Goal: Task Accomplishment & Management: Complete application form

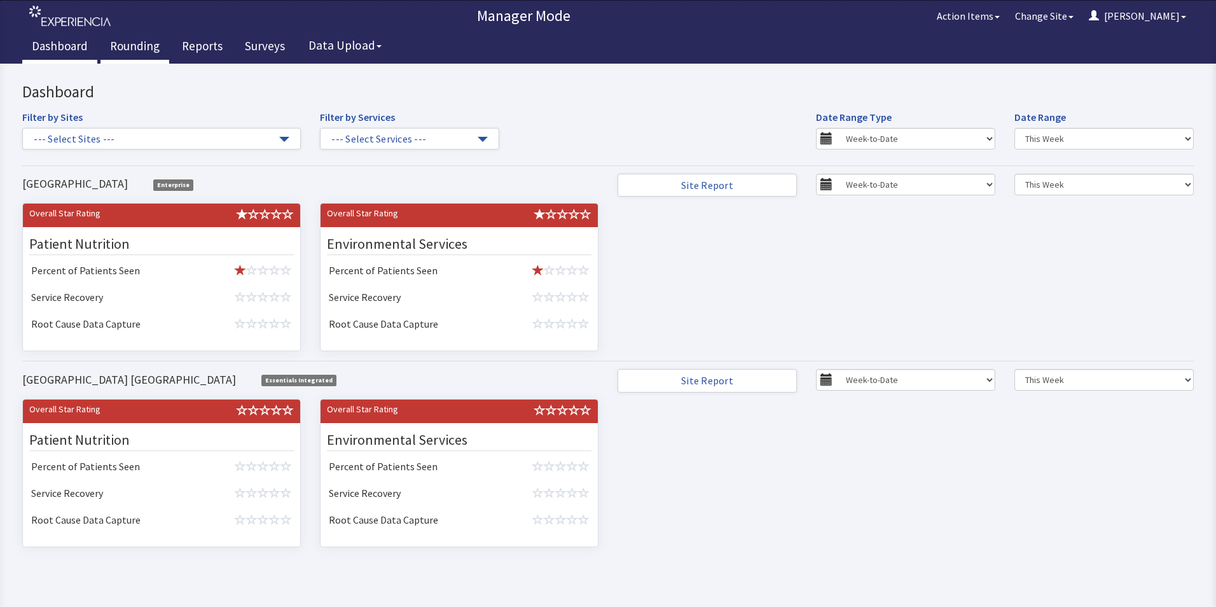
click at [137, 43] on link "Rounding" at bounding box center [135, 48] width 69 height 32
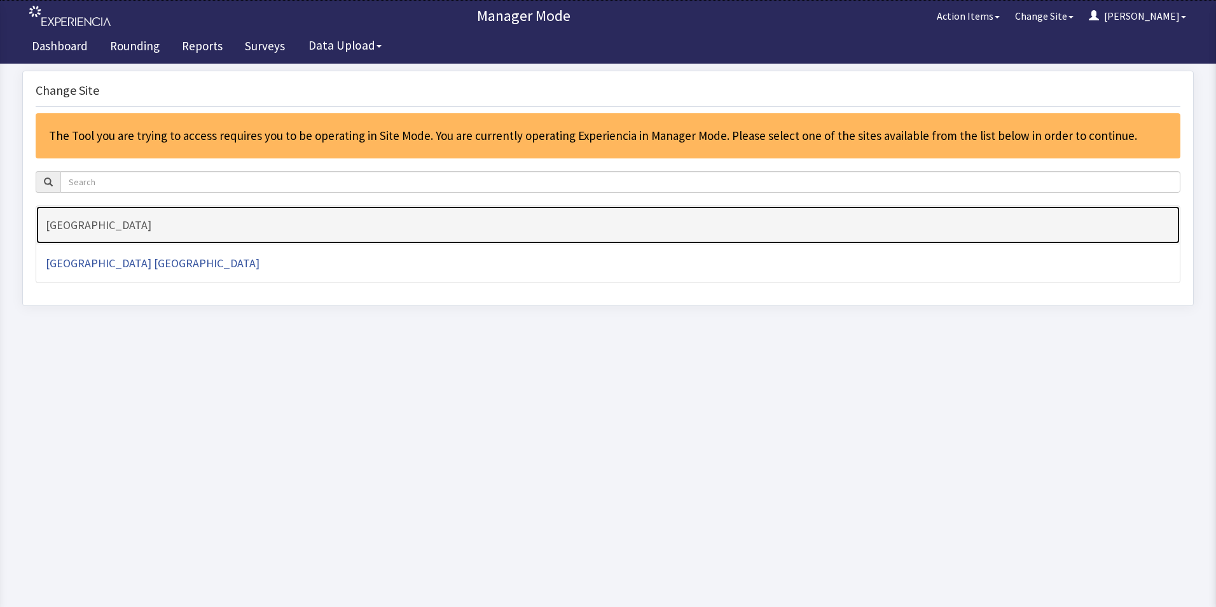
click at [109, 223] on h4 "[GEOGRAPHIC_DATA]" at bounding box center [608, 225] width 1125 height 13
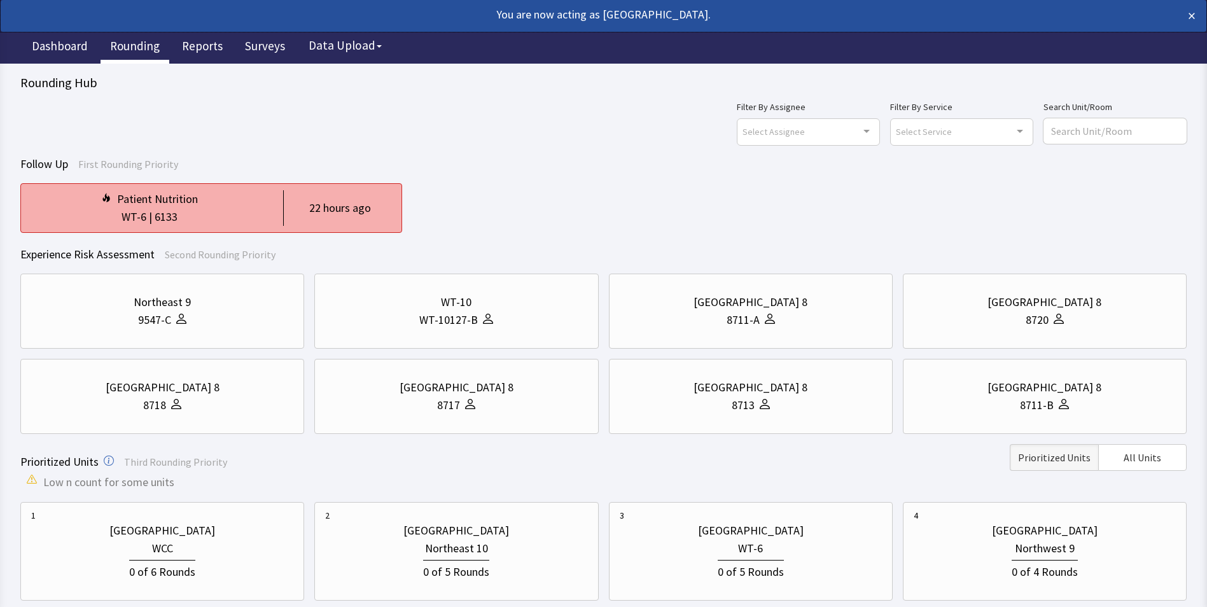
click at [148, 217] on div "|" at bounding box center [150, 217] width 8 height 18
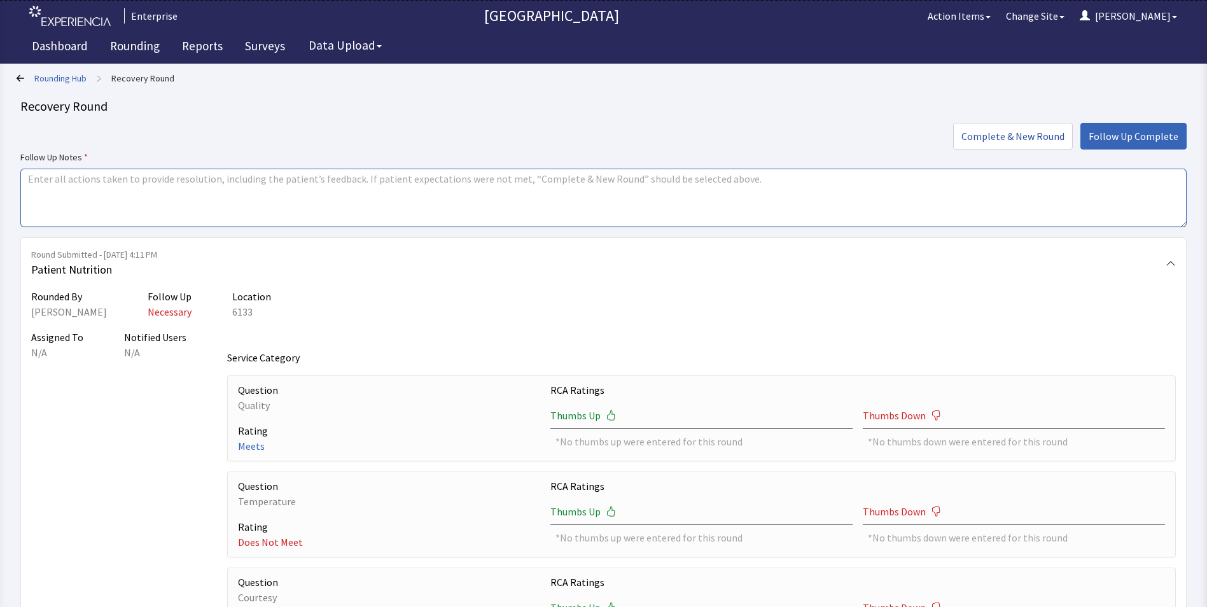
click at [80, 191] on textarea at bounding box center [603, 198] width 1166 height 59
type textarea "issue resolved"
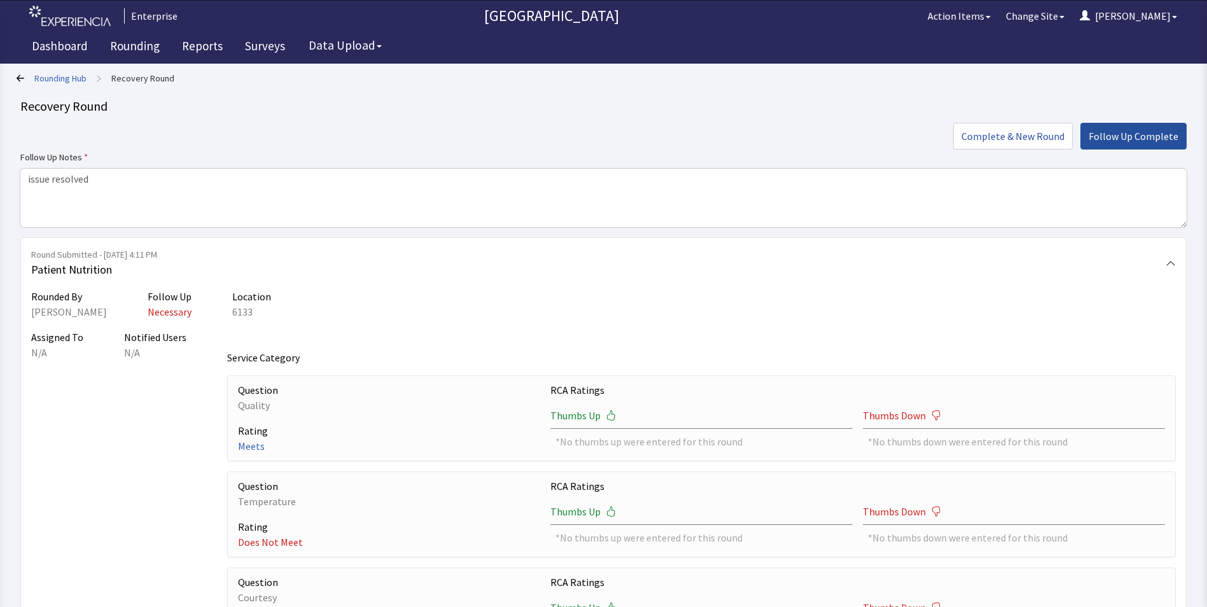
click at [1149, 138] on span "Follow Up Complete" at bounding box center [1133, 135] width 90 height 15
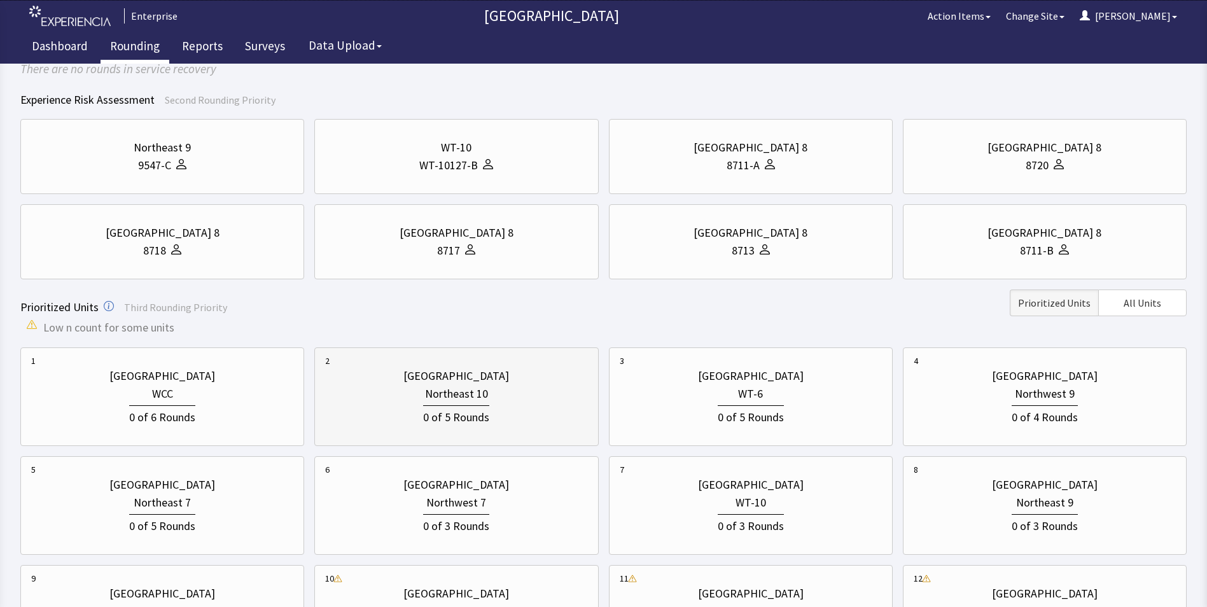
scroll to position [318, 0]
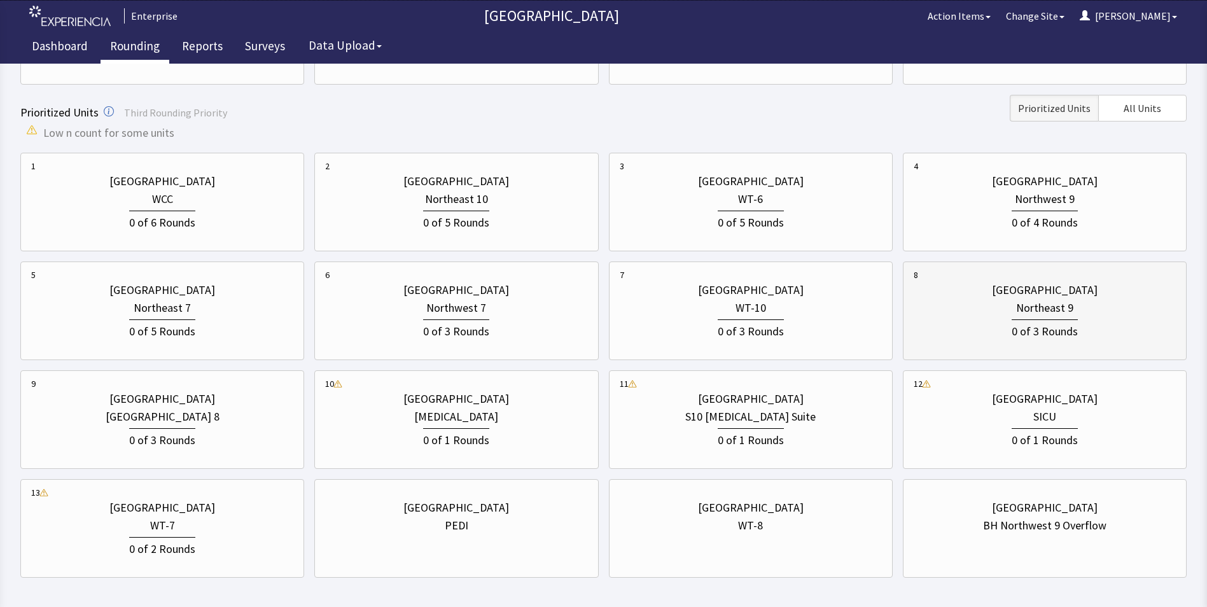
click at [978, 310] on div "Northeast 9" at bounding box center [1044, 308] width 262 height 18
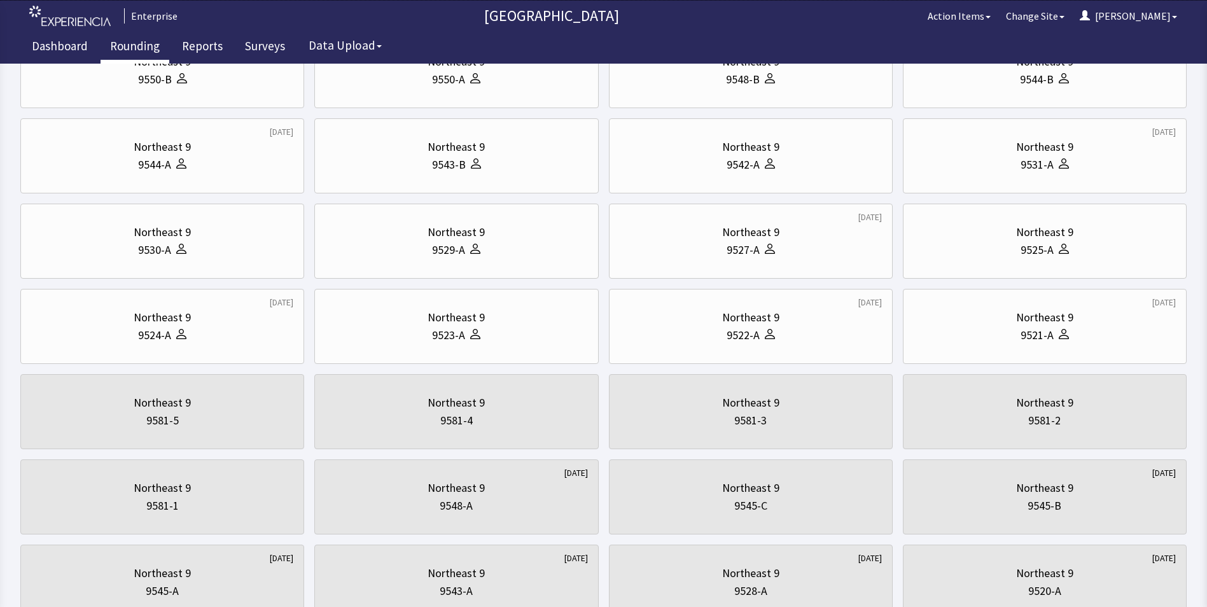
scroll to position [0, 0]
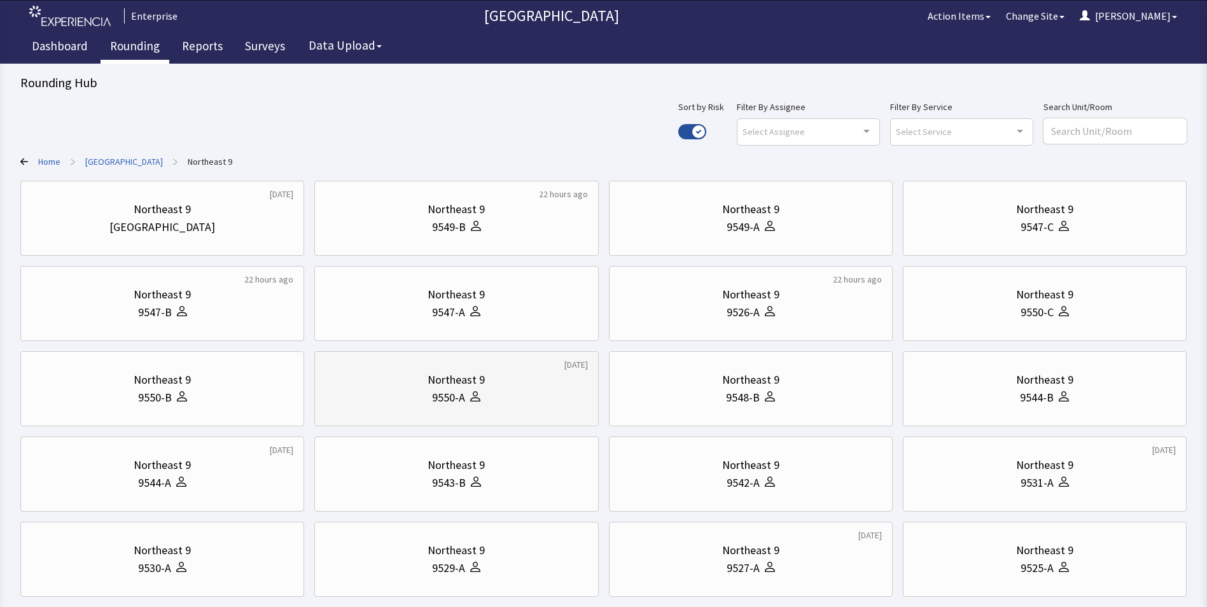
click at [473, 400] on icon at bounding box center [475, 396] width 10 height 10
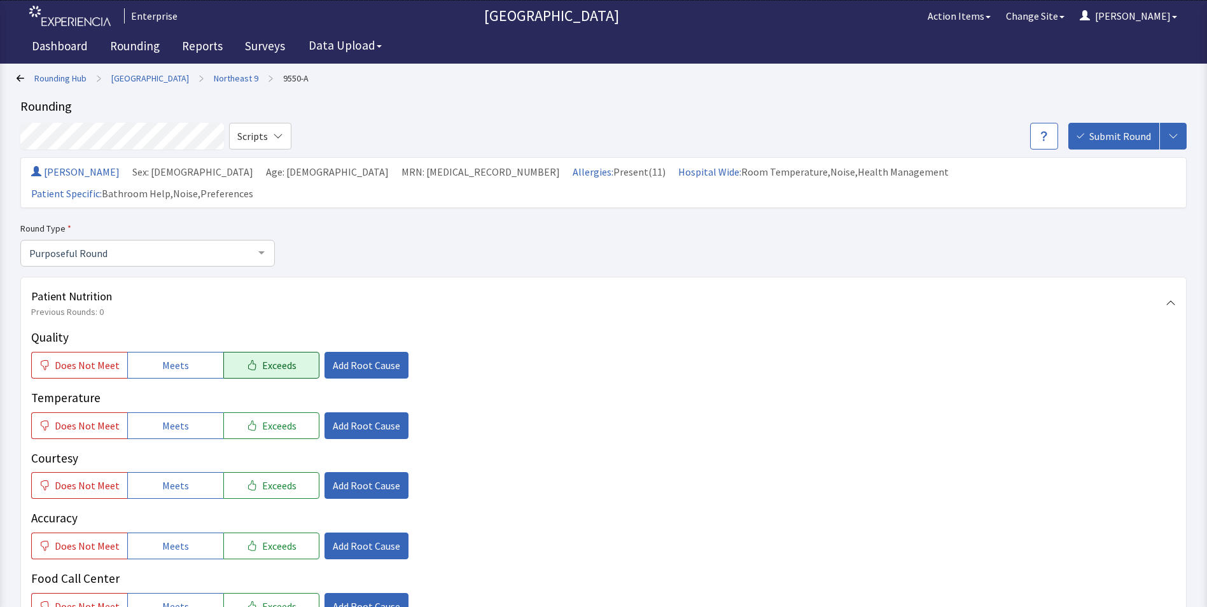
click at [247, 360] on icon "button" at bounding box center [252, 365] width 10 height 10
drag, startPoint x: 249, startPoint y: 410, endPoint x: 258, endPoint y: 441, distance: 32.4
click at [249, 412] on button "Exceeds" at bounding box center [271, 425] width 96 height 27
click at [262, 478] on span "Exceeds" at bounding box center [279, 485] width 34 height 15
drag, startPoint x: 267, startPoint y: 522, endPoint x: 265, endPoint y: 532, distance: 10.3
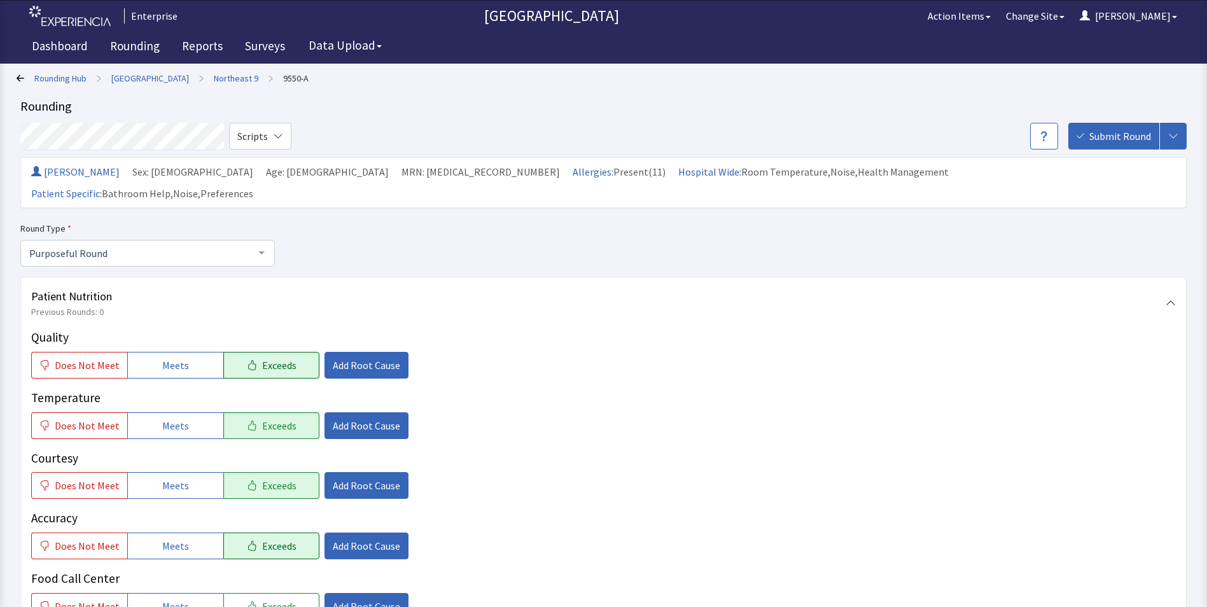
click at [267, 538] on span "Exceeds" at bounding box center [279, 545] width 34 height 15
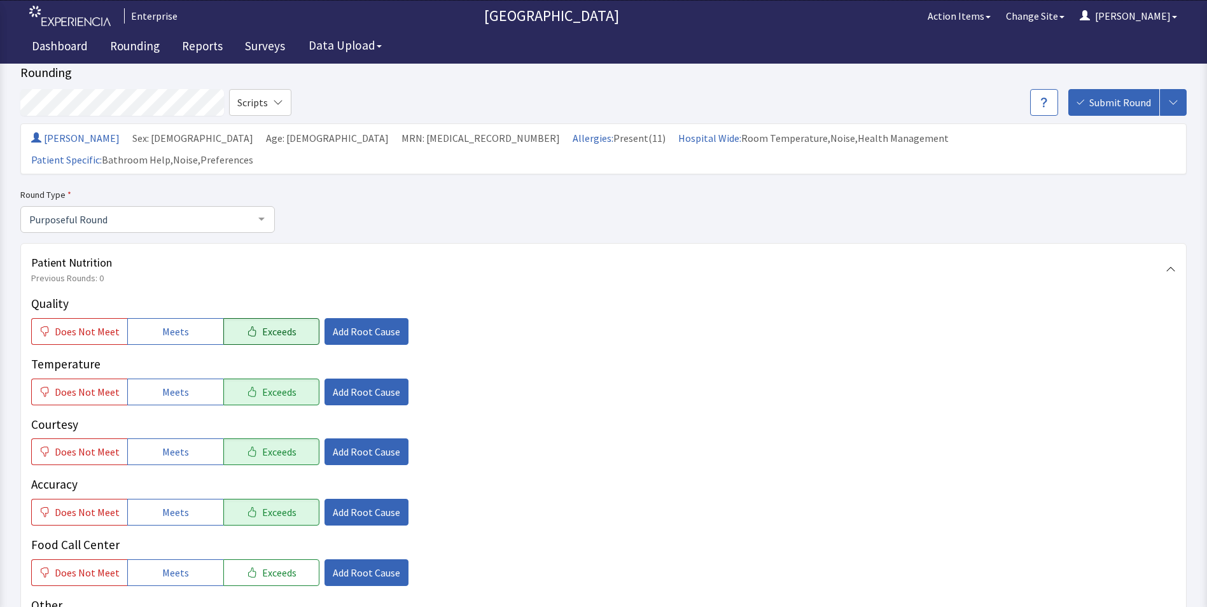
scroll to position [64, 0]
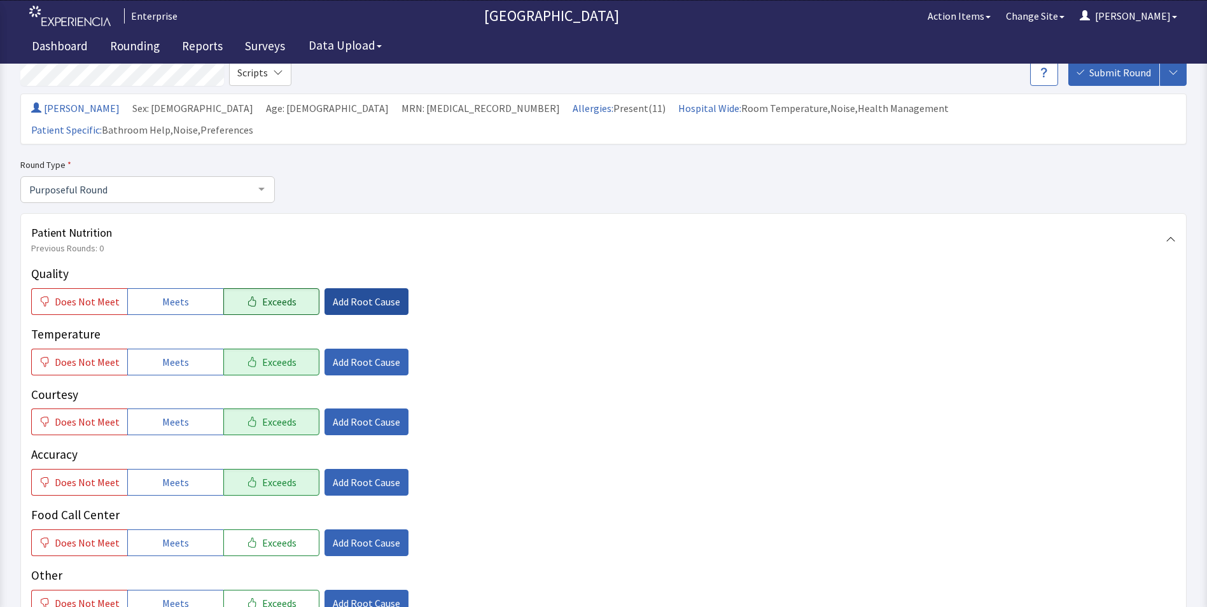
click at [347, 294] on span "Add Root Cause" at bounding box center [366, 301] width 67 height 15
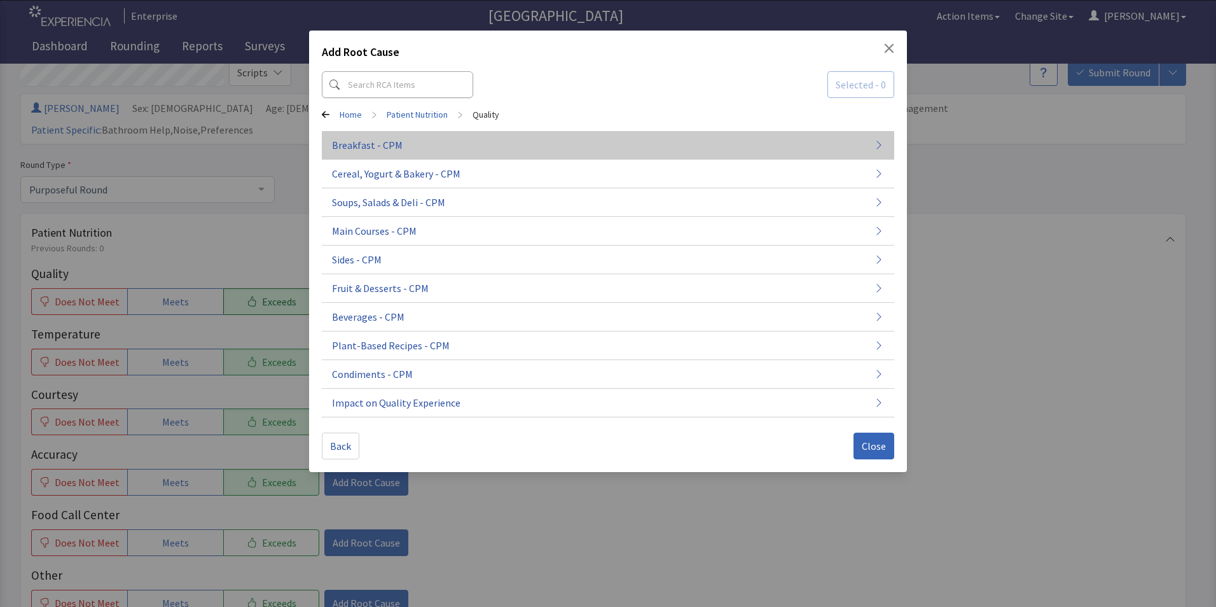
click at [369, 148] on span "Breakfast - CPM" at bounding box center [367, 144] width 71 height 15
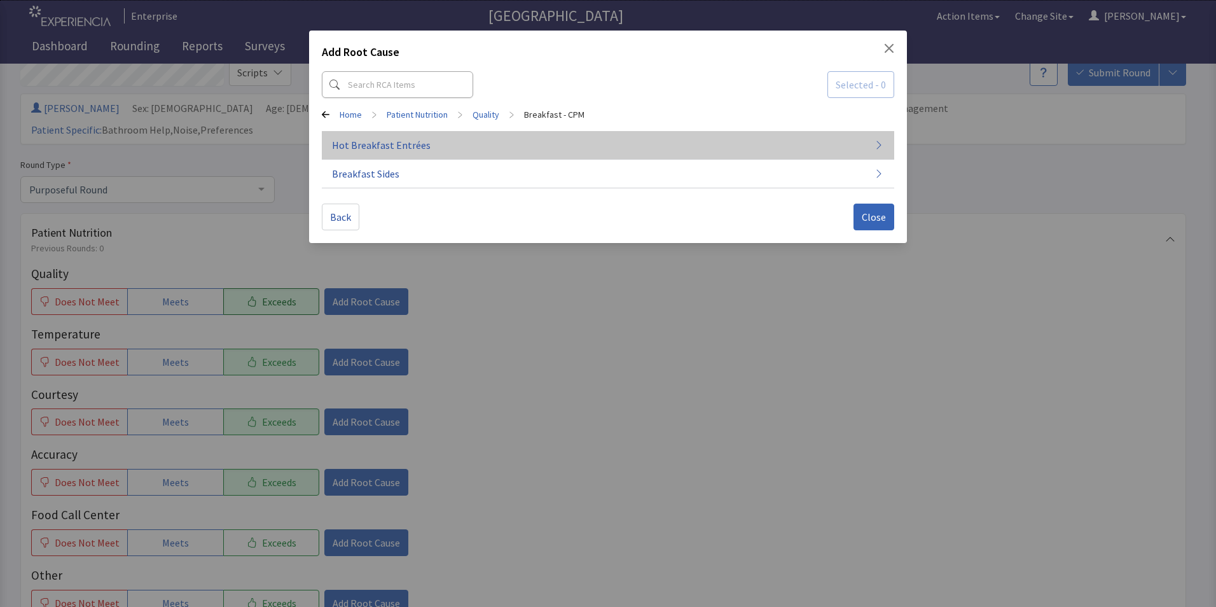
click at [379, 148] on span "Hot Breakfast Entrées" at bounding box center [381, 144] width 99 height 15
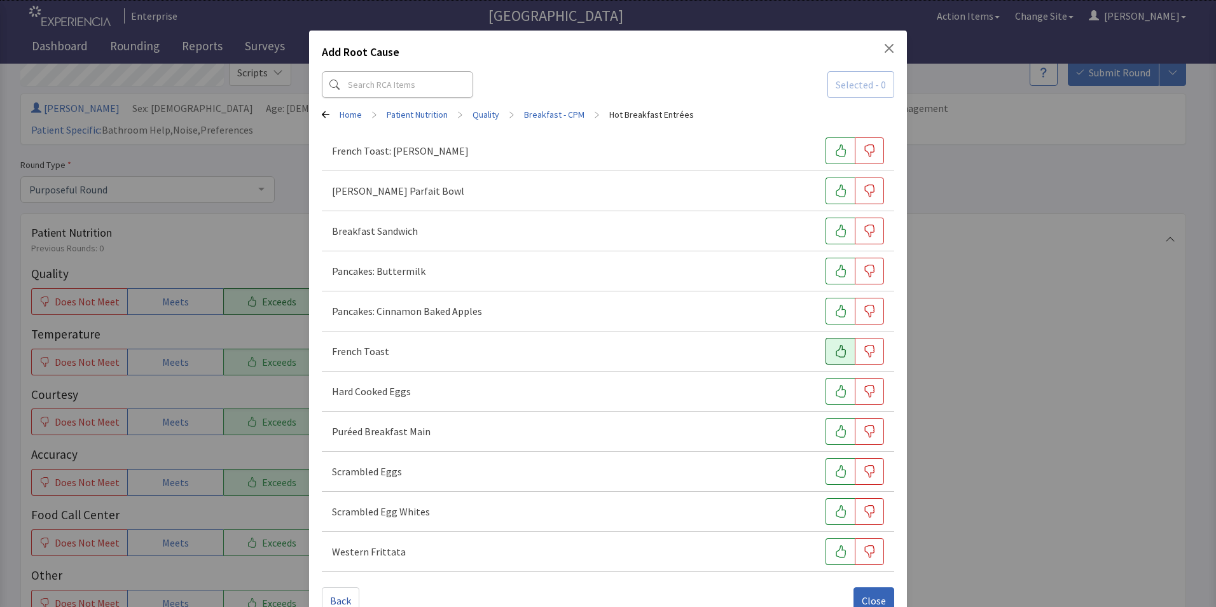
click at [826, 350] on button "button" at bounding box center [840, 351] width 29 height 27
click at [863, 595] on span "Close" at bounding box center [874, 600] width 24 height 15
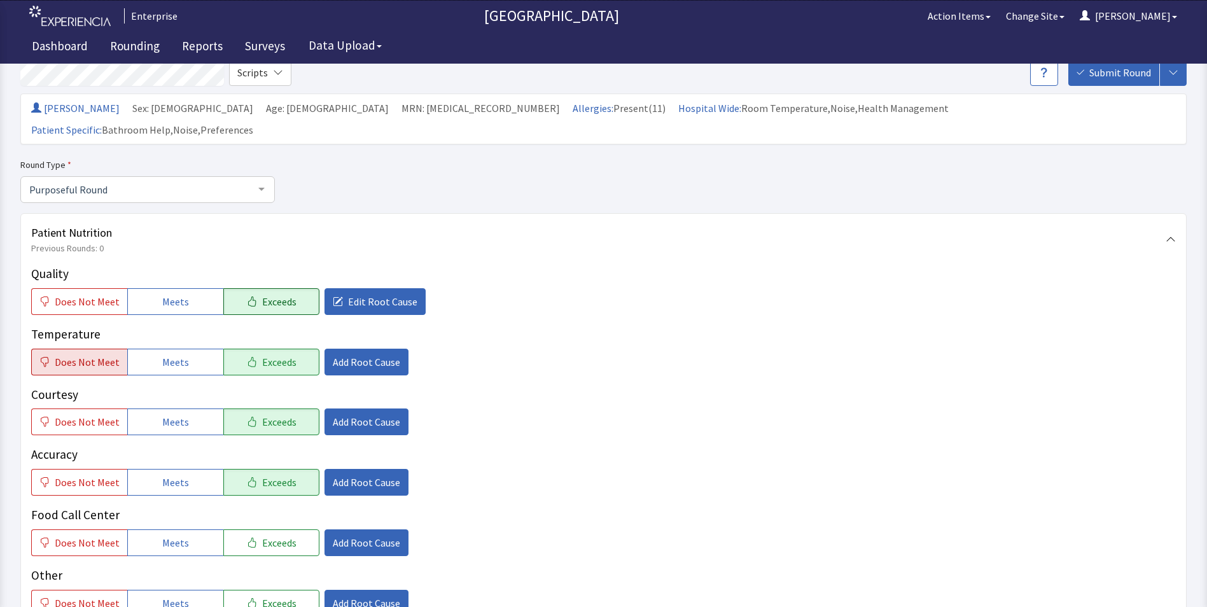
click at [81, 354] on span "Does Not Meet" at bounding box center [87, 361] width 65 height 15
click at [353, 354] on span "Add Root Cause" at bounding box center [366, 361] width 67 height 15
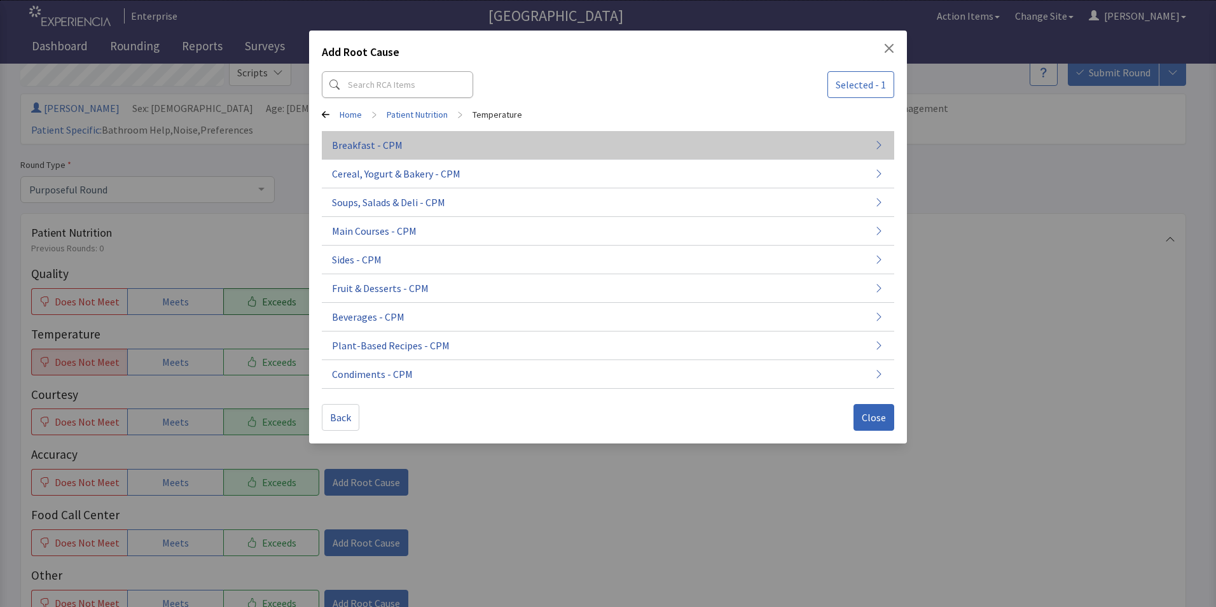
click at [386, 149] on span "Breakfast - CPM" at bounding box center [367, 144] width 71 height 15
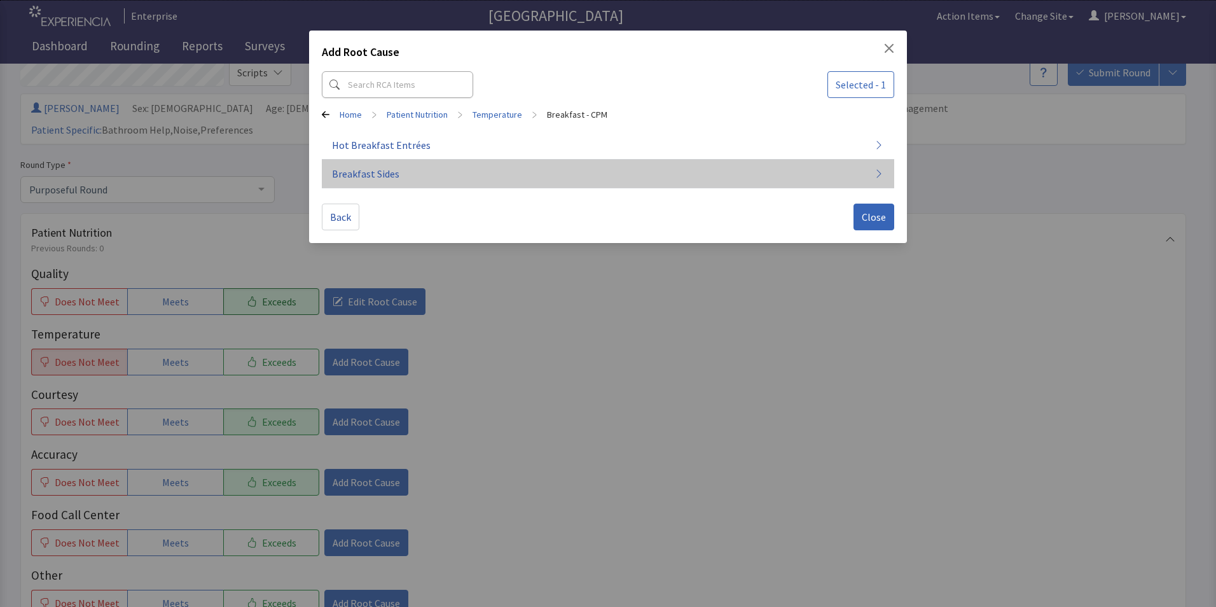
click at [387, 176] on span "Breakfast Sides" at bounding box center [365, 173] width 67 height 15
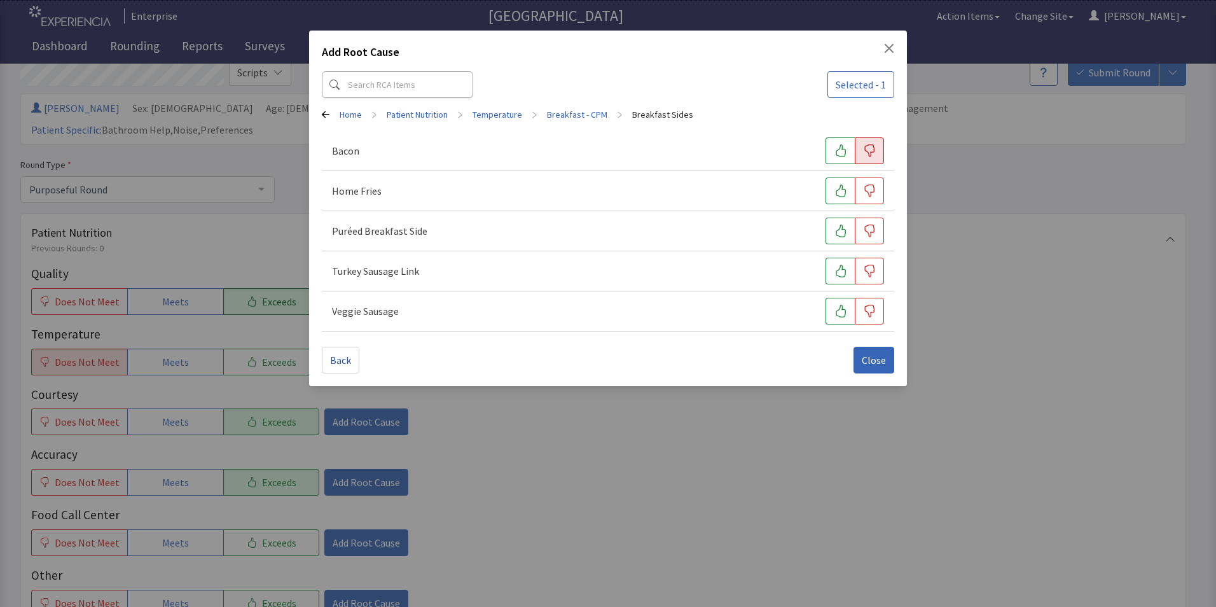
click at [870, 151] on icon "button" at bounding box center [869, 150] width 13 height 13
click at [861, 360] on button "Close" at bounding box center [874, 360] width 41 height 27
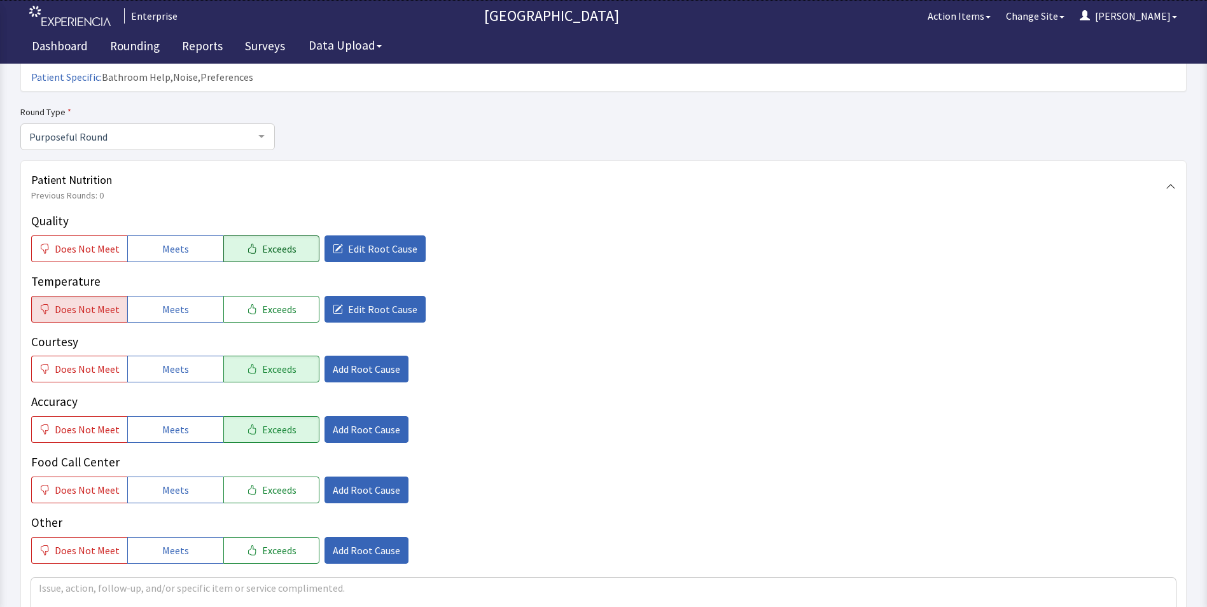
scroll to position [382, 0]
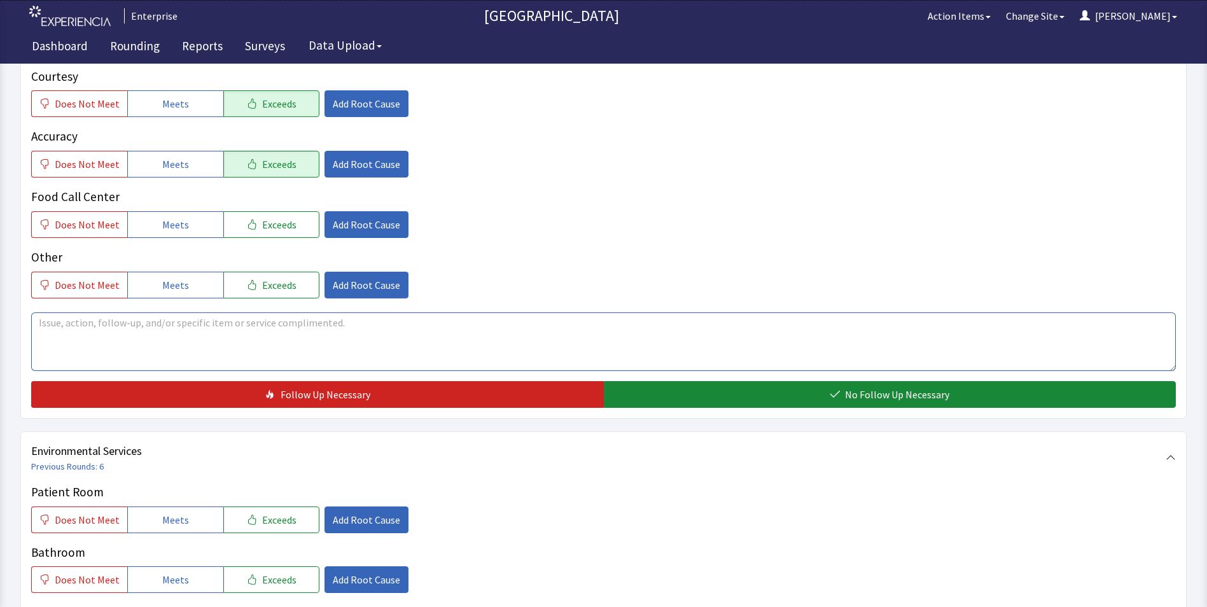
click at [55, 312] on textarea at bounding box center [603, 341] width 1144 height 59
drag, startPoint x: 37, startPoint y: 302, endPoint x: 280, endPoint y: 322, distance: 243.9
click at [280, 322] on textarea "french toast was very good the bacon was cold" at bounding box center [603, 341] width 1144 height 59
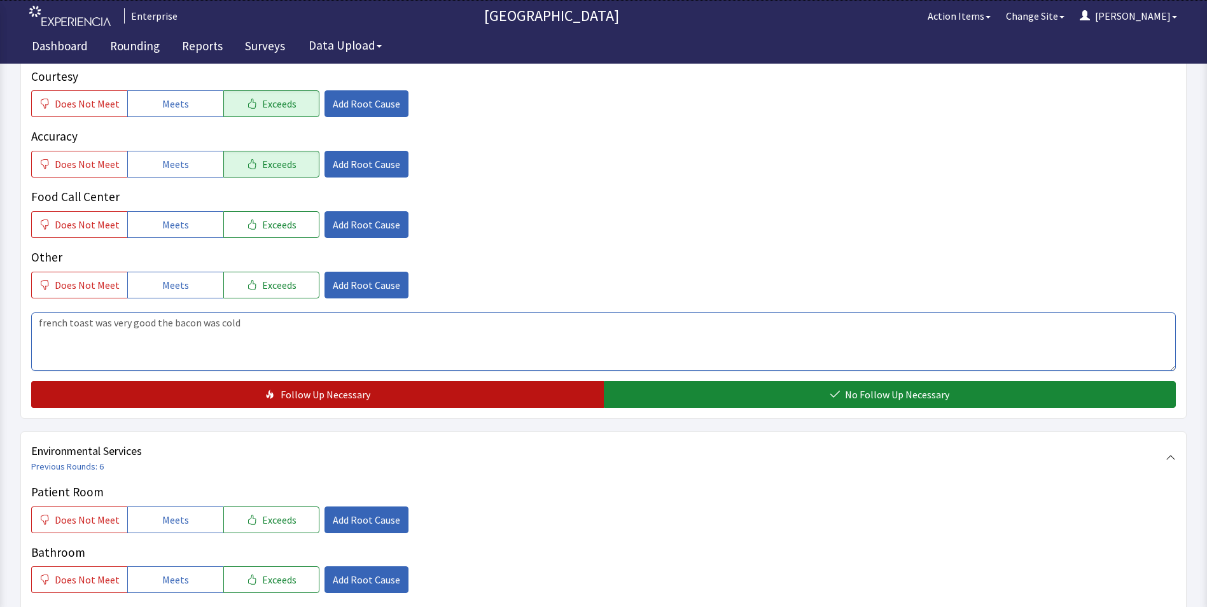
type textarea "french toast was very good the bacon was cold"
click at [240, 381] on button "Follow Up Necessary" at bounding box center [317, 394] width 572 height 27
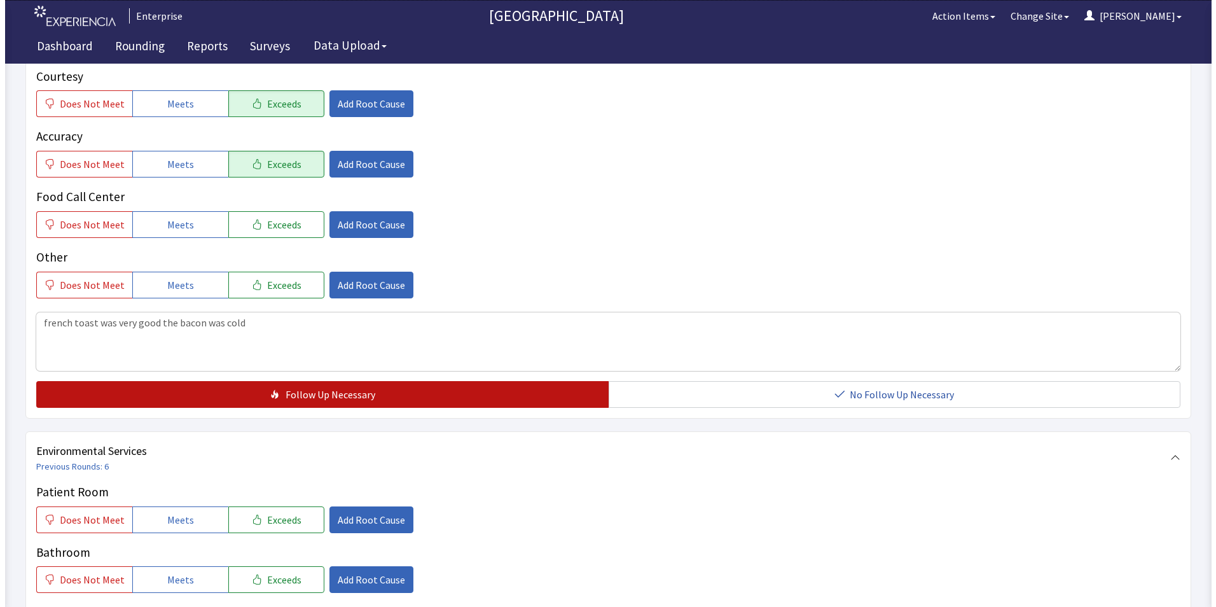
scroll to position [700, 0]
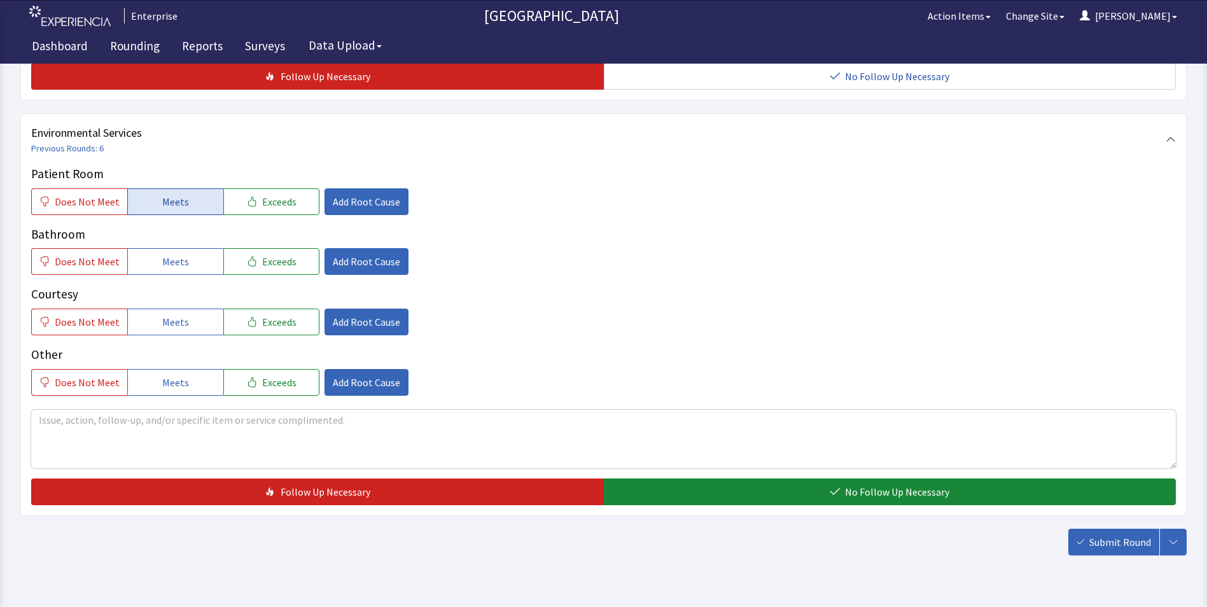
drag, startPoint x: 181, startPoint y: 181, endPoint x: 175, endPoint y: 233, distance: 52.5
click at [180, 190] on button "Meets" at bounding box center [175, 201] width 96 height 27
drag, startPoint x: 174, startPoint y: 237, endPoint x: 174, endPoint y: 283, distance: 45.8
click at [174, 254] on span "Meets" at bounding box center [175, 261] width 27 height 15
drag, startPoint x: 174, startPoint y: 290, endPoint x: 315, endPoint y: 230, distance: 154.2
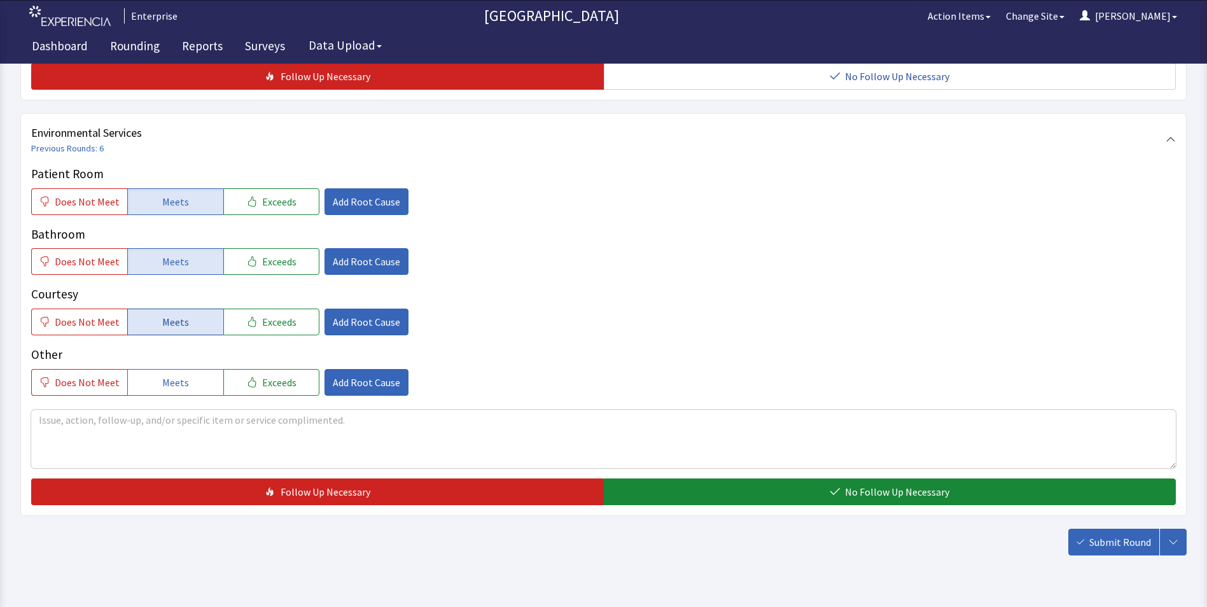
click at [181, 309] on button "Meets" at bounding box center [175, 322] width 96 height 27
click at [345, 192] on button "Add Root Cause" at bounding box center [366, 201] width 84 height 27
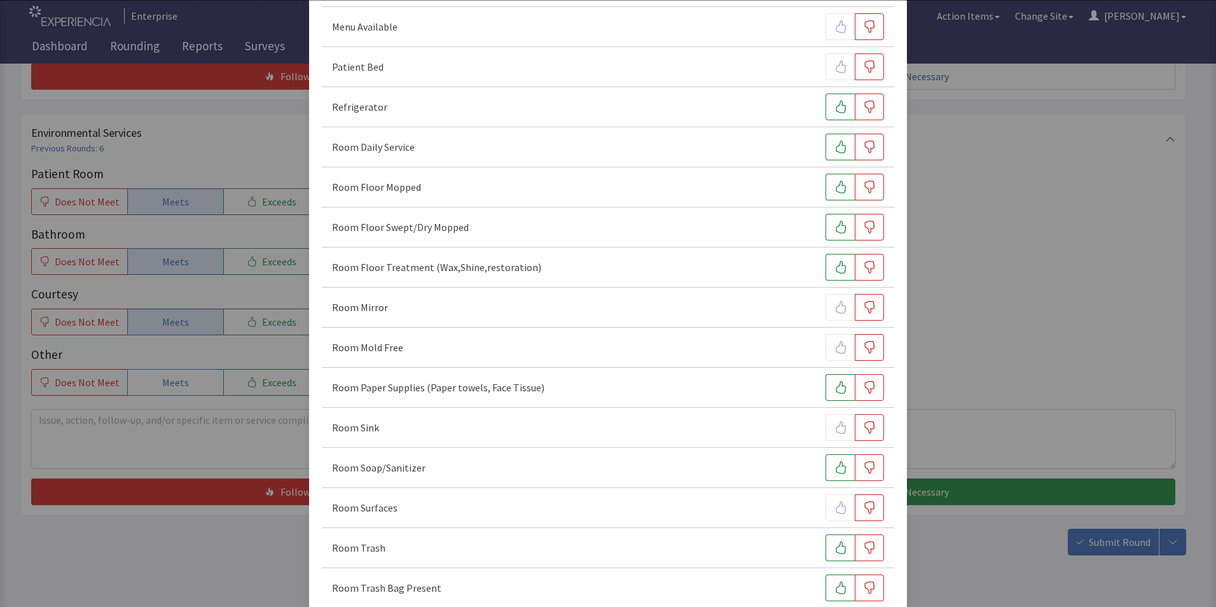
scroll to position [445, 0]
click at [835, 228] on icon "button" at bounding box center [841, 226] width 13 height 13
click at [835, 188] on icon "button" at bounding box center [841, 186] width 13 height 13
click at [863, 268] on icon "button" at bounding box center [869, 266] width 13 height 13
click at [826, 396] on button "button" at bounding box center [840, 386] width 29 height 27
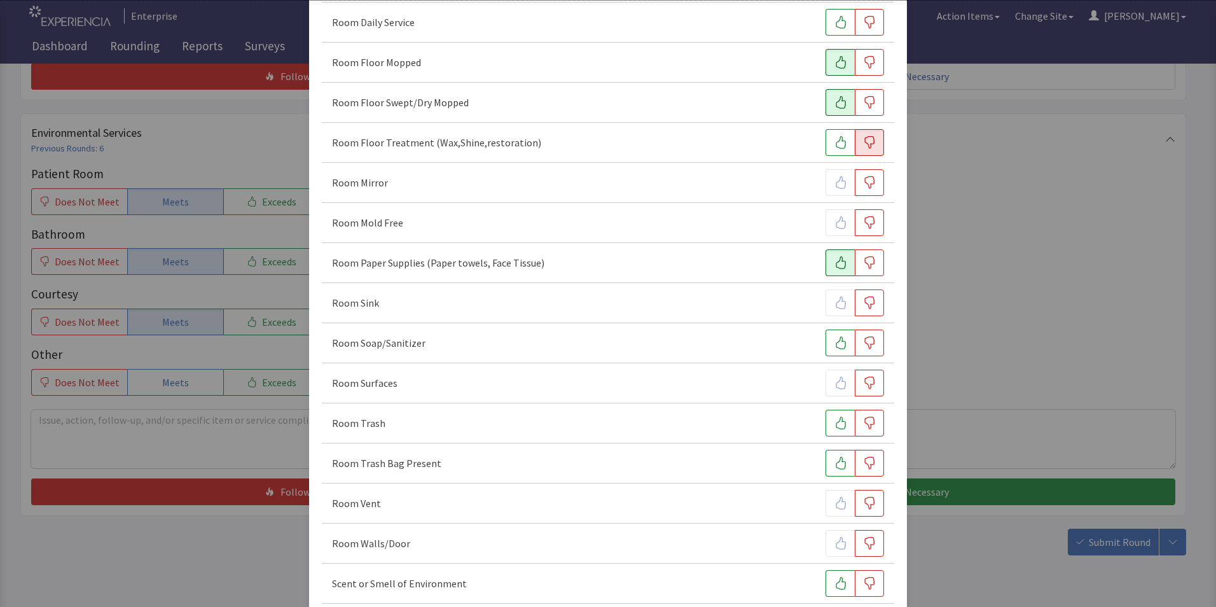
scroll to position [572, 0]
click at [826, 340] on button "button" at bounding box center [840, 339] width 29 height 27
click at [835, 421] on icon "button" at bounding box center [841, 419] width 13 height 13
click at [867, 380] on icon "button" at bounding box center [870, 379] width 10 height 13
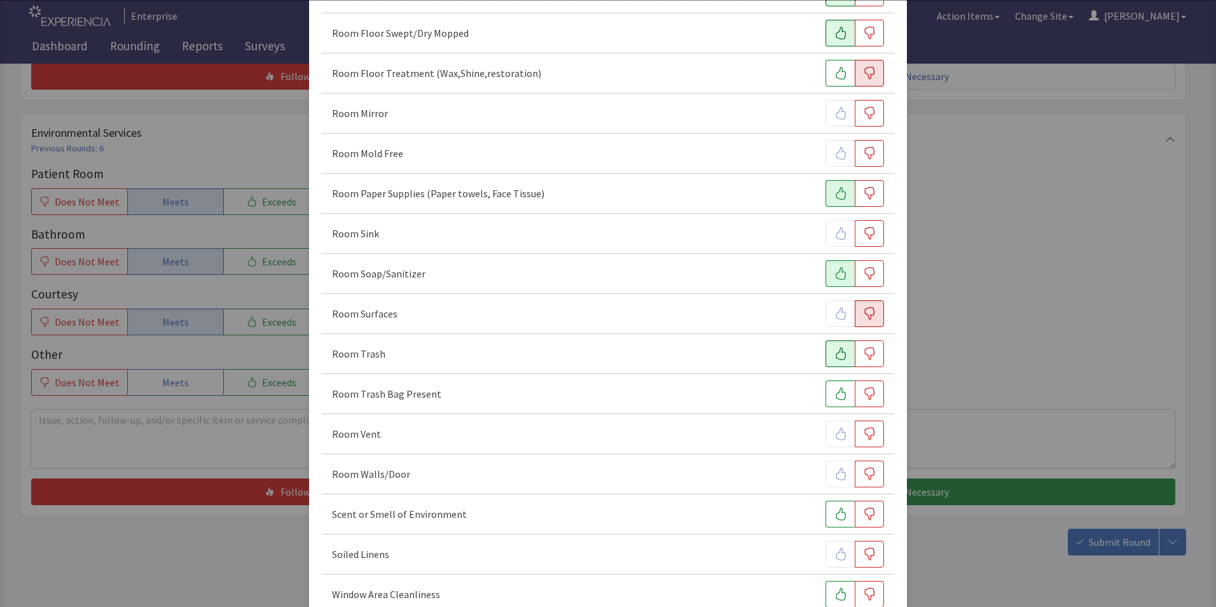
scroll to position [711, 0]
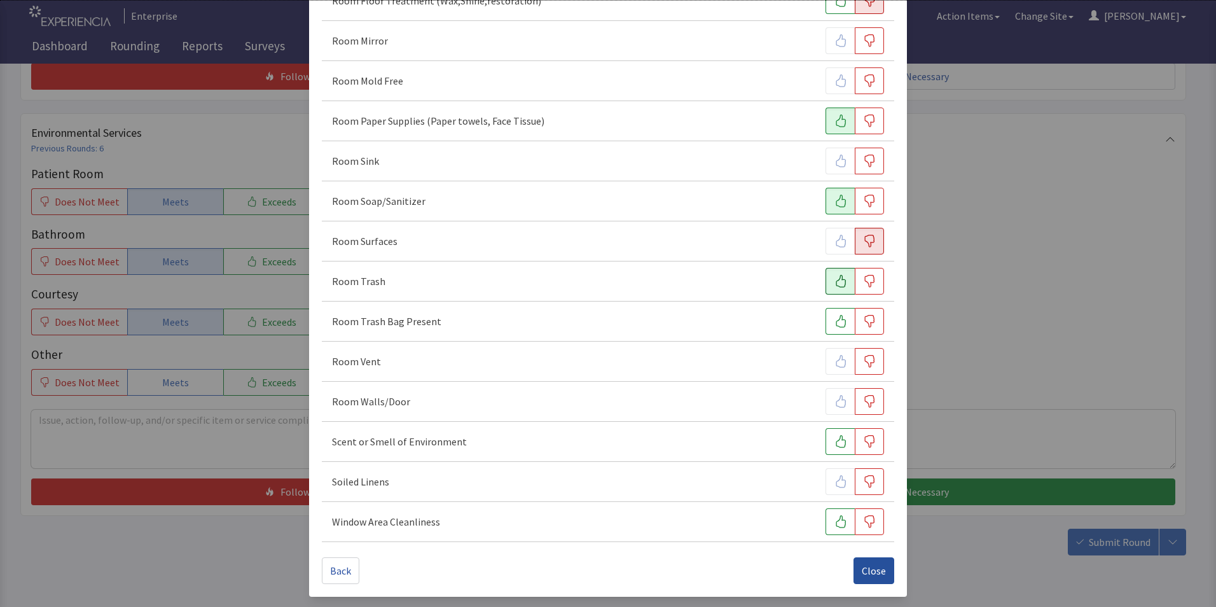
click at [864, 571] on span "Close" at bounding box center [874, 570] width 24 height 15
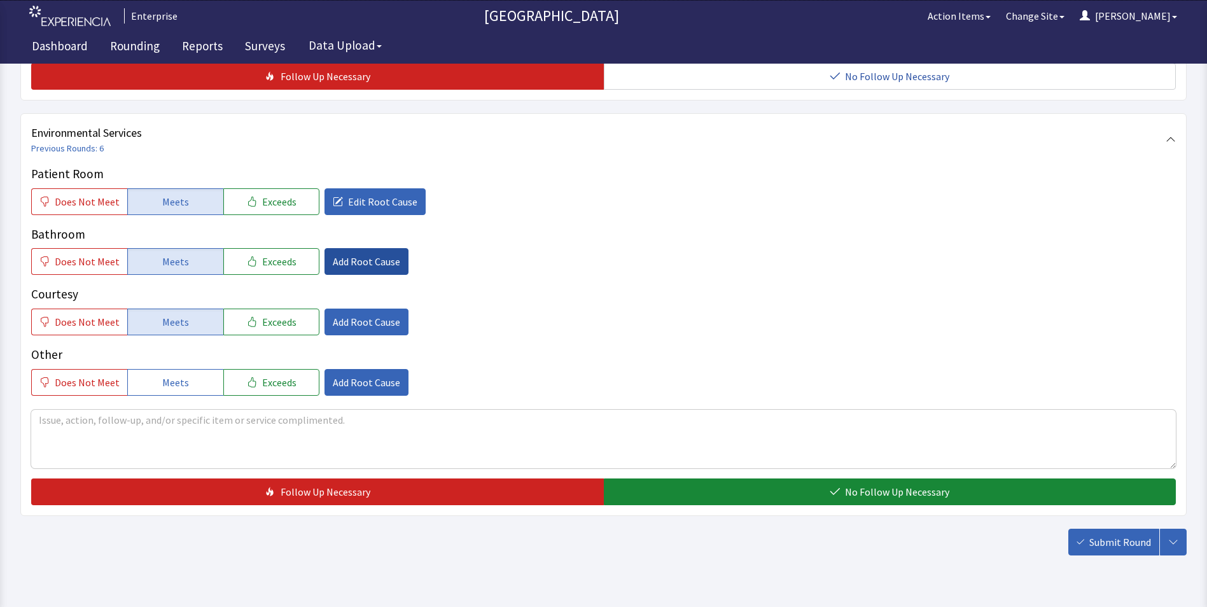
click at [366, 249] on button "Add Root Cause" at bounding box center [366, 261] width 84 height 27
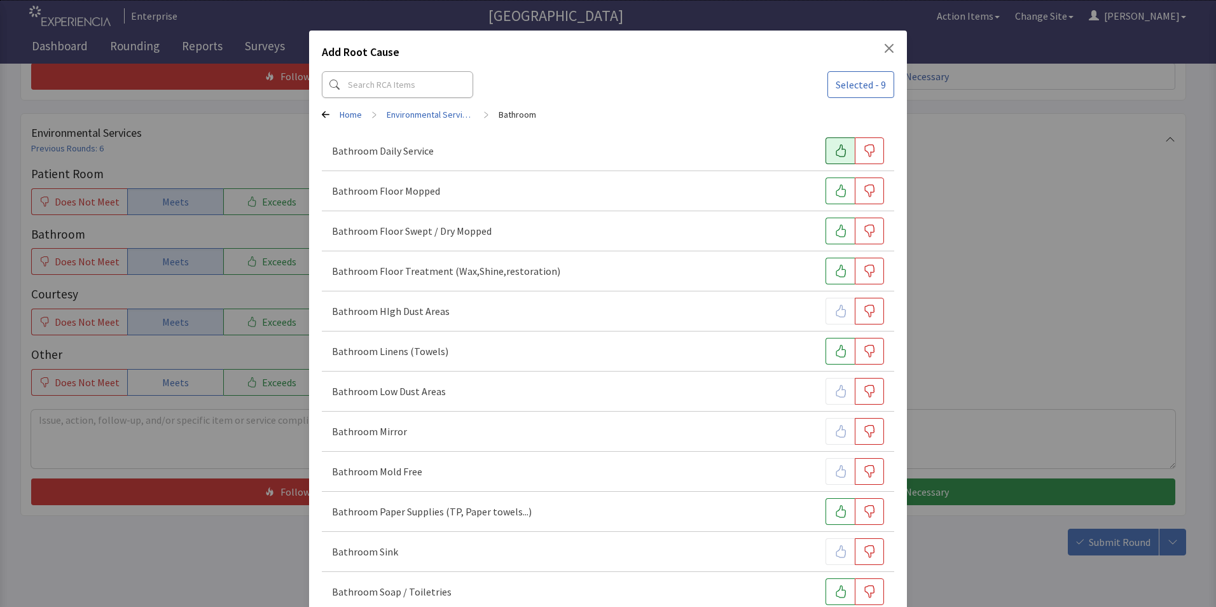
click at [826, 157] on button "button" at bounding box center [840, 150] width 29 height 27
click at [826, 191] on button "button" at bounding box center [840, 190] width 29 height 27
click at [835, 237] on icon "button" at bounding box center [841, 231] width 13 height 13
click at [863, 272] on icon "button" at bounding box center [869, 271] width 13 height 13
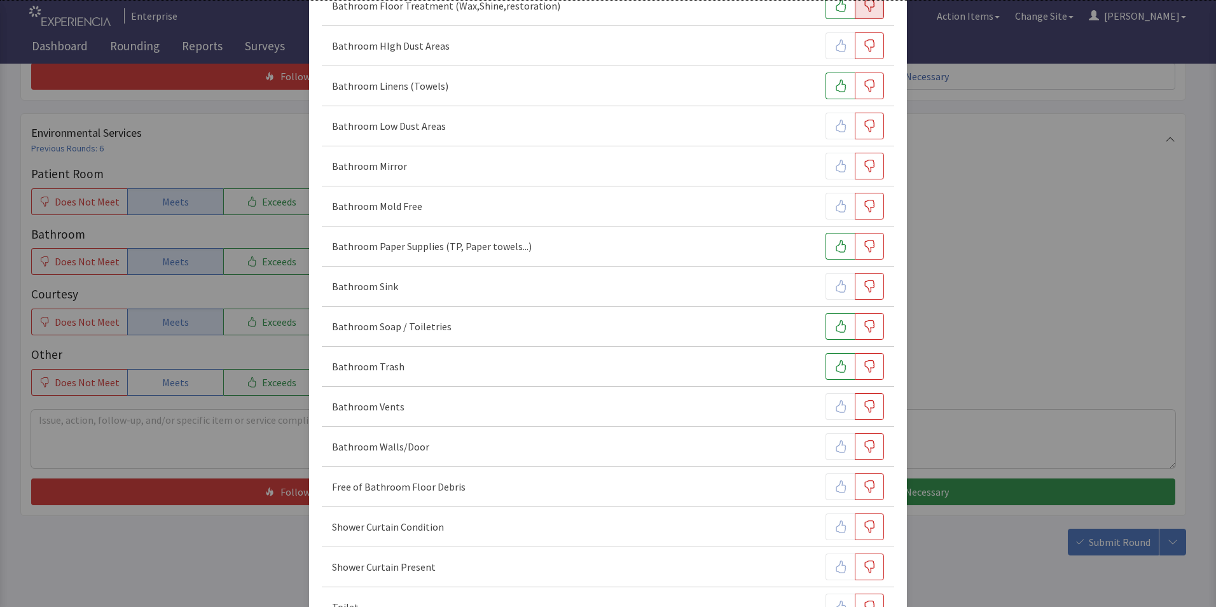
scroll to position [318, 0]
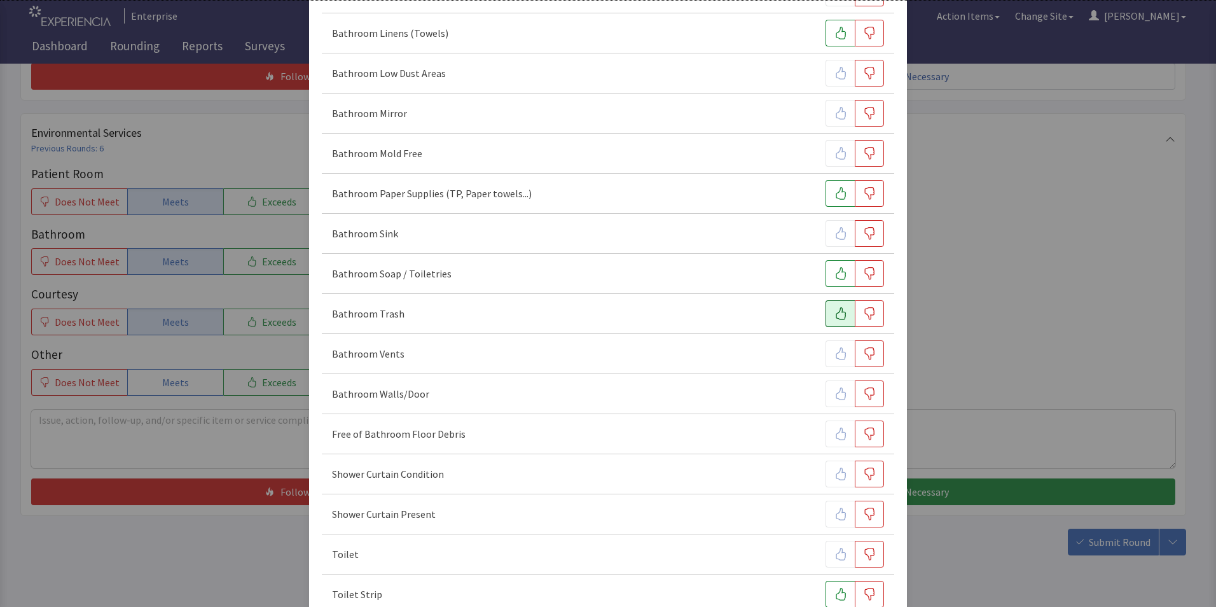
click at [831, 307] on button "button" at bounding box center [840, 313] width 29 height 27
click at [835, 275] on icon "button" at bounding box center [841, 273] width 13 height 13
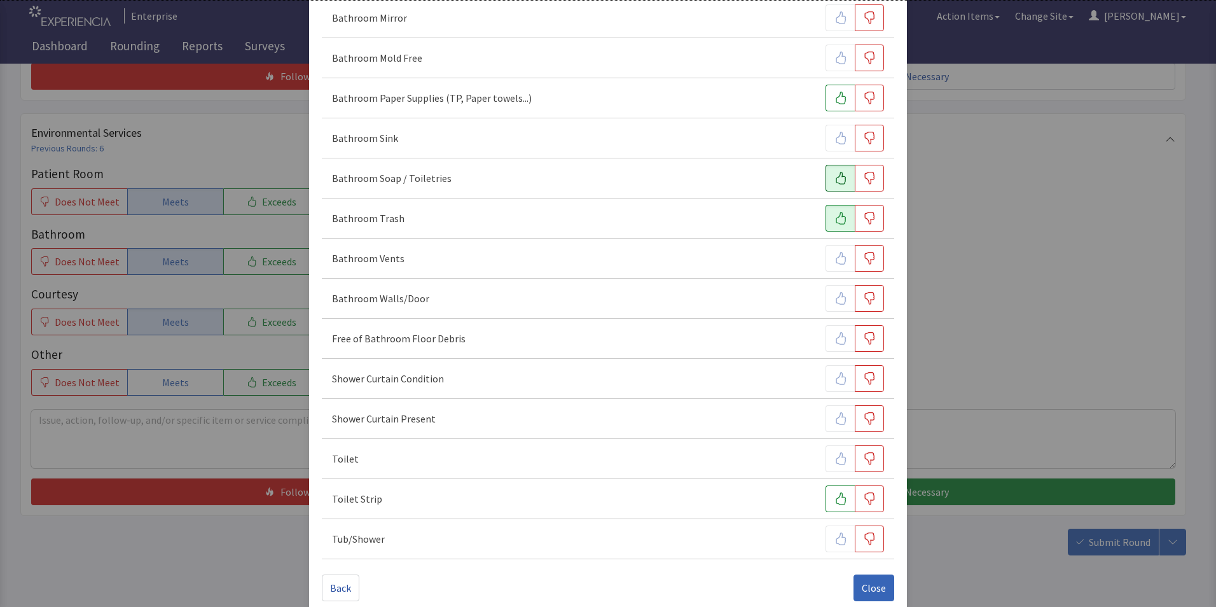
scroll to position [431, 0]
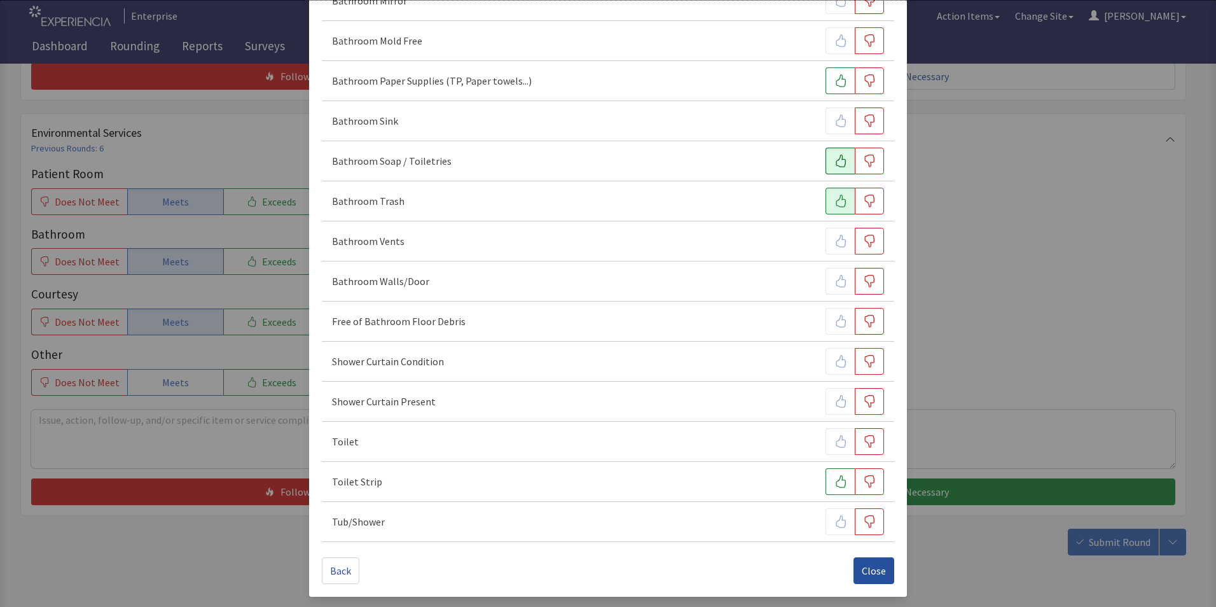
click at [865, 576] on span "Close" at bounding box center [874, 570] width 24 height 15
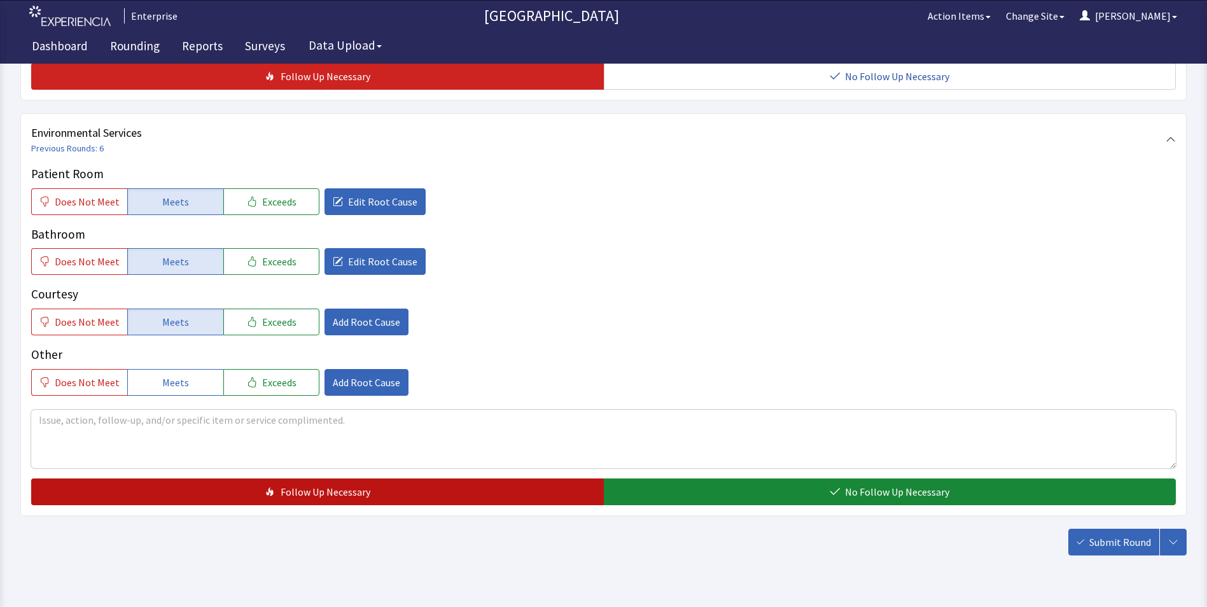
click at [417, 478] on button "Follow Up Necessary" at bounding box center [317, 491] width 572 height 27
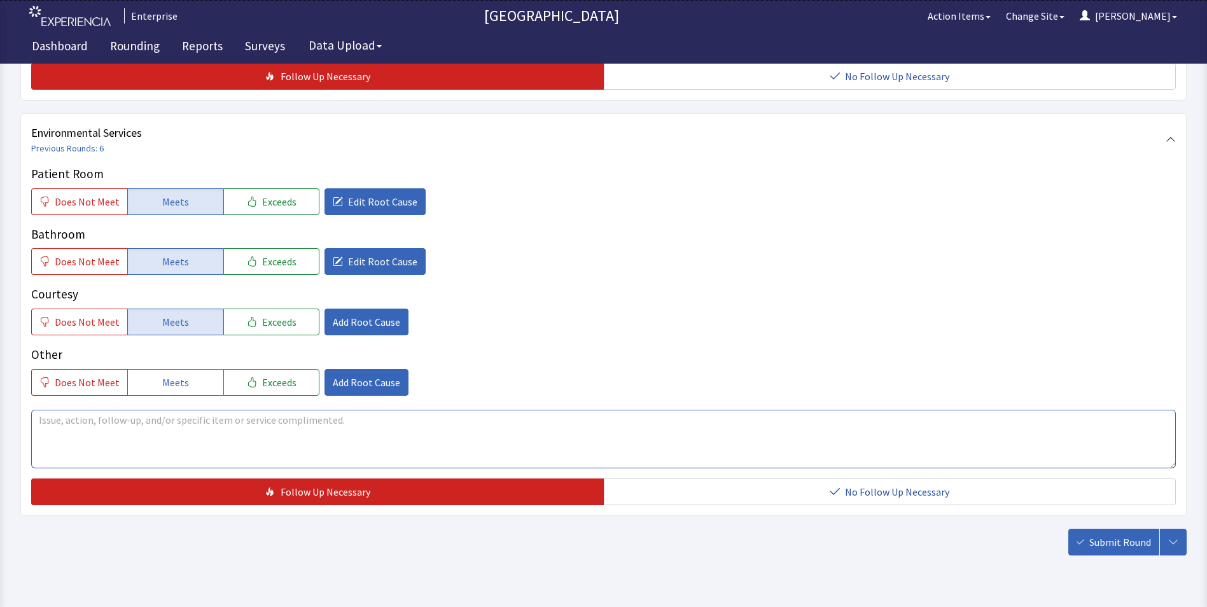
click at [50, 410] on textarea at bounding box center [603, 439] width 1144 height 59
click at [1120, 534] on span "Submit Round" at bounding box center [1120, 541] width 62 height 15
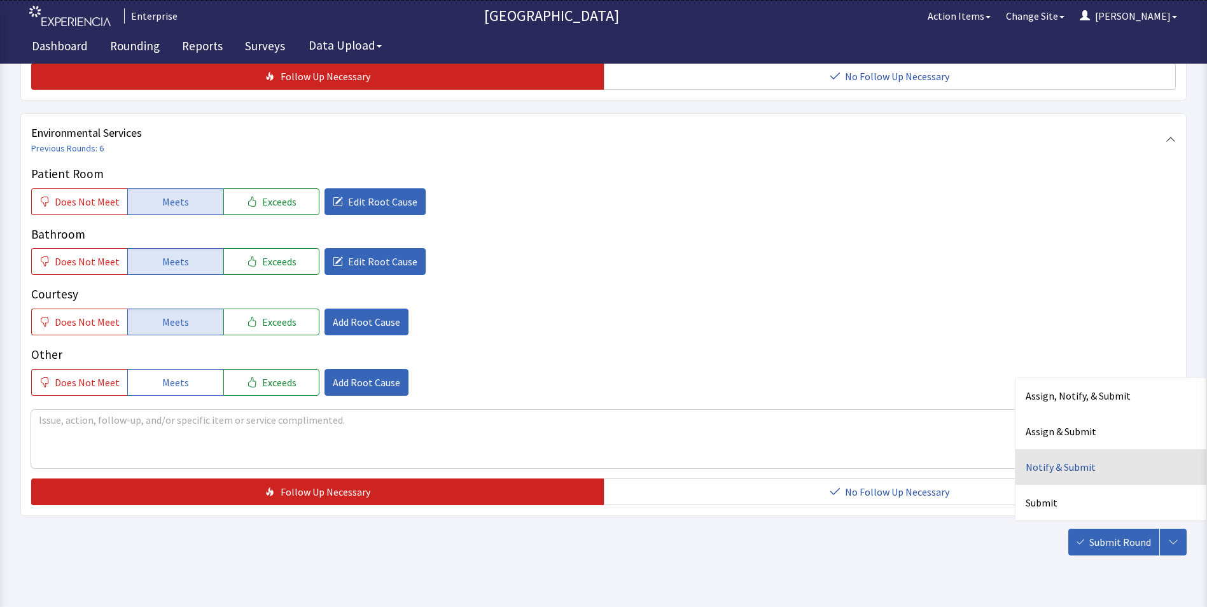
click at [1046, 449] on div "Notify & Submit" at bounding box center [1110, 467] width 191 height 36
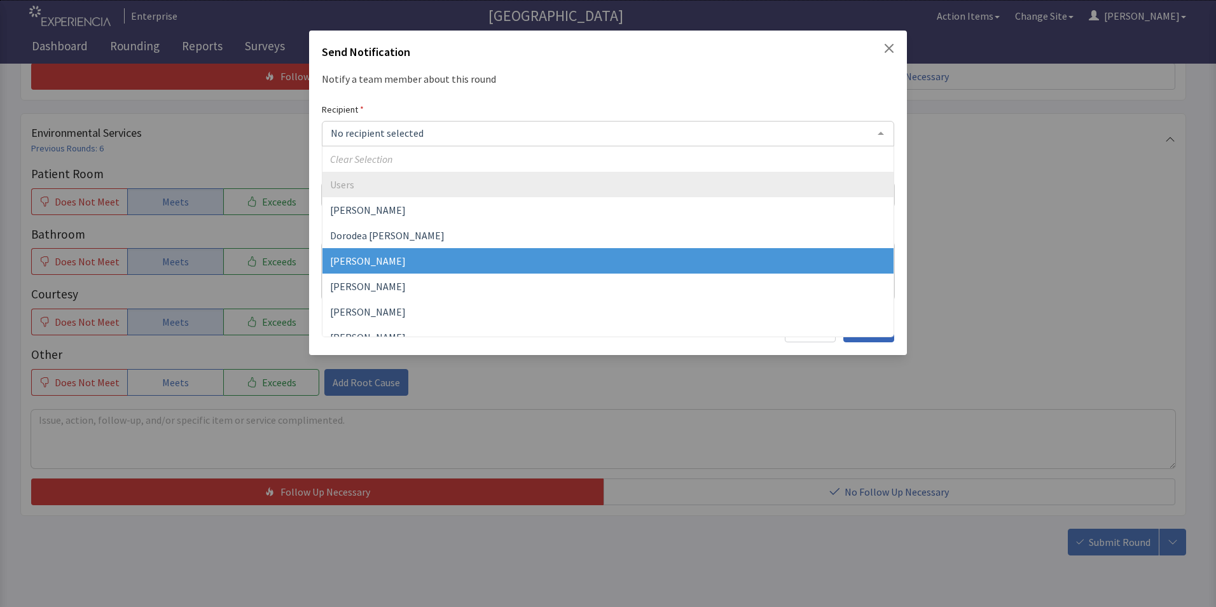
scroll to position [64, 0]
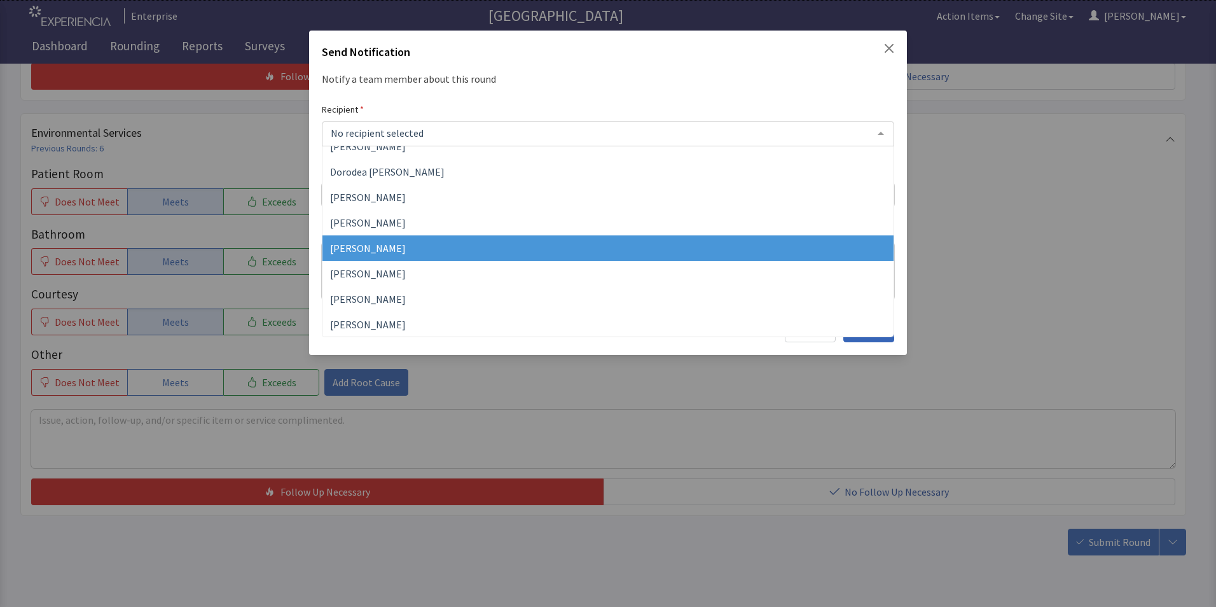
click at [386, 249] on span "[PERSON_NAME]" at bounding box center [368, 248] width 76 height 13
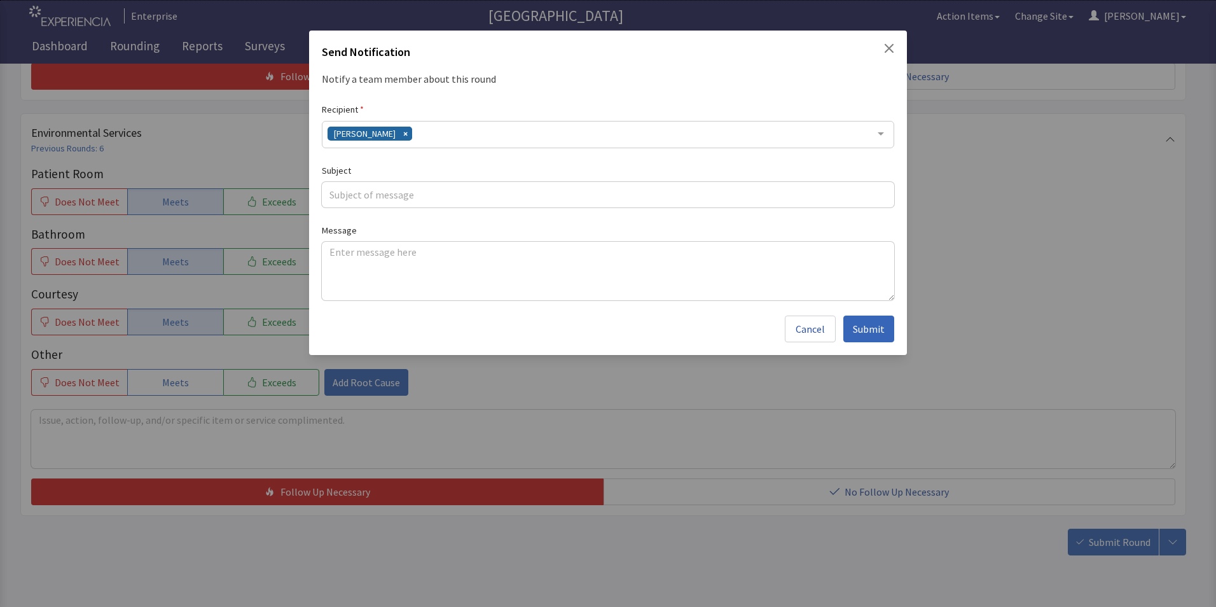
click at [435, 134] on div "[PERSON_NAME]" at bounding box center [608, 134] width 572 height 27
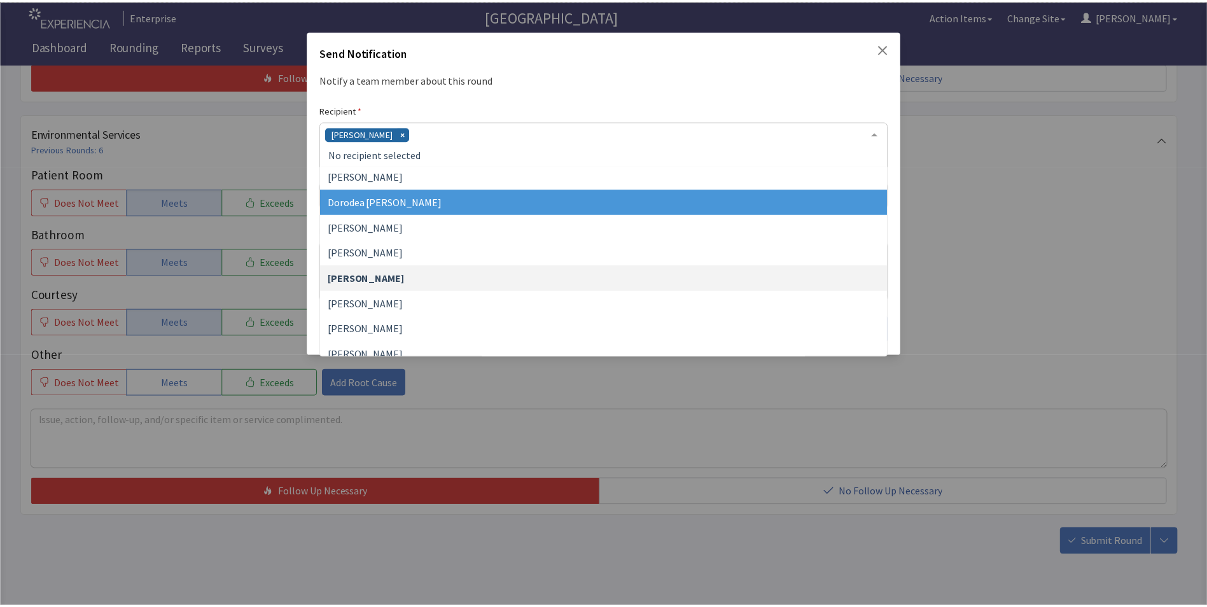
scroll to position [127, 0]
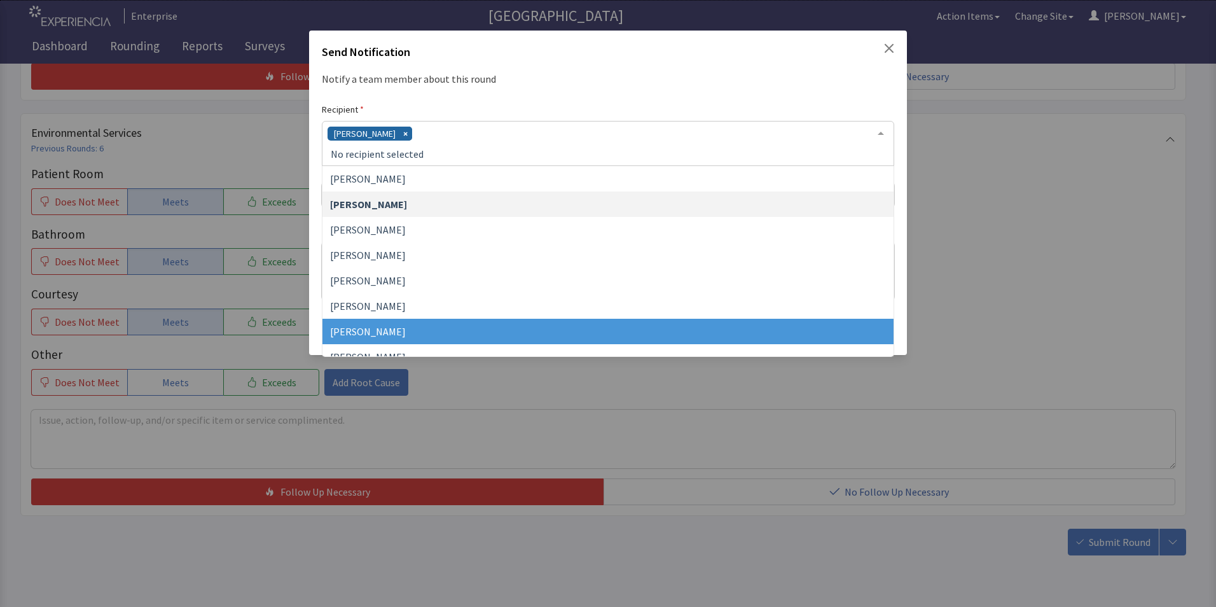
click at [522, 328] on span "[PERSON_NAME]" at bounding box center [607, 331] width 571 height 25
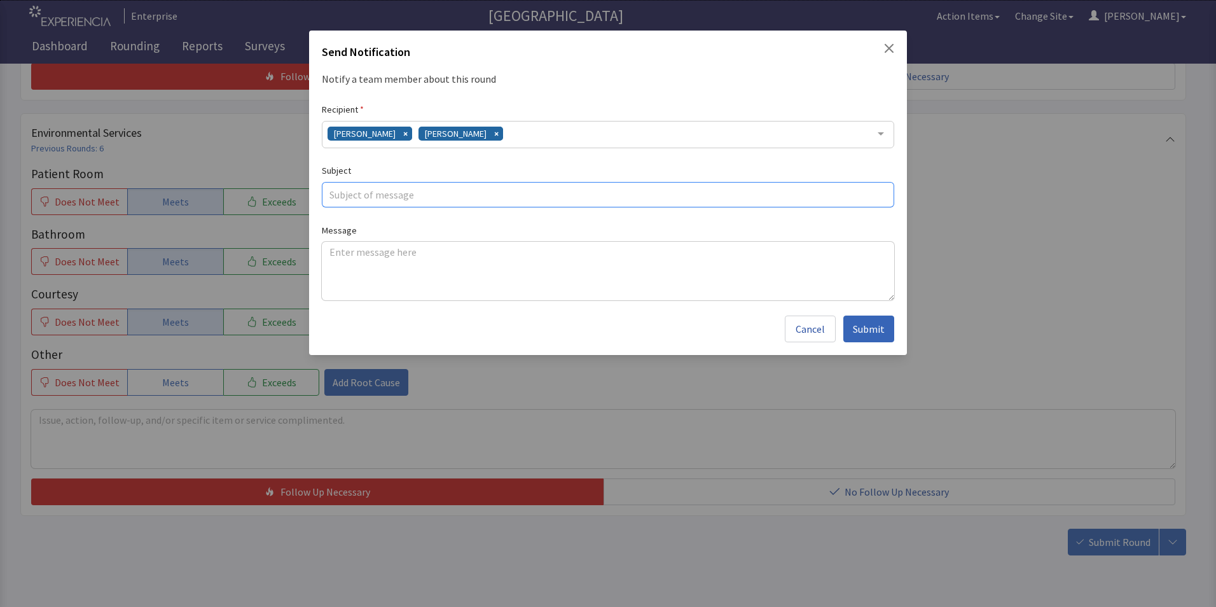
click at [380, 190] on input "text" at bounding box center [608, 194] width 572 height 25
type input "cold bacon"
click at [326, 249] on textarea at bounding box center [608, 271] width 572 height 59
paste textarea "french toast was very good the bacon was cold"
type textarea "french toast was very good the bacon was cold this morning"
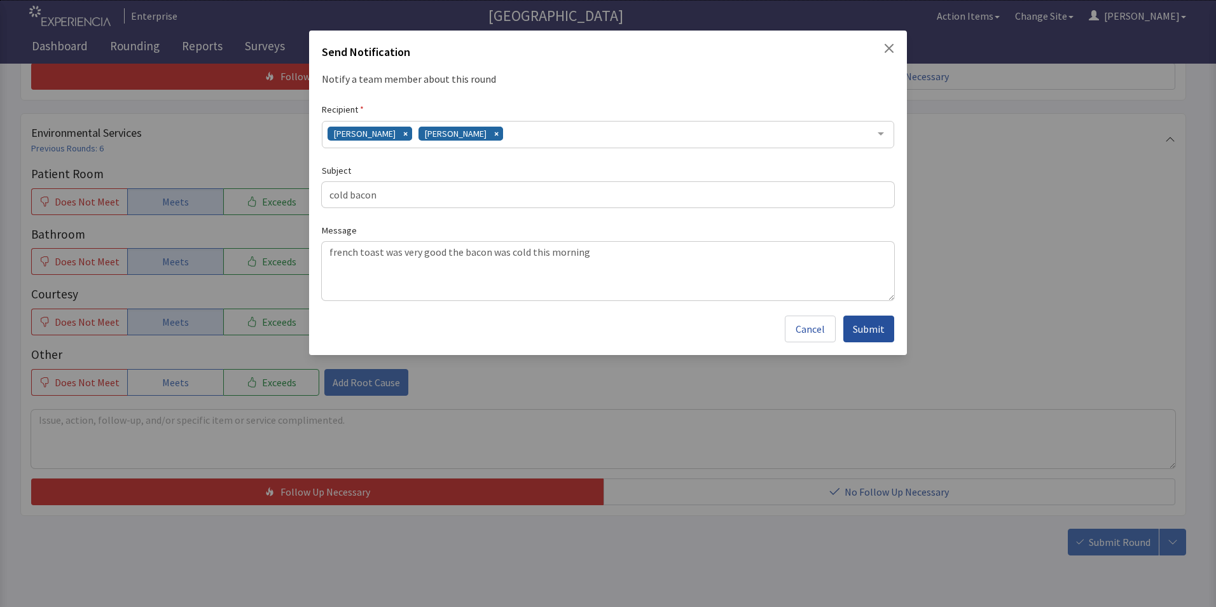
click at [868, 336] on button "Submit" at bounding box center [868, 328] width 51 height 27
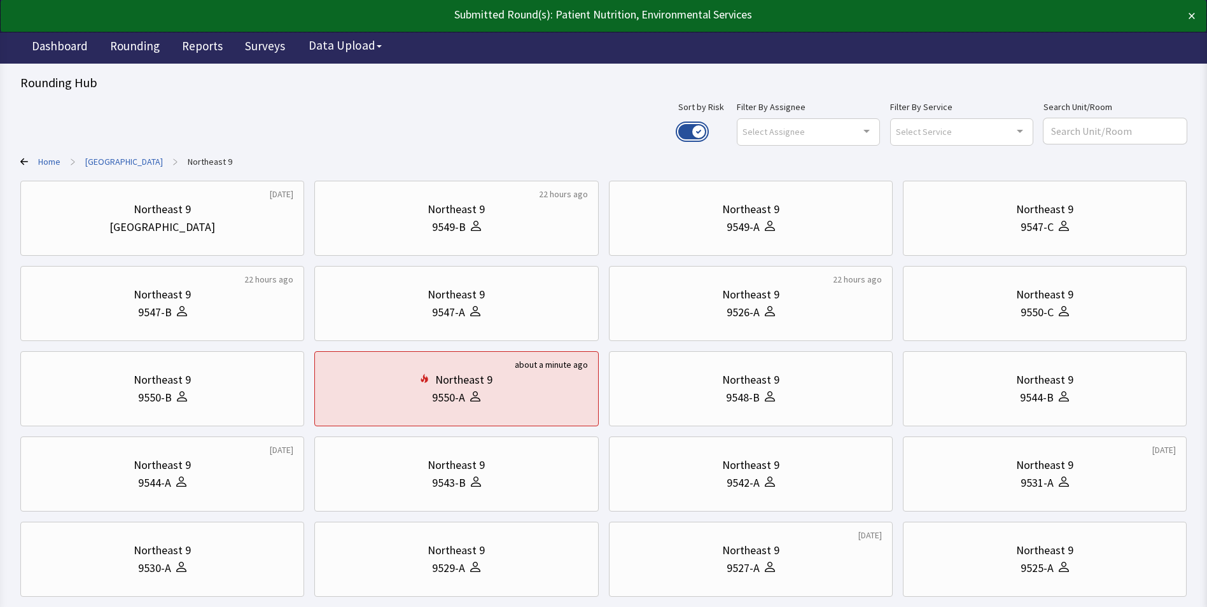
click at [706, 134] on button "Use setting" at bounding box center [692, 131] width 28 height 15
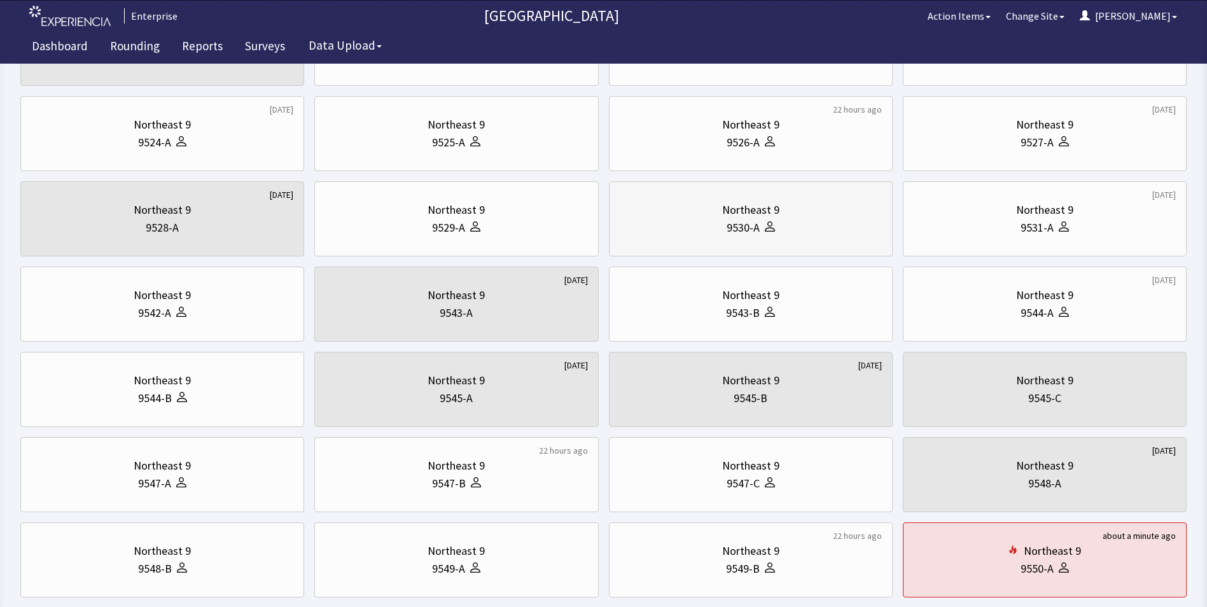
scroll to position [160, 0]
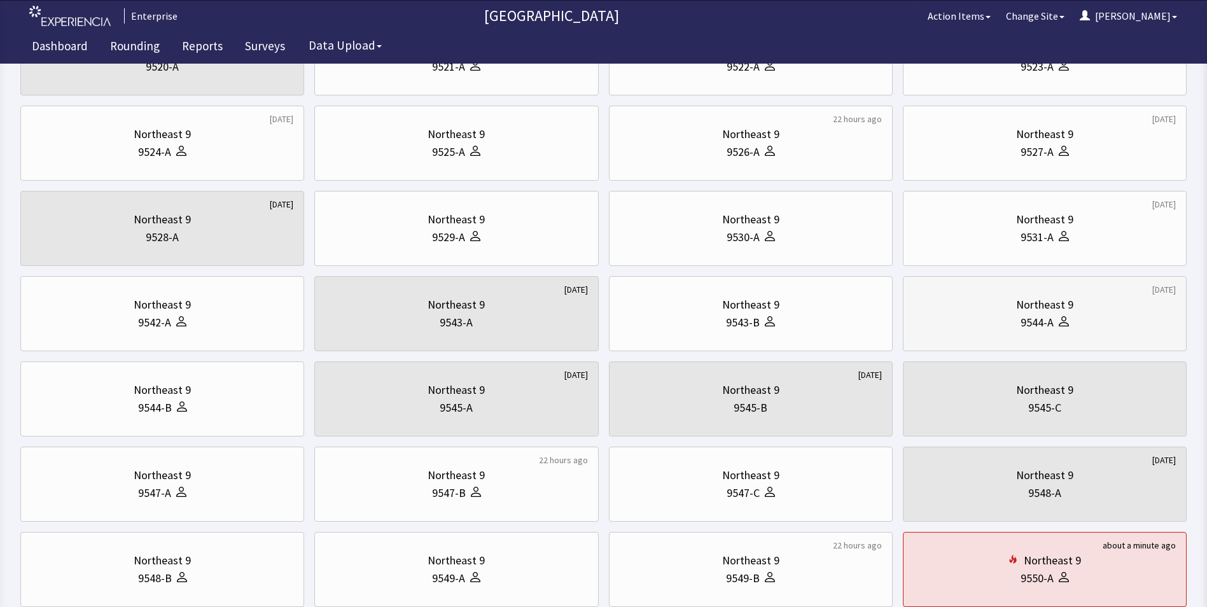
click at [1081, 308] on div "Northeast 9" at bounding box center [1044, 305] width 262 height 18
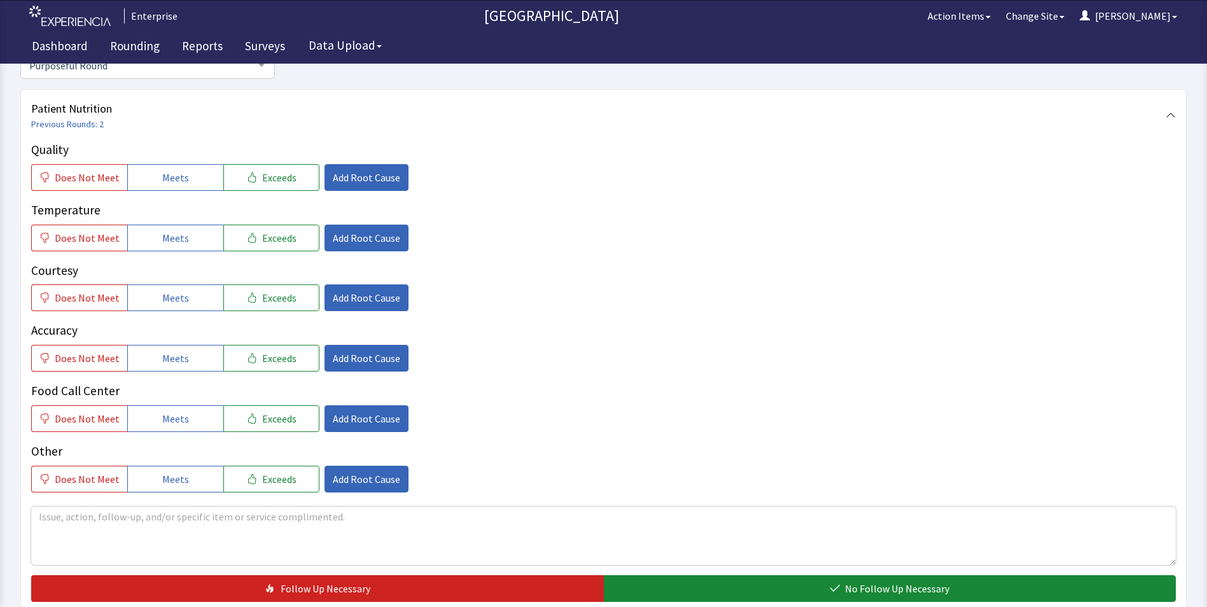
scroll to position [191, 0]
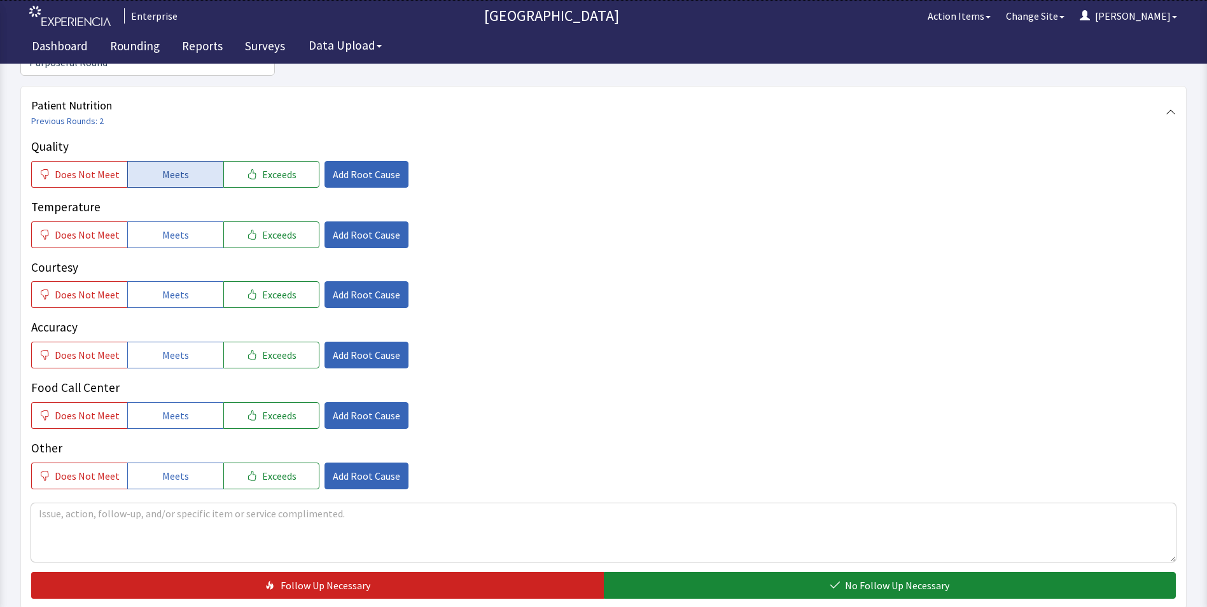
click at [163, 167] on span "Meets" at bounding box center [175, 174] width 27 height 15
click at [583, 221] on div "Does Not Meet Meets Exceeds Add Root Cause" at bounding box center [603, 234] width 1144 height 27
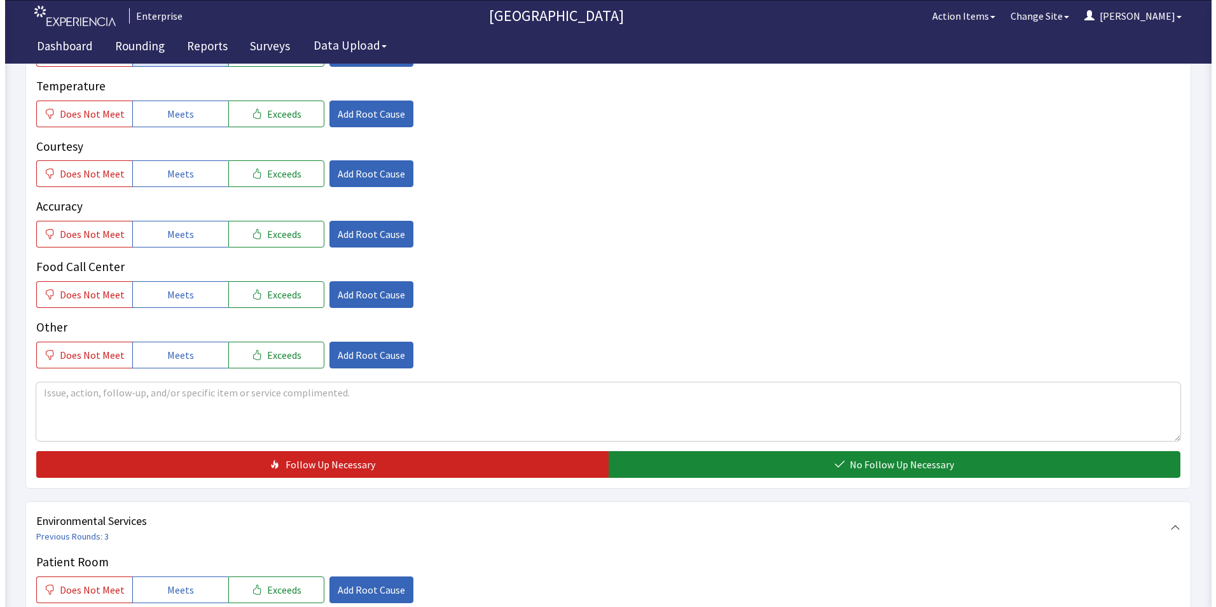
scroll to position [572, 0]
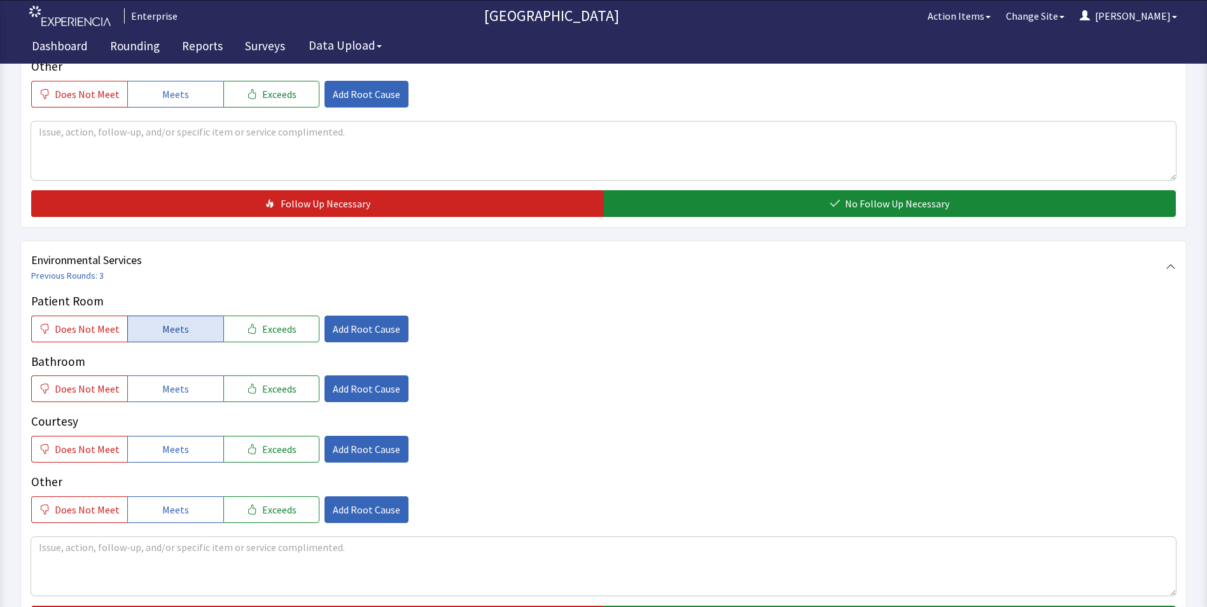
click at [167, 321] on span "Meets" at bounding box center [175, 328] width 27 height 15
click at [159, 384] on div "Patient Room Does Not Meet Meets Exceeds Add Root Cause Bathroom Does Not Meet …" at bounding box center [603, 407] width 1144 height 231
drag, startPoint x: 168, startPoint y: 352, endPoint x: 168, endPoint y: 361, distance: 8.9
click at [168, 357] on div "Bathroom Does Not Meet Meets Exceeds Add Root Cause" at bounding box center [603, 377] width 1144 height 50
drag, startPoint x: 171, startPoint y: 363, endPoint x: 174, endPoint y: 370, distance: 7.7
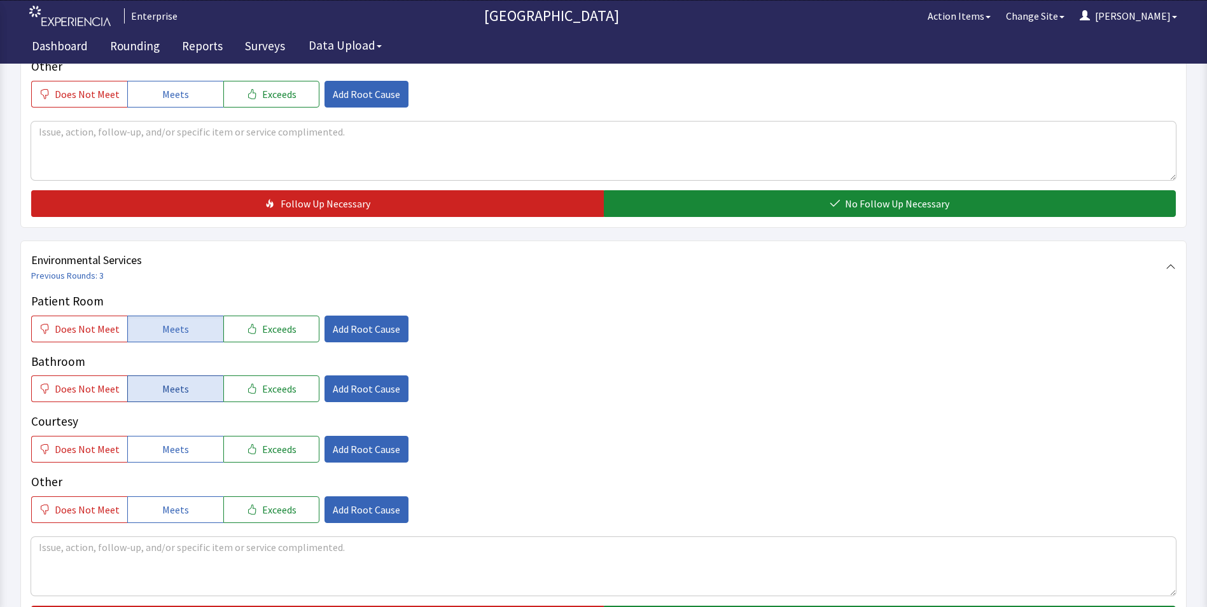
click at [172, 381] on span "Meets" at bounding box center [175, 388] width 27 height 15
drag, startPoint x: 177, startPoint y: 431, endPoint x: 190, endPoint y: 426, distance: 14.3
click at [180, 441] on span "Meets" at bounding box center [175, 448] width 27 height 15
click at [373, 321] on span "Add Root Cause" at bounding box center [366, 328] width 67 height 15
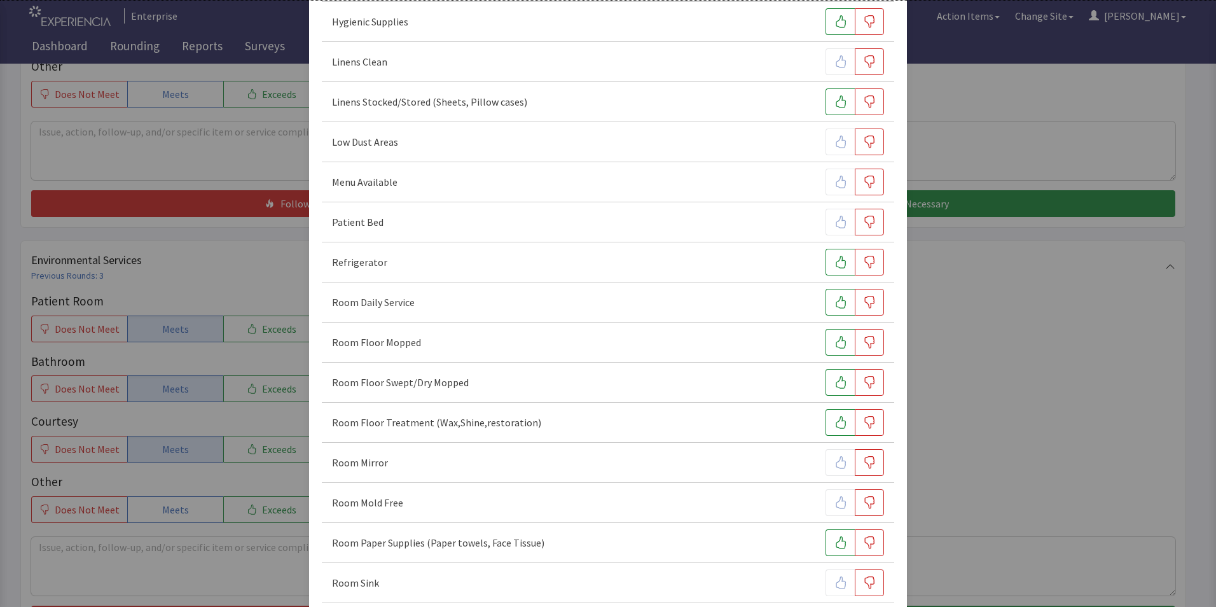
scroll to position [318, 0]
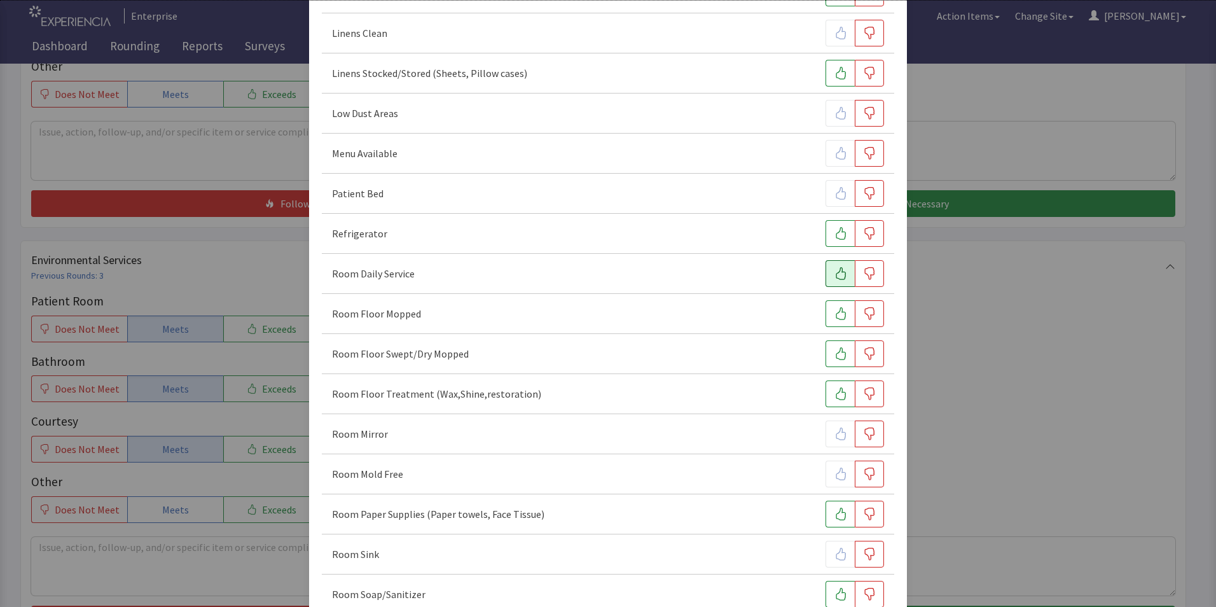
click at [835, 274] on icon "button" at bounding box center [841, 273] width 13 height 13
click at [835, 314] on icon "button" at bounding box center [841, 313] width 13 height 13
click at [833, 362] on button "button" at bounding box center [840, 353] width 29 height 27
click at [863, 393] on icon "button" at bounding box center [869, 393] width 13 height 13
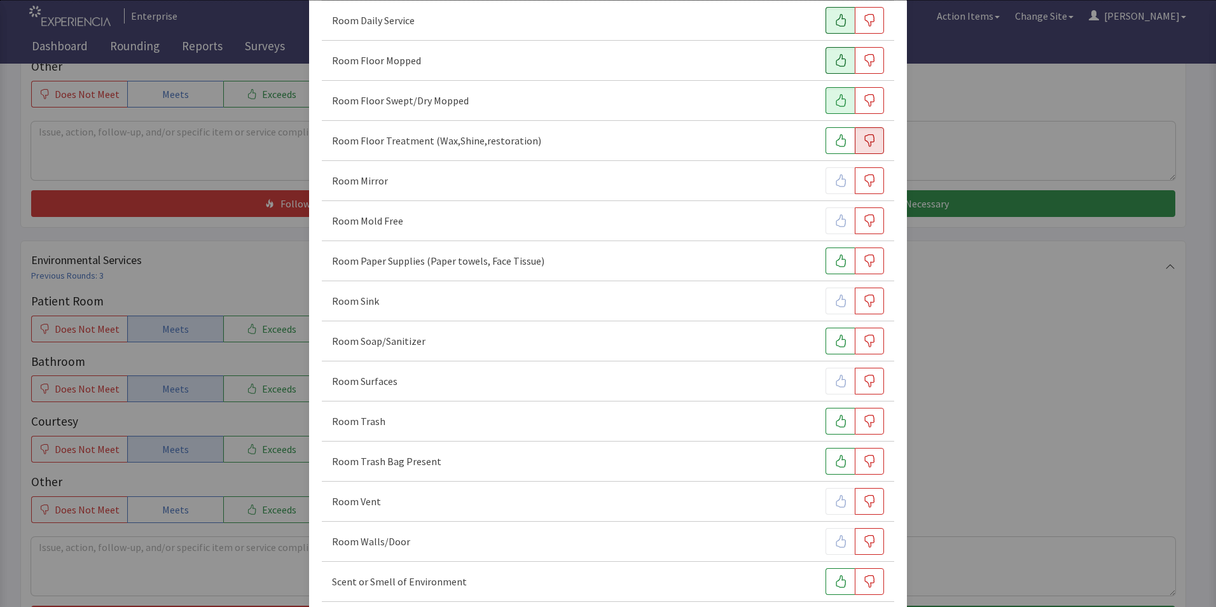
scroll to position [572, 0]
click at [837, 259] on icon "button" at bounding box center [841, 259] width 13 height 13
click at [835, 343] on icon "button" at bounding box center [841, 339] width 13 height 13
click at [835, 426] on icon "button" at bounding box center [841, 419] width 13 height 13
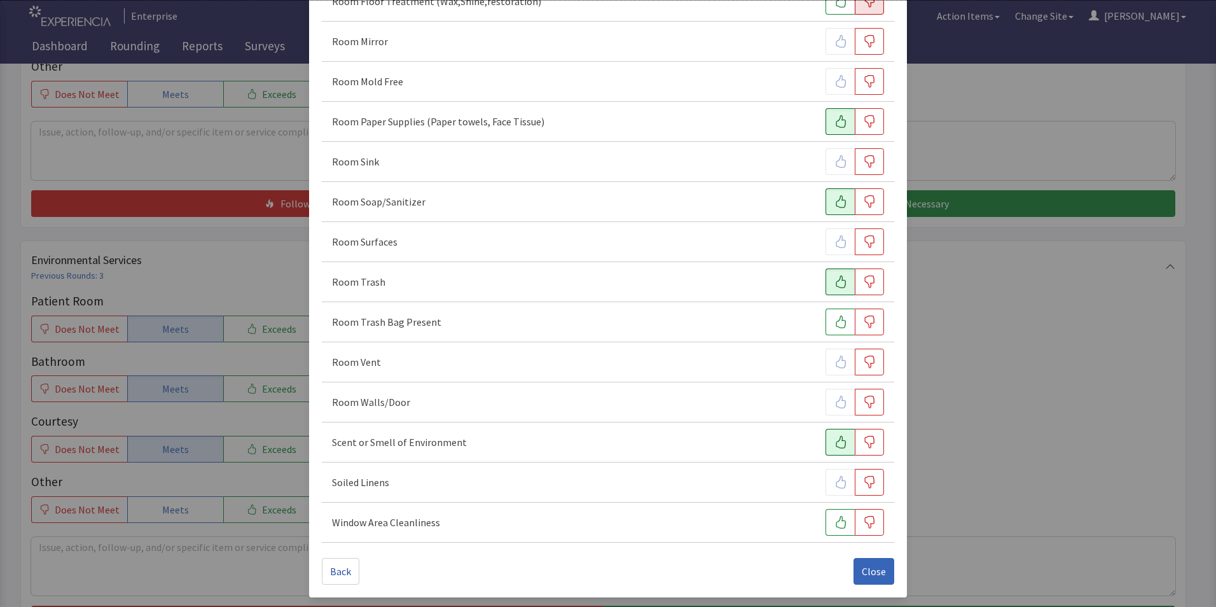
scroll to position [711, 0]
click at [864, 576] on span "Close" at bounding box center [874, 570] width 24 height 15
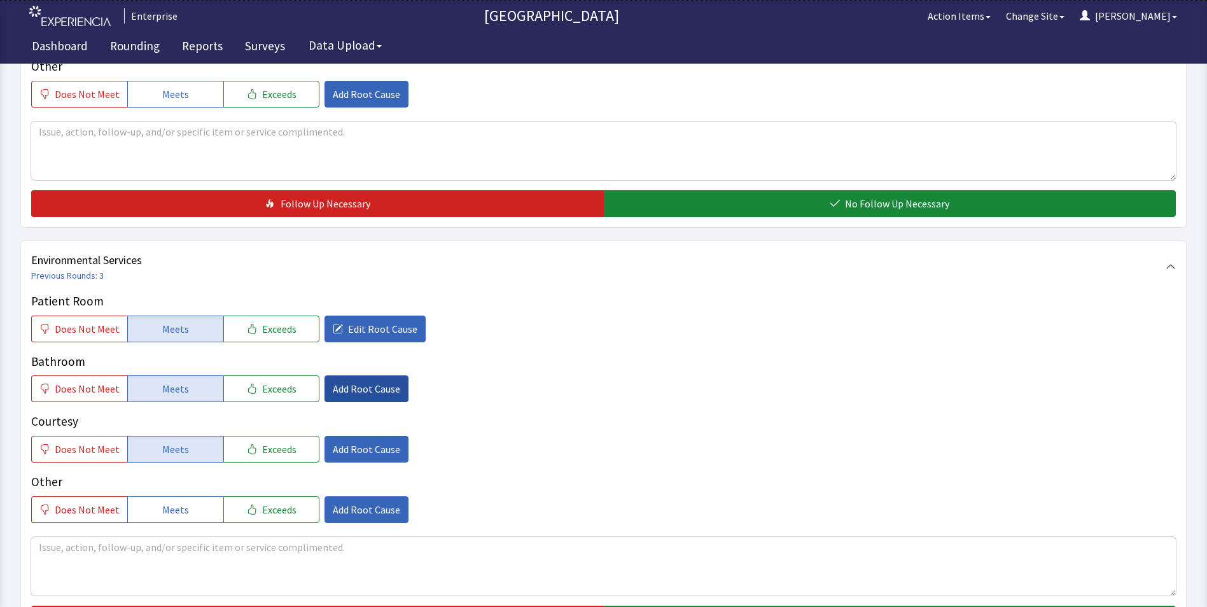
click at [371, 375] on button "Add Root Cause" at bounding box center [366, 388] width 84 height 27
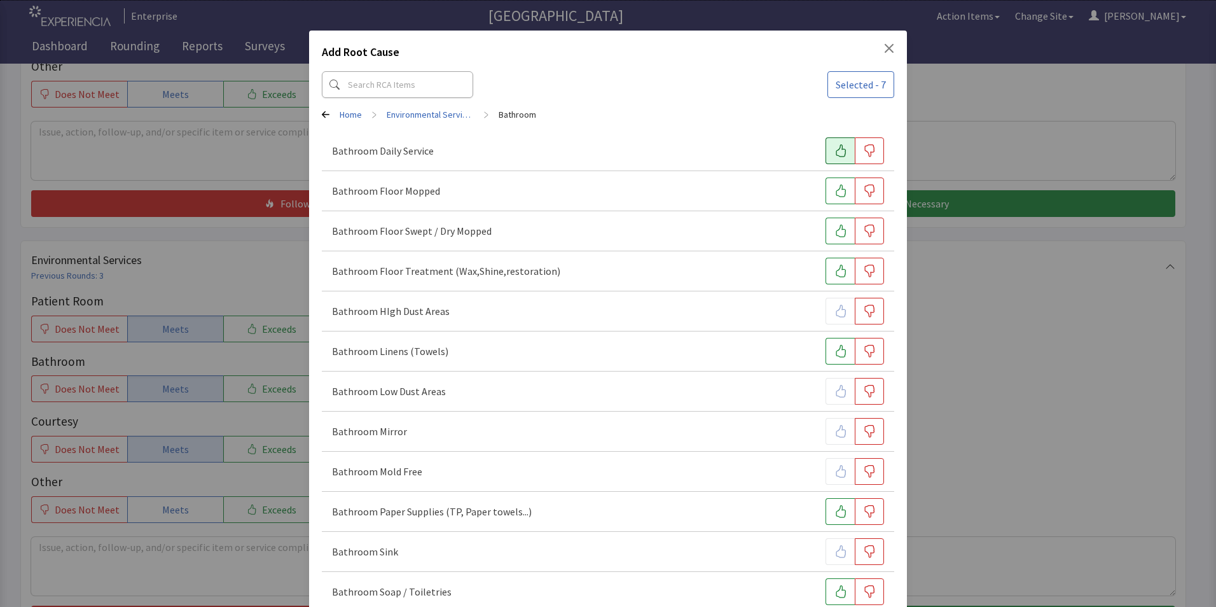
click at [833, 159] on button "button" at bounding box center [840, 150] width 29 height 27
click at [836, 186] on icon "button" at bounding box center [841, 190] width 10 height 13
click at [833, 222] on button "button" at bounding box center [840, 231] width 29 height 27
click at [835, 269] on icon "button" at bounding box center [841, 271] width 13 height 13
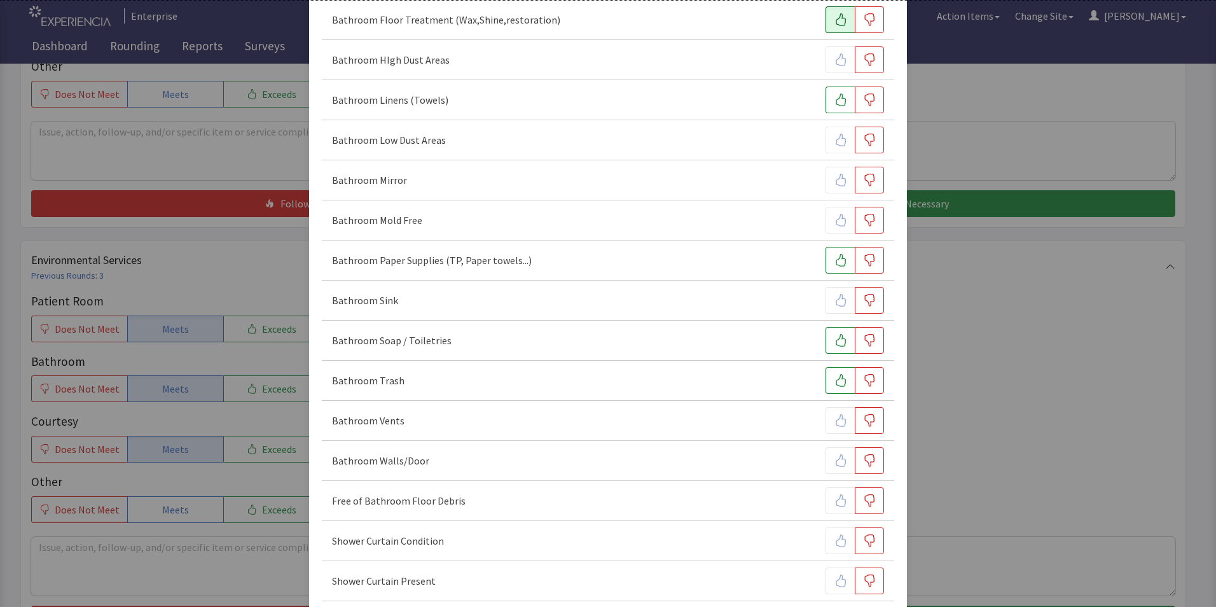
scroll to position [254, 0]
click at [831, 265] on button "button" at bounding box center [840, 257] width 29 height 27
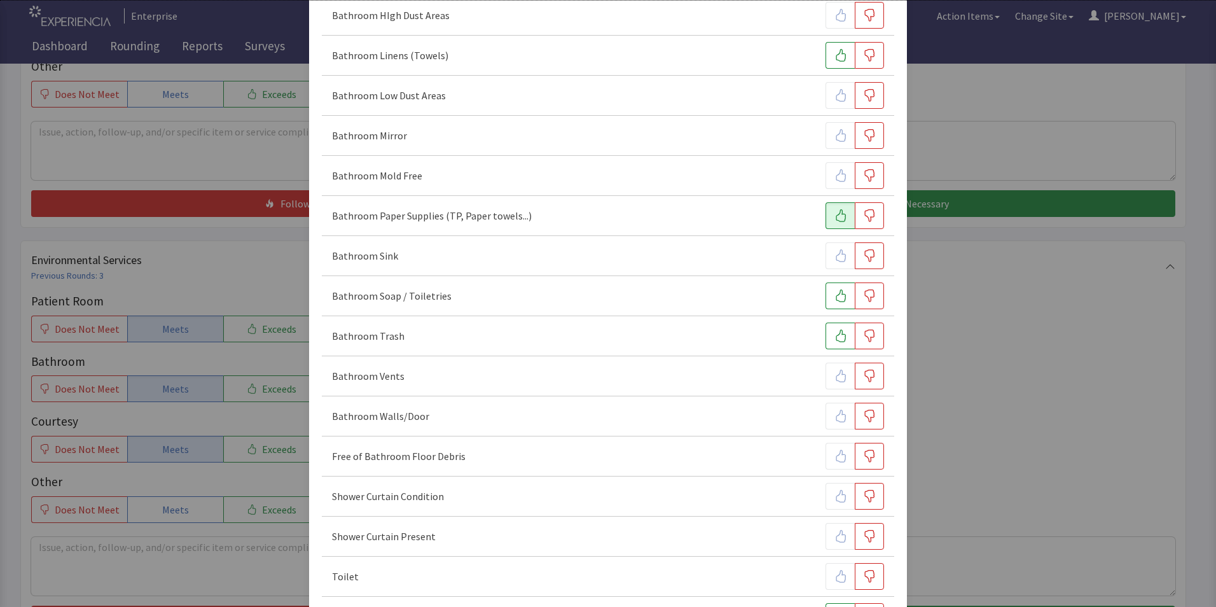
scroll to position [318, 0]
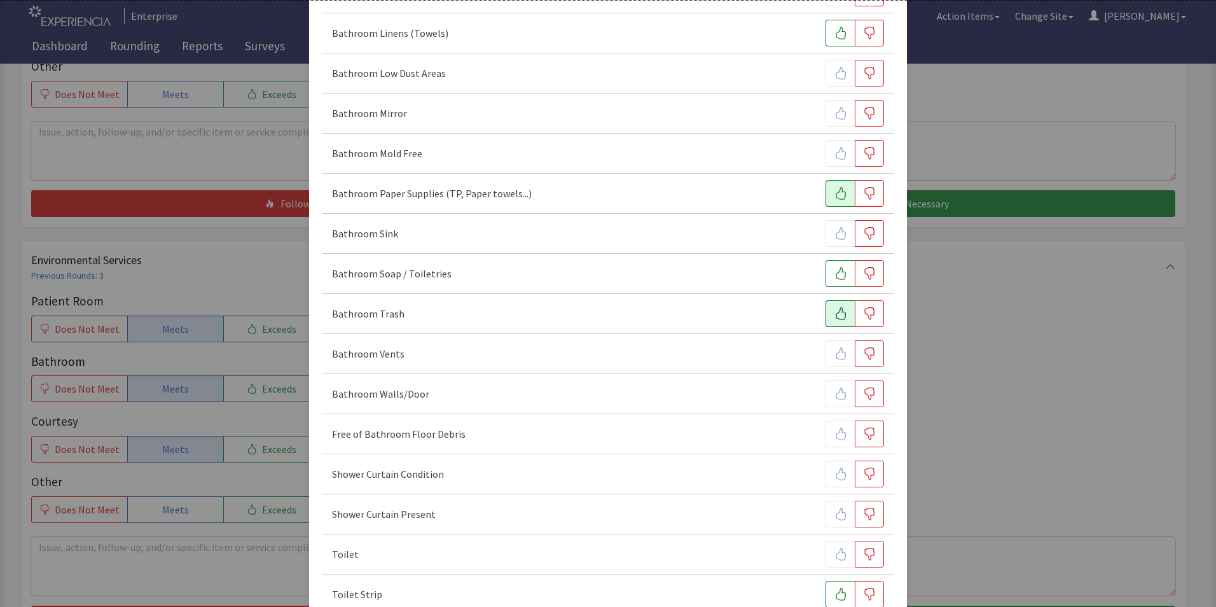
click at [835, 307] on icon "button" at bounding box center [841, 313] width 13 height 13
click at [836, 270] on icon "button" at bounding box center [841, 273] width 13 height 13
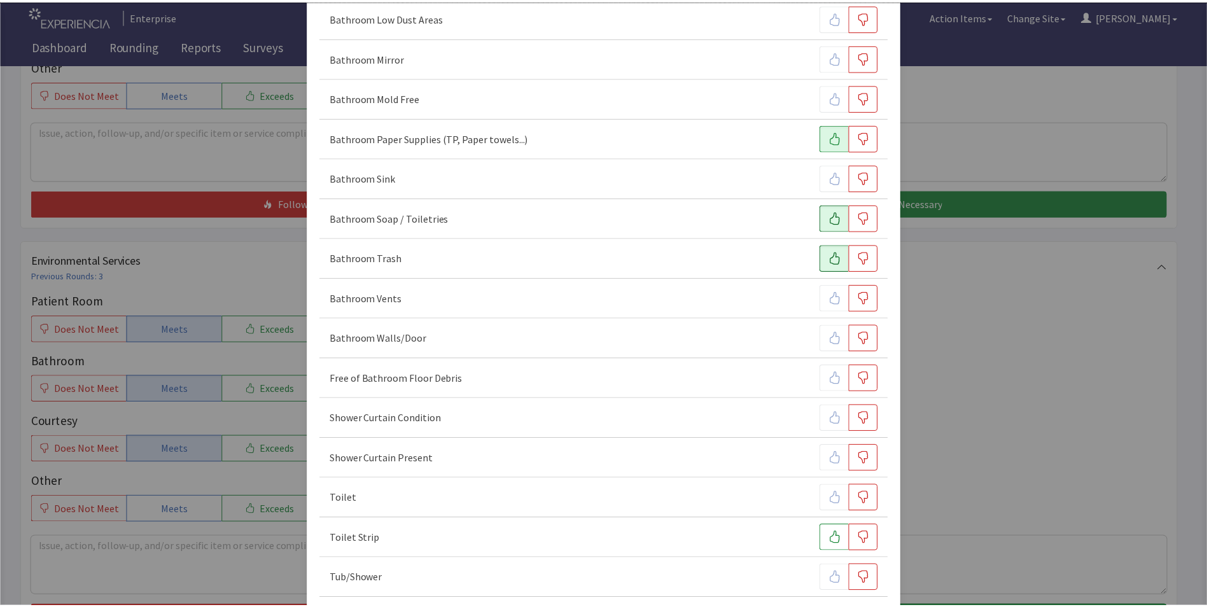
scroll to position [431, 0]
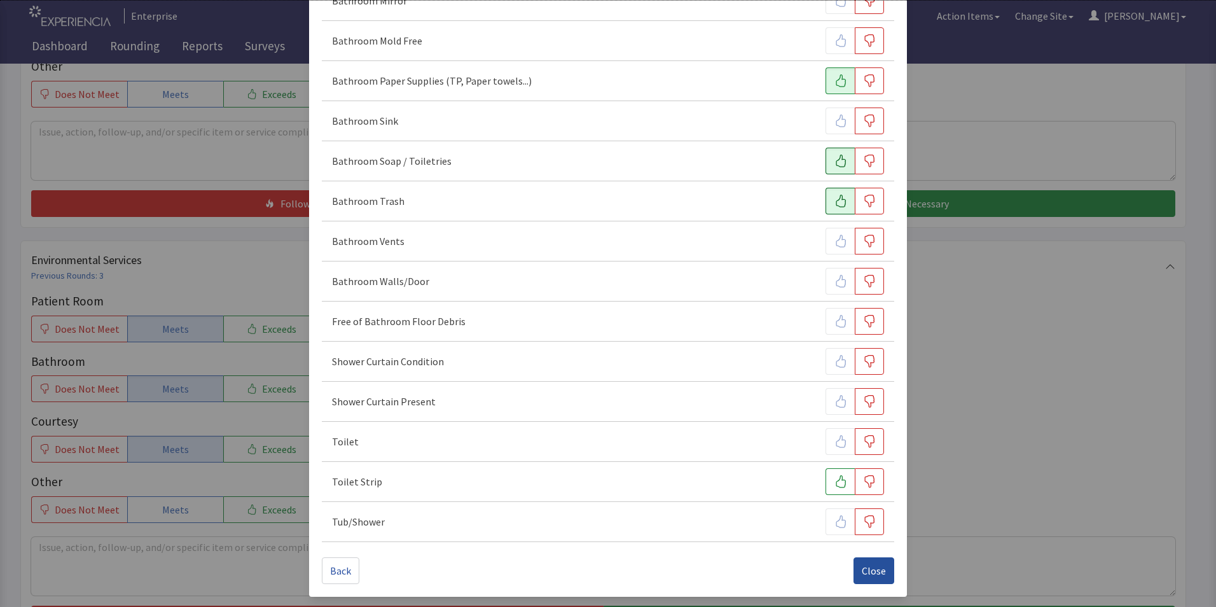
click at [862, 572] on span "Close" at bounding box center [874, 570] width 24 height 15
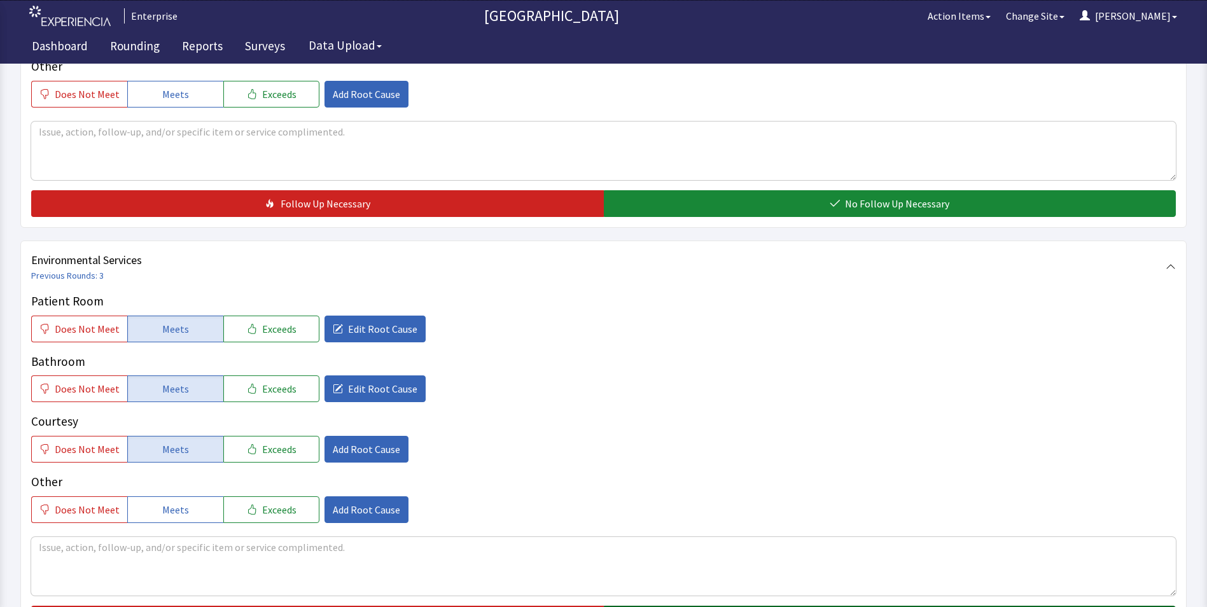
click at [812, 606] on button "No Follow Up Necessary" at bounding box center [890, 619] width 572 height 27
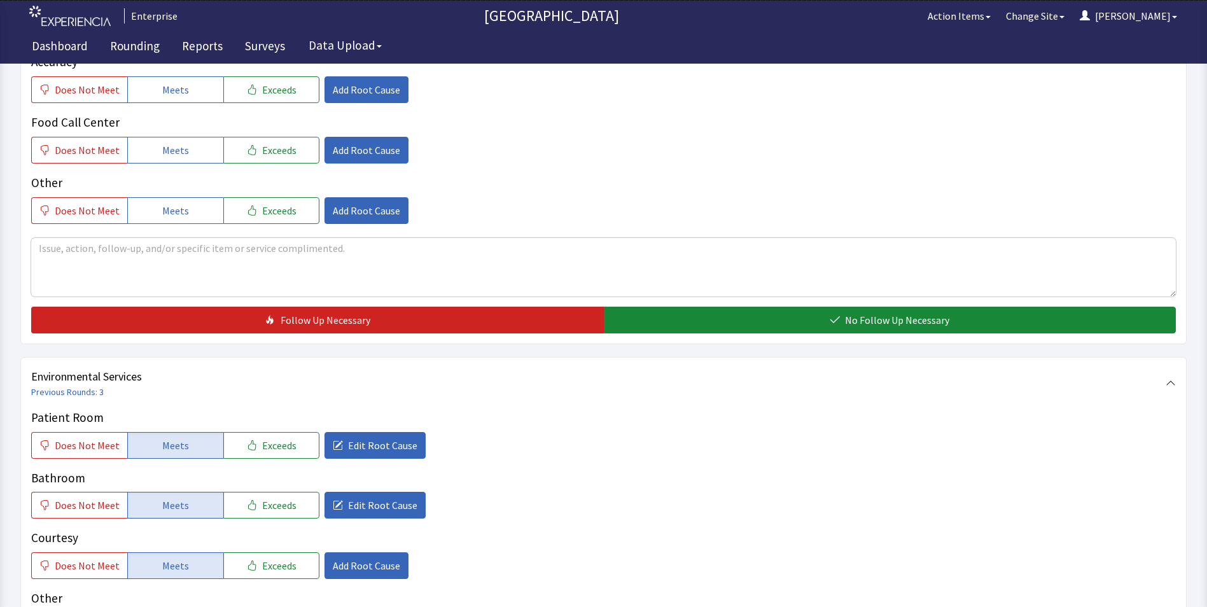
scroll to position [711, 0]
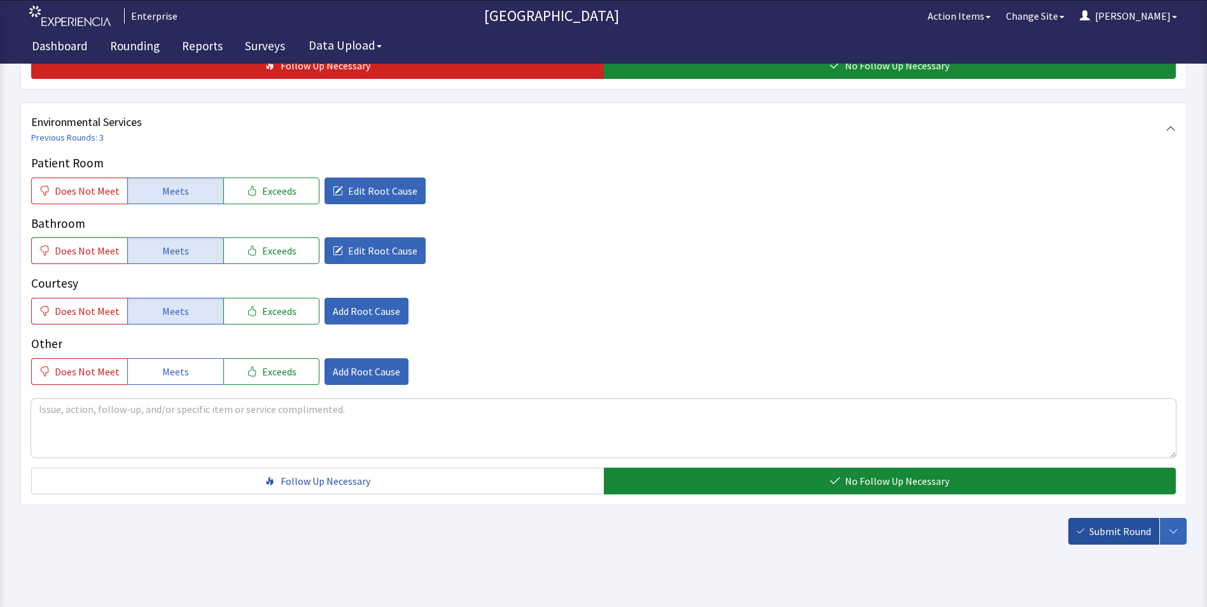
click at [1107, 524] on span "Submit Round" at bounding box center [1120, 531] width 62 height 15
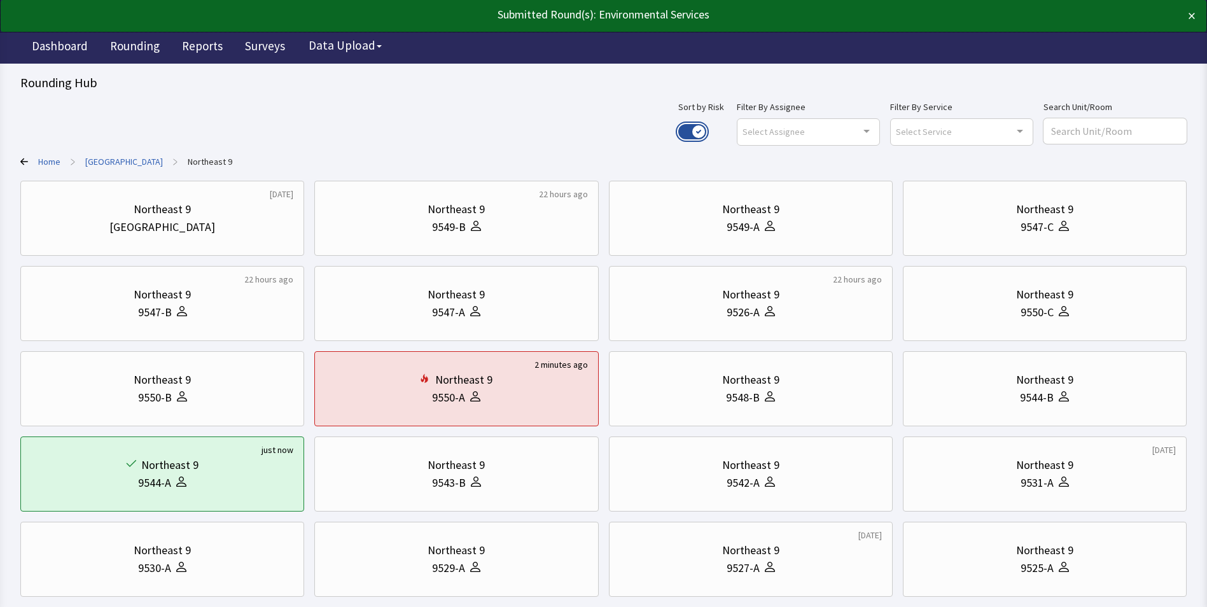
click at [706, 128] on button "Use setting" at bounding box center [692, 131] width 28 height 15
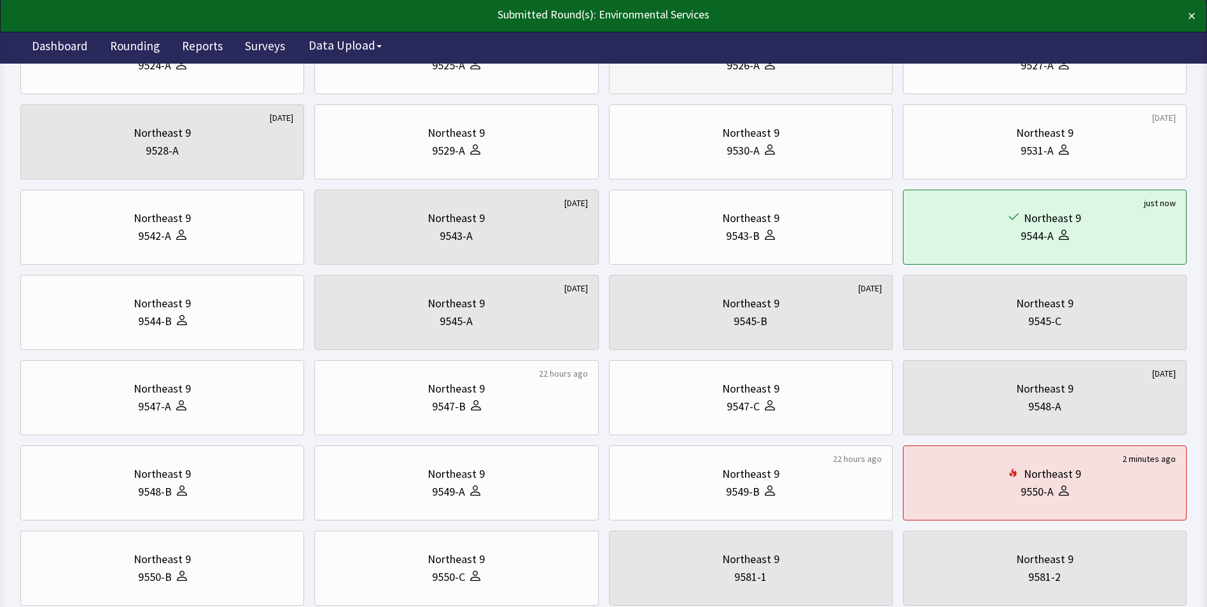
scroll to position [254, 0]
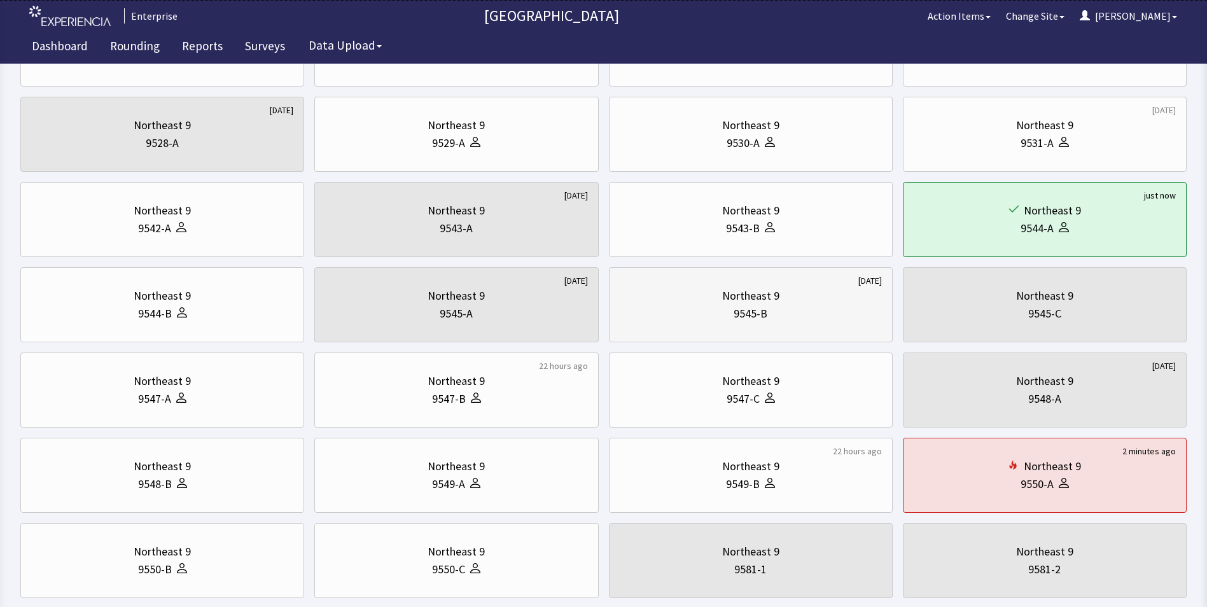
click at [778, 293] on div "Northeast 9" at bounding box center [750, 296] width 57 height 18
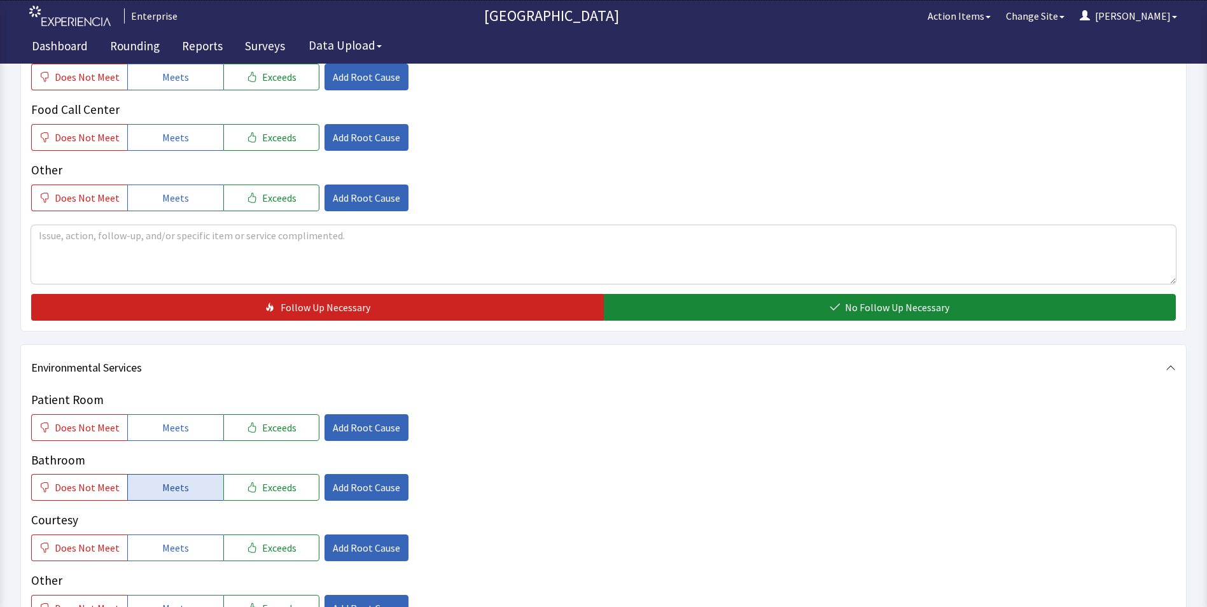
scroll to position [572, 0]
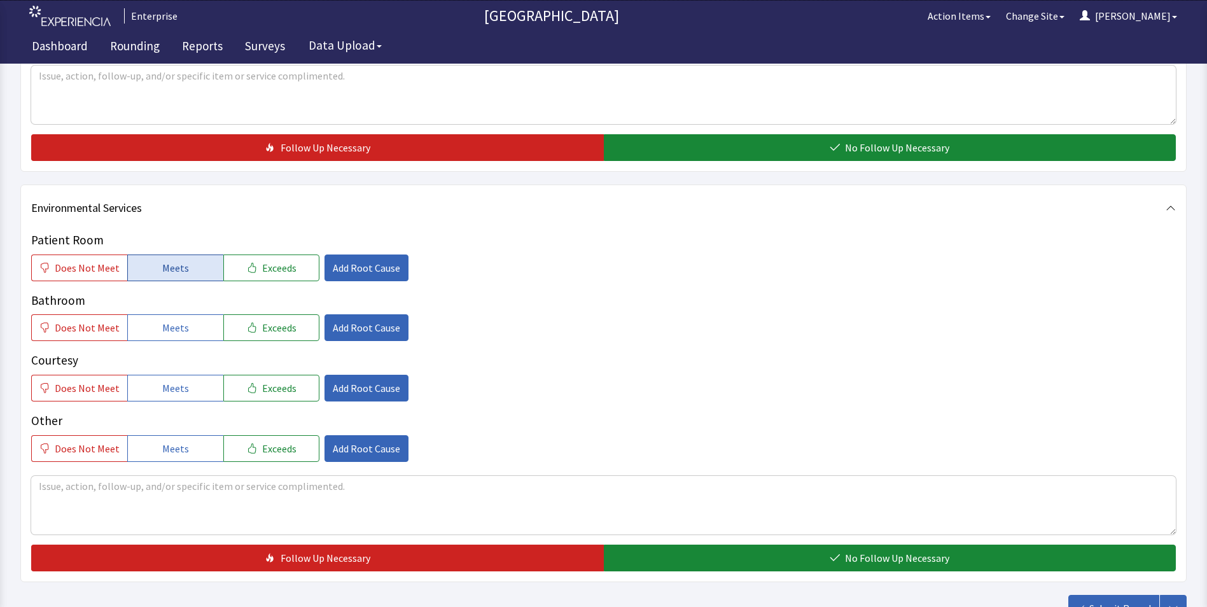
drag, startPoint x: 186, startPoint y: 267, endPoint x: 186, endPoint y: 320, distance: 52.8
click at [185, 267] on button "Meets" at bounding box center [175, 267] width 96 height 27
drag, startPoint x: 187, startPoint y: 327, endPoint x: 187, endPoint y: 334, distance: 7.0
click at [187, 330] on button "Meets" at bounding box center [175, 327] width 96 height 27
drag, startPoint x: 179, startPoint y: 388, endPoint x: 211, endPoint y: 388, distance: 31.2
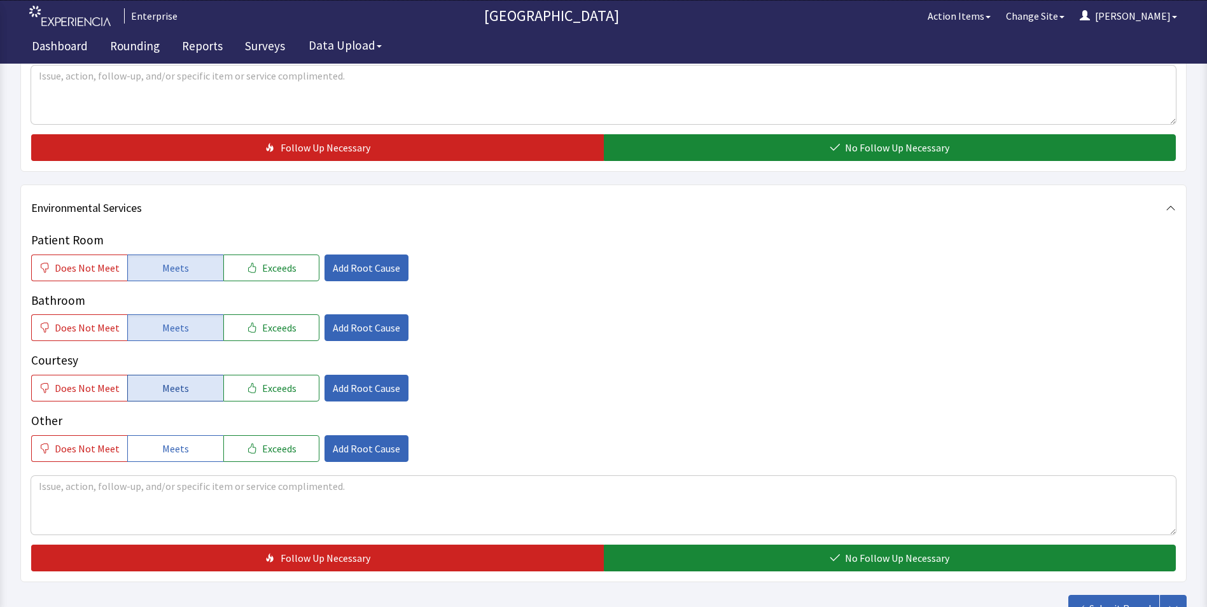
click at [181, 390] on span "Meets" at bounding box center [175, 387] width 27 height 15
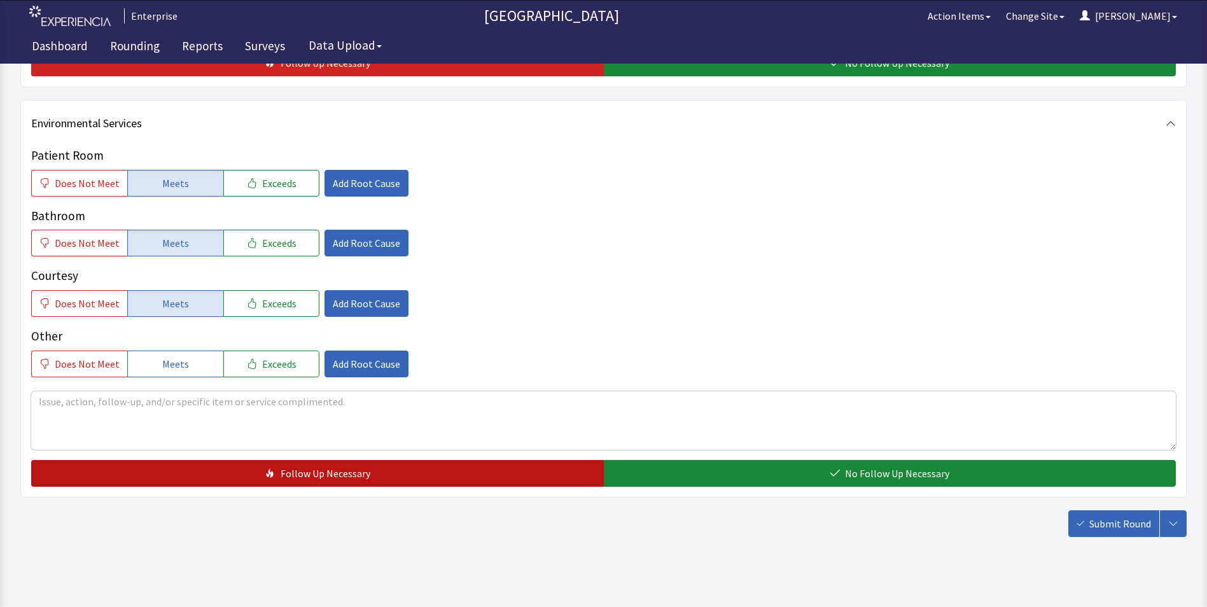
scroll to position [671, 0]
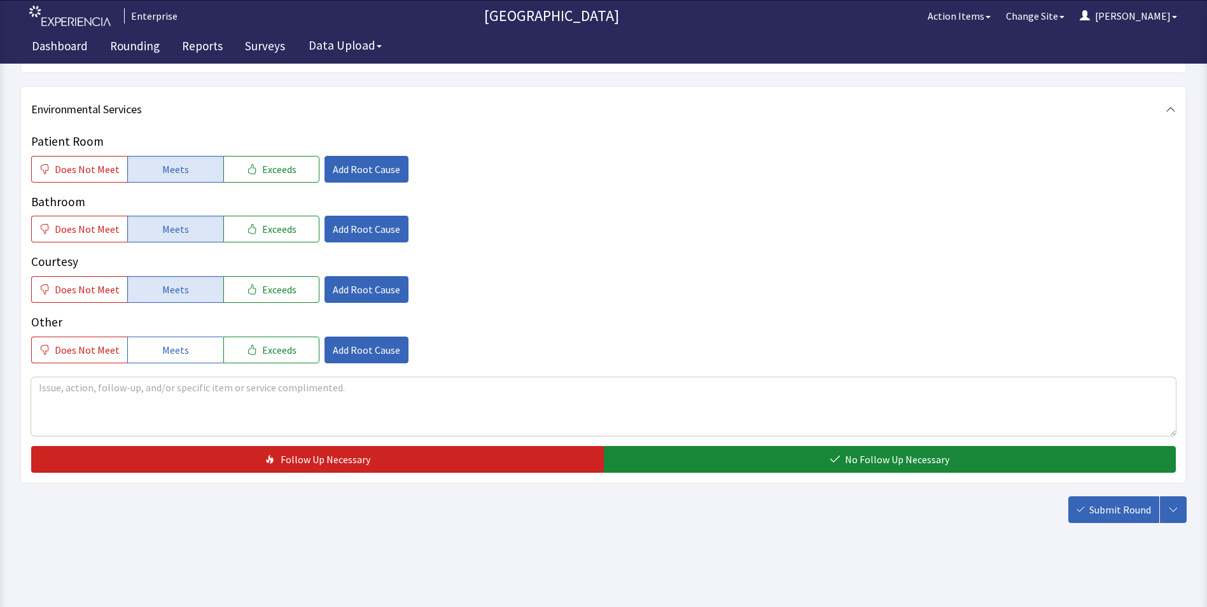
drag, startPoint x: 636, startPoint y: 461, endPoint x: 869, endPoint y: 493, distance: 235.1
click at [639, 461] on button "No Follow Up Necessary" at bounding box center [890, 459] width 572 height 27
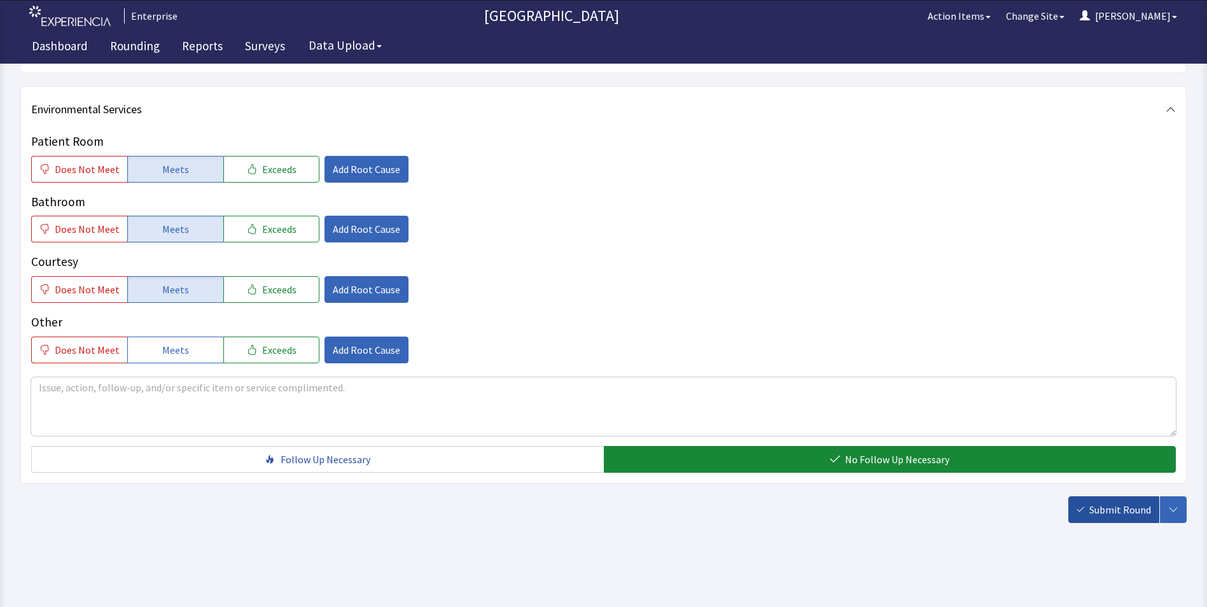
click at [1097, 510] on span "Submit Round" at bounding box center [1120, 509] width 62 height 15
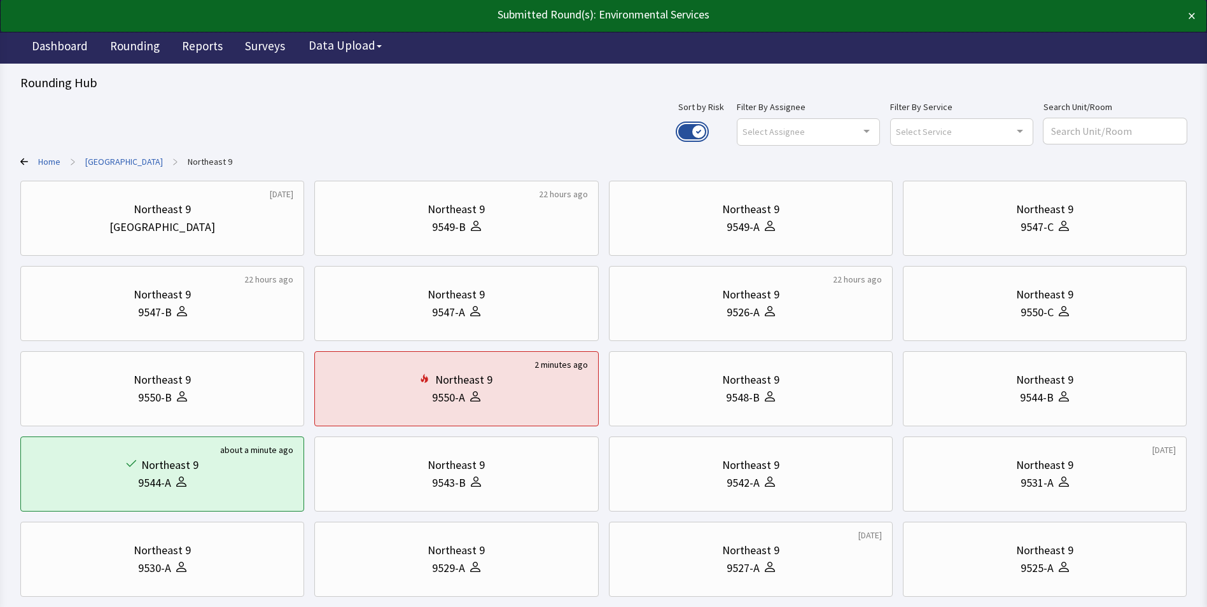
click at [706, 128] on button "Use setting" at bounding box center [692, 131] width 28 height 15
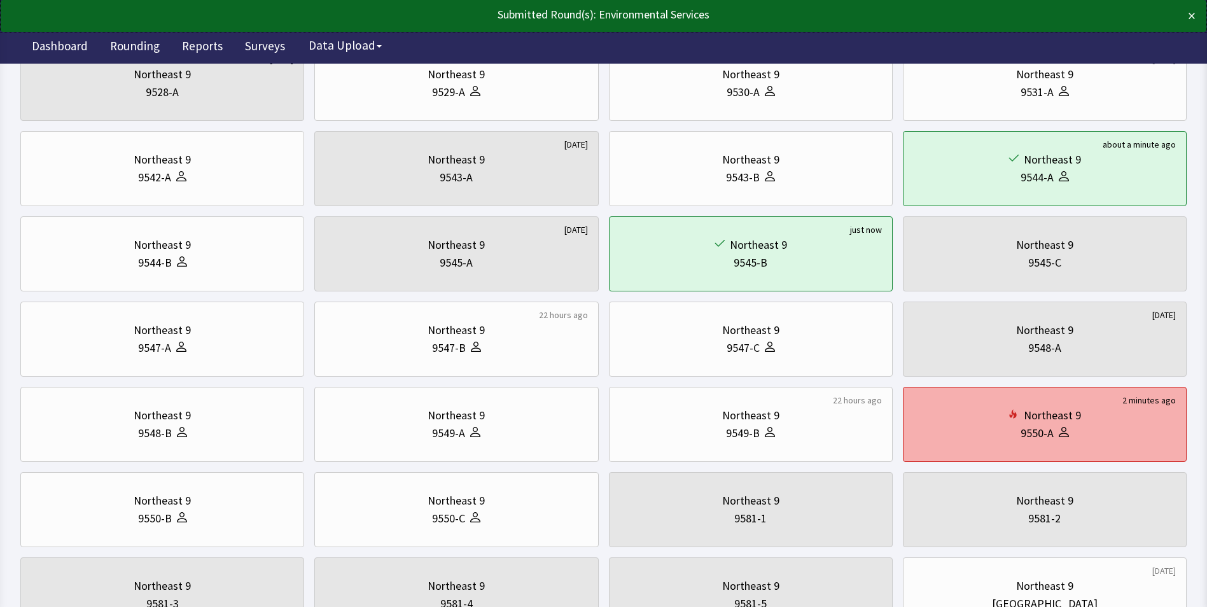
scroll to position [318, 0]
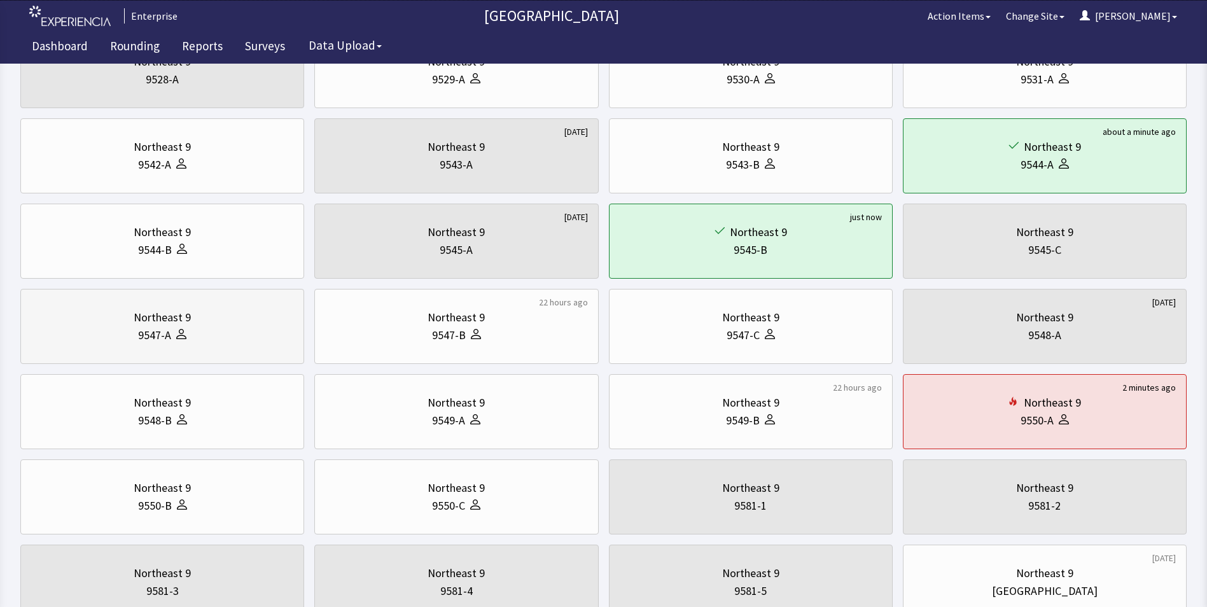
click at [152, 321] on div "Northeast 9" at bounding box center [162, 318] width 57 height 18
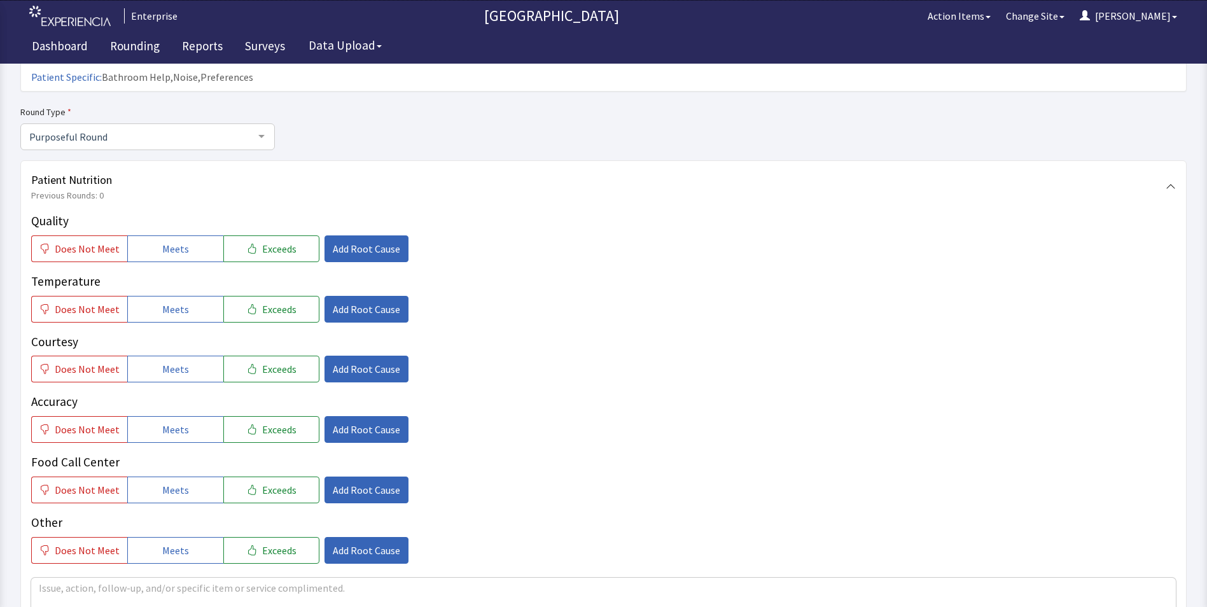
scroll to position [127, 0]
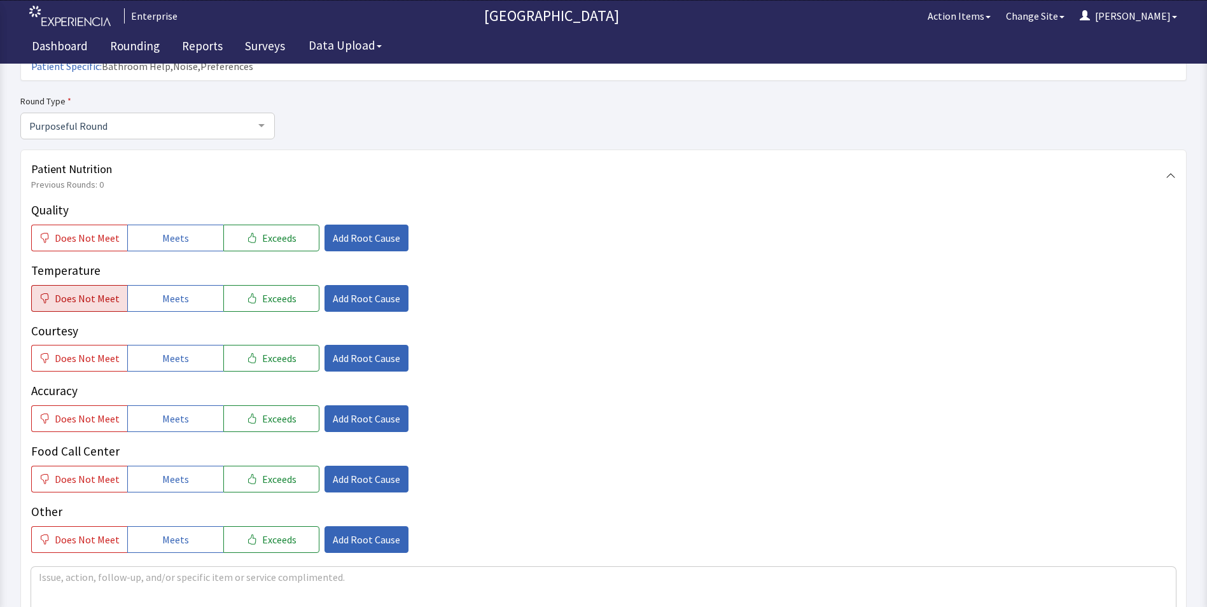
click at [73, 291] on span "Does Not Meet" at bounding box center [87, 298] width 65 height 15
click at [163, 230] on span "Meets" at bounding box center [175, 237] width 27 height 15
click at [172, 350] on span "Meets" at bounding box center [175, 357] width 27 height 15
drag, startPoint x: 169, startPoint y: 390, endPoint x: 169, endPoint y: 402, distance: 12.1
click at [169, 411] on span "Meets" at bounding box center [175, 418] width 27 height 15
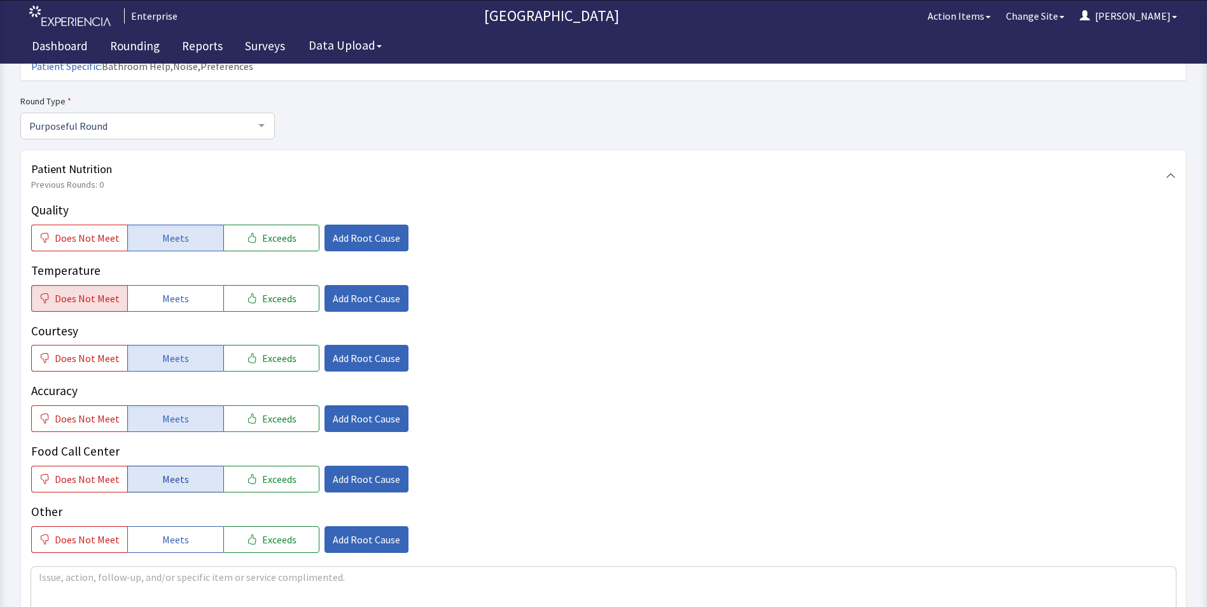
click at [167, 471] on span "Meets" at bounding box center [175, 478] width 27 height 15
click at [353, 230] on span "Add Root Cause" at bounding box center [366, 237] width 67 height 15
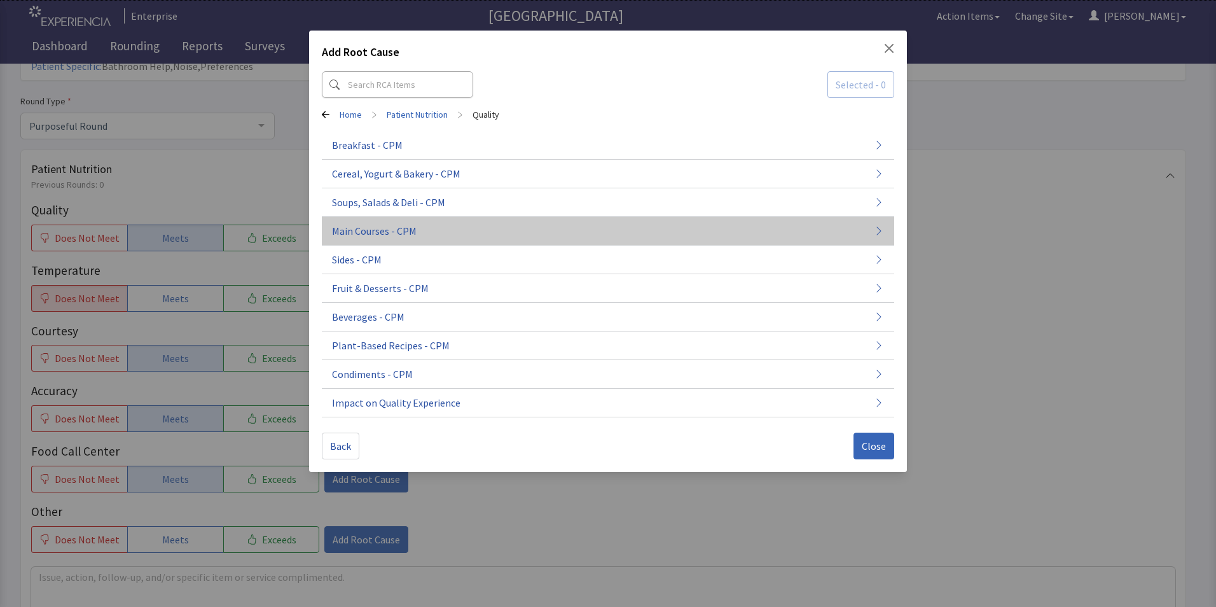
click at [378, 233] on span "Main Courses - CPM" at bounding box center [374, 230] width 85 height 15
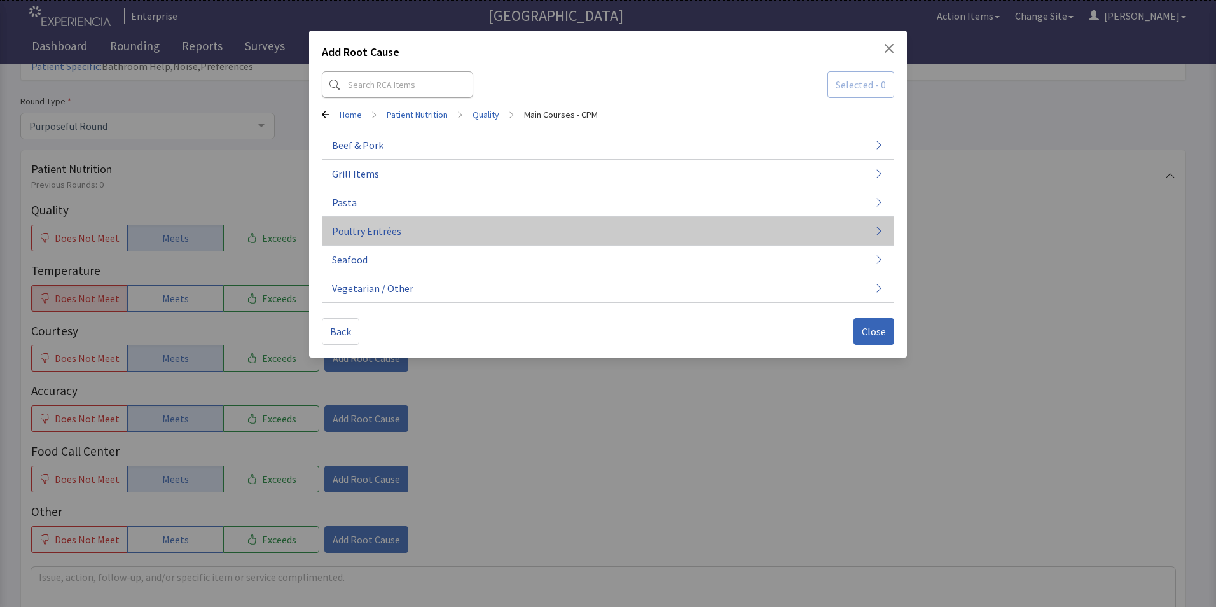
click at [371, 232] on span "Poultry Entrées" at bounding box center [366, 230] width 69 height 15
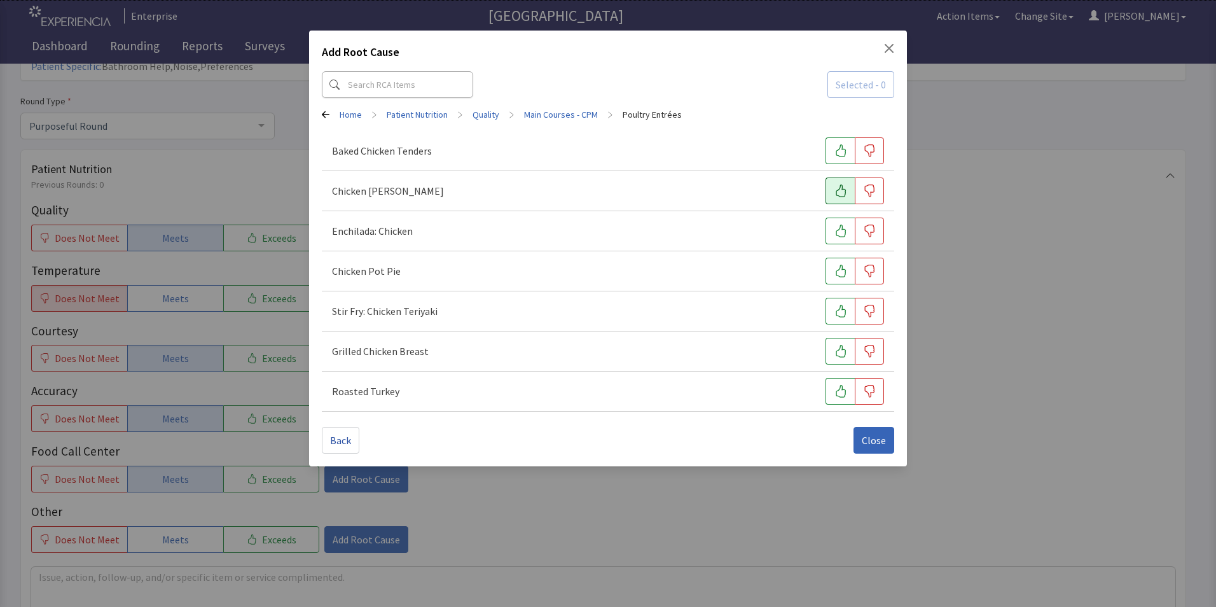
click at [838, 193] on icon "button" at bounding box center [841, 190] width 13 height 13
click at [868, 442] on span "Close" at bounding box center [874, 440] width 24 height 15
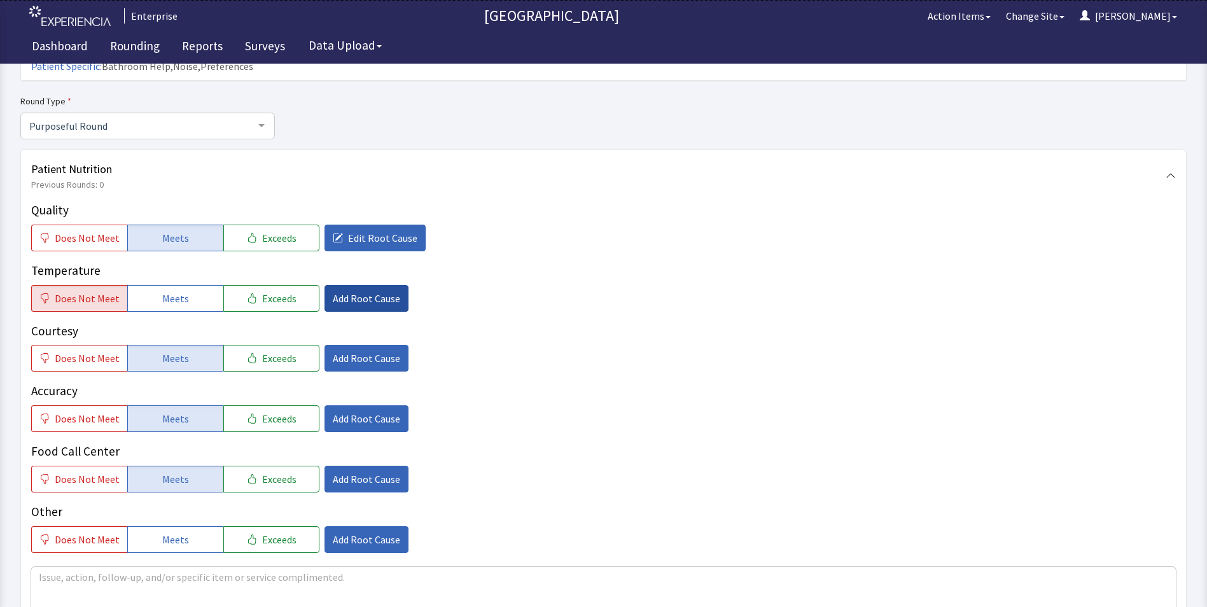
click at [363, 291] on span "Add Root Cause" at bounding box center [366, 298] width 67 height 15
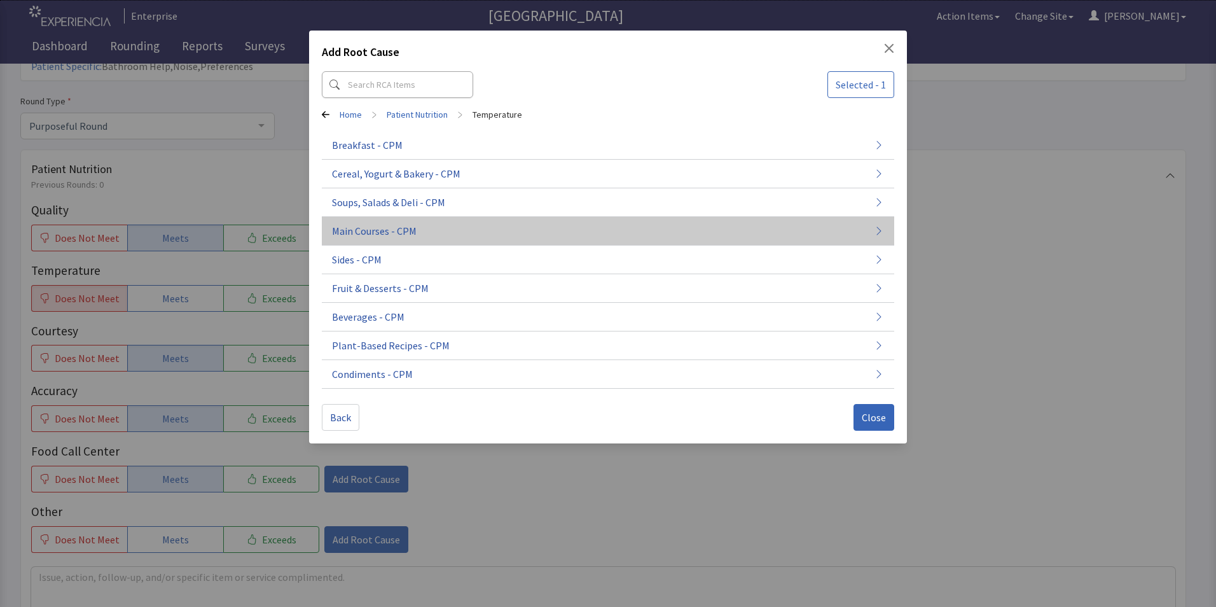
click at [386, 232] on span "Main Courses - CPM" at bounding box center [374, 230] width 85 height 15
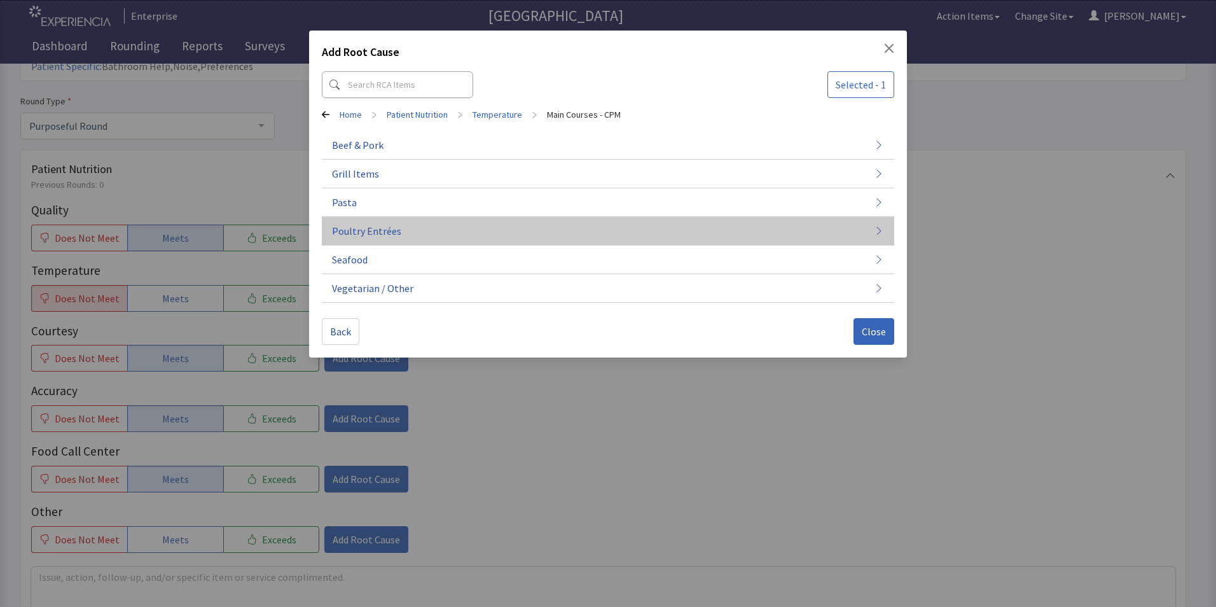
click at [385, 233] on span "Poultry Entrées" at bounding box center [366, 230] width 69 height 15
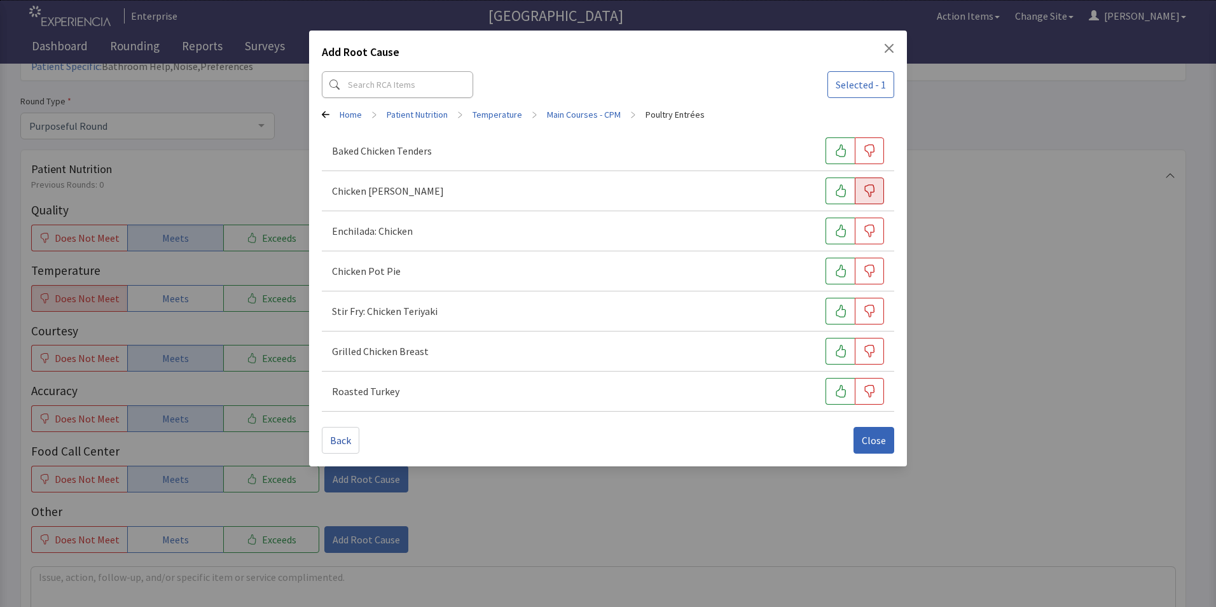
click at [865, 193] on icon "button" at bounding box center [869, 190] width 13 height 13
click at [873, 443] on span "Close" at bounding box center [874, 440] width 24 height 15
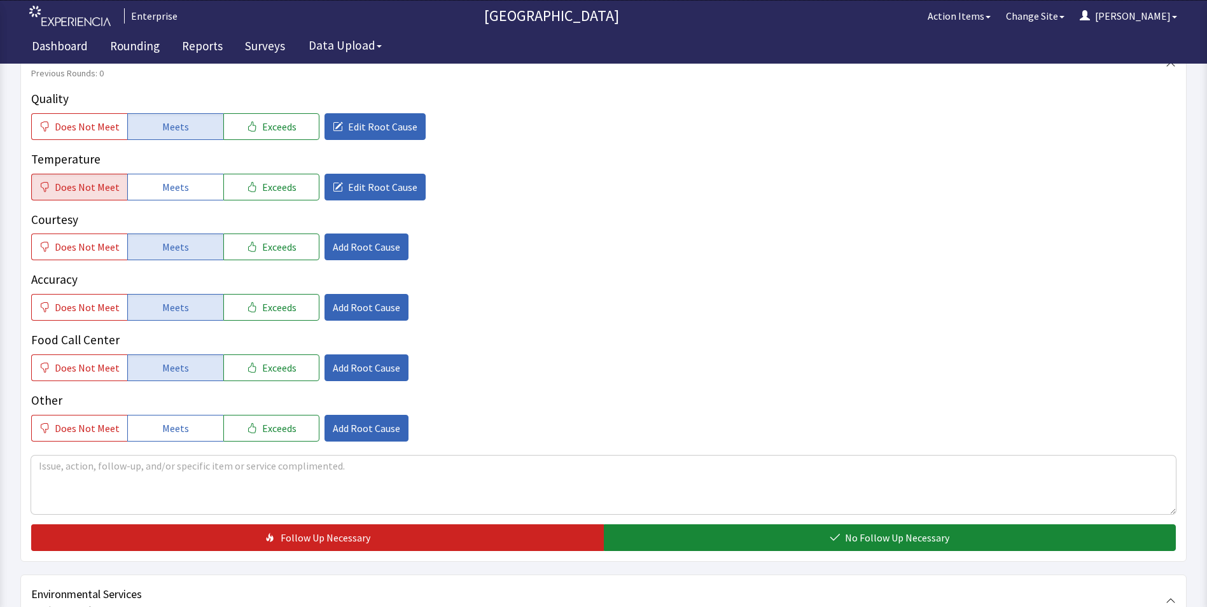
scroll to position [254, 0]
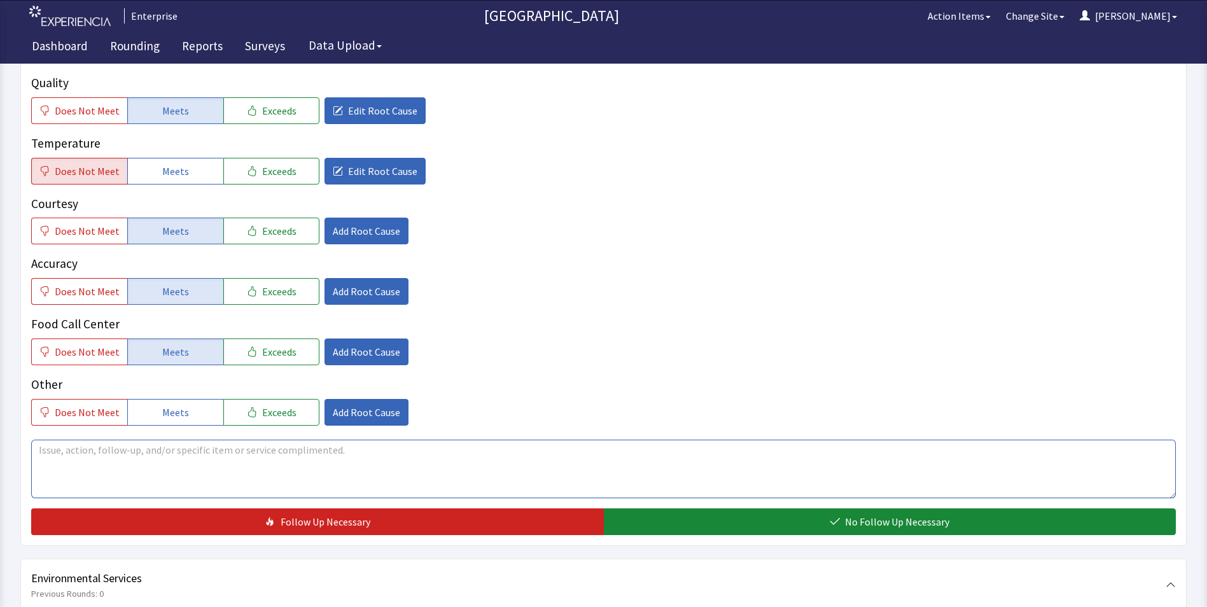
click at [51, 440] on textarea at bounding box center [603, 469] width 1144 height 59
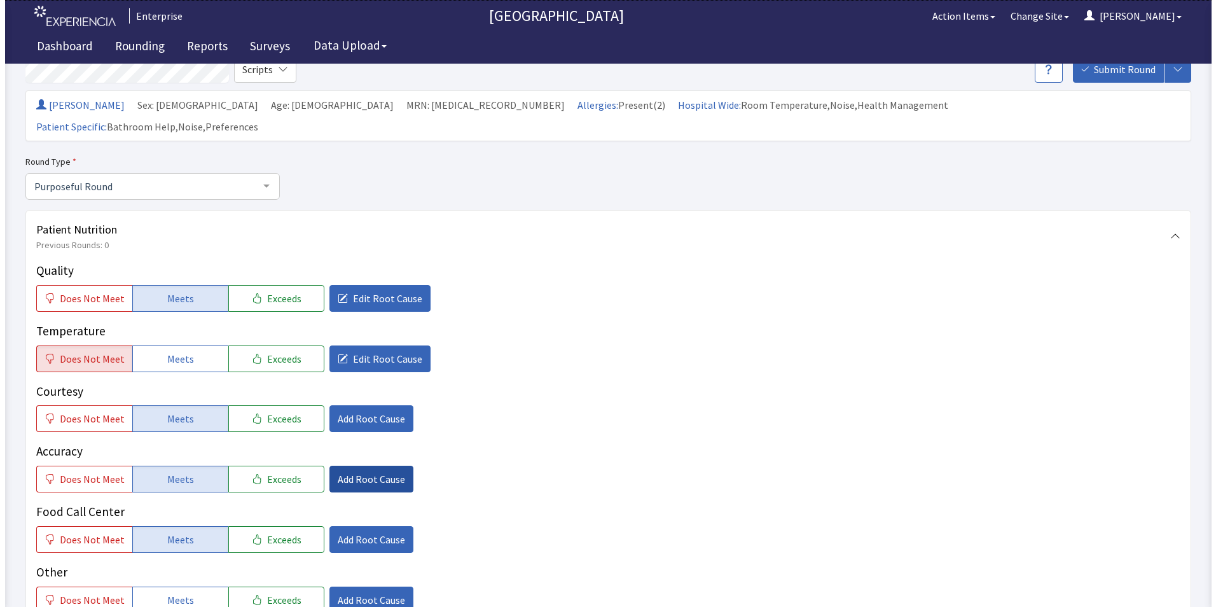
scroll to position [64, 0]
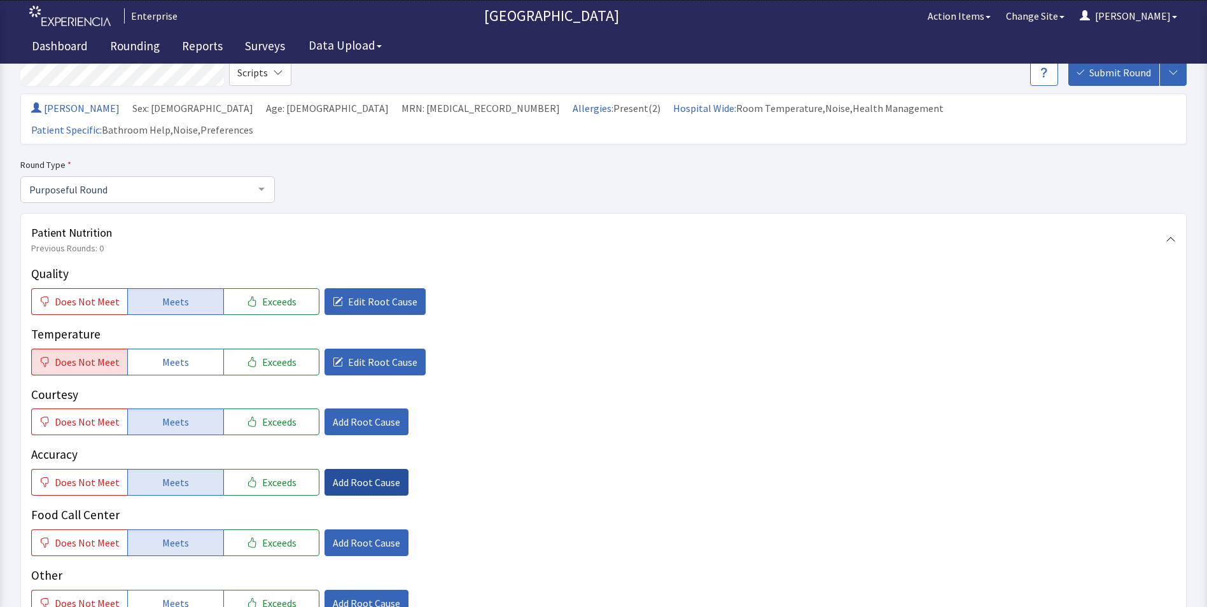
click at [360, 475] on span "Add Root Cause" at bounding box center [366, 482] width 67 height 15
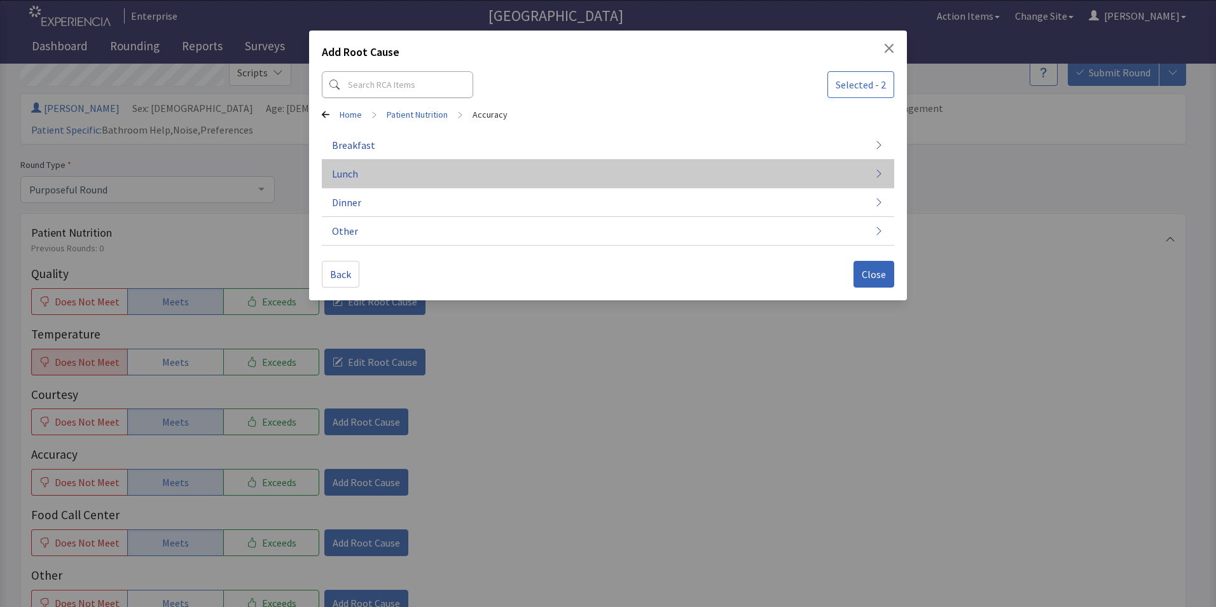
click at [516, 179] on button "Lunch" at bounding box center [608, 174] width 572 height 29
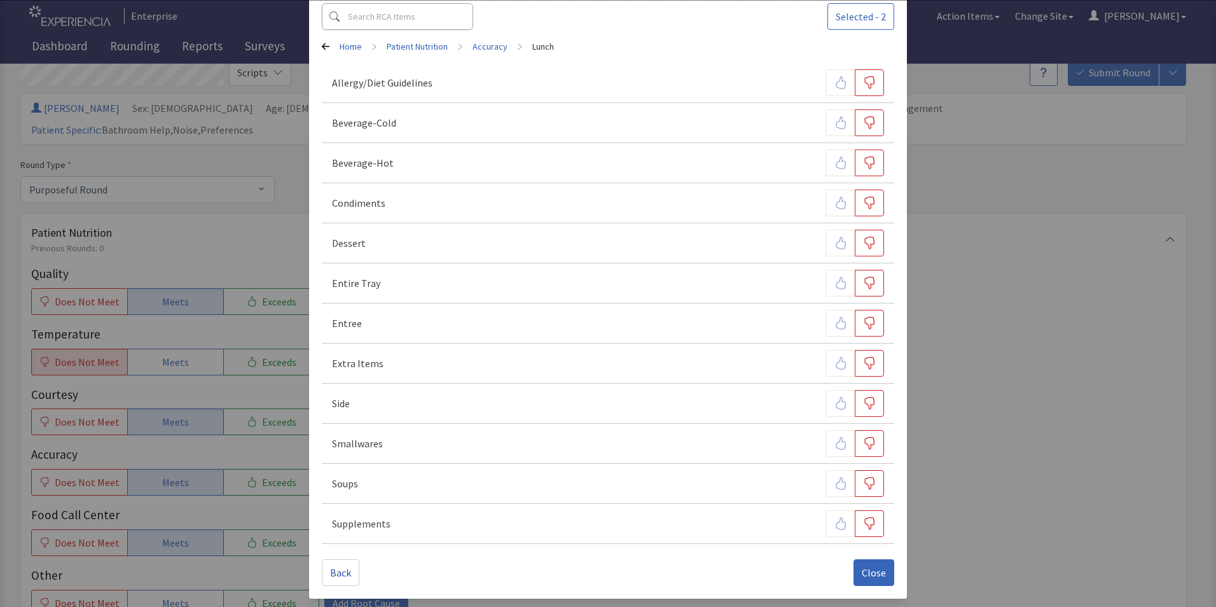
scroll to position [70, 0]
click at [833, 440] on div at bounding box center [855, 441] width 59 height 27
click at [865, 568] on span "Close" at bounding box center [874, 570] width 24 height 15
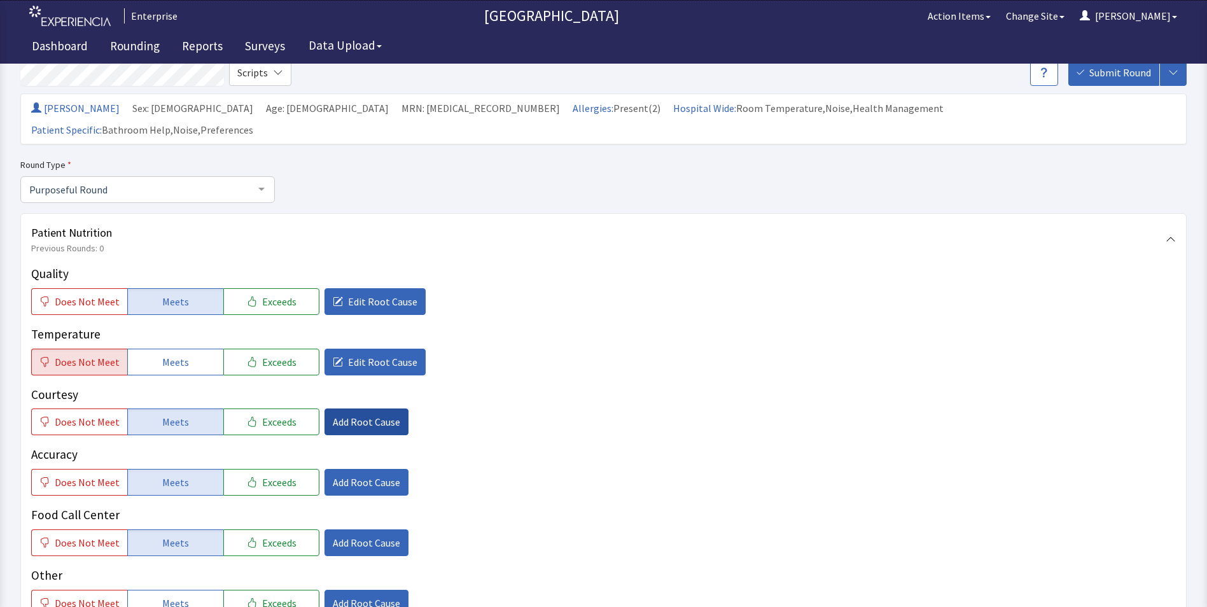
click at [346, 414] on span "Add Root Cause" at bounding box center [366, 421] width 67 height 15
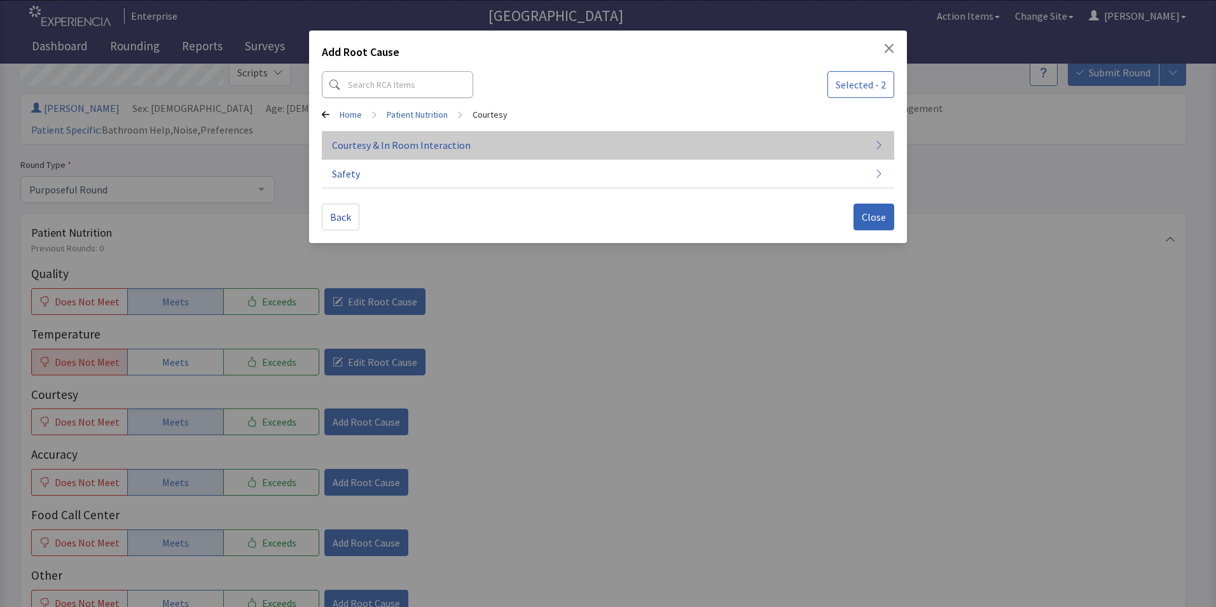
click at [455, 149] on span "Courtesy & In Room Interaction" at bounding box center [401, 144] width 139 height 15
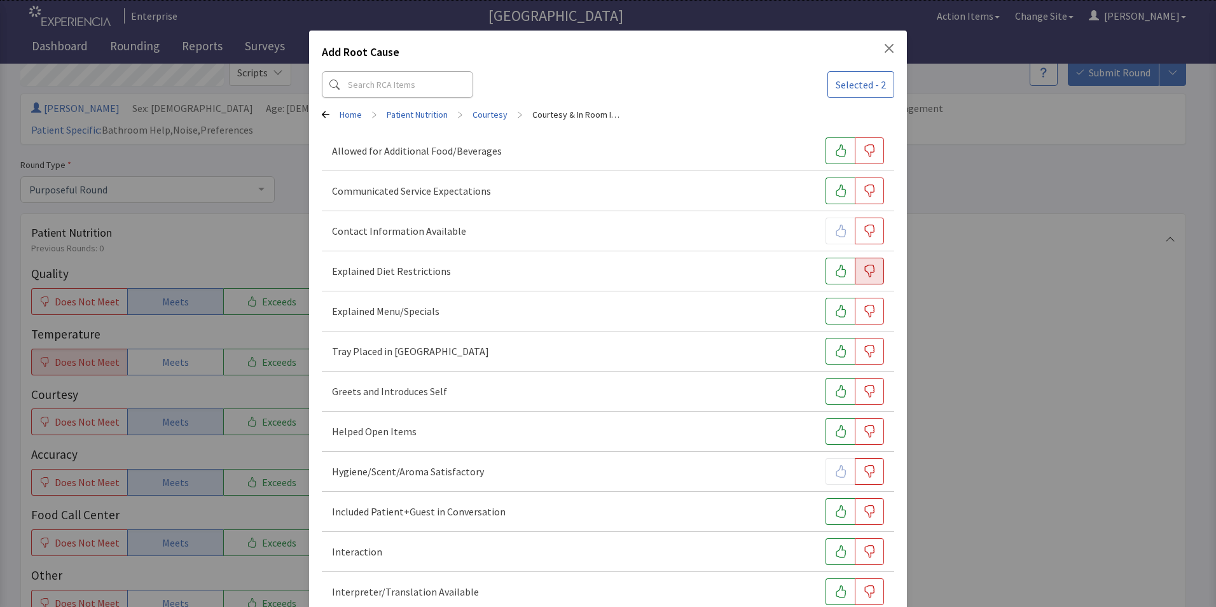
click at [863, 271] on icon "button" at bounding box center [869, 271] width 13 height 13
click at [835, 354] on icon "button" at bounding box center [841, 351] width 13 height 13
click at [835, 393] on icon "button" at bounding box center [841, 391] width 13 height 13
click at [865, 433] on icon "button" at bounding box center [870, 431] width 10 height 13
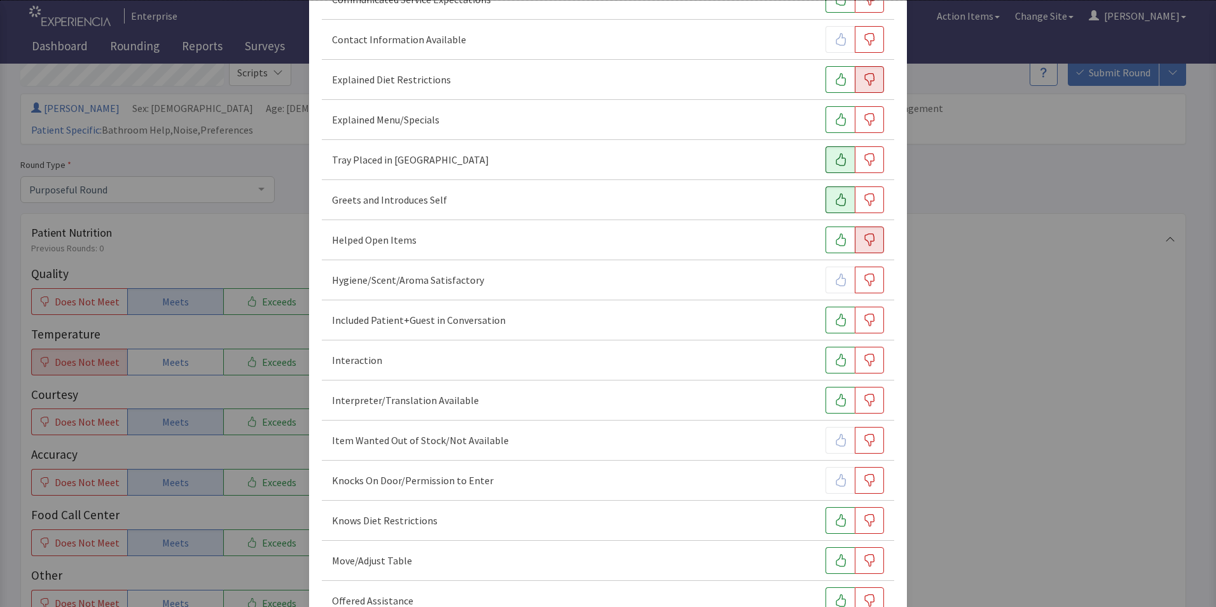
scroll to position [254, 0]
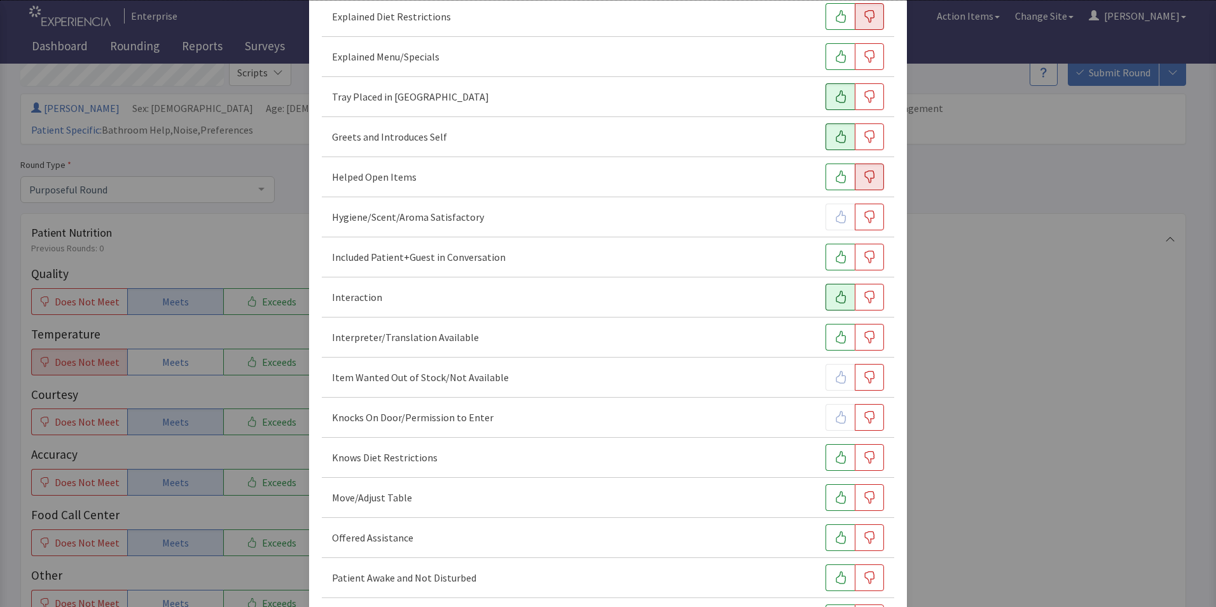
click at [835, 296] on icon "button" at bounding box center [841, 297] width 13 height 13
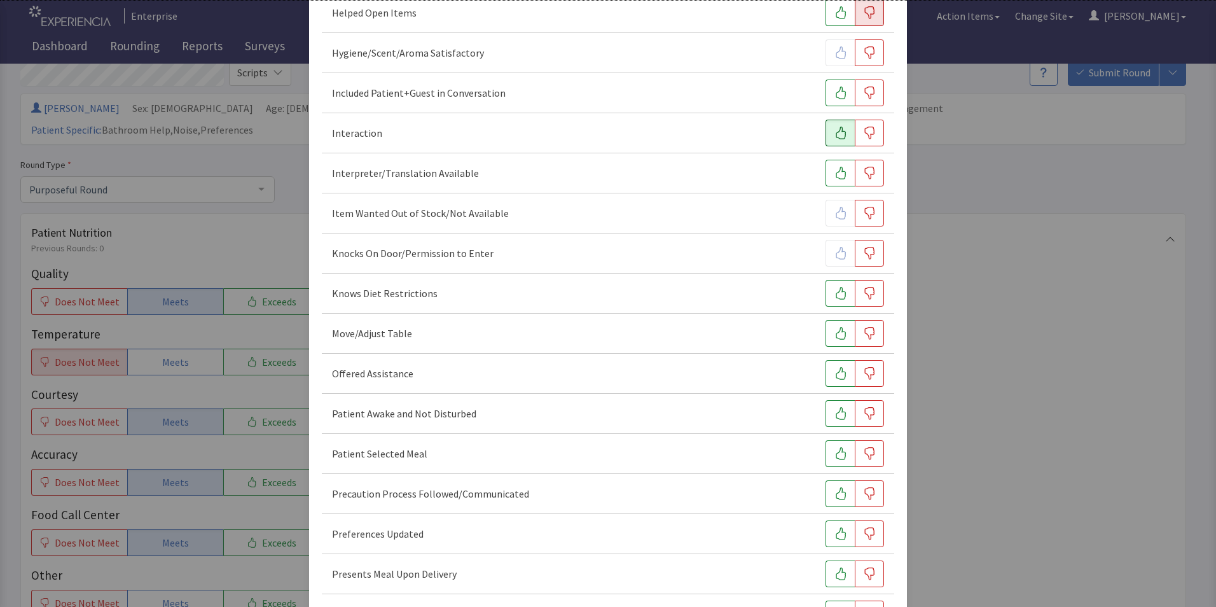
scroll to position [445, 0]
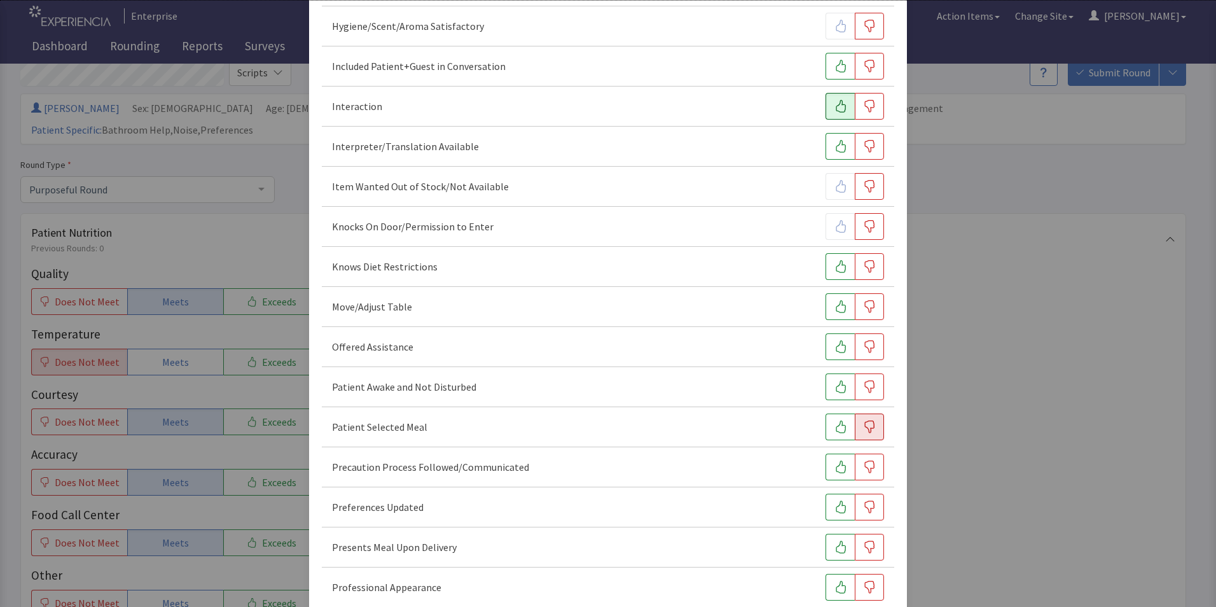
click at [863, 420] on icon "button" at bounding box center [869, 426] width 13 height 13
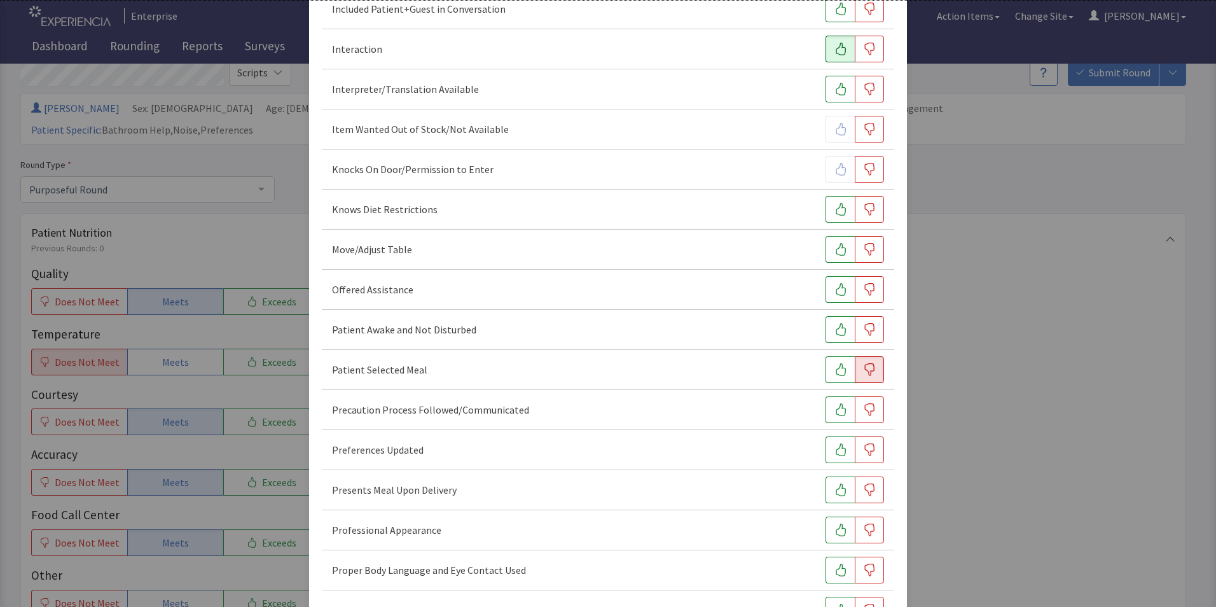
scroll to position [572, 0]
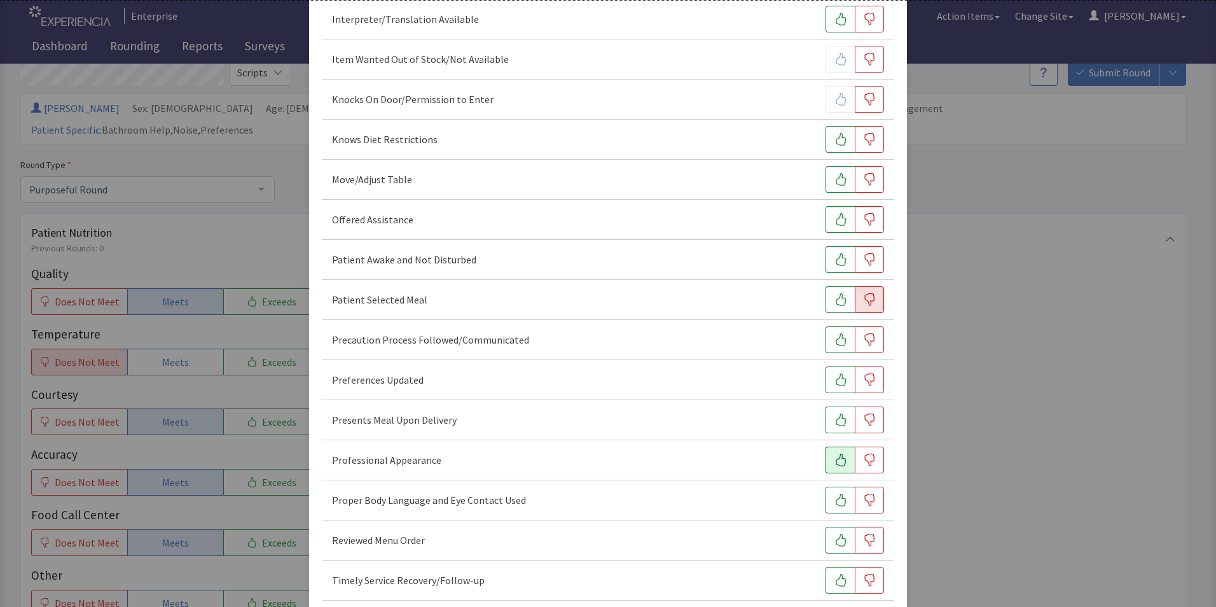
click at [835, 459] on icon "button" at bounding box center [841, 460] width 13 height 13
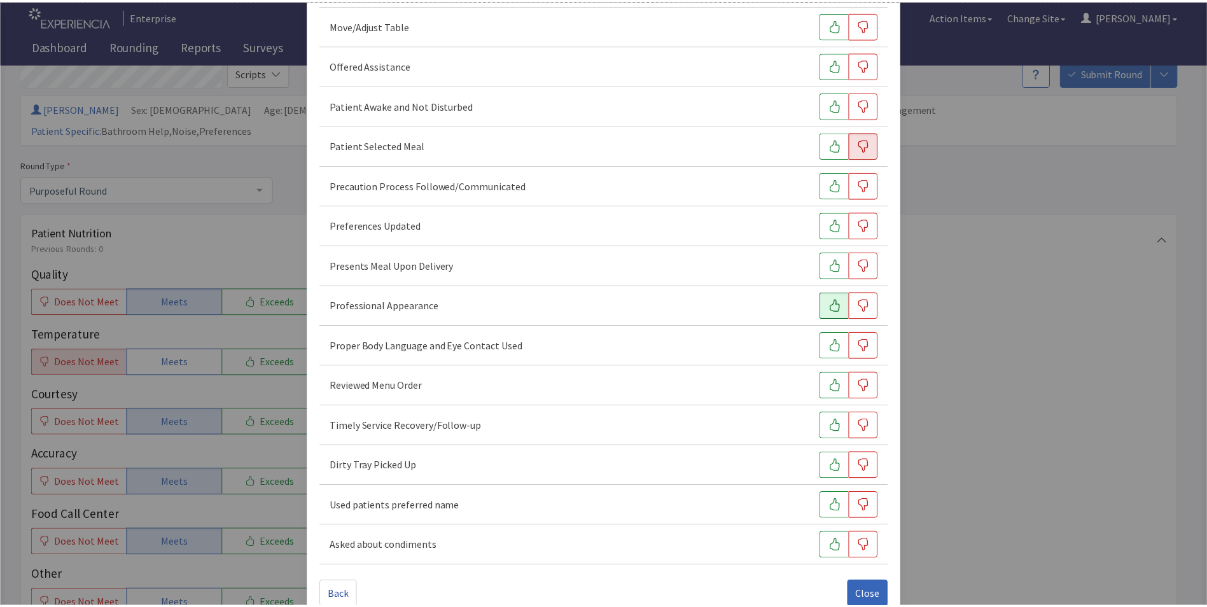
scroll to position [751, 0]
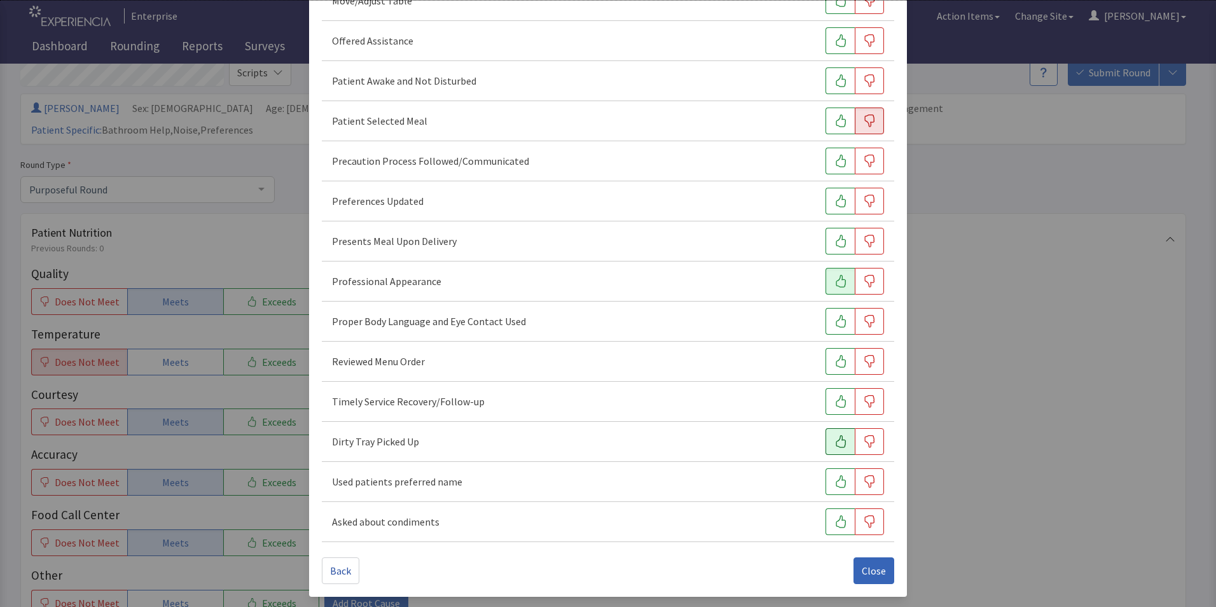
click at [835, 440] on icon "button" at bounding box center [841, 441] width 13 height 13
click at [862, 572] on span "Close" at bounding box center [874, 570] width 24 height 15
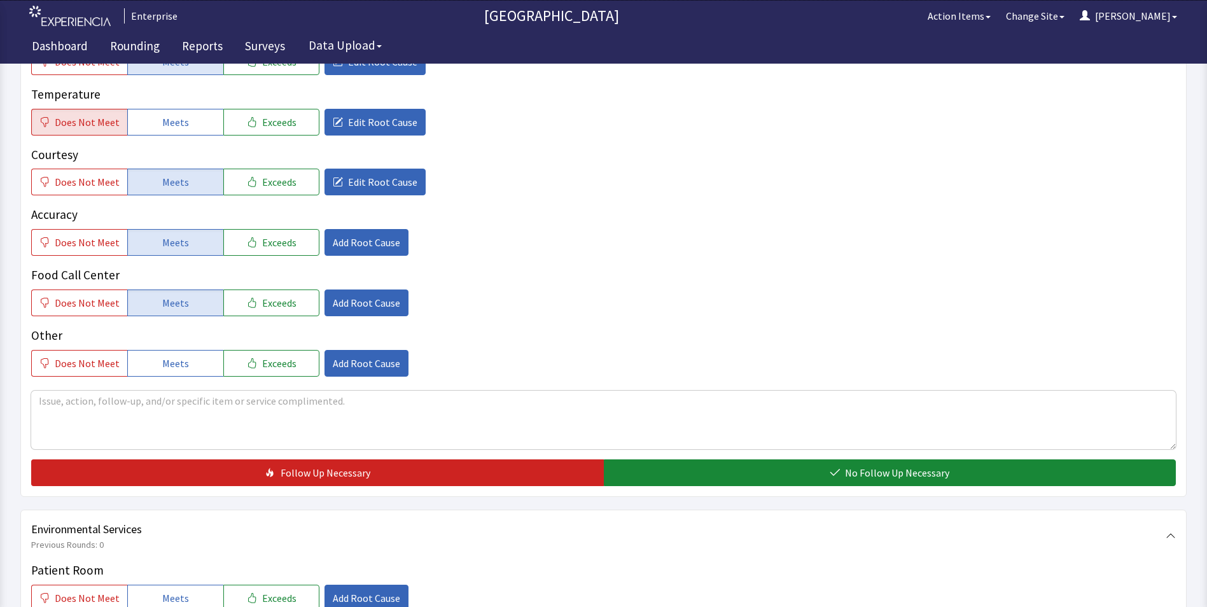
scroll to position [318, 0]
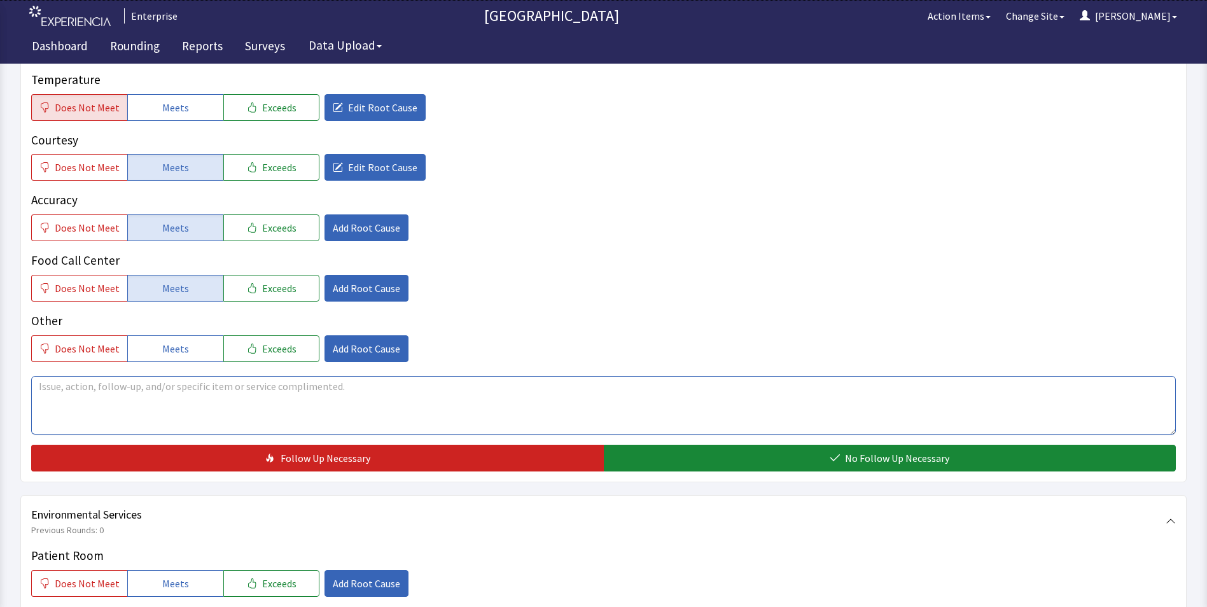
click at [62, 376] on textarea at bounding box center [603, 405] width 1144 height 59
drag, startPoint x: 39, startPoint y: 362, endPoint x: 373, endPoint y: 386, distance: 334.2
click at [373, 386] on textarea "chicken was cold for lunch overall food has been good delivery time is perfect." at bounding box center [603, 405] width 1144 height 59
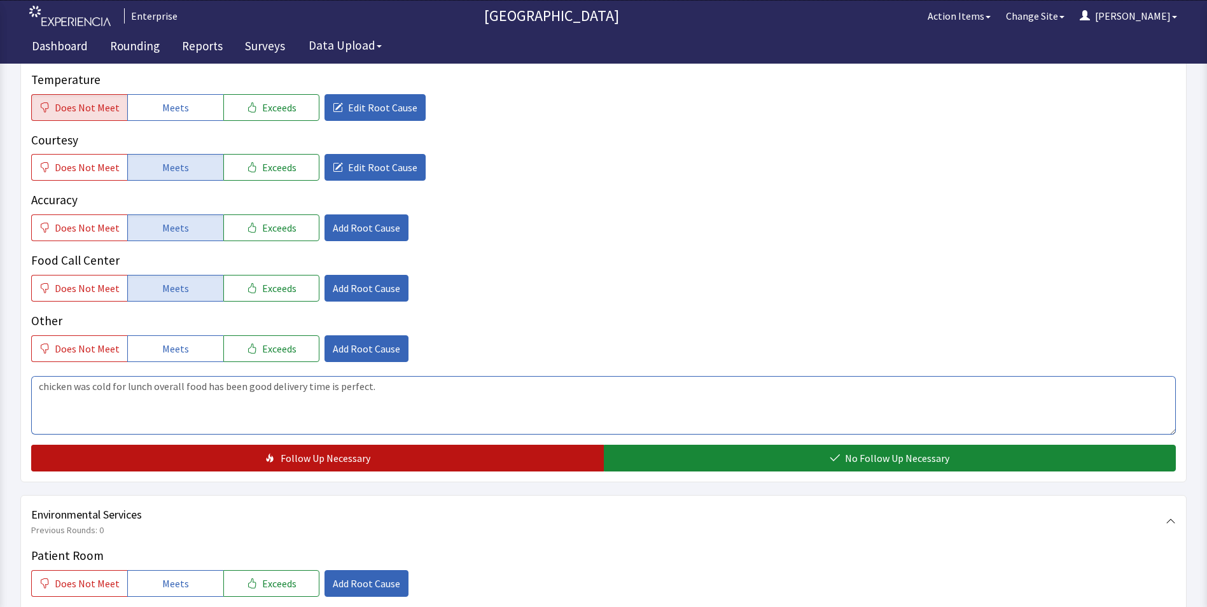
type textarea "chicken was cold for lunch overall food has been good delivery time is perfect."
click at [275, 453] on icon "button" at bounding box center [270, 458] width 10 height 10
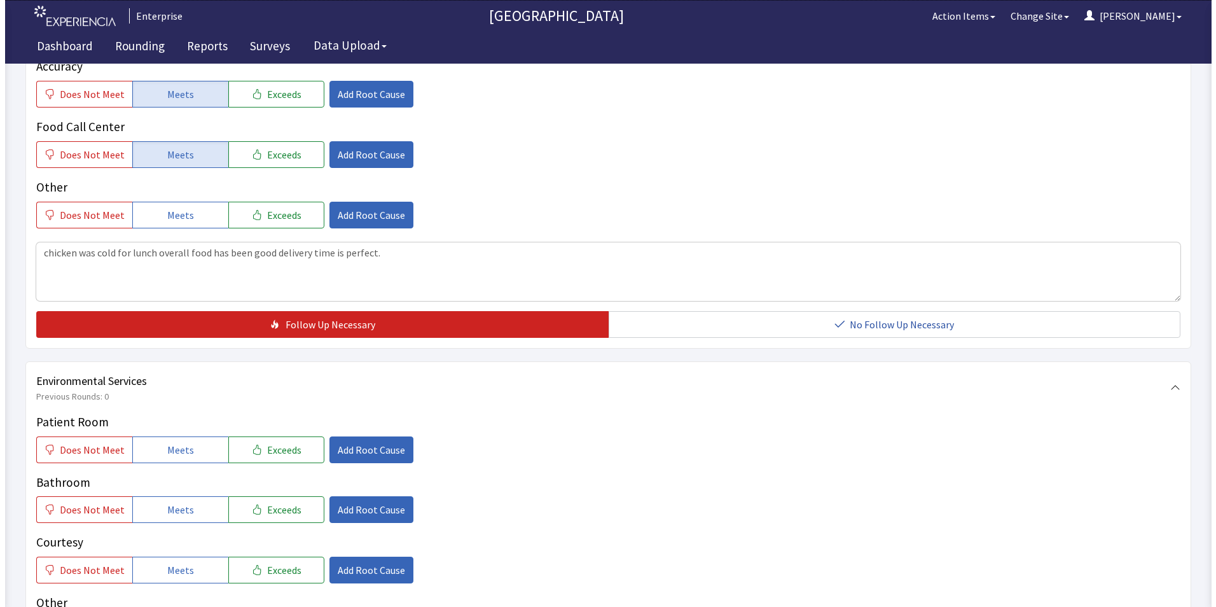
scroll to position [636, 0]
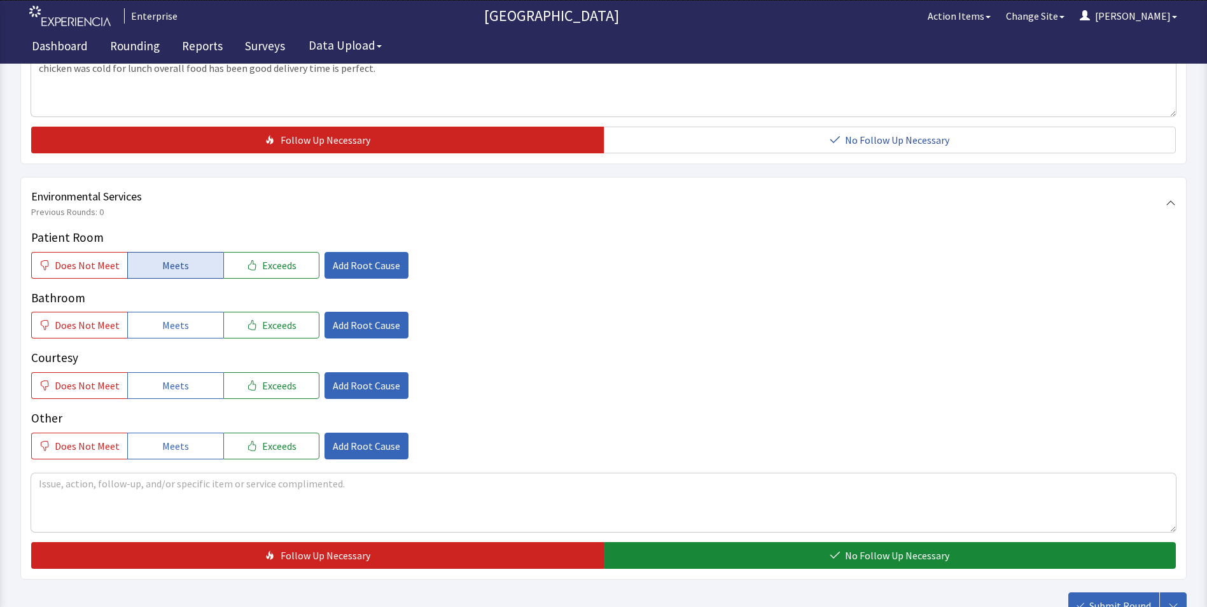
drag, startPoint x: 188, startPoint y: 247, endPoint x: 188, endPoint y: 280, distance: 33.1
click at [188, 252] on button "Meets" at bounding box center [175, 265] width 96 height 27
drag, startPoint x: 183, startPoint y: 308, endPoint x: 181, endPoint y: 356, distance: 47.8
click at [183, 314] on button "Meets" at bounding box center [175, 325] width 96 height 27
drag, startPoint x: 176, startPoint y: 368, endPoint x: 325, endPoint y: 295, distance: 166.1
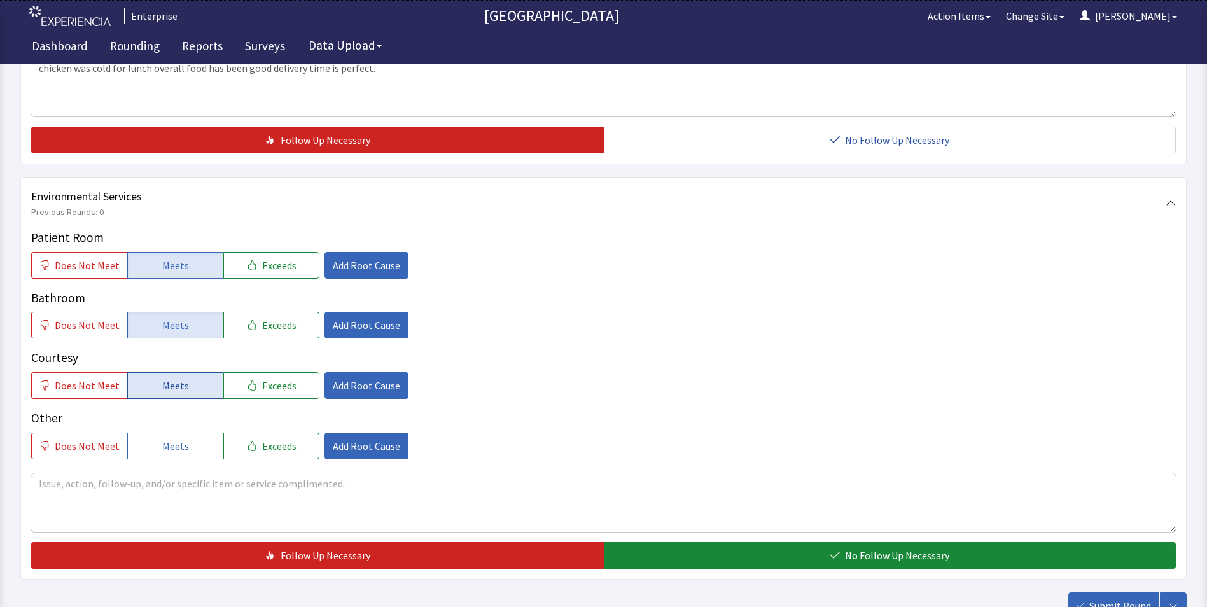
click at [186, 372] on button "Meets" at bounding box center [175, 385] width 96 height 27
click at [374, 252] on button "Add Root Cause" at bounding box center [366, 265] width 84 height 27
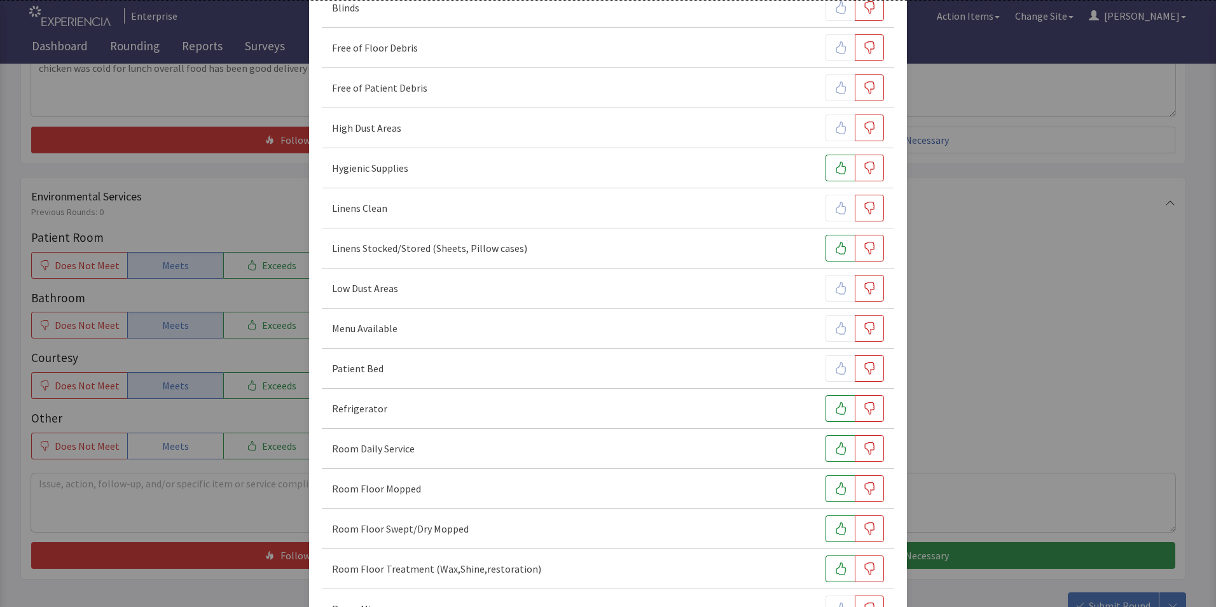
scroll to position [318, 0]
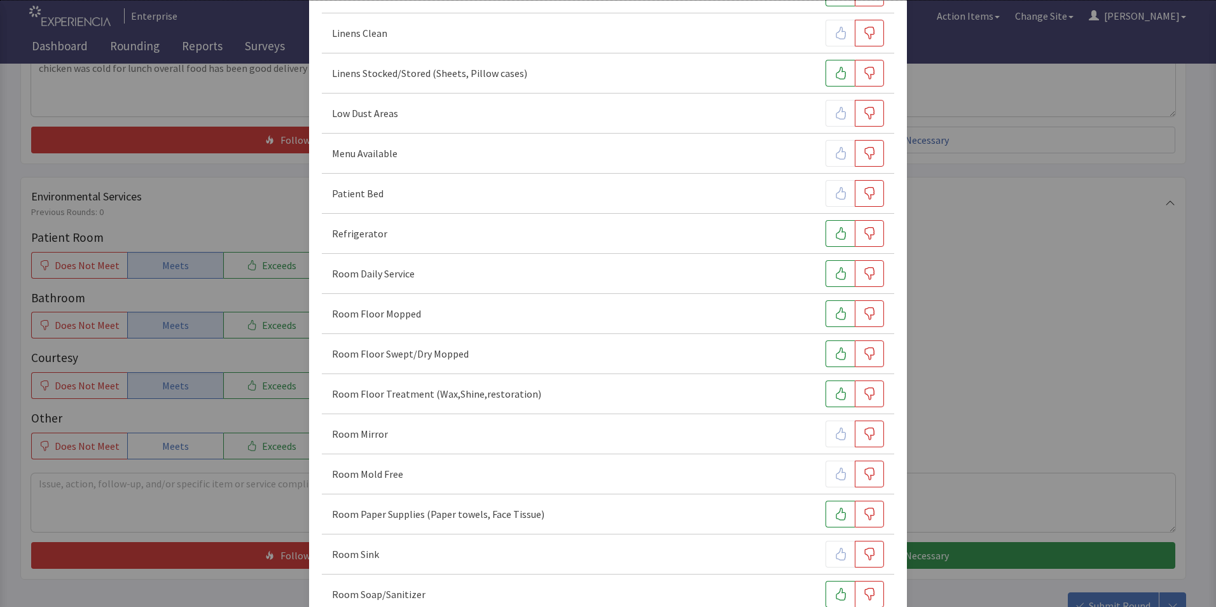
drag, startPoint x: 831, startPoint y: 280, endPoint x: 829, endPoint y: 293, distance: 13.0
click at [830, 286] on button "button" at bounding box center [840, 273] width 29 height 27
click at [835, 315] on icon "button" at bounding box center [841, 313] width 13 height 13
drag, startPoint x: 828, startPoint y: 350, endPoint x: 831, endPoint y: 361, distance: 11.7
click at [835, 352] on icon "button" at bounding box center [841, 353] width 13 height 13
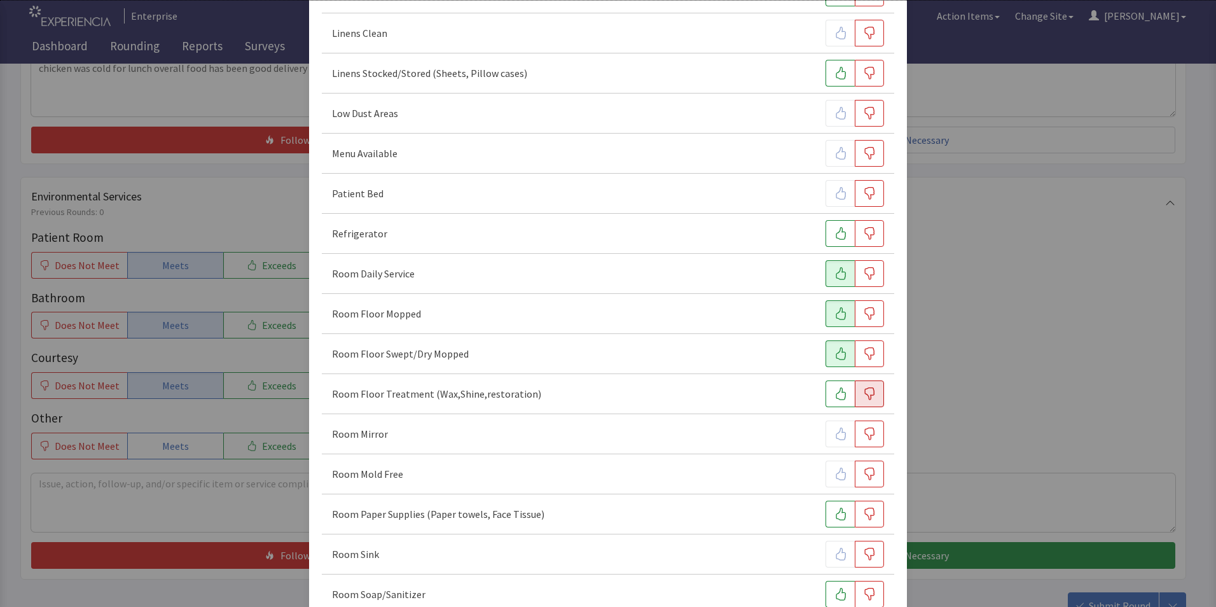
click at [867, 397] on icon "button" at bounding box center [869, 393] width 13 height 13
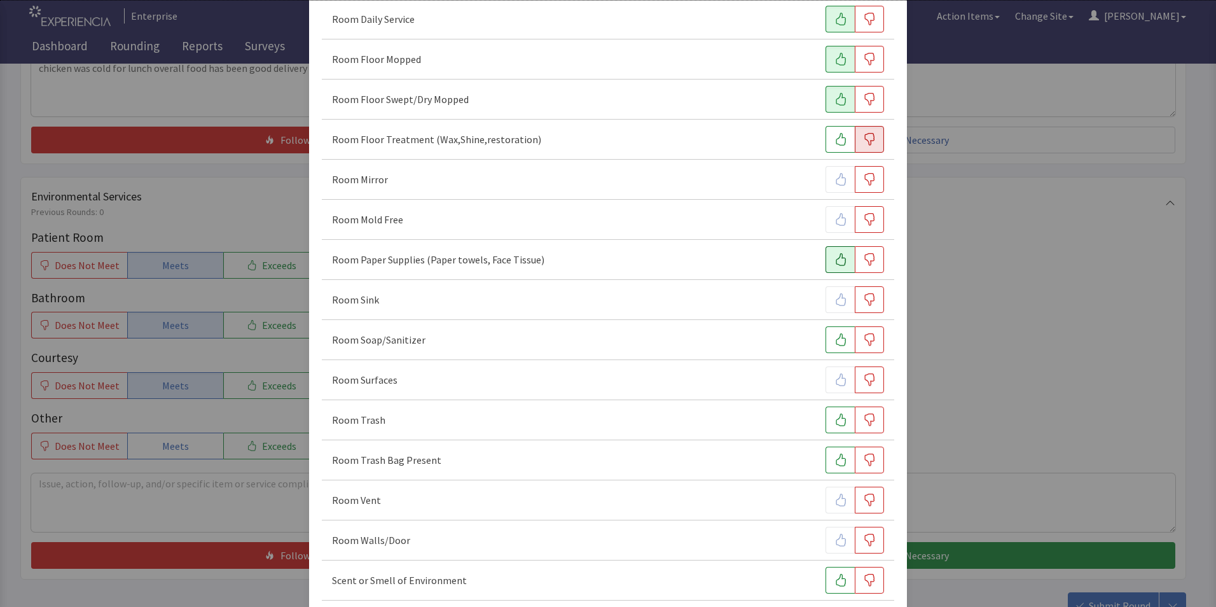
click at [835, 260] on icon "button" at bounding box center [841, 259] width 13 height 13
click at [827, 340] on button "button" at bounding box center [840, 339] width 29 height 27
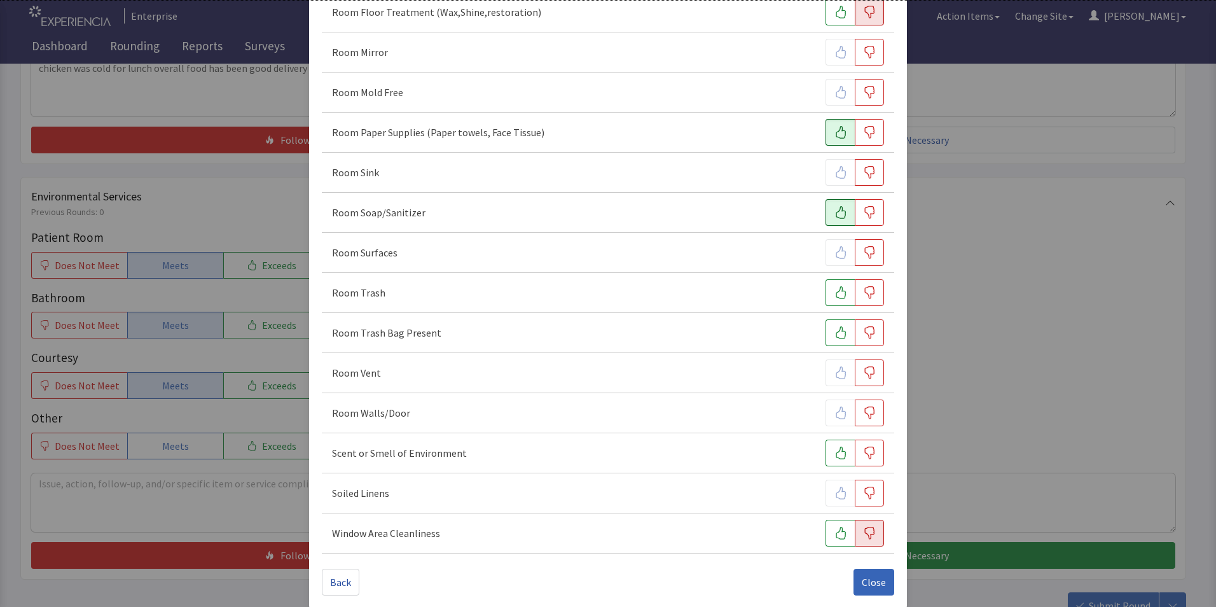
scroll to position [711, 0]
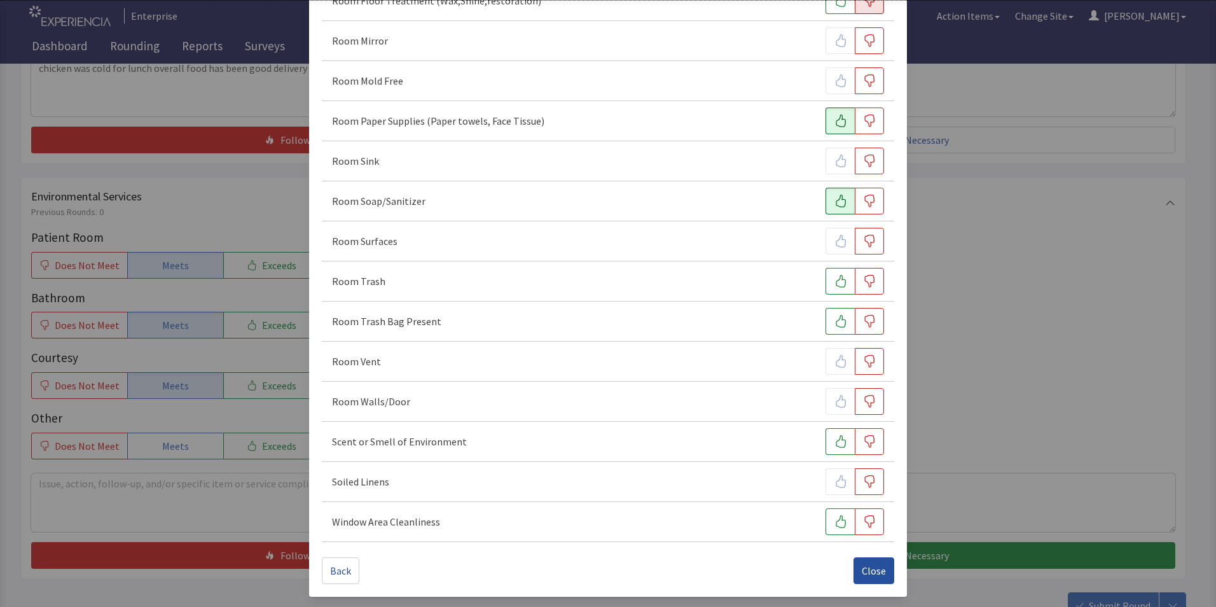
click at [868, 569] on span "Close" at bounding box center [874, 570] width 24 height 15
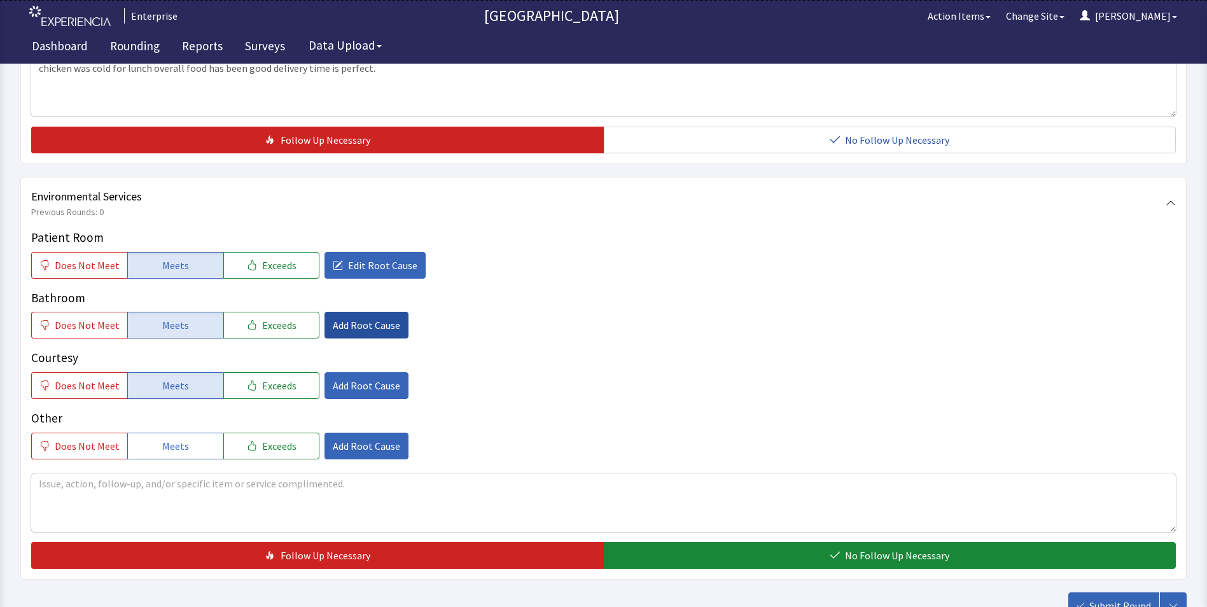
click at [354, 317] on span "Add Root Cause" at bounding box center [366, 324] width 67 height 15
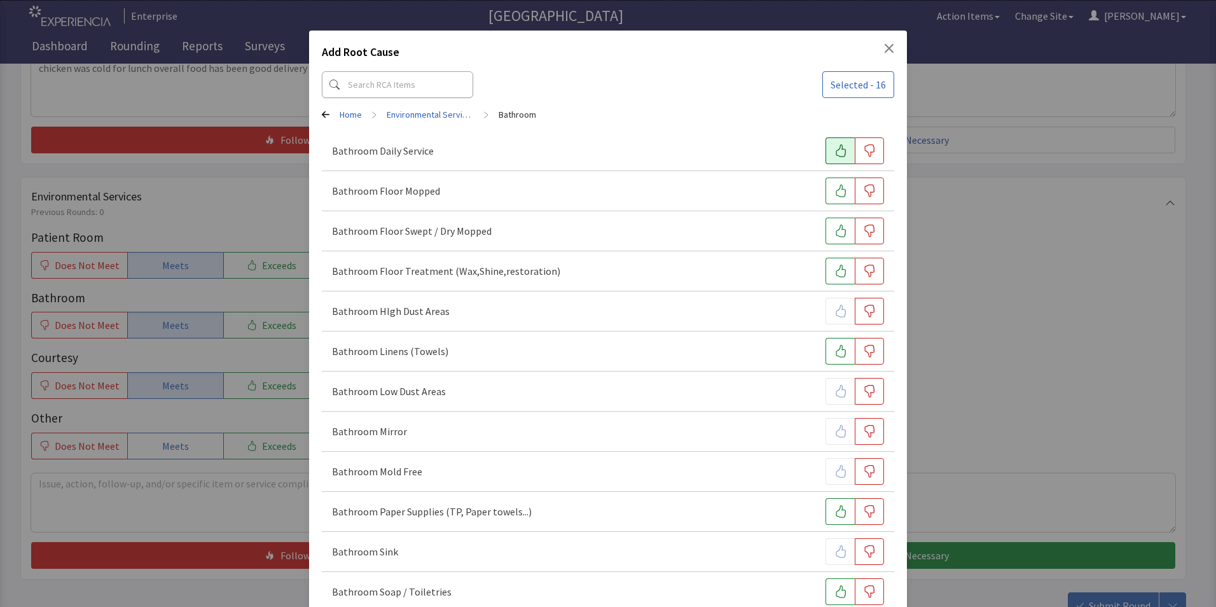
drag, startPoint x: 830, startPoint y: 153, endPoint x: 833, endPoint y: 162, distance: 9.3
click at [835, 154] on icon "button" at bounding box center [841, 150] width 13 height 13
click at [836, 189] on icon "button" at bounding box center [841, 190] width 10 height 13
click at [826, 226] on button "button" at bounding box center [840, 231] width 29 height 27
click at [865, 276] on icon "button" at bounding box center [869, 271] width 13 height 13
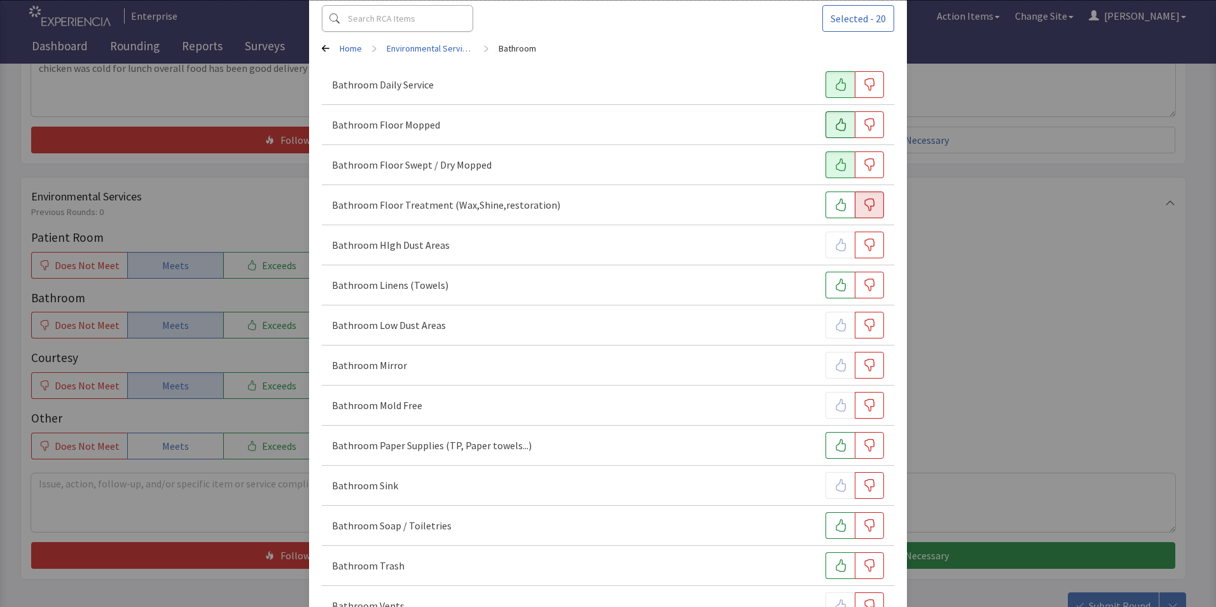
scroll to position [191, 0]
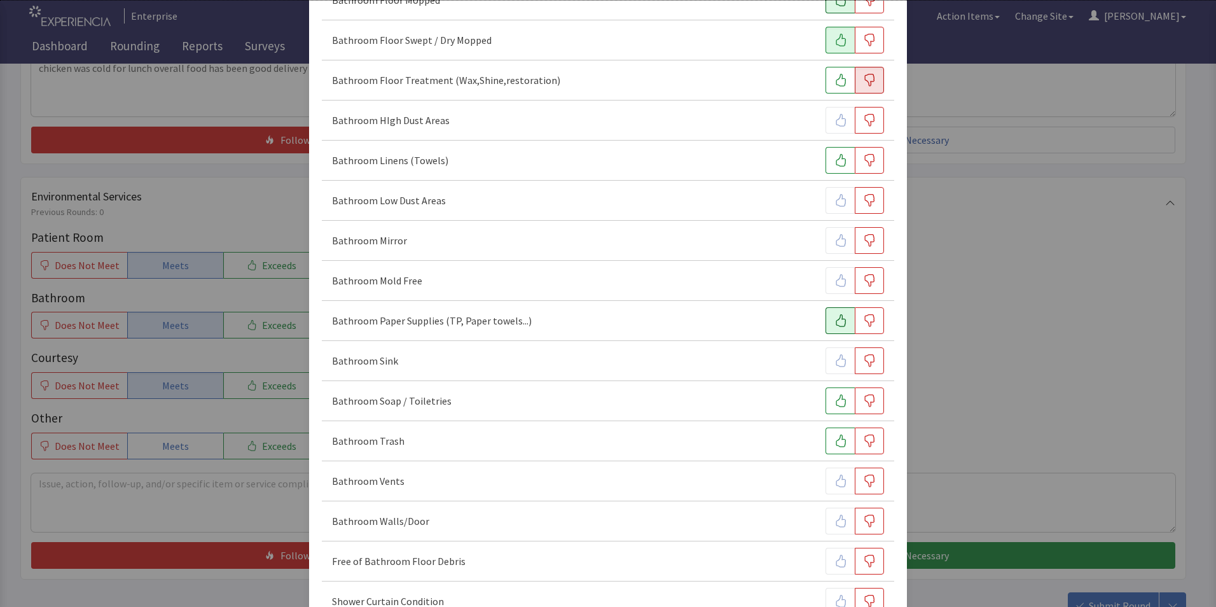
click at [835, 321] on icon "button" at bounding box center [841, 320] width 13 height 13
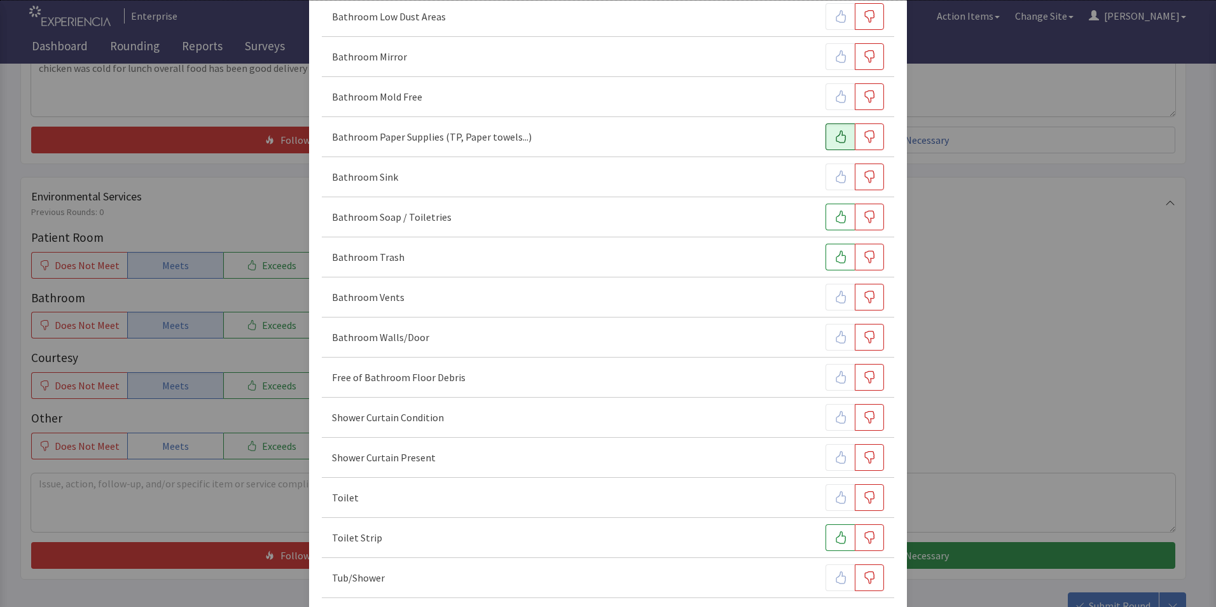
scroll to position [382, 0]
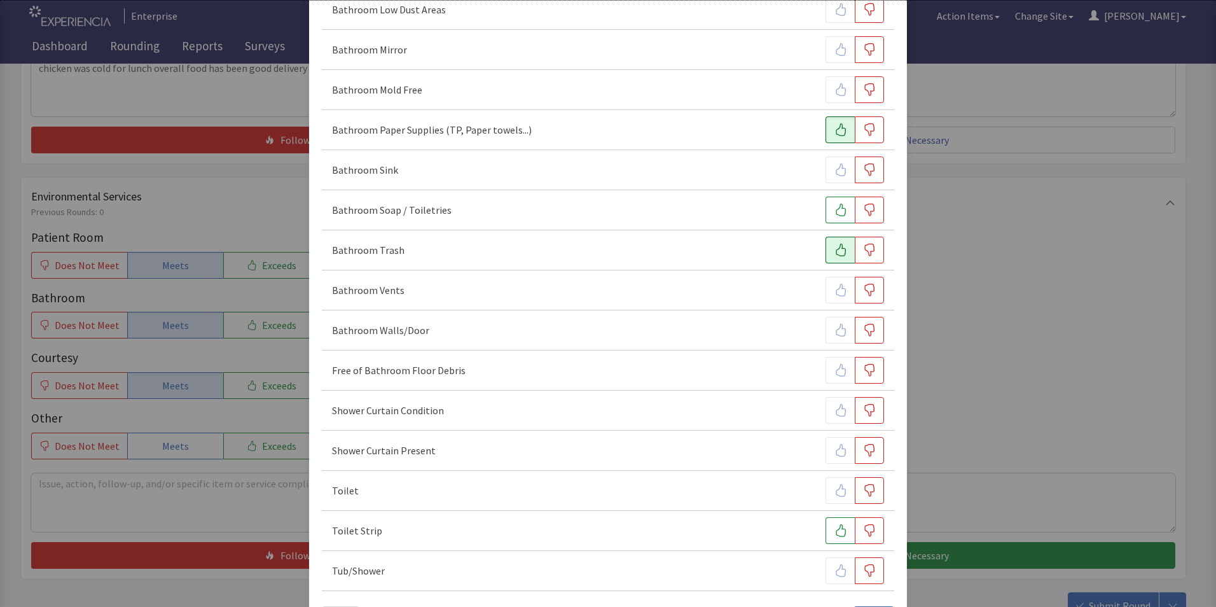
drag, startPoint x: 832, startPoint y: 247, endPoint x: 825, endPoint y: 257, distance: 12.4
click at [835, 248] on icon "button" at bounding box center [841, 250] width 13 height 13
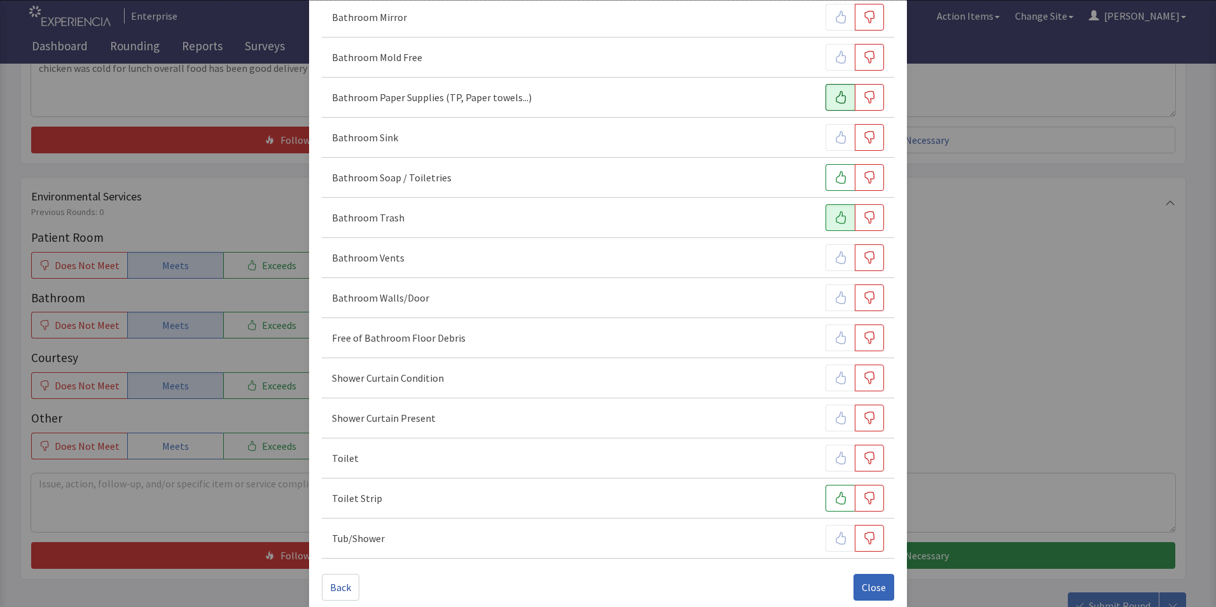
scroll to position [431, 0]
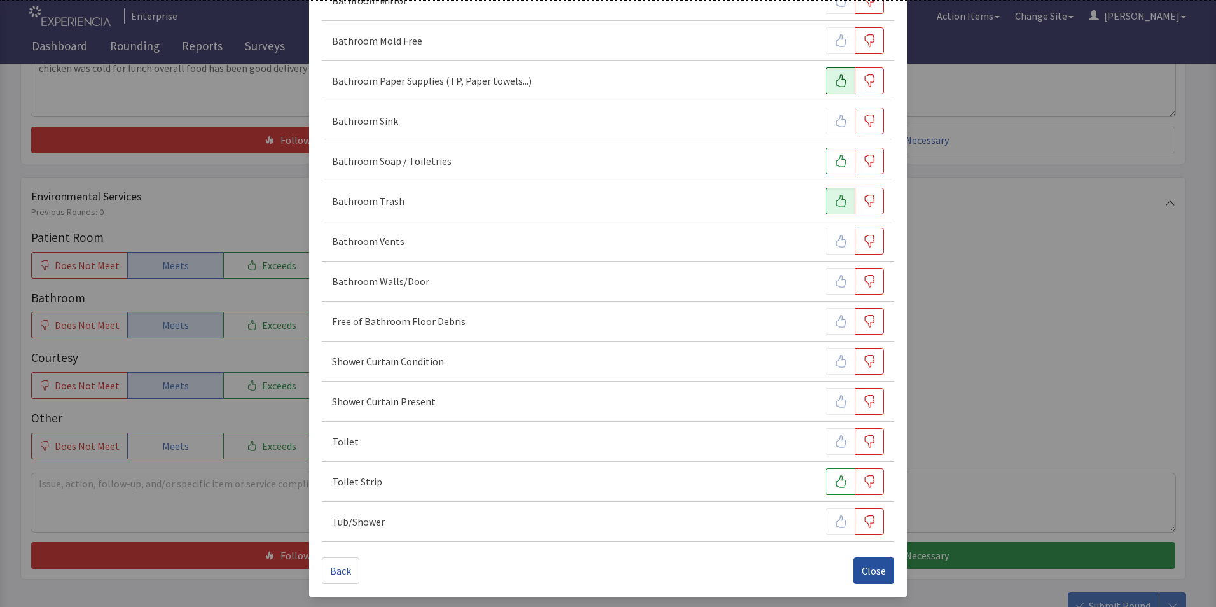
click at [868, 574] on span "Close" at bounding box center [874, 570] width 24 height 15
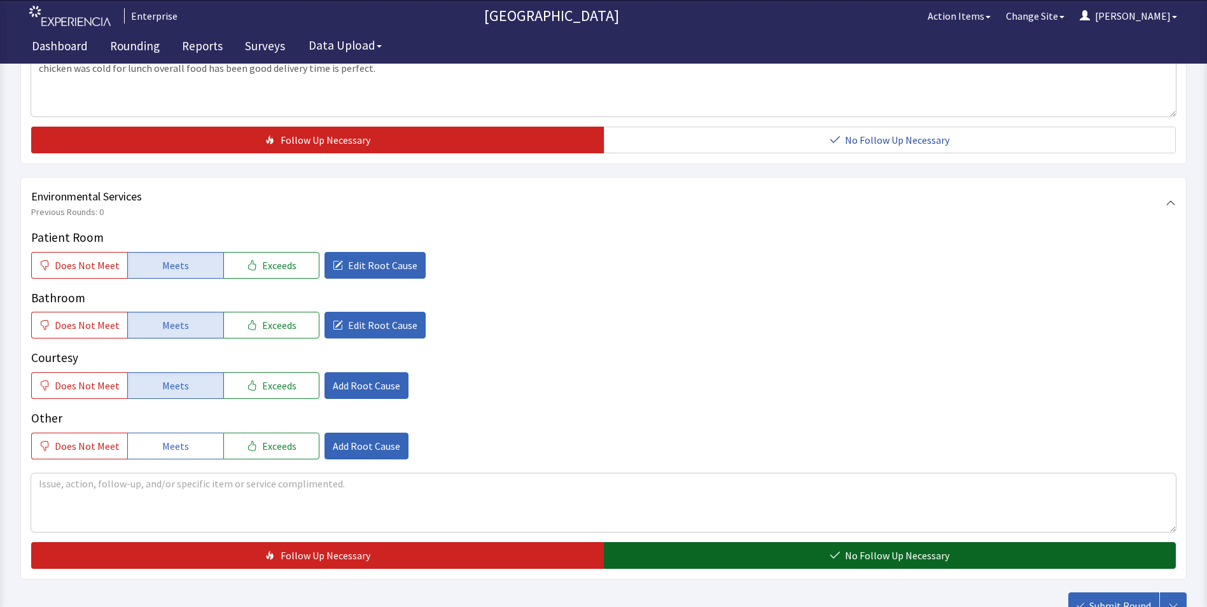
click at [751, 542] on button "No Follow Up Necessary" at bounding box center [890, 555] width 572 height 27
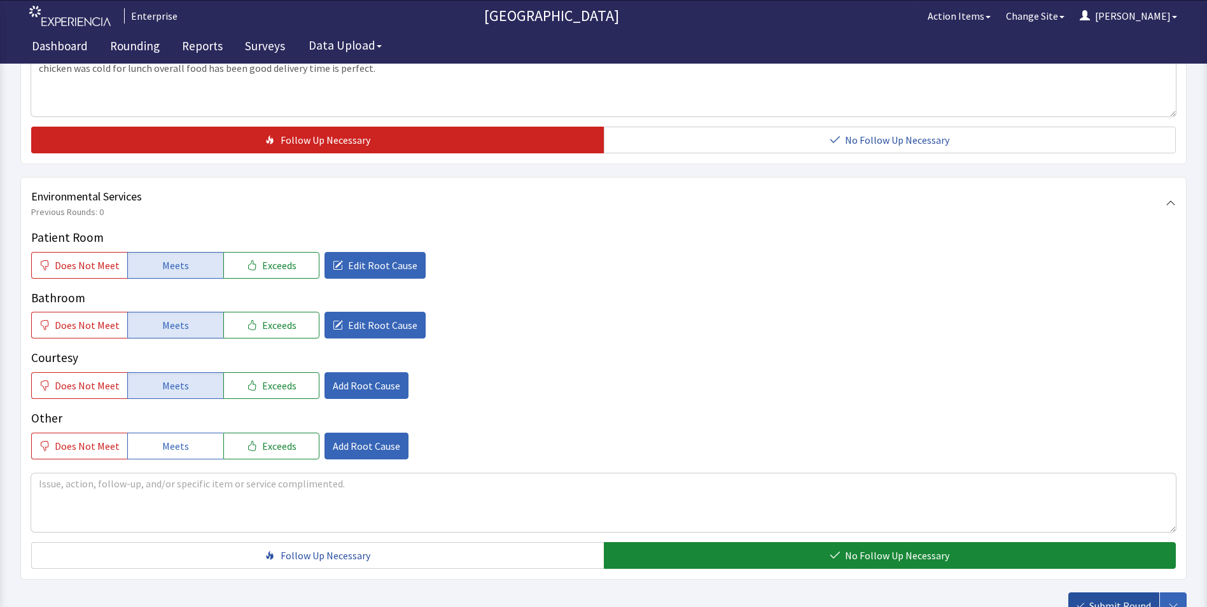
click at [1116, 598] on span "Submit Round" at bounding box center [1120, 605] width 62 height 15
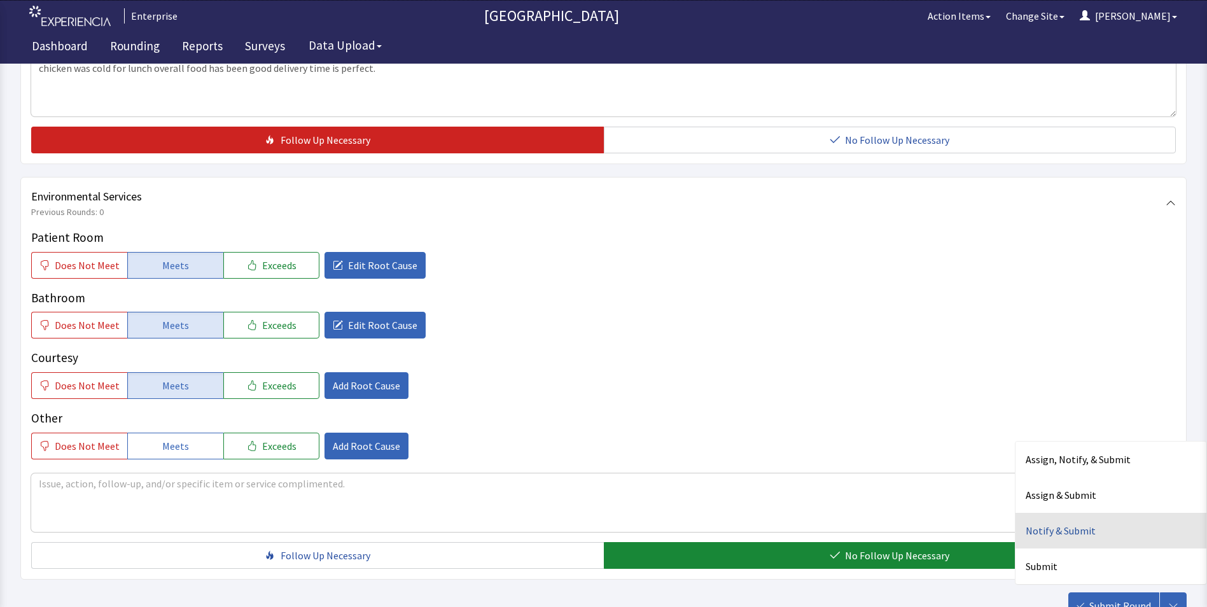
click at [1043, 513] on div "Notify & Submit" at bounding box center [1110, 531] width 191 height 36
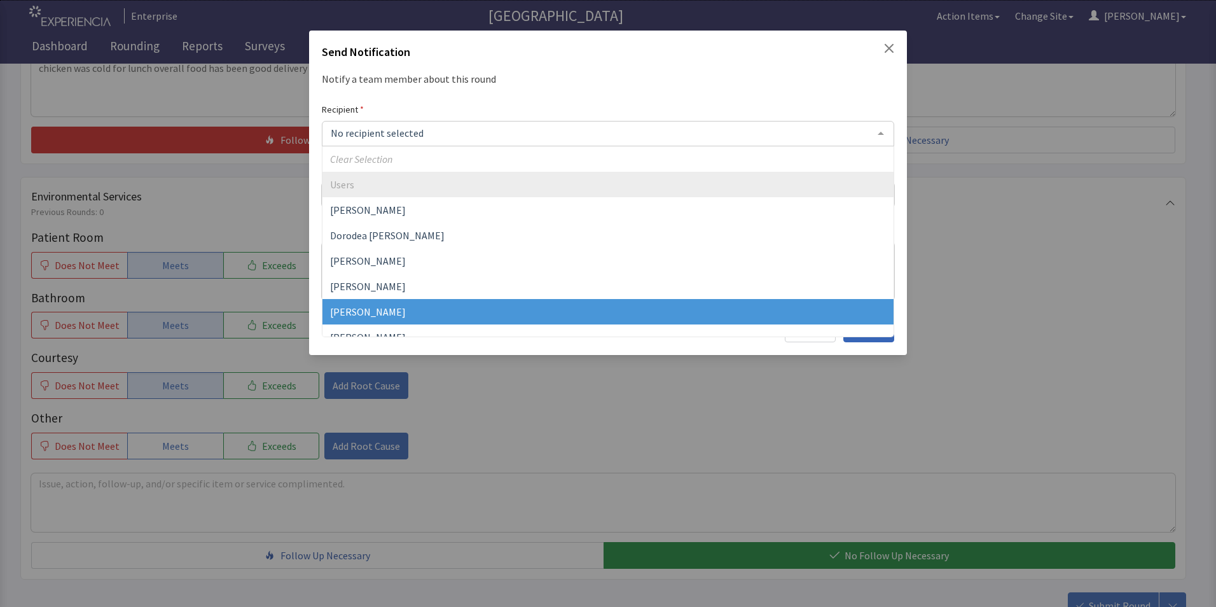
click at [358, 315] on span "[PERSON_NAME]" at bounding box center [368, 311] width 76 height 13
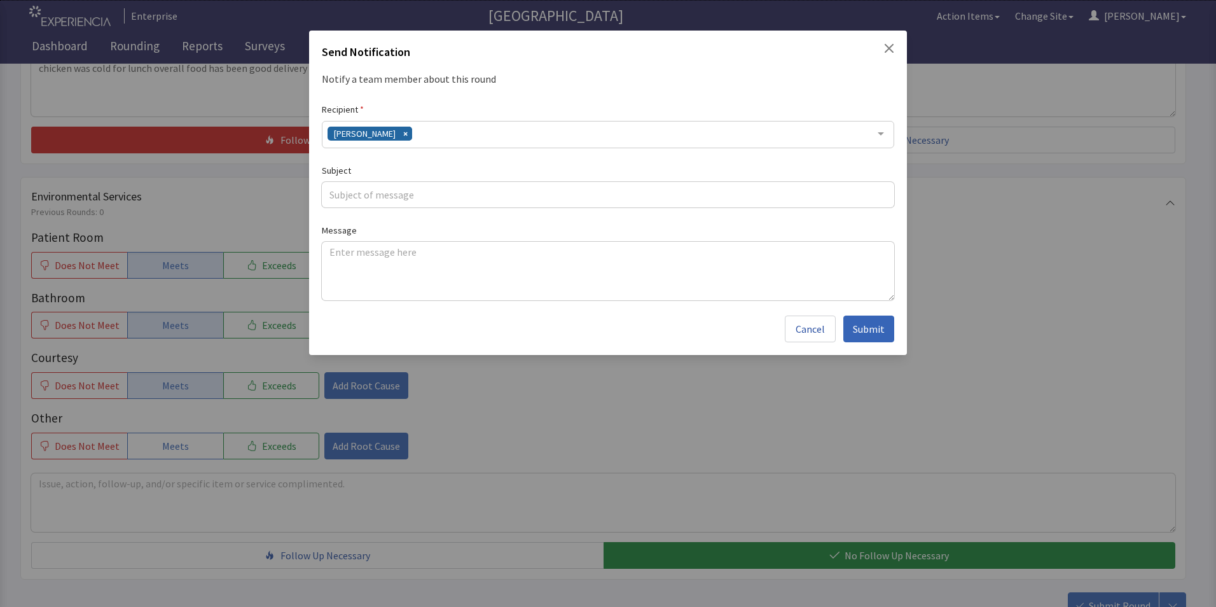
click at [428, 142] on div "[PERSON_NAME]" at bounding box center [608, 134] width 572 height 27
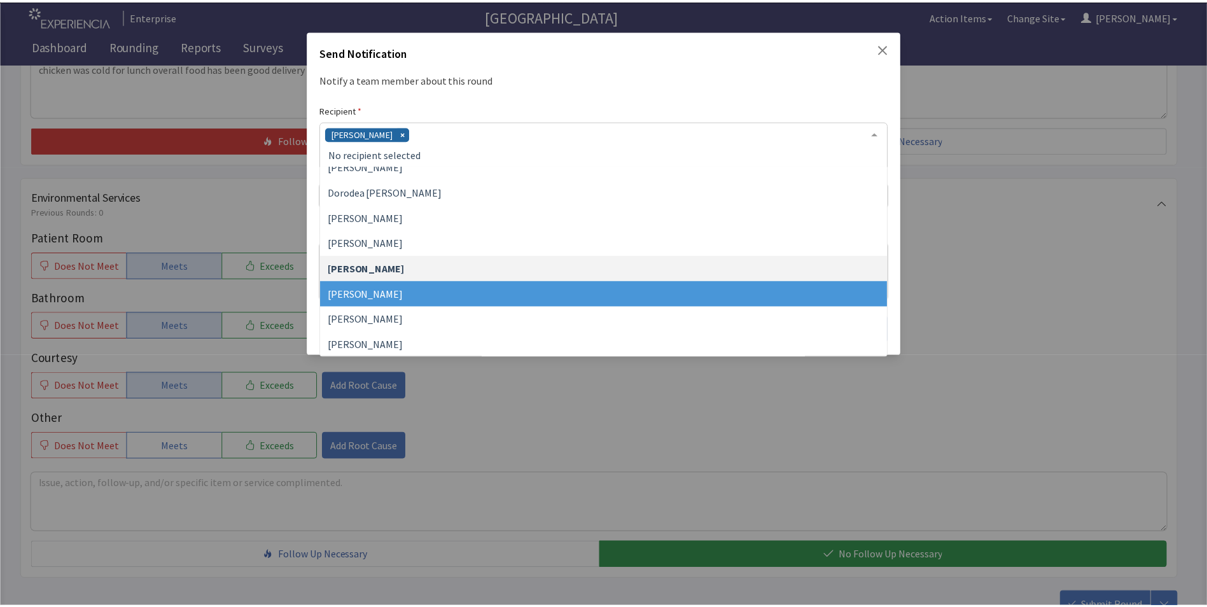
scroll to position [127, 0]
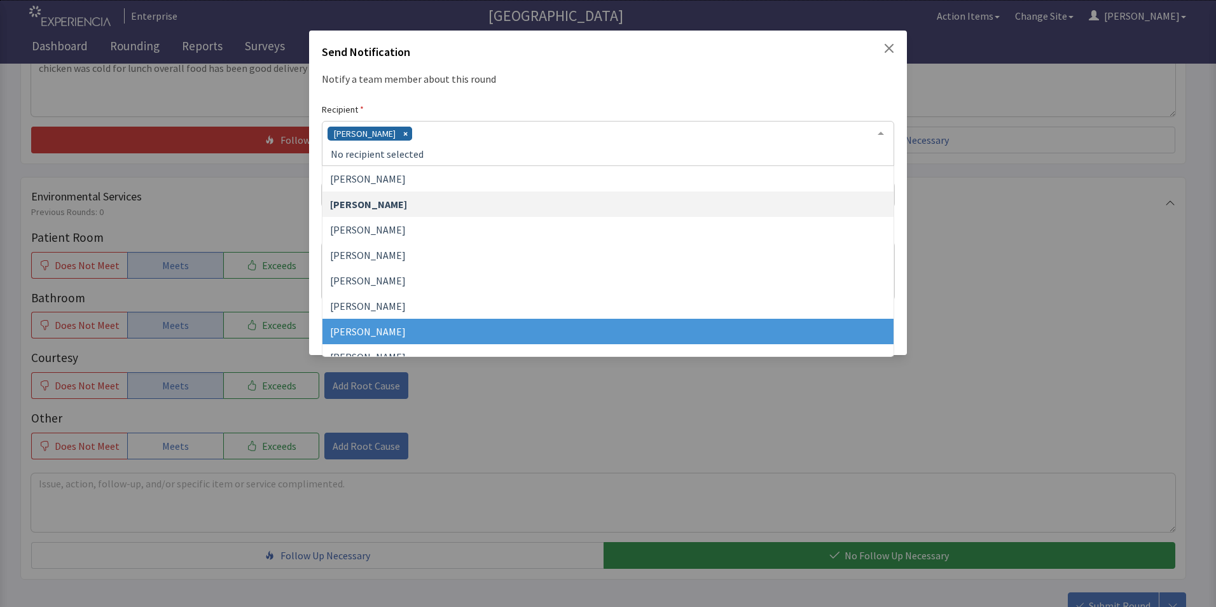
click at [366, 324] on span "[PERSON_NAME]" at bounding box center [607, 331] width 571 height 25
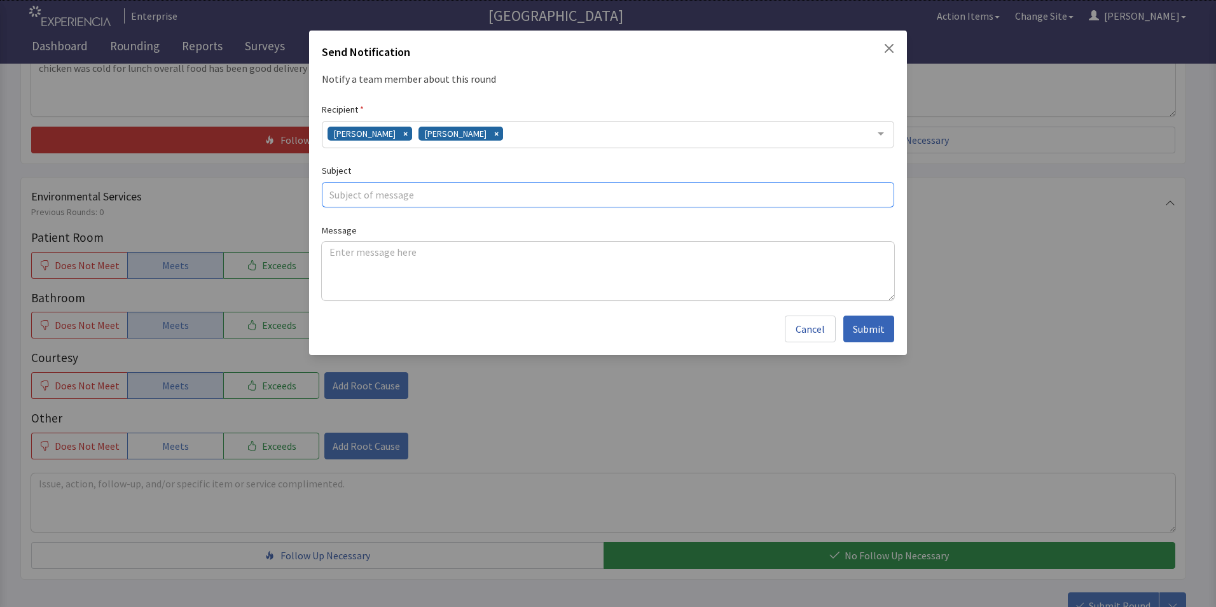
click at [347, 193] on input "text" at bounding box center [608, 194] width 572 height 25
type input "cold chicken for lunch"
click at [329, 259] on textarea at bounding box center [608, 271] width 572 height 59
paste textarea "chicken was cold for lunch overall food has been good delivery time is perfect."
type textarea "chicken was cold for lunch overall food has been good delivery time is perfect."
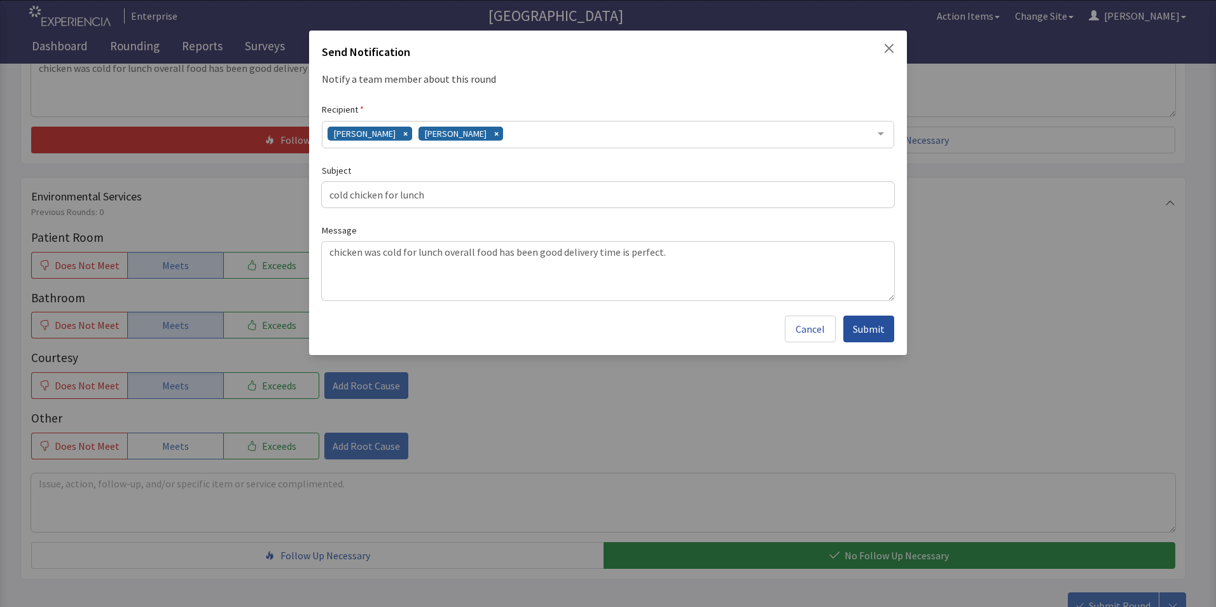
click at [870, 328] on span "Submit" at bounding box center [869, 328] width 32 height 15
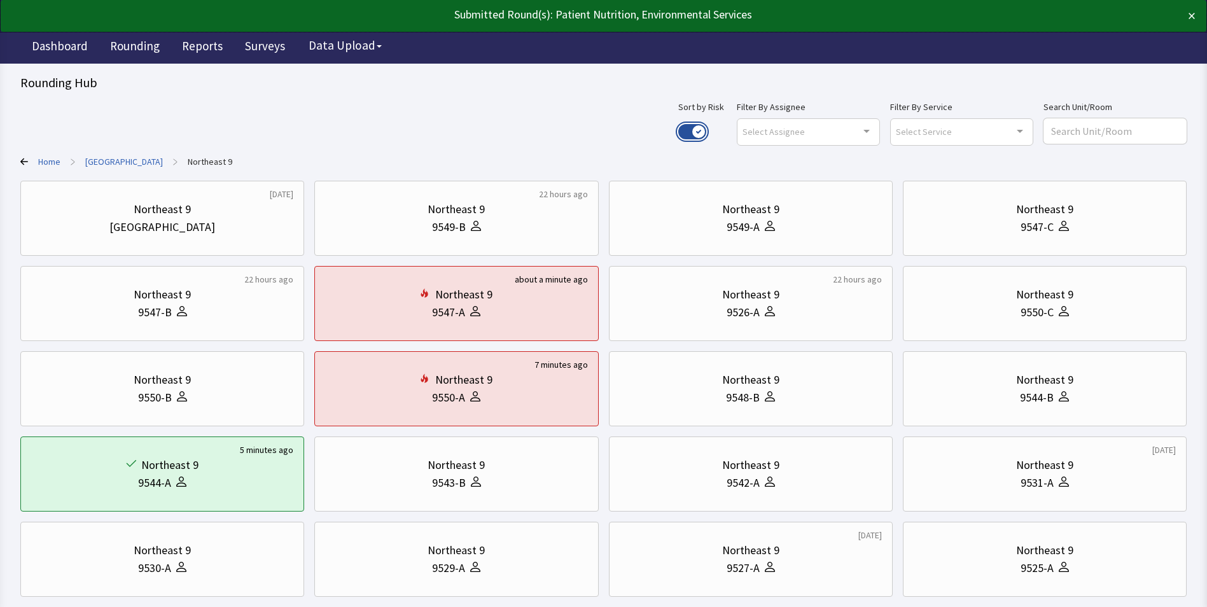
click at [706, 129] on button "Use setting" at bounding box center [692, 131] width 28 height 15
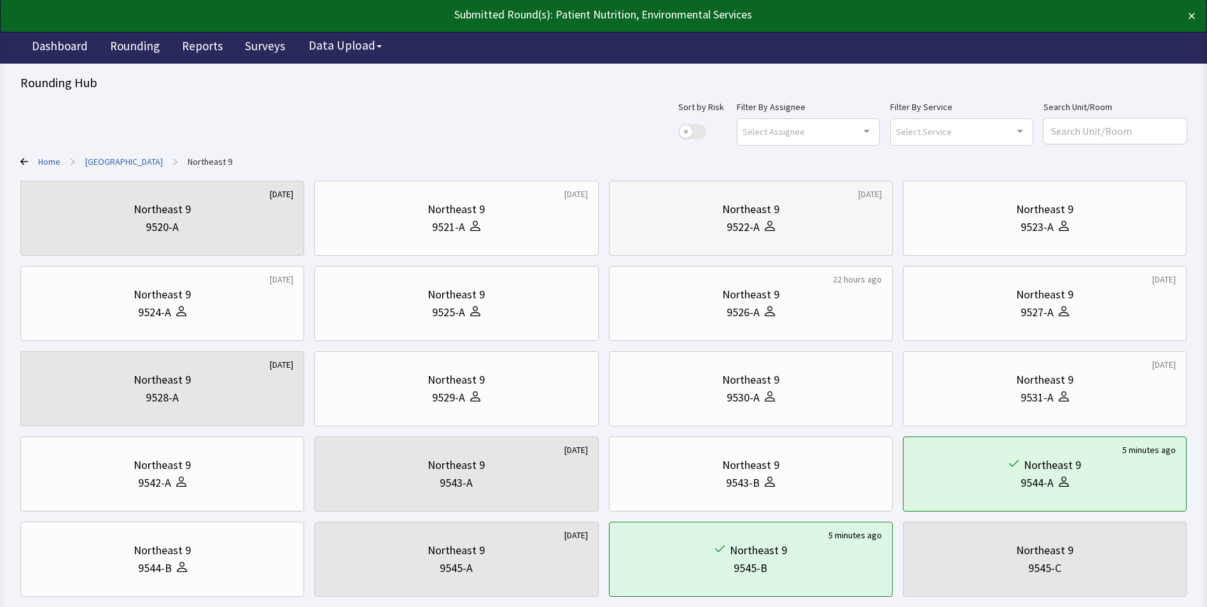
click at [693, 227] on div "9522-A" at bounding box center [751, 227] width 262 height 18
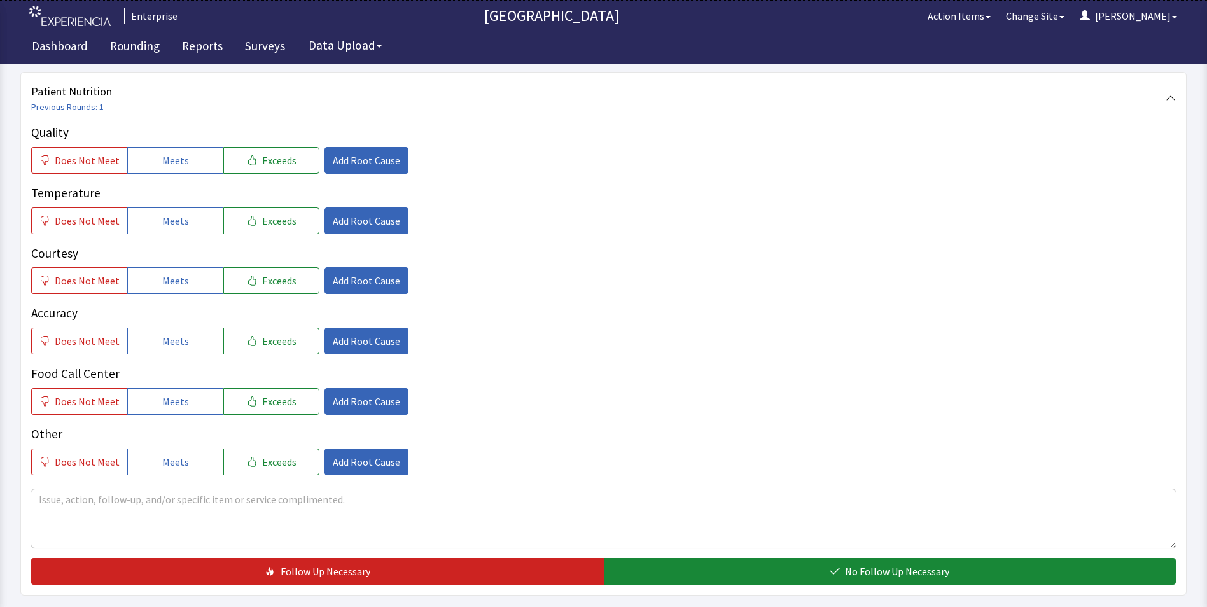
scroll to position [191, 0]
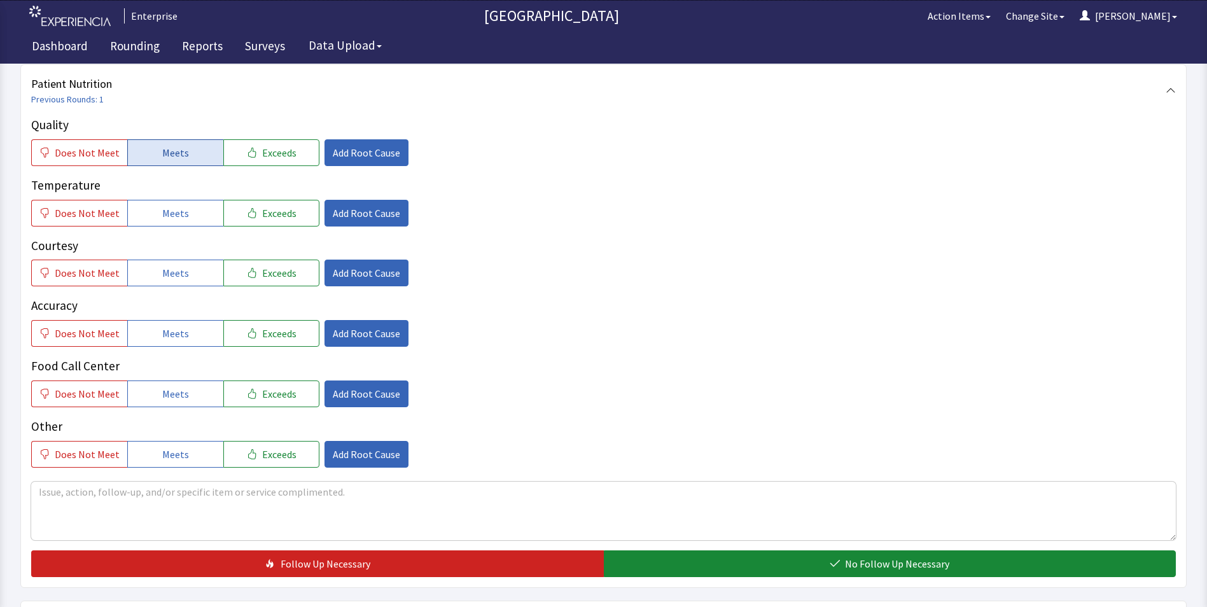
click at [166, 158] on span "Meets" at bounding box center [175, 152] width 27 height 15
click at [174, 211] on span "Meets" at bounding box center [175, 212] width 27 height 15
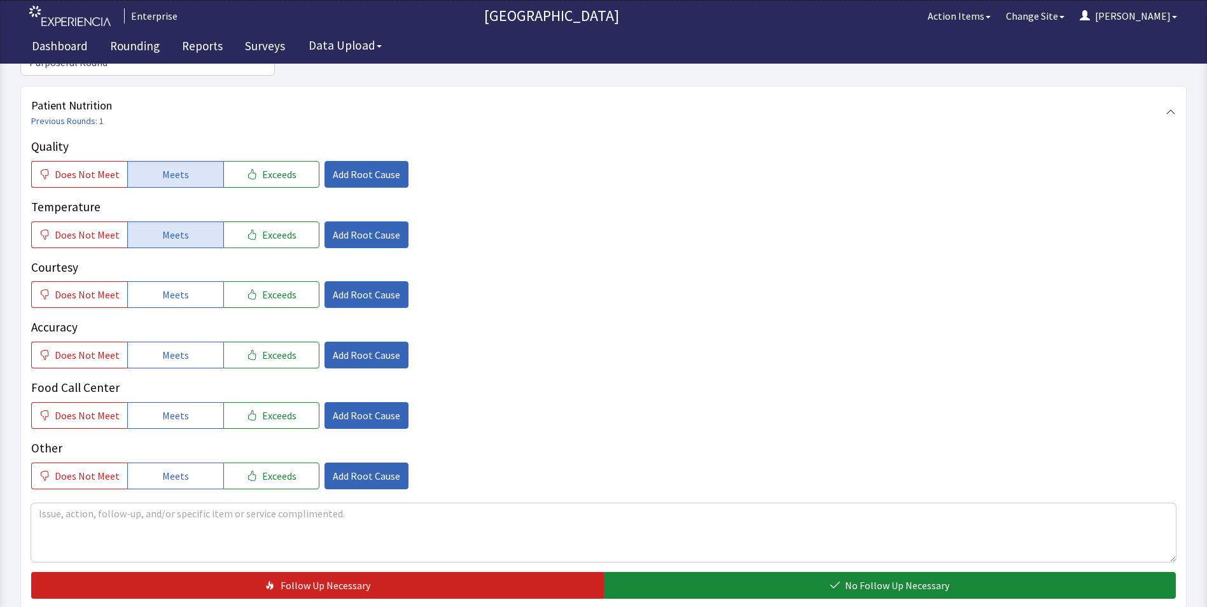
drag, startPoint x: 176, startPoint y: 266, endPoint x: 180, endPoint y: 298, distance: 32.7
click at [177, 287] on span "Meets" at bounding box center [175, 294] width 27 height 15
drag, startPoint x: 177, startPoint y: 326, endPoint x: 176, endPoint y: 364, distance: 38.2
click at [177, 347] on span "Meets" at bounding box center [175, 354] width 27 height 15
click at [176, 402] on button "Meets" at bounding box center [175, 415] width 96 height 27
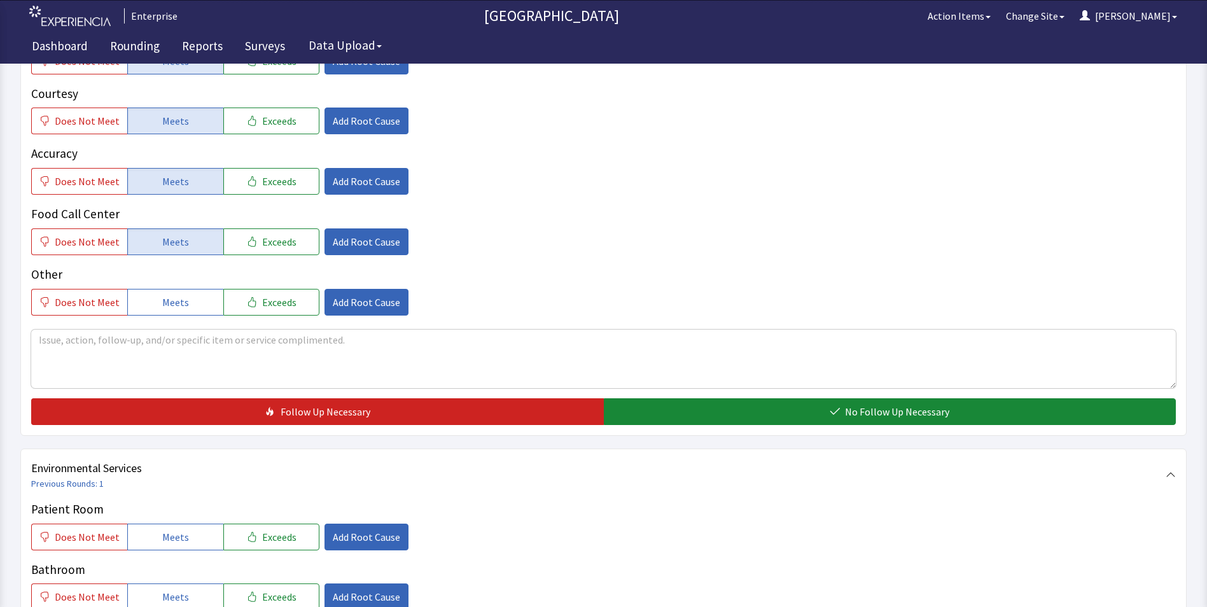
scroll to position [382, 0]
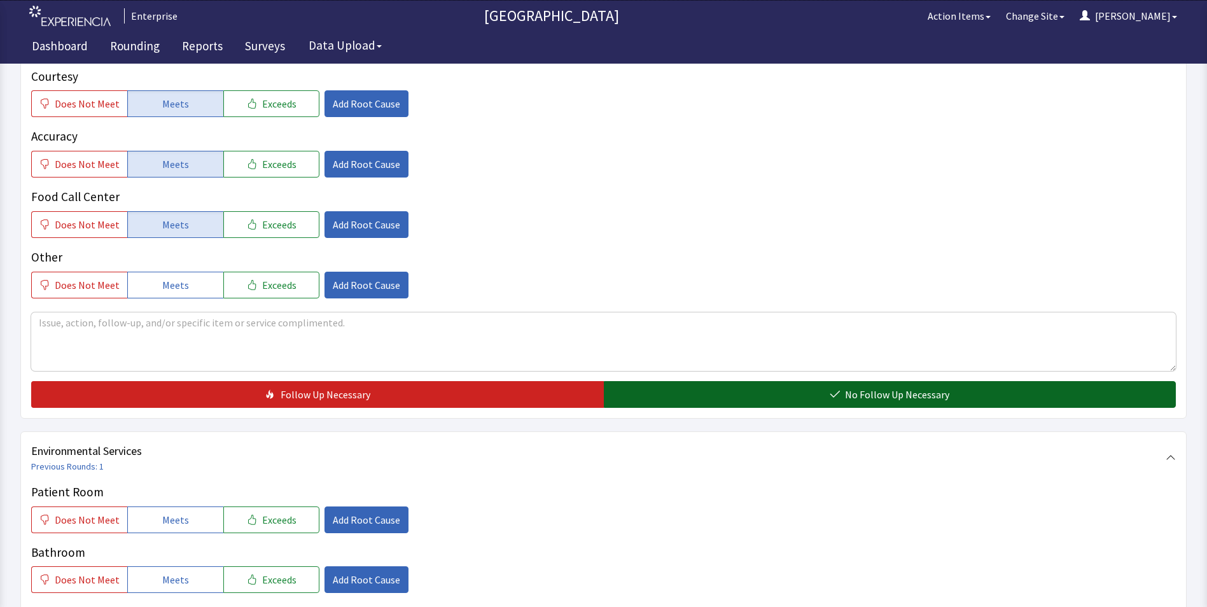
click at [690, 381] on button "No Follow Up Necessary" at bounding box center [890, 394] width 572 height 27
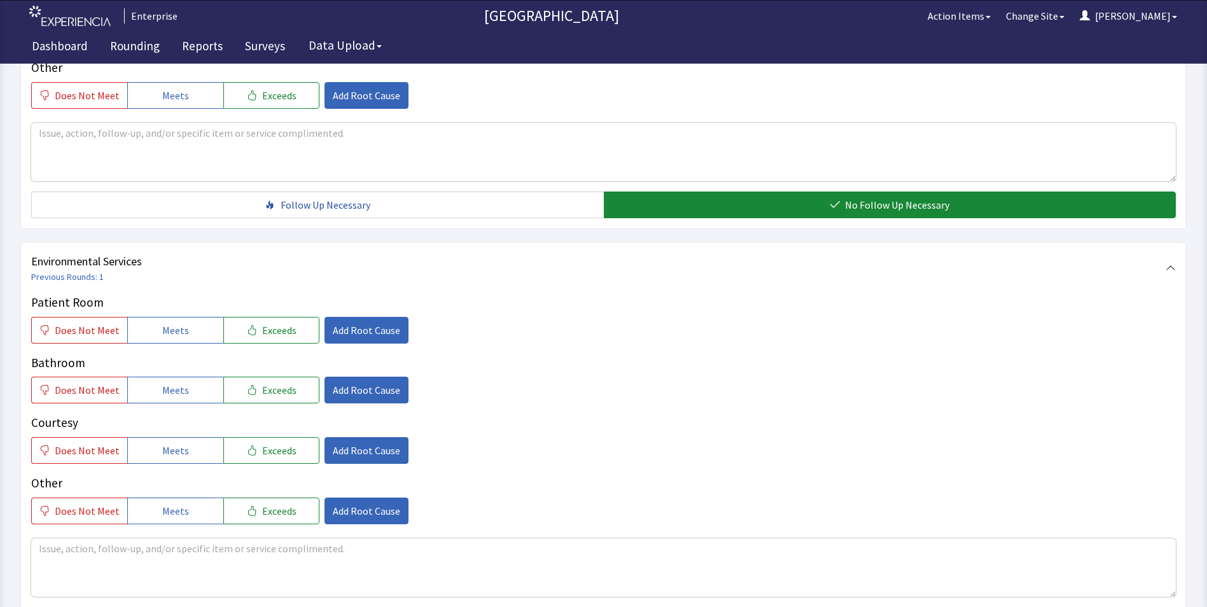
scroll to position [572, 0]
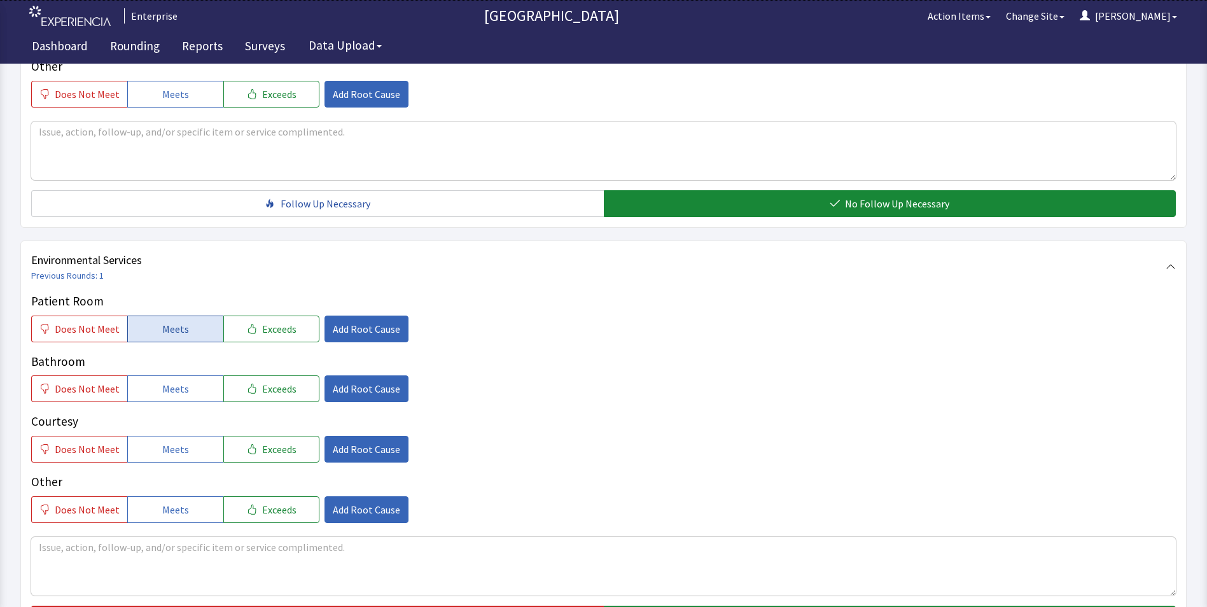
click at [149, 315] on button "Meets" at bounding box center [175, 328] width 96 height 27
drag, startPoint x: 151, startPoint y: 361, endPoint x: 160, endPoint y: 383, distance: 23.2
click at [156, 375] on button "Meets" at bounding box center [175, 388] width 96 height 27
drag, startPoint x: 163, startPoint y: 417, endPoint x: 193, endPoint y: 399, distance: 34.3
click at [169, 436] on button "Meets" at bounding box center [175, 449] width 96 height 27
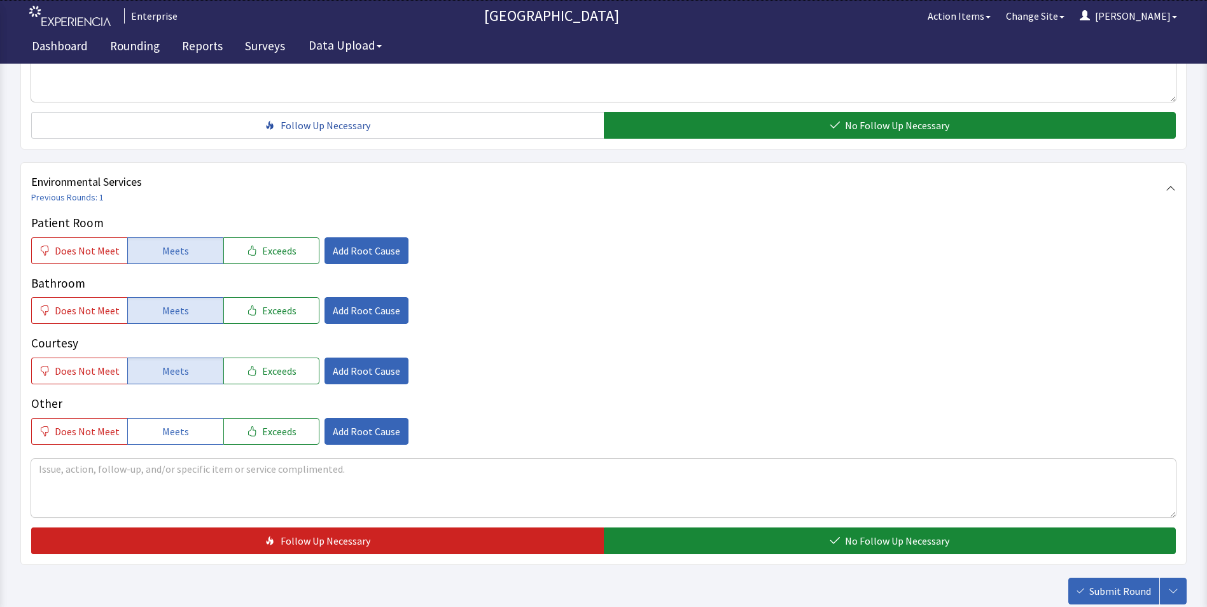
scroll to position [711, 0]
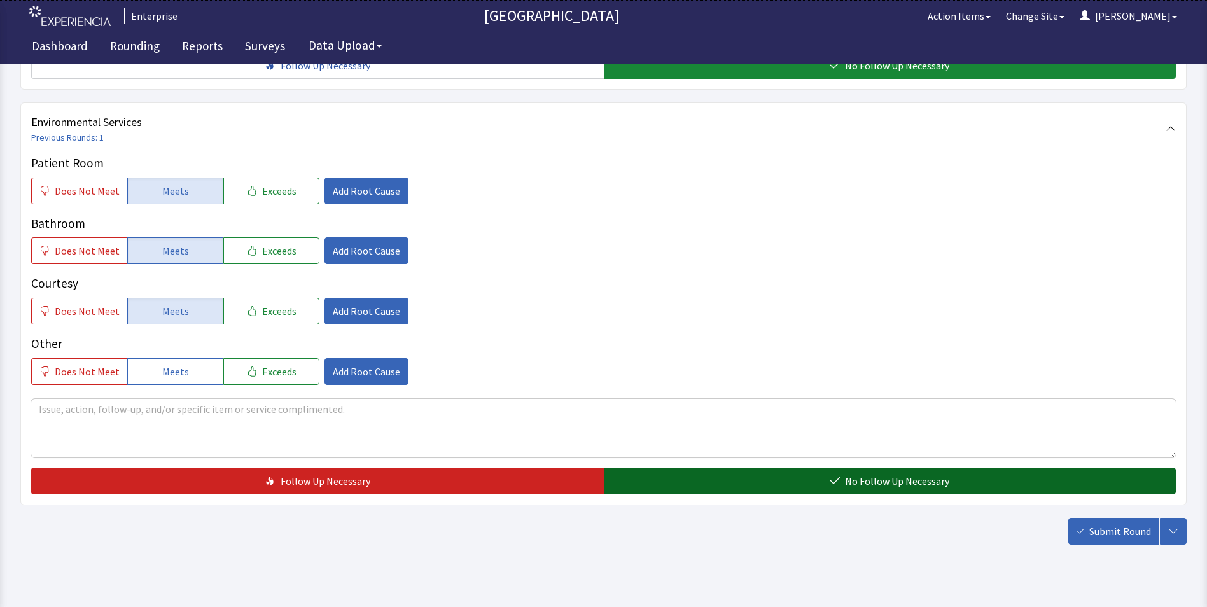
drag, startPoint x: 647, startPoint y: 457, endPoint x: 730, endPoint y: 472, distance: 84.1
click at [655, 468] on button "No Follow Up Necessary" at bounding box center [890, 481] width 572 height 27
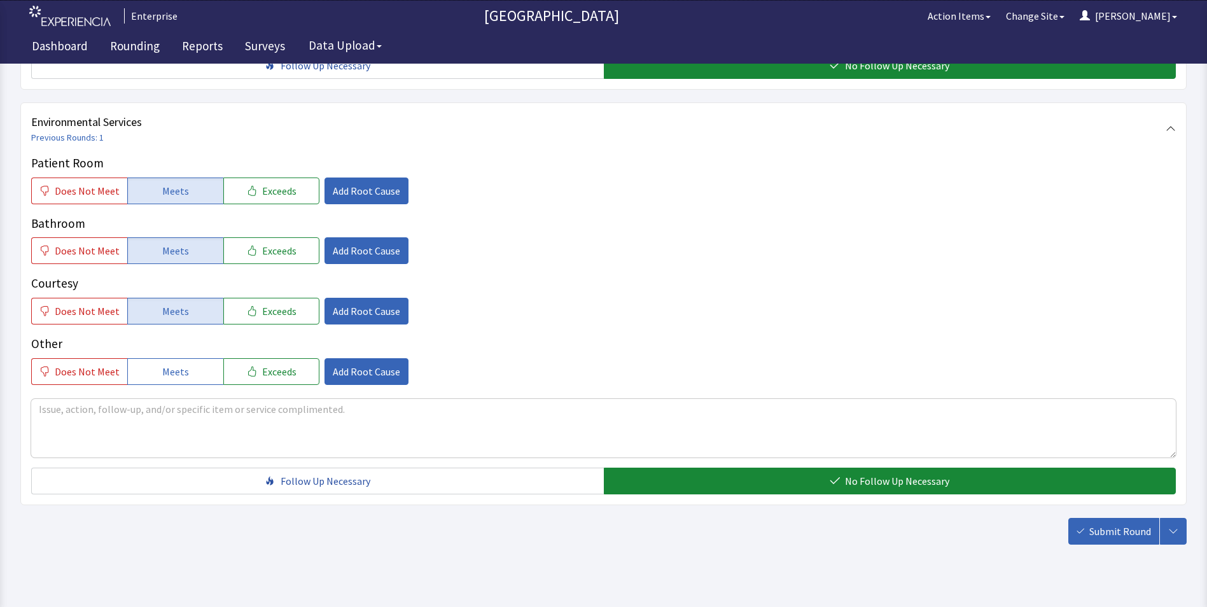
click at [1098, 524] on span "Submit Round" at bounding box center [1120, 531] width 62 height 15
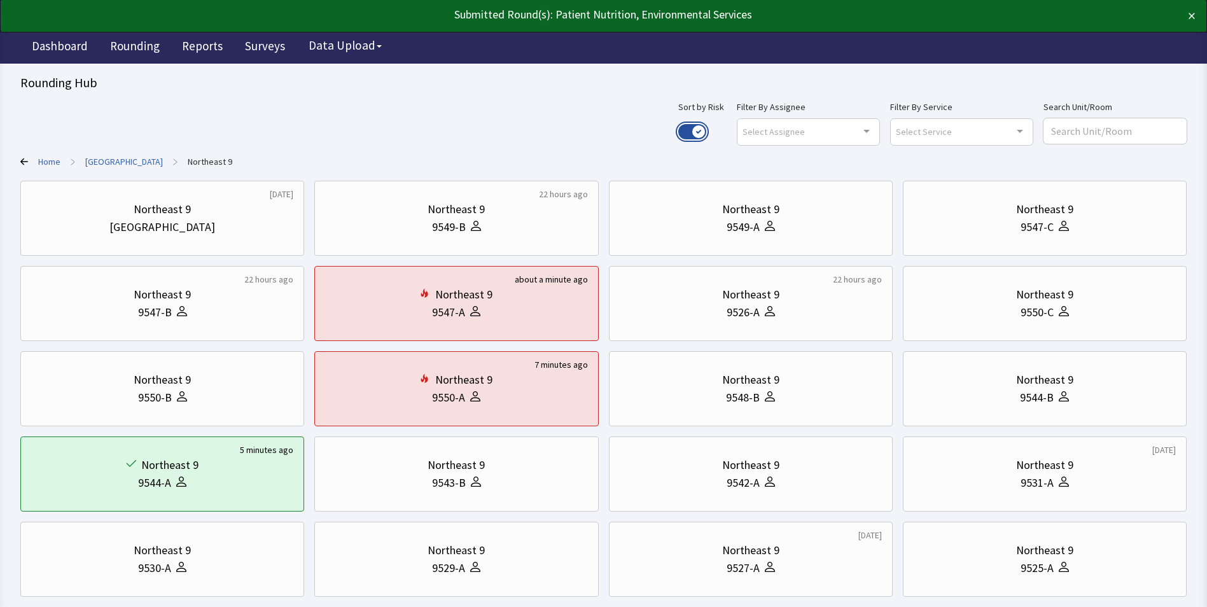
click at [706, 125] on button "Use setting" at bounding box center [692, 131] width 28 height 15
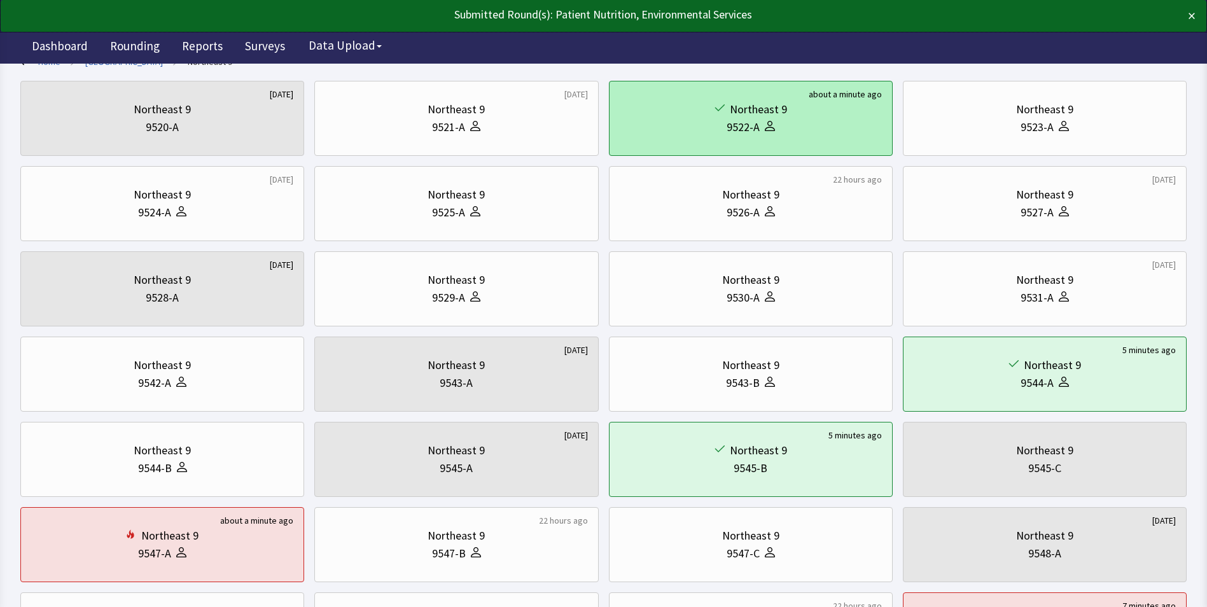
scroll to position [254, 0]
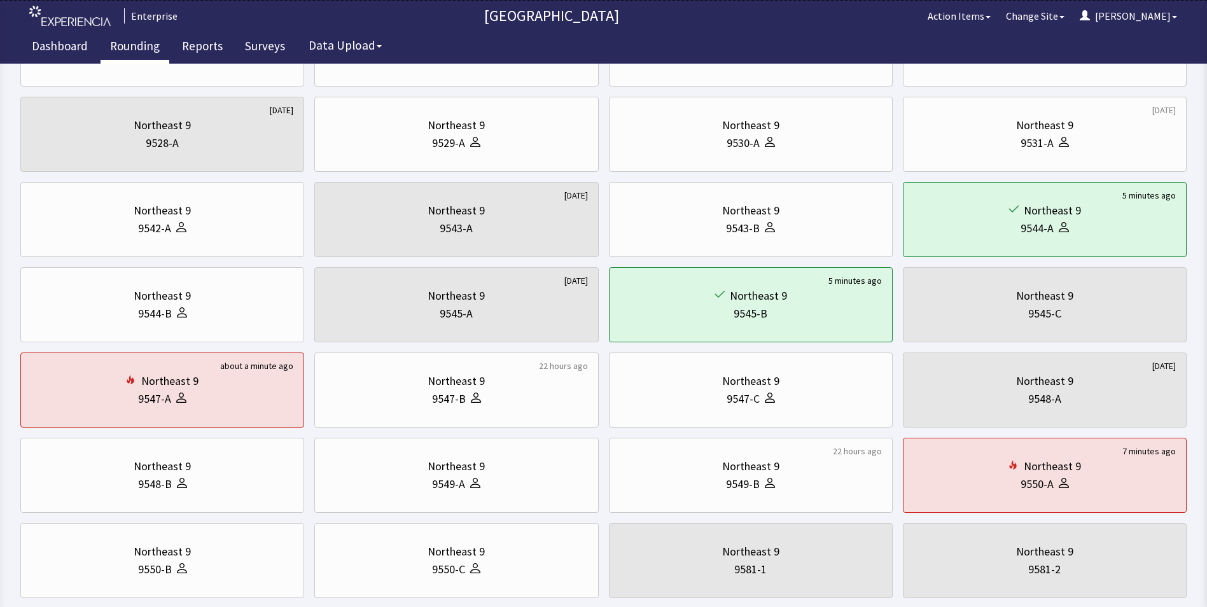
click at [139, 43] on link "Rounding" at bounding box center [135, 48] width 69 height 32
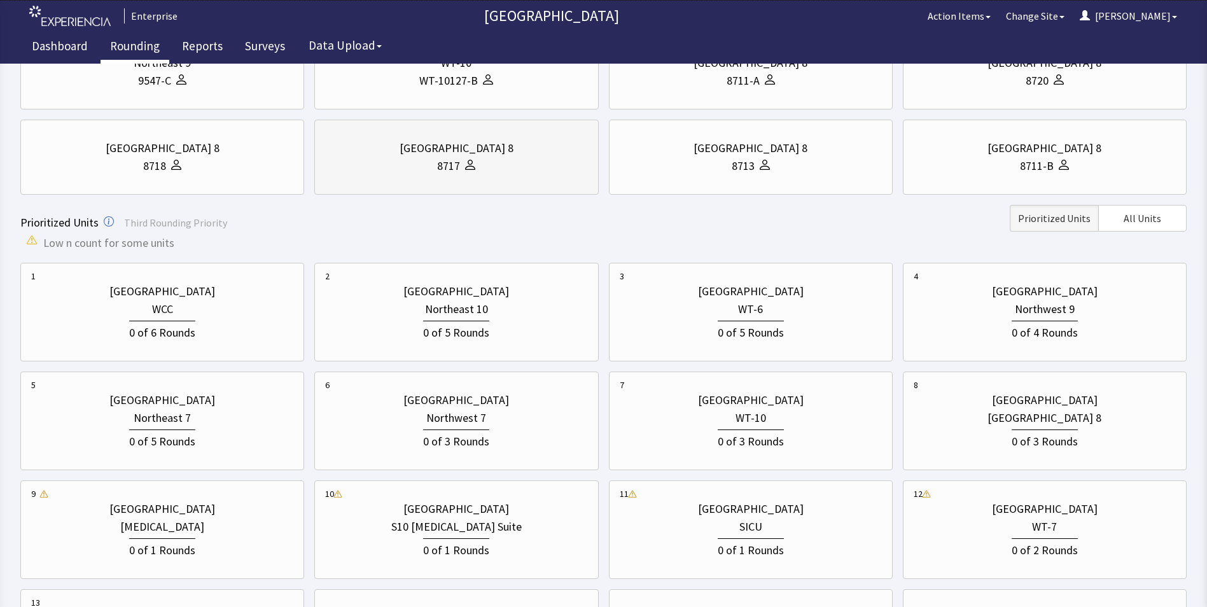
scroll to position [254, 0]
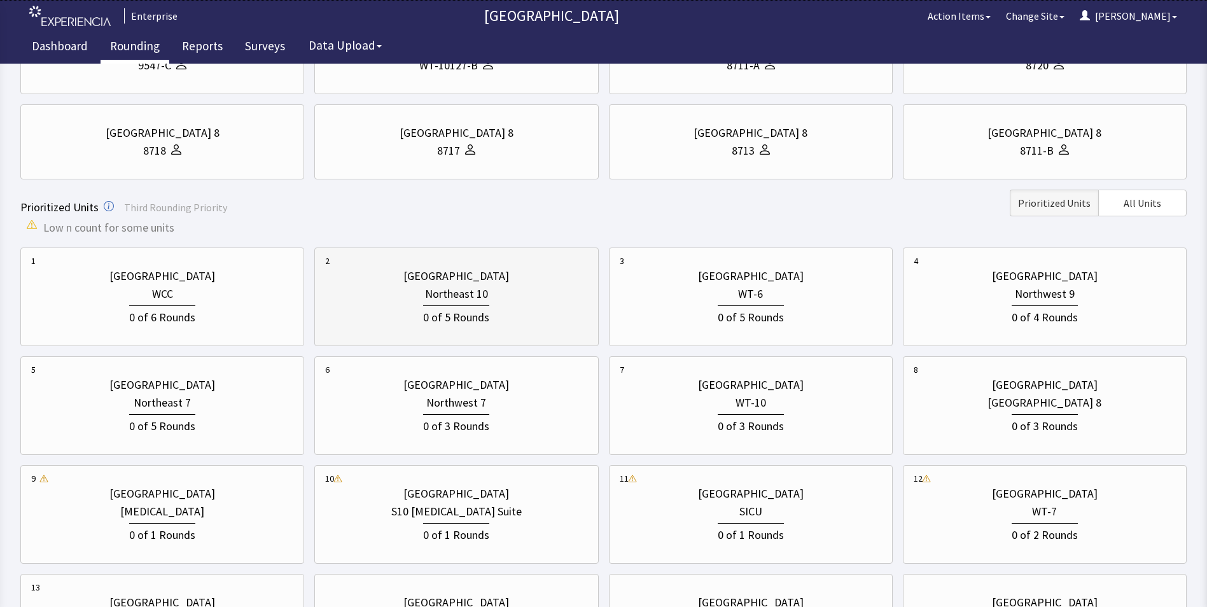
click at [448, 319] on div "0 of 5 Rounds" at bounding box center [456, 315] width 66 height 21
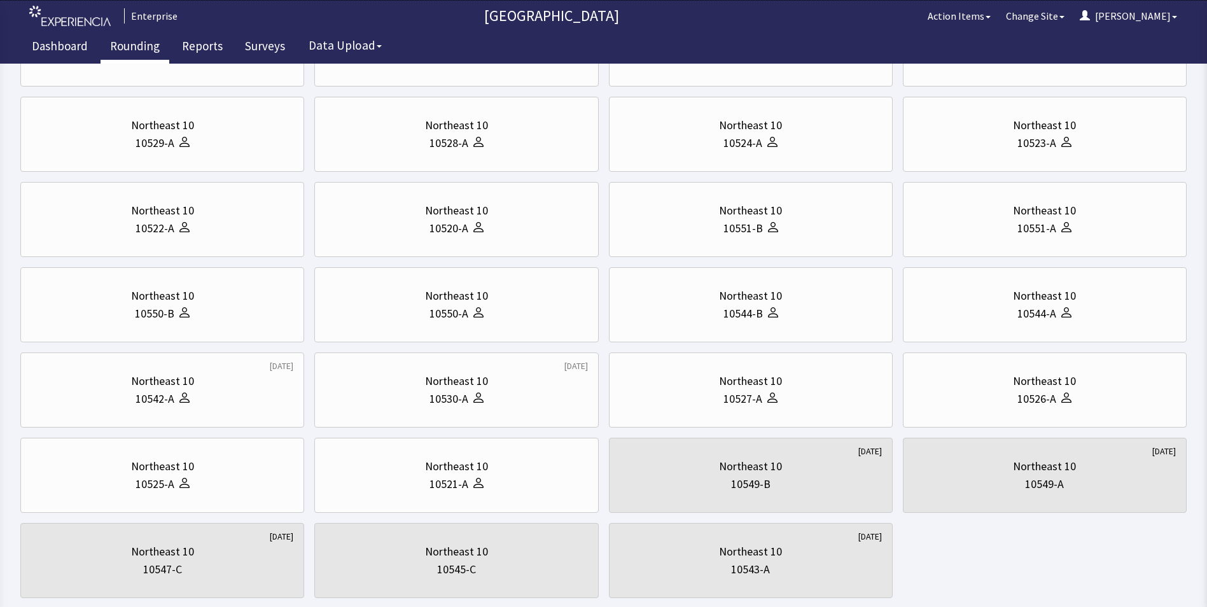
scroll to position [0, 0]
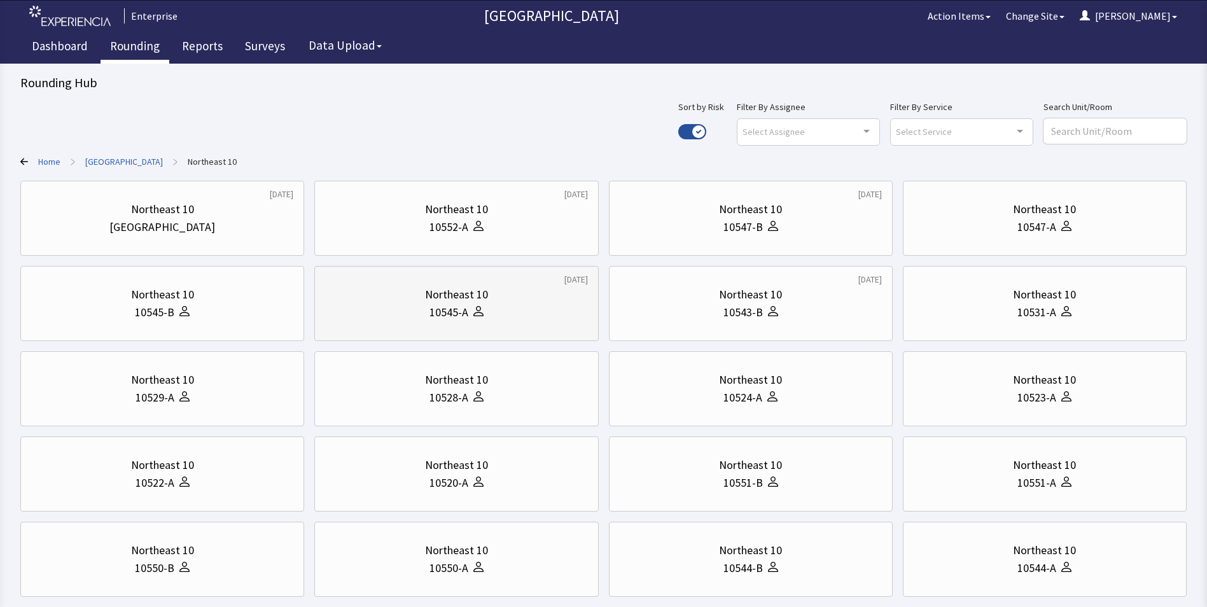
click at [496, 300] on div "Northeast 10" at bounding box center [456, 295] width 262 height 18
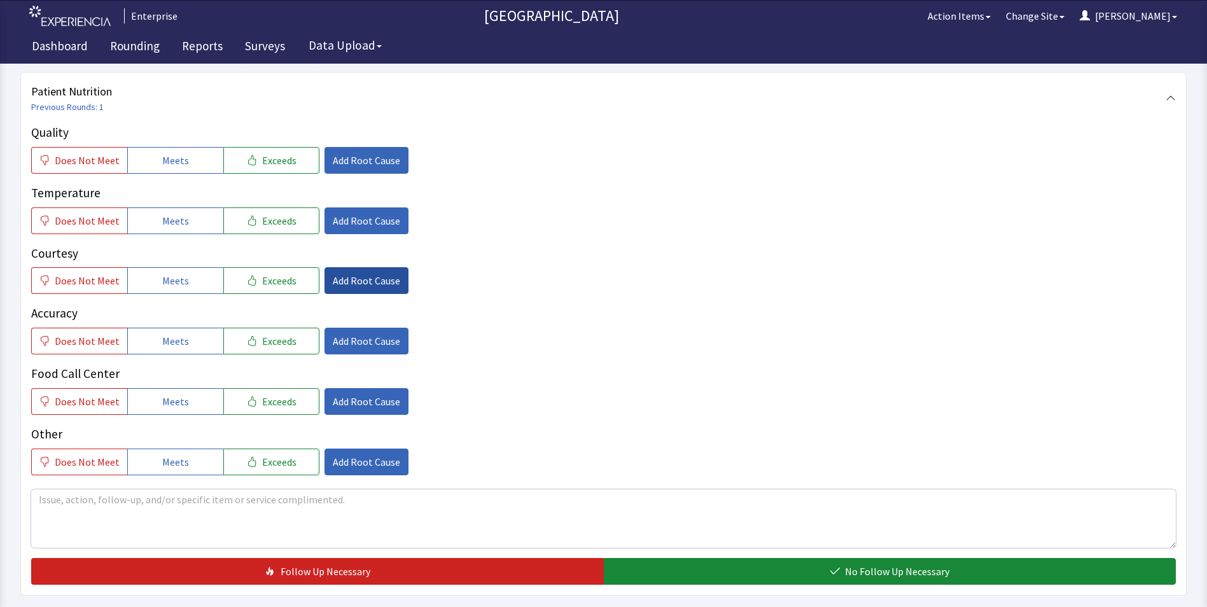
scroll to position [191, 0]
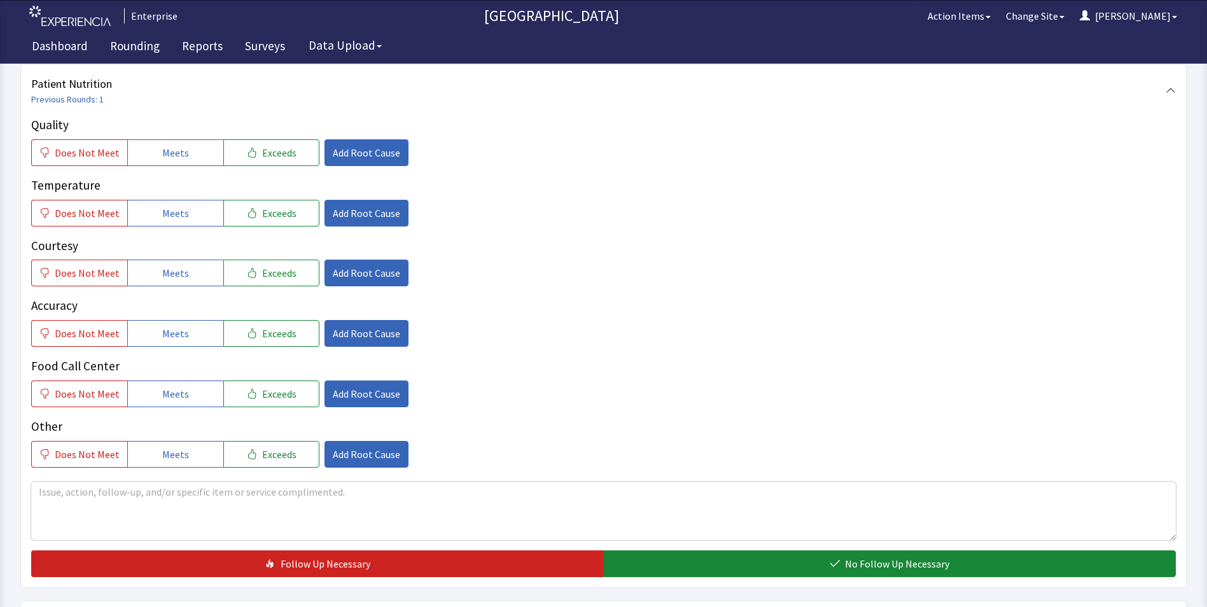
drag, startPoint x: 159, startPoint y: 144, endPoint x: 167, endPoint y: 175, distance: 31.6
click at [162, 149] on span "Meets" at bounding box center [175, 152] width 27 height 15
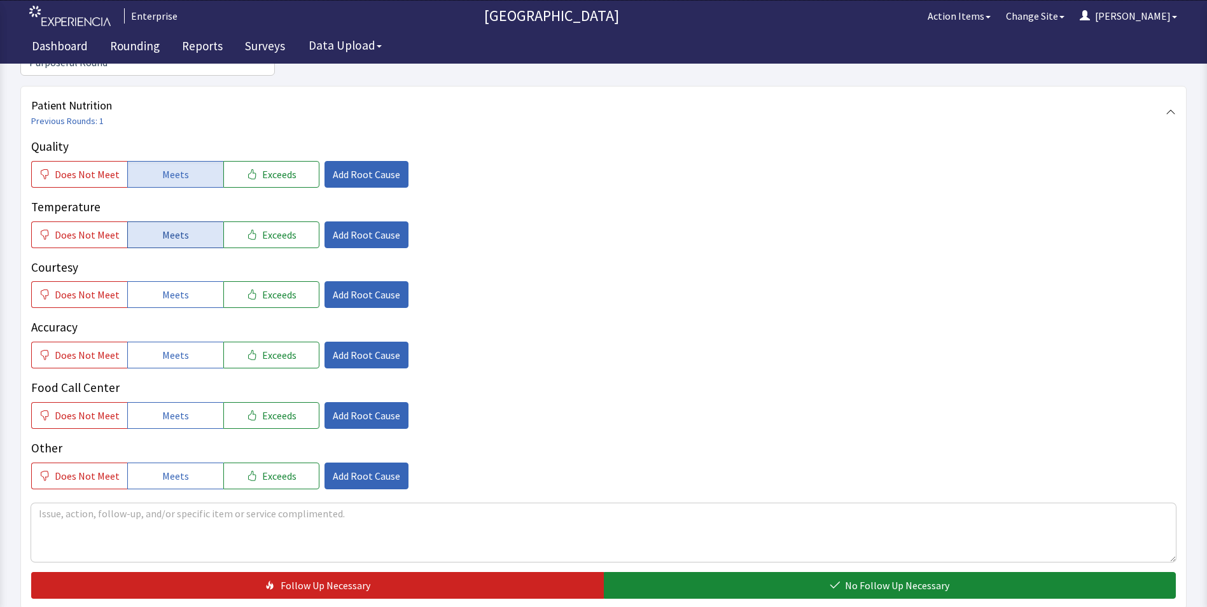
drag, startPoint x: 172, startPoint y: 215, endPoint x: 174, endPoint y: 243, distance: 28.1
click at [173, 227] on span "Meets" at bounding box center [175, 234] width 27 height 15
drag, startPoint x: 174, startPoint y: 268, endPoint x: 166, endPoint y: 316, distance: 48.3
click at [174, 287] on span "Meets" at bounding box center [175, 294] width 27 height 15
click at [165, 347] on span "Meets" at bounding box center [175, 354] width 27 height 15
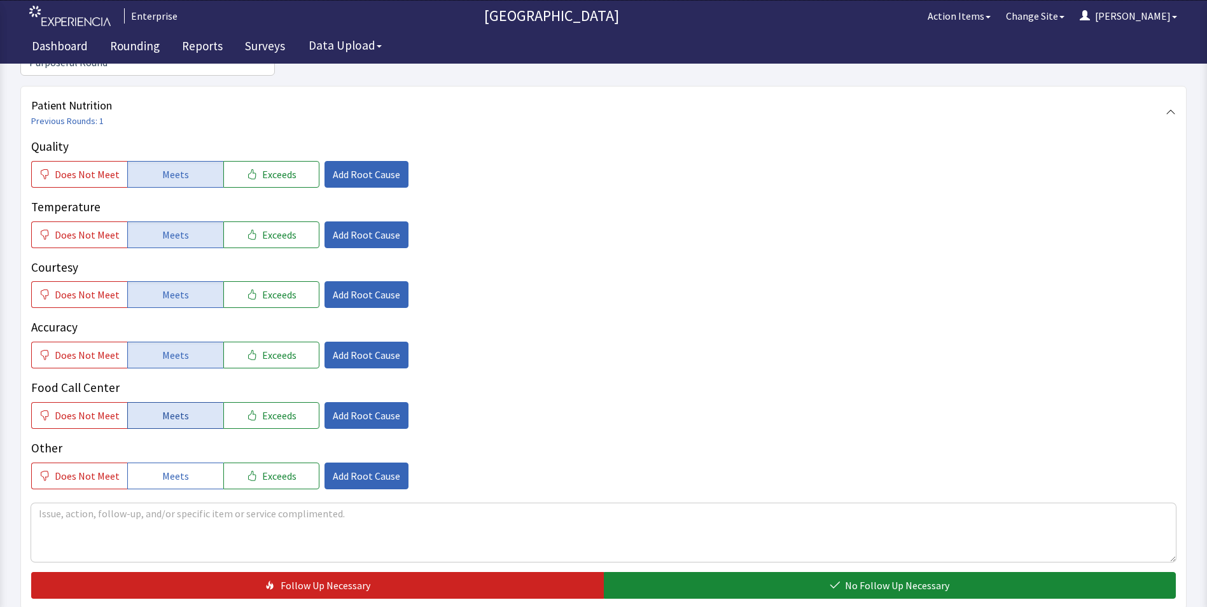
click at [162, 408] on span "Meets" at bounding box center [175, 415] width 27 height 15
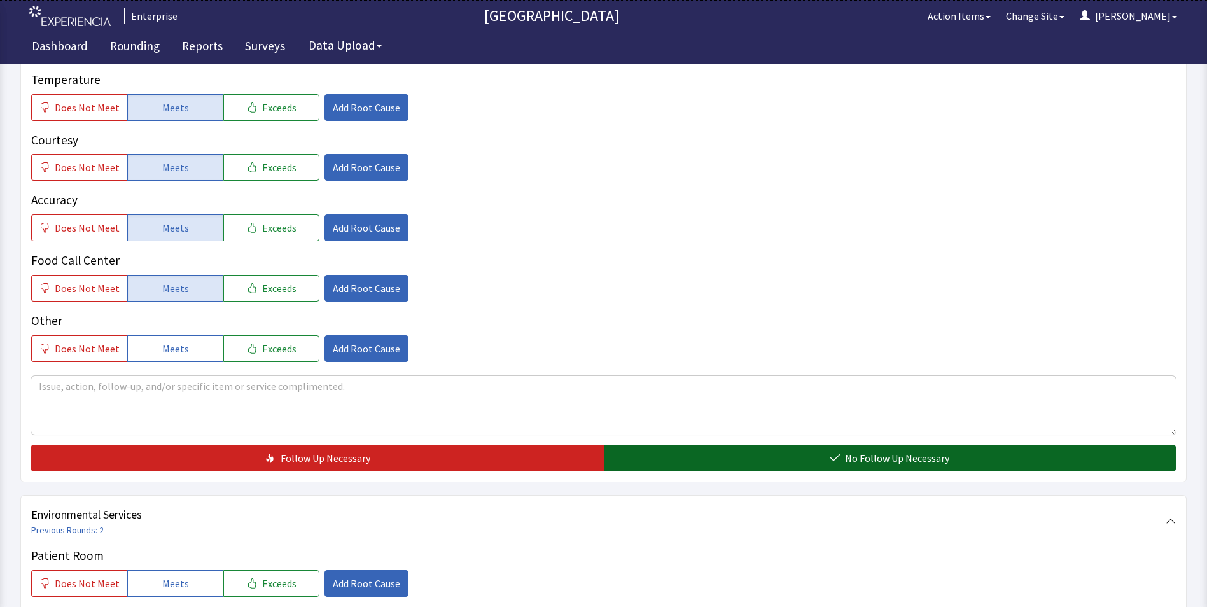
click at [725, 445] on button "No Follow Up Necessary" at bounding box center [890, 458] width 572 height 27
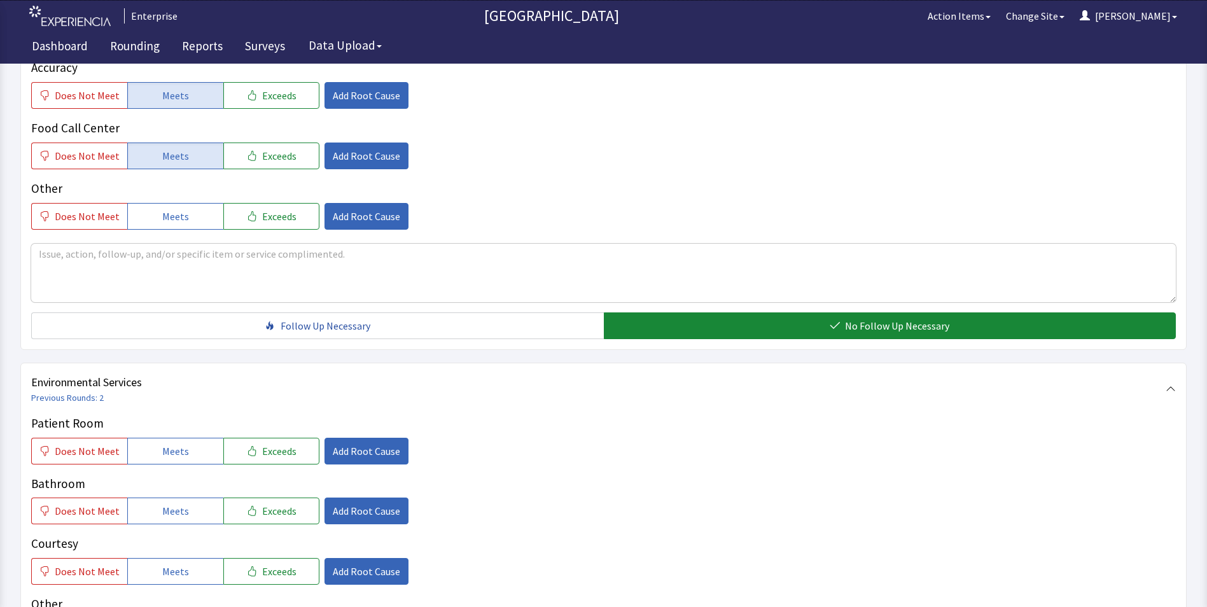
scroll to position [572, 0]
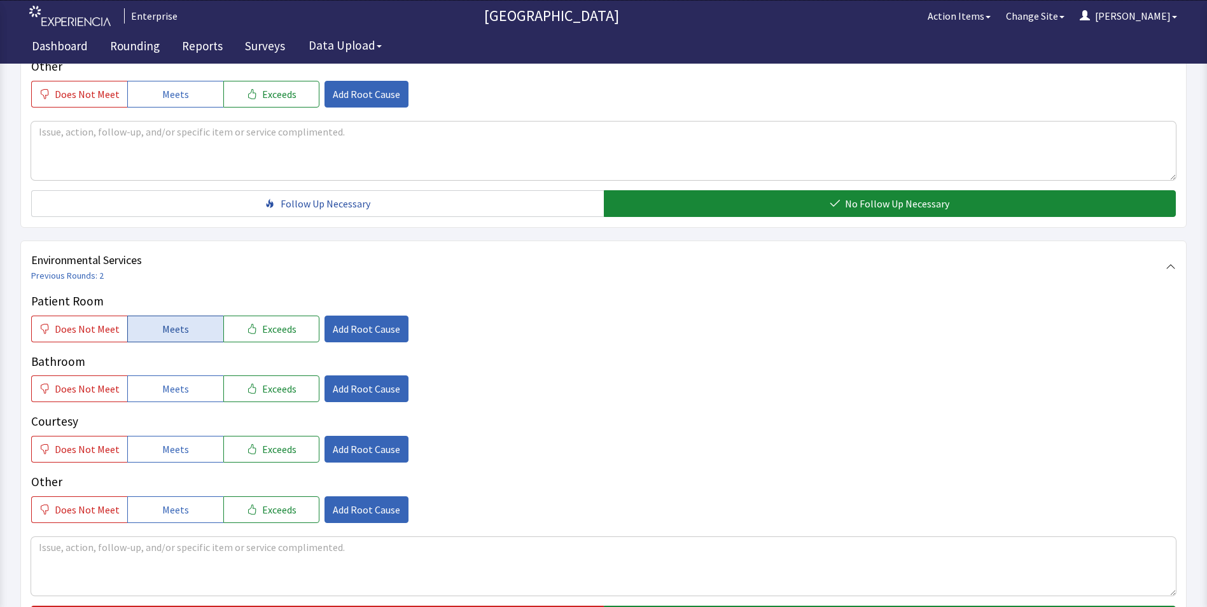
click at [163, 321] on span "Meets" at bounding box center [175, 328] width 27 height 15
drag, startPoint x: 166, startPoint y: 366, endPoint x: 169, endPoint y: 399, distance: 33.2
click at [169, 382] on div "Patient Room Does Not Meet Meets Exceeds Add Root Cause Bathroom Does Not Meet …" at bounding box center [603, 407] width 1144 height 231
drag, startPoint x: 170, startPoint y: 427, endPoint x: 181, endPoint y: 419, distance: 13.6
click at [171, 441] on span "Meets" at bounding box center [175, 448] width 27 height 15
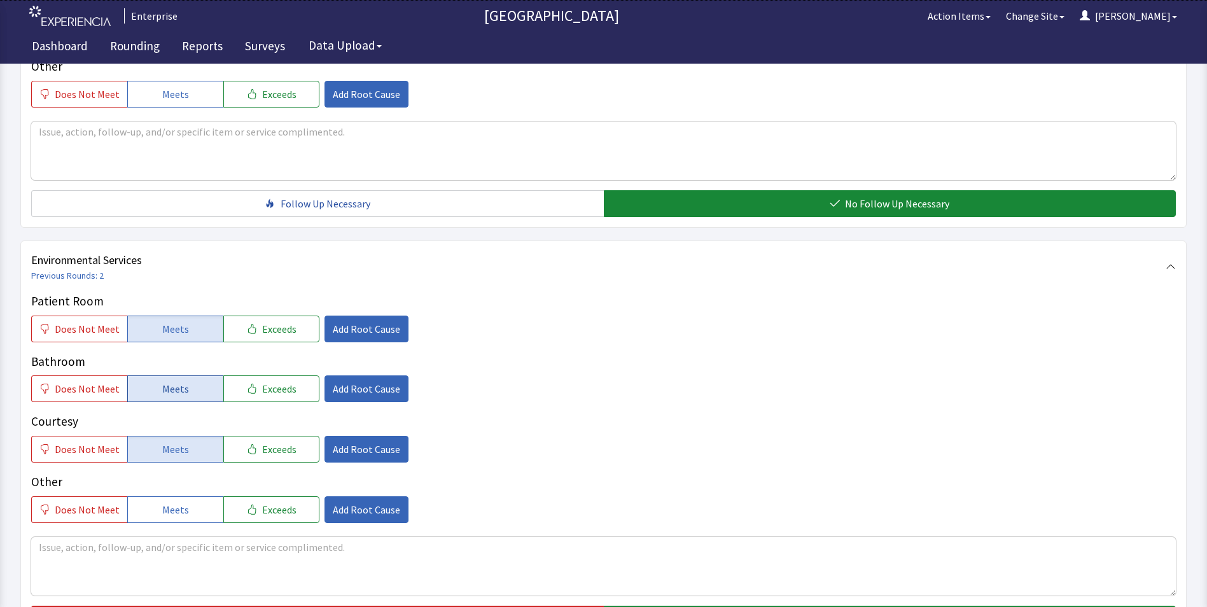
click at [198, 375] on button "Meets" at bounding box center [175, 388] width 96 height 27
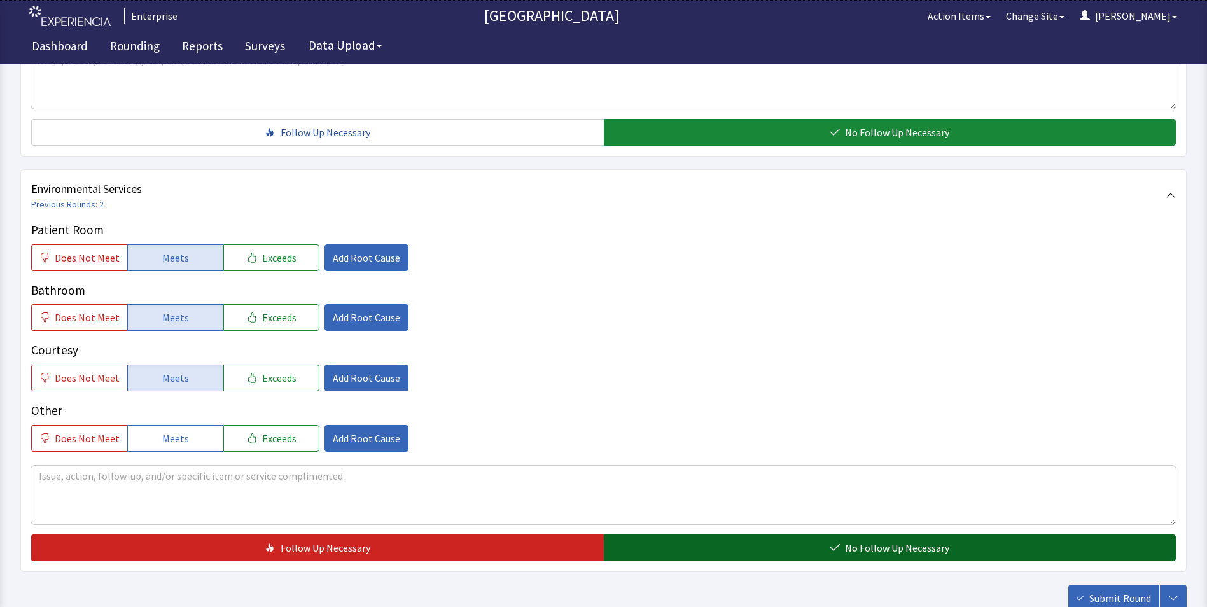
scroll to position [711, 0]
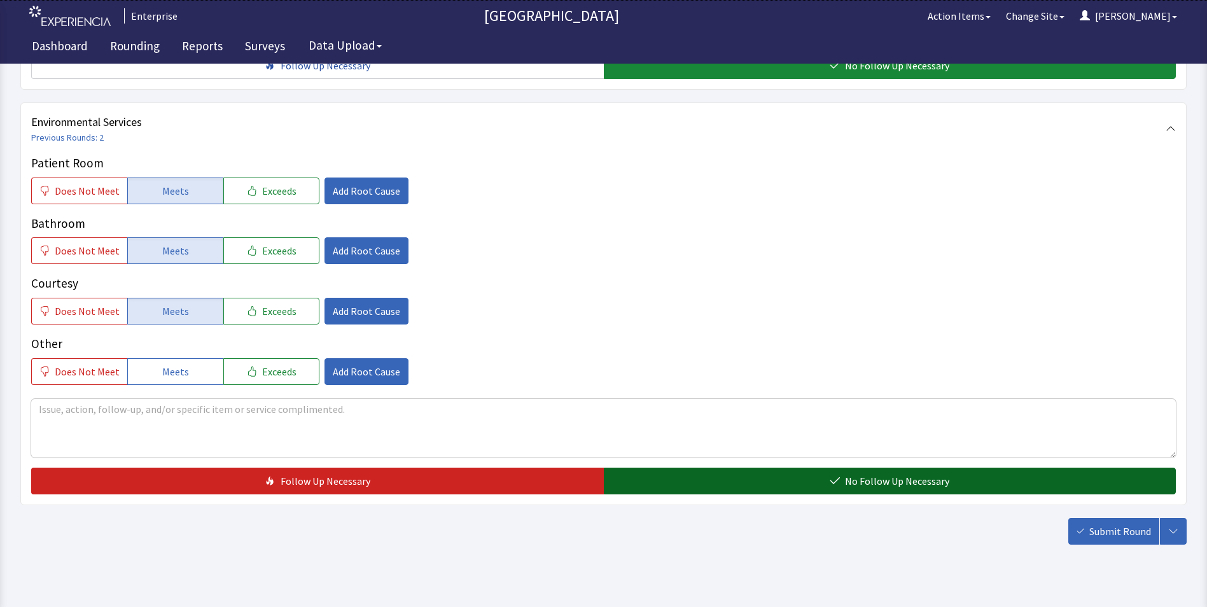
click at [765, 468] on button "No Follow Up Necessary" at bounding box center [890, 481] width 572 height 27
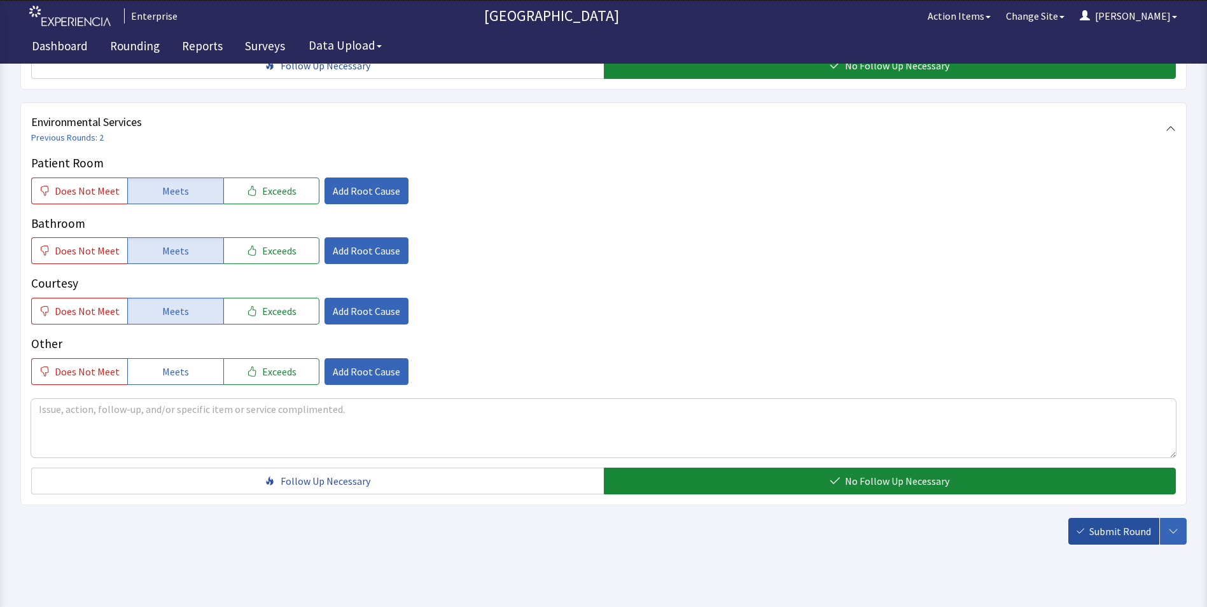
click at [1120, 524] on span "Submit Round" at bounding box center [1120, 531] width 62 height 15
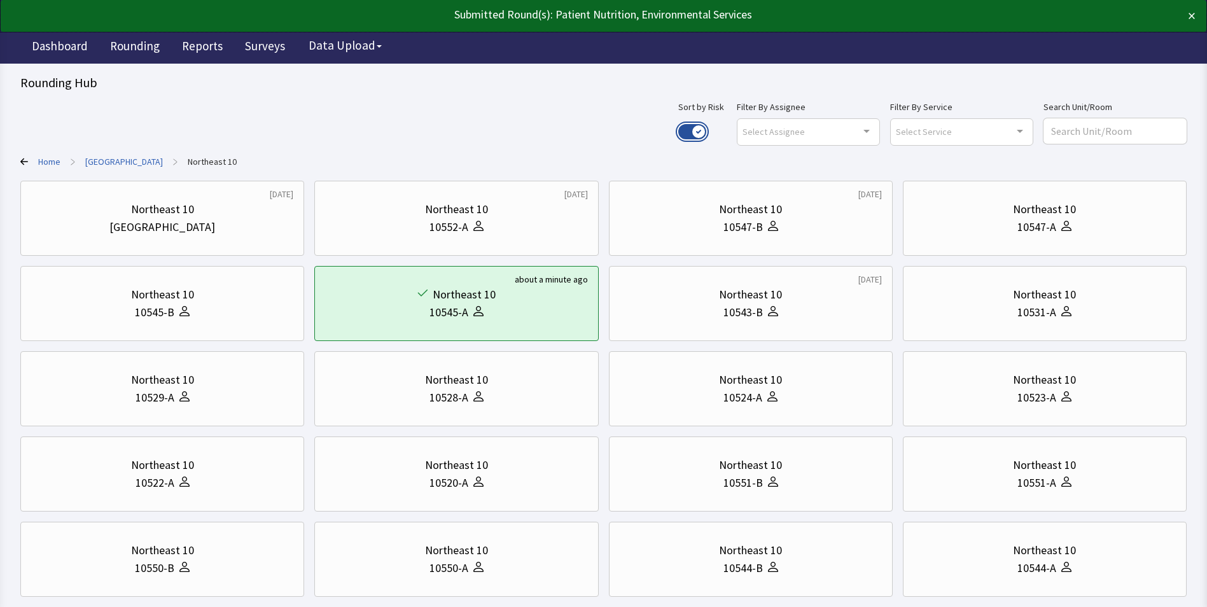
click at [706, 130] on button "Use setting" at bounding box center [692, 131] width 28 height 15
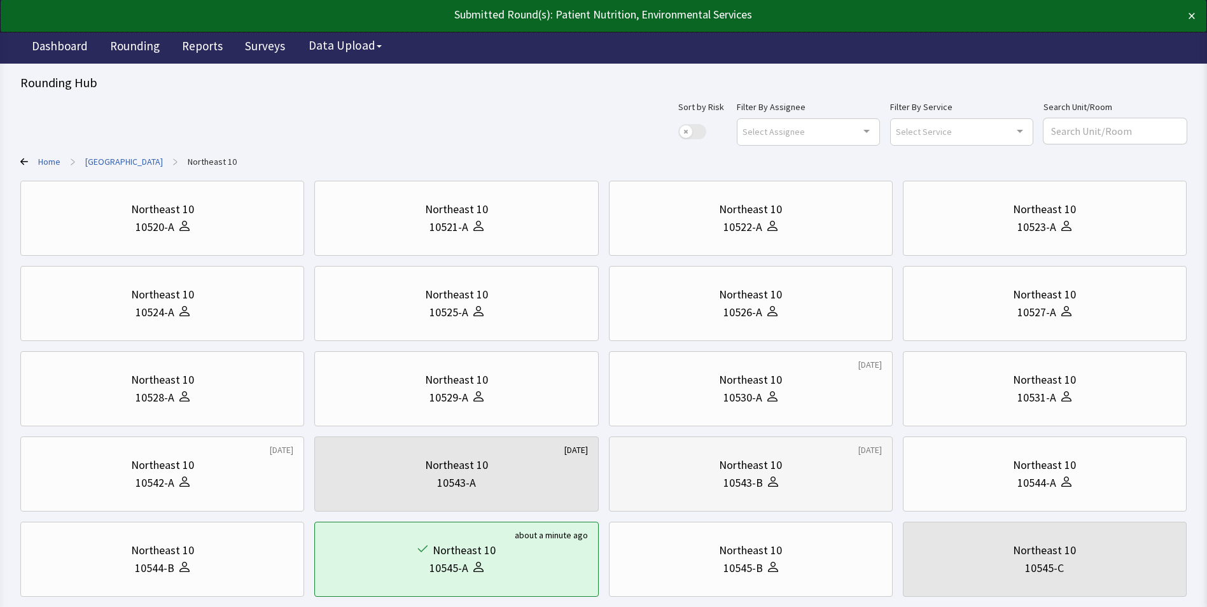
click at [770, 497] on div "Northeast 10 10543-B" at bounding box center [751, 473] width 262 height 61
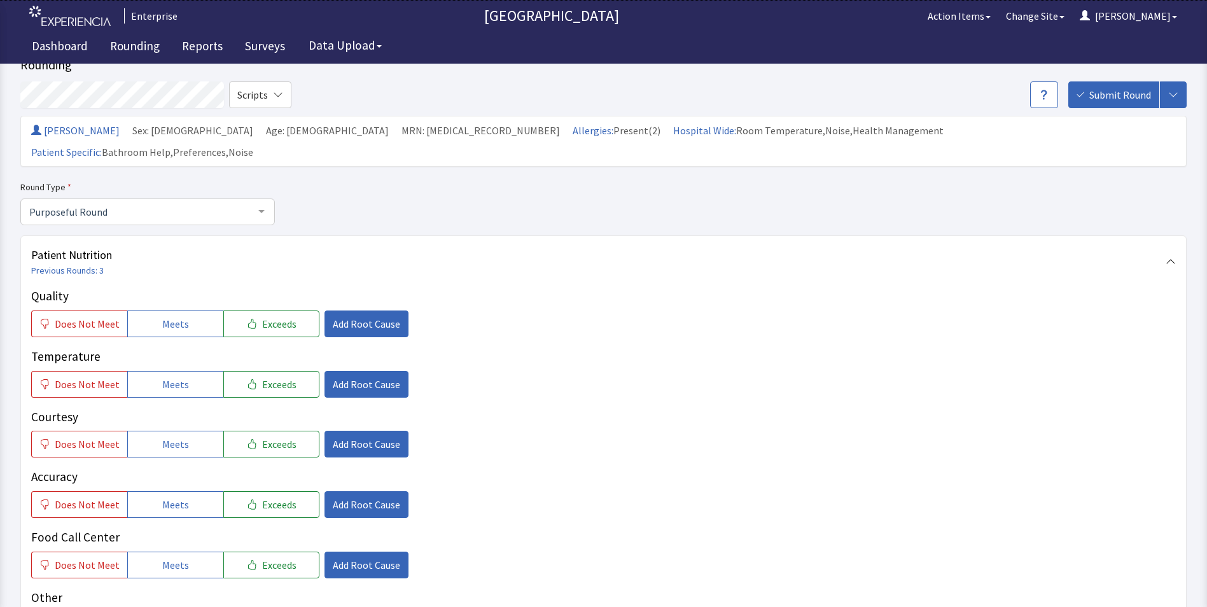
scroll to position [64, 0]
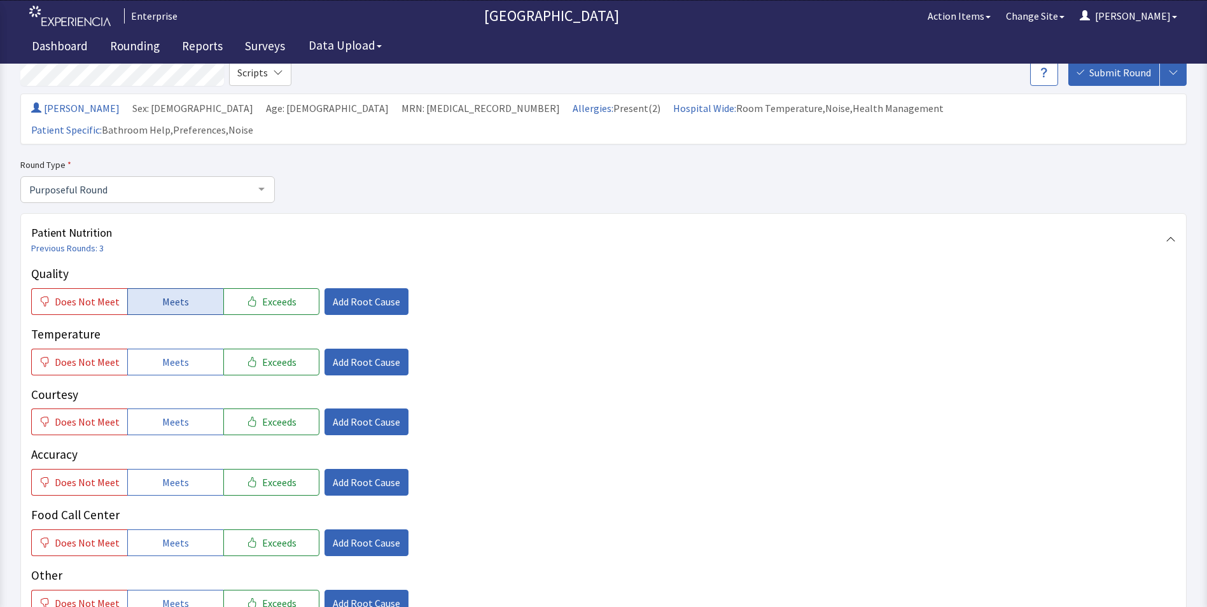
click at [166, 294] on span "Meets" at bounding box center [175, 301] width 27 height 15
click at [96, 294] on span "Does Not Meet" at bounding box center [87, 301] width 65 height 15
click at [153, 349] on button "Meets" at bounding box center [175, 362] width 96 height 27
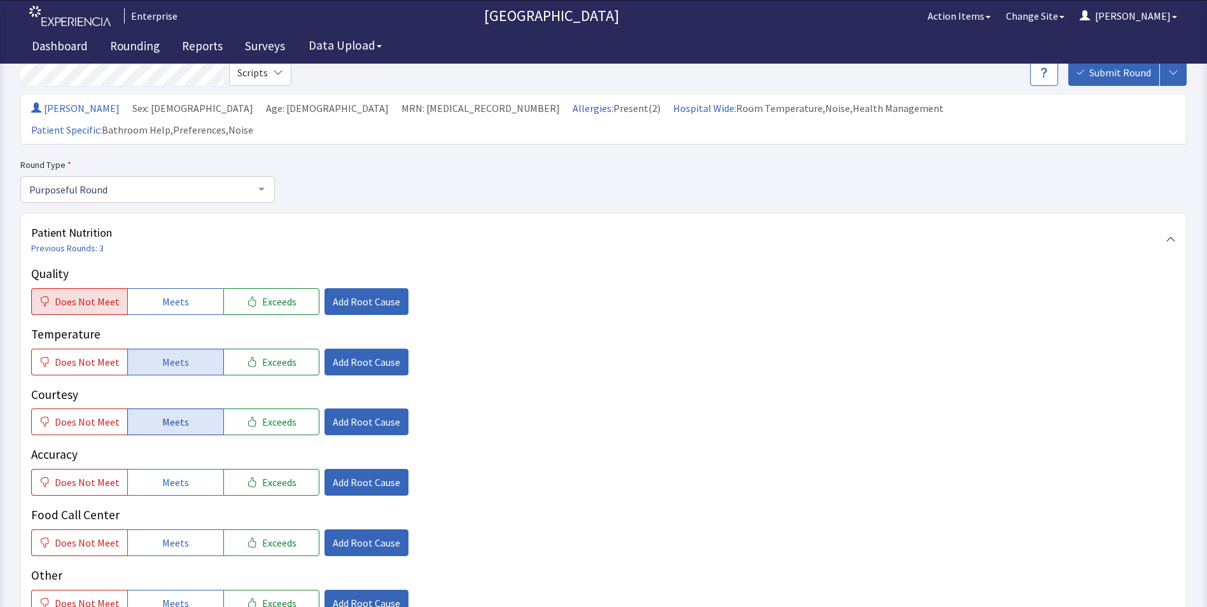
click at [156, 408] on button "Meets" at bounding box center [175, 421] width 96 height 27
drag, startPoint x: 171, startPoint y: 472, endPoint x: 174, endPoint y: 488, distance: 16.1
click at [174, 476] on div "Quality Does Not Meet Meets Exceeds Add Root Cause Temperature Does Not Meet Me…" at bounding box center [603, 441] width 1144 height 352
drag, startPoint x: 174, startPoint y: 518, endPoint x: 173, endPoint y: 493, distance: 25.5
click at [176, 535] on span "Meets" at bounding box center [175, 542] width 27 height 15
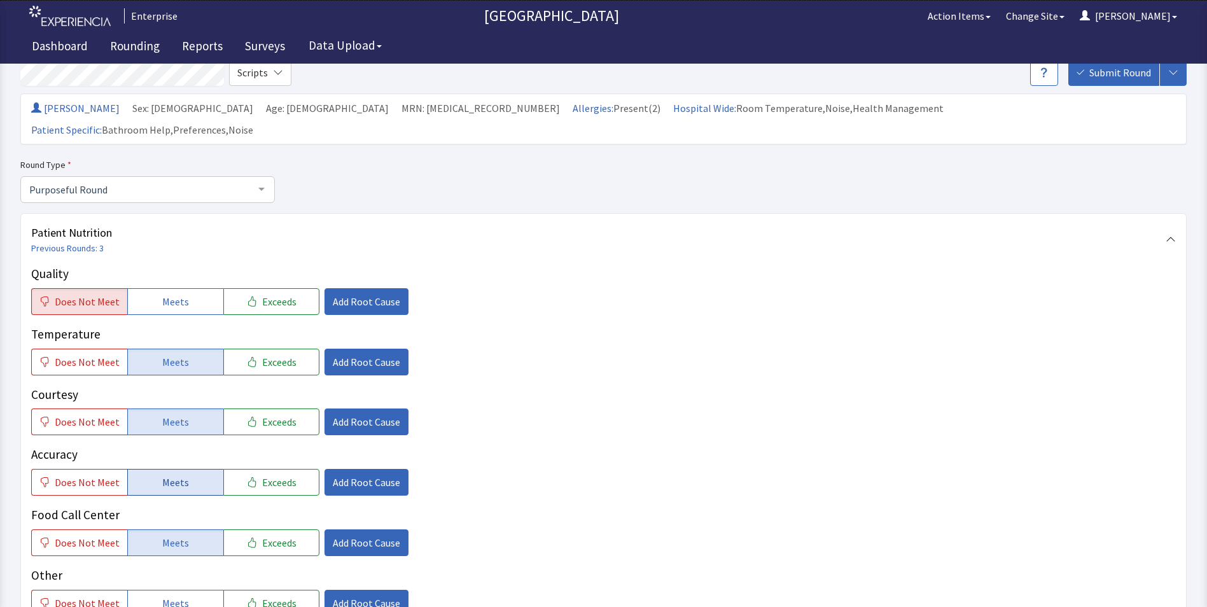
drag, startPoint x: 168, startPoint y: 455, endPoint x: 170, endPoint y: 447, distance: 8.7
click at [168, 475] on span "Meets" at bounding box center [175, 482] width 27 height 15
click at [335, 288] on button "Add Root Cause" at bounding box center [366, 301] width 84 height 27
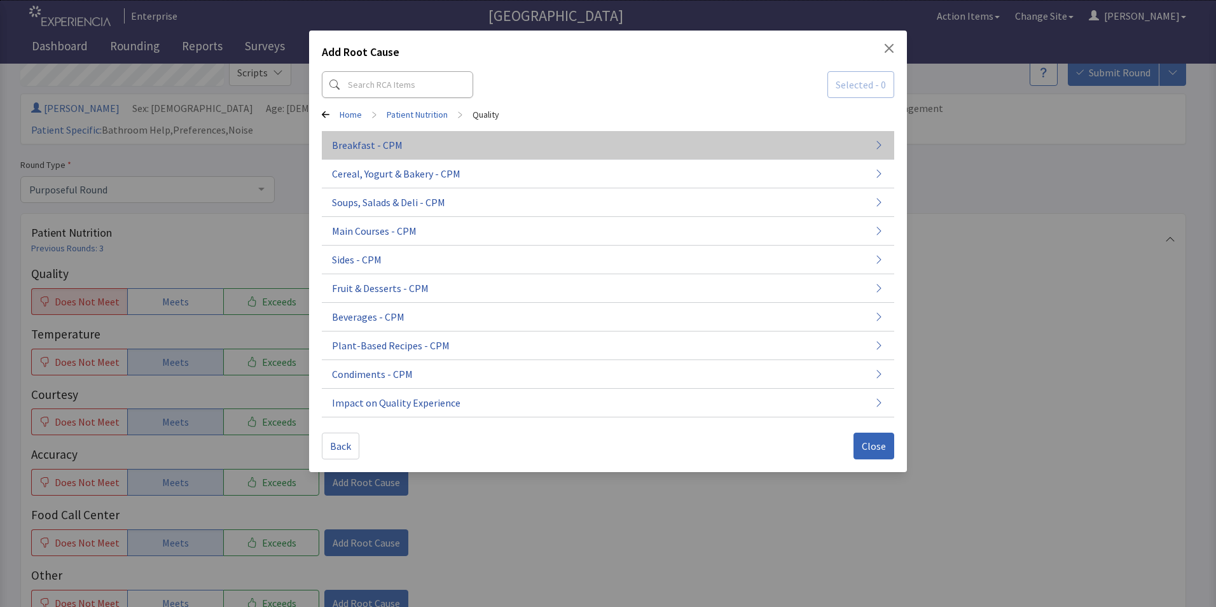
click at [393, 148] on span "Breakfast - CPM" at bounding box center [367, 144] width 71 height 15
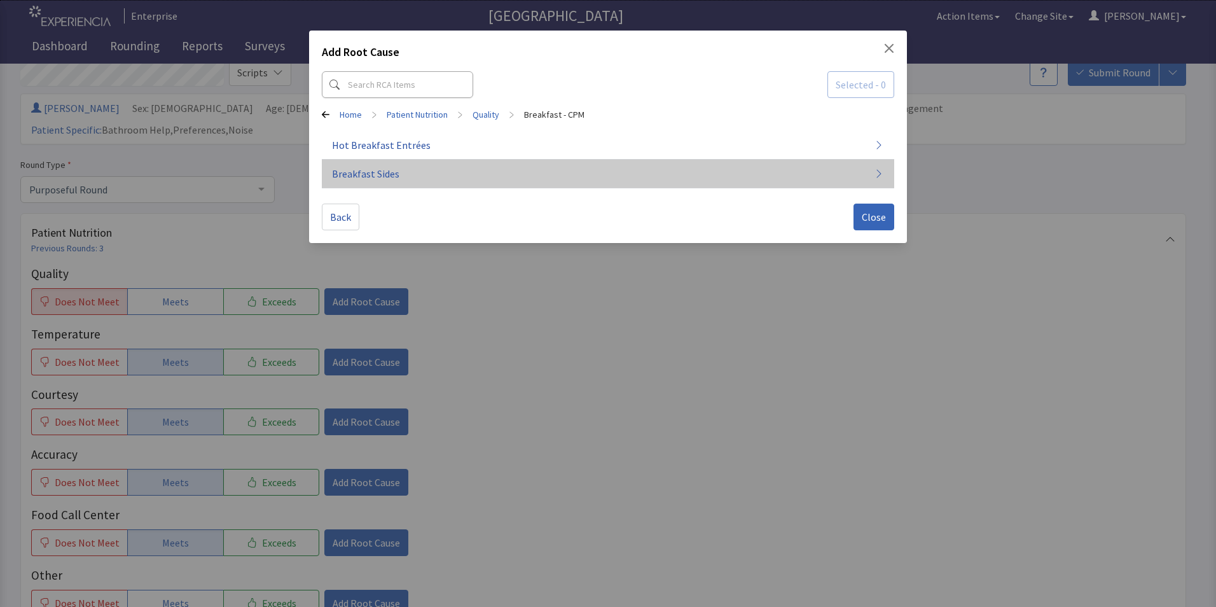
click at [387, 168] on span "Breakfast Sides" at bounding box center [365, 173] width 67 height 15
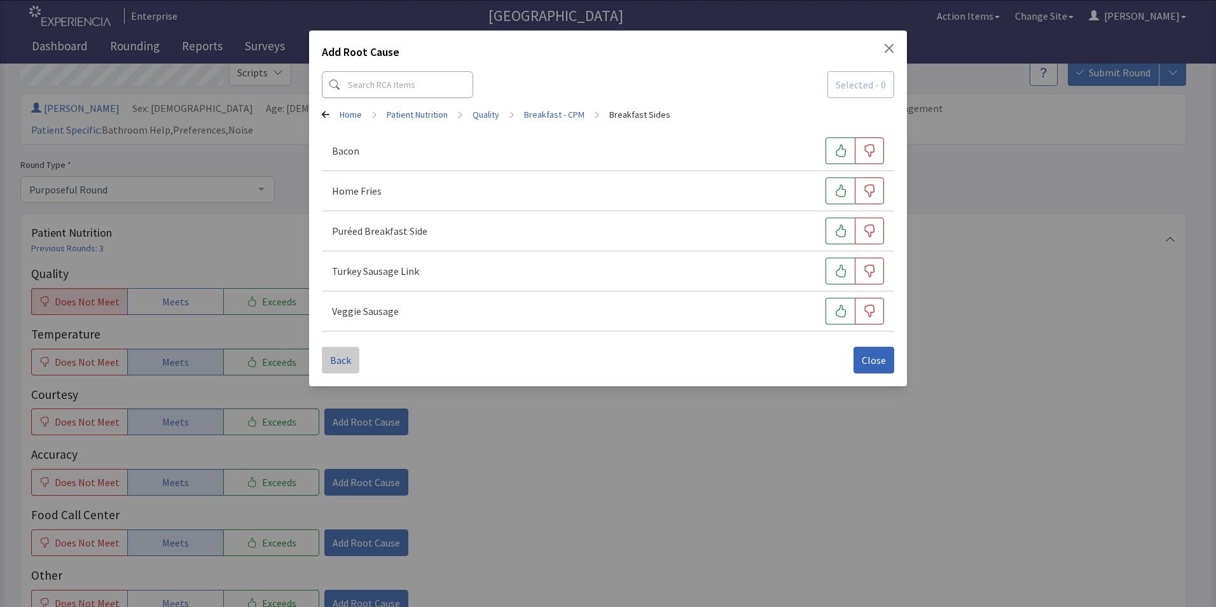
click at [345, 354] on span "Back" at bounding box center [340, 359] width 21 height 15
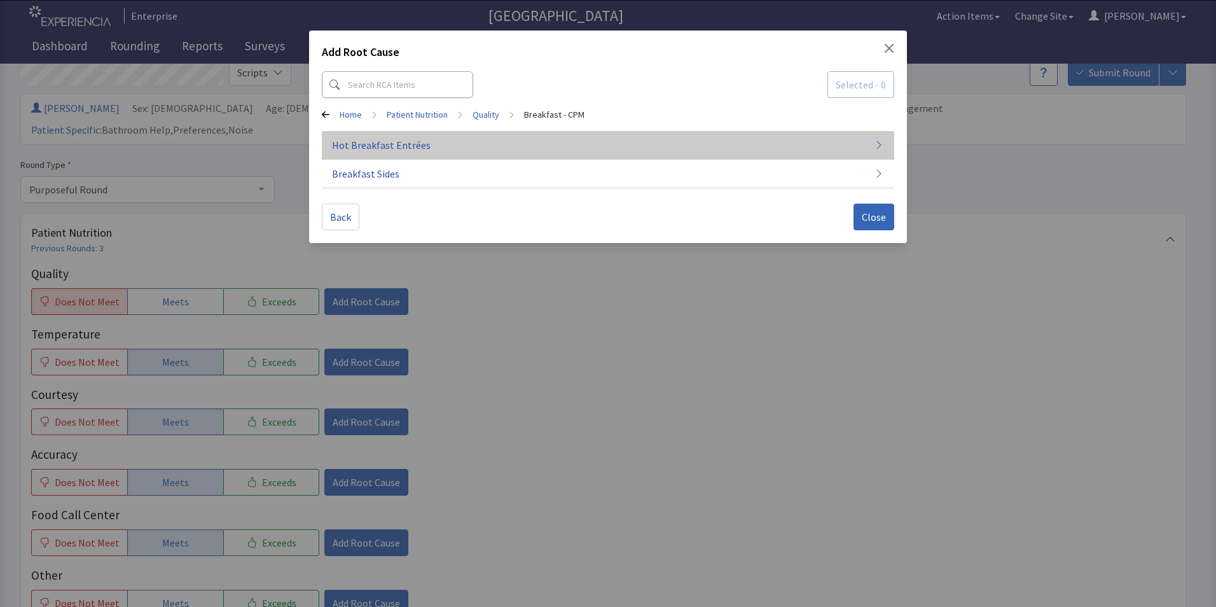
click at [401, 149] on span "Hot Breakfast Entrées" at bounding box center [381, 144] width 99 height 15
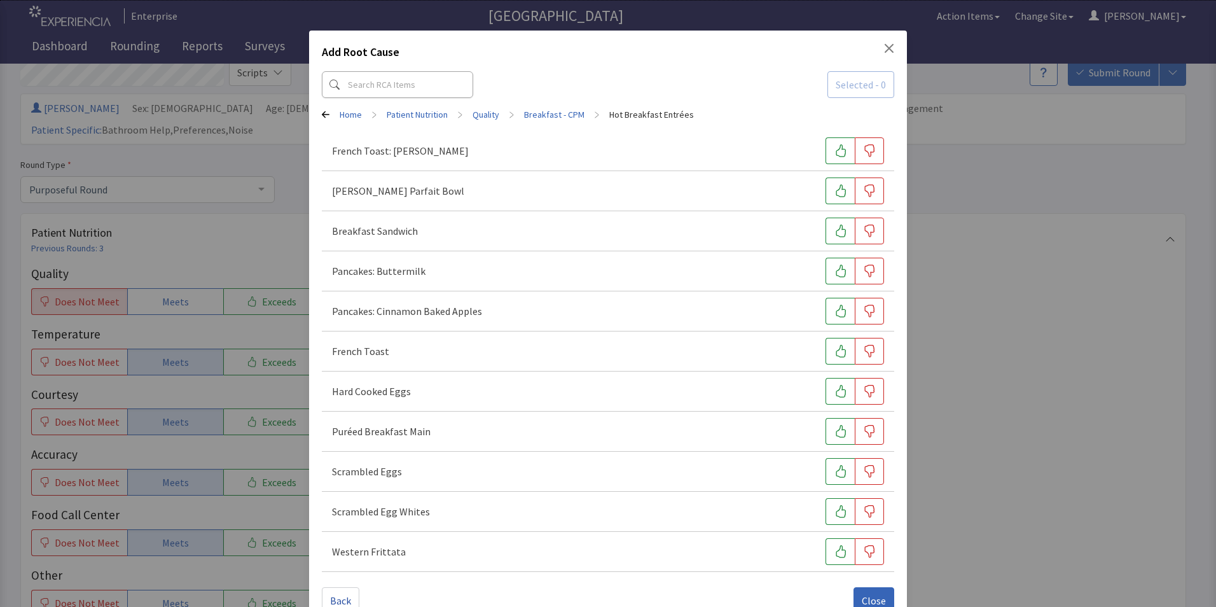
click at [330, 592] on button "Back" at bounding box center [341, 600] width 38 height 27
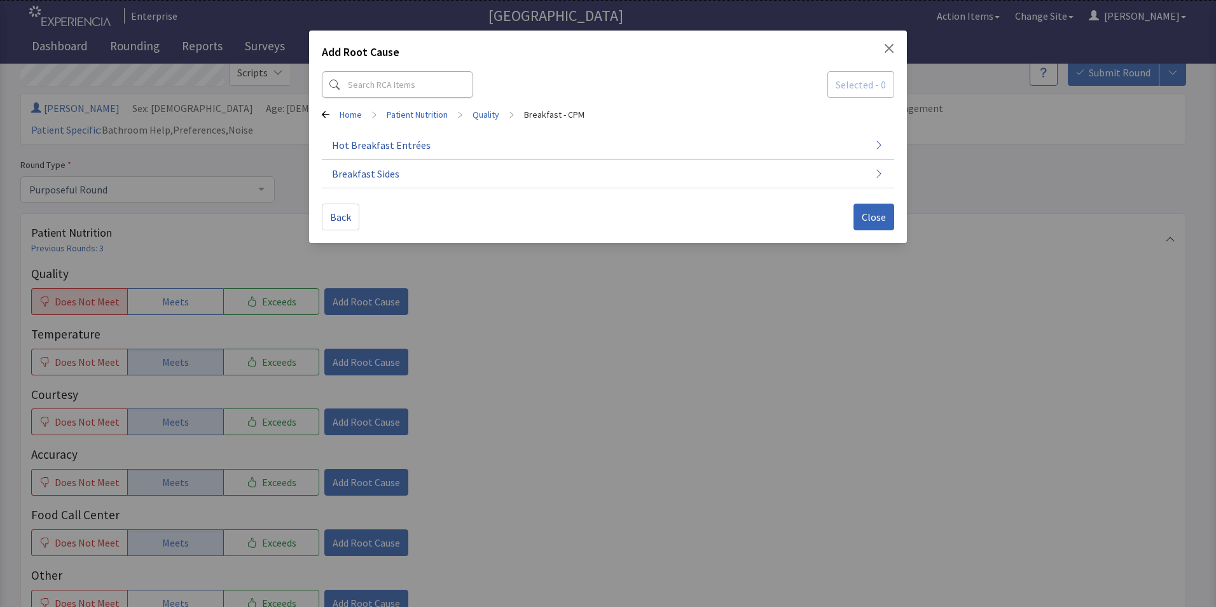
click at [328, 109] on div "Home > Patient Nutrition > Quality > Breakfast - CPM" at bounding box center [608, 114] width 572 height 13
click at [876, 216] on span "Close" at bounding box center [874, 216] width 24 height 15
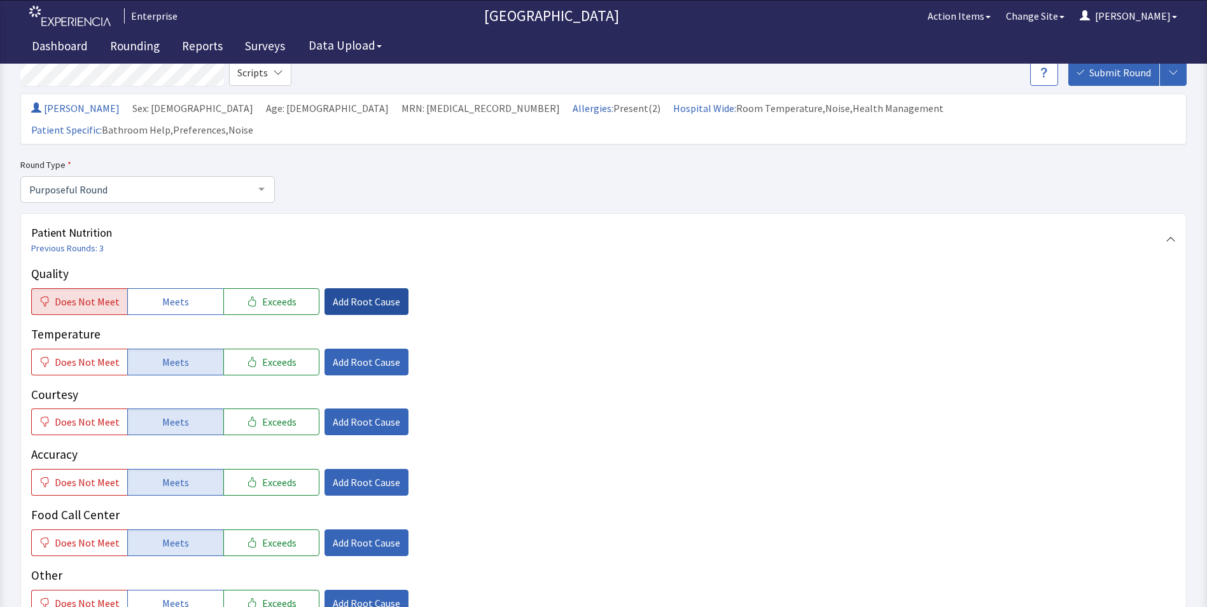
click at [347, 294] on span "Add Root Cause" at bounding box center [366, 301] width 67 height 15
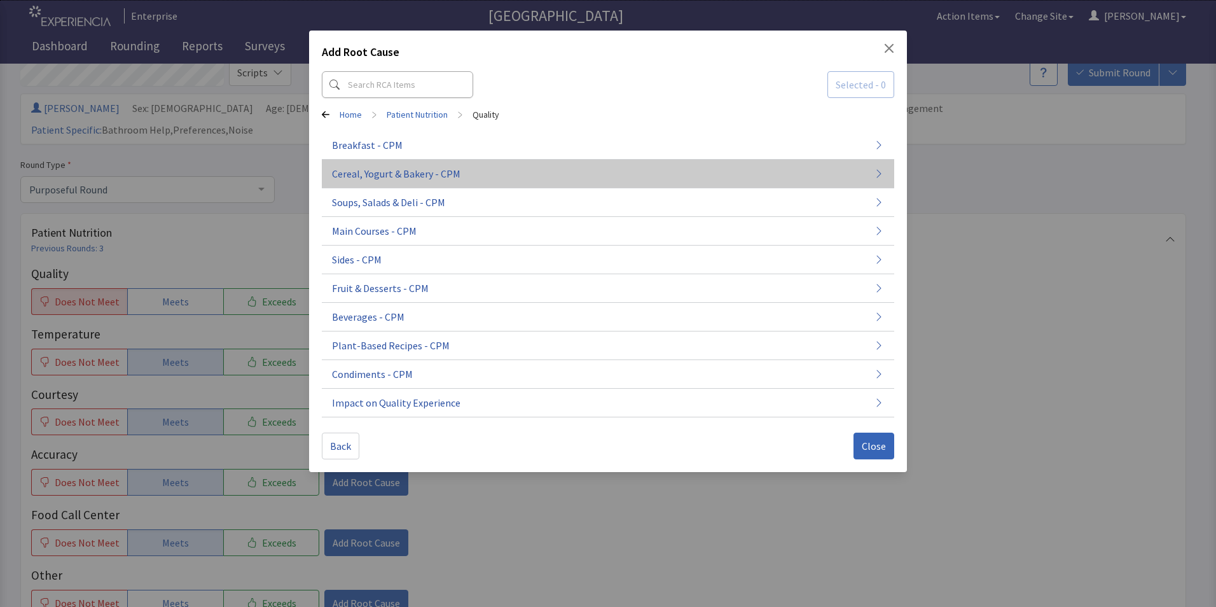
click at [384, 181] on button "Cereal, Yogurt & Bakery - CPM" at bounding box center [608, 174] width 572 height 29
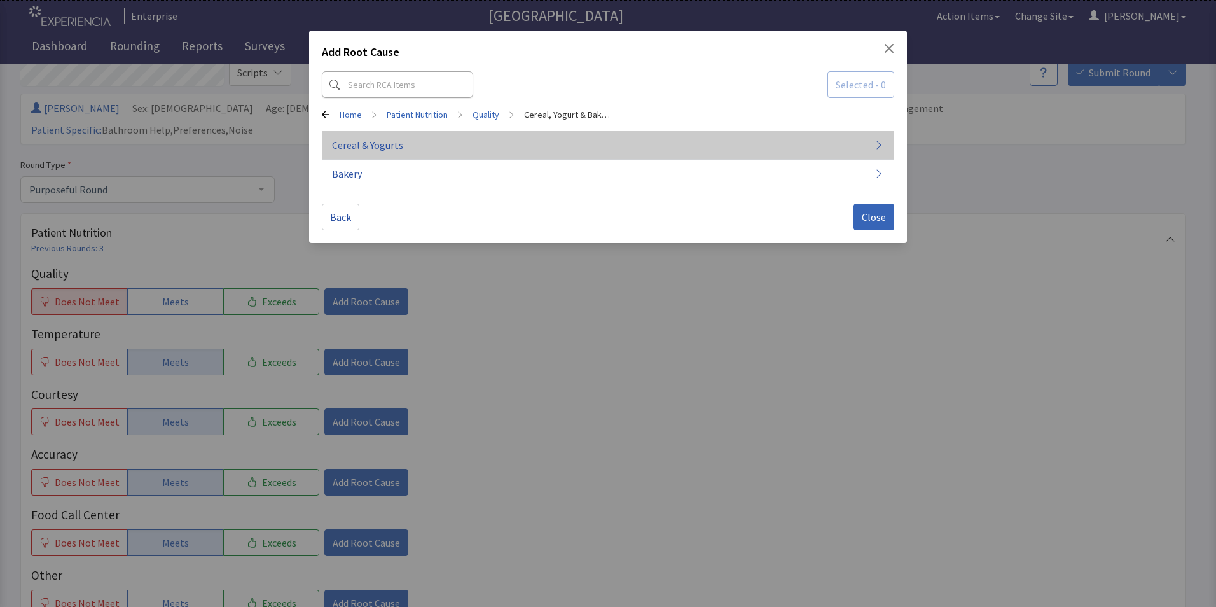
click at [387, 146] on span "Cereal & Yogurts" at bounding box center [367, 144] width 71 height 15
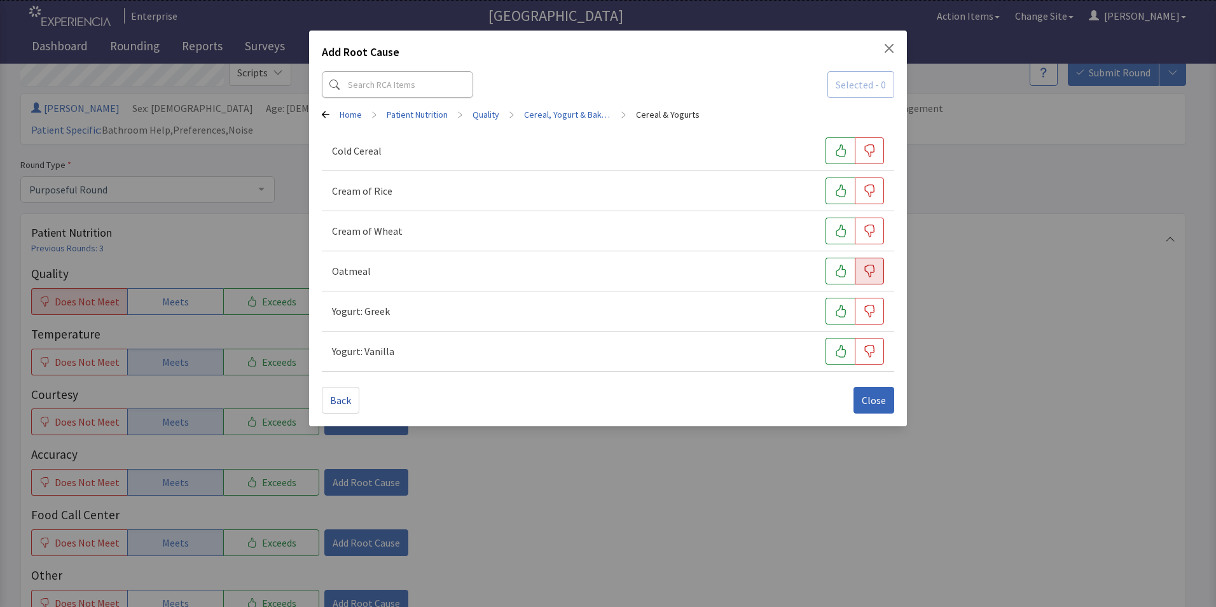
drag, startPoint x: 873, startPoint y: 269, endPoint x: 872, endPoint y: 280, distance: 10.8
click at [873, 271] on icon "button" at bounding box center [869, 271] width 13 height 13
click at [878, 406] on span "Close" at bounding box center [874, 399] width 24 height 15
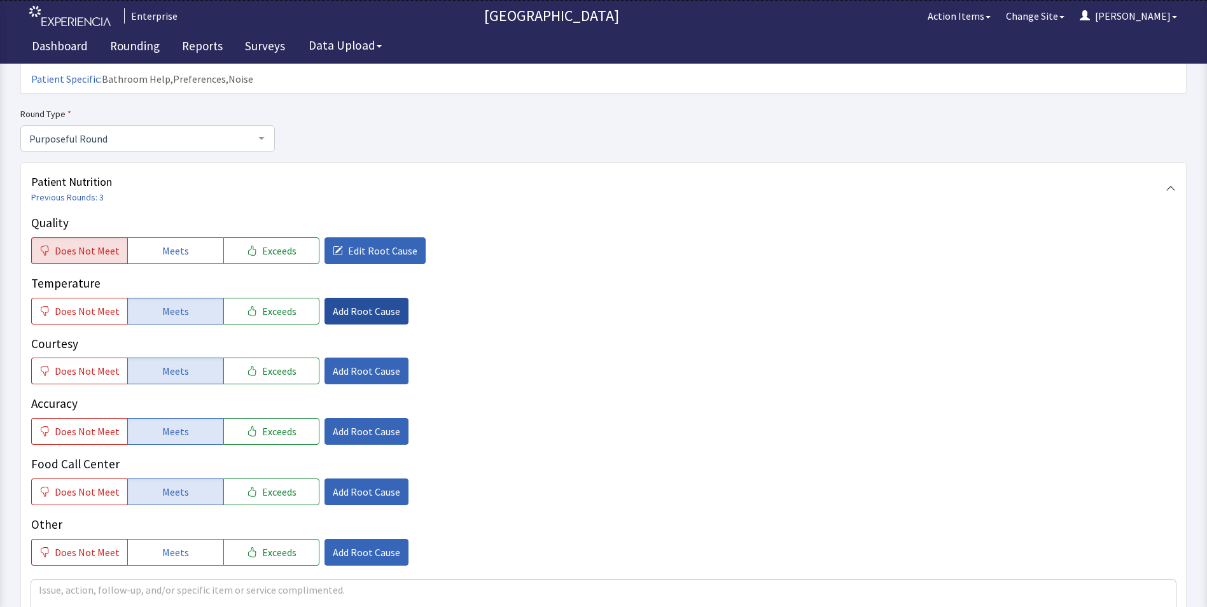
scroll to position [318, 0]
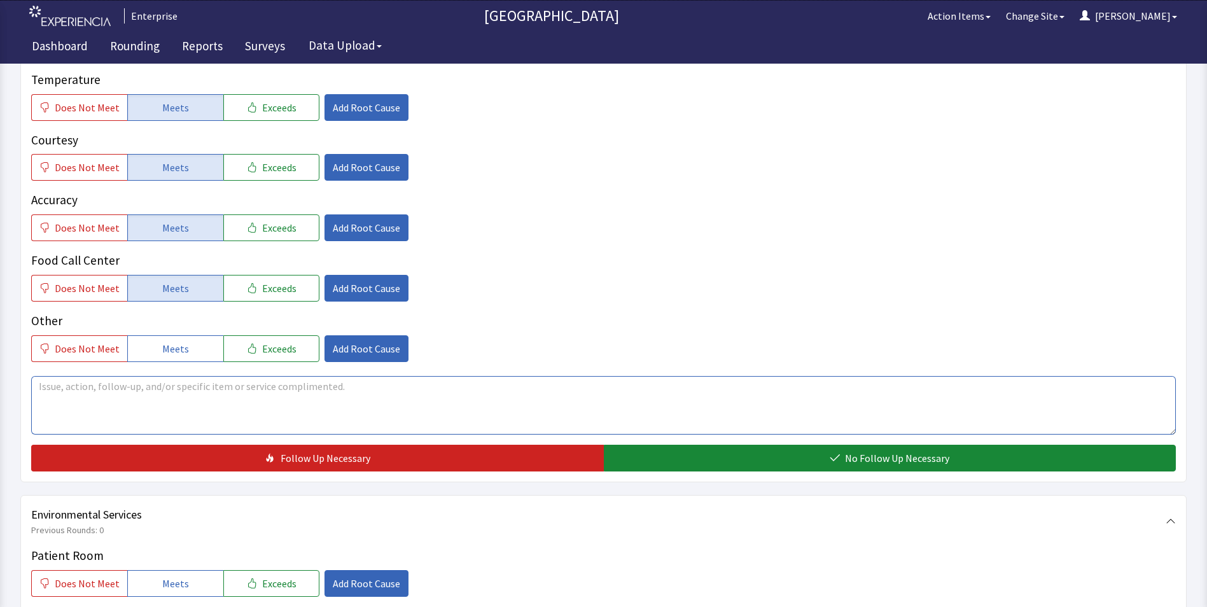
click at [51, 376] on textarea at bounding box center [603, 405] width 1144 height 59
drag, startPoint x: 36, startPoint y: 368, endPoint x: 301, endPoint y: 398, distance: 266.4
click at [359, 401] on textarea "oatmeal was ok has no taste temp was good." at bounding box center [603, 405] width 1144 height 59
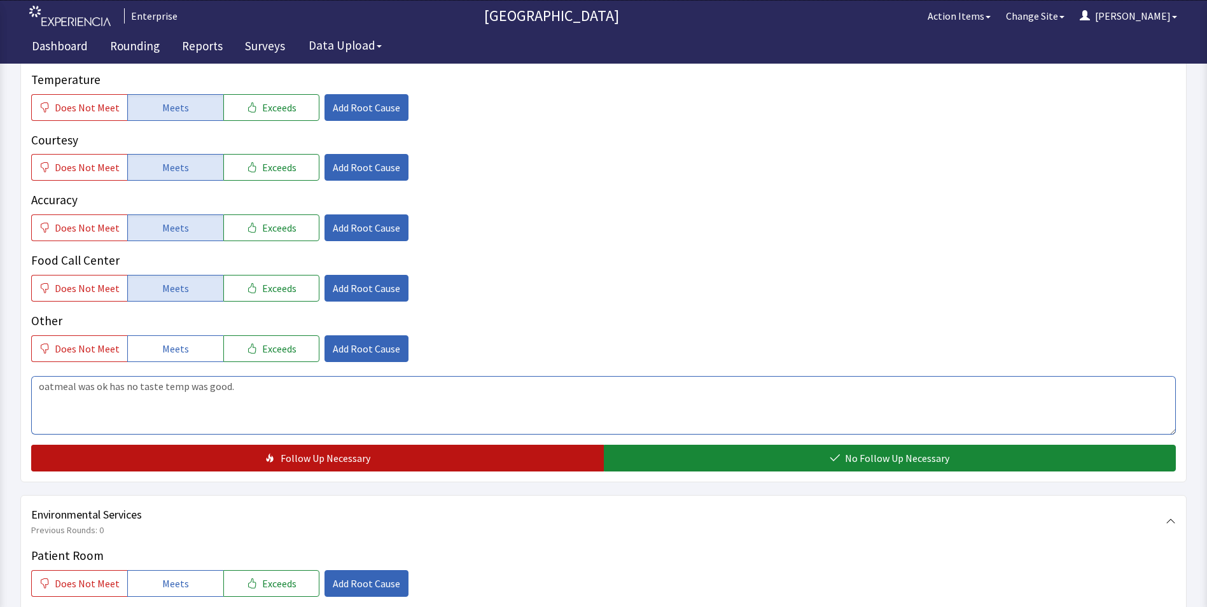
type textarea "oatmeal was ok has no taste temp was good."
click at [324, 450] on span "Follow Up Necessary" at bounding box center [326, 457] width 90 height 15
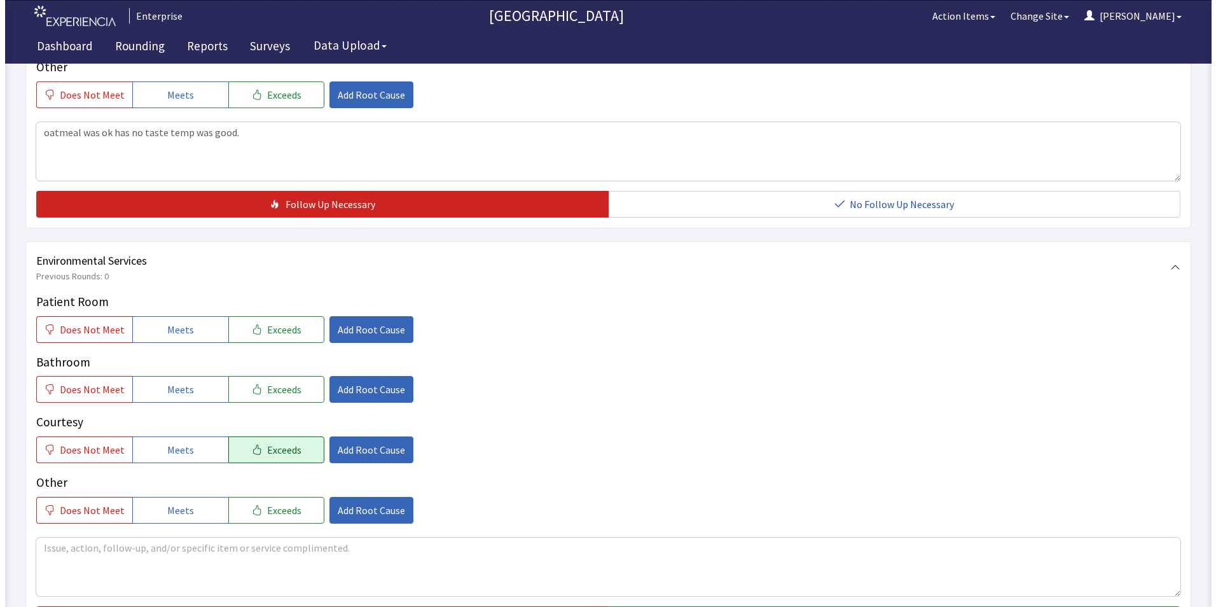
scroll to position [572, 0]
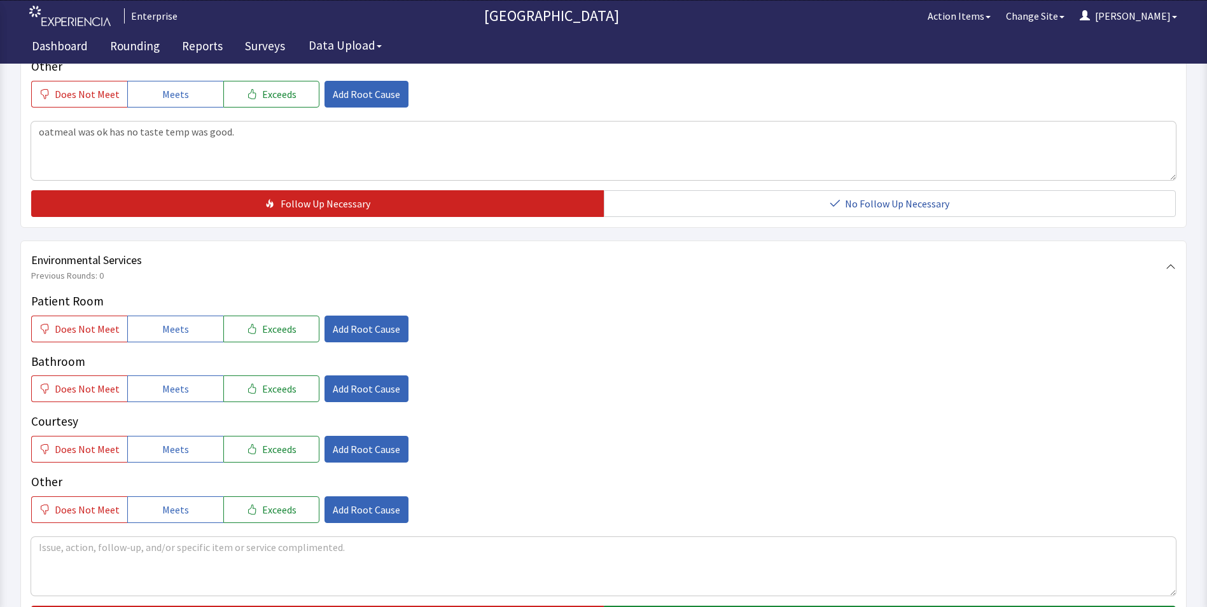
drag, startPoint x: 172, startPoint y: 304, endPoint x: 172, endPoint y: 334, distance: 29.9
click at [171, 321] on span "Meets" at bounding box center [175, 328] width 27 height 15
click at [174, 381] on span "Meets" at bounding box center [175, 388] width 27 height 15
click at [174, 436] on button "Meets" at bounding box center [175, 449] width 96 height 27
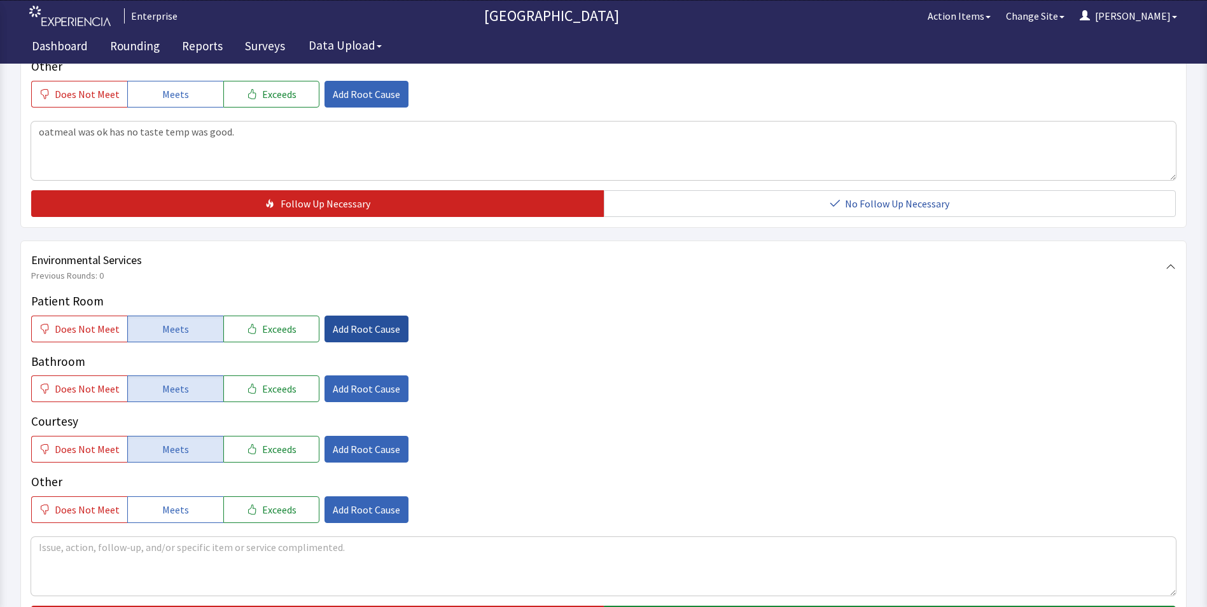
click at [366, 321] on span "Add Root Cause" at bounding box center [366, 328] width 67 height 15
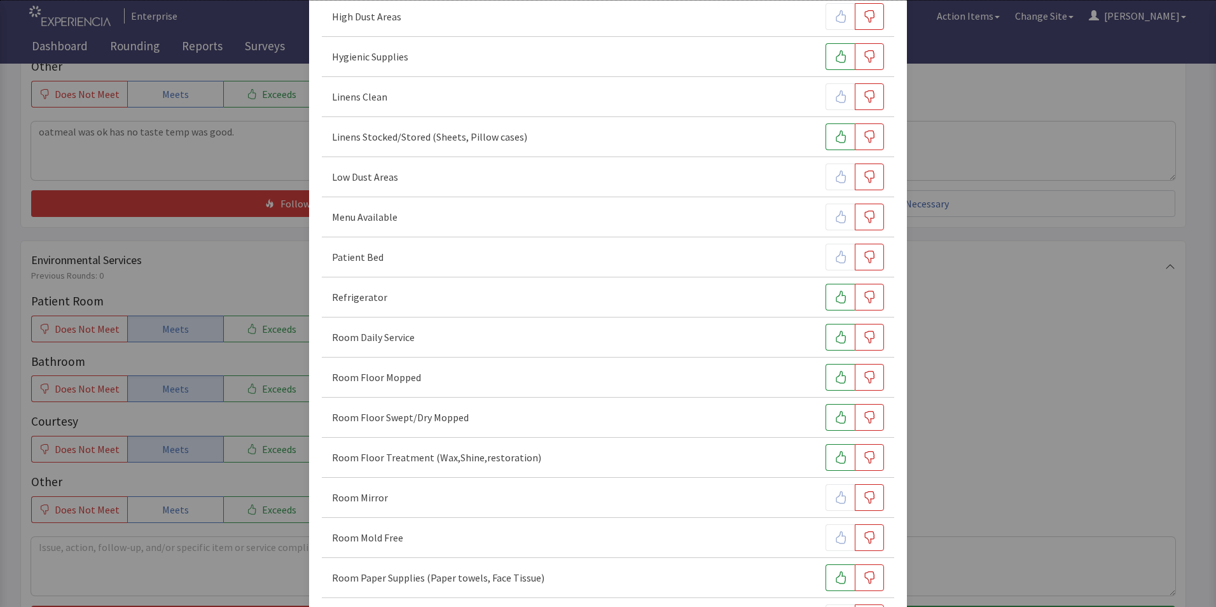
scroll to position [445, 0]
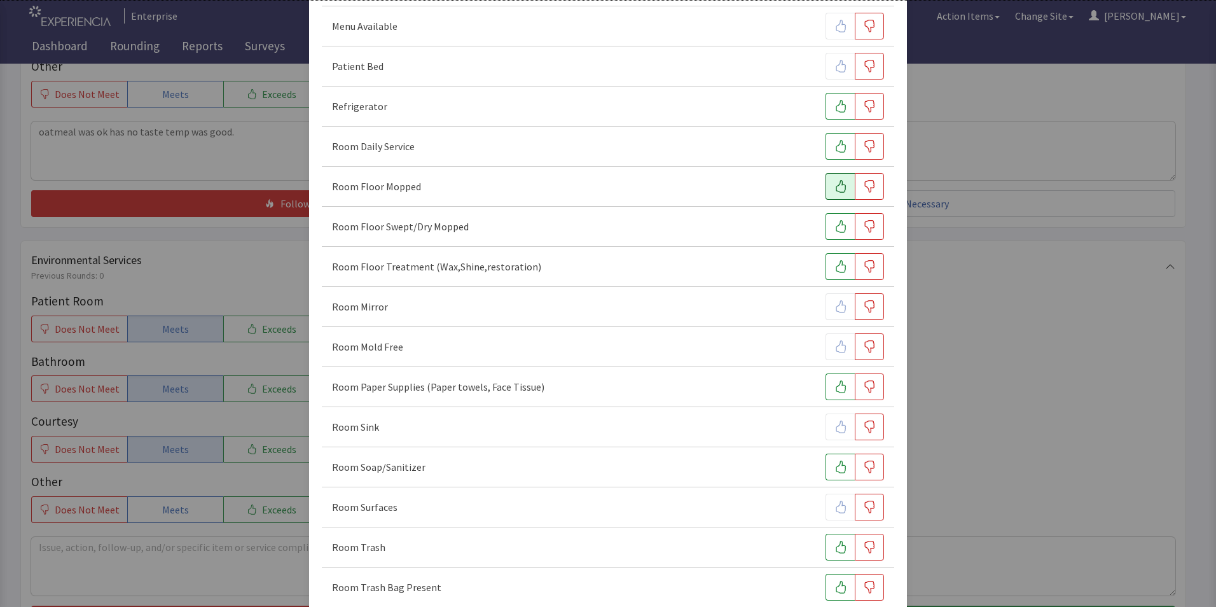
click at [835, 186] on icon "button" at bounding box center [841, 186] width 13 height 13
click at [835, 226] on icon "button" at bounding box center [841, 226] width 13 height 13
click at [835, 268] on icon "button" at bounding box center [841, 266] width 13 height 13
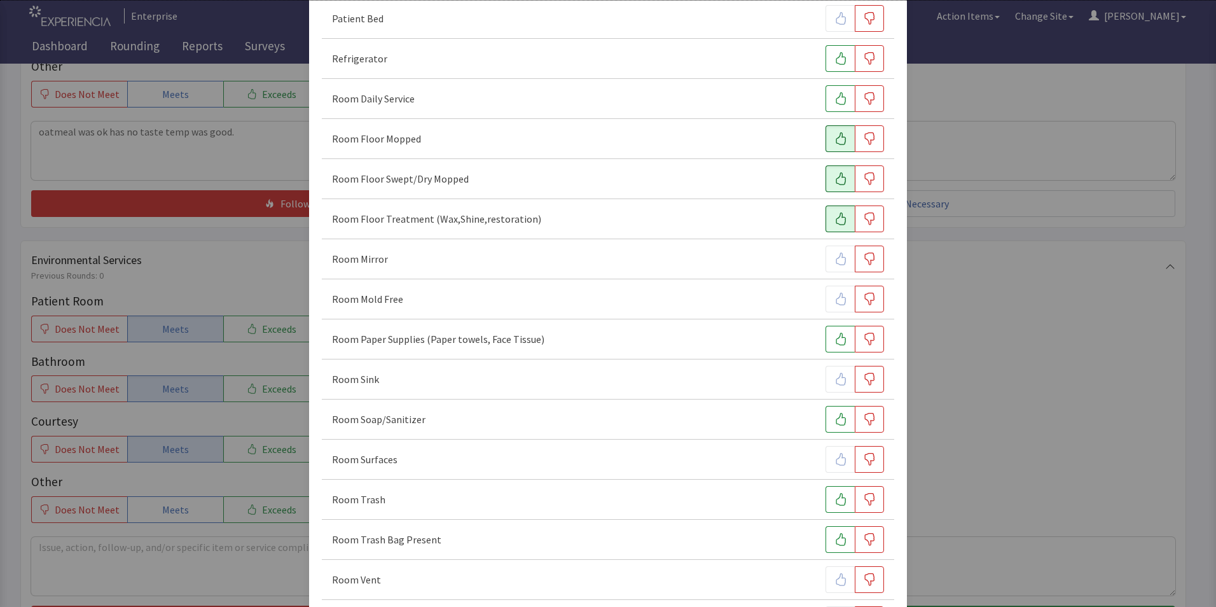
scroll to position [572, 0]
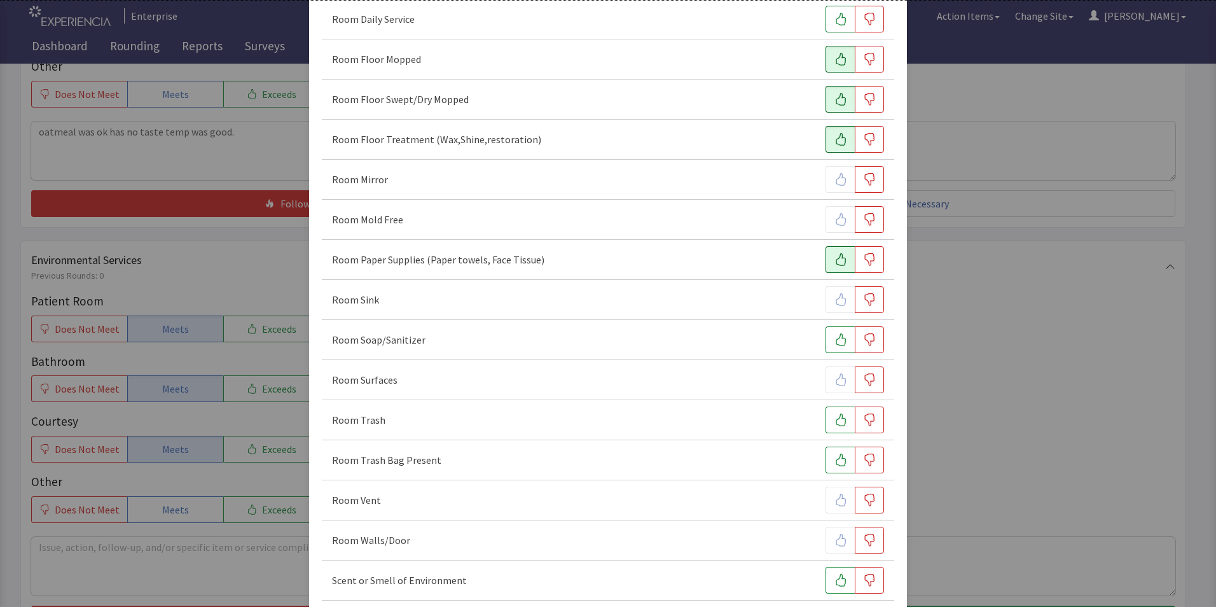
click at [837, 264] on icon "button" at bounding box center [841, 259] width 13 height 13
click at [835, 422] on icon "button" at bounding box center [841, 419] width 13 height 13
click at [863, 378] on icon "button" at bounding box center [869, 379] width 13 height 13
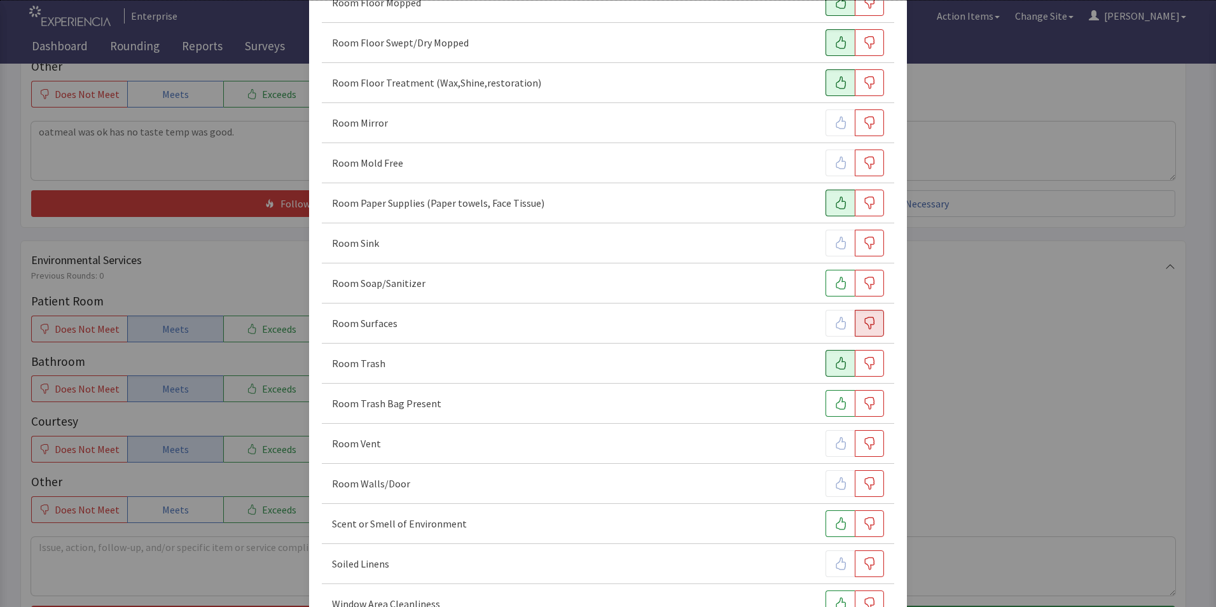
scroll to position [711, 0]
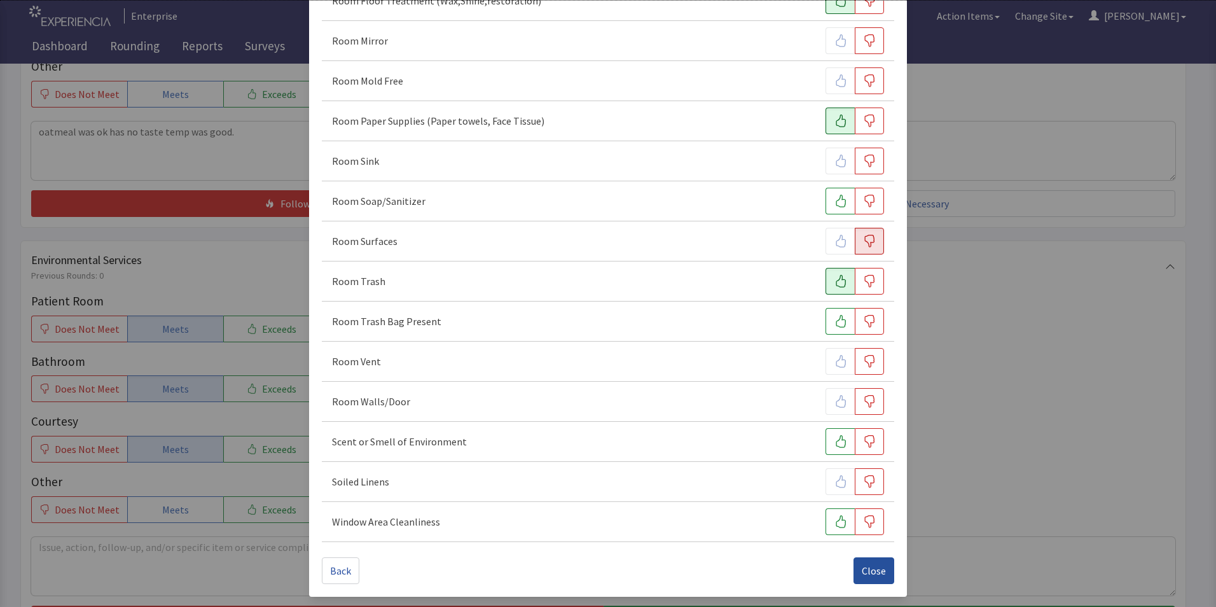
click at [862, 576] on span "Close" at bounding box center [874, 570] width 24 height 15
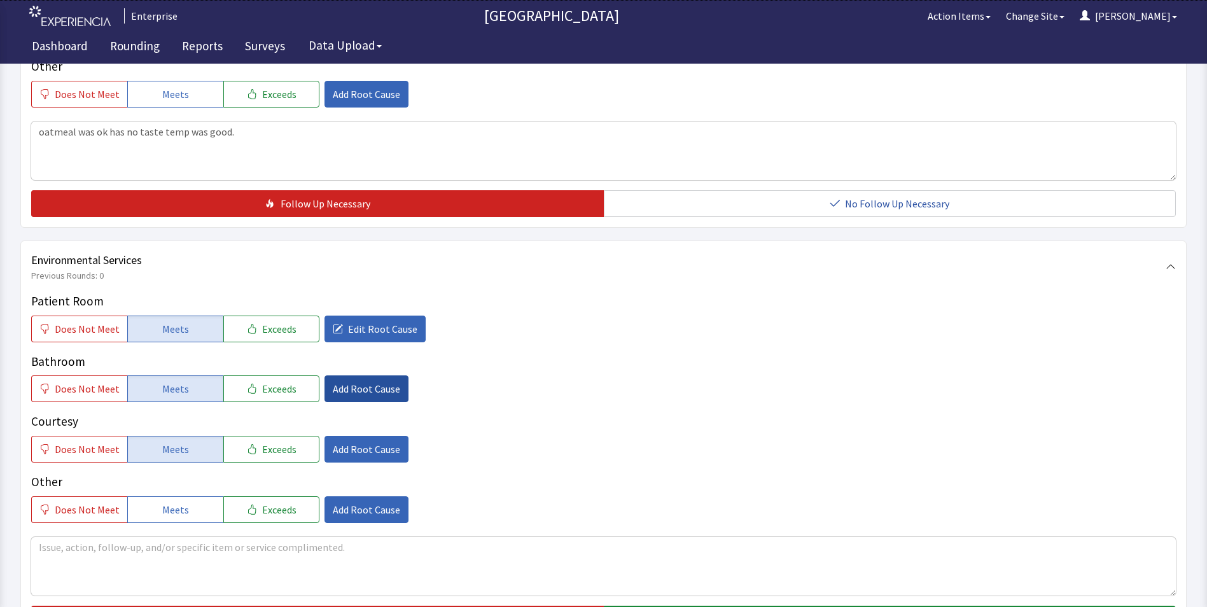
click at [357, 381] on span "Add Root Cause" at bounding box center [366, 388] width 67 height 15
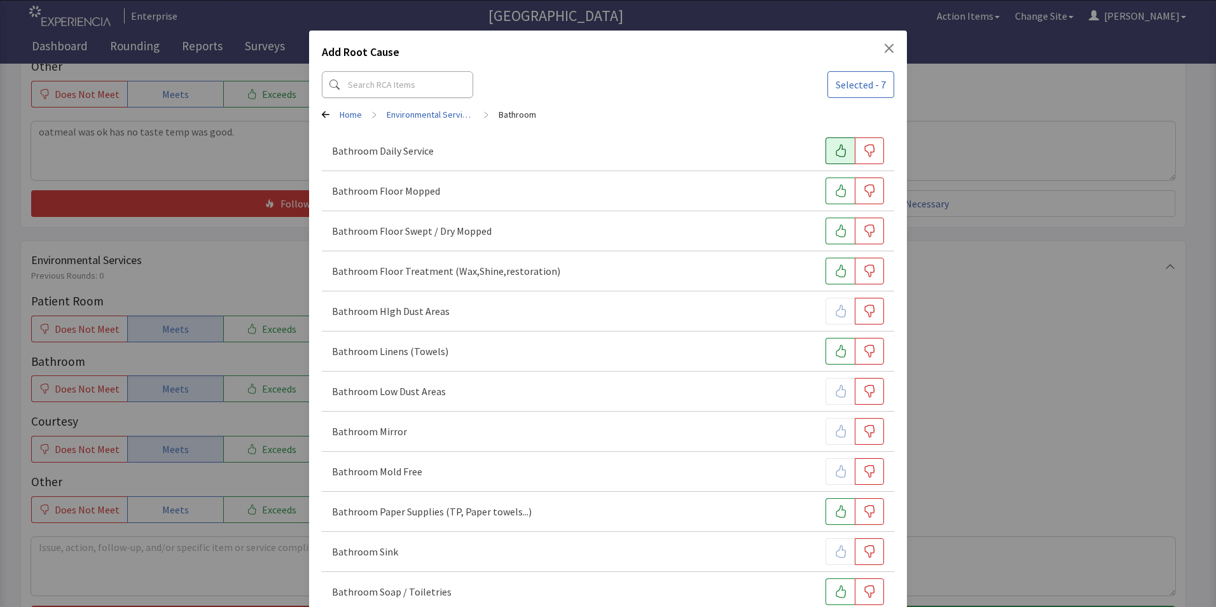
click at [835, 152] on icon "button" at bounding box center [841, 150] width 13 height 13
click at [835, 188] on icon "button" at bounding box center [841, 190] width 13 height 13
click at [835, 231] on icon "button" at bounding box center [841, 231] width 13 height 13
click at [863, 270] on icon "button" at bounding box center [869, 271] width 13 height 13
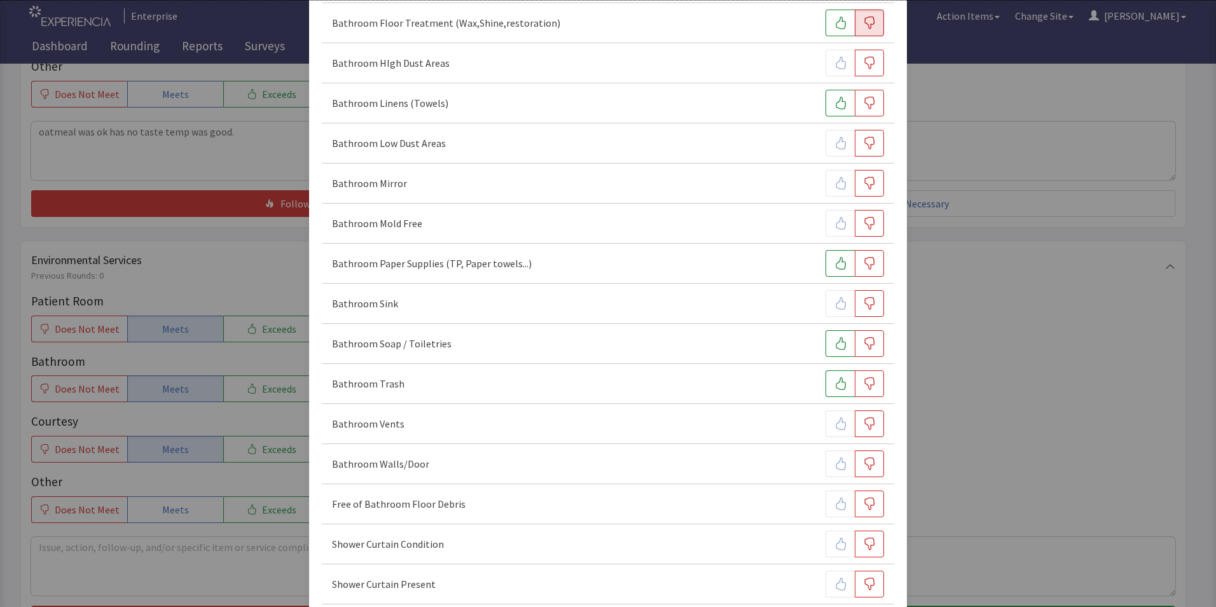
scroll to position [254, 0]
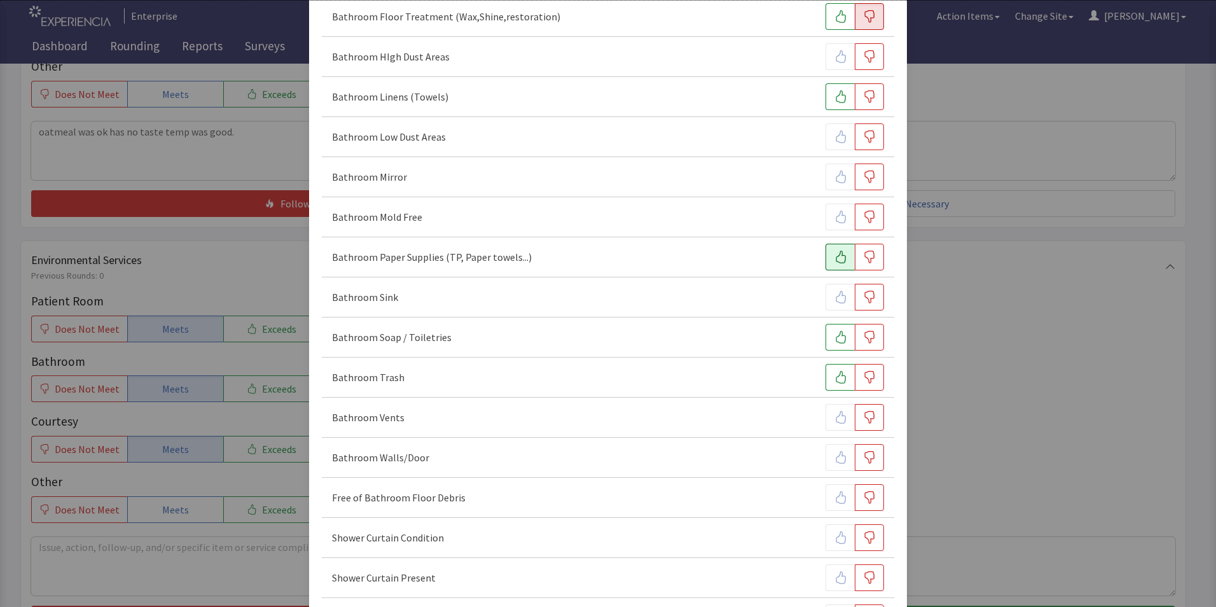
click at [837, 257] on icon "button" at bounding box center [841, 257] width 13 height 13
click at [835, 339] on icon "button" at bounding box center [841, 337] width 13 height 13
click at [835, 381] on icon "button" at bounding box center [841, 377] width 13 height 13
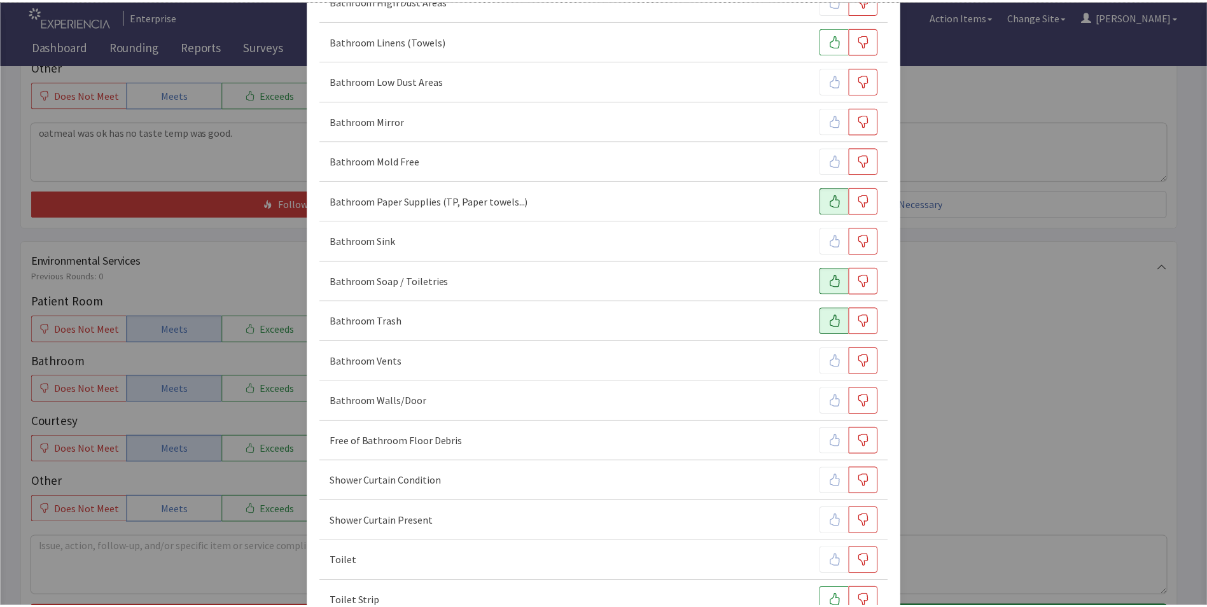
scroll to position [431, 0]
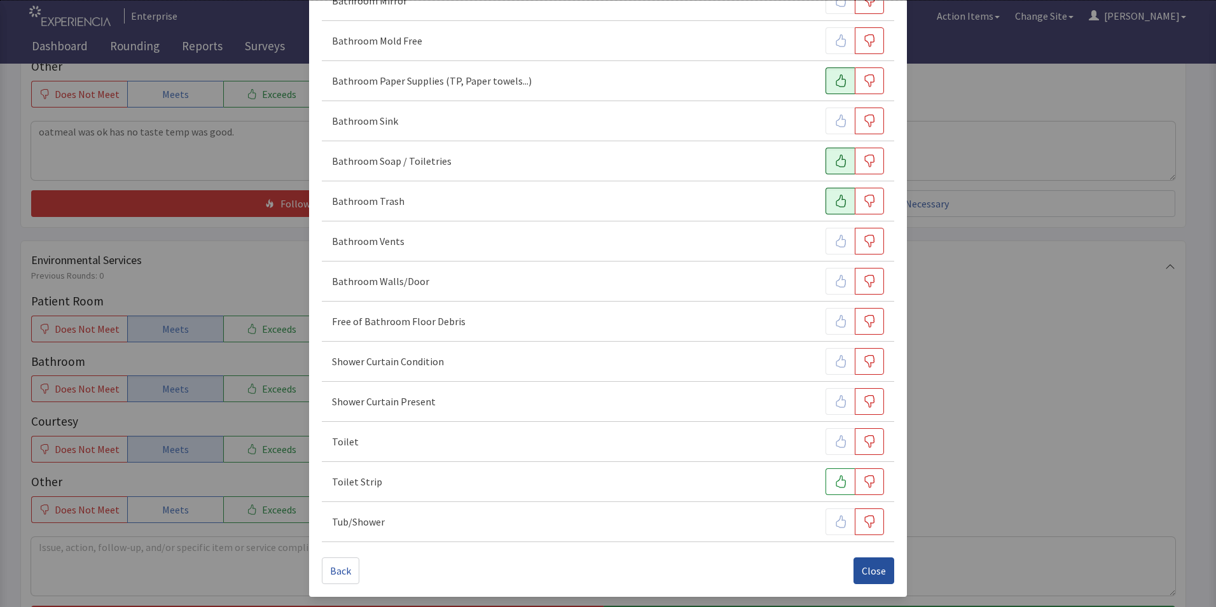
click at [862, 571] on span "Close" at bounding box center [874, 570] width 24 height 15
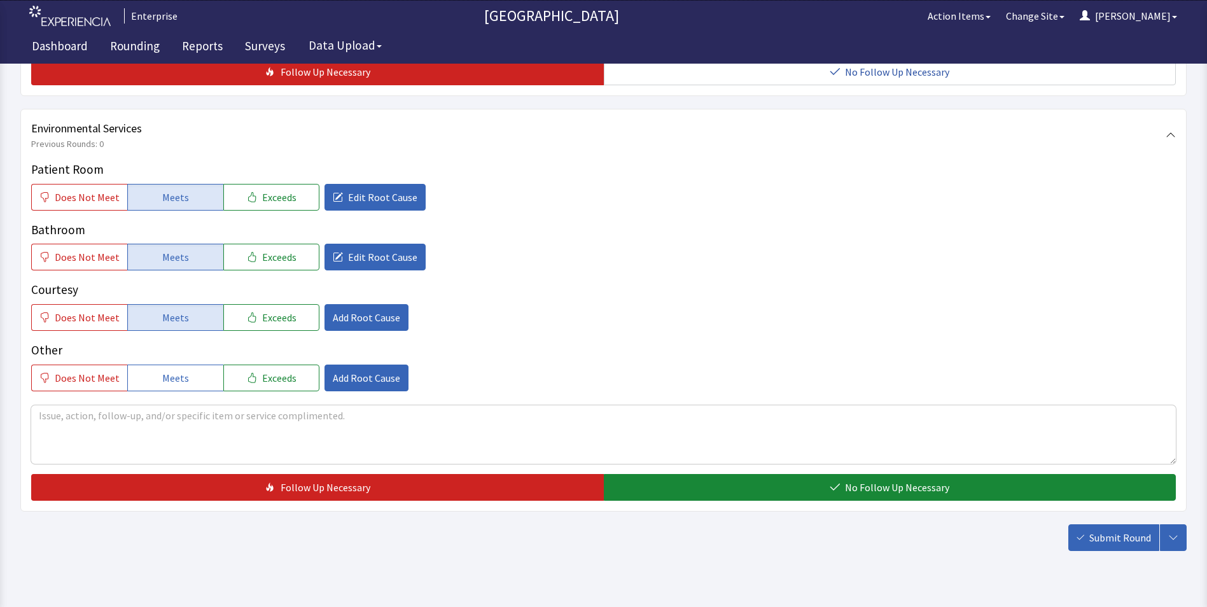
scroll to position [711, 0]
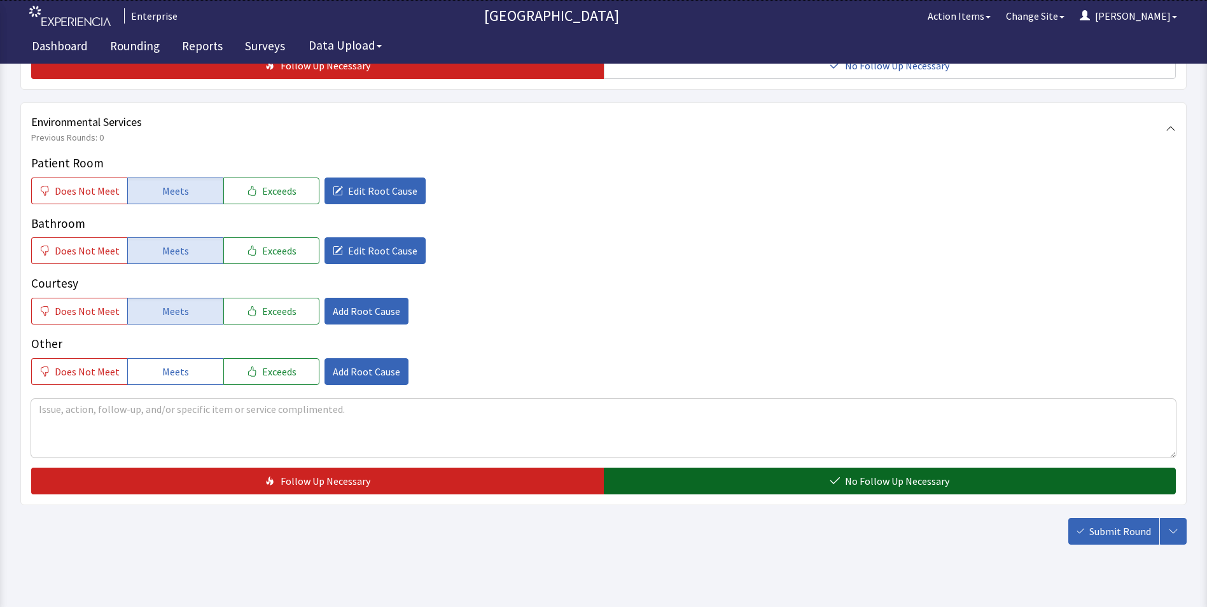
click at [692, 468] on button "No Follow Up Necessary" at bounding box center [890, 481] width 572 height 27
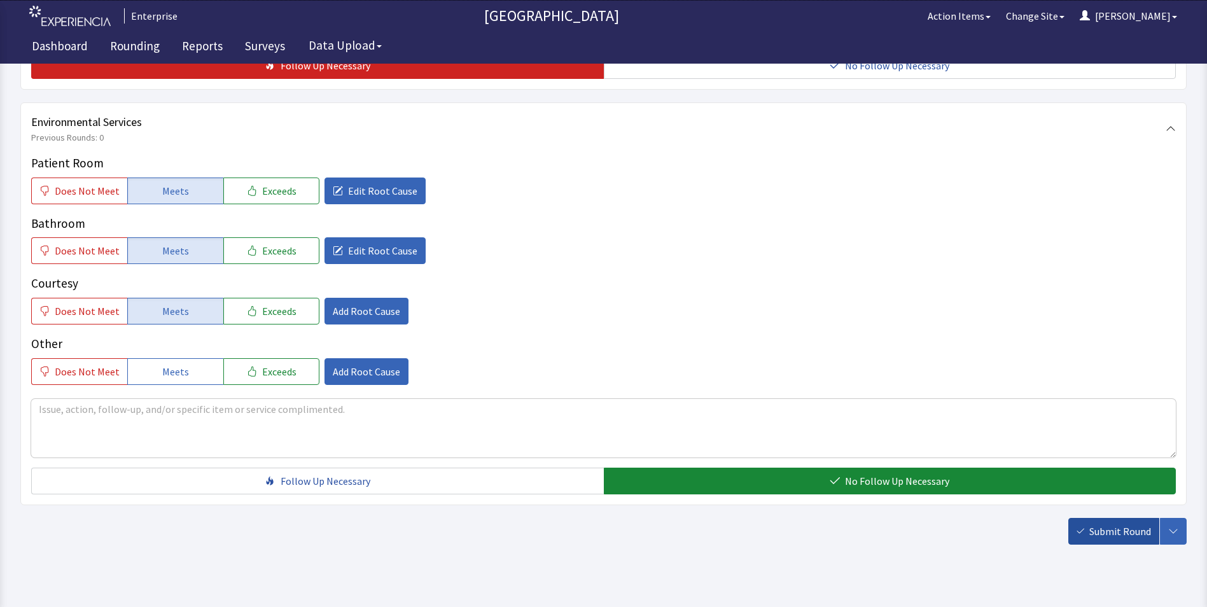
click at [1109, 524] on span "Submit Round" at bounding box center [1120, 531] width 62 height 15
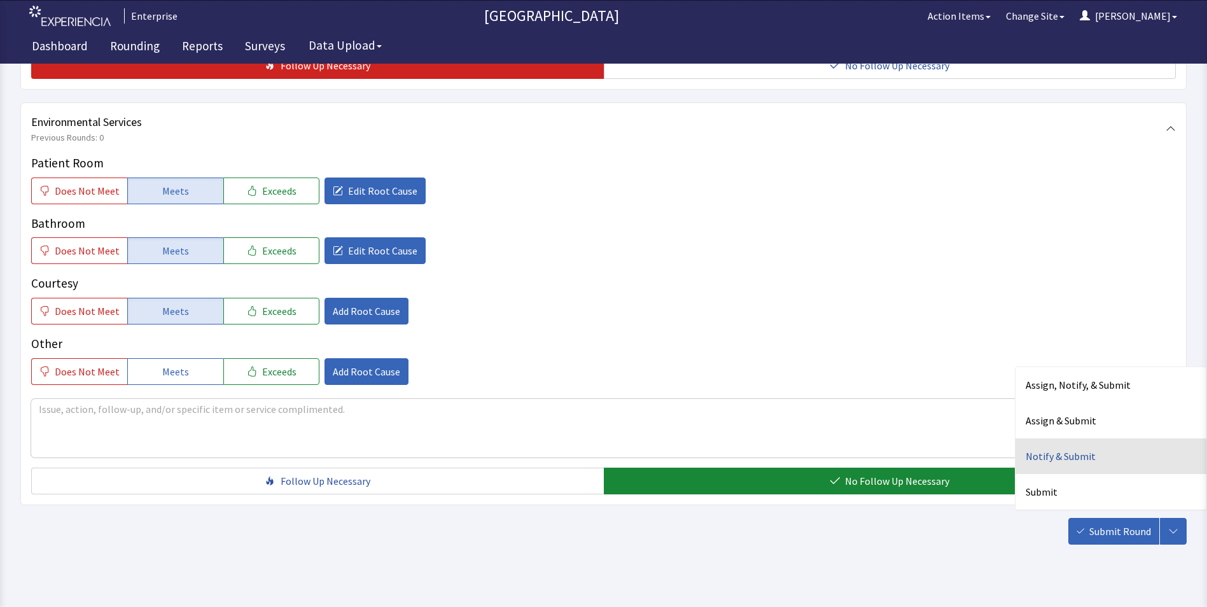
click at [1079, 438] on div "Notify & Submit" at bounding box center [1110, 456] width 191 height 36
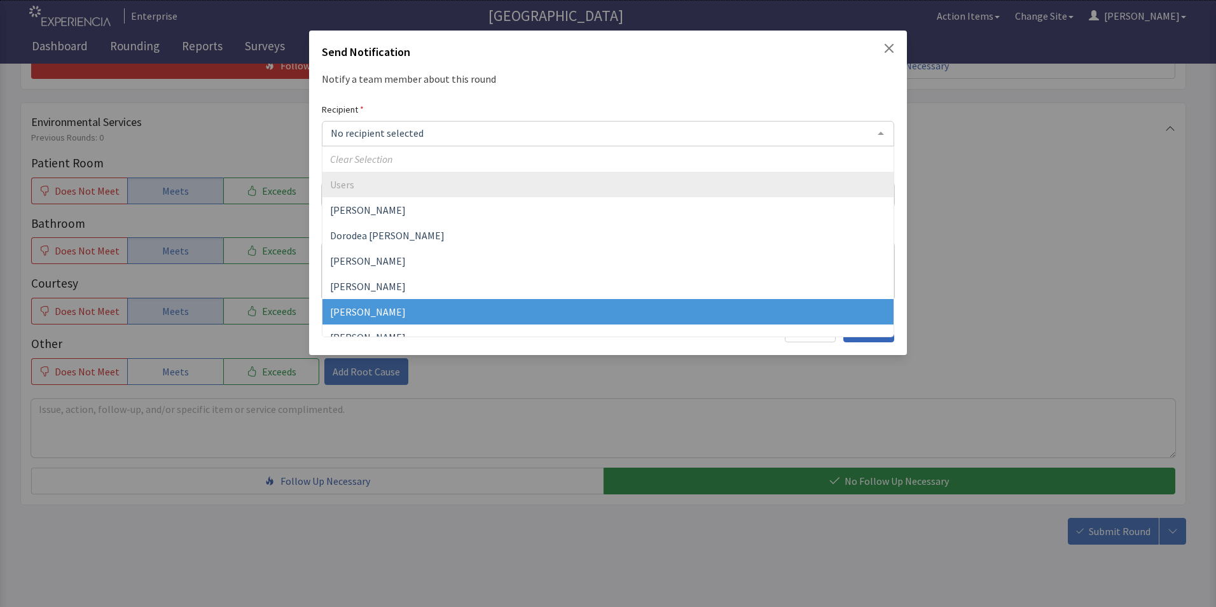
click at [371, 307] on span "[PERSON_NAME]" at bounding box center [368, 311] width 76 height 13
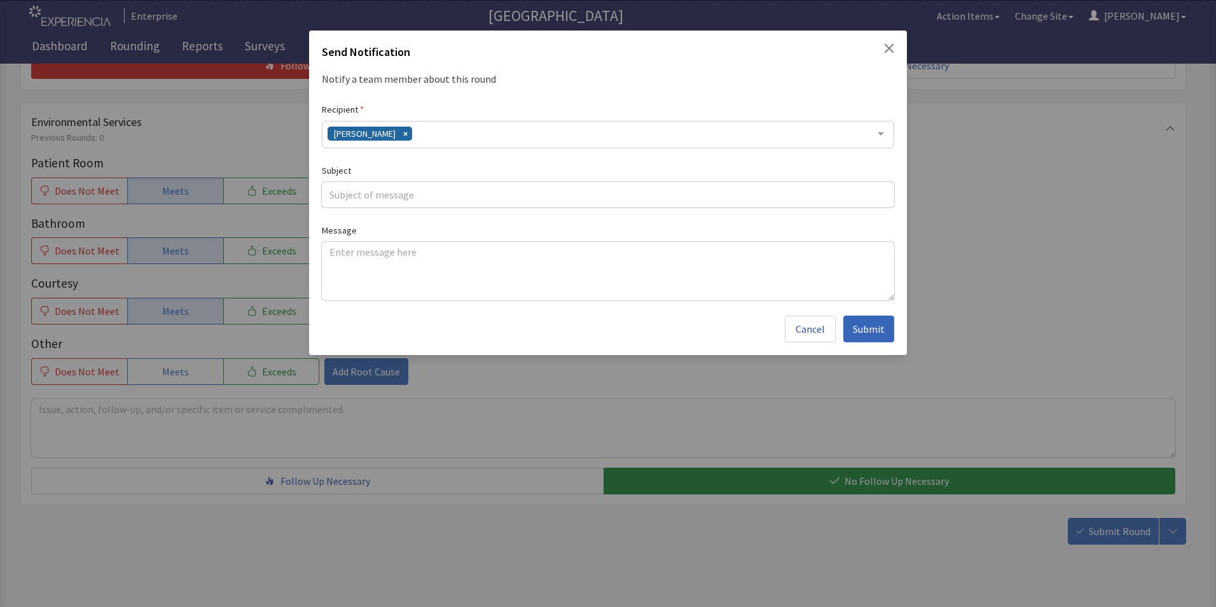
click at [422, 139] on div "[PERSON_NAME]" at bounding box center [608, 134] width 572 height 27
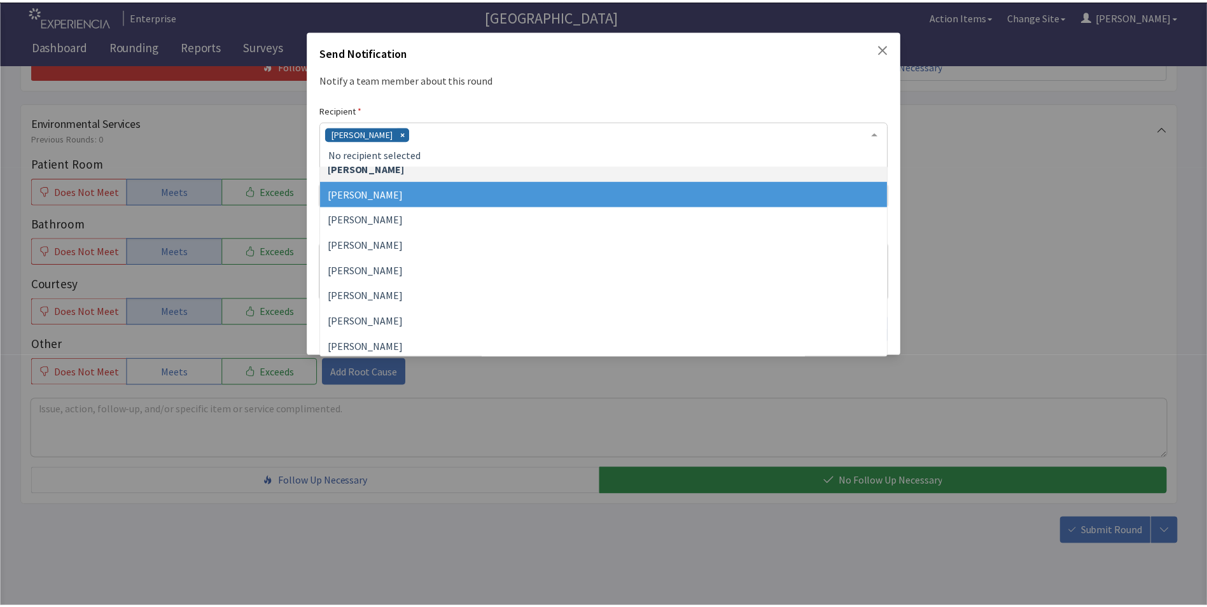
scroll to position [166, 0]
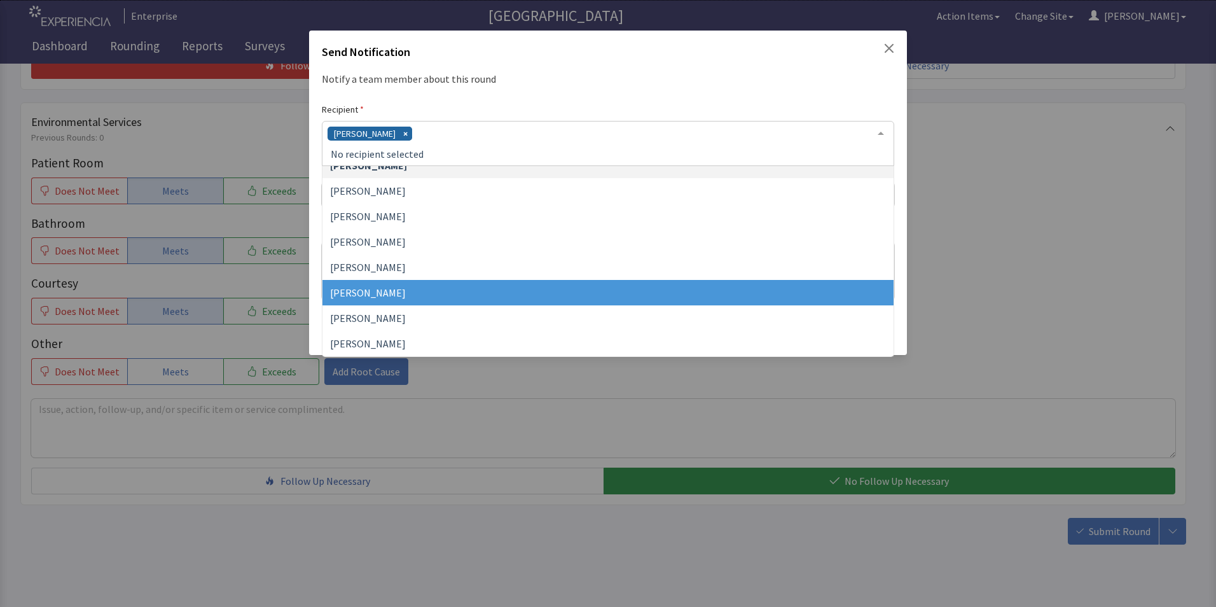
click at [385, 296] on span "[PERSON_NAME]" at bounding box center [368, 292] width 76 height 13
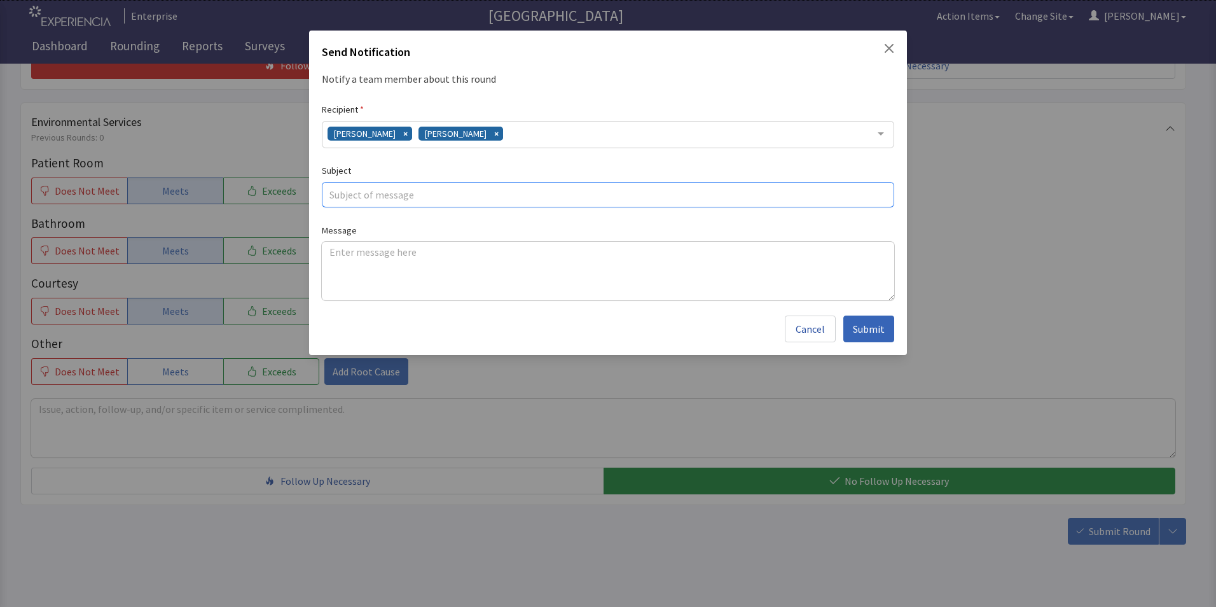
click at [365, 191] on input "text" at bounding box center [608, 194] width 572 height 25
type input "taste issues"
click at [333, 252] on textarea at bounding box center [608, 271] width 572 height 59
paste textarea "oatmeal was ok has no taste temp was good."
type textarea "oatmeal was ok has no taste temp was good."
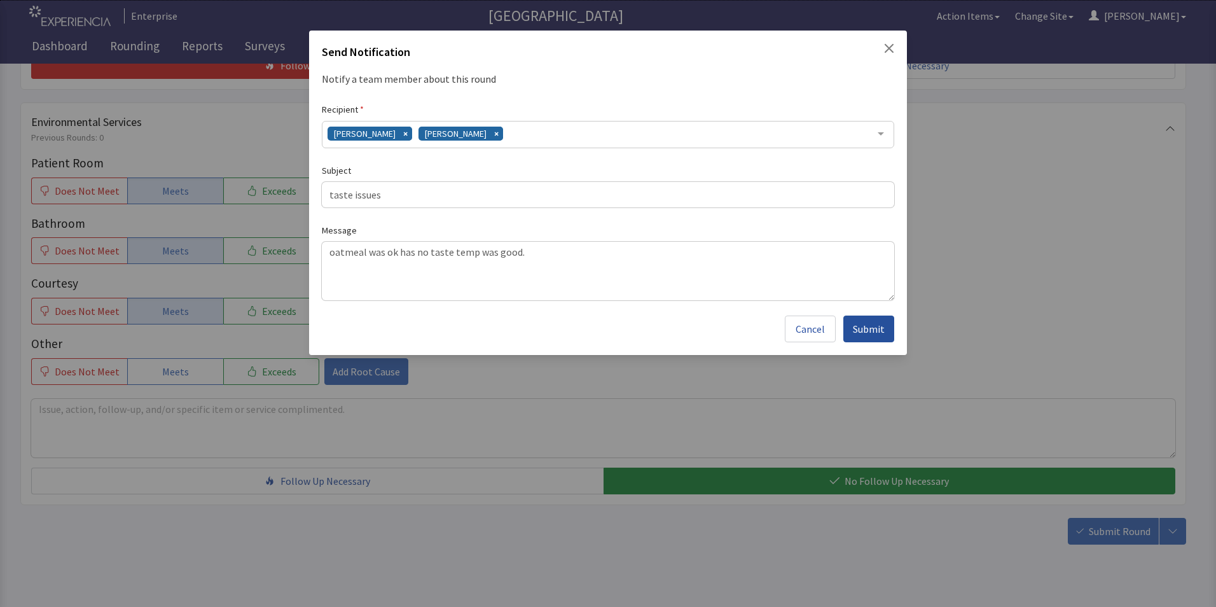
click at [866, 329] on span "Submit" at bounding box center [869, 328] width 32 height 15
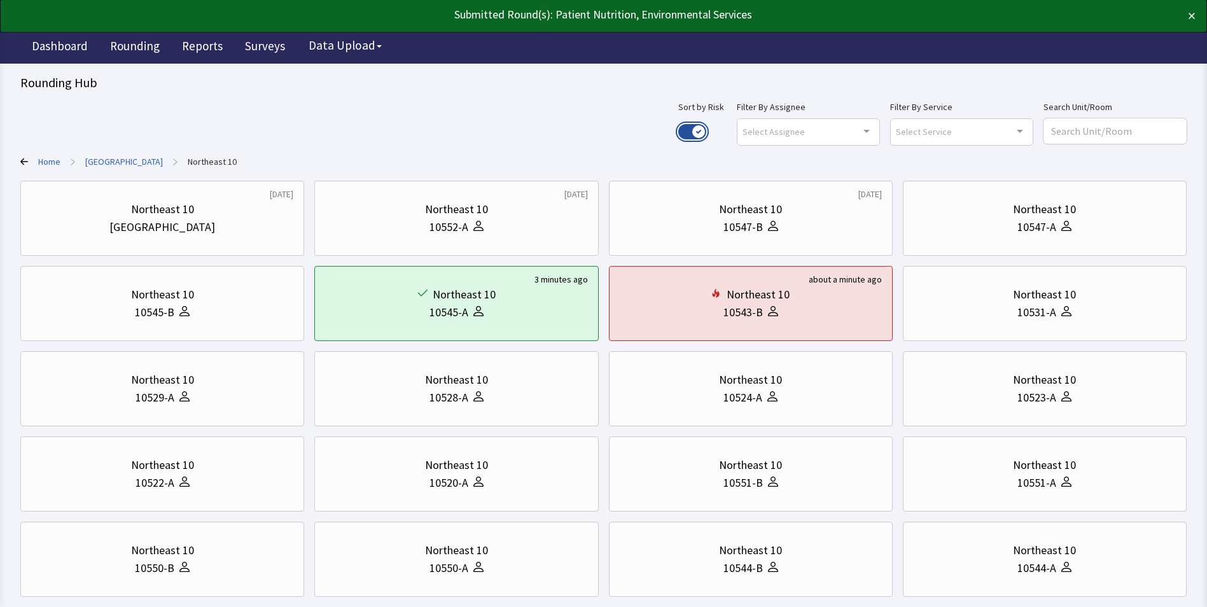
click at [706, 133] on button "Use setting" at bounding box center [692, 131] width 28 height 15
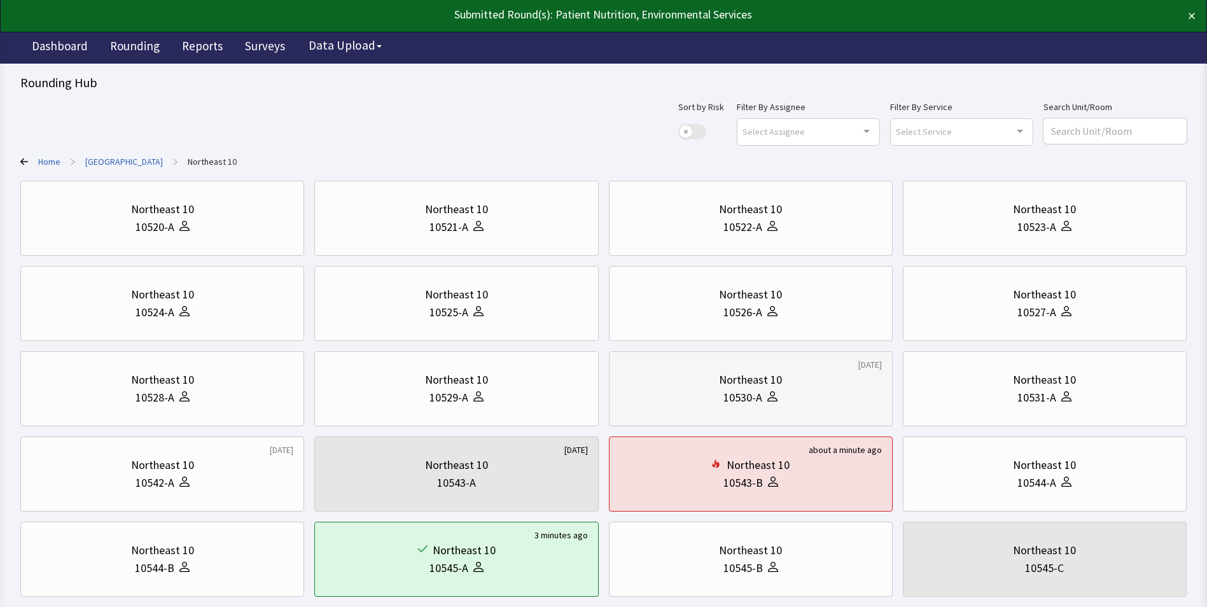
click at [714, 381] on div "Northeast 10" at bounding box center [751, 380] width 262 height 18
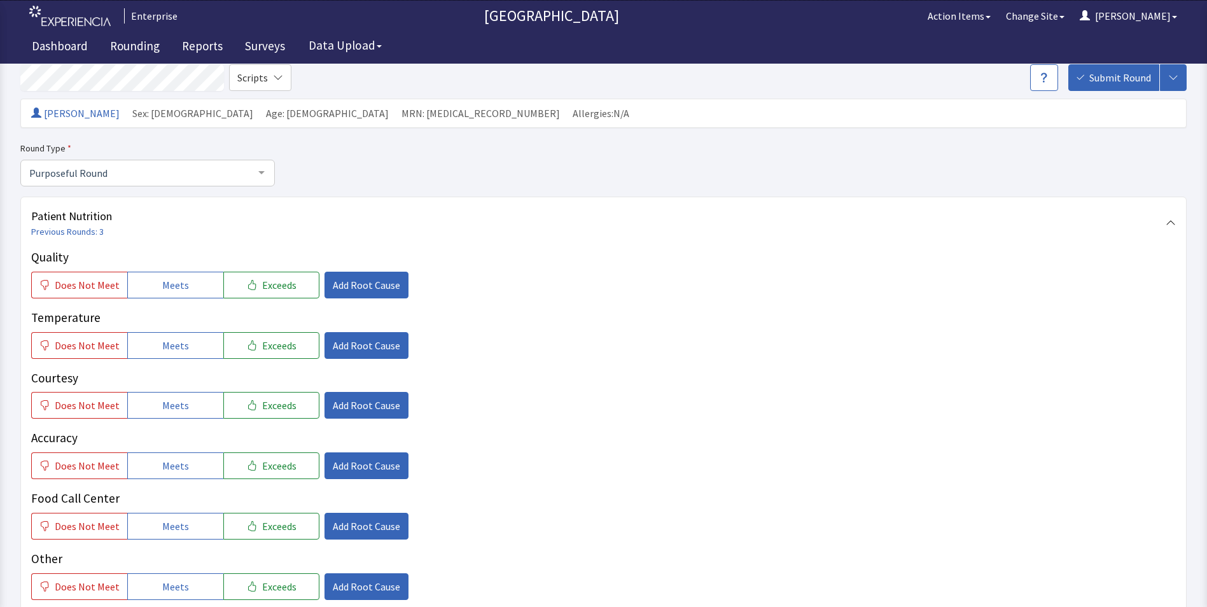
scroll to position [191, 0]
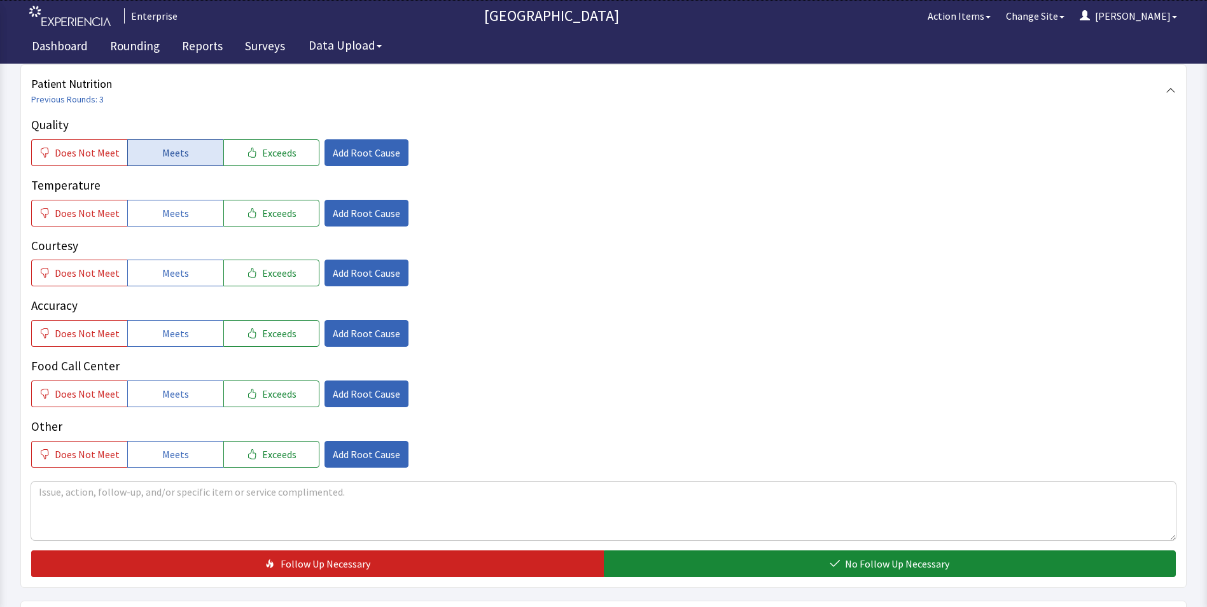
click at [144, 152] on button "Meets" at bounding box center [175, 152] width 96 height 27
click at [156, 222] on button "Meets" at bounding box center [175, 213] width 96 height 27
click at [162, 275] on span "Meets" at bounding box center [175, 272] width 27 height 15
drag, startPoint x: 164, startPoint y: 329, endPoint x: 170, endPoint y: 352, distance: 23.0
click at [165, 331] on span "Meets" at bounding box center [175, 333] width 27 height 15
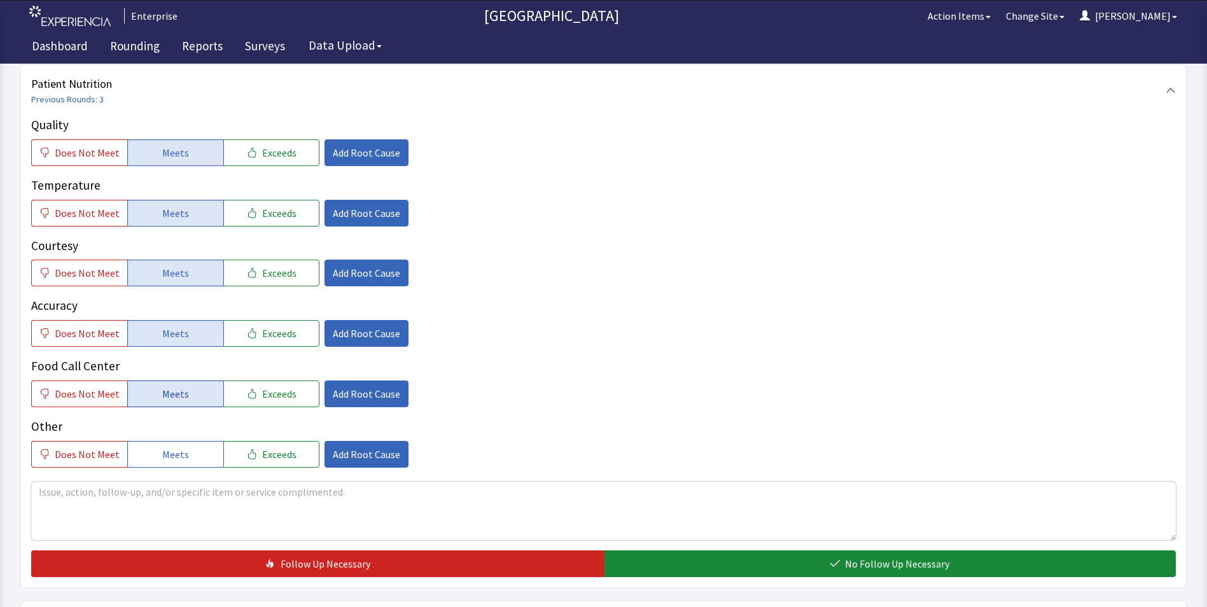
drag, startPoint x: 172, startPoint y: 389, endPoint x: 204, endPoint y: 360, distance: 43.3
click at [172, 389] on span "Meets" at bounding box center [175, 393] width 27 height 15
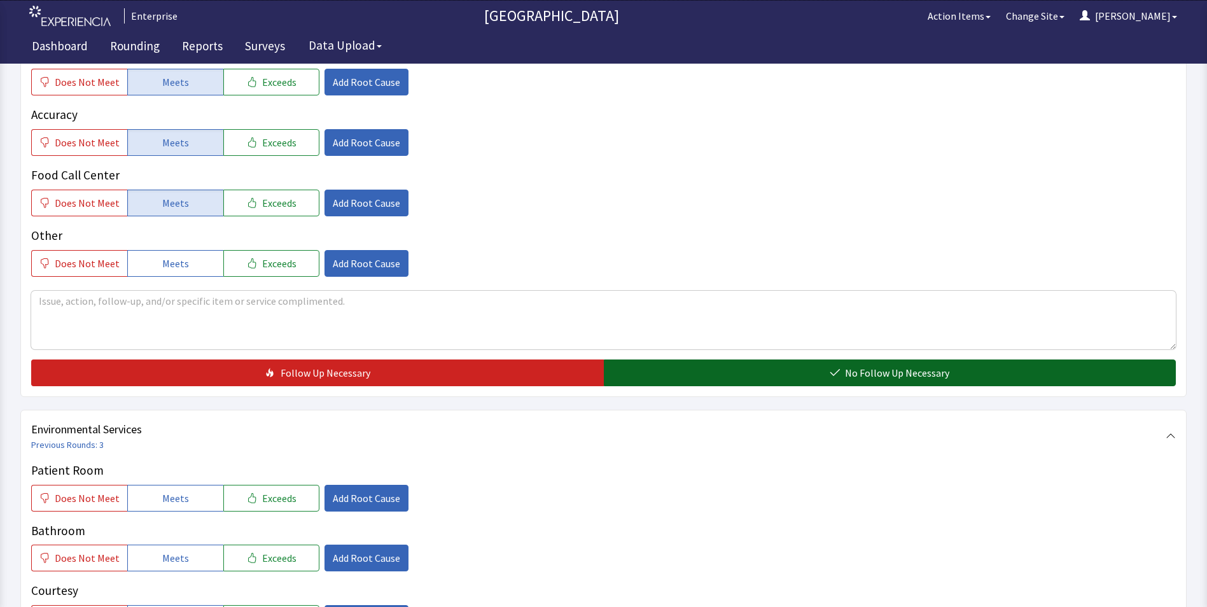
click at [730, 384] on button "No Follow Up Necessary" at bounding box center [890, 372] width 572 height 27
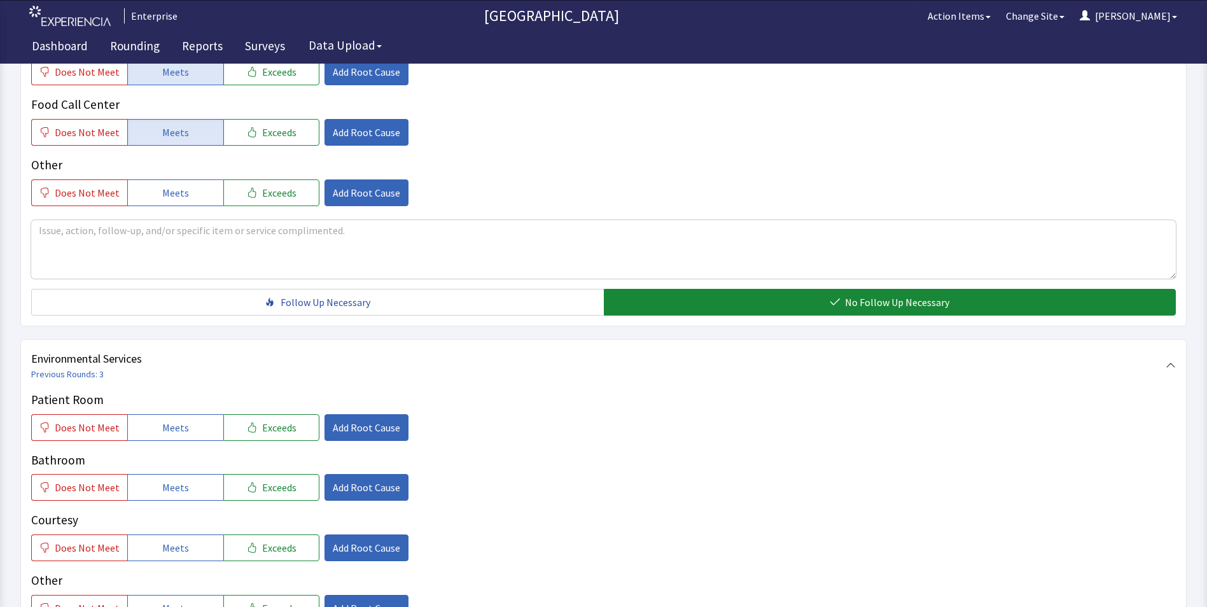
scroll to position [636, 0]
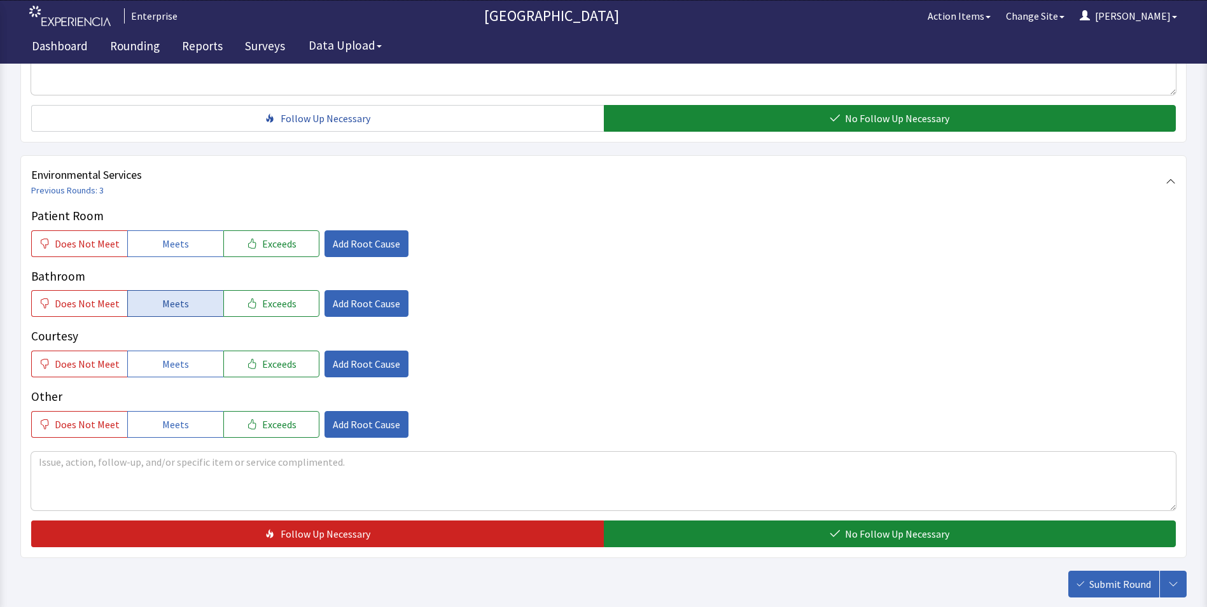
drag, startPoint x: 194, startPoint y: 247, endPoint x: 190, endPoint y: 306, distance: 59.3
click at [193, 253] on button "Meets" at bounding box center [175, 243] width 96 height 27
drag, startPoint x: 190, startPoint y: 306, endPoint x: 176, endPoint y: 352, distance: 48.1
click at [187, 314] on button "Meets" at bounding box center [175, 303] width 96 height 27
drag, startPoint x: 173, startPoint y: 363, endPoint x: 261, endPoint y: 370, distance: 88.7
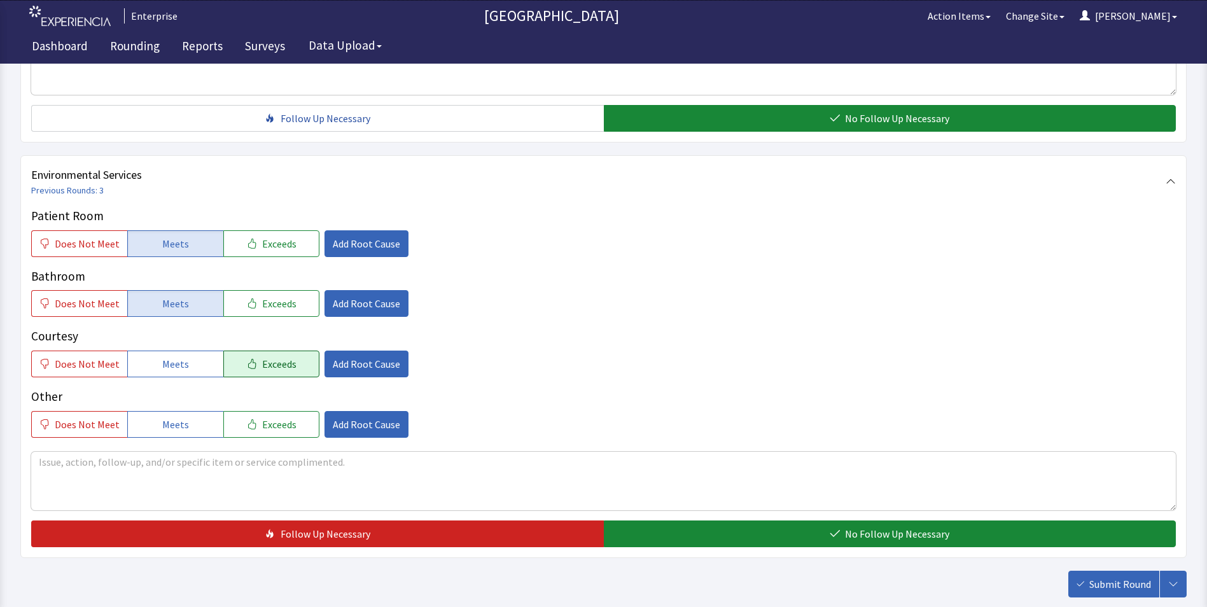
click at [179, 365] on span "Meets" at bounding box center [175, 363] width 27 height 15
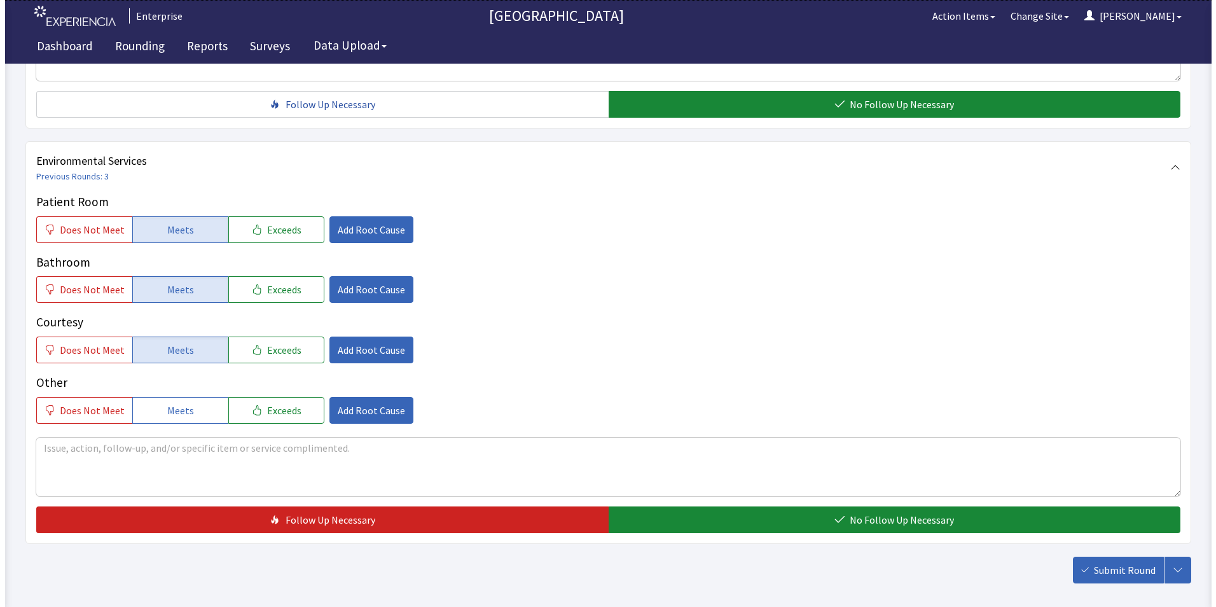
scroll to position [711, 0]
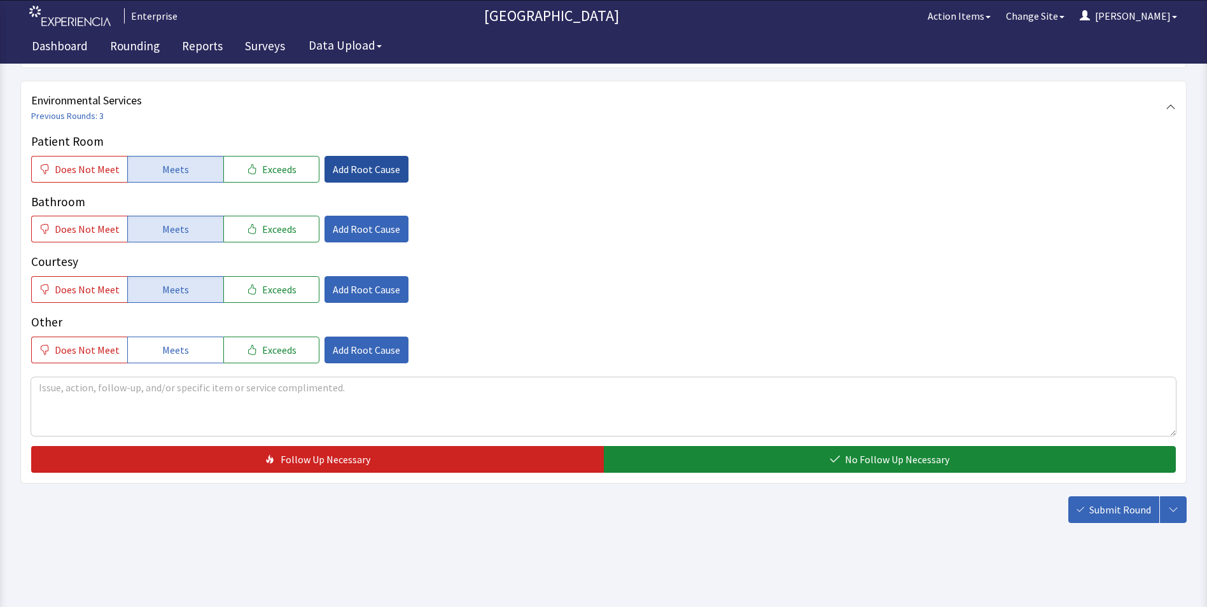
click at [352, 173] on span "Add Root Cause" at bounding box center [366, 169] width 67 height 15
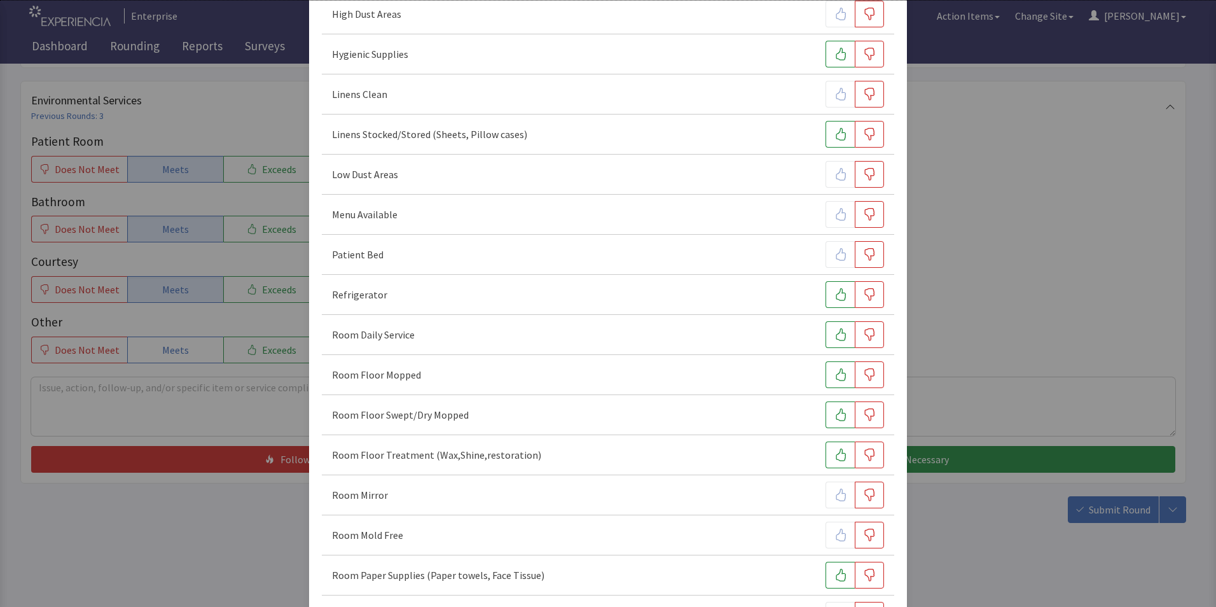
scroll to position [318, 0]
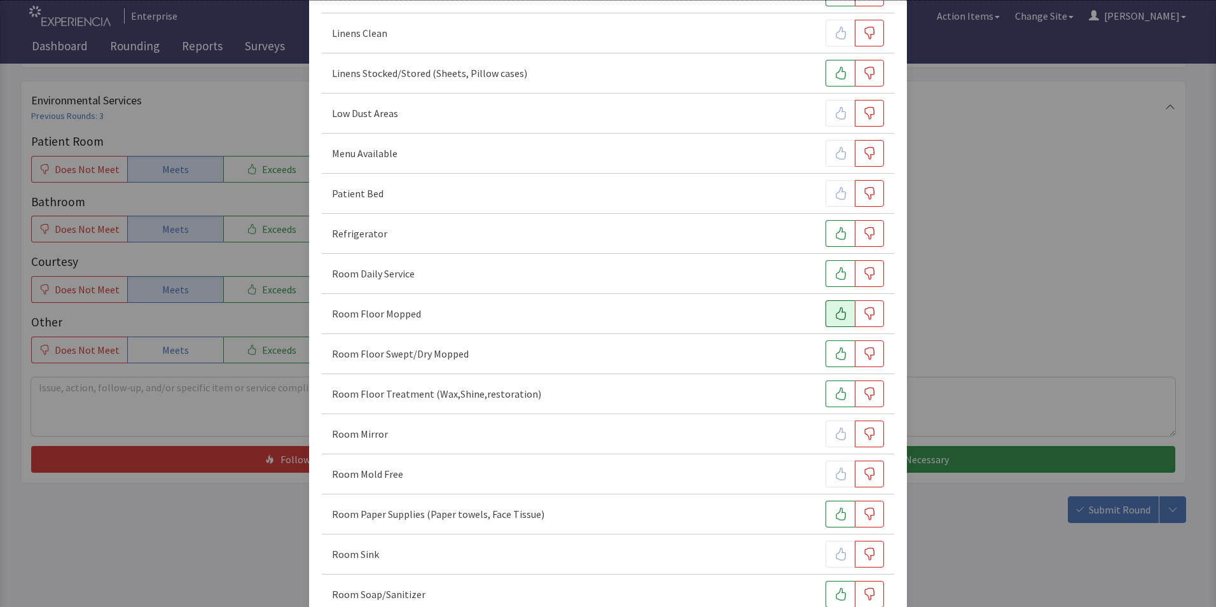
click at [843, 316] on button "button" at bounding box center [840, 313] width 29 height 27
click at [835, 271] on icon "button" at bounding box center [841, 273] width 13 height 13
click at [835, 357] on icon "button" at bounding box center [841, 353] width 13 height 13
click at [863, 395] on icon "button" at bounding box center [869, 393] width 13 height 13
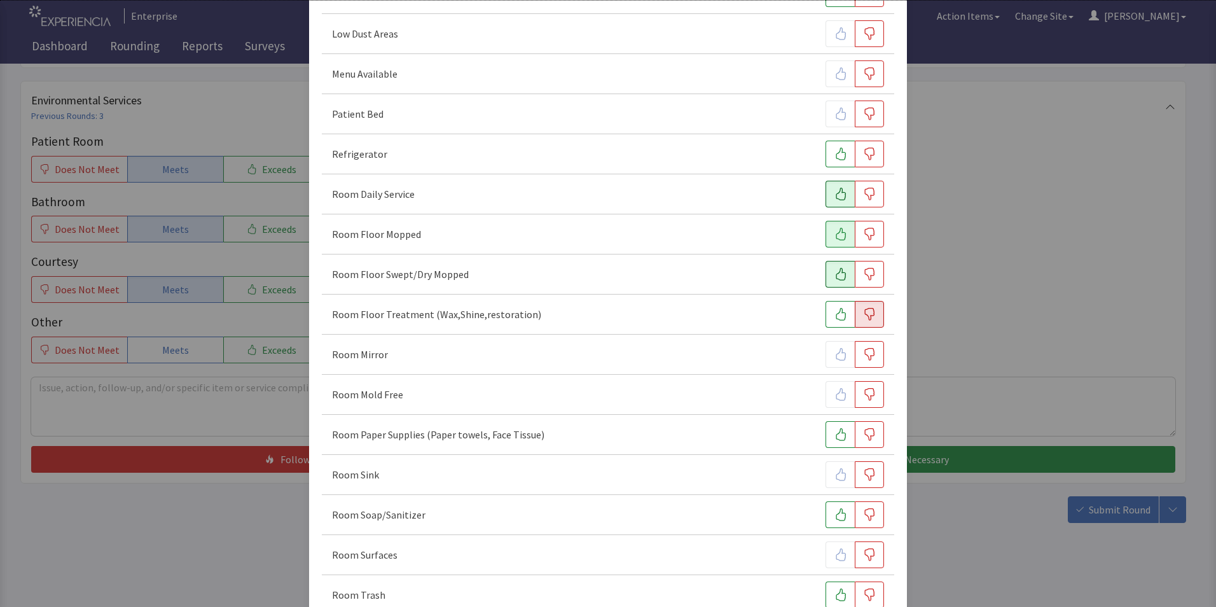
scroll to position [572, 0]
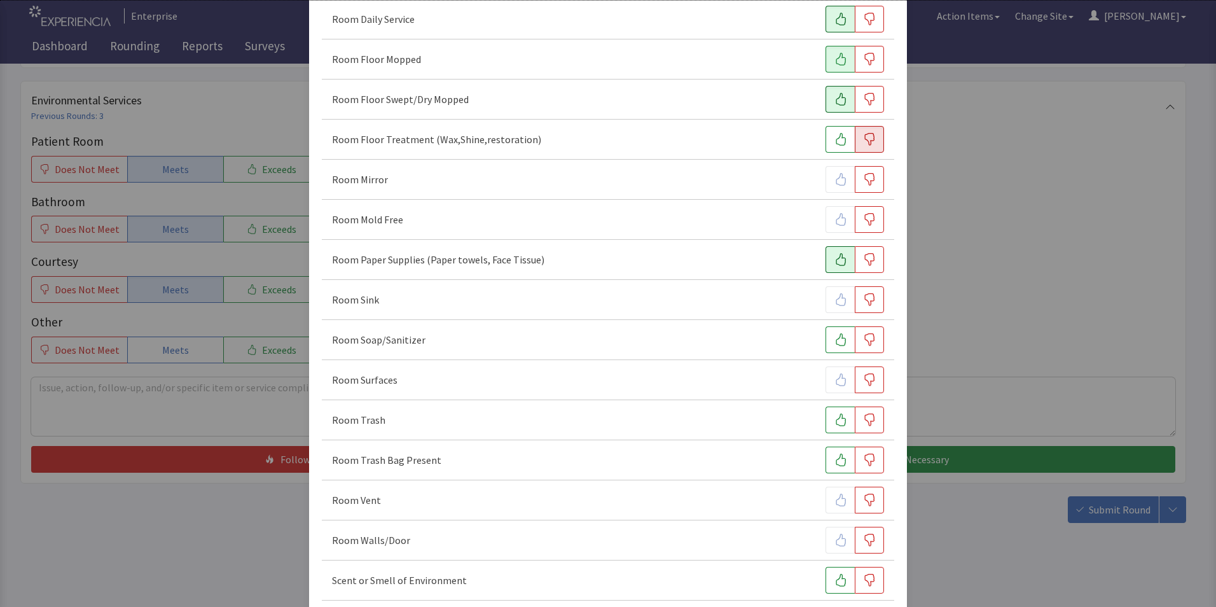
click at [835, 260] on icon "button" at bounding box center [841, 259] width 13 height 13
click at [835, 343] on icon "button" at bounding box center [841, 339] width 13 height 13
click at [835, 422] on icon "button" at bounding box center [841, 419] width 13 height 13
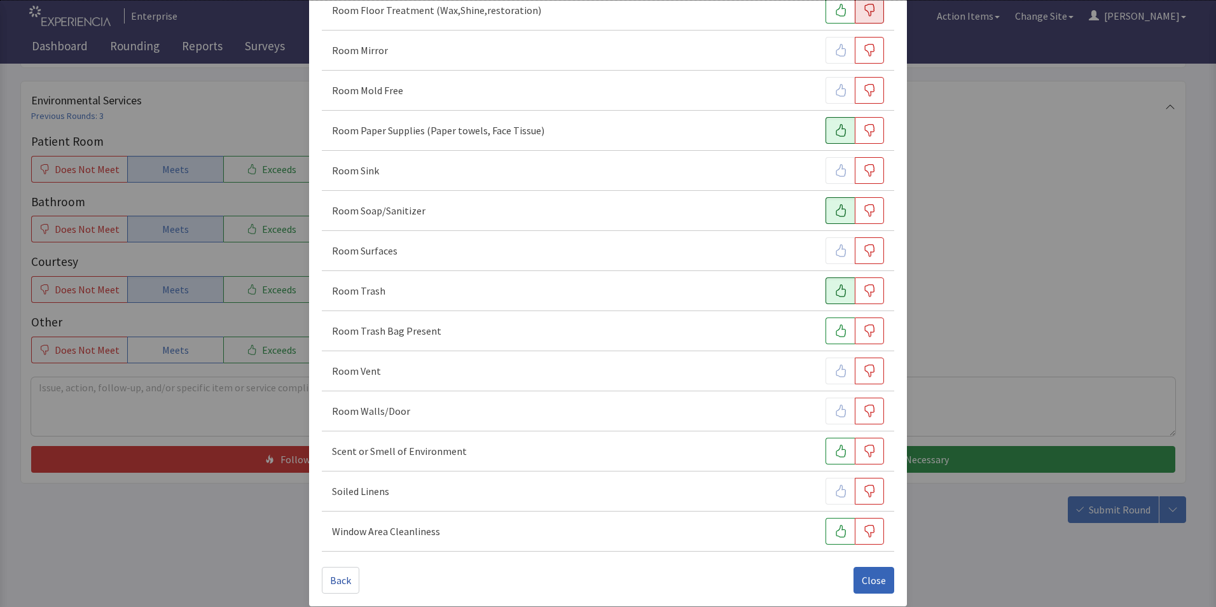
scroll to position [711, 0]
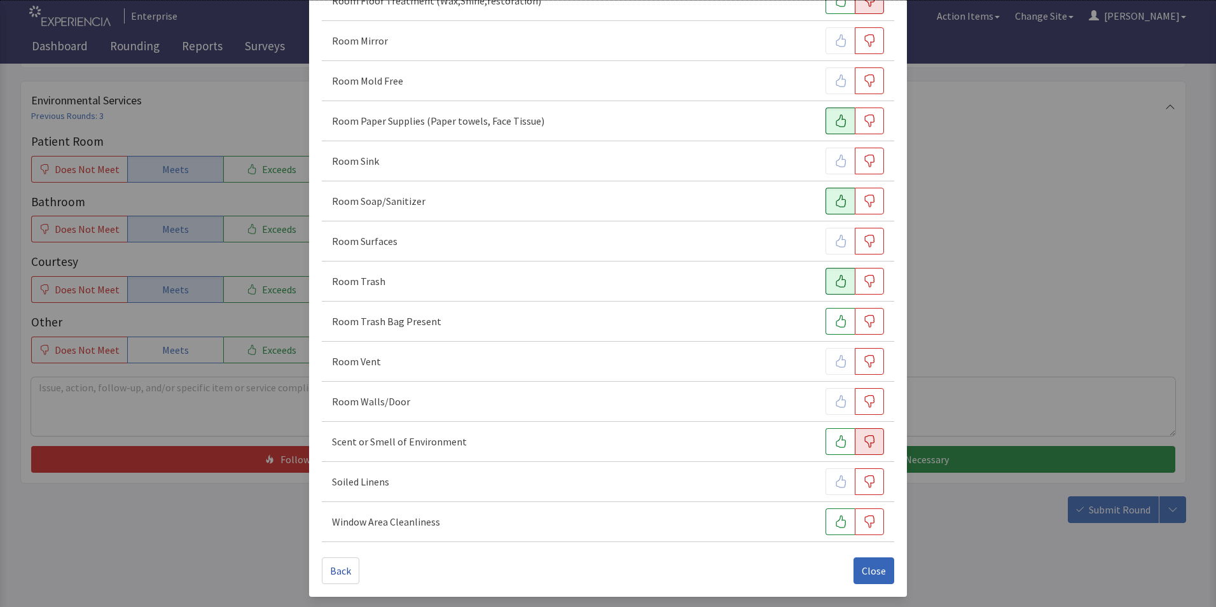
click at [863, 447] on icon "button" at bounding box center [869, 441] width 13 height 13
click at [866, 571] on span "Close" at bounding box center [874, 570] width 24 height 15
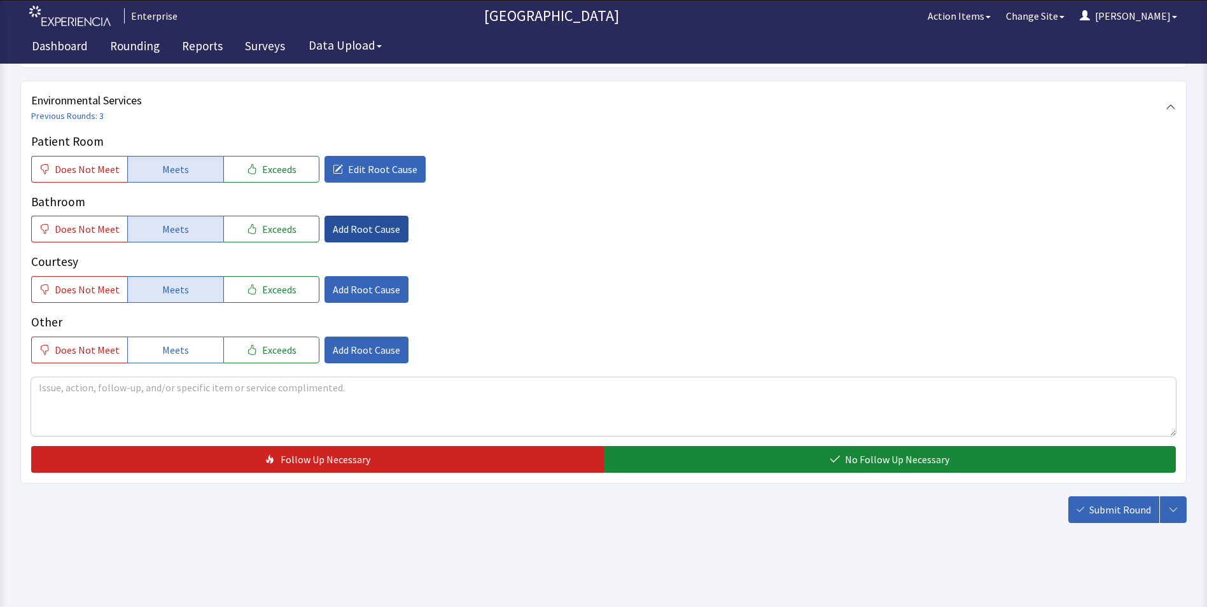
click at [357, 228] on span "Add Root Cause" at bounding box center [366, 228] width 67 height 15
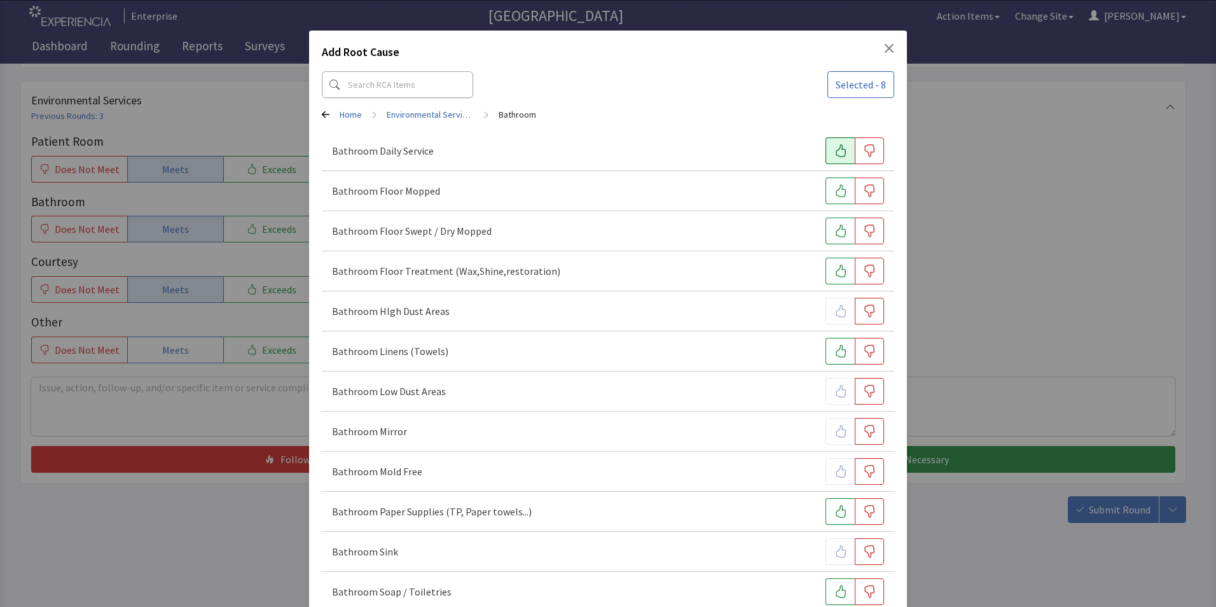
click at [838, 154] on icon "button" at bounding box center [841, 150] width 13 height 13
click at [835, 197] on button "button" at bounding box center [840, 190] width 29 height 27
drag, startPoint x: 834, startPoint y: 226, endPoint x: 847, endPoint y: 258, distance: 34.3
click at [835, 226] on icon "button" at bounding box center [841, 231] width 13 height 13
click at [865, 274] on icon "button" at bounding box center [869, 271] width 13 height 13
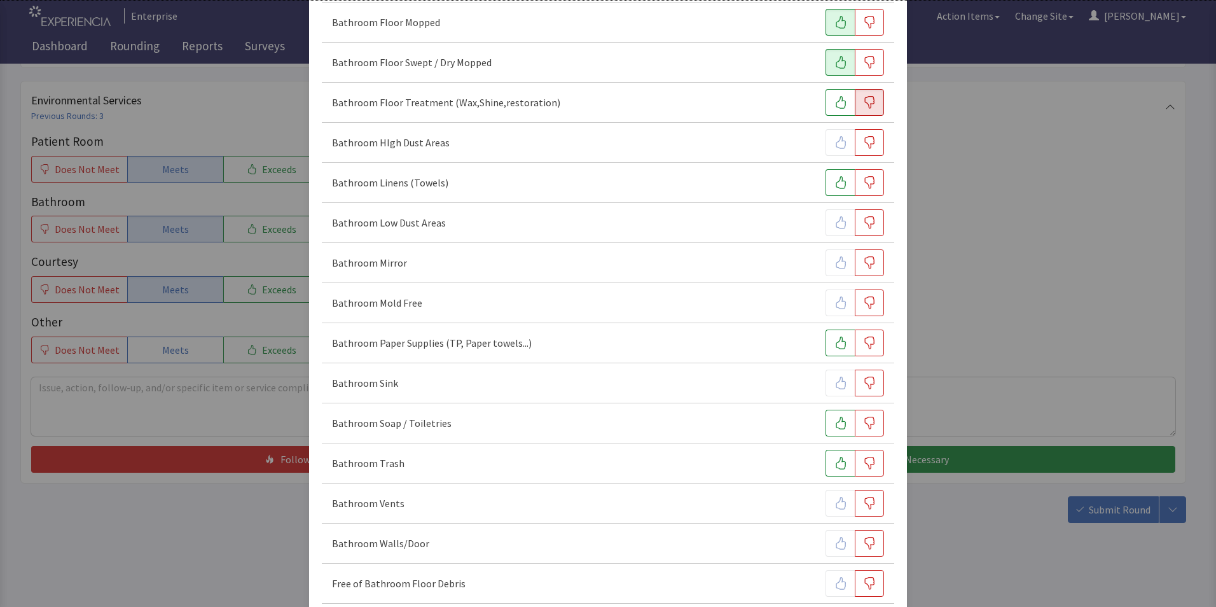
scroll to position [191, 0]
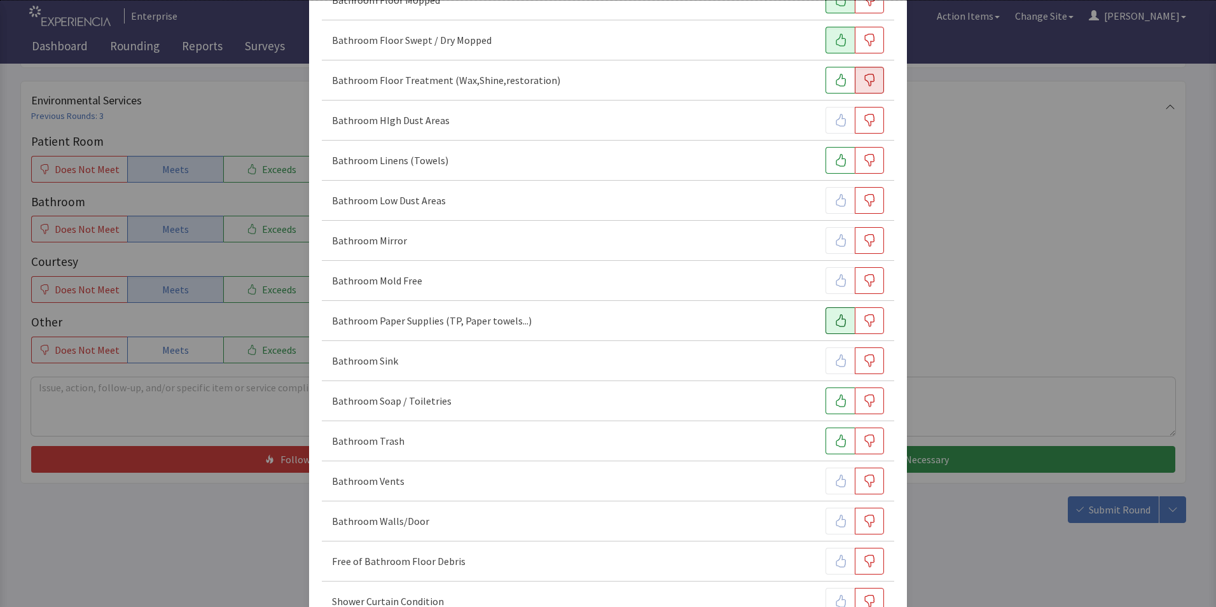
click at [835, 320] on icon "button" at bounding box center [841, 320] width 13 height 13
click at [836, 408] on button "button" at bounding box center [840, 400] width 29 height 27
click at [835, 442] on icon "button" at bounding box center [841, 440] width 13 height 13
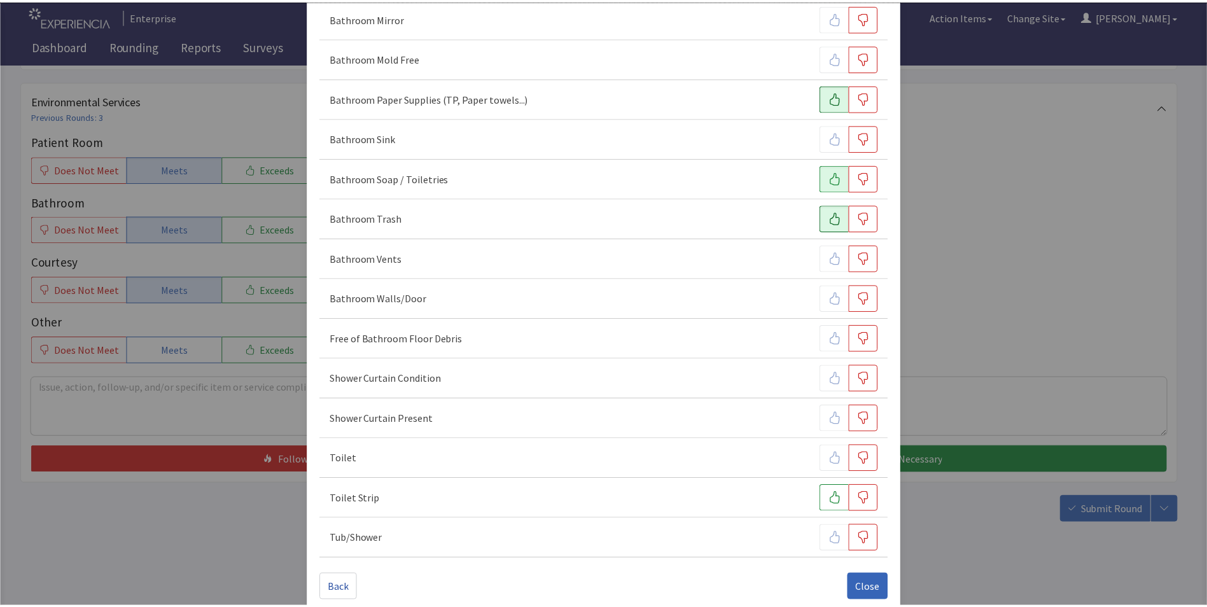
scroll to position [431, 0]
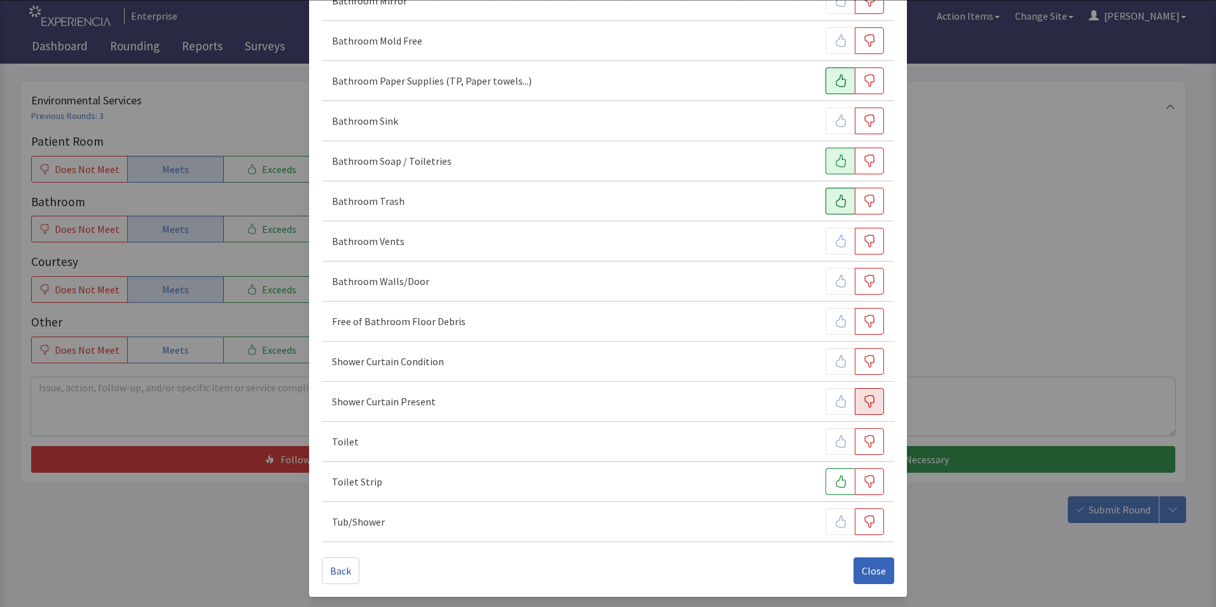
click at [863, 402] on icon "button" at bounding box center [869, 401] width 13 height 13
click at [835, 403] on div at bounding box center [855, 401] width 59 height 27
click at [863, 401] on icon "button" at bounding box center [869, 401] width 13 height 13
click at [863, 445] on icon "button" at bounding box center [869, 441] width 13 height 13
click at [866, 562] on button "Close" at bounding box center [874, 570] width 41 height 27
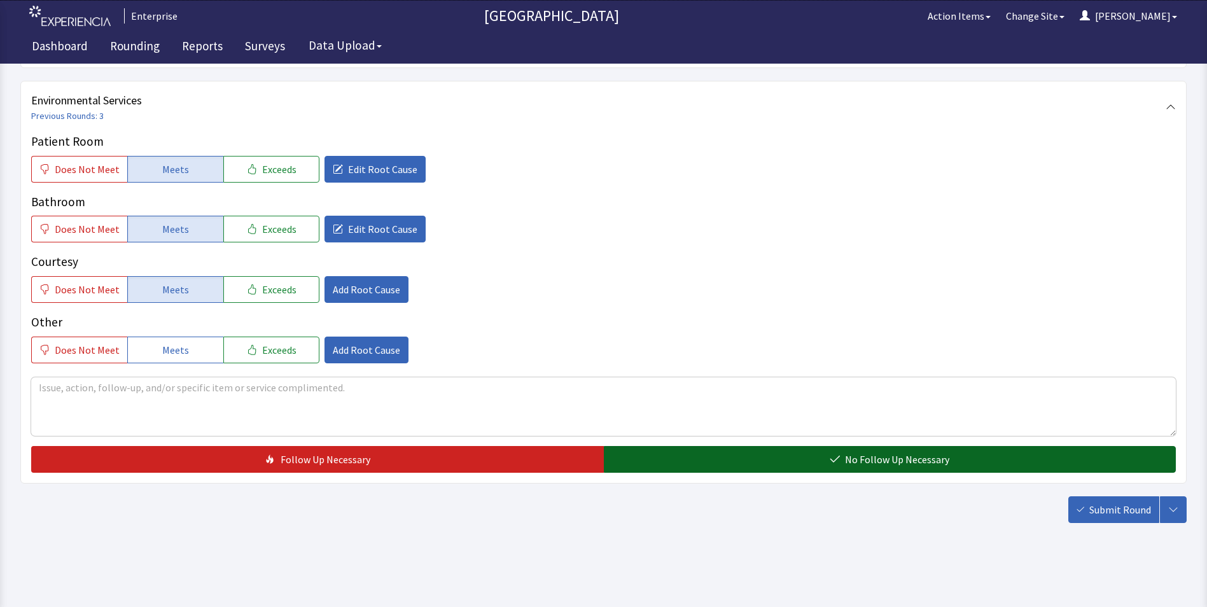
click at [669, 454] on button "No Follow Up Necessary" at bounding box center [890, 459] width 572 height 27
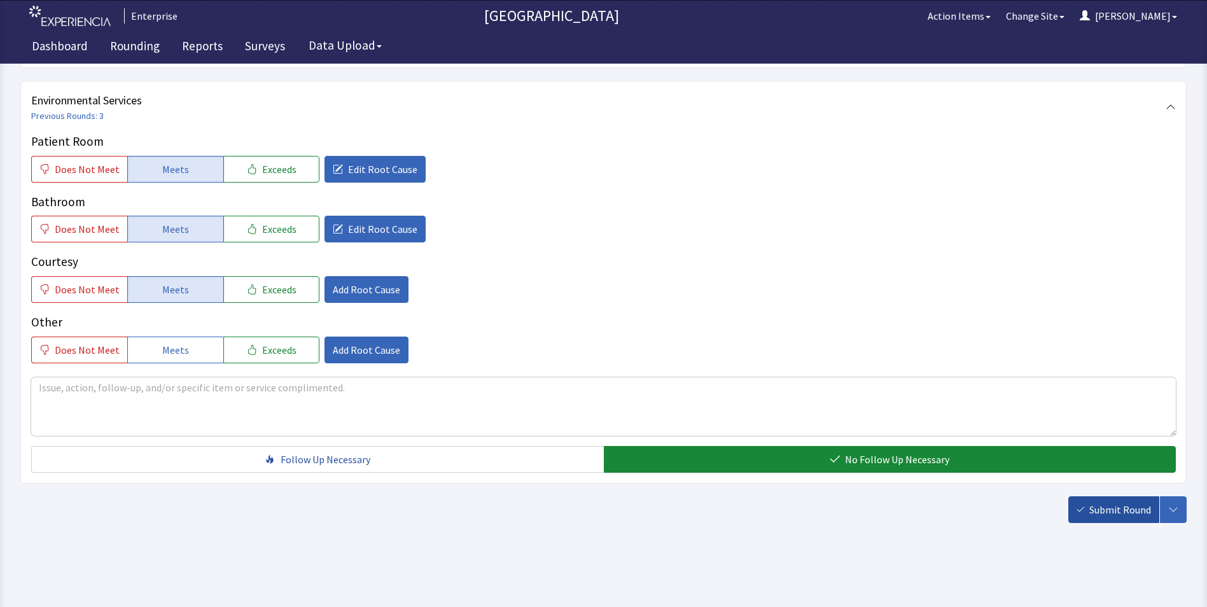
click at [1124, 510] on span "Submit Round" at bounding box center [1120, 509] width 62 height 15
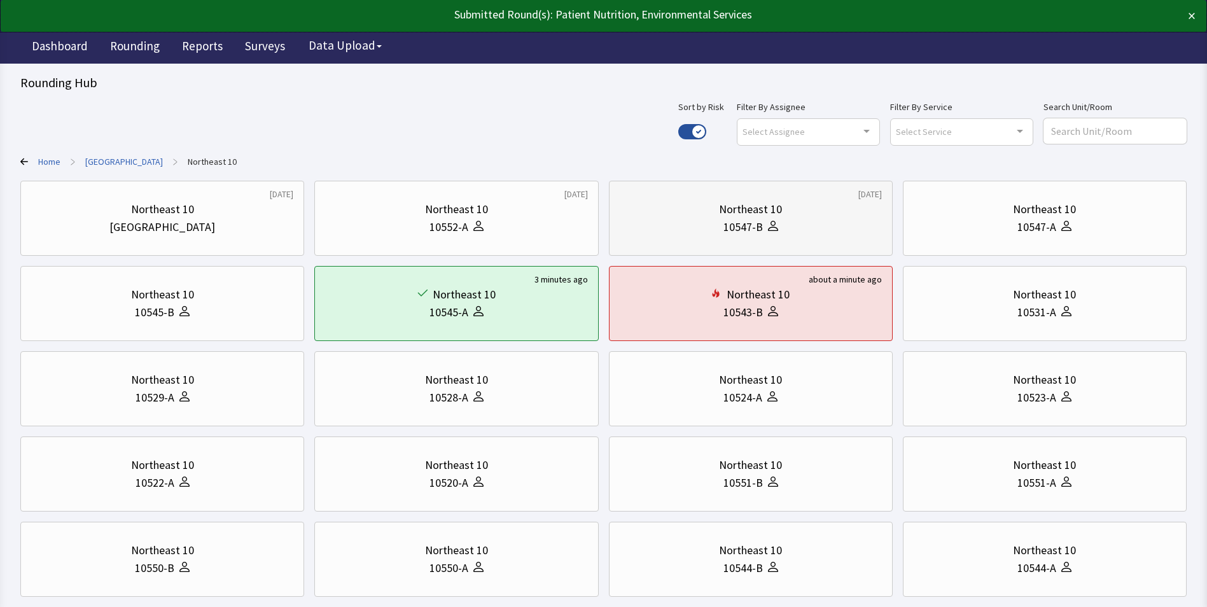
click at [747, 214] on div "Northeast 10" at bounding box center [750, 209] width 63 height 18
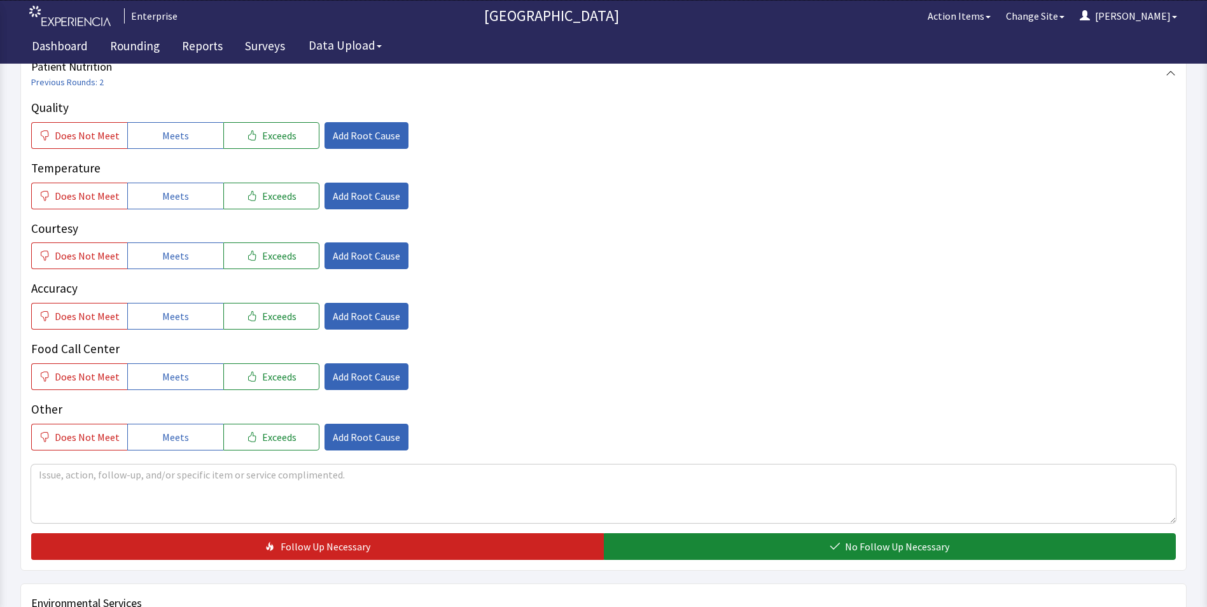
scroll to position [254, 0]
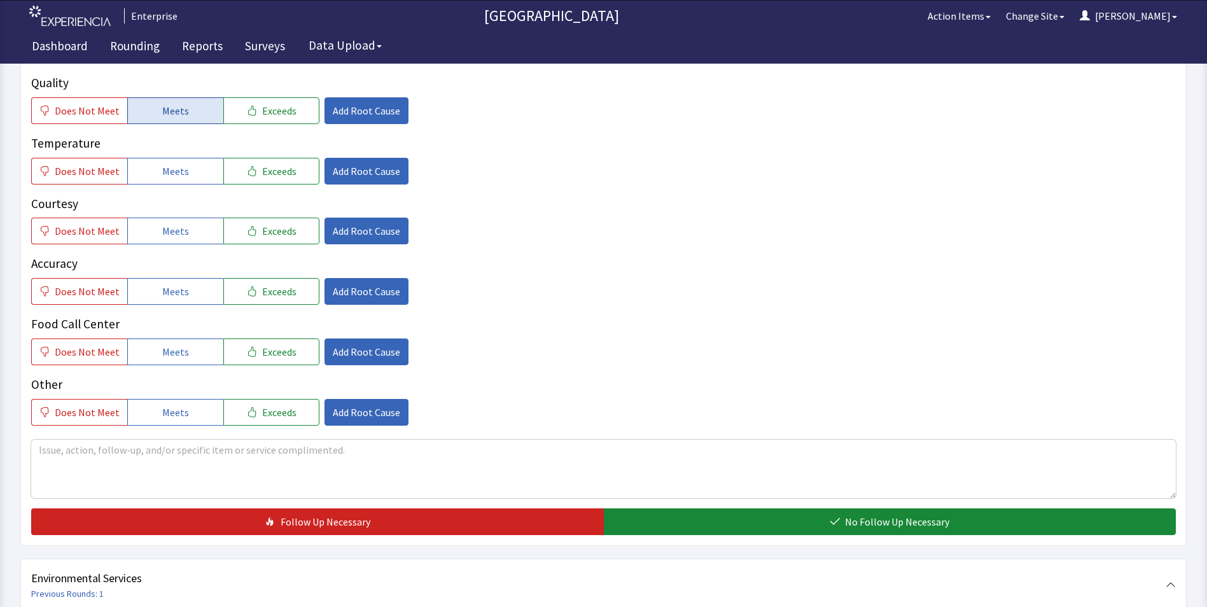
click at [198, 97] on button "Meets" at bounding box center [175, 110] width 96 height 27
drag, startPoint x: 170, startPoint y: 149, endPoint x: 169, endPoint y: 198, distance: 49.0
click at [170, 163] on span "Meets" at bounding box center [175, 170] width 27 height 15
click at [169, 223] on span "Meets" at bounding box center [175, 230] width 27 height 15
drag, startPoint x: 169, startPoint y: 270, endPoint x: 169, endPoint y: 293, distance: 22.3
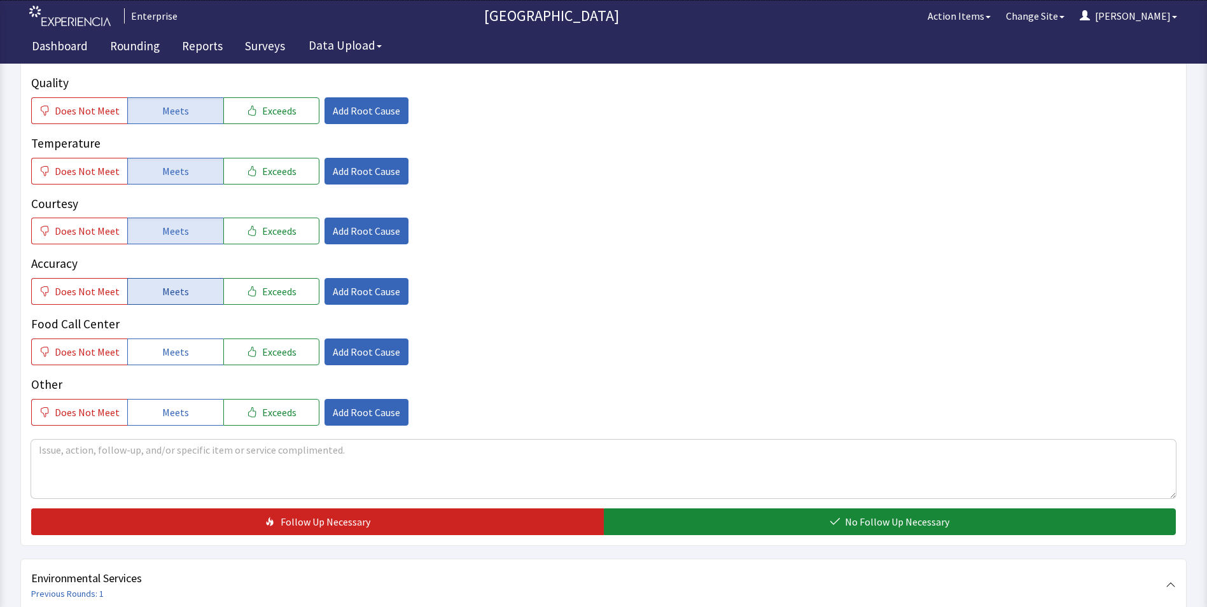
click at [169, 284] on span "Meets" at bounding box center [175, 291] width 27 height 15
click at [170, 344] on span "Meets" at bounding box center [175, 351] width 27 height 15
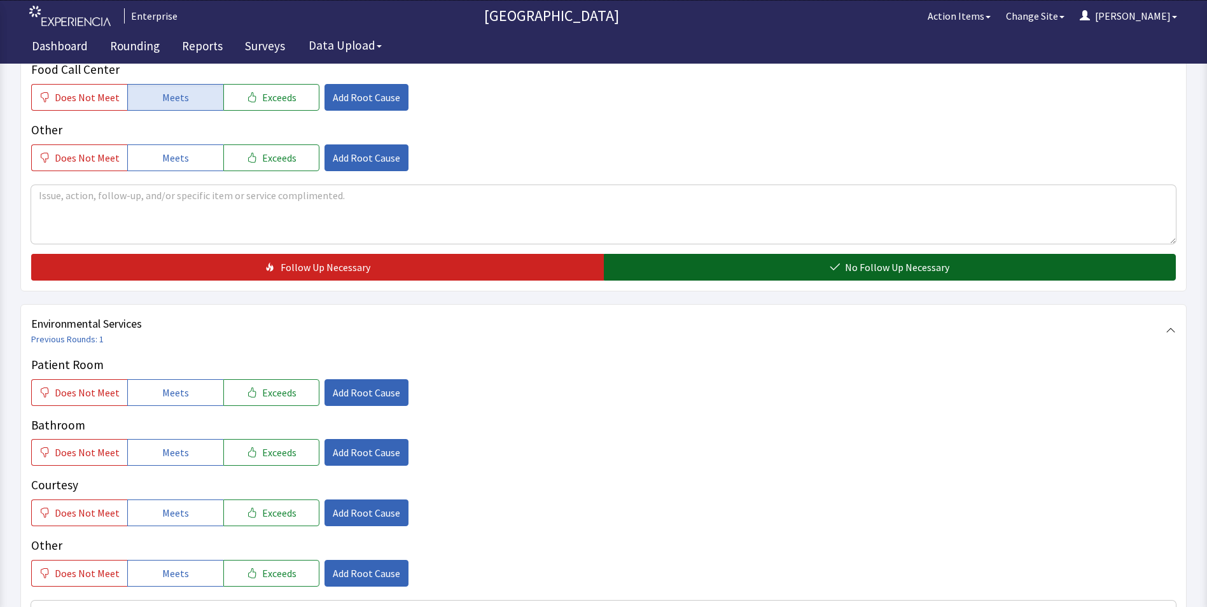
click at [674, 254] on button "No Follow Up Necessary" at bounding box center [890, 267] width 572 height 27
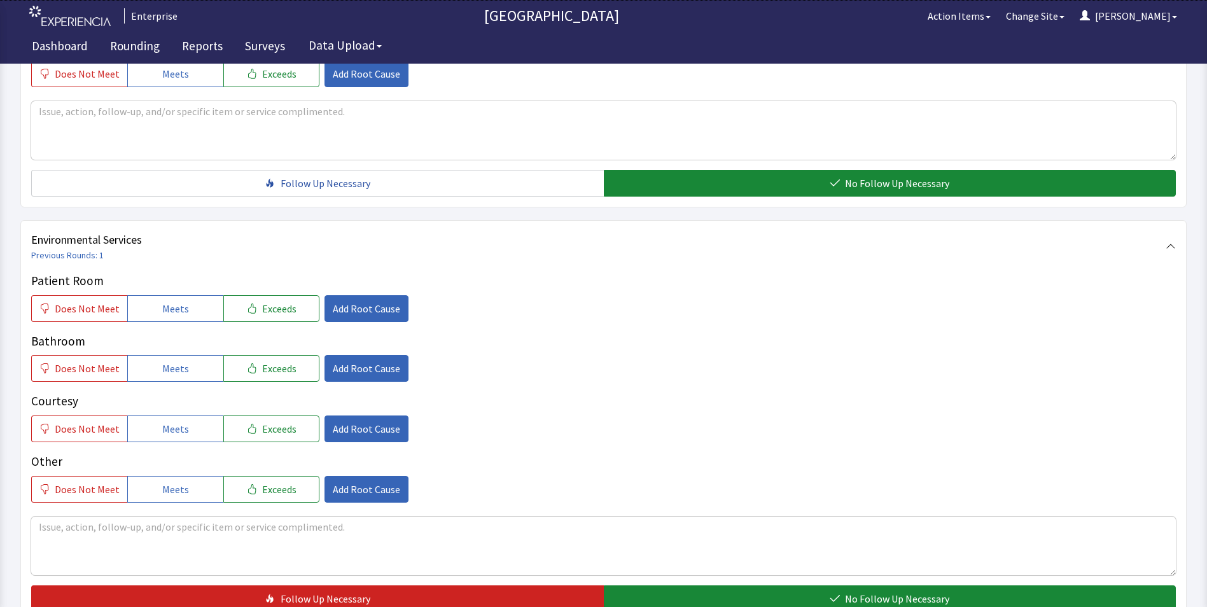
scroll to position [711, 0]
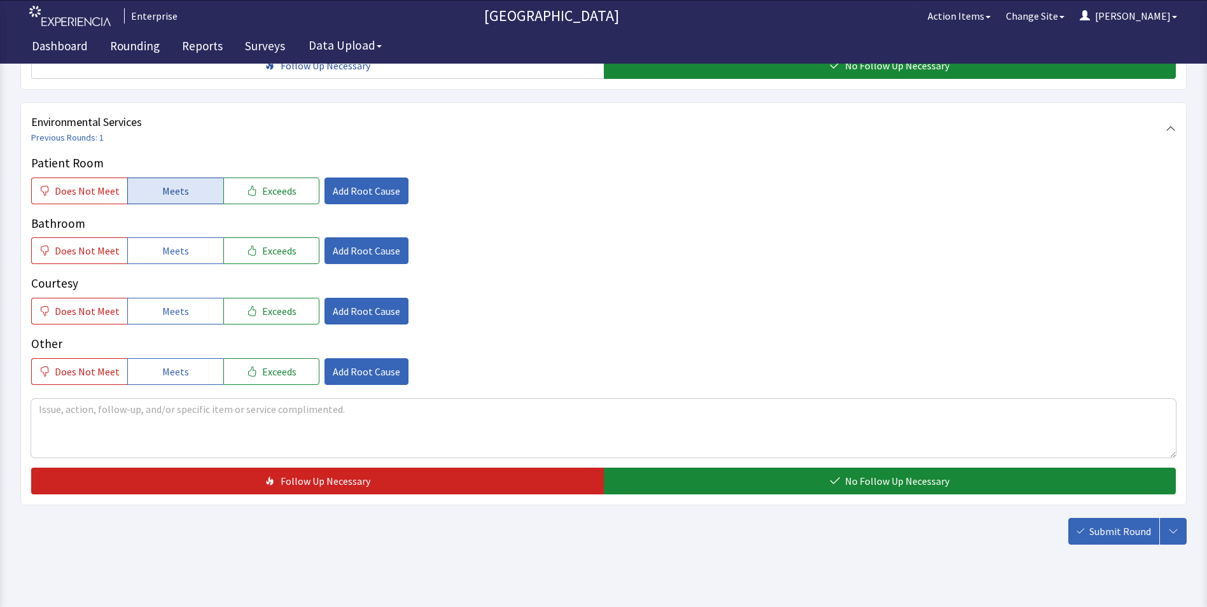
click at [183, 183] on span "Meets" at bounding box center [175, 190] width 27 height 15
drag, startPoint x: 169, startPoint y: 223, endPoint x: 169, endPoint y: 268, distance: 44.5
click at [169, 243] on span "Meets" at bounding box center [175, 250] width 27 height 15
drag, startPoint x: 169, startPoint y: 279, endPoint x: 191, endPoint y: 295, distance: 27.4
click at [170, 298] on button "Meets" at bounding box center [175, 311] width 96 height 27
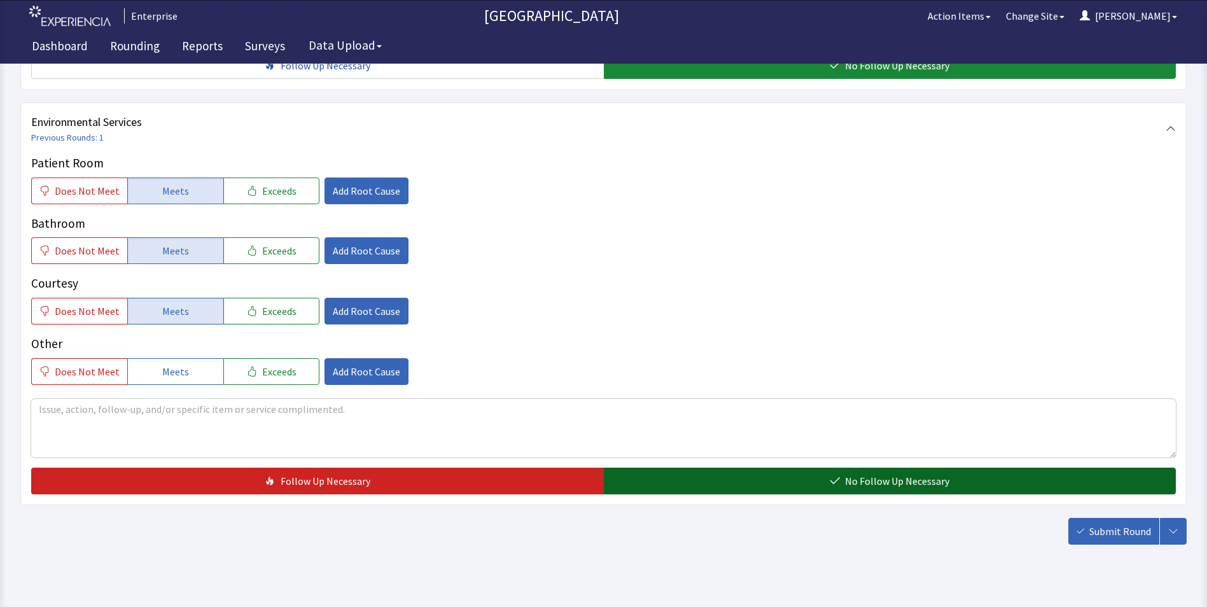
drag, startPoint x: 644, startPoint y: 459, endPoint x: 770, endPoint y: 463, distance: 125.4
click at [647, 468] on button "No Follow Up Necessary" at bounding box center [890, 481] width 572 height 27
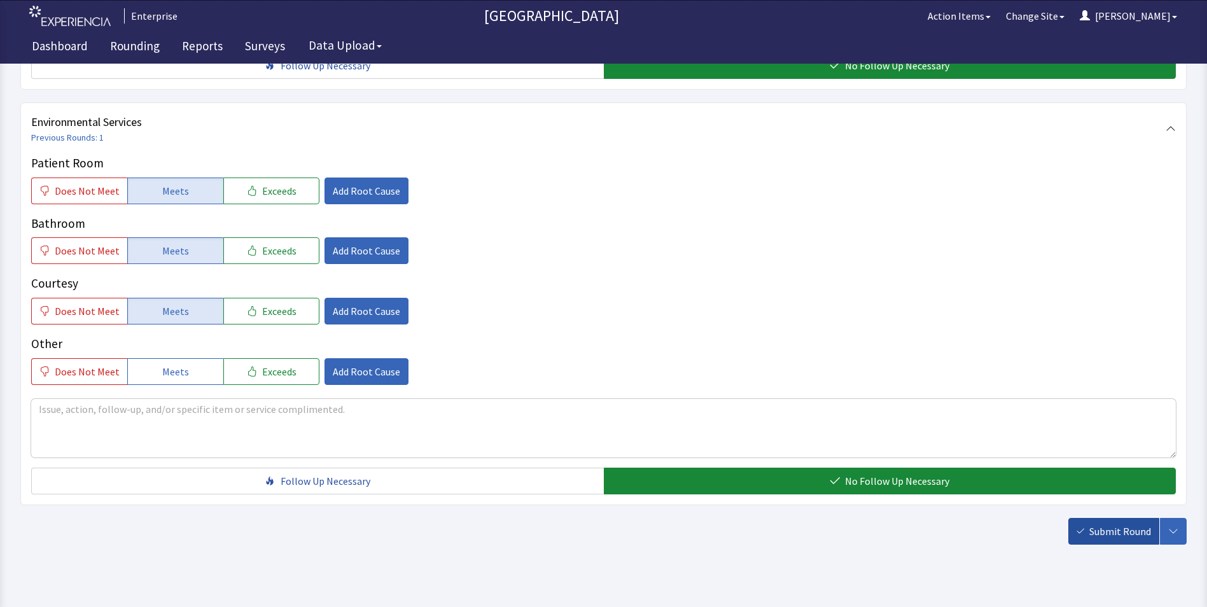
click at [1117, 524] on span "Submit Round" at bounding box center [1120, 531] width 62 height 15
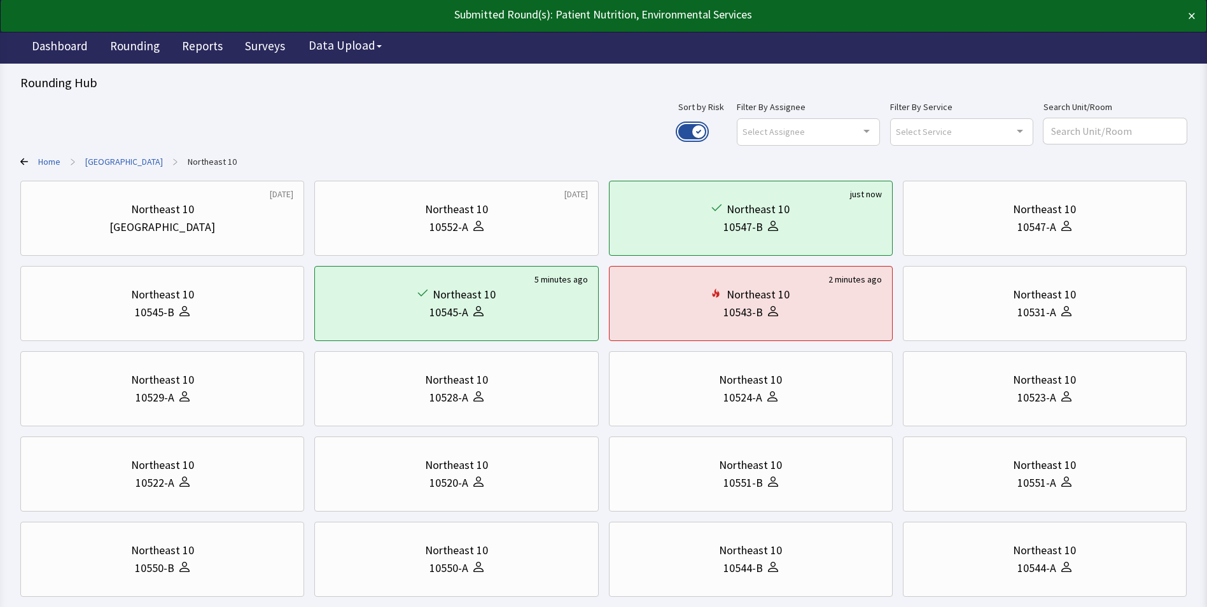
click at [706, 137] on button "Use setting" at bounding box center [692, 131] width 28 height 15
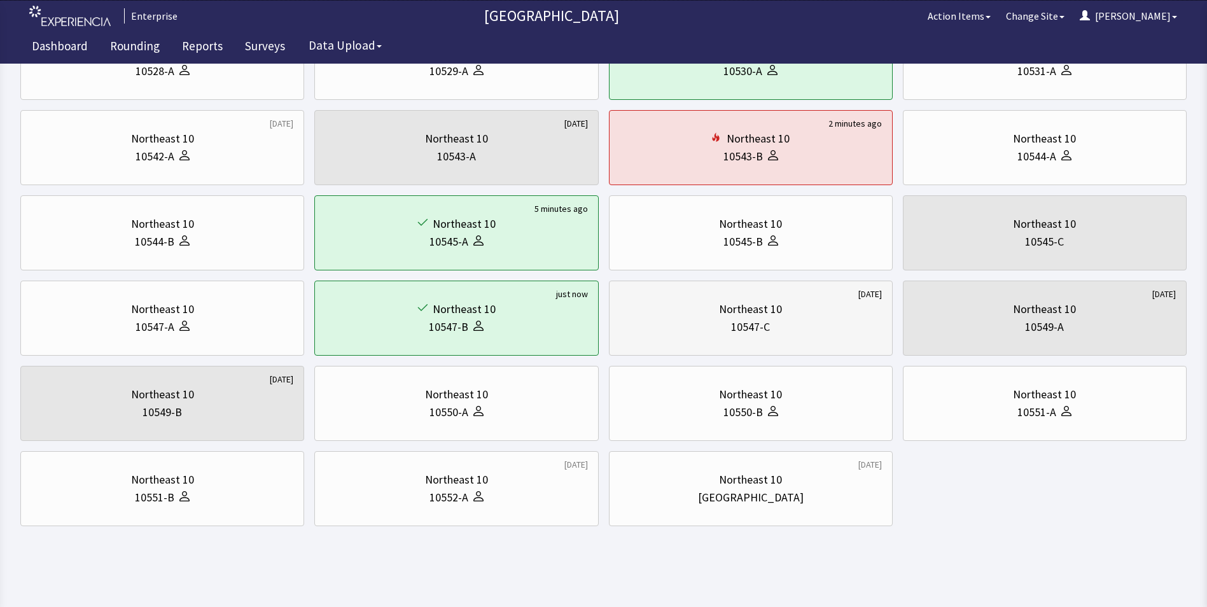
scroll to position [329, 0]
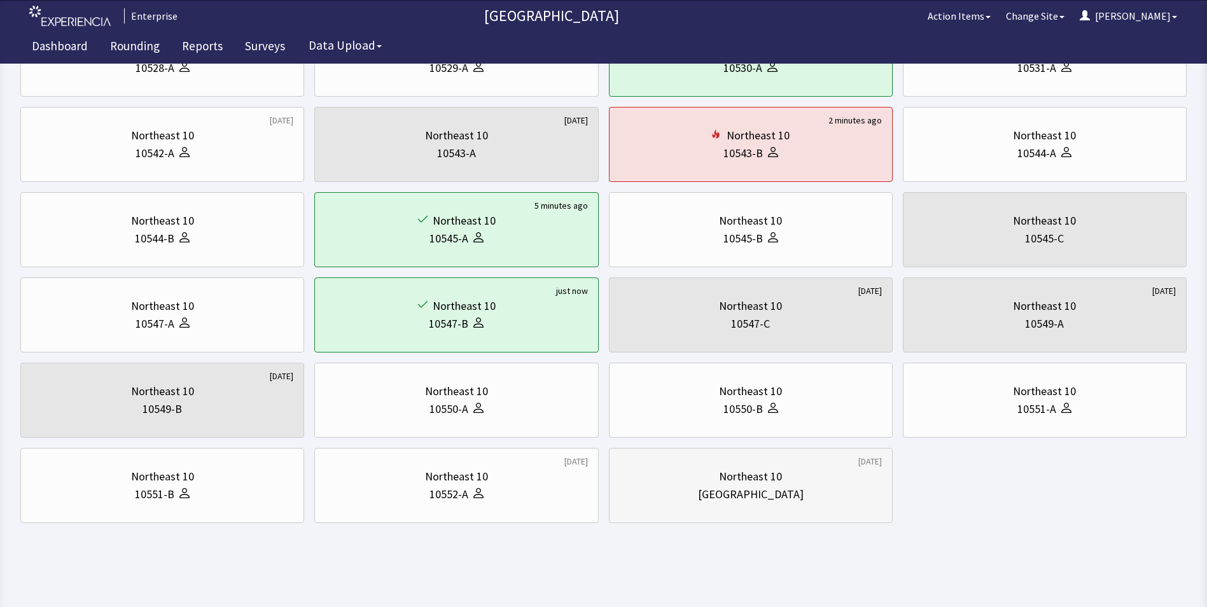
click at [750, 486] on div "[GEOGRAPHIC_DATA]" at bounding box center [751, 485] width 262 height 61
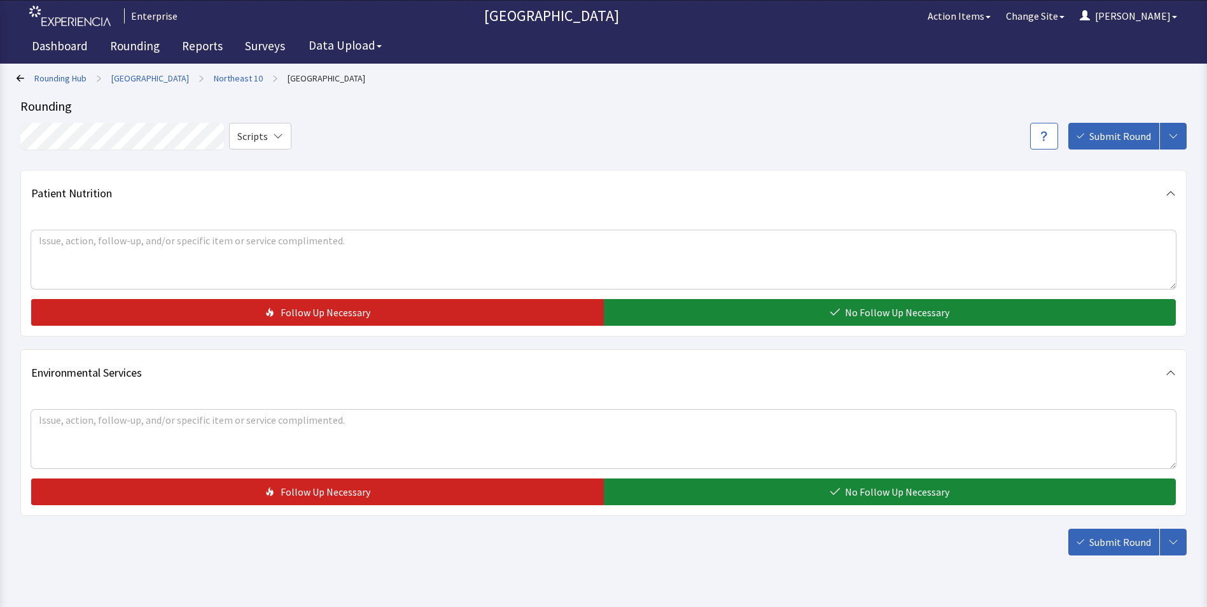
drag, startPoint x: 0, startPoint y: 0, endPoint x: 744, endPoint y: 345, distance: 820.2
click at [749, 312] on button "No Follow Up Necessary" at bounding box center [890, 312] width 572 height 27
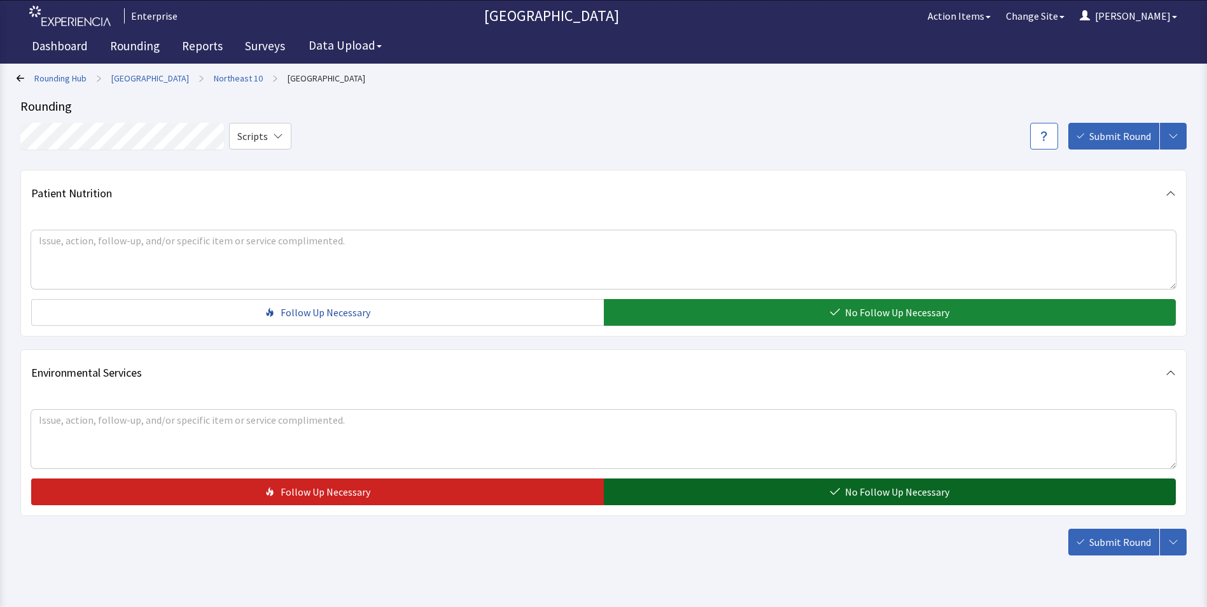
drag, startPoint x: 726, startPoint y: 489, endPoint x: 812, endPoint y: 519, distance: 90.9
click at [730, 493] on button "No Follow Up Necessary" at bounding box center [890, 491] width 572 height 27
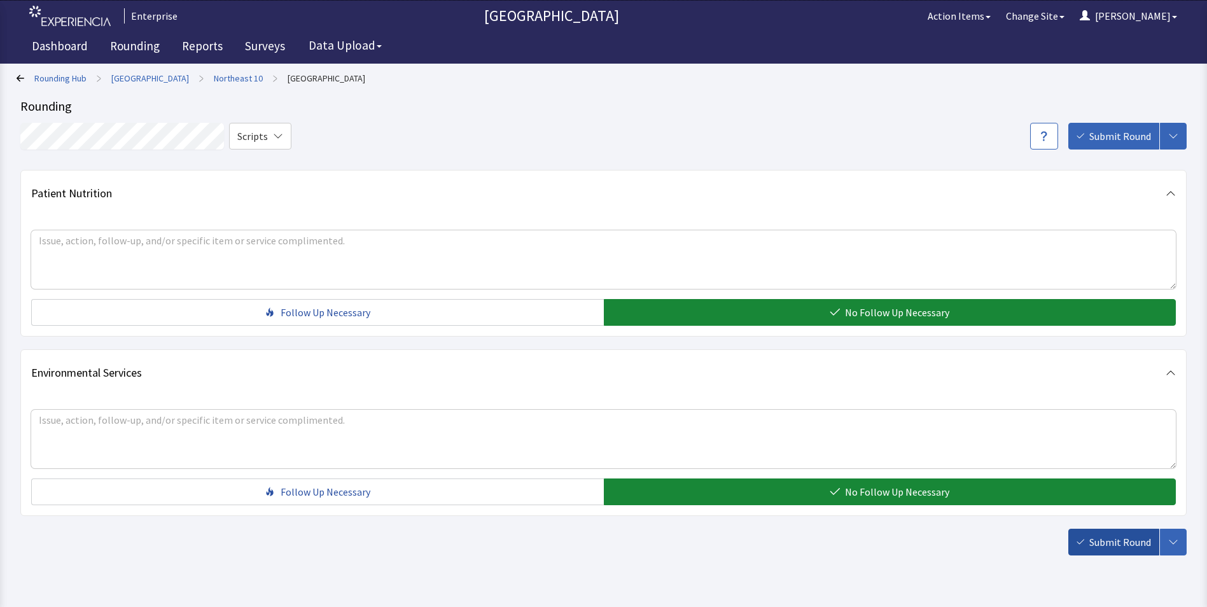
click at [1122, 551] on button "Submit Round" at bounding box center [1113, 542] width 91 height 27
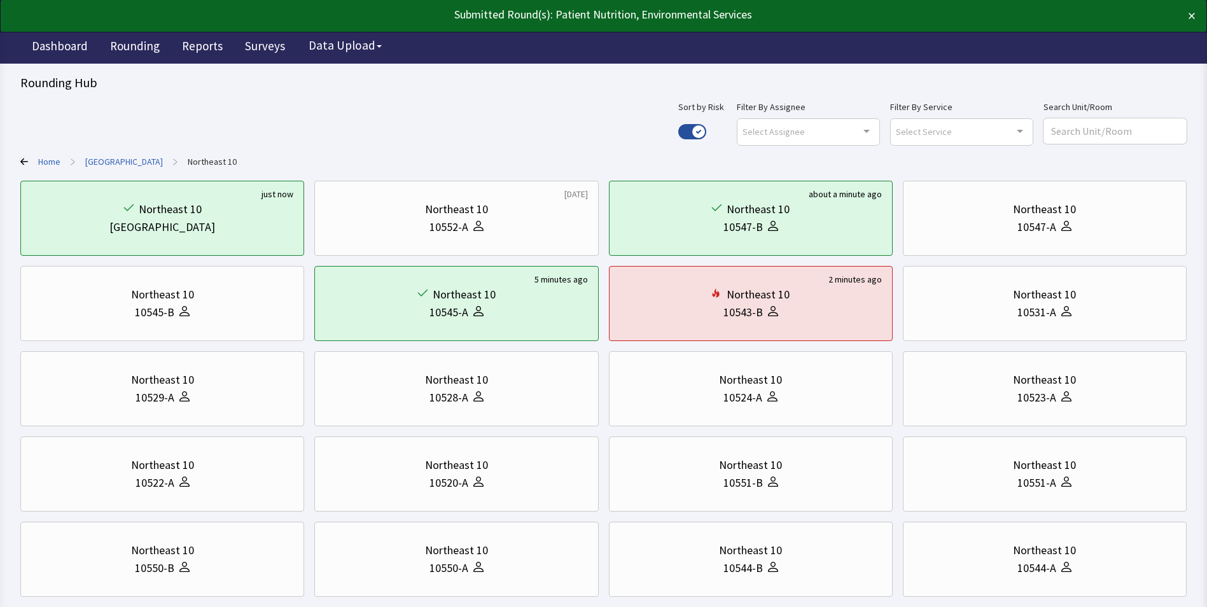
click at [706, 123] on div "Use setting" at bounding box center [692, 131] width 28 height 27
click at [706, 129] on button "Use setting" at bounding box center [692, 131] width 28 height 15
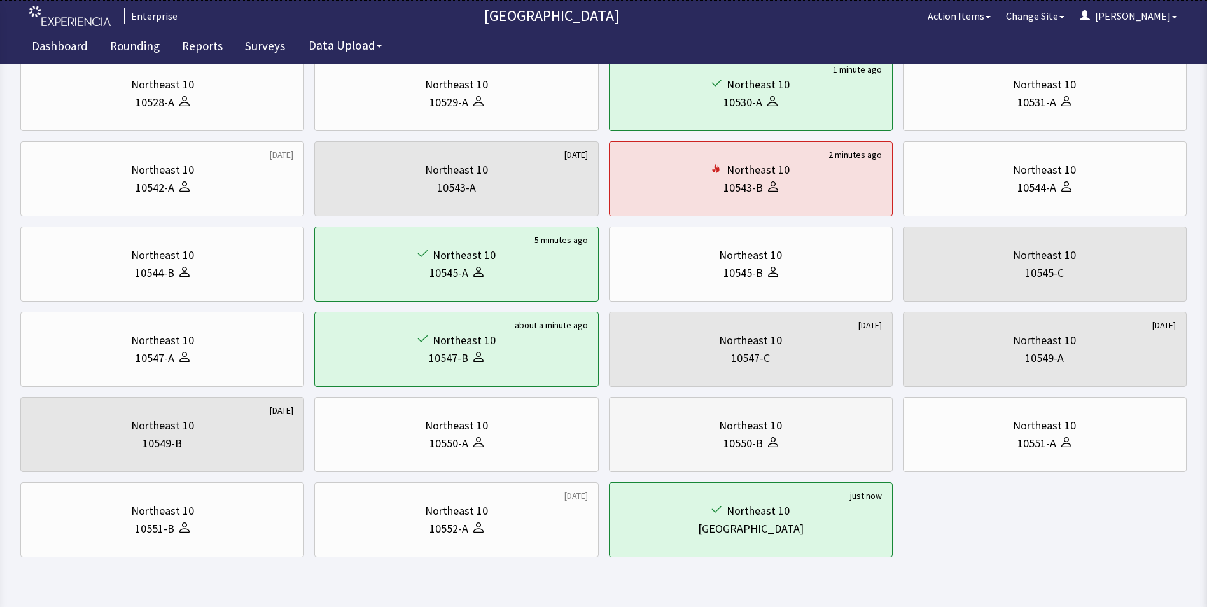
scroll to position [318, 0]
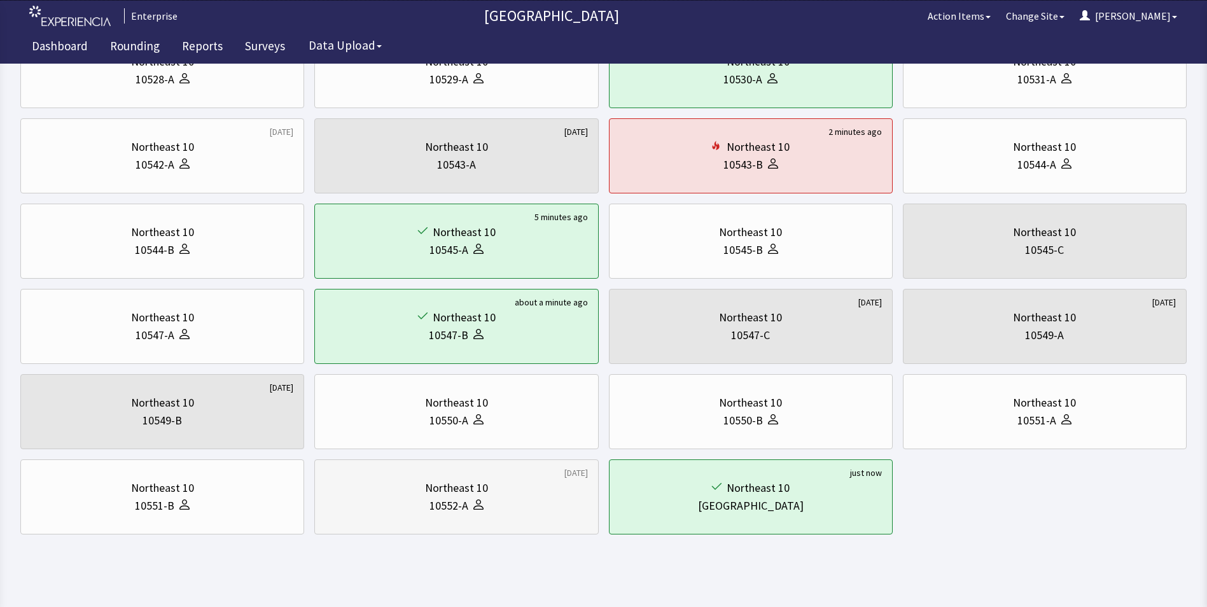
click at [397, 494] on div "Northeast 10" at bounding box center [456, 488] width 262 height 18
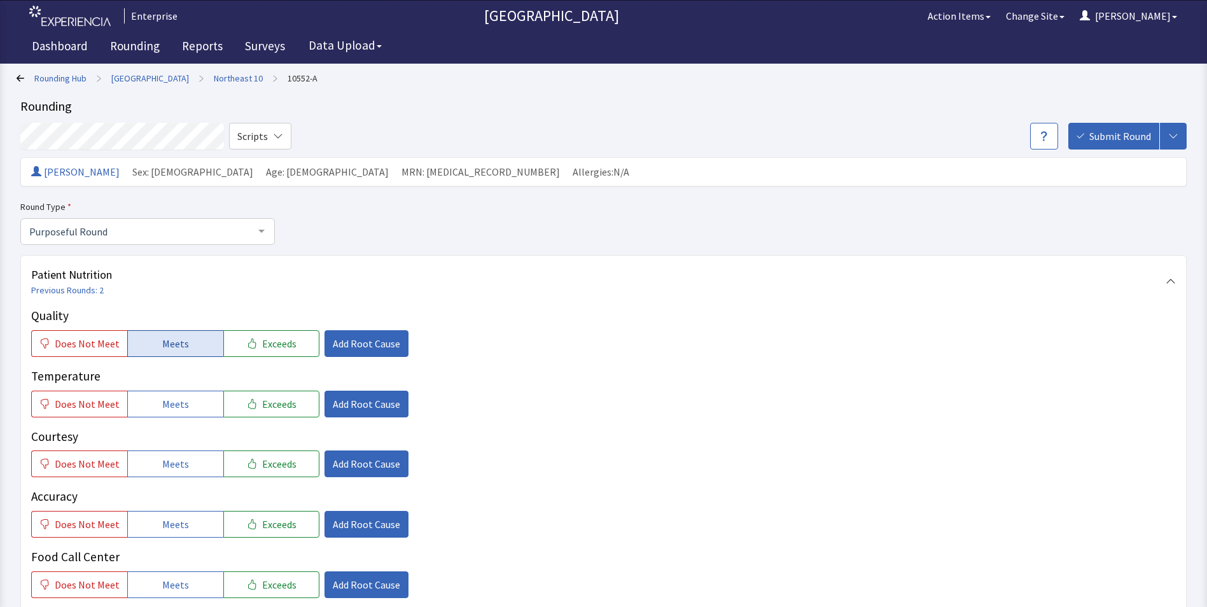
click at [162, 332] on button "Meets" at bounding box center [175, 343] width 96 height 27
drag, startPoint x: 163, startPoint y: 405, endPoint x: 158, endPoint y: 437, distance: 32.1
click at [163, 406] on span "Meets" at bounding box center [175, 403] width 27 height 15
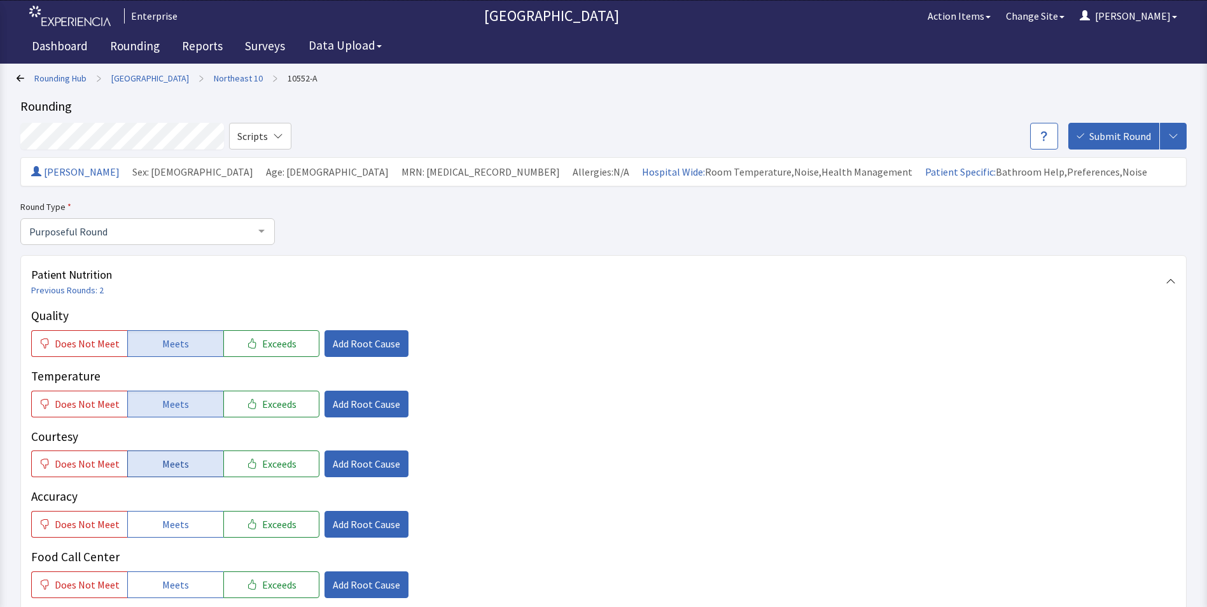
drag, startPoint x: 156, startPoint y: 456, endPoint x: 152, endPoint y: 510, distance: 54.2
click at [156, 467] on button "Meets" at bounding box center [175, 463] width 96 height 27
click at [151, 536] on button "Meets" at bounding box center [175, 524] width 96 height 27
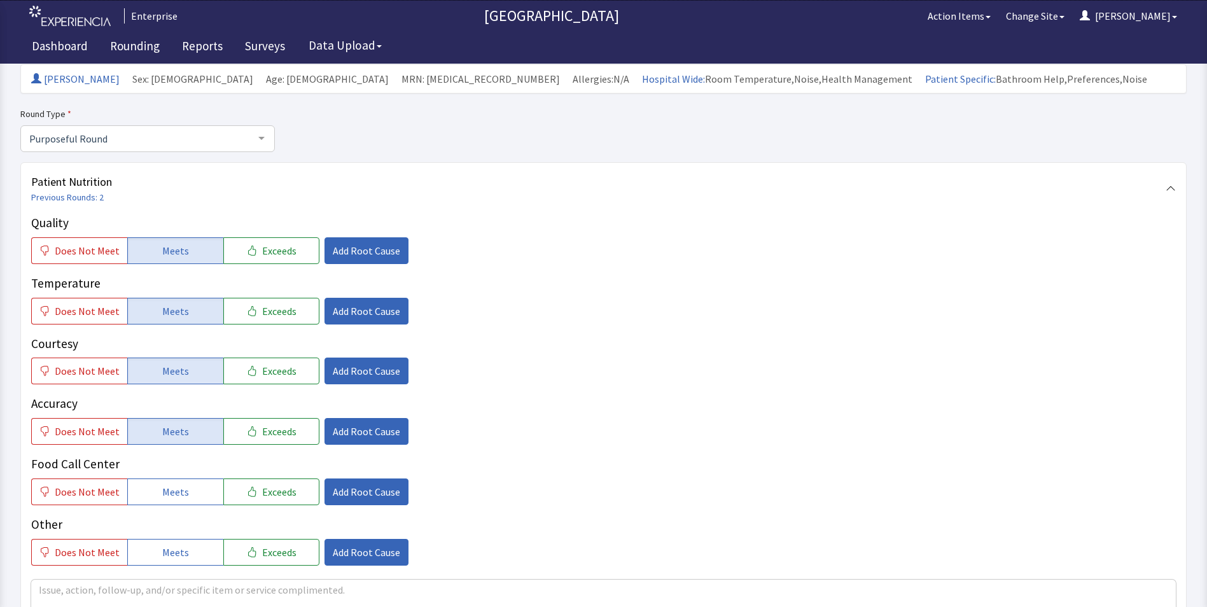
scroll to position [191, 0]
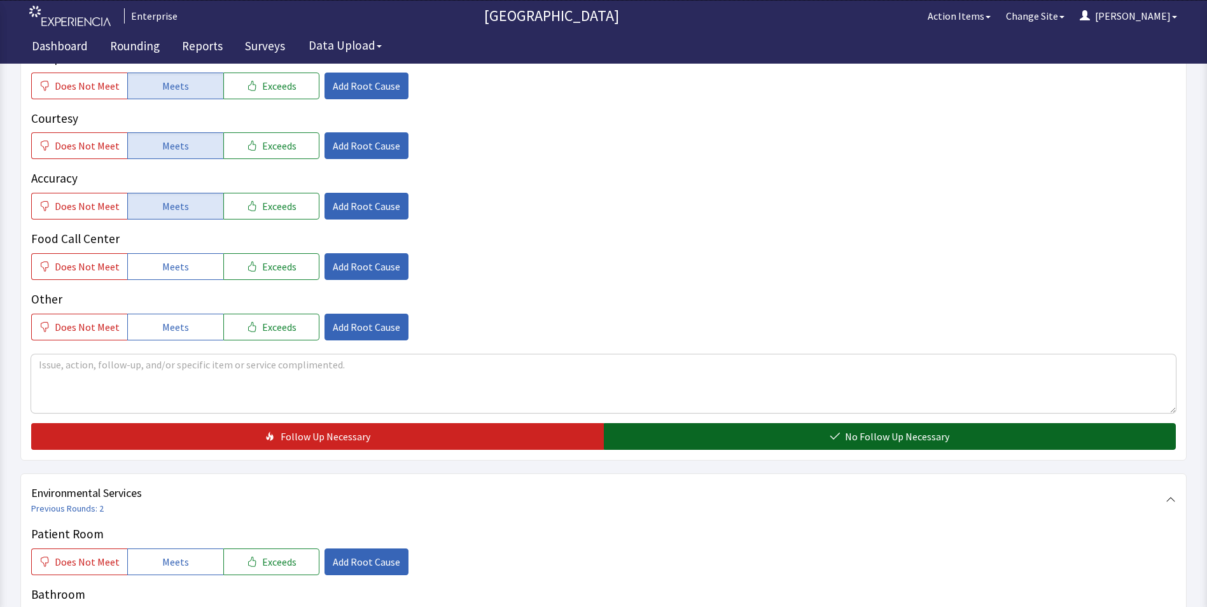
click at [690, 424] on button "No Follow Up Necessary" at bounding box center [890, 436] width 572 height 27
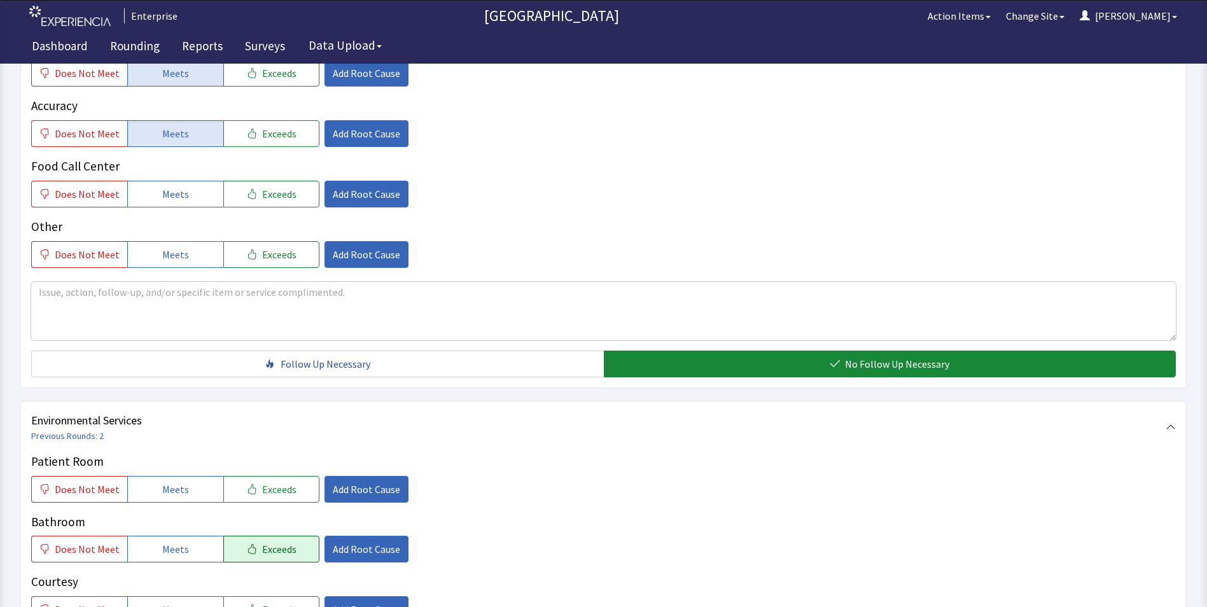
scroll to position [509, 0]
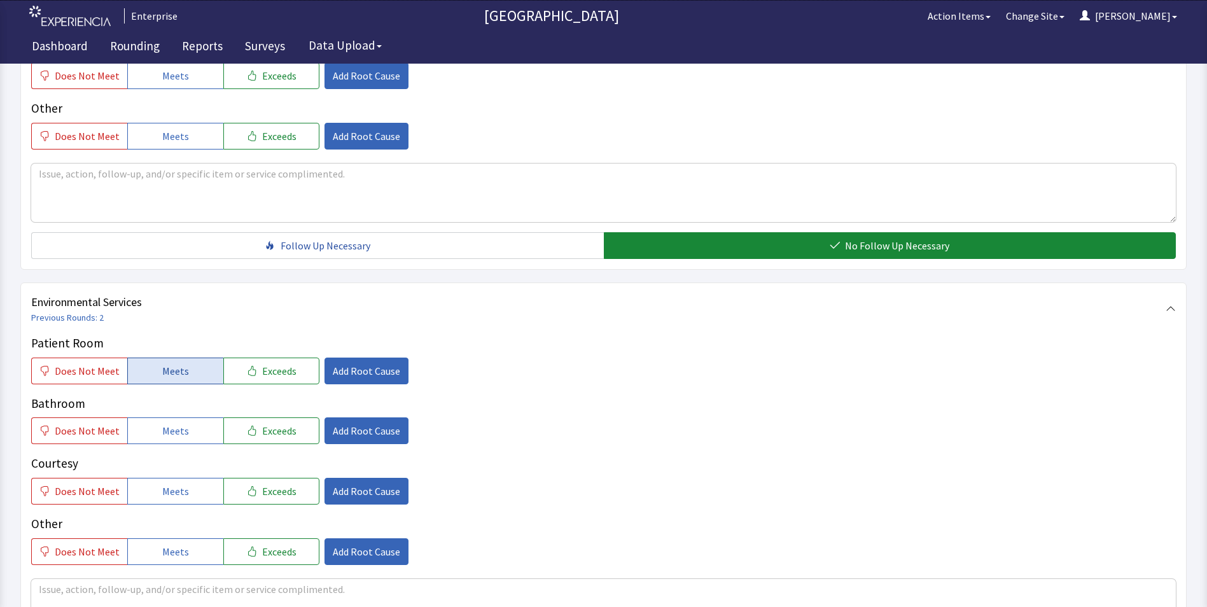
click at [168, 369] on span "Meets" at bounding box center [175, 370] width 27 height 15
click at [162, 430] on span "Meets" at bounding box center [175, 430] width 27 height 15
drag, startPoint x: 156, startPoint y: 482, endPoint x: 249, endPoint y: 497, distance: 93.4
click at [158, 485] on button "Meets" at bounding box center [175, 491] width 96 height 27
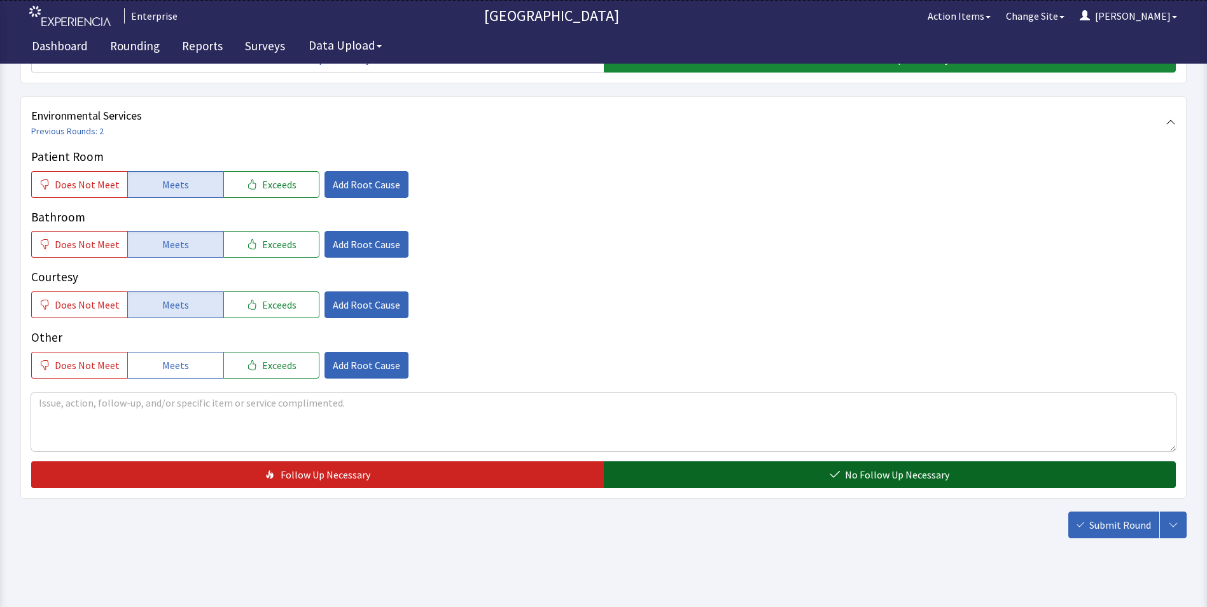
scroll to position [700, 0]
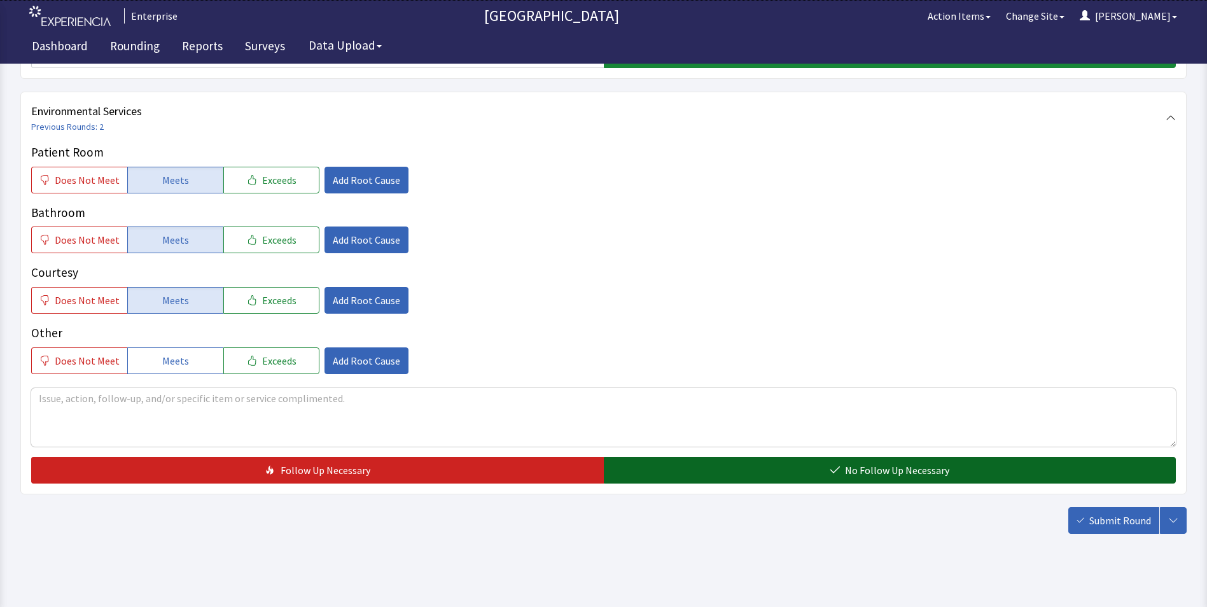
drag, startPoint x: 656, startPoint y: 468, endPoint x: 763, endPoint y: 475, distance: 107.1
click at [657, 468] on button "No Follow Up Necessary" at bounding box center [890, 470] width 572 height 27
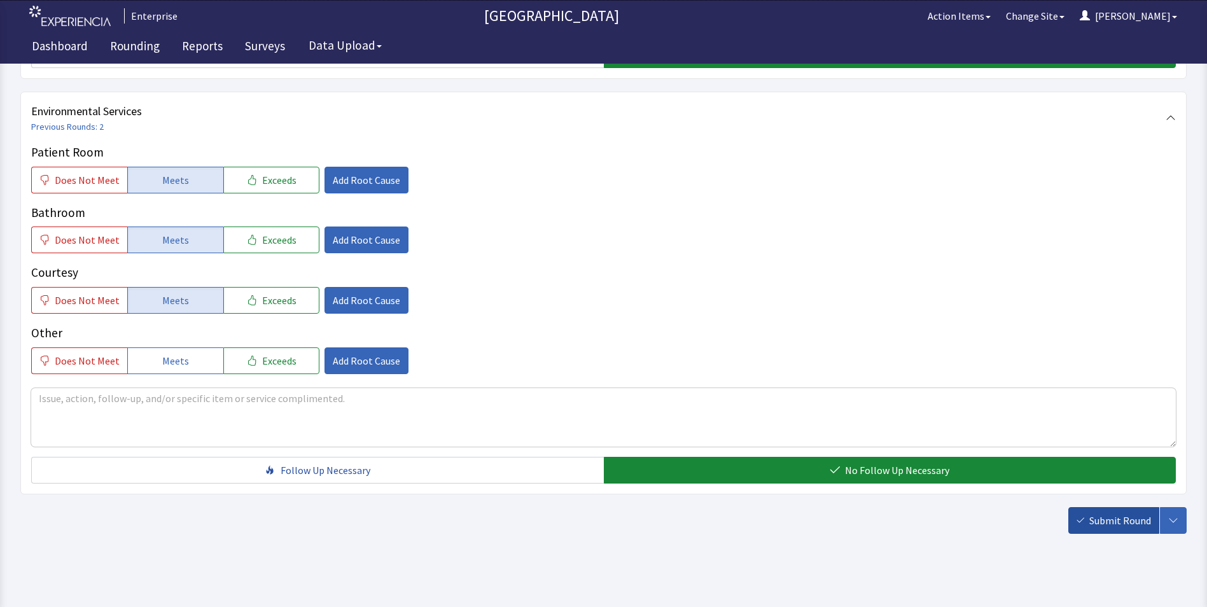
click at [1117, 522] on span "Submit Round" at bounding box center [1120, 520] width 62 height 15
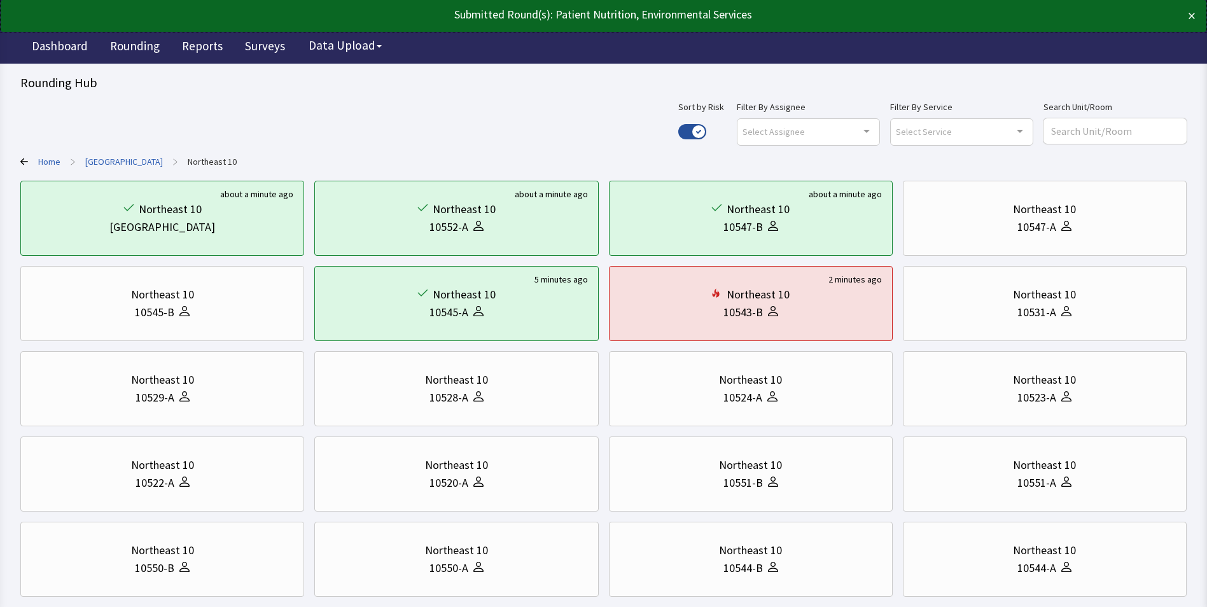
click at [111, 162] on link "[GEOGRAPHIC_DATA]" at bounding box center [124, 161] width 78 height 13
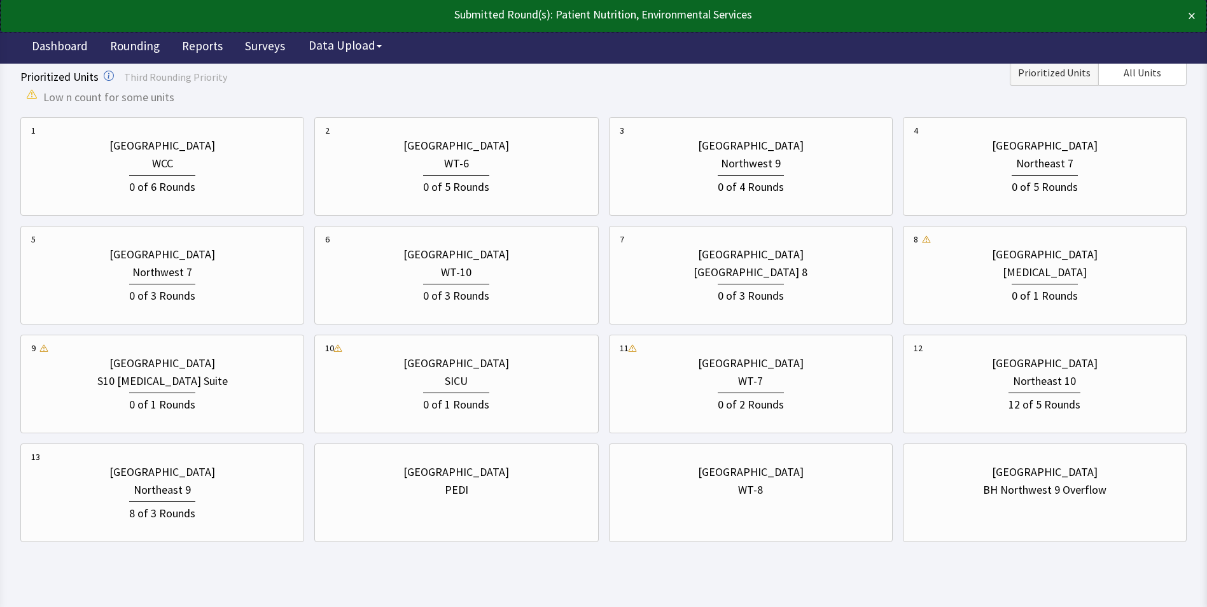
scroll to position [445, 0]
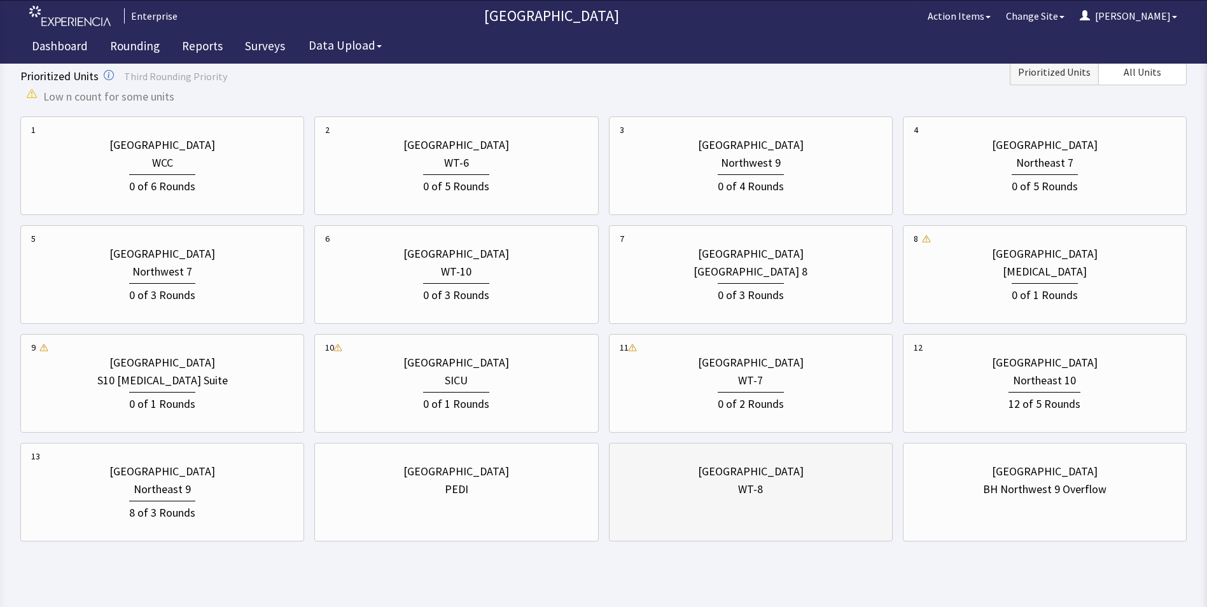
click at [782, 496] on div "WT-8" at bounding box center [751, 489] width 262 height 18
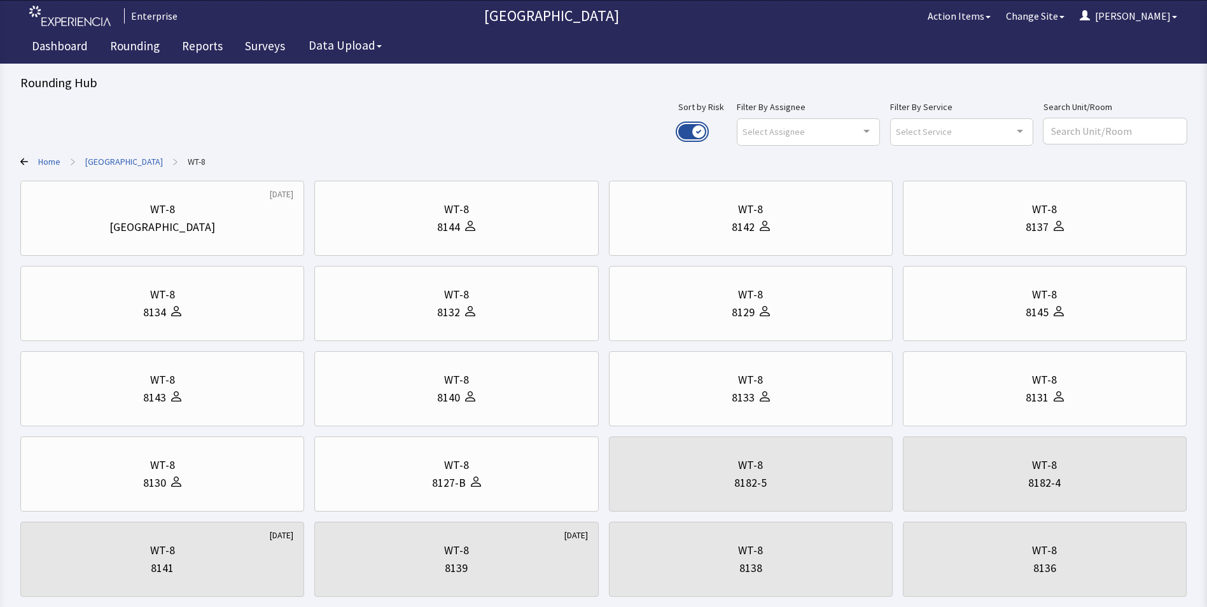
click at [706, 132] on button "Use setting" at bounding box center [692, 131] width 28 height 15
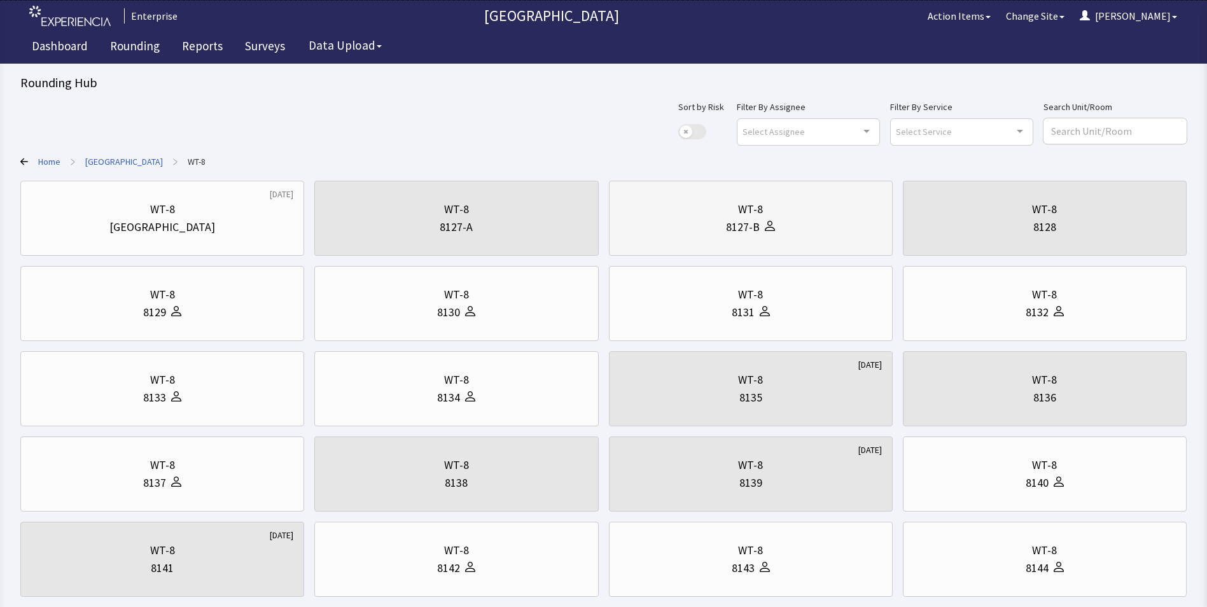
click at [702, 228] on div "8127-B" at bounding box center [751, 227] width 262 height 18
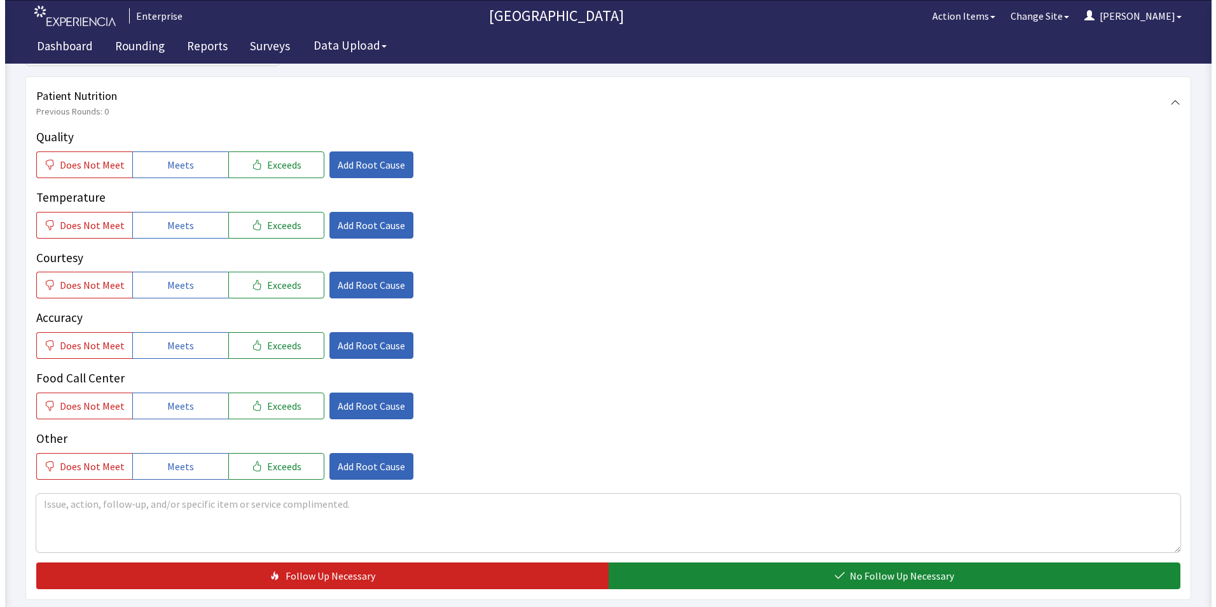
scroll to position [191, 0]
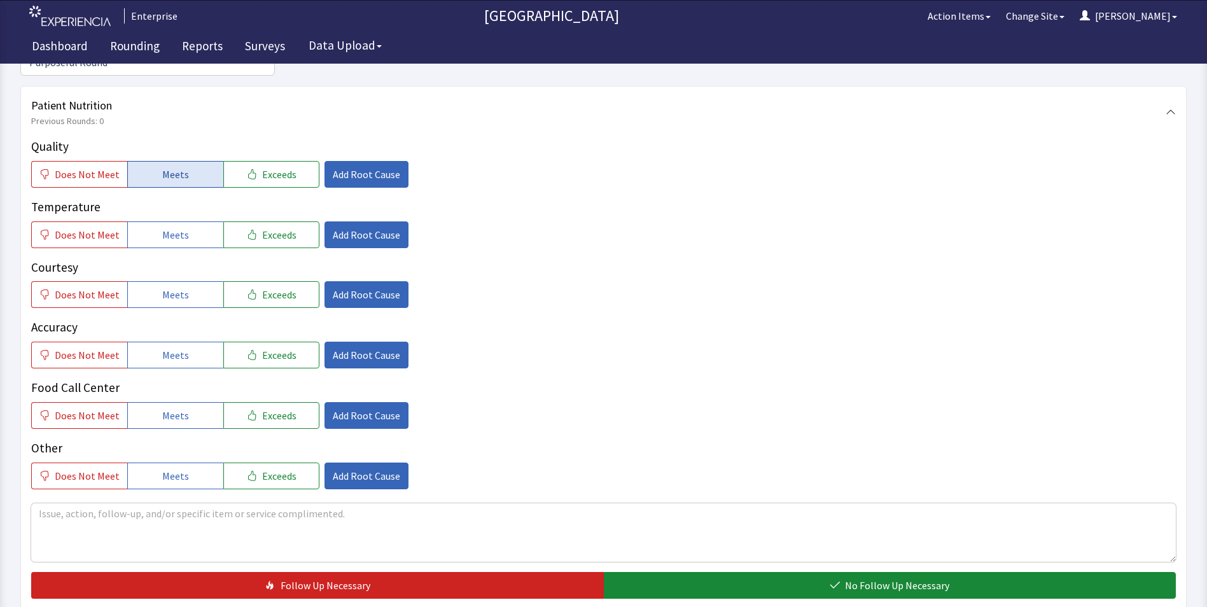
click at [176, 167] on span "Meets" at bounding box center [175, 174] width 27 height 15
click at [162, 227] on span "Meets" at bounding box center [175, 234] width 27 height 15
click at [163, 287] on span "Meets" at bounding box center [175, 294] width 27 height 15
click at [91, 347] on span "Does Not Meet" at bounding box center [87, 354] width 65 height 15
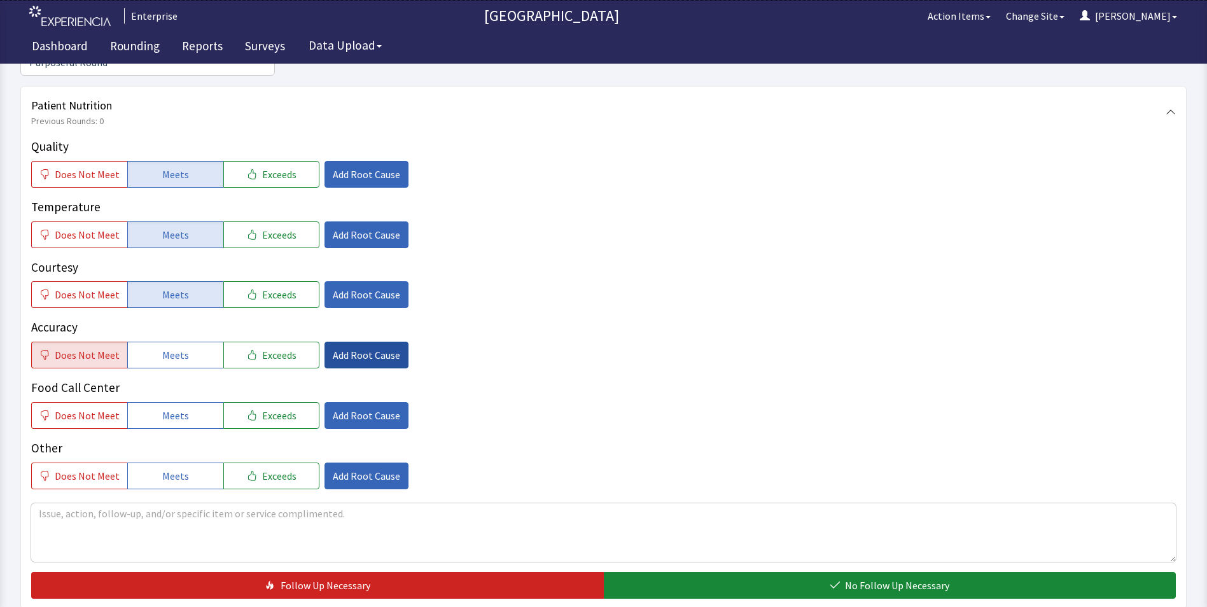
click at [350, 347] on span "Add Root Cause" at bounding box center [366, 354] width 67 height 15
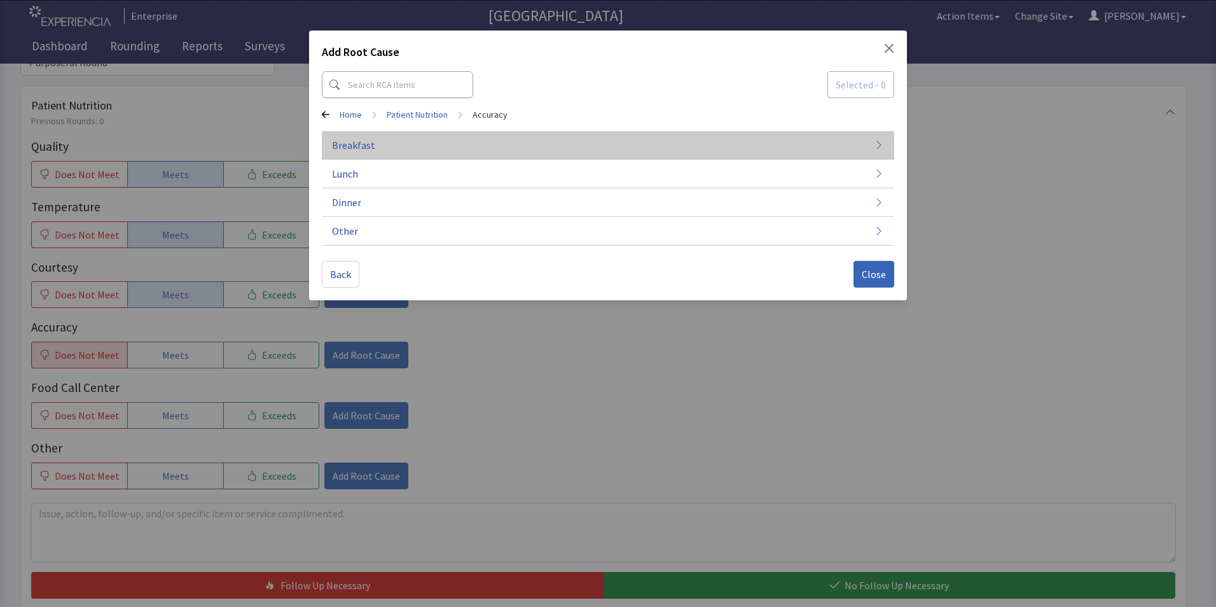
click at [396, 149] on button "Breakfast" at bounding box center [608, 145] width 572 height 29
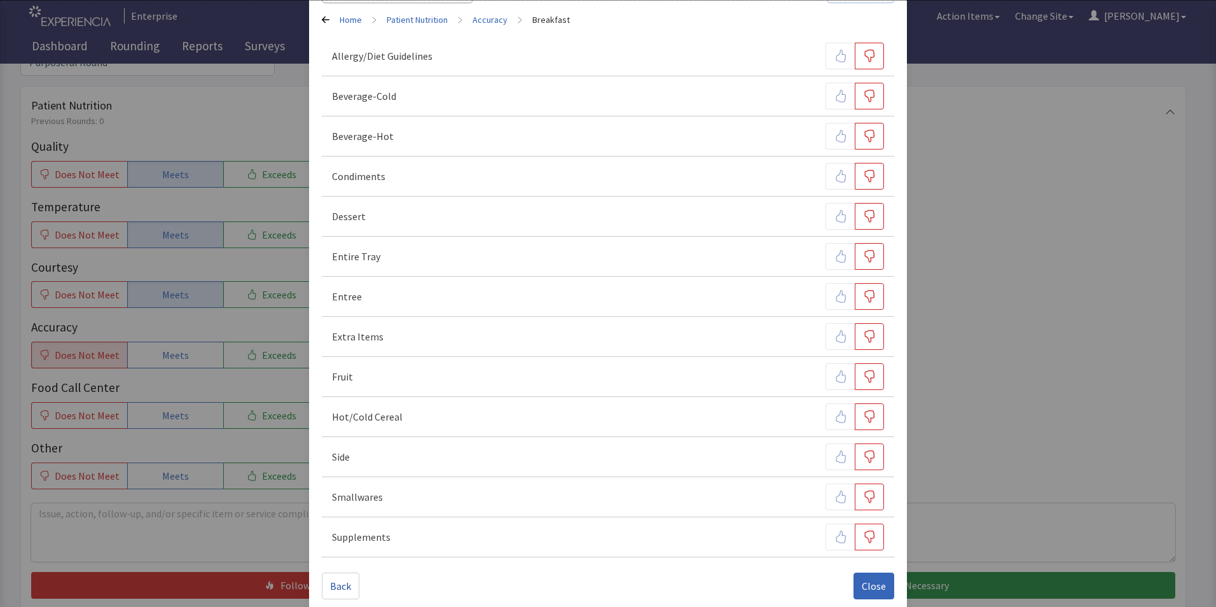
scroll to position [110, 0]
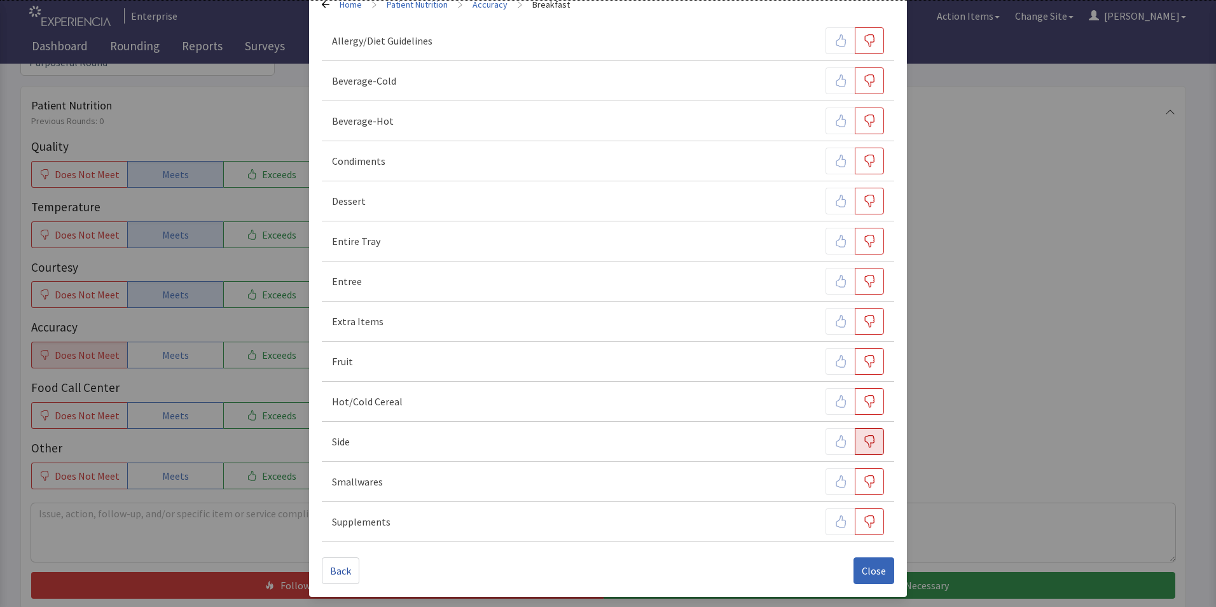
click at [863, 443] on icon "button" at bounding box center [869, 441] width 13 height 13
click at [863, 571] on span "Close" at bounding box center [874, 570] width 24 height 15
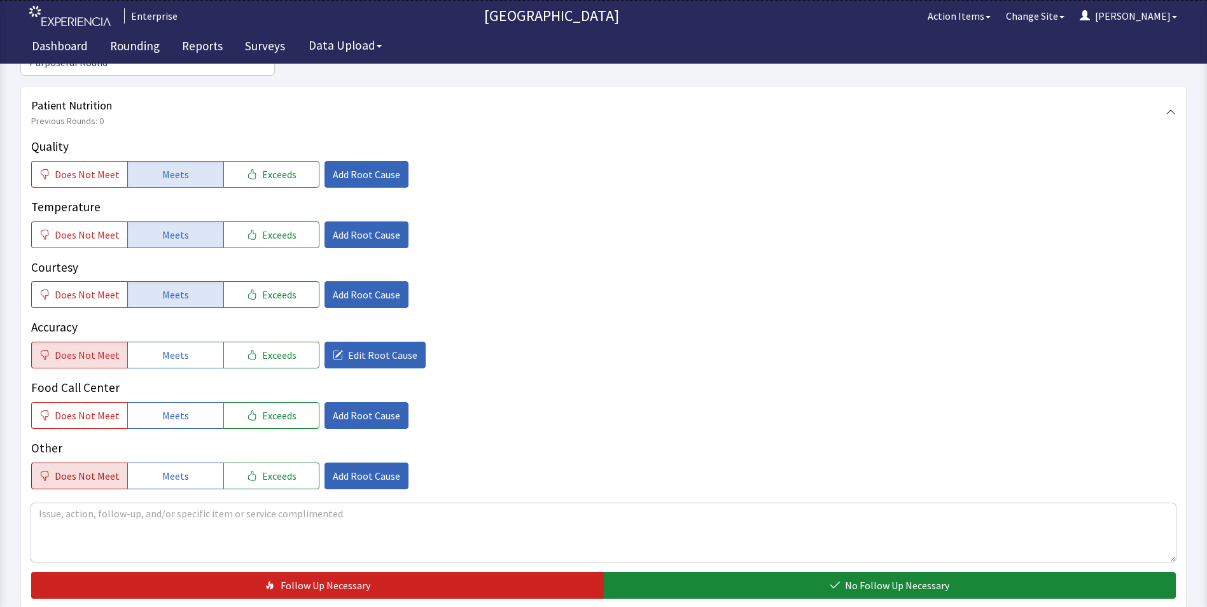
click at [88, 468] on span "Does Not Meet" at bounding box center [87, 475] width 65 height 15
click at [349, 468] on span "Add Root Cause" at bounding box center [366, 475] width 67 height 15
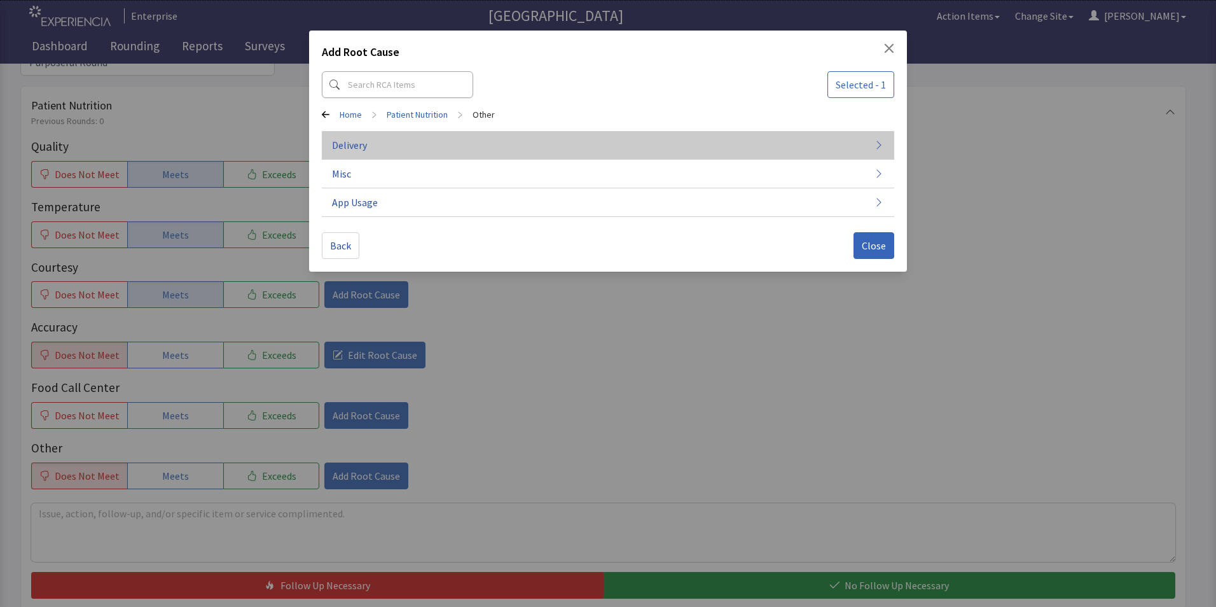
click at [410, 149] on button "Delivery" at bounding box center [608, 145] width 572 height 29
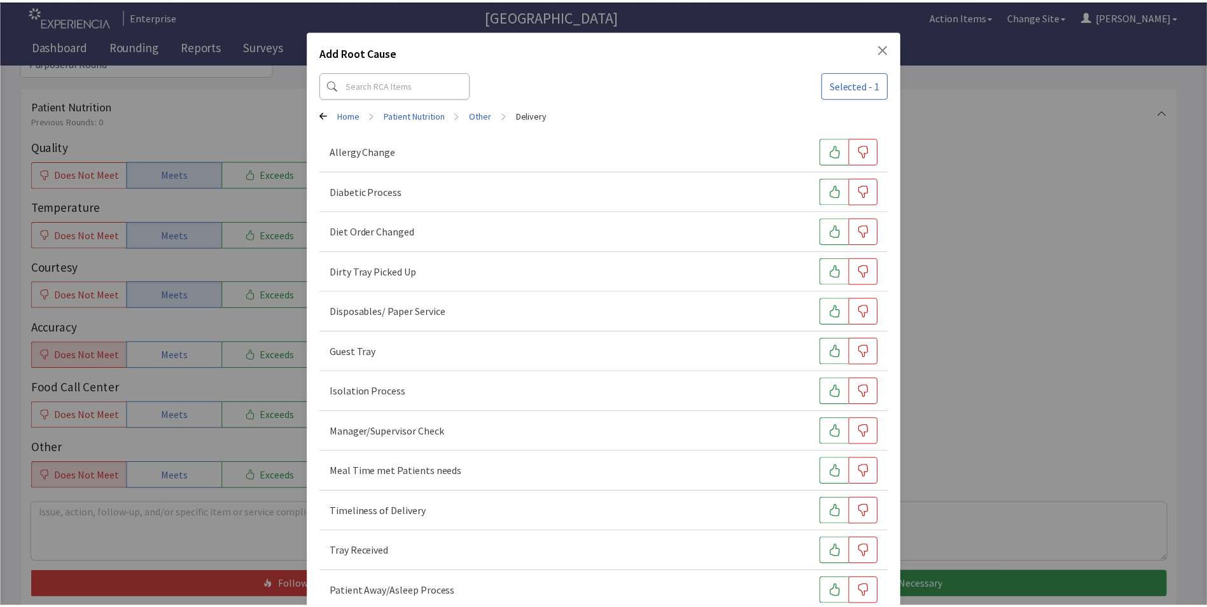
scroll to position [70, 0]
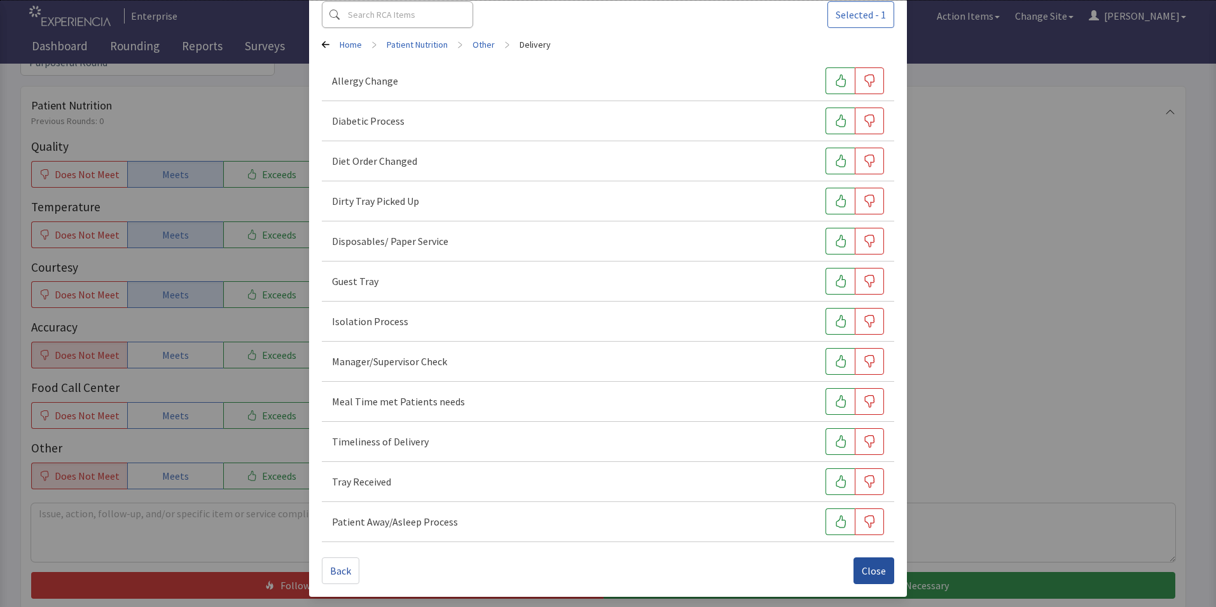
click at [862, 577] on span "Close" at bounding box center [874, 570] width 24 height 15
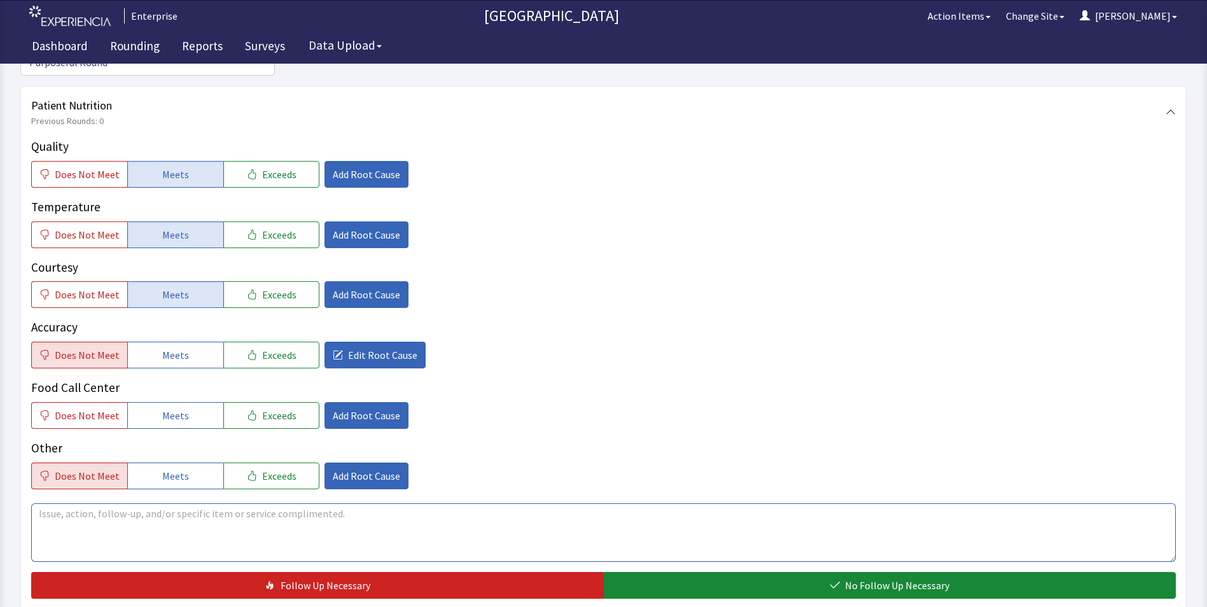
click at [44, 503] on textarea at bounding box center [603, 532] width 1144 height 59
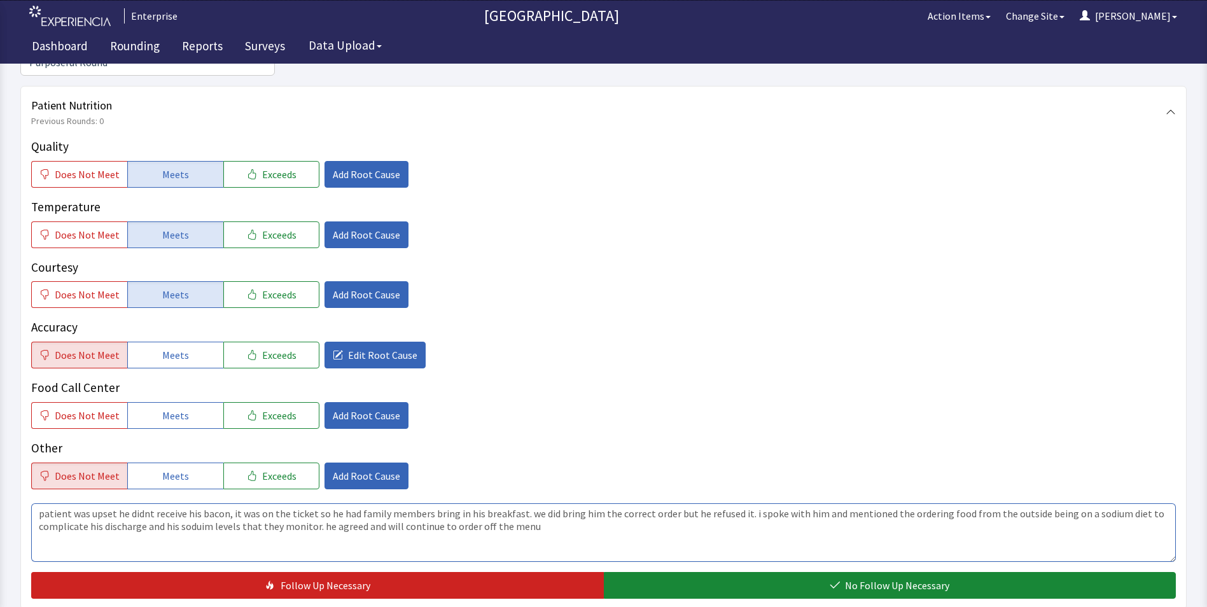
drag, startPoint x: 314, startPoint y: 506, endPoint x: 331, endPoint y: 509, distance: 18.1
click at [315, 506] on textarea "patient was upset he didnt receive his bacon, it was on the ticket so he had fa…" at bounding box center [603, 532] width 1144 height 59
click at [315, 503] on textarea "patient was upset he didnt receive his bacon, it was on the ticket so he had fa…" at bounding box center [603, 532] width 1144 height 59
click at [537, 506] on textarea "patient was upset he didnt receive his bacon, it was on the ticket so he had fa…" at bounding box center [603, 532] width 1144 height 59
drag, startPoint x: 39, startPoint y: 494, endPoint x: 716, endPoint y: 517, distance: 677.2
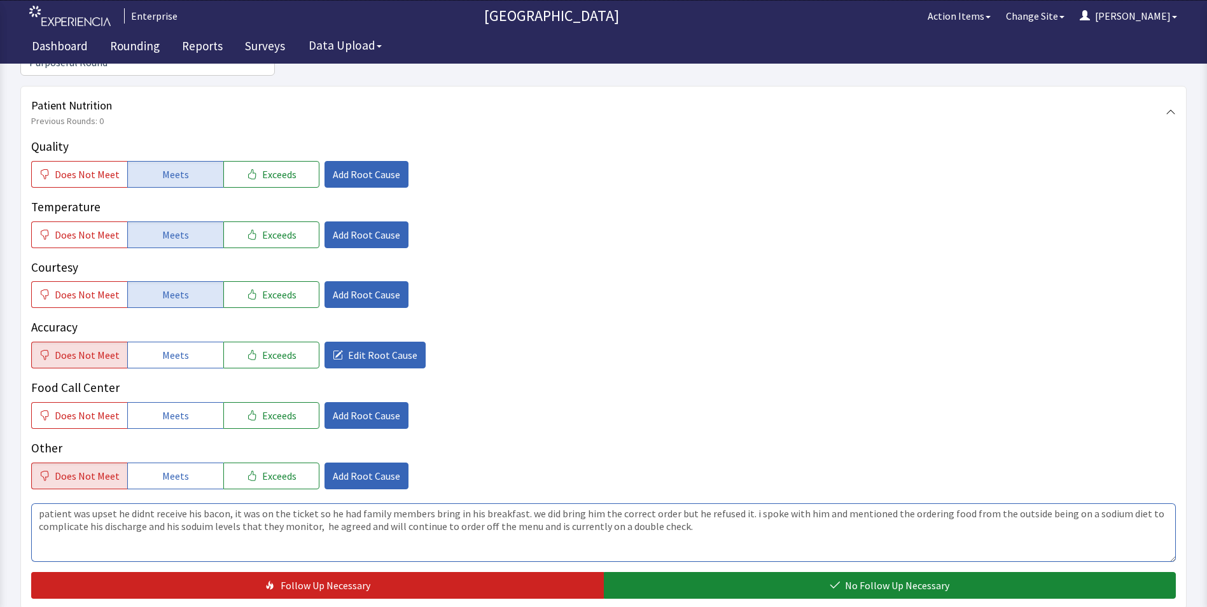
click at [716, 517] on textarea "patient was upset he didnt receive his bacon, it was on the ticket so he had fa…" at bounding box center [603, 532] width 1144 height 59
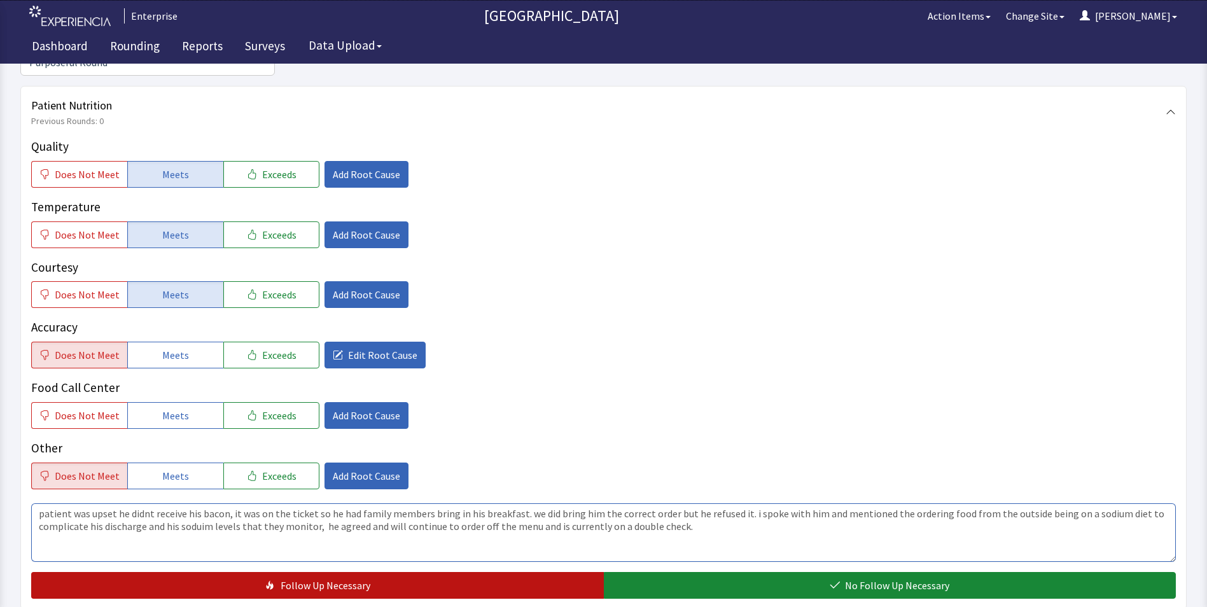
type textarea "patient was upset he didnt receive his bacon, it was on the ticket so he had fa…"
click at [386, 572] on button "Follow Up Necessary" at bounding box center [317, 585] width 572 height 27
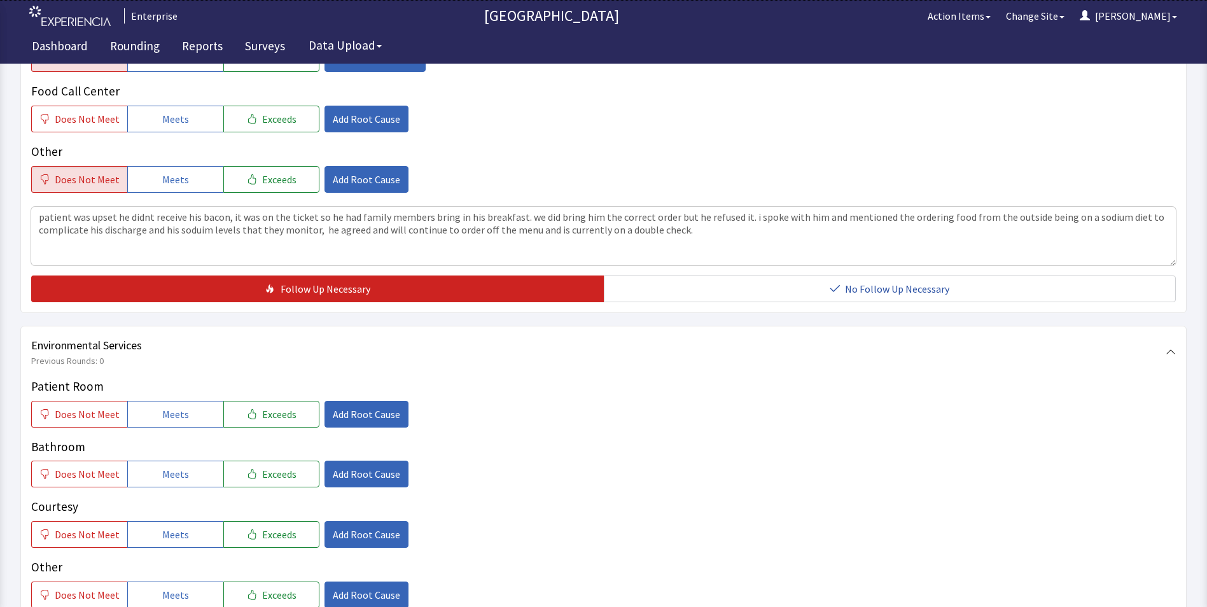
scroll to position [509, 0]
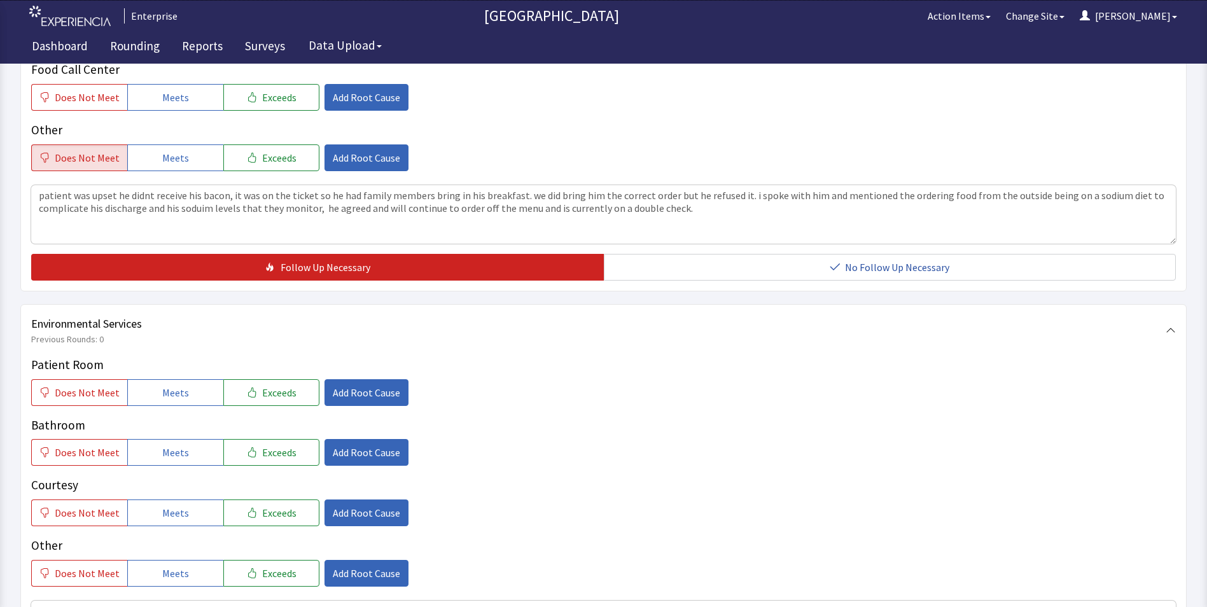
drag, startPoint x: 205, startPoint y: 364, endPoint x: 198, endPoint y: 401, distance: 38.2
click at [205, 379] on button "Meets" at bounding box center [175, 392] width 96 height 27
drag, startPoint x: 197, startPoint y: 426, endPoint x: 197, endPoint y: 470, distance: 43.9
click at [197, 439] on button "Meets" at bounding box center [175, 452] width 96 height 27
click at [188, 499] on button "Meets" at bounding box center [175, 512] width 96 height 27
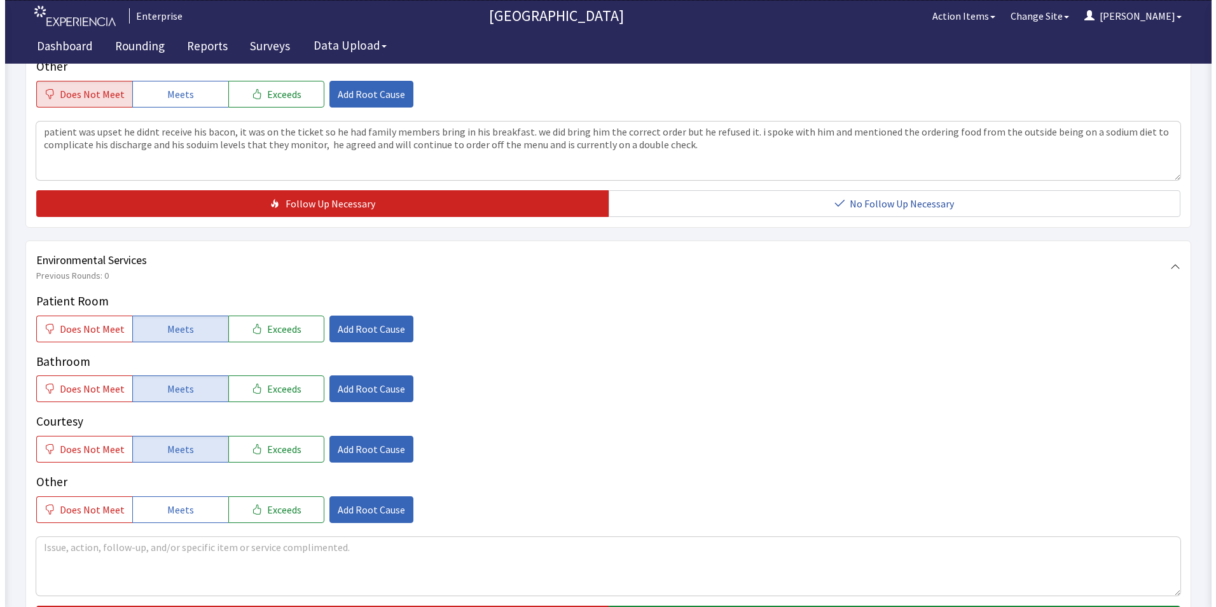
scroll to position [711, 0]
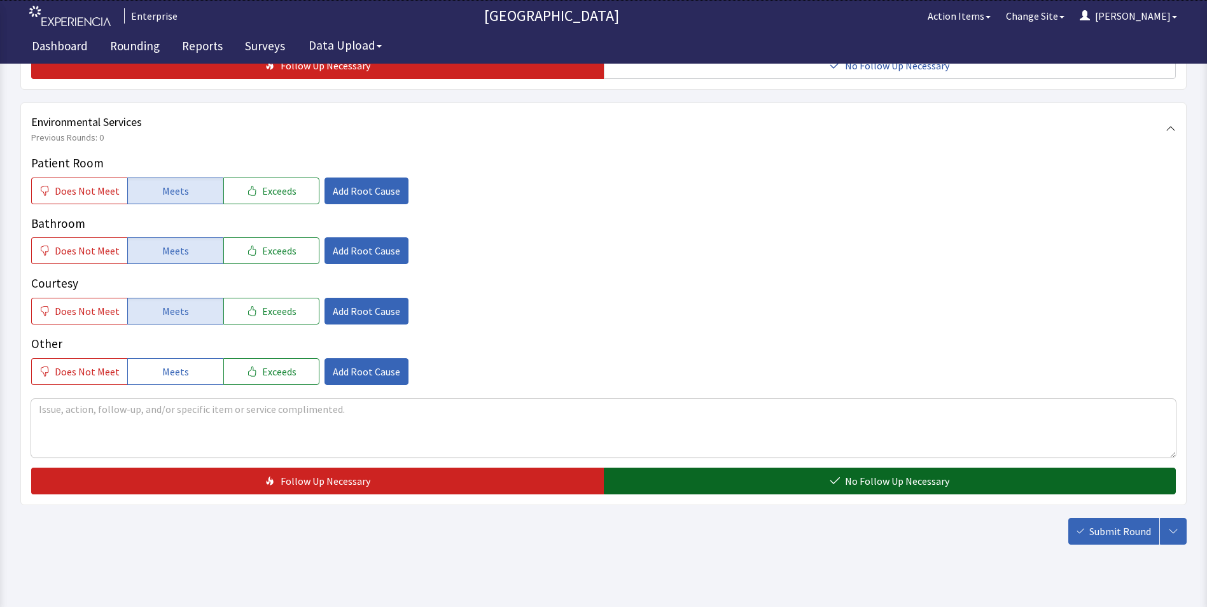
click at [717, 468] on button "No Follow Up Necessary" at bounding box center [890, 481] width 572 height 27
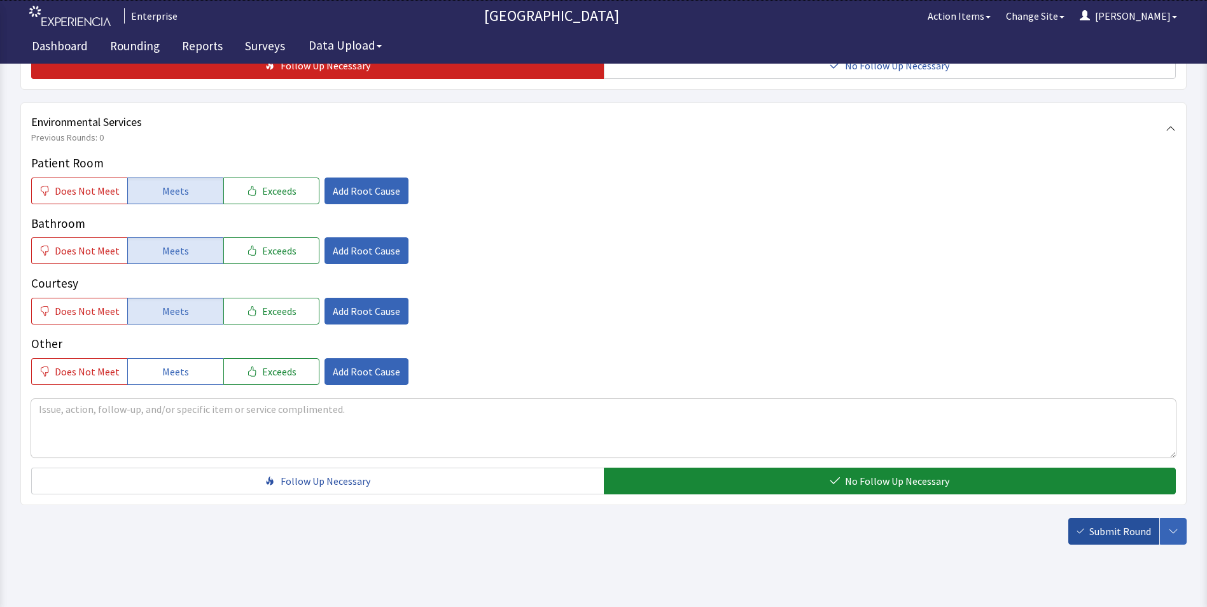
click at [1089, 518] on button "Submit Round" at bounding box center [1113, 531] width 91 height 27
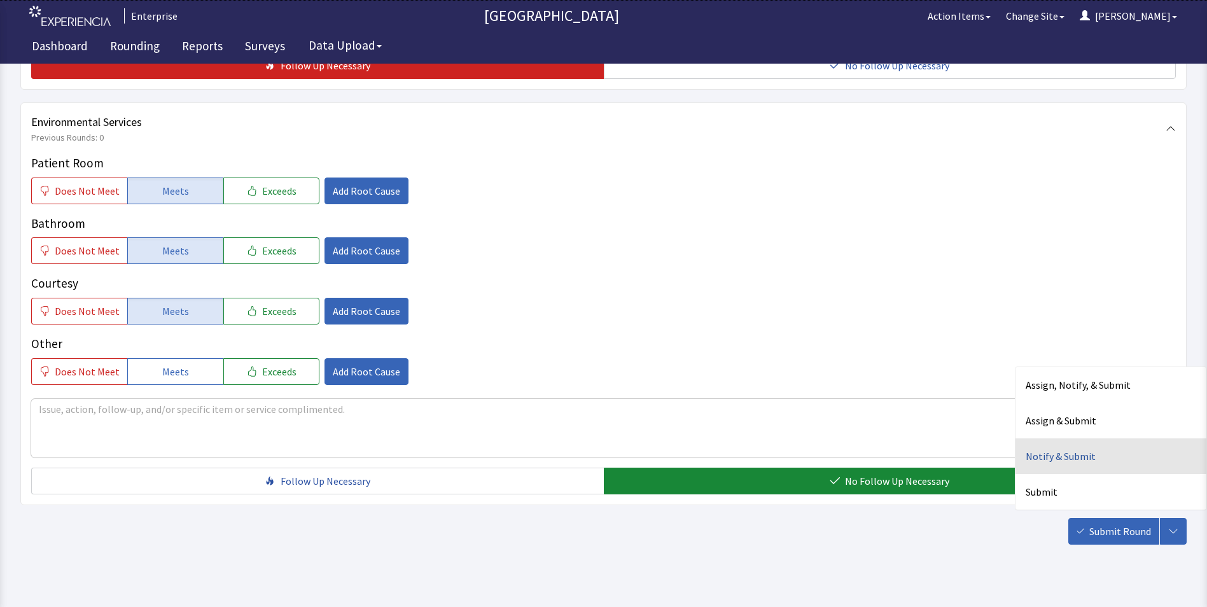
click at [1046, 438] on div "Notify & Submit" at bounding box center [1110, 456] width 191 height 36
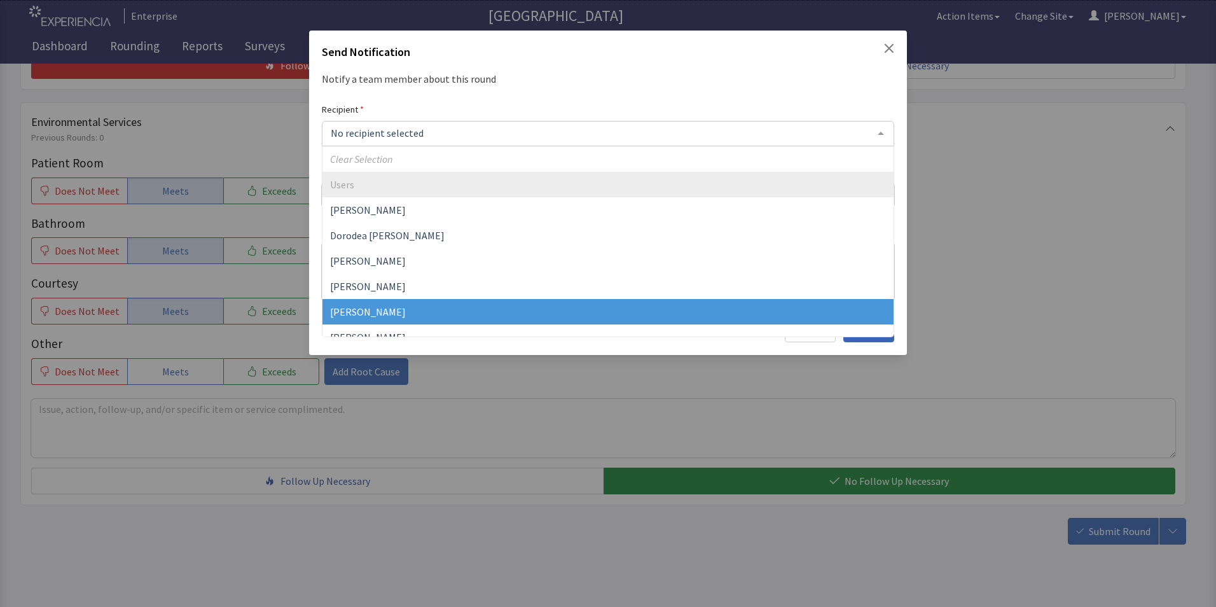
click at [363, 305] on span "Jacquelyn Bucci" at bounding box center [368, 311] width 76 height 13
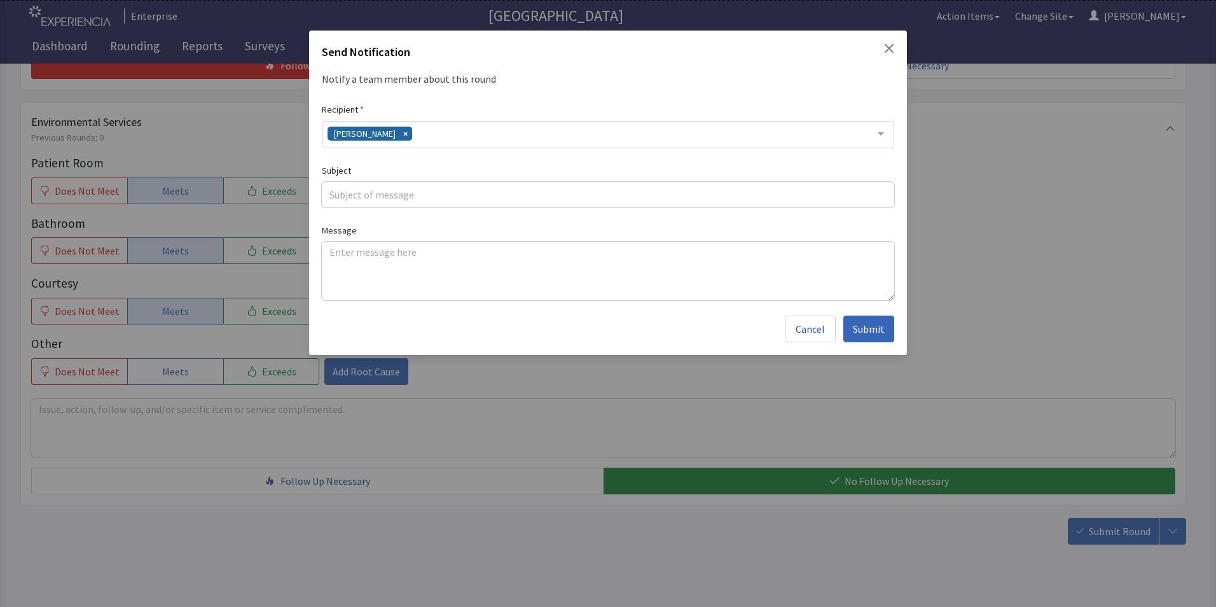
click at [434, 137] on div "Jacquelyn Bucci" at bounding box center [608, 134] width 572 height 27
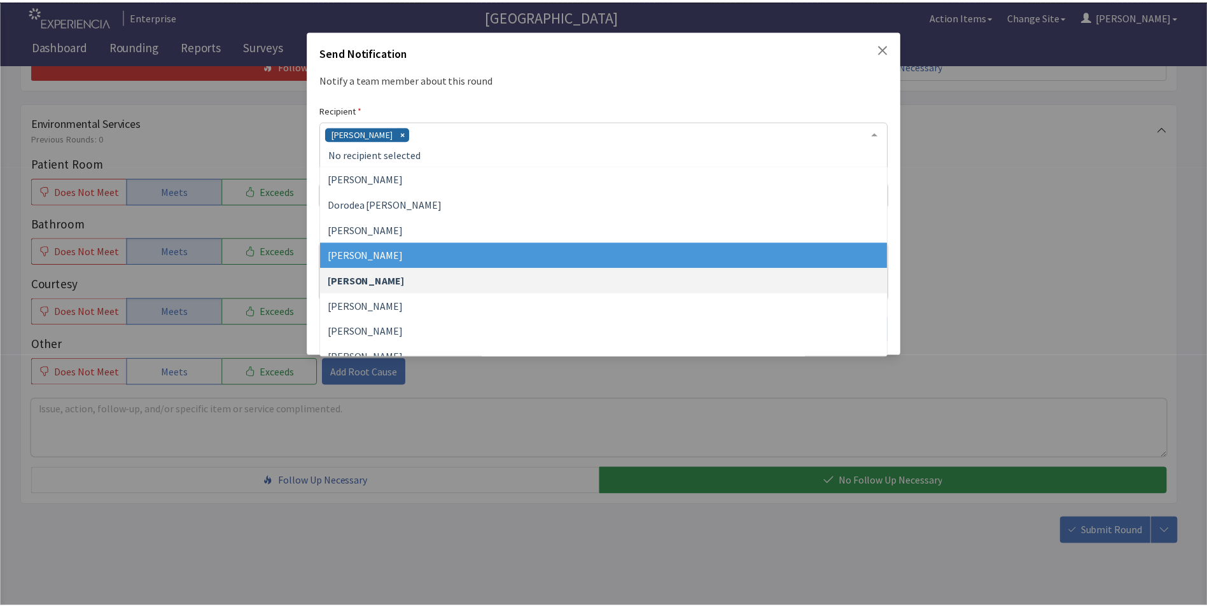
scroll to position [127, 0]
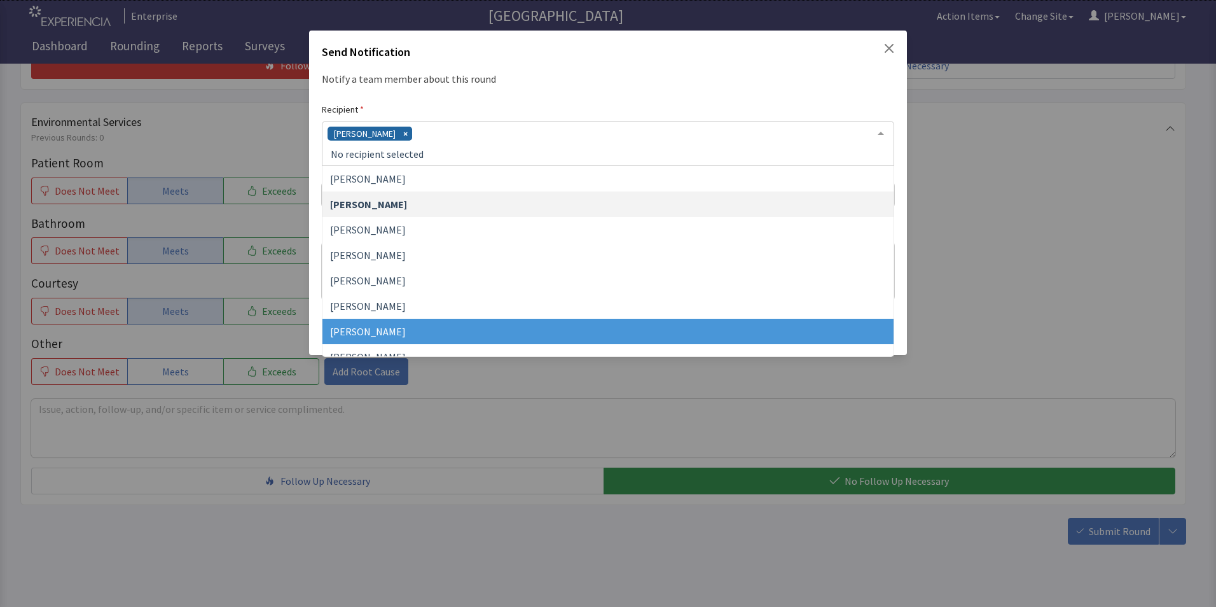
click at [371, 324] on span "[PERSON_NAME]" at bounding box center [607, 331] width 571 height 25
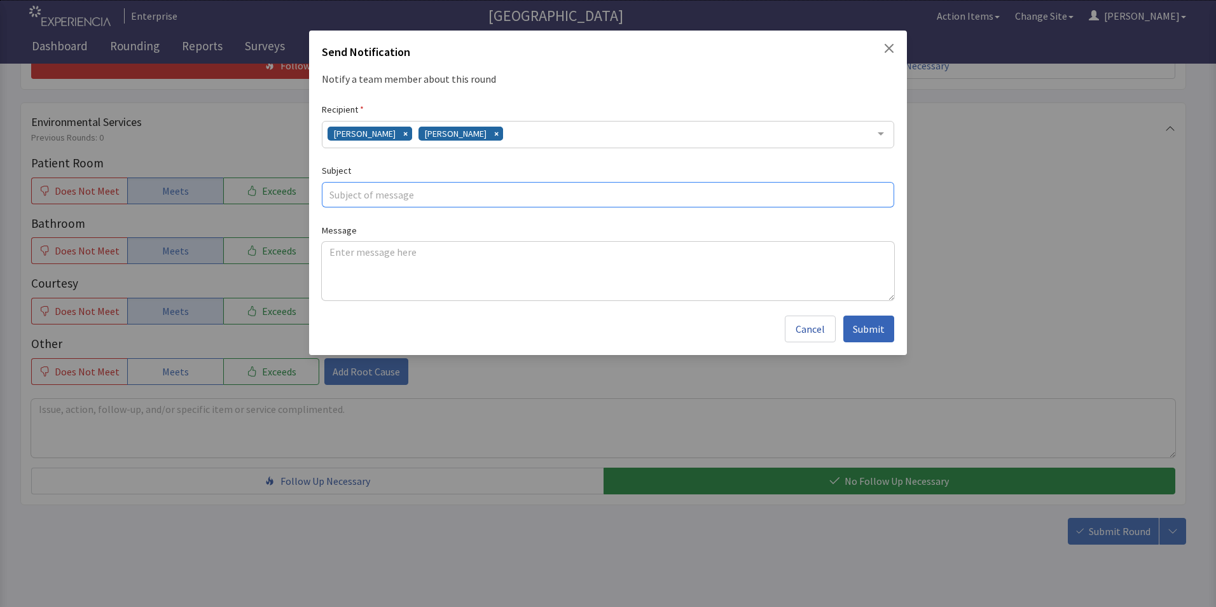
click at [378, 201] on input "text" at bounding box center [608, 194] width 572 height 25
type input "missing bacon"
click at [337, 251] on textarea at bounding box center [608, 271] width 572 height 59
paste textarea "patient was upset he didnt receive his bacon, it was on the ticket so he had fa…"
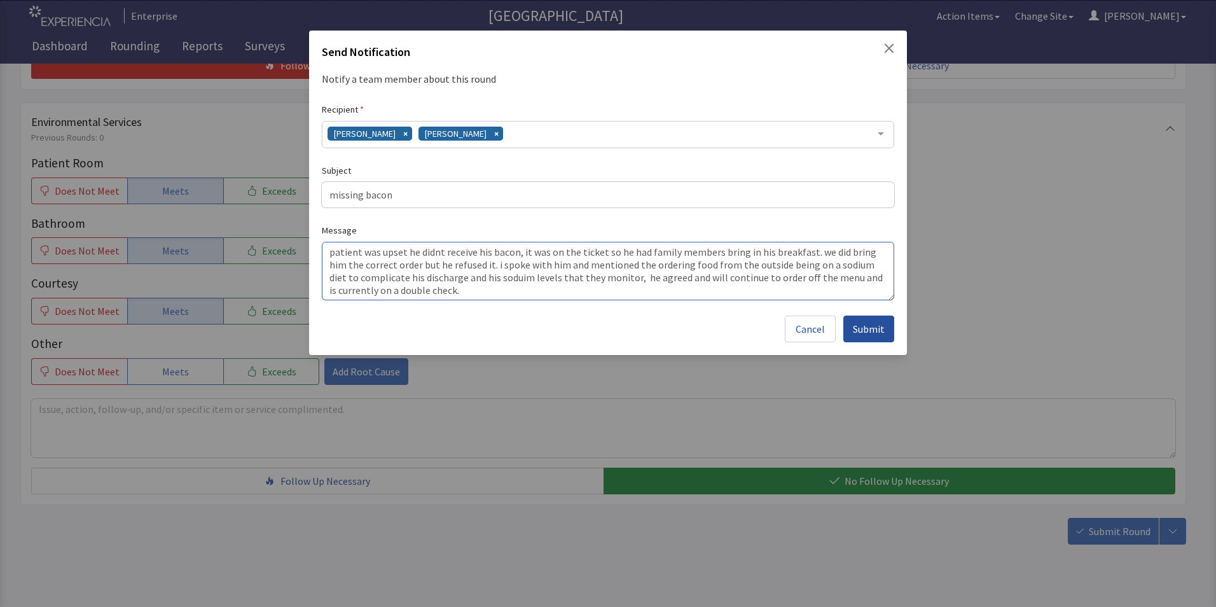
type textarea "patient was upset he didnt receive his bacon, it was on the ticket so he had fa…"
click at [865, 332] on span "Submit" at bounding box center [869, 328] width 32 height 15
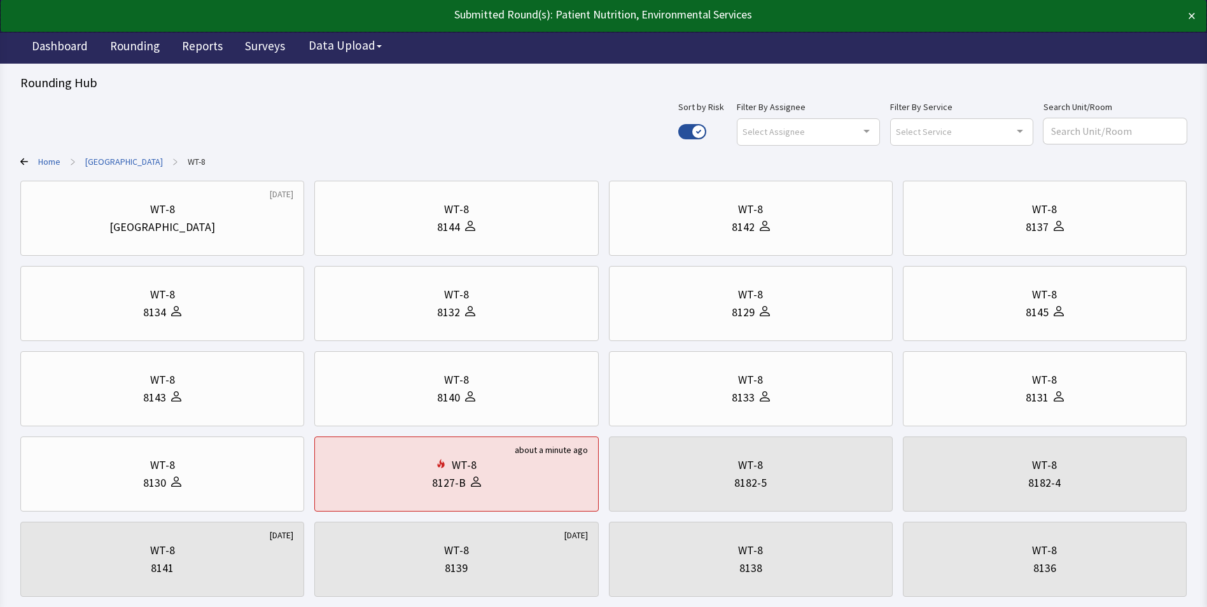
click at [125, 160] on link "[GEOGRAPHIC_DATA]" at bounding box center [124, 161] width 78 height 13
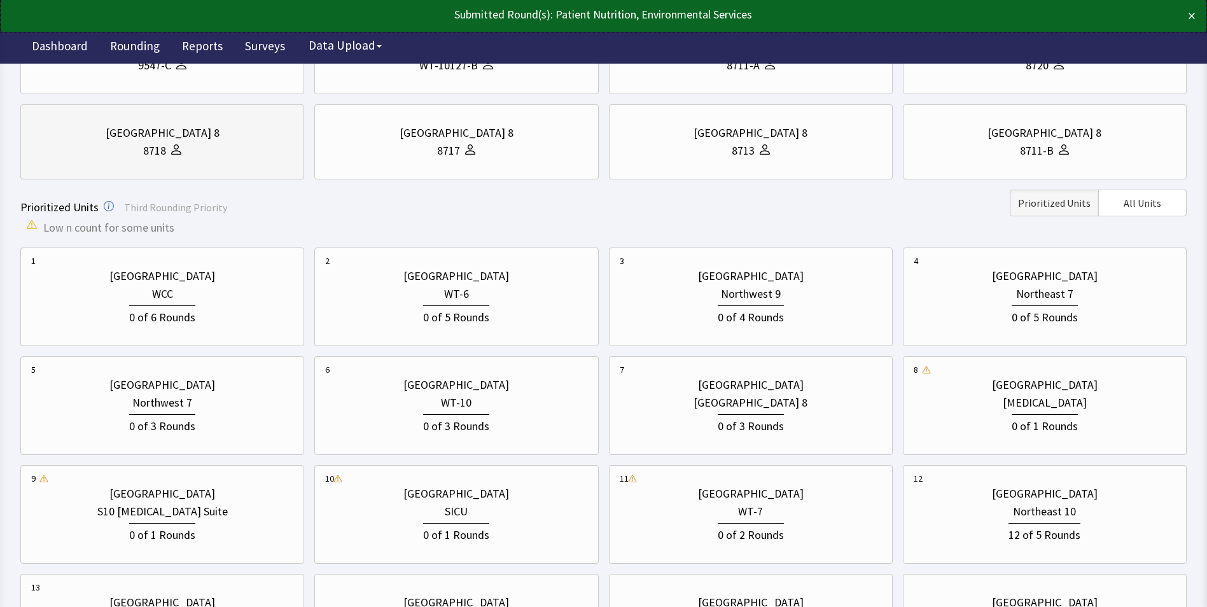
scroll to position [382, 0]
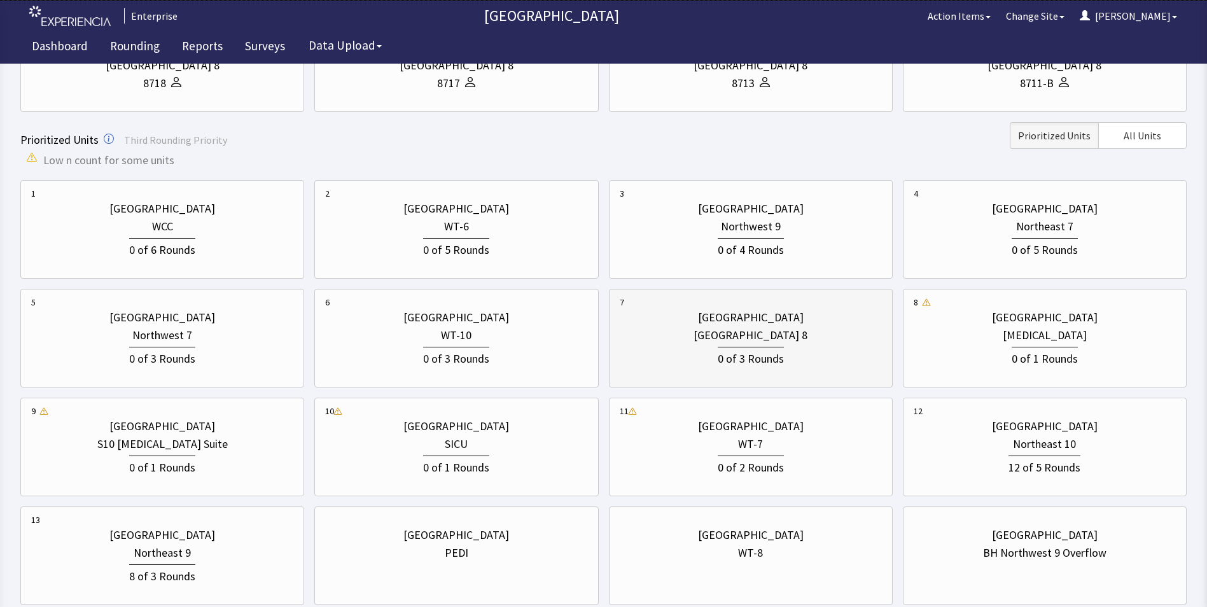
click at [728, 333] on div "[GEOGRAPHIC_DATA] 8" at bounding box center [750, 335] width 114 height 18
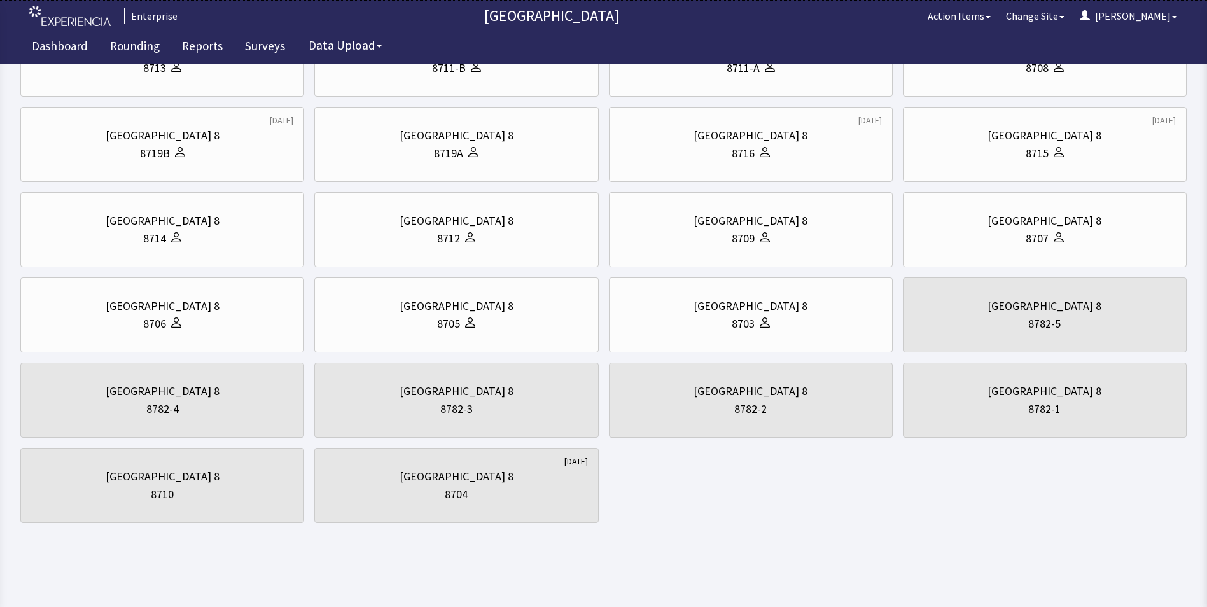
scroll to position [0, 0]
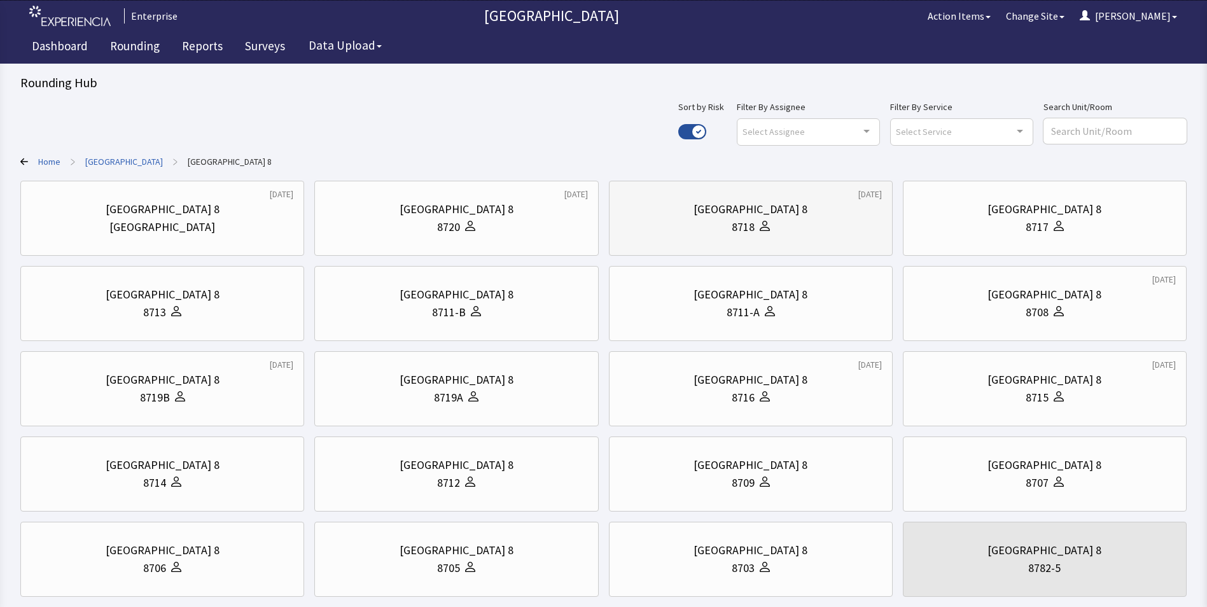
click at [716, 214] on div "[GEOGRAPHIC_DATA] 8" at bounding box center [751, 209] width 262 height 18
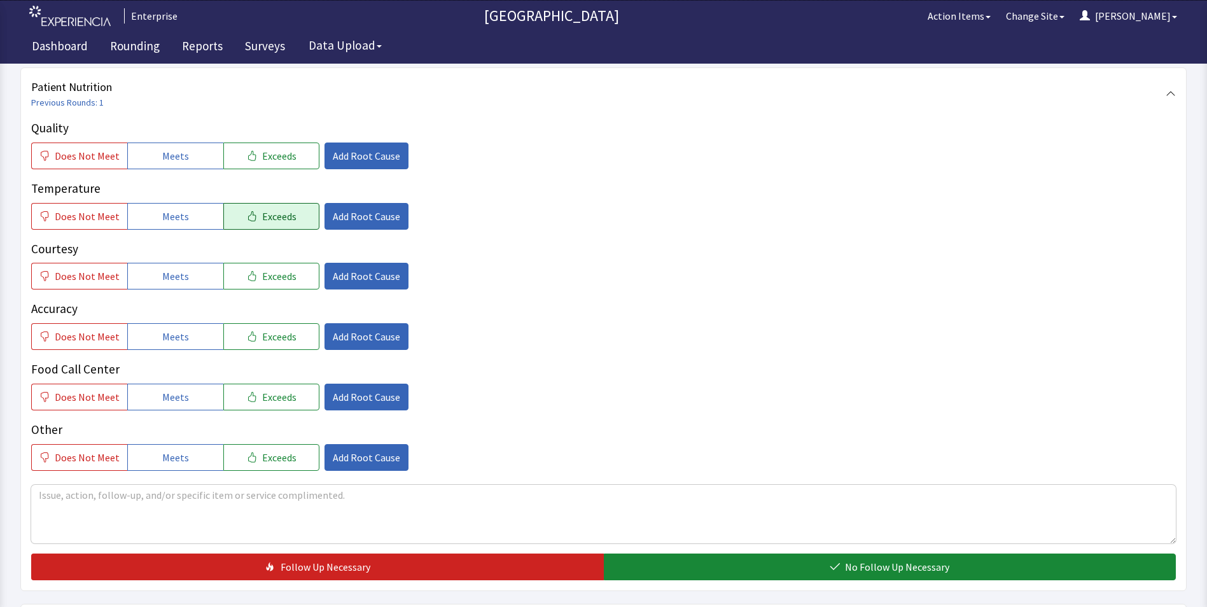
scroll to position [191, 0]
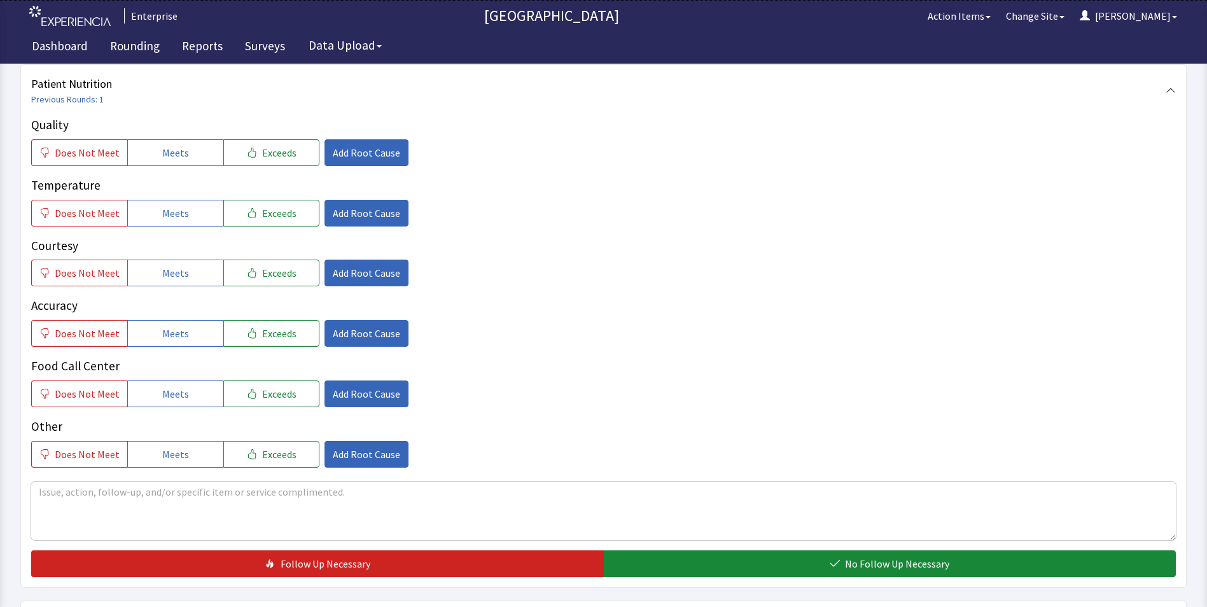
drag, startPoint x: 155, startPoint y: 150, endPoint x: 158, endPoint y: 168, distance: 18.2
click at [155, 149] on button "Meets" at bounding box center [175, 152] width 96 height 27
click at [168, 214] on span "Meets" at bounding box center [175, 212] width 27 height 15
drag, startPoint x: 174, startPoint y: 270, endPoint x: 176, endPoint y: 279, distance: 8.4
click at [176, 277] on span "Meets" at bounding box center [175, 272] width 27 height 15
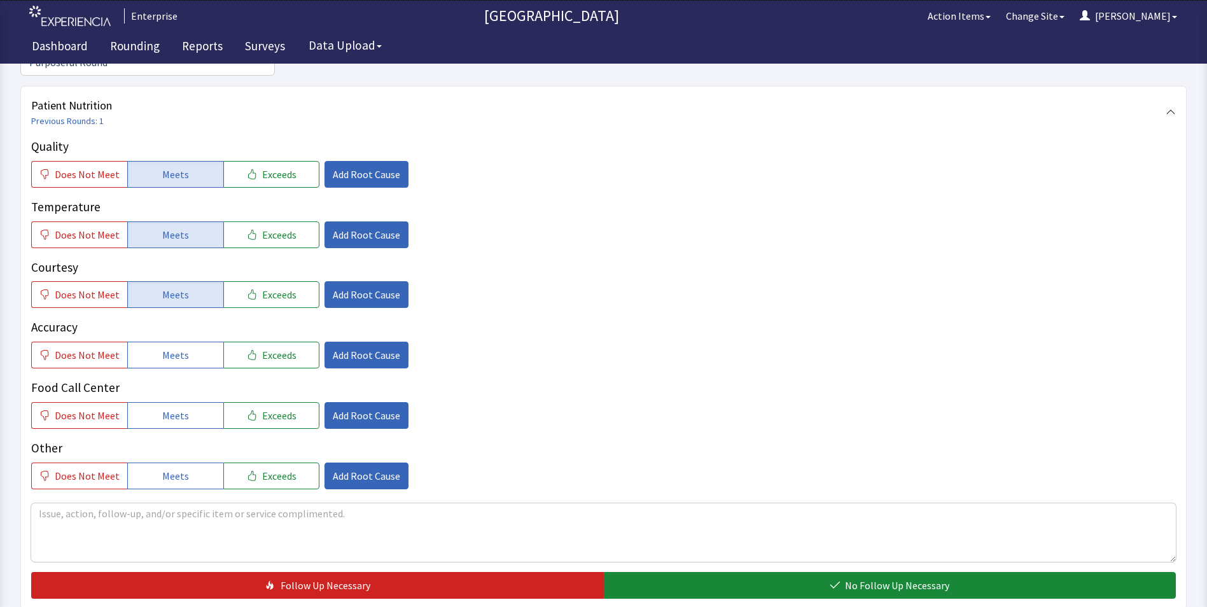
drag, startPoint x: 175, startPoint y: 329, endPoint x: 175, endPoint y: 356, distance: 26.1
click at [175, 342] on button "Meets" at bounding box center [175, 355] width 96 height 27
click at [172, 408] on span "Meets" at bounding box center [175, 415] width 27 height 15
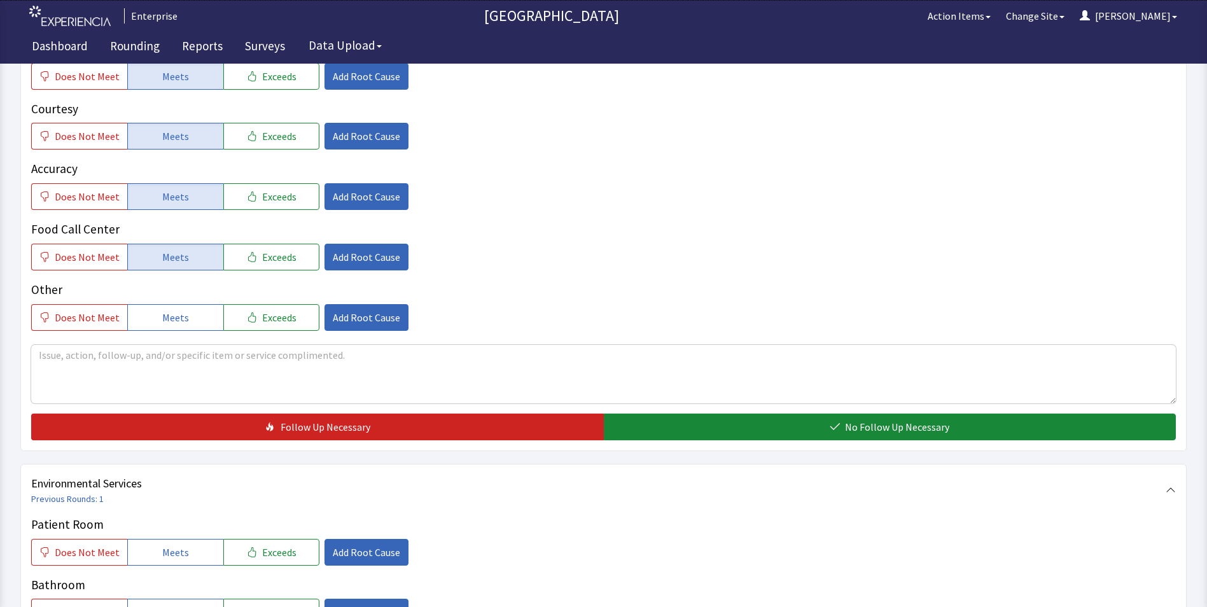
scroll to position [445, 0]
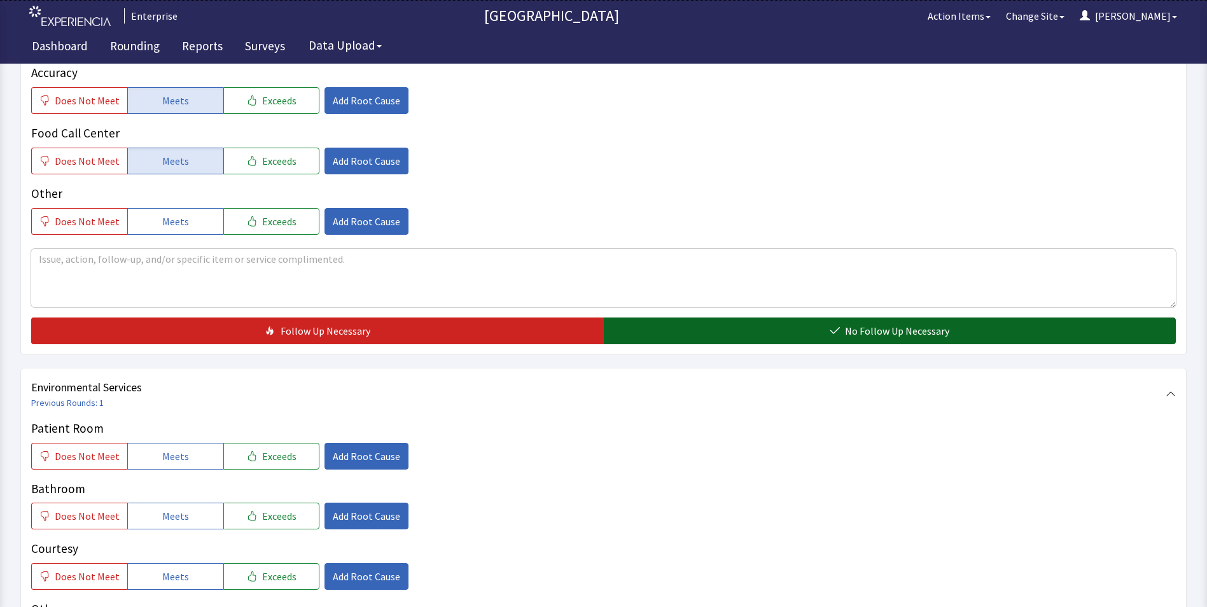
click at [664, 317] on button "No Follow Up Necessary" at bounding box center [890, 330] width 572 height 27
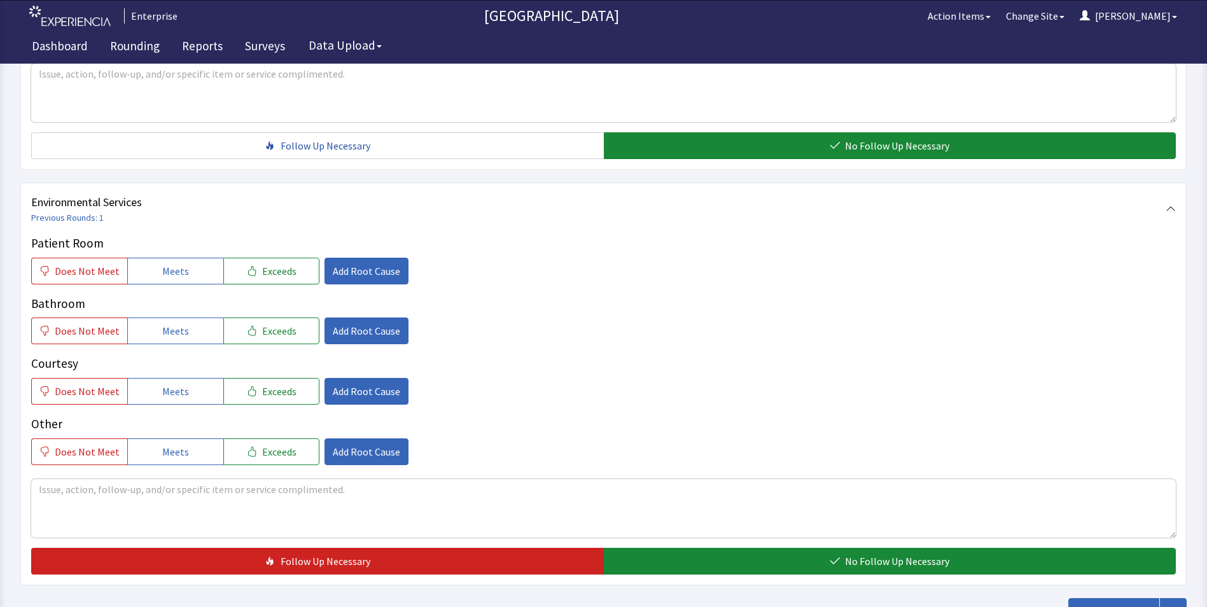
scroll to position [636, 0]
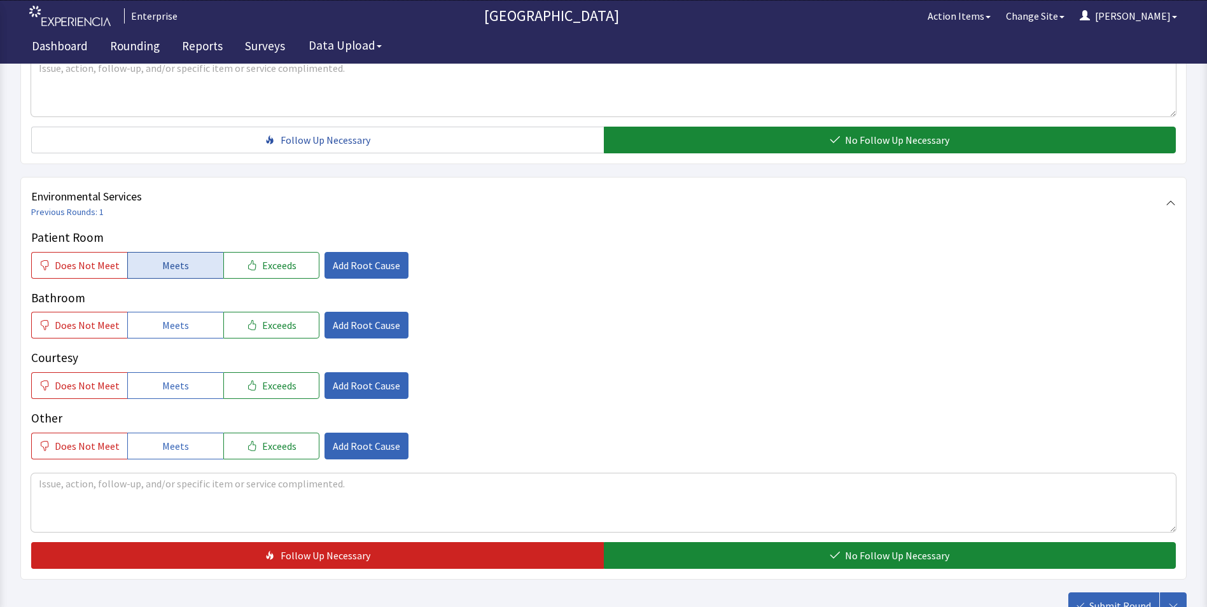
click at [154, 252] on button "Meets" at bounding box center [175, 265] width 96 height 27
drag, startPoint x: 162, startPoint y: 307, endPoint x: 162, endPoint y: 333, distance: 26.7
click at [162, 312] on button "Meets" at bounding box center [175, 325] width 96 height 27
drag, startPoint x: 161, startPoint y: 368, endPoint x: 188, endPoint y: 363, distance: 27.3
click at [162, 378] on span "Meets" at bounding box center [175, 385] width 27 height 15
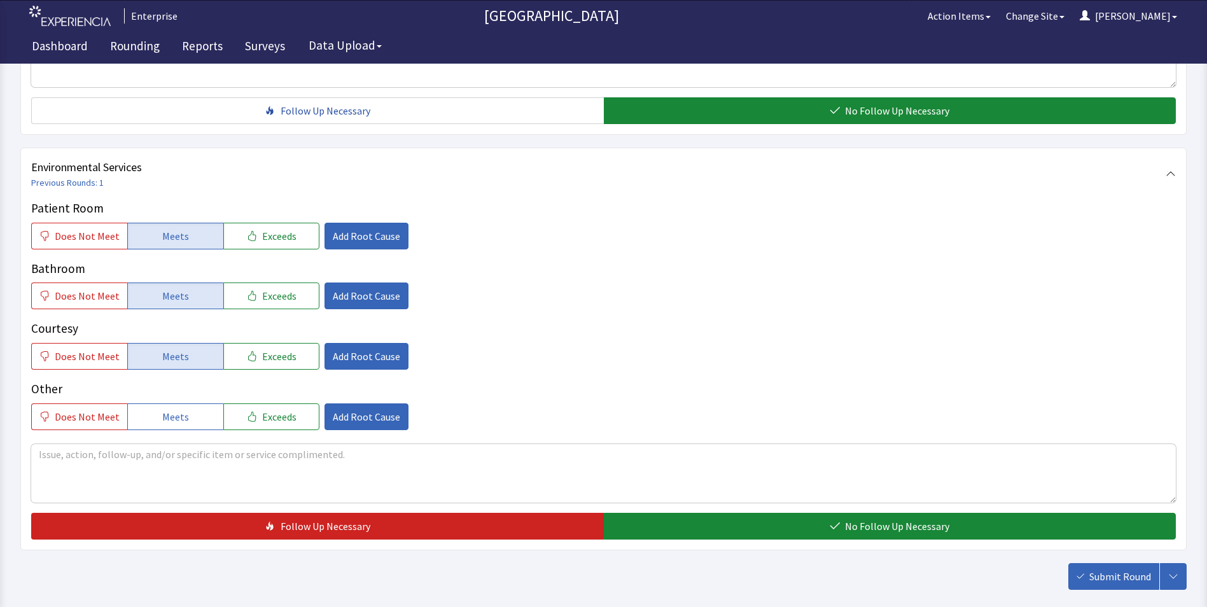
scroll to position [711, 0]
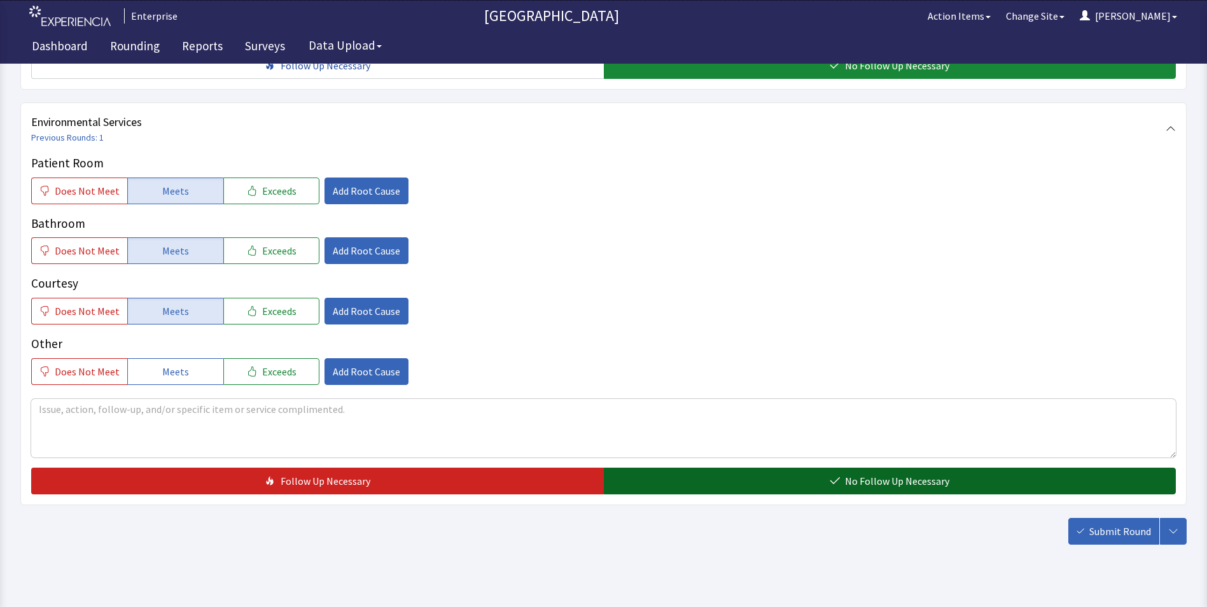
drag, startPoint x: 655, startPoint y: 454, endPoint x: 733, endPoint y: 457, distance: 78.3
click at [660, 468] on button "No Follow Up Necessary" at bounding box center [890, 481] width 572 height 27
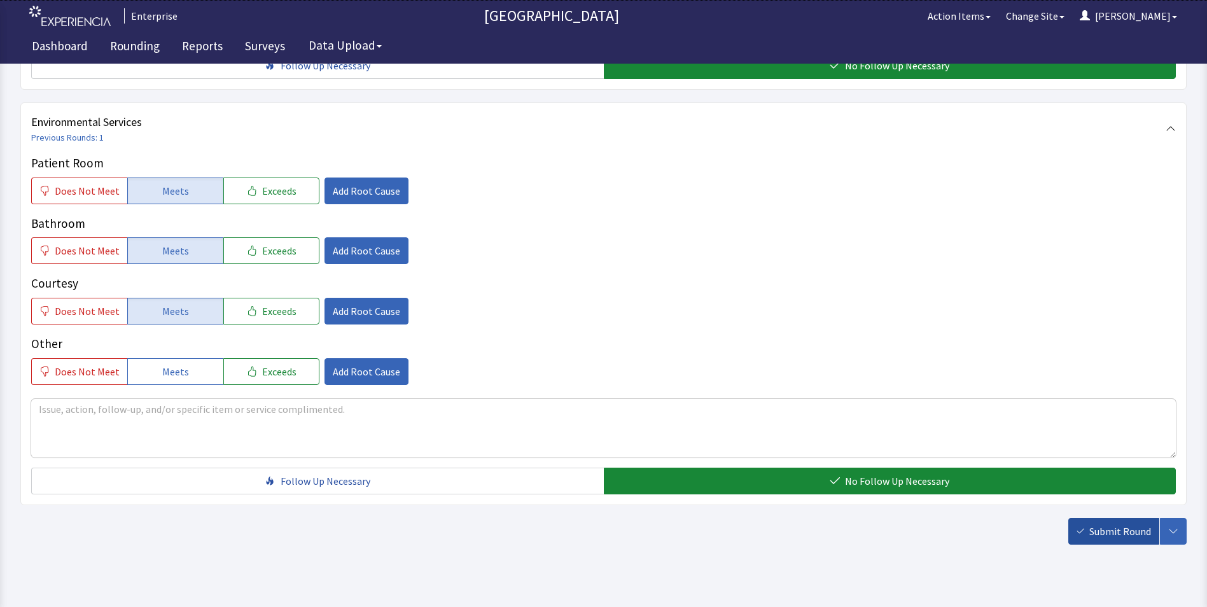
click at [1139, 524] on span "Submit Round" at bounding box center [1120, 531] width 62 height 15
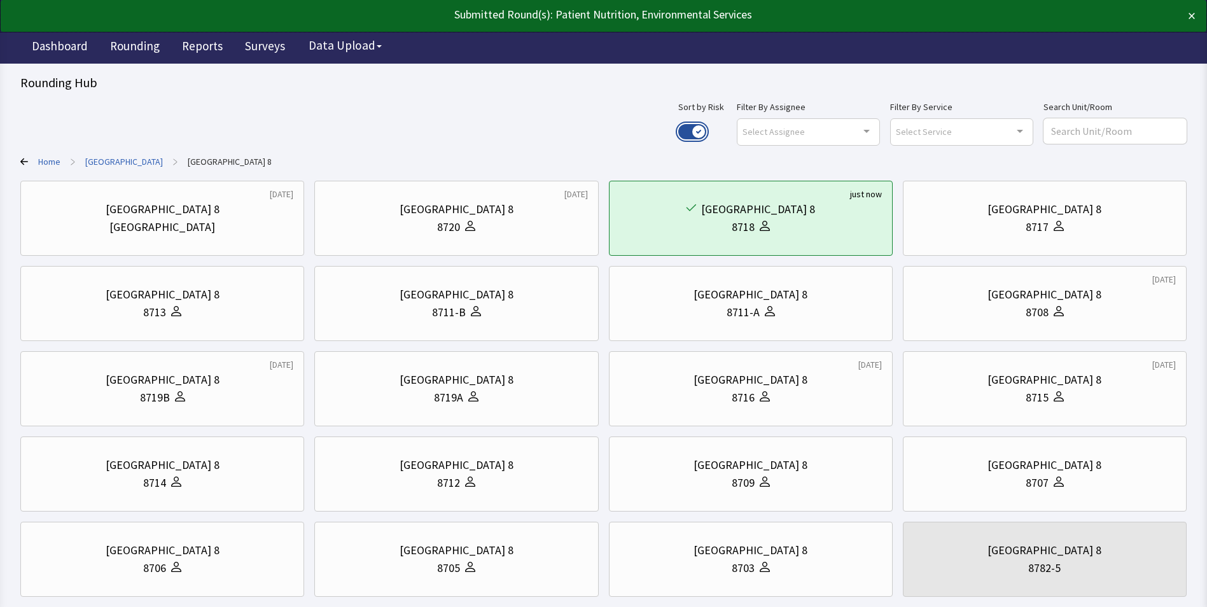
click at [706, 127] on button "Use setting" at bounding box center [692, 131] width 28 height 15
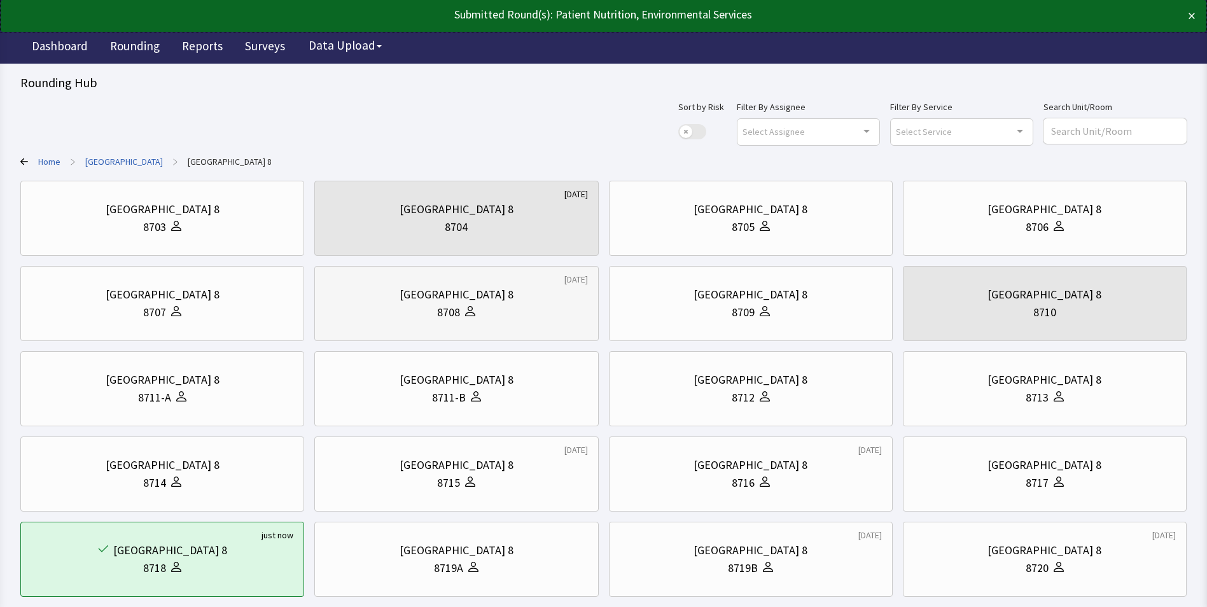
click at [506, 307] on div "8708" at bounding box center [456, 312] width 262 height 18
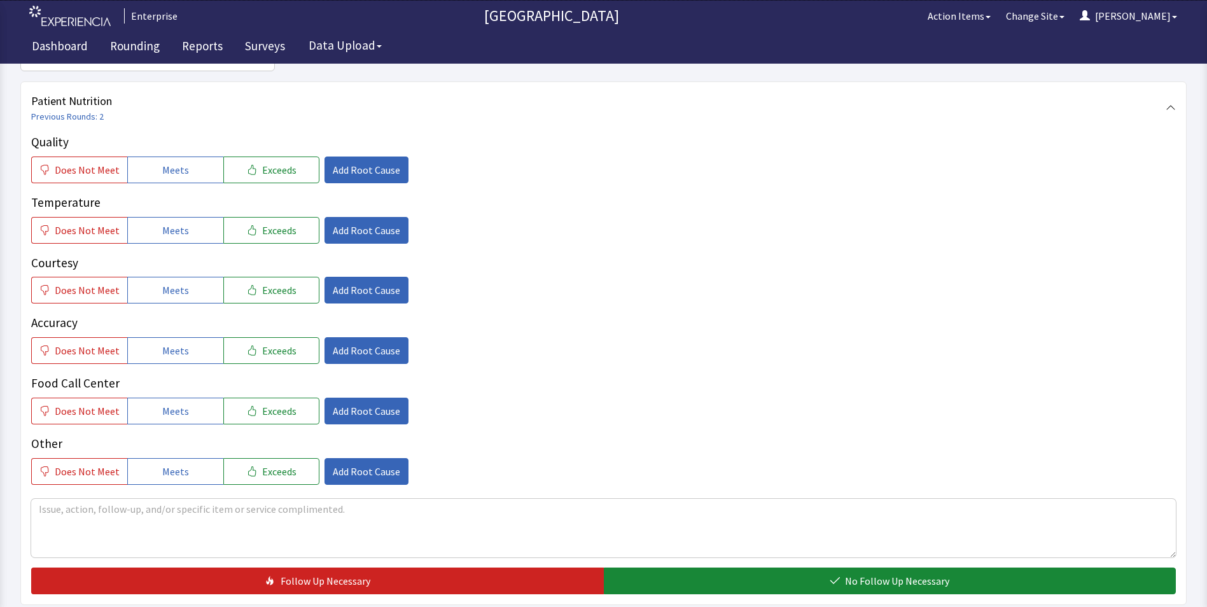
scroll to position [191, 0]
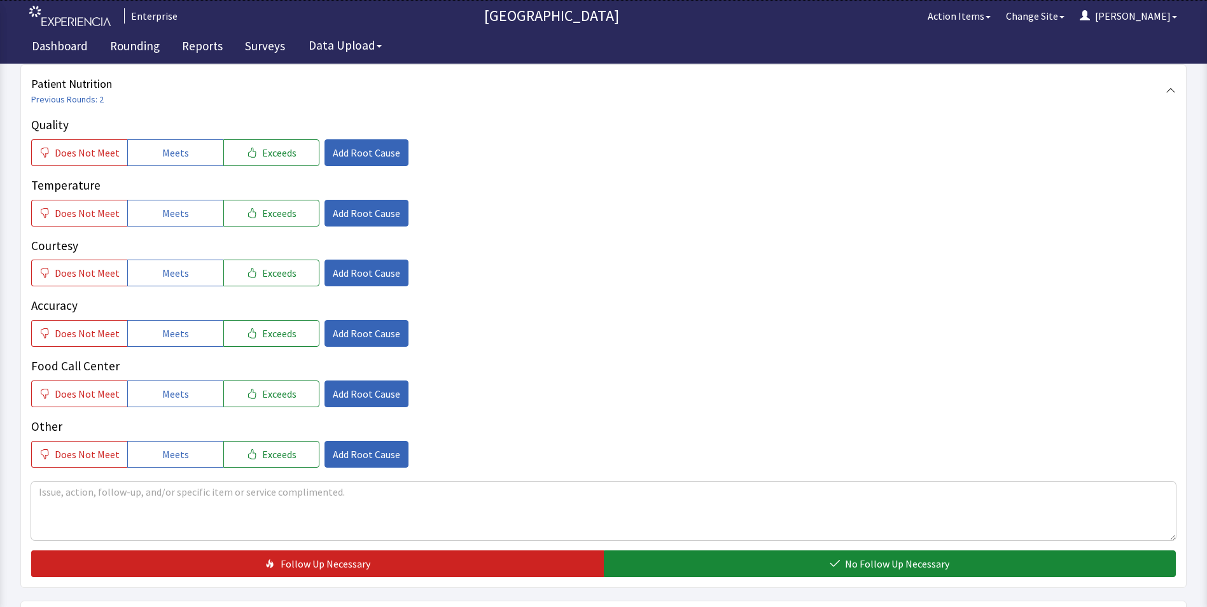
drag, startPoint x: 177, startPoint y: 148, endPoint x: 179, endPoint y: 198, distance: 50.3
click at [177, 153] on span "Meets" at bounding box center [175, 152] width 27 height 15
click at [181, 233] on div "Quality Does Not Meet Meets Exceeds Add Root Cause Temperature Does Not Meet Me…" at bounding box center [603, 292] width 1144 height 352
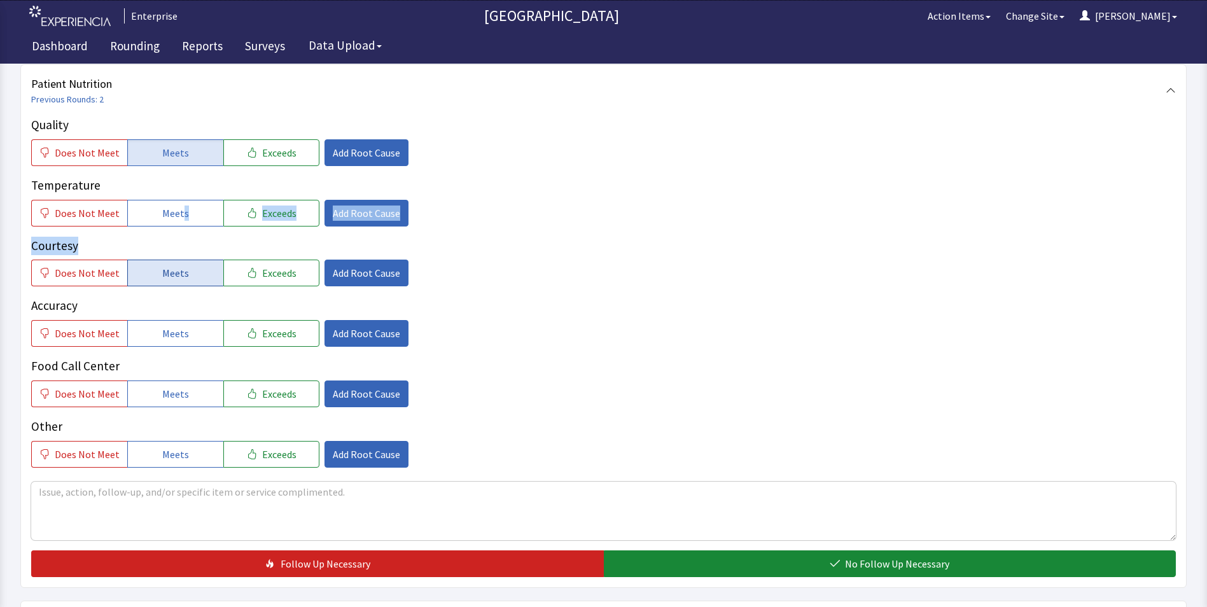
drag, startPoint x: 181, startPoint y: 233, endPoint x: 170, endPoint y: 262, distance: 31.2
click at [174, 271] on span "Meets" at bounding box center [175, 272] width 27 height 15
click at [144, 197] on div "Temperature Does Not Meet Meets Exceeds Add Root Cause" at bounding box center [603, 201] width 1144 height 50
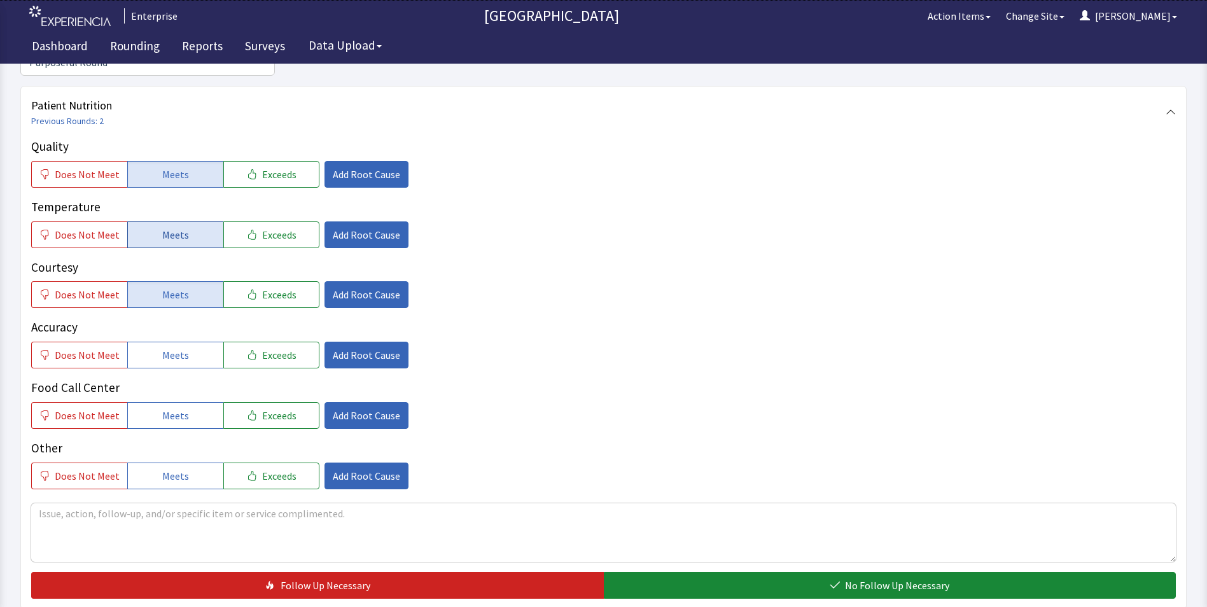
click at [144, 221] on button "Meets" at bounding box center [175, 234] width 96 height 27
drag, startPoint x: 156, startPoint y: 336, endPoint x: 160, endPoint y: 356, distance: 19.3
click at [158, 342] on button "Meets" at bounding box center [175, 355] width 96 height 27
click at [167, 408] on span "Meets" at bounding box center [175, 415] width 27 height 15
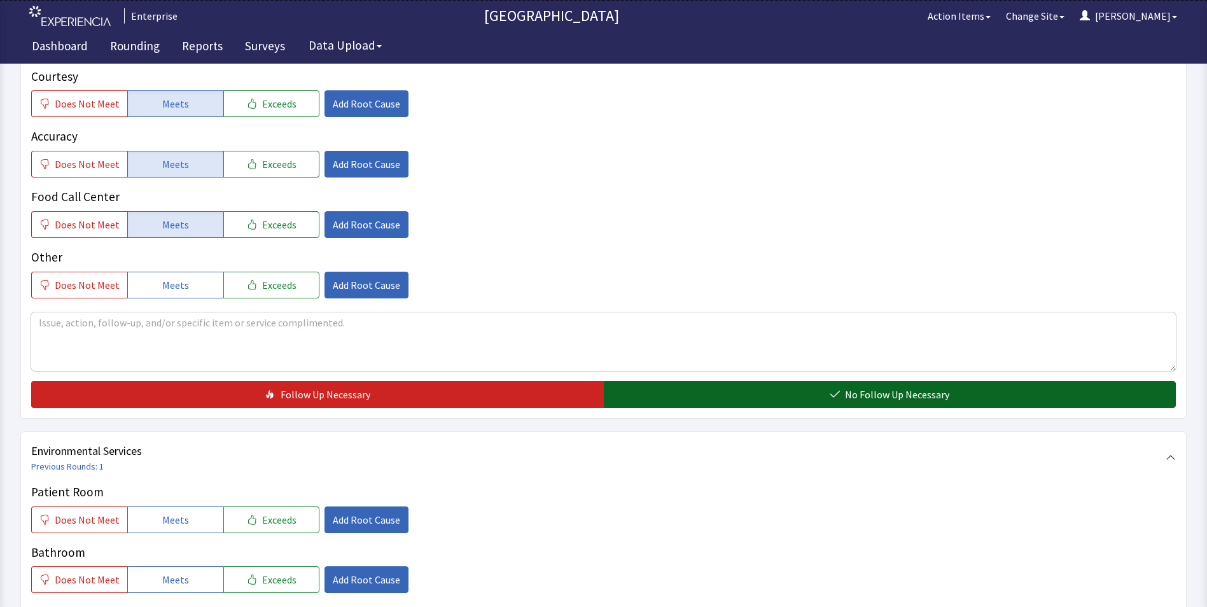
click at [649, 381] on button "No Follow Up Necessary" at bounding box center [890, 394] width 572 height 27
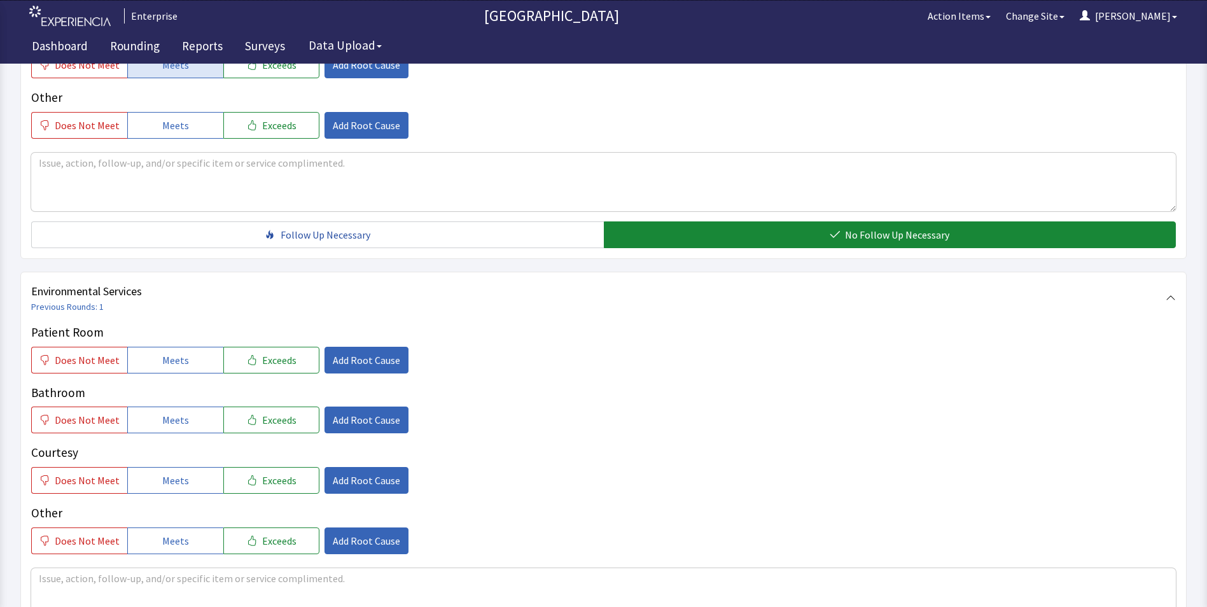
scroll to position [636, 0]
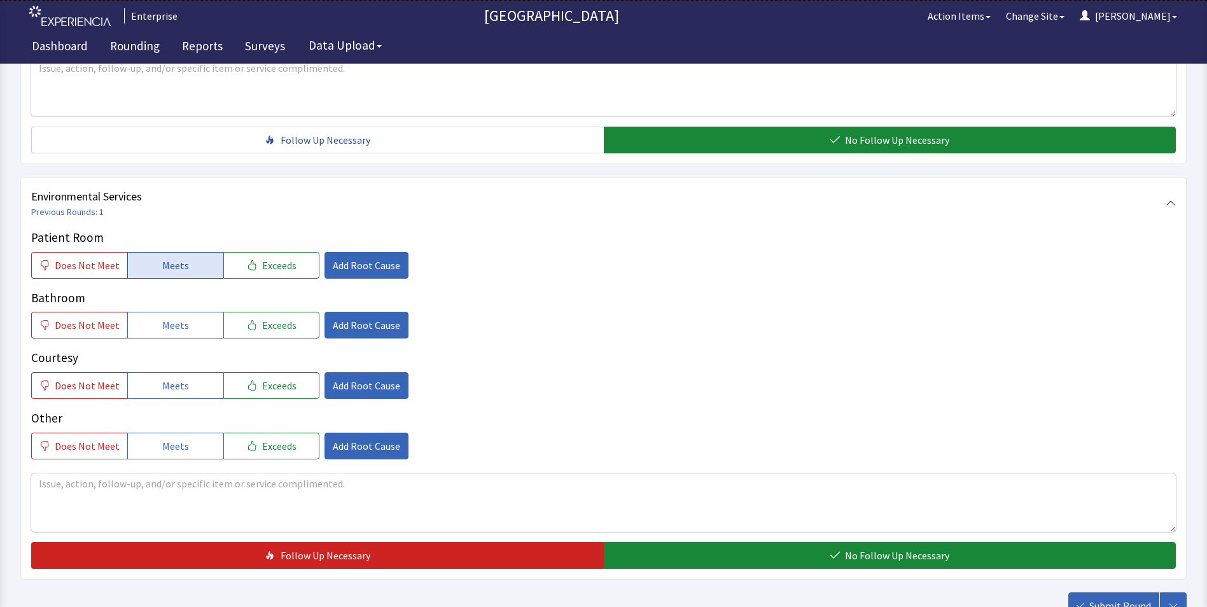
drag, startPoint x: 146, startPoint y: 237, endPoint x: 148, endPoint y: 254, distance: 17.3
click at [147, 252] on button "Meets" at bounding box center [175, 265] width 96 height 27
drag, startPoint x: 156, startPoint y: 316, endPoint x: 158, endPoint y: 334, distance: 17.9
click at [158, 319] on div "Patient Room Does Not Meet Meets Exceeds Add Root Cause Bathroom Does Not Meet …" at bounding box center [603, 343] width 1144 height 231
click at [154, 372] on button "Meets" at bounding box center [175, 385] width 96 height 27
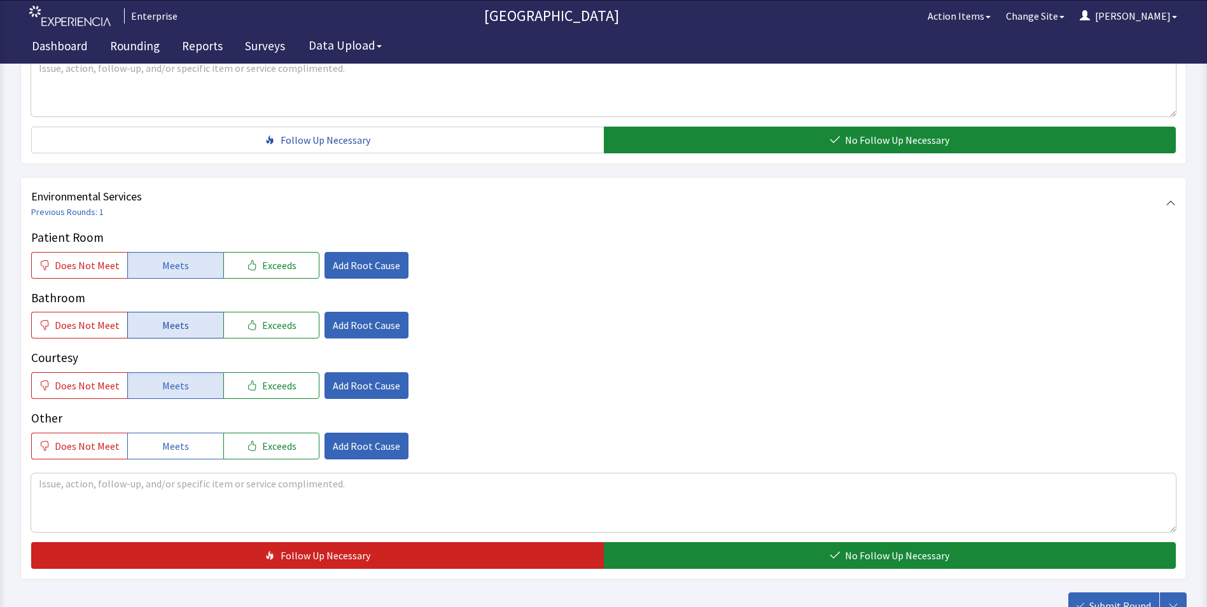
click at [176, 317] on span "Meets" at bounding box center [175, 324] width 27 height 15
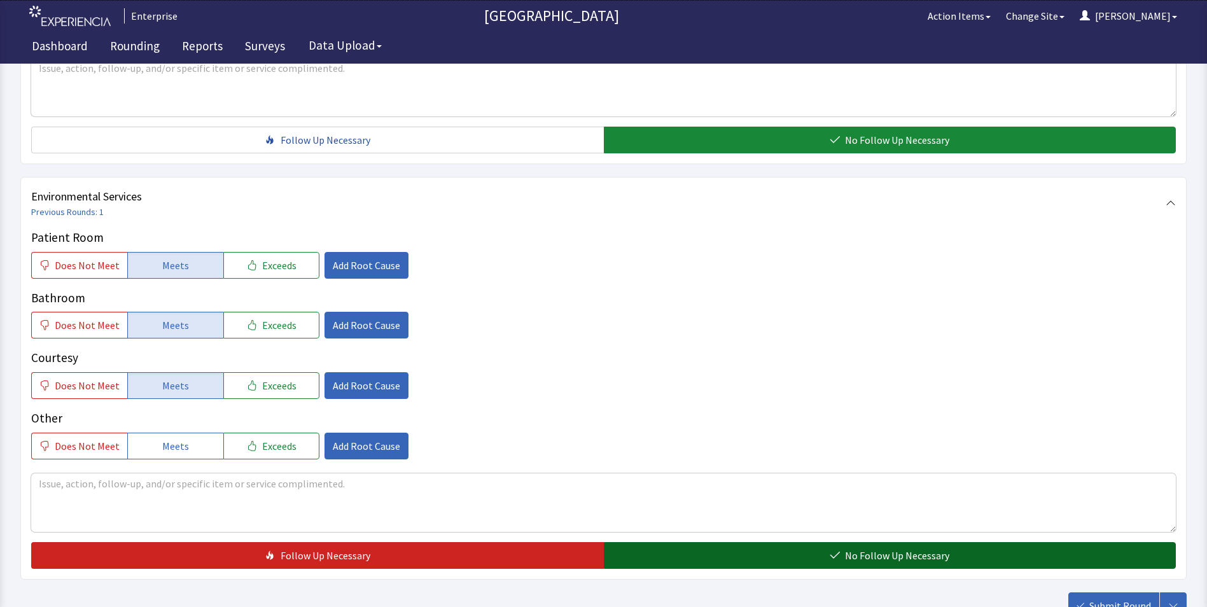
drag, startPoint x: 661, startPoint y: 541, endPoint x: 701, endPoint y: 545, distance: 40.3
click at [671, 542] on button "No Follow Up Necessary" at bounding box center [890, 555] width 572 height 27
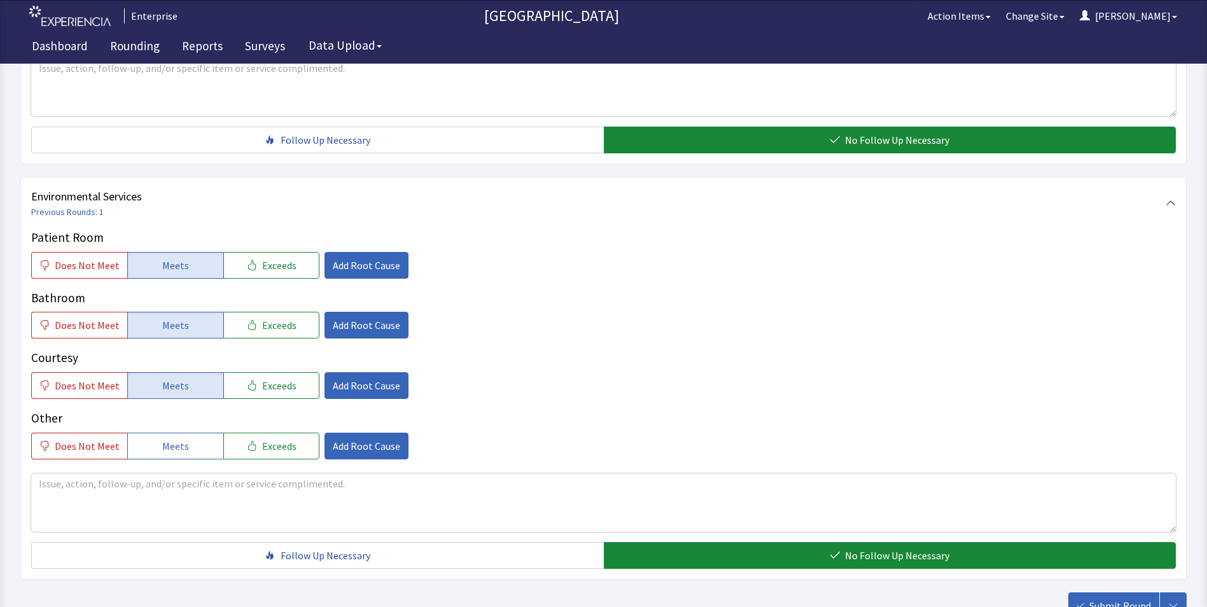
click at [1111, 598] on span "Submit Round" at bounding box center [1120, 605] width 62 height 15
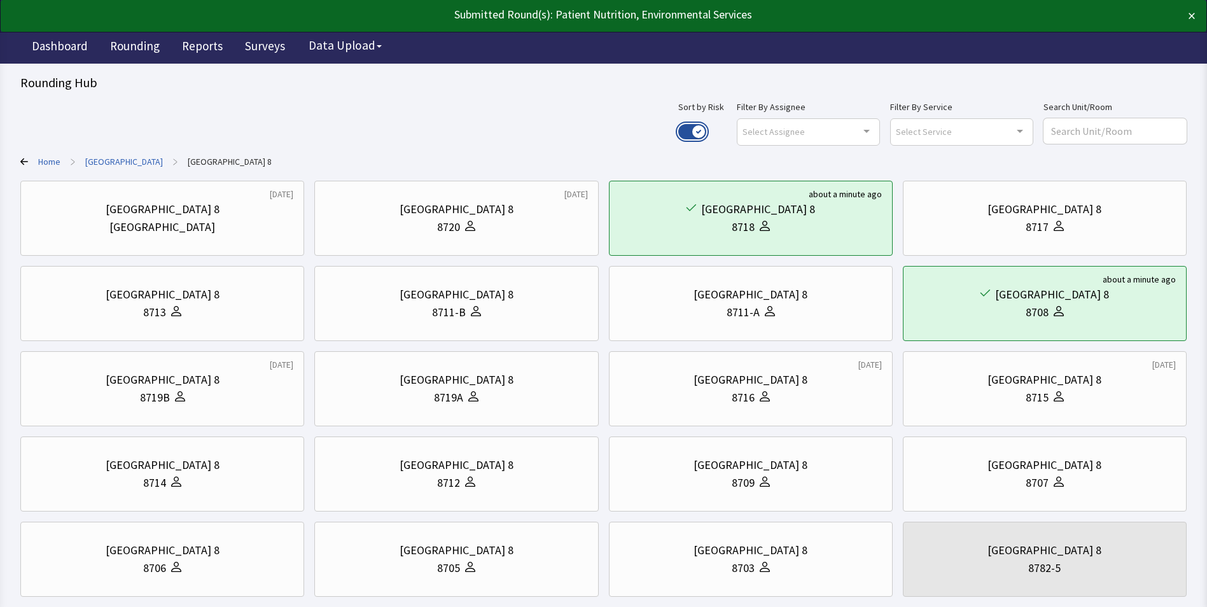
click at [706, 133] on button "Use setting" at bounding box center [692, 131] width 28 height 15
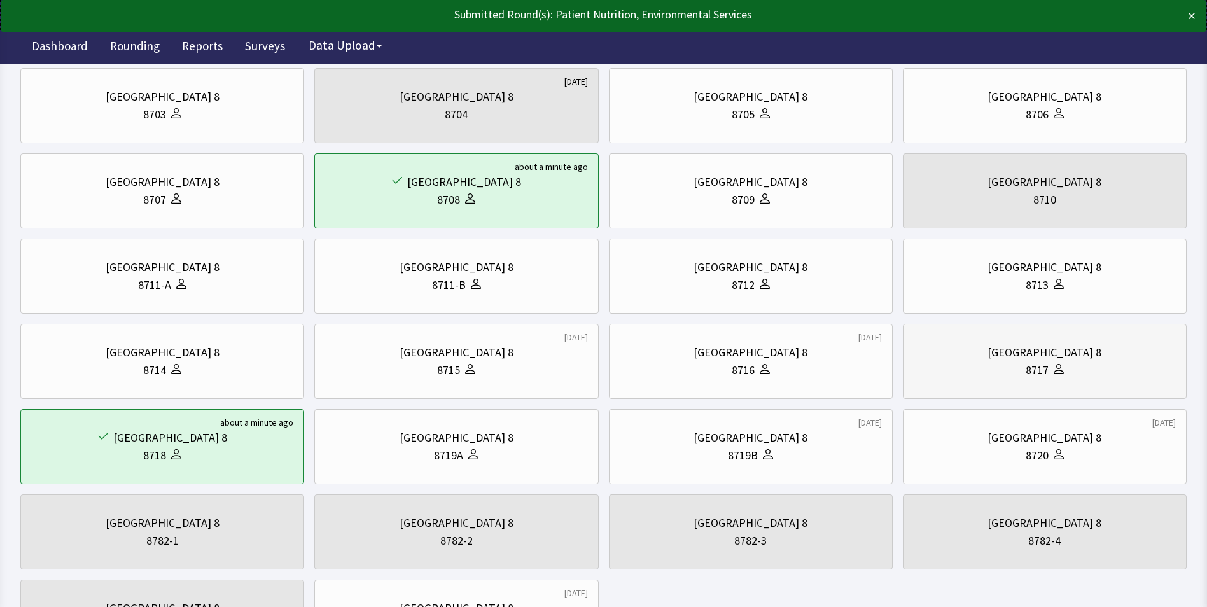
scroll to position [127, 0]
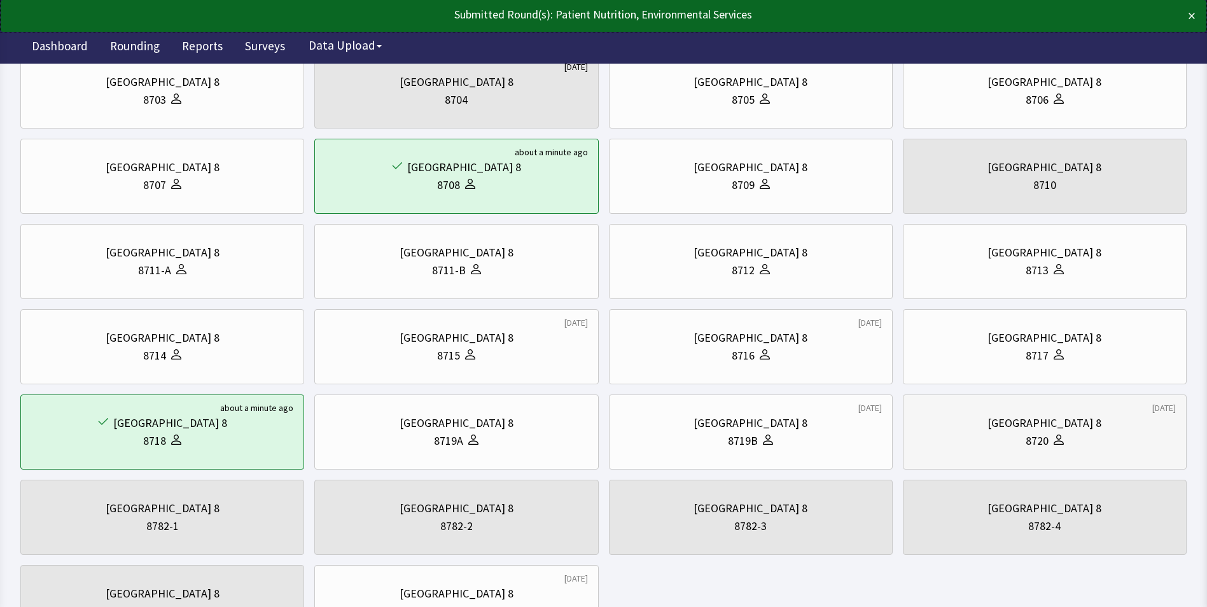
click at [992, 419] on div "[GEOGRAPHIC_DATA] 8" at bounding box center [1044, 423] width 262 height 18
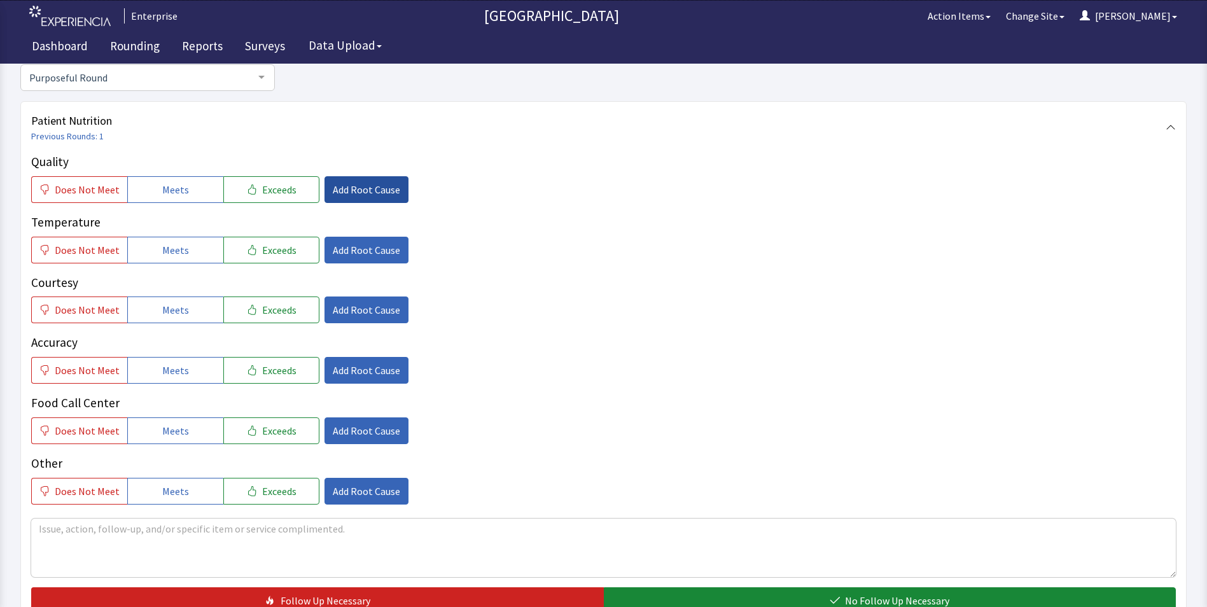
scroll to position [191, 0]
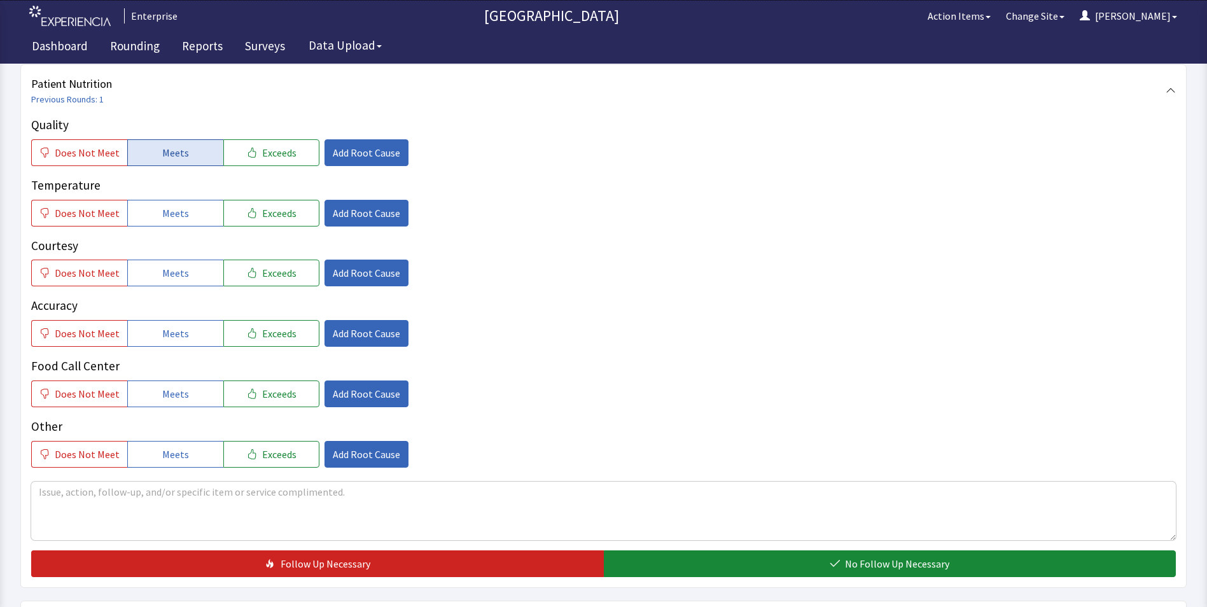
click at [169, 154] on span "Meets" at bounding box center [175, 152] width 27 height 15
drag, startPoint x: 172, startPoint y: 210, endPoint x: 177, endPoint y: 235, distance: 25.8
click at [174, 214] on span "Meets" at bounding box center [175, 212] width 27 height 15
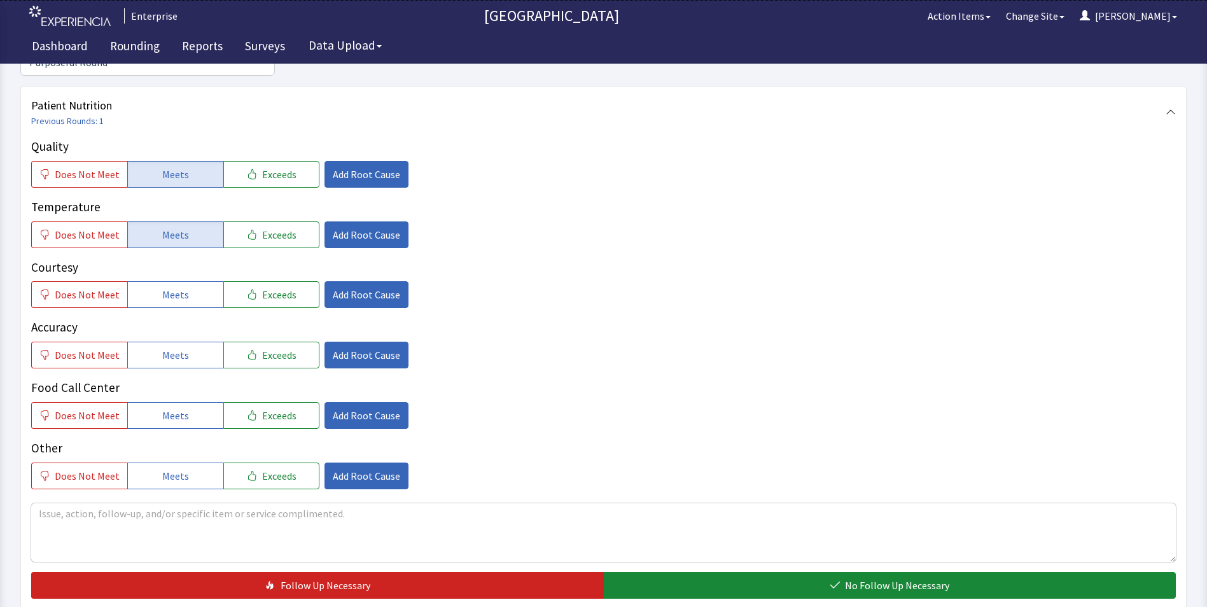
drag, startPoint x: 177, startPoint y: 264, endPoint x: 180, endPoint y: 303, distance: 39.6
click at [177, 281] on button "Meets" at bounding box center [175, 294] width 96 height 27
drag, startPoint x: 184, startPoint y: 330, endPoint x: 186, endPoint y: 353, distance: 22.9
click at [186, 342] on button "Meets" at bounding box center [175, 355] width 96 height 27
click at [185, 378] on div "Food Call Center Does Not Meet Meets Exceeds Add Root Cause" at bounding box center [603, 403] width 1144 height 50
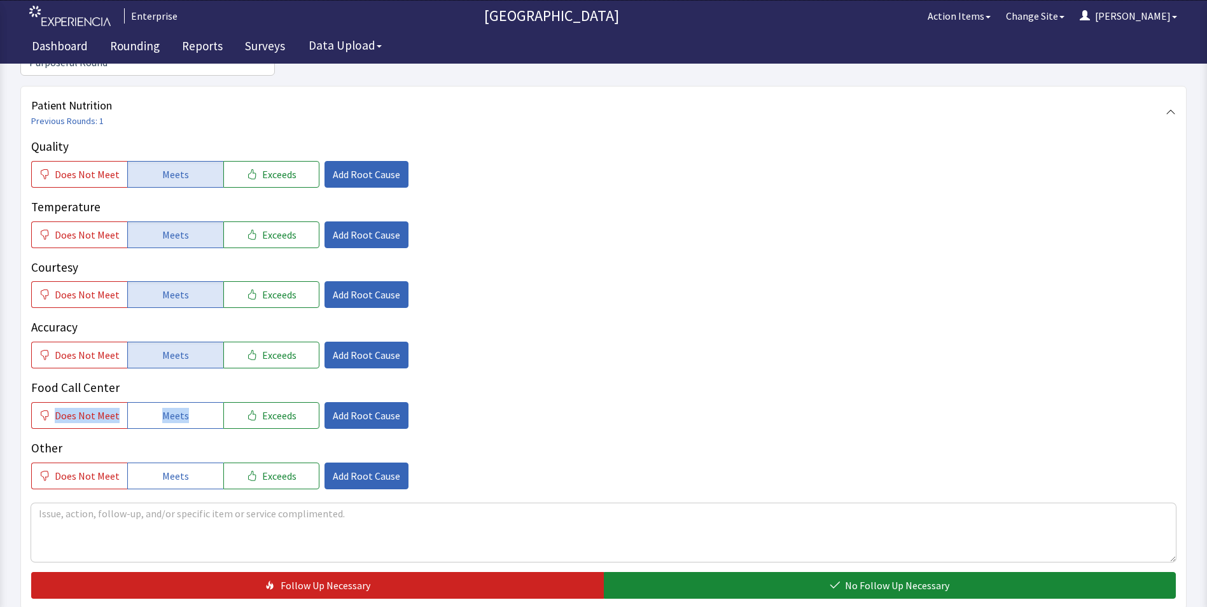
click at [672, 354] on div "Quality Does Not Meet Meets Exceeds Add Root Cause Temperature Does Not Meet Me…" at bounding box center [603, 313] width 1144 height 352
drag, startPoint x: 195, startPoint y: 399, endPoint x: 240, endPoint y: 403, distance: 45.9
click at [196, 402] on button "Meets" at bounding box center [175, 415] width 96 height 27
click at [626, 439] on p "Other" at bounding box center [603, 448] width 1144 height 18
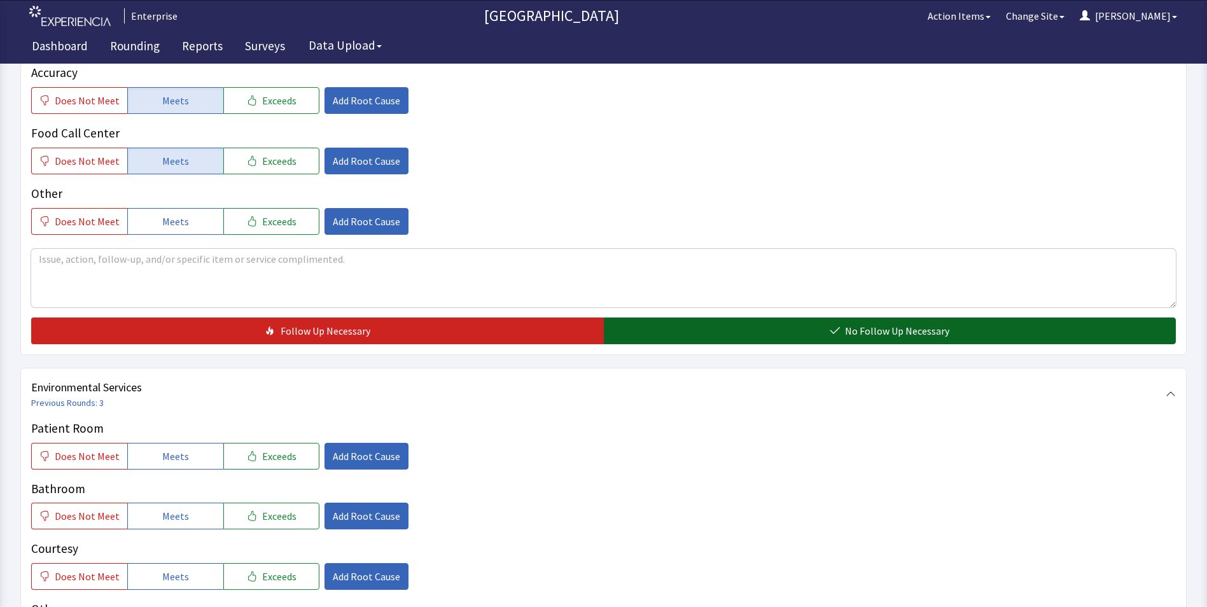
click at [635, 317] on button "No Follow Up Necessary" at bounding box center [890, 330] width 572 height 27
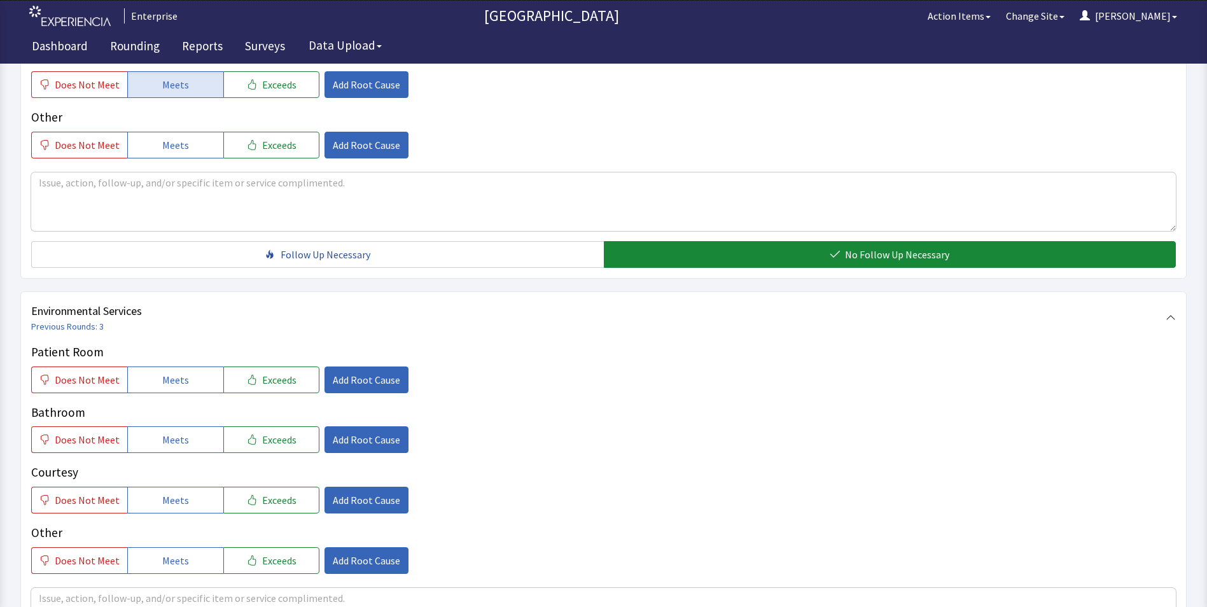
scroll to position [636, 0]
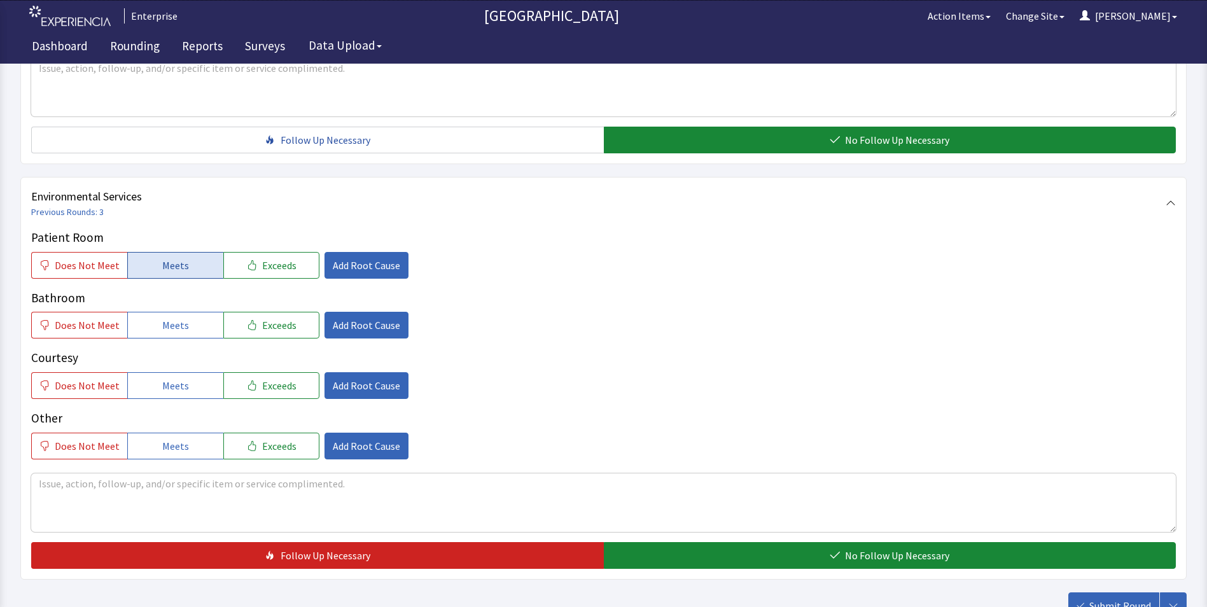
click at [135, 252] on button "Meets" at bounding box center [175, 265] width 96 height 27
drag, startPoint x: 141, startPoint y: 299, endPoint x: 152, endPoint y: 342, distance: 44.7
click at [142, 312] on button "Meets" at bounding box center [175, 325] width 96 height 27
click at [154, 372] on button "Meets" at bounding box center [175, 385] width 96 height 27
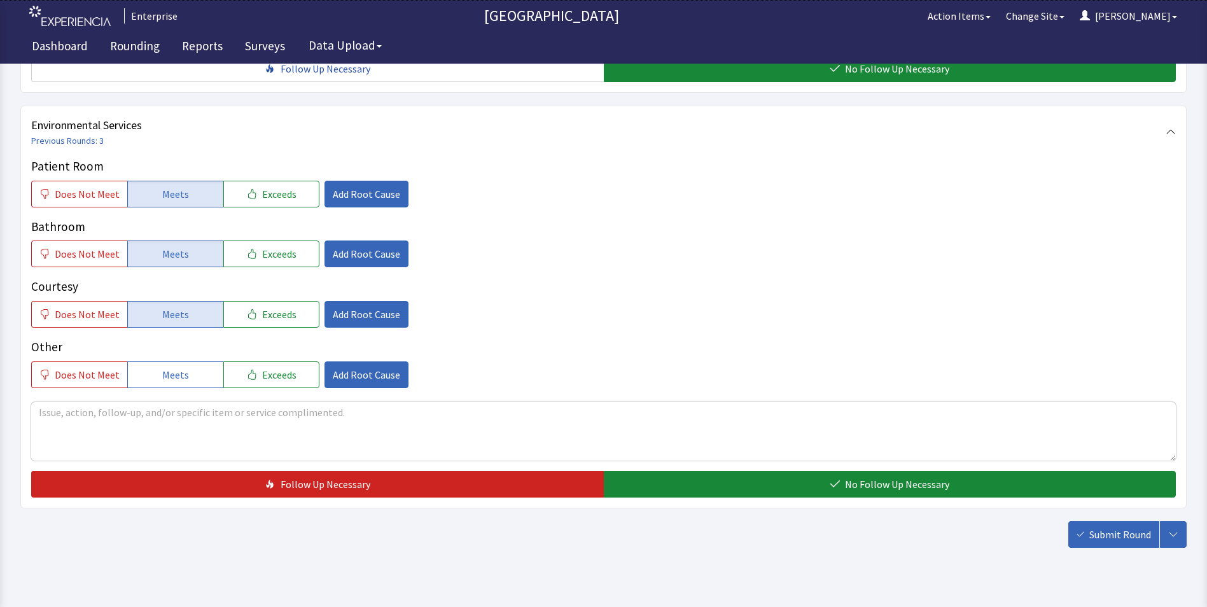
scroll to position [711, 0]
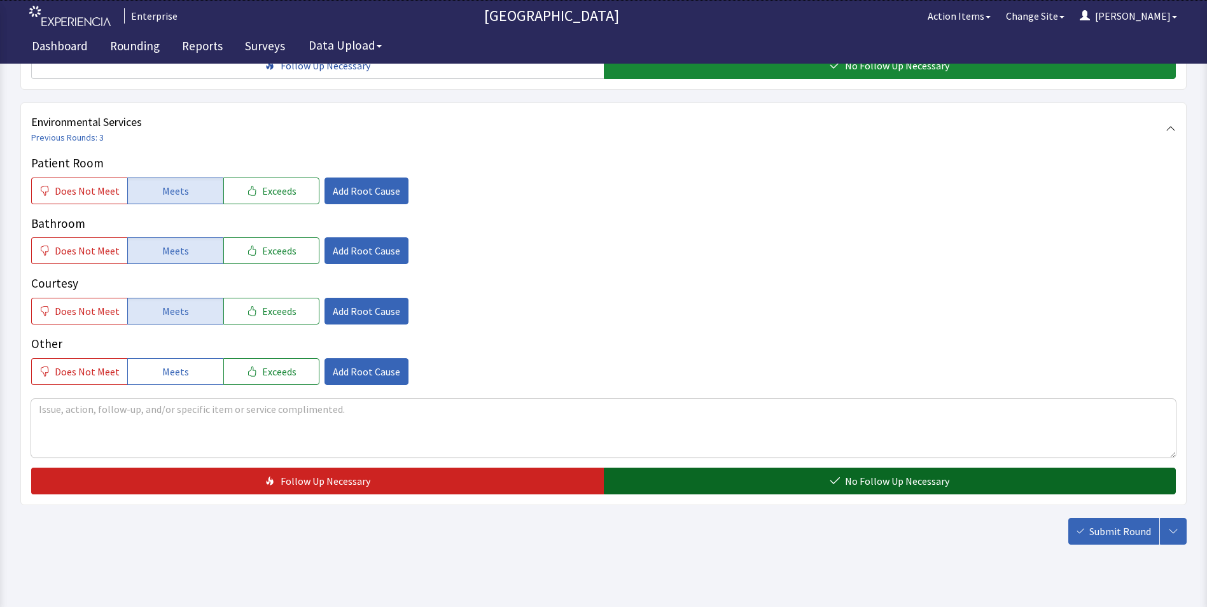
click at [650, 468] on button "No Follow Up Necessary" at bounding box center [890, 481] width 572 height 27
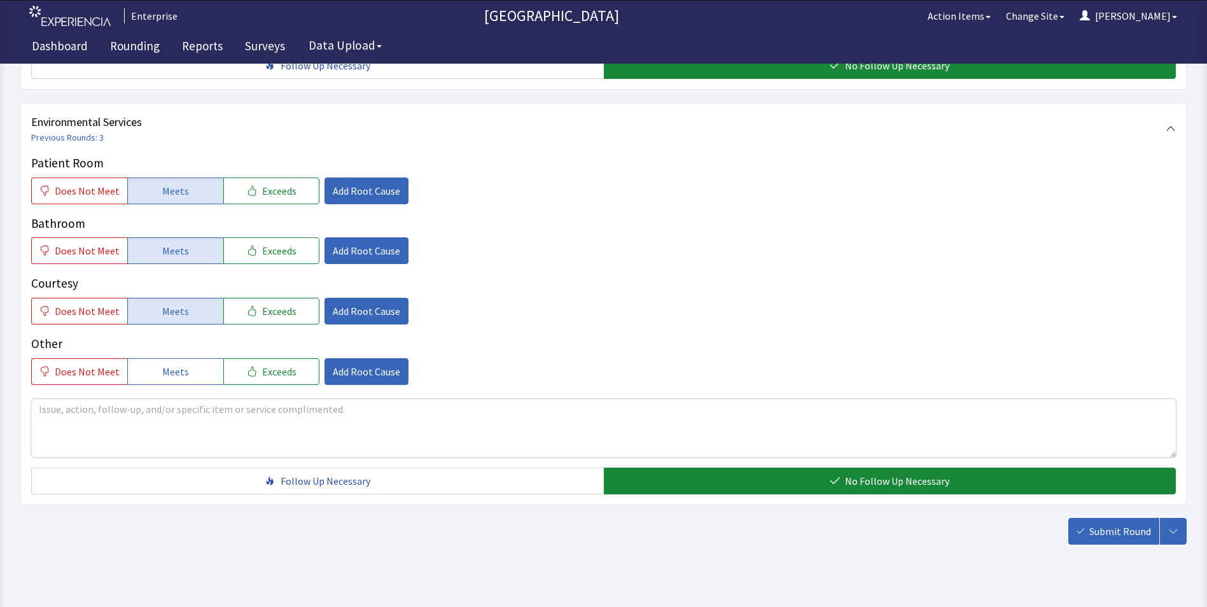
drag, startPoint x: 1138, startPoint y: 501, endPoint x: 1117, endPoint y: 503, distance: 21.1
click at [1132, 518] on button "Submit Round" at bounding box center [1113, 531] width 91 height 27
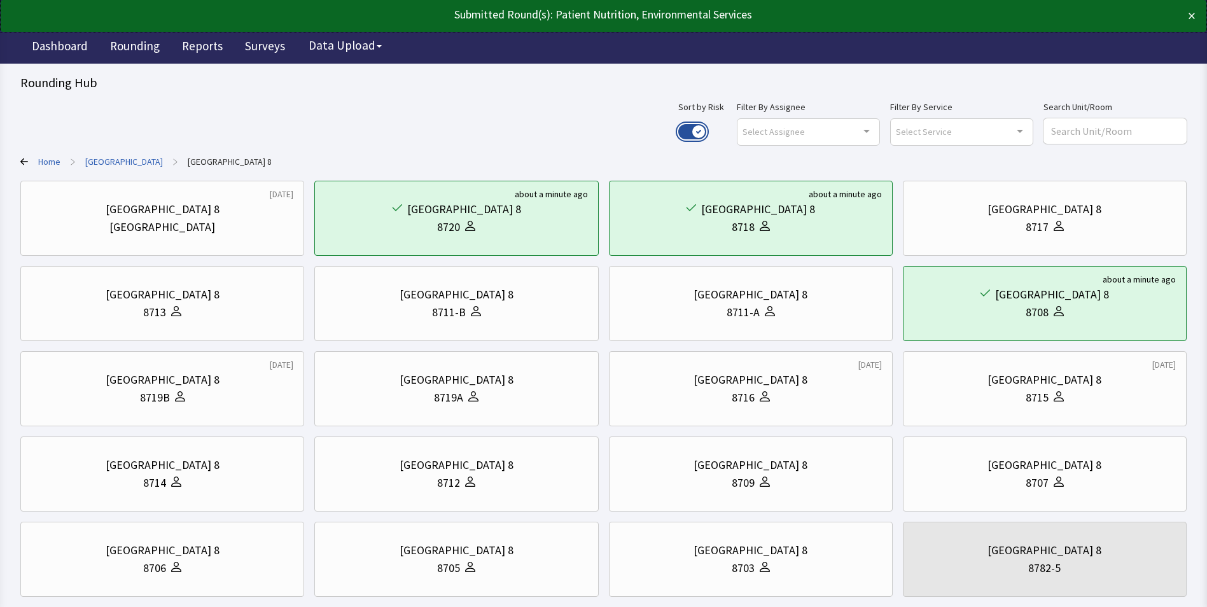
click at [706, 130] on button "Use setting" at bounding box center [692, 131] width 28 height 15
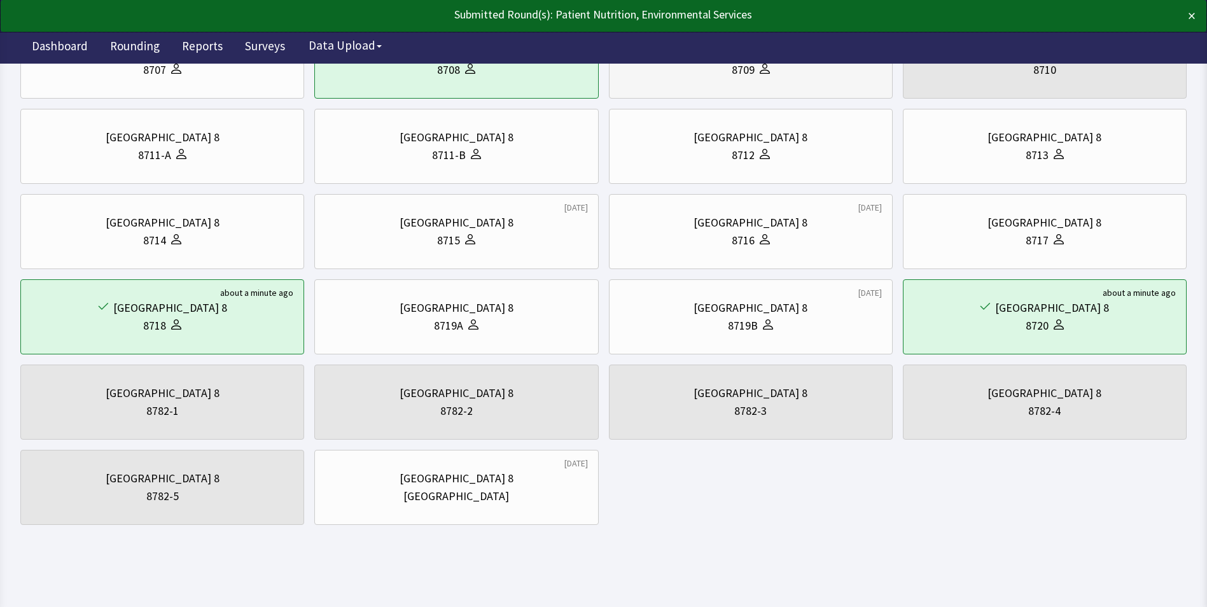
scroll to position [244, 0]
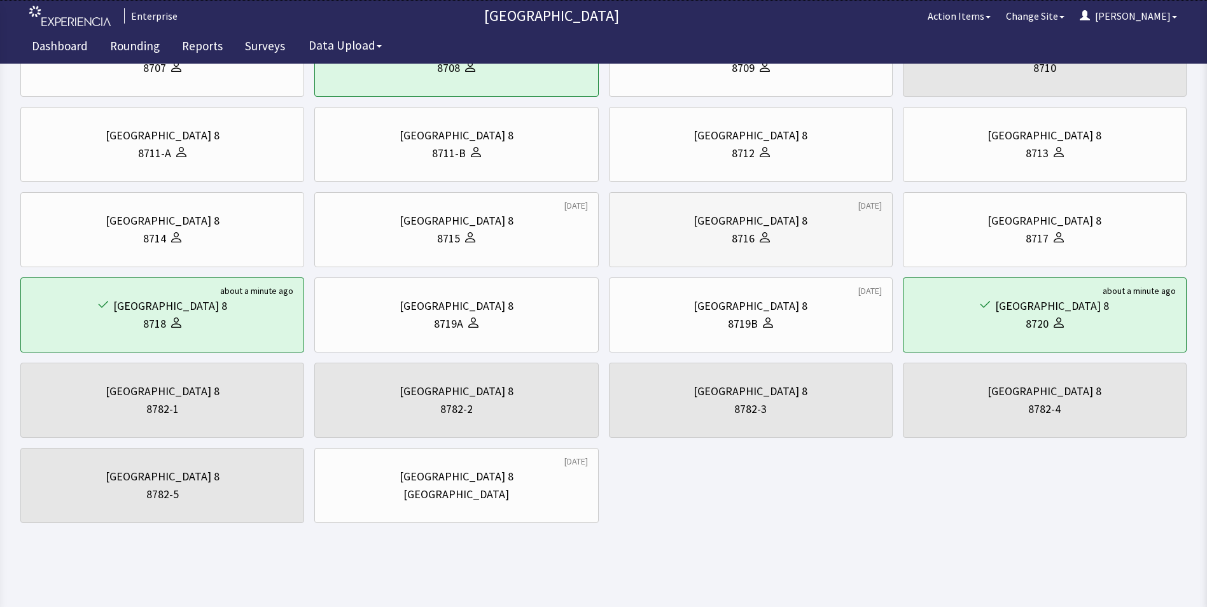
click at [711, 235] on div "8716" at bounding box center [751, 239] width 262 height 18
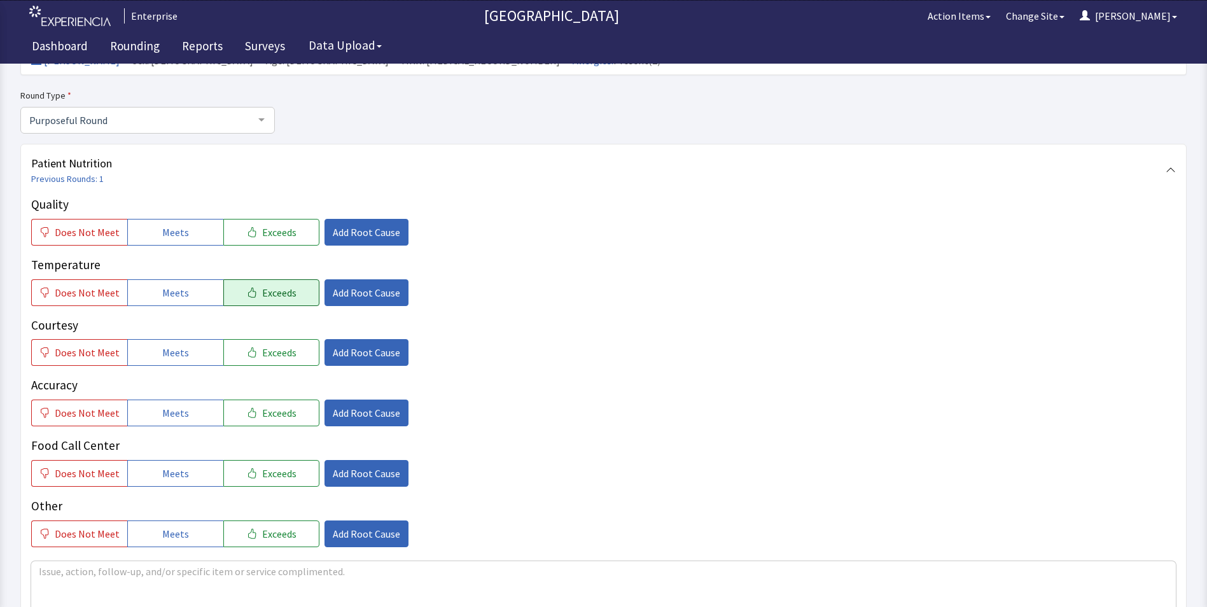
scroll to position [127, 0]
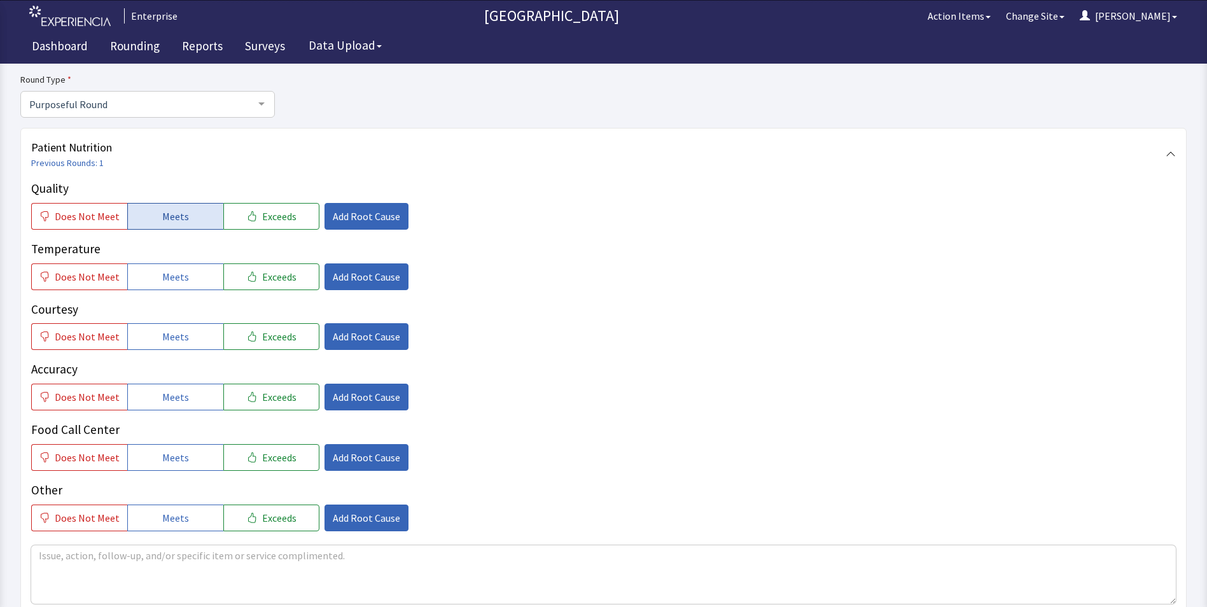
click at [182, 212] on span "Meets" at bounding box center [175, 216] width 27 height 15
click at [182, 282] on span "Meets" at bounding box center [175, 276] width 27 height 15
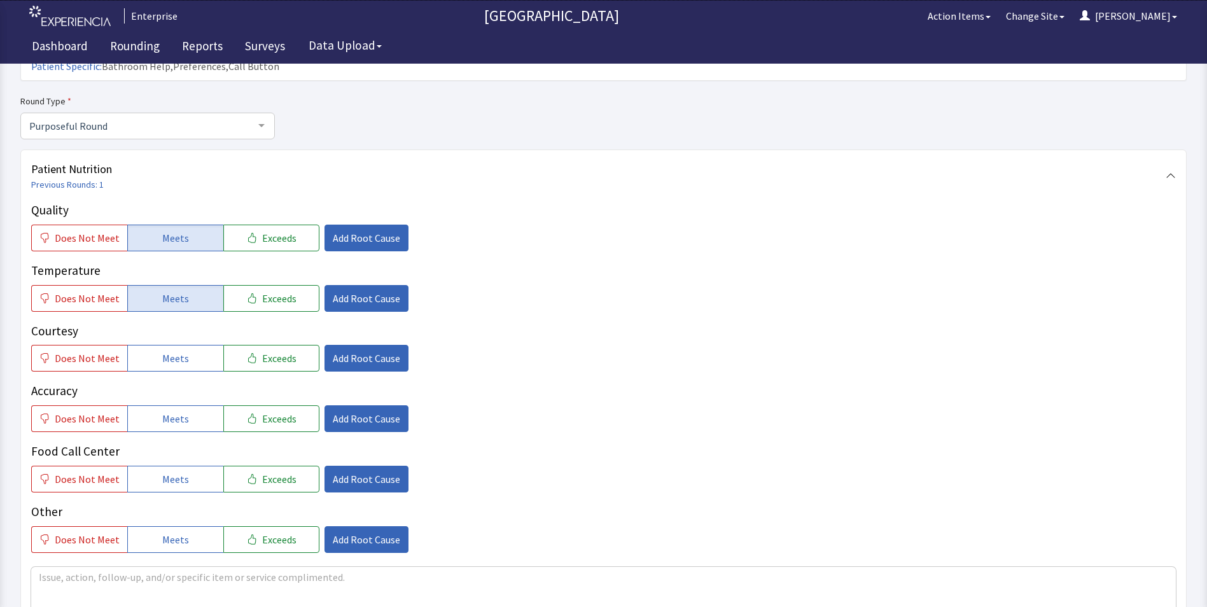
drag, startPoint x: 174, startPoint y: 336, endPoint x: 172, endPoint y: 378, distance: 42.7
click at [174, 350] on span "Meets" at bounding box center [175, 357] width 27 height 15
drag, startPoint x: 166, startPoint y: 400, endPoint x: 166, endPoint y: 441, distance: 41.3
click at [166, 405] on button "Meets" at bounding box center [175, 418] width 96 height 27
click at [172, 471] on span "Meets" at bounding box center [175, 478] width 27 height 15
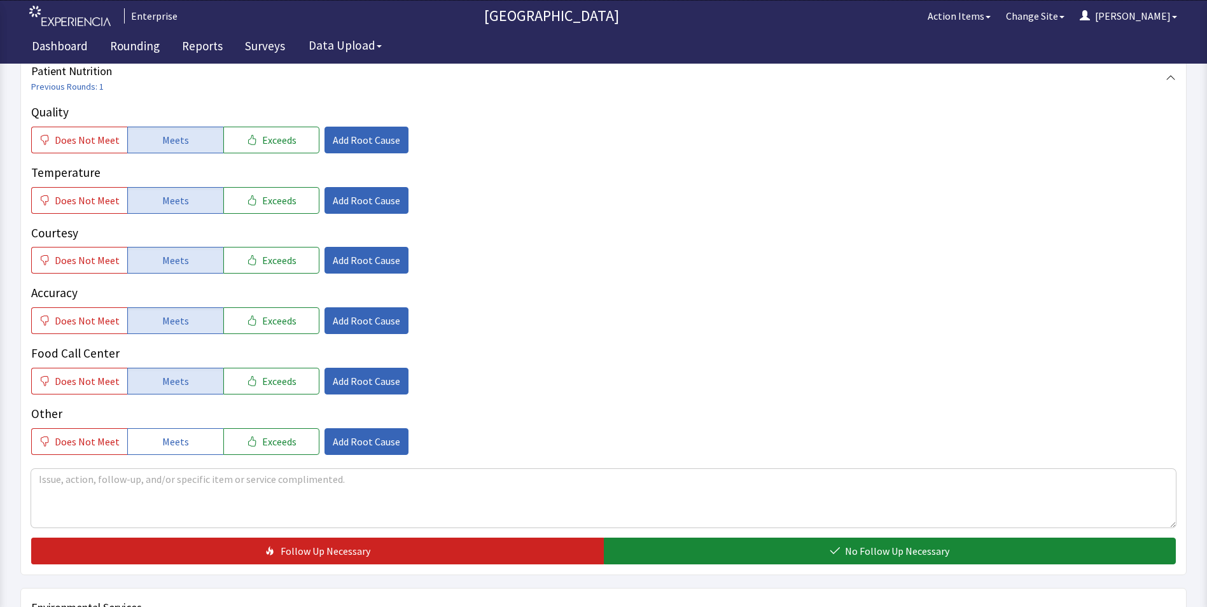
scroll to position [318, 0]
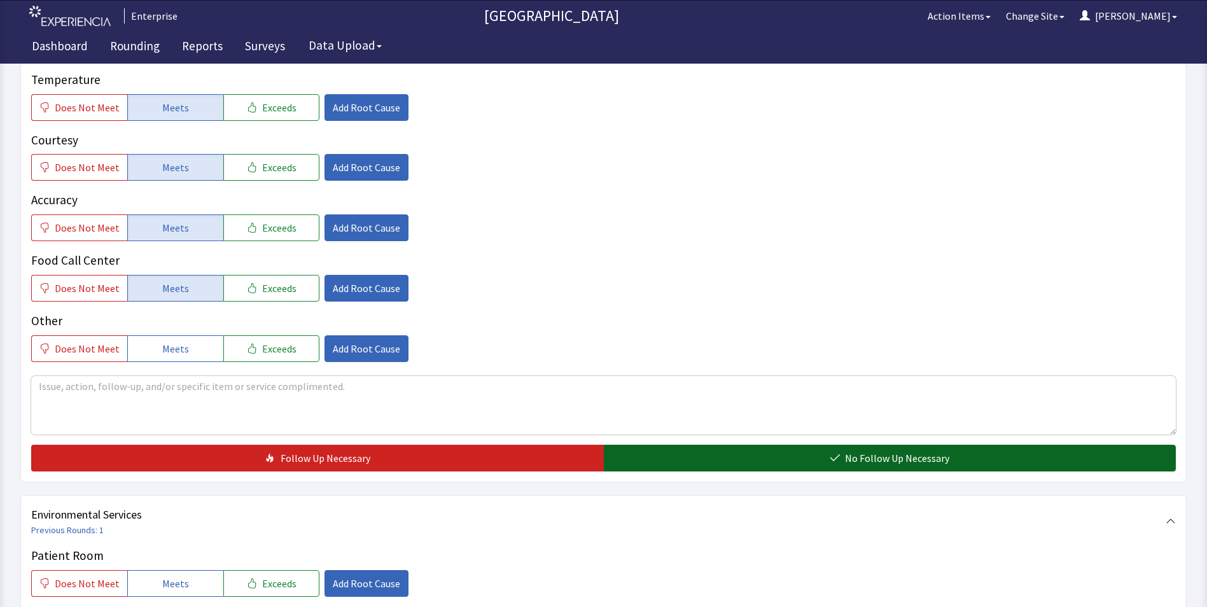
drag, startPoint x: 675, startPoint y: 432, endPoint x: 656, endPoint y: 429, distance: 19.3
click at [676, 445] on button "No Follow Up Necessary" at bounding box center [890, 458] width 572 height 27
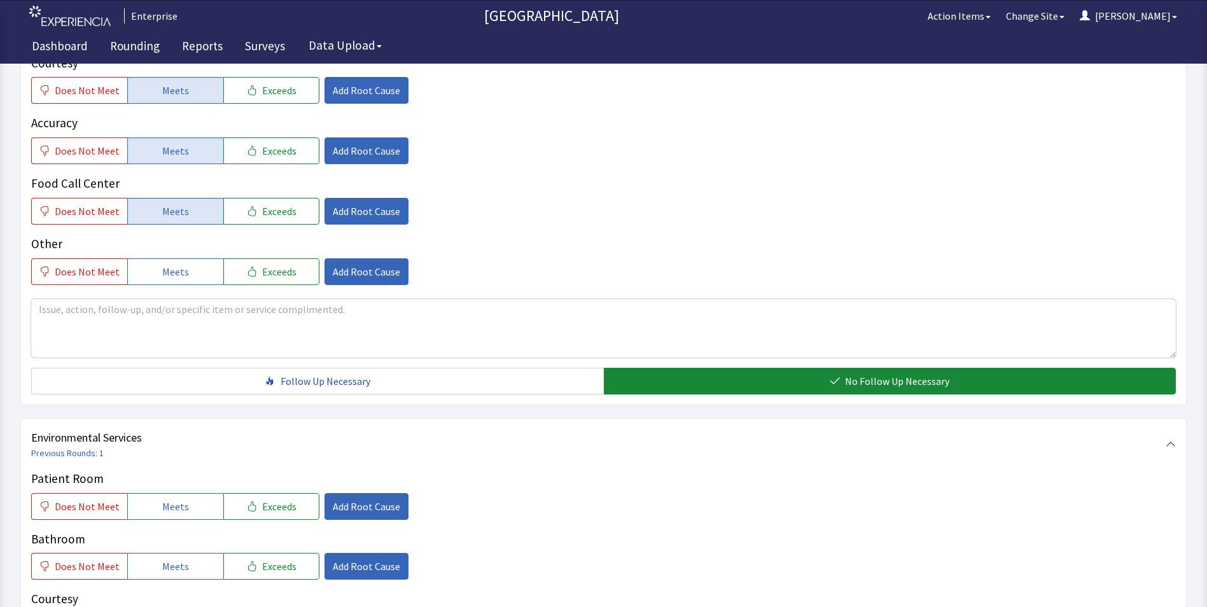
scroll to position [509, 0]
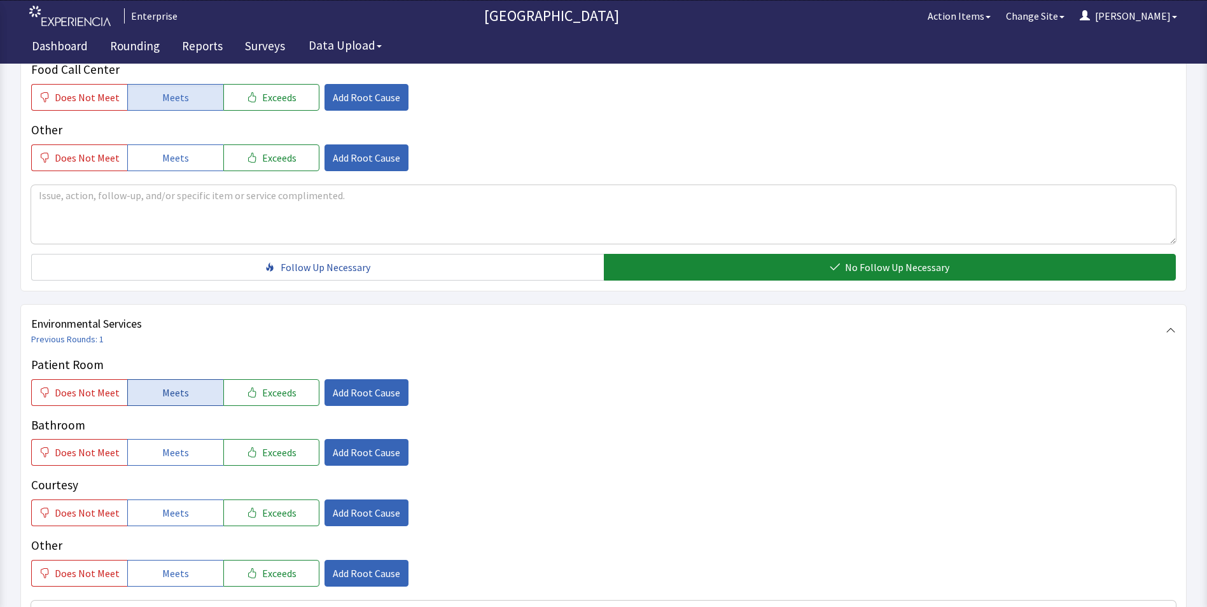
click at [174, 385] on span "Meets" at bounding box center [175, 392] width 27 height 15
drag, startPoint x: 166, startPoint y: 429, endPoint x: 166, endPoint y: 455, distance: 26.7
click at [166, 445] on span "Meets" at bounding box center [175, 452] width 27 height 15
click at [160, 479] on div "Courtesy Does Not Meet Meets Exceeds Add Root Cause" at bounding box center [603, 501] width 1144 height 50
click at [177, 505] on span "Meets" at bounding box center [175, 512] width 27 height 15
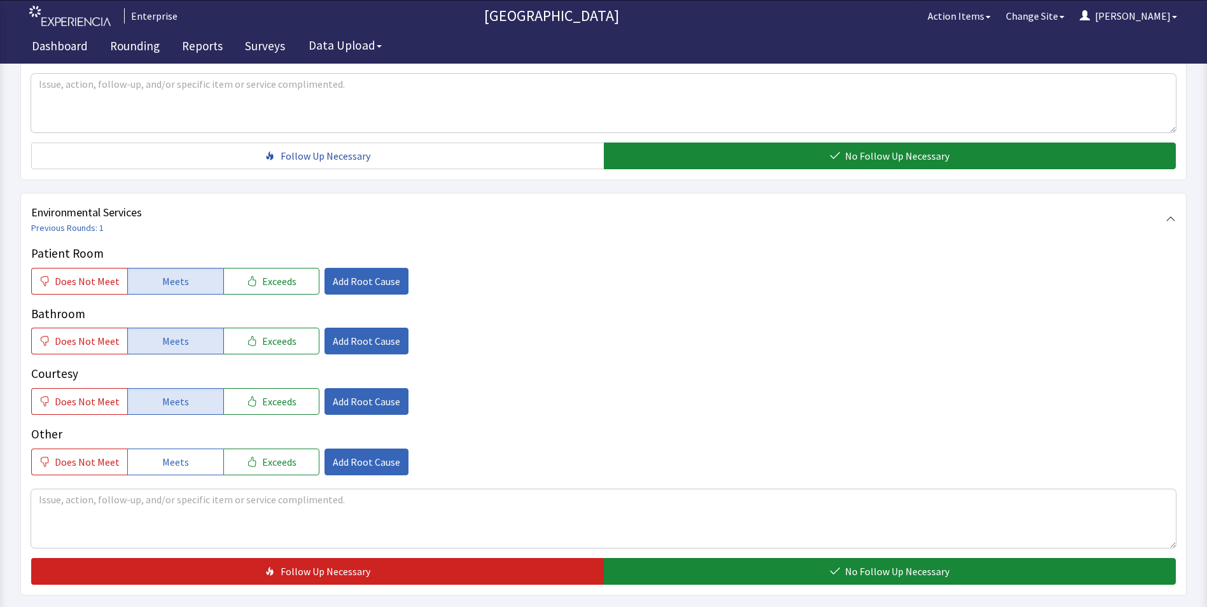
scroll to position [711, 0]
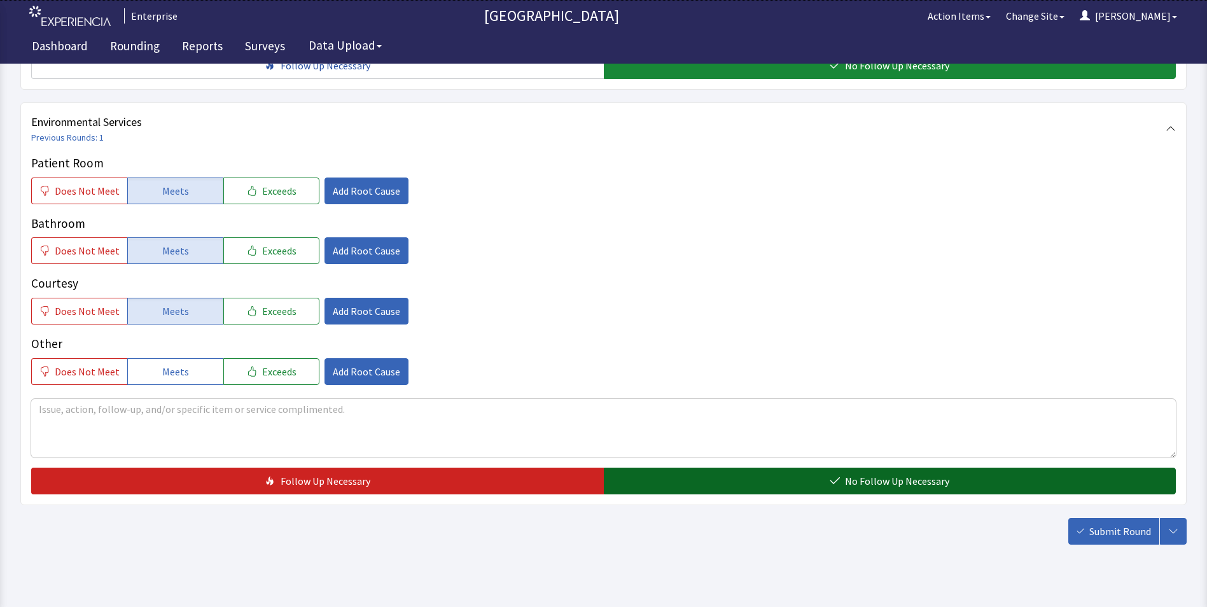
drag, startPoint x: 637, startPoint y: 466, endPoint x: 700, endPoint y: 467, distance: 63.0
click at [644, 468] on button "No Follow Up Necessary" at bounding box center [890, 481] width 572 height 27
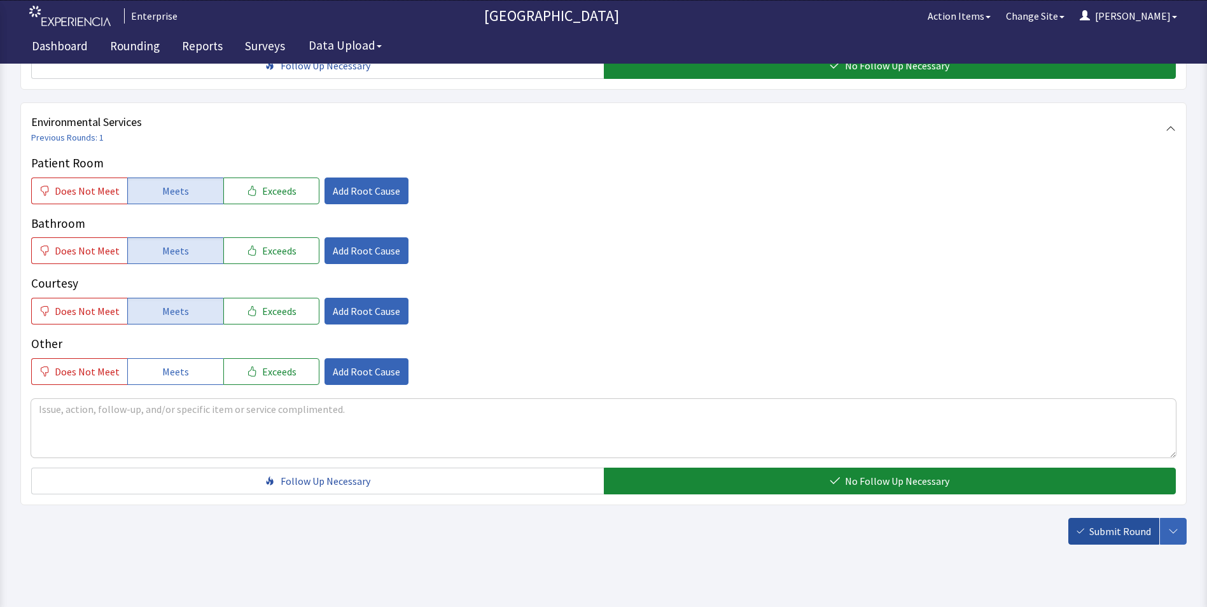
drag, startPoint x: 1128, startPoint y: 508, endPoint x: 1106, endPoint y: 501, distance: 23.2
click at [1128, 524] on span "Submit Round" at bounding box center [1120, 531] width 62 height 15
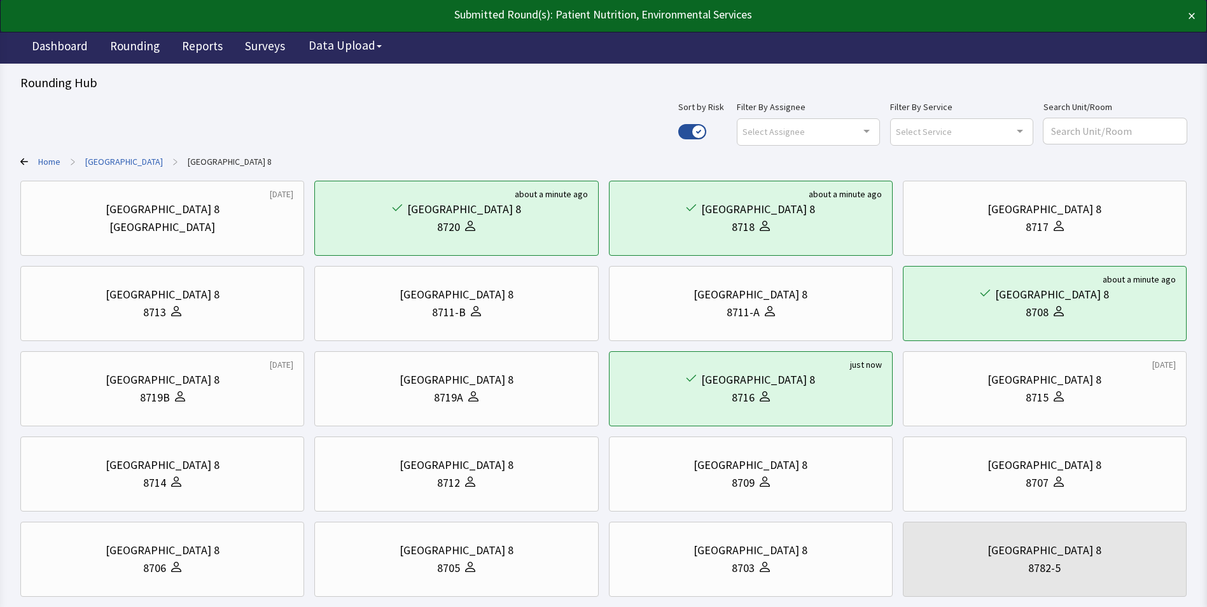
click at [706, 120] on div "Use setting" at bounding box center [692, 131] width 28 height 27
click at [706, 126] on button "Use setting" at bounding box center [692, 131] width 28 height 15
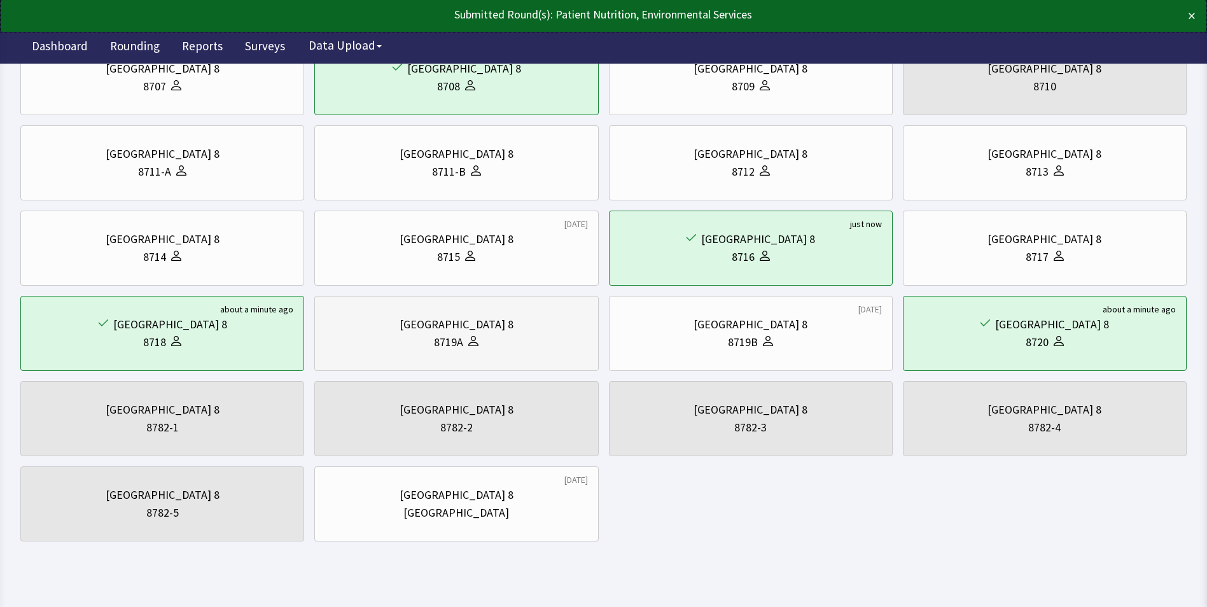
scroll to position [244, 0]
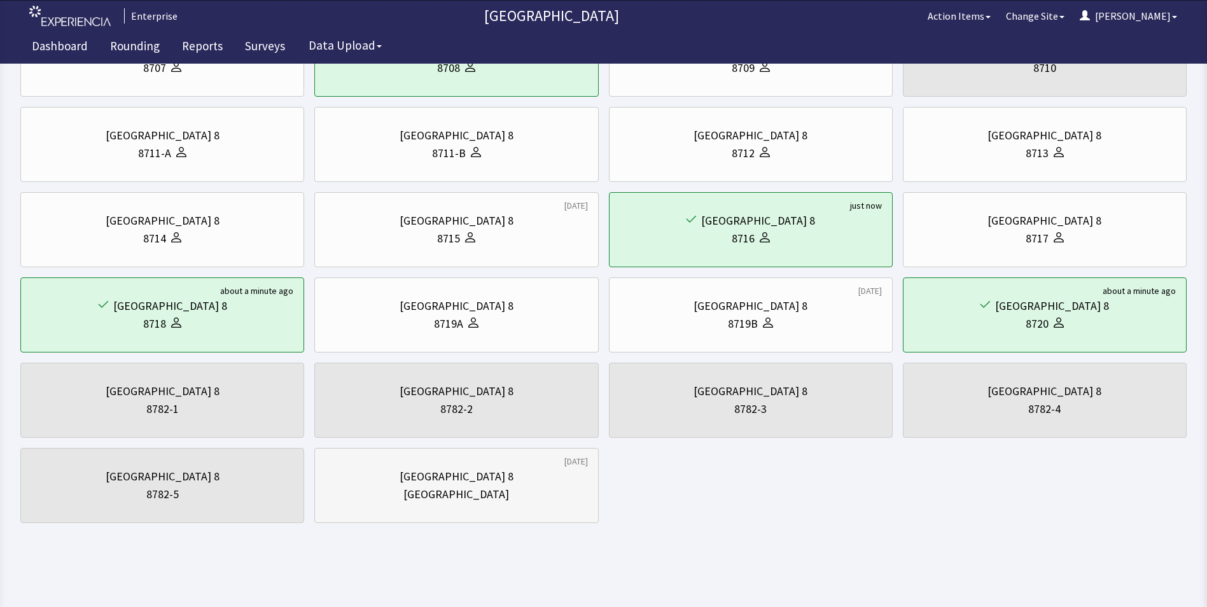
click at [466, 511] on div "East Tower 8 Nurse Station" at bounding box center [456, 485] width 262 height 61
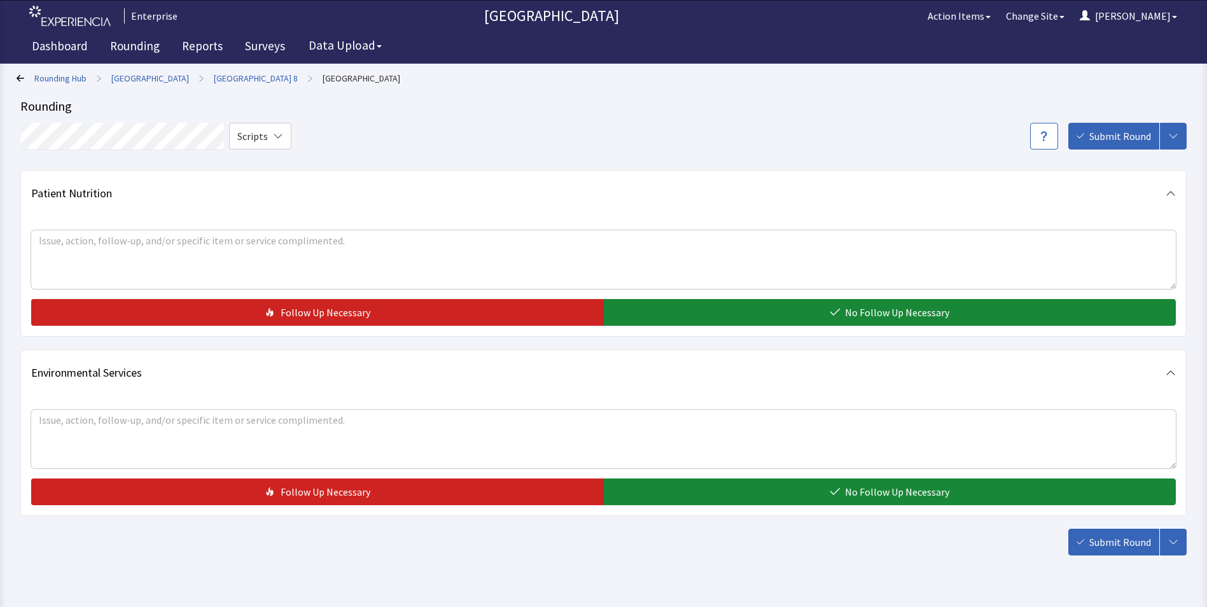
drag, startPoint x: 704, startPoint y: 313, endPoint x: 690, endPoint y: 401, distance: 89.5
click at [700, 319] on button "No Follow Up Necessary" at bounding box center [890, 312] width 572 height 27
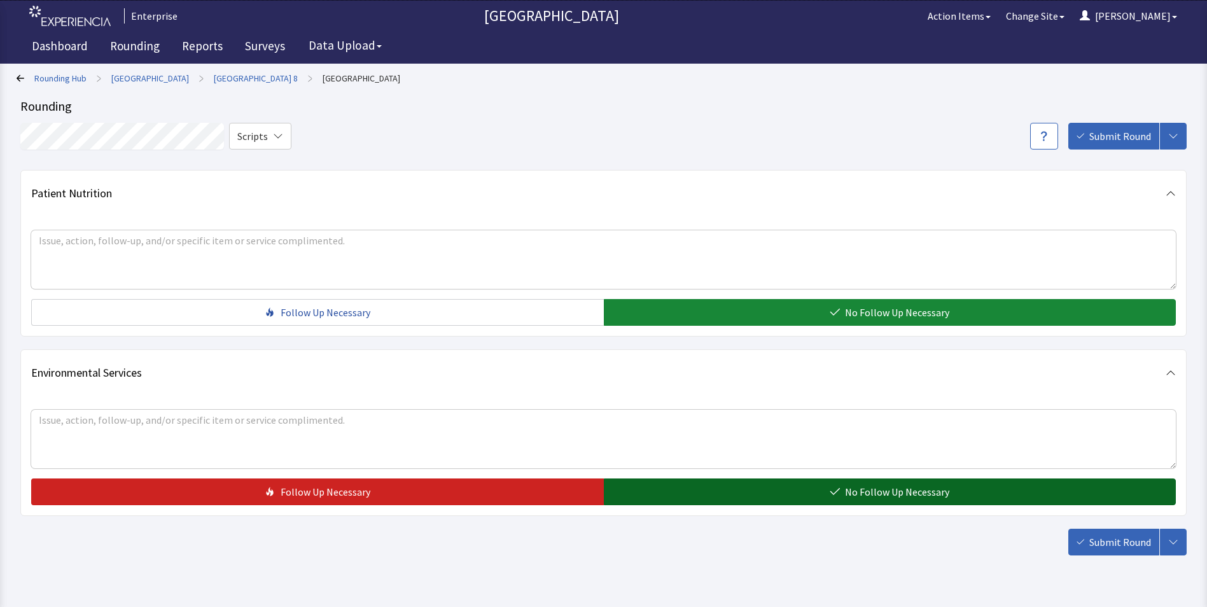
drag, startPoint x: 699, startPoint y: 495, endPoint x: 770, endPoint y: 497, distance: 71.3
click at [701, 496] on button "No Follow Up Necessary" at bounding box center [890, 491] width 572 height 27
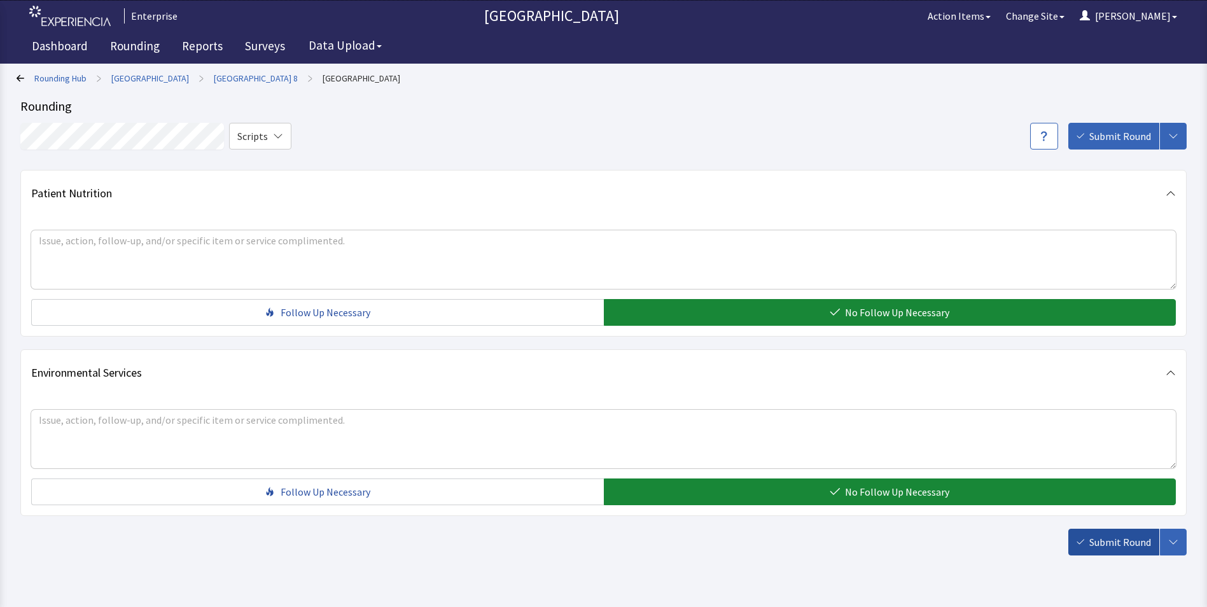
click at [1109, 545] on span "Submit Round" at bounding box center [1120, 541] width 62 height 15
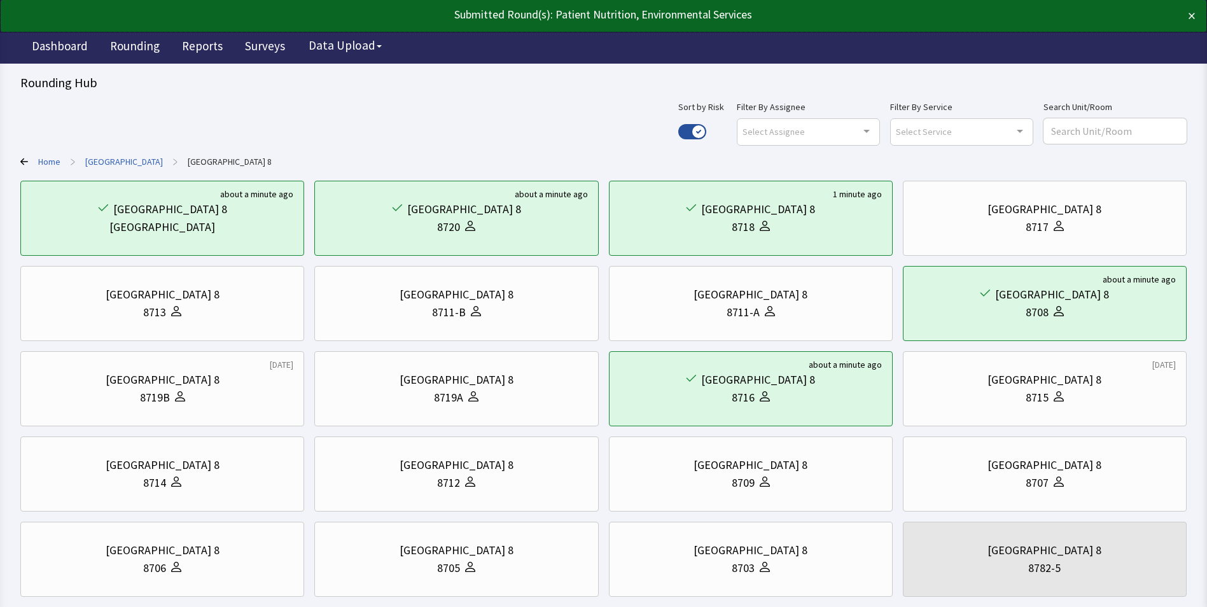
click at [128, 160] on link "[GEOGRAPHIC_DATA]" at bounding box center [124, 161] width 78 height 13
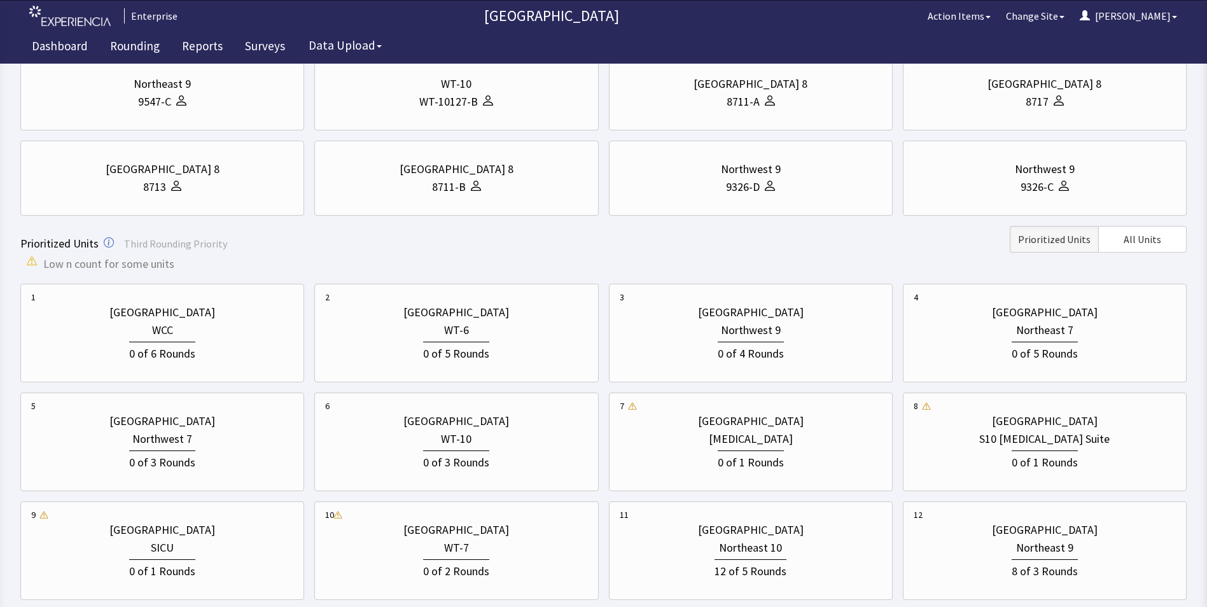
scroll to position [273, 0]
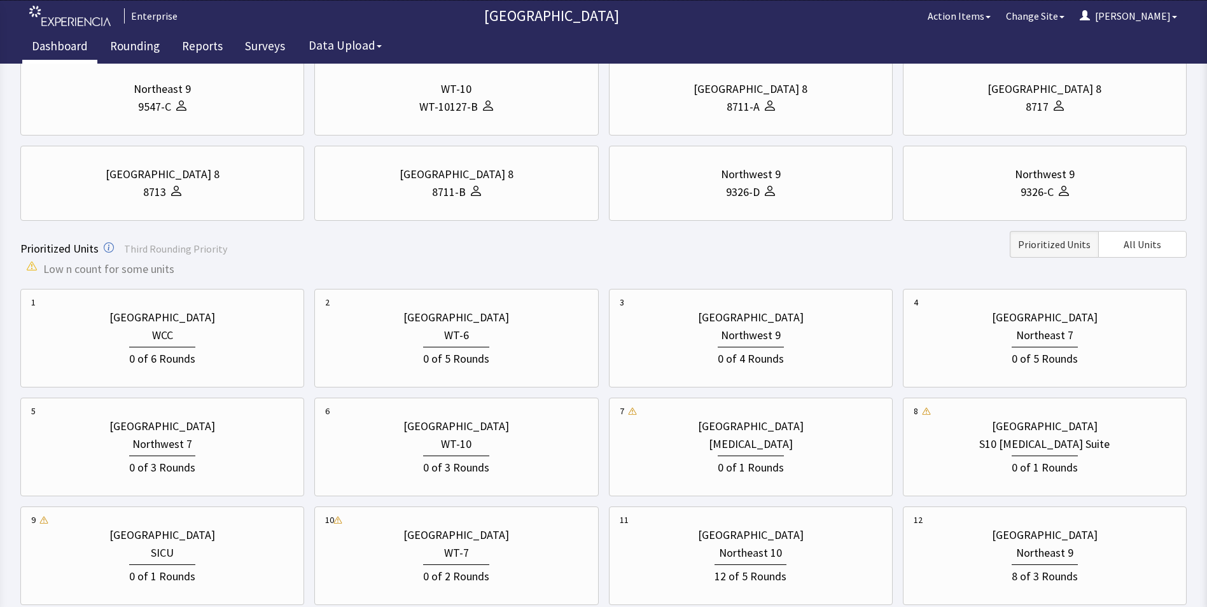
click at [51, 36] on link "Dashboard" at bounding box center [59, 48] width 75 height 32
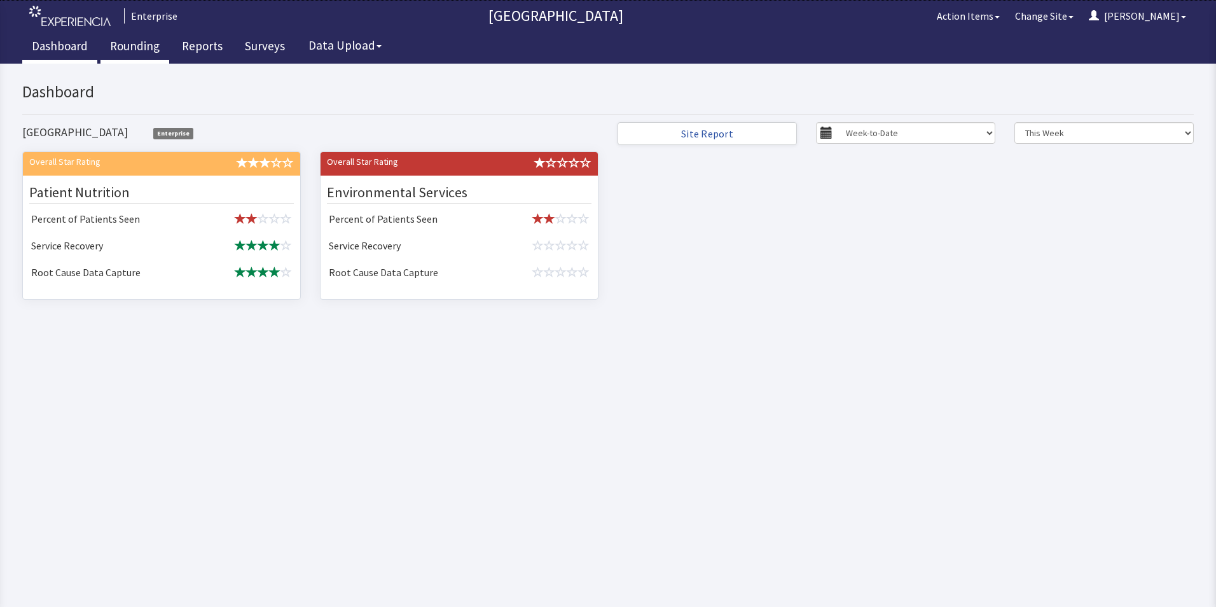
click at [128, 50] on link "Rounding" at bounding box center [135, 48] width 69 height 32
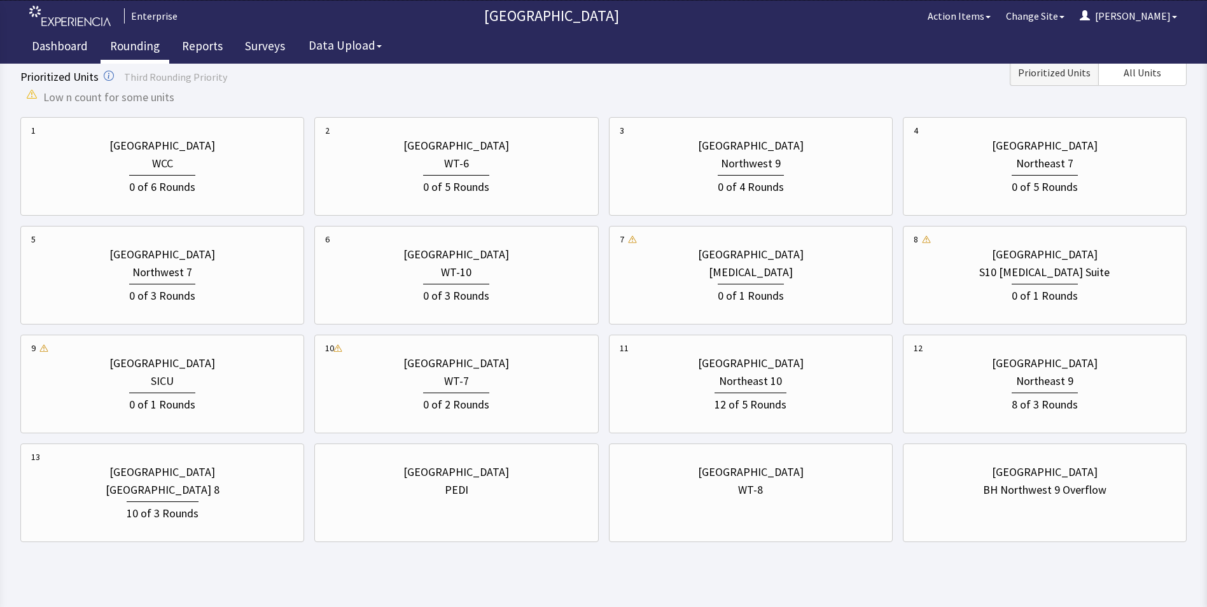
scroll to position [445, 0]
click at [773, 183] on div "0 of 4 Rounds" at bounding box center [751, 184] width 66 height 21
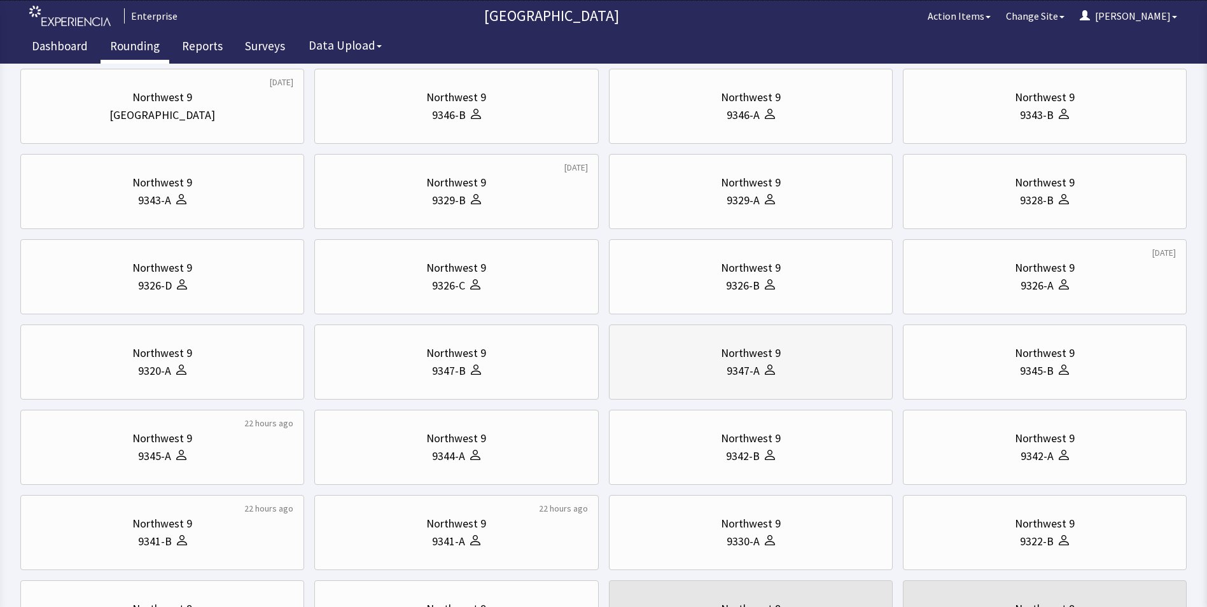
scroll to position [0, 0]
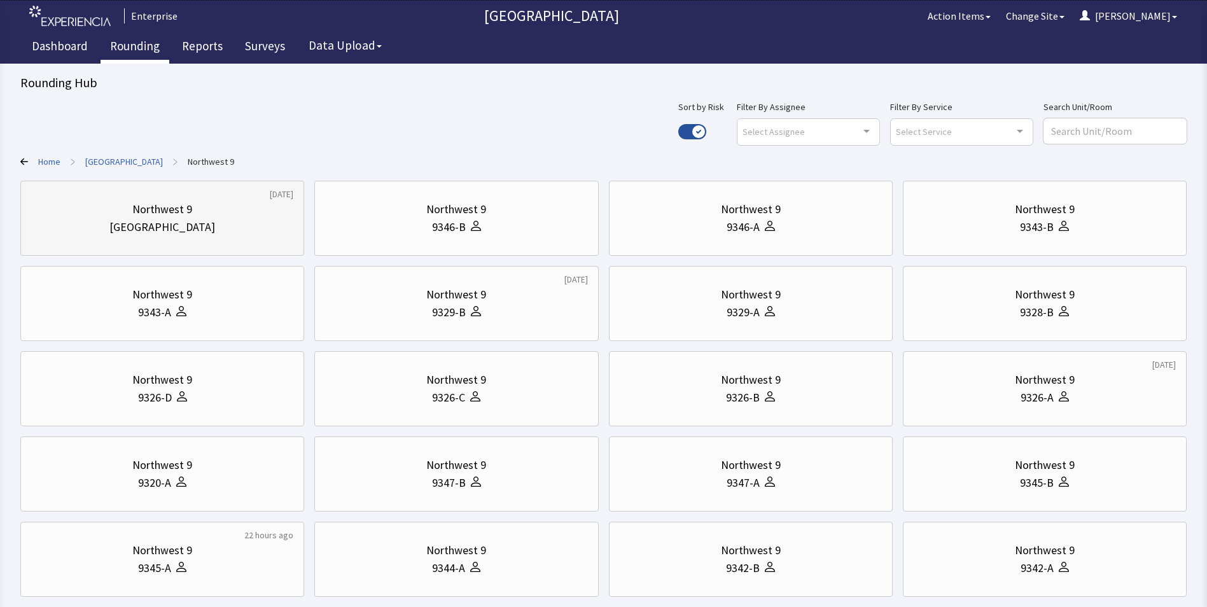
click at [122, 214] on div "Northwest 9" at bounding box center [162, 209] width 262 height 18
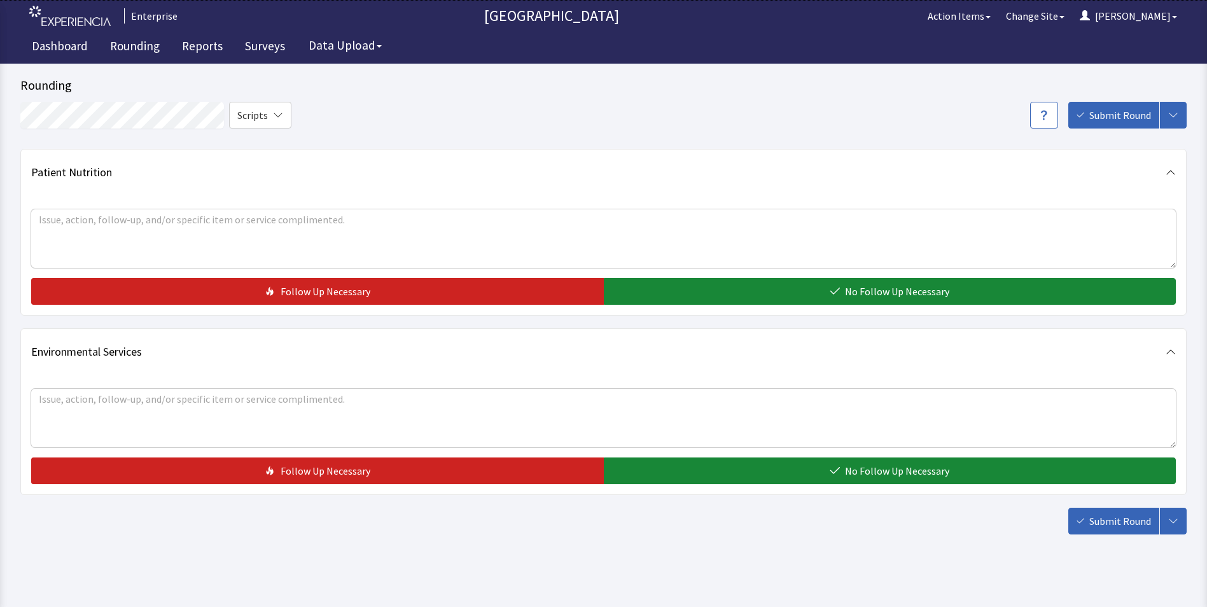
scroll to position [32, 0]
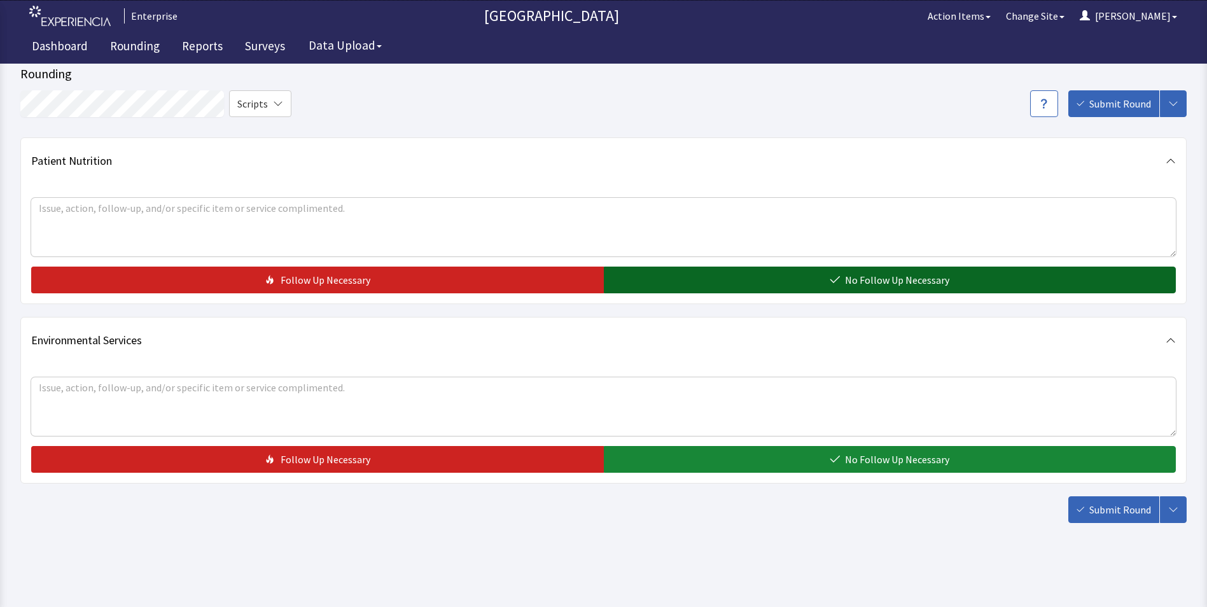
click at [650, 281] on button "No Follow Up Necessary" at bounding box center [890, 280] width 572 height 27
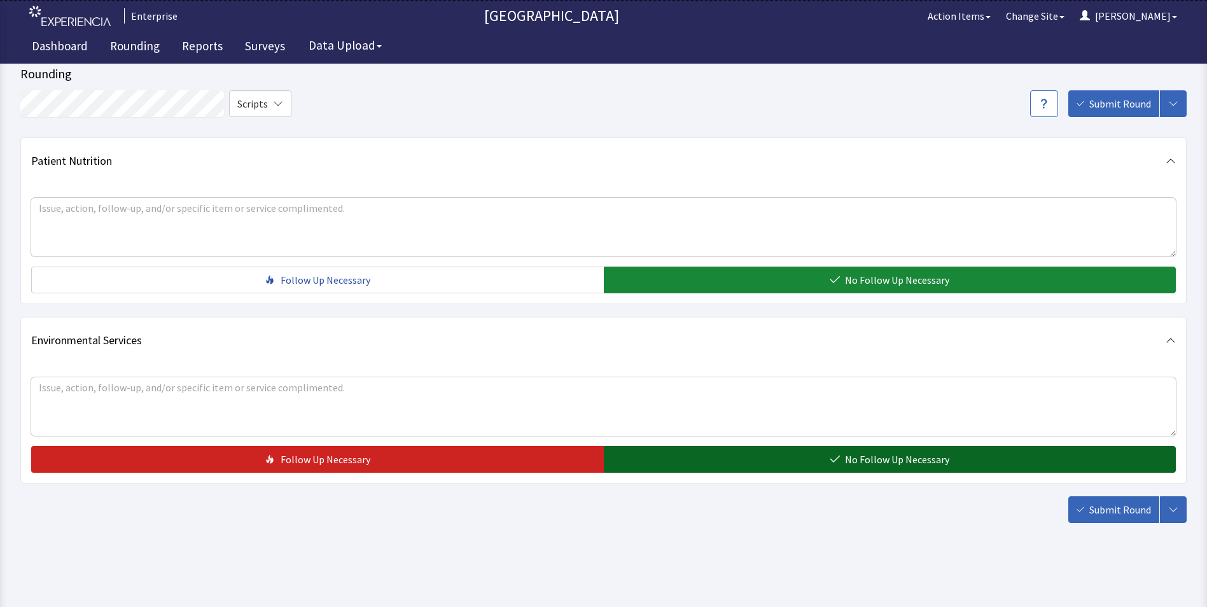
drag, startPoint x: 684, startPoint y: 459, endPoint x: 690, endPoint y: 462, distance: 7.4
click at [688, 462] on button "No Follow Up Necessary" at bounding box center [890, 459] width 572 height 27
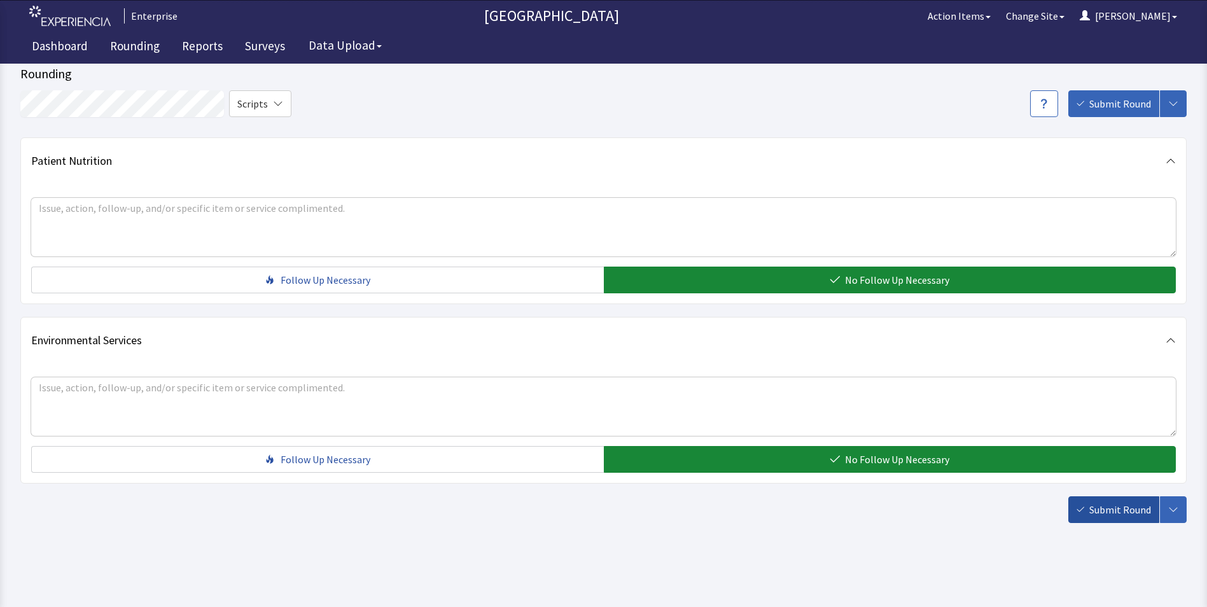
click at [1118, 517] on span "Submit Round" at bounding box center [1120, 509] width 62 height 15
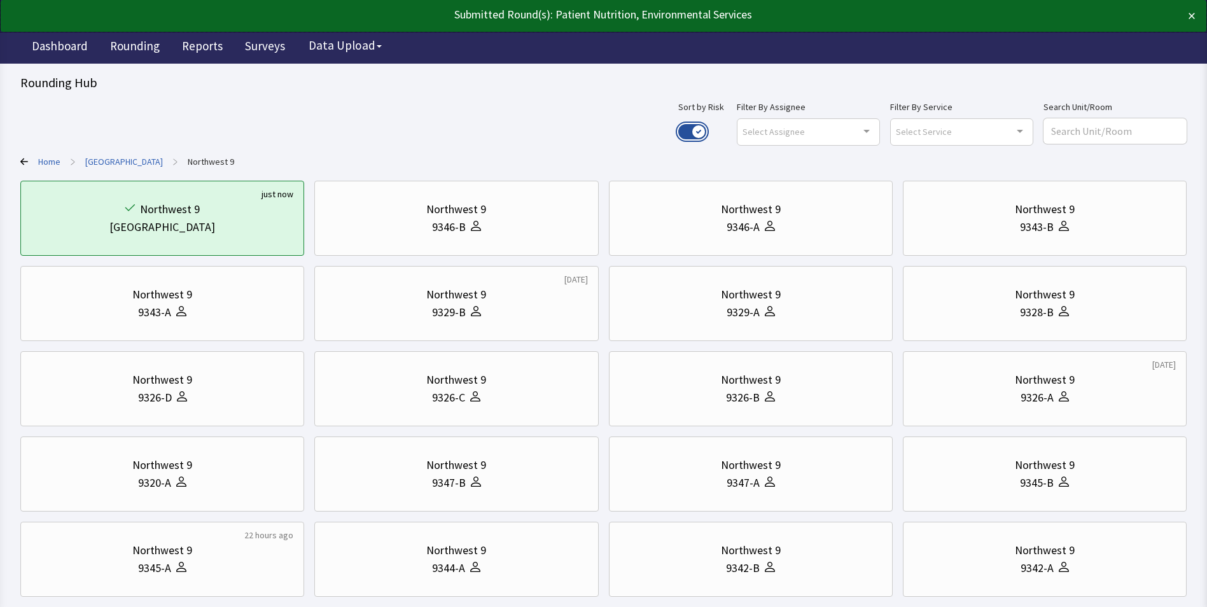
click at [706, 129] on button "Use setting" at bounding box center [692, 131] width 28 height 15
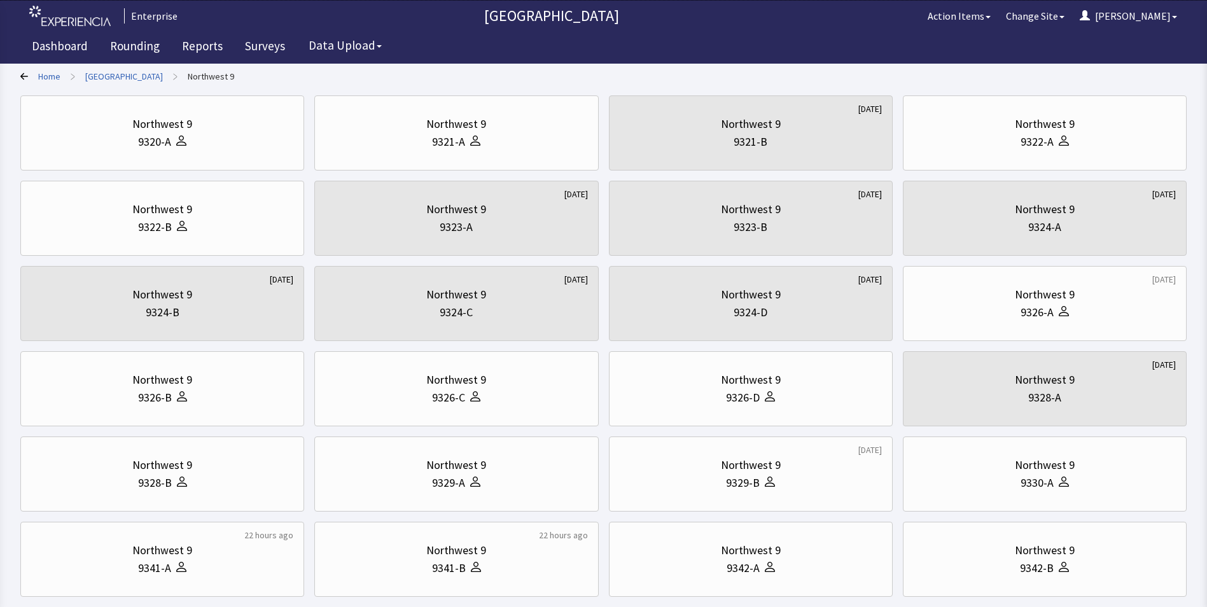
scroll to position [64, 0]
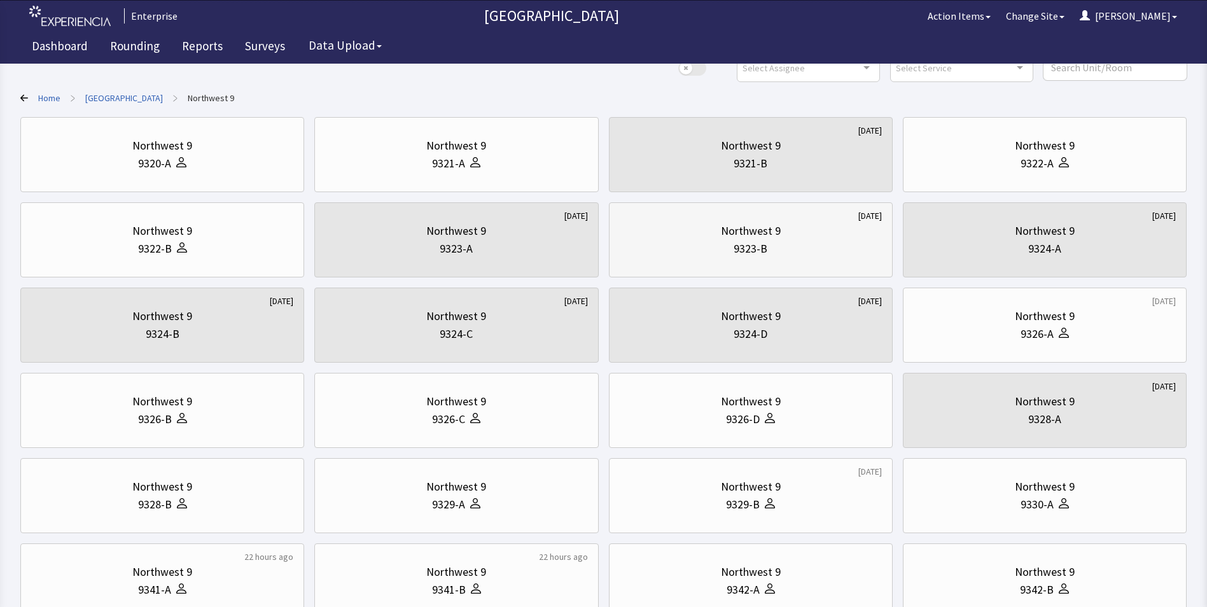
click at [774, 238] on div "Northwest 9" at bounding box center [751, 231] width 60 height 18
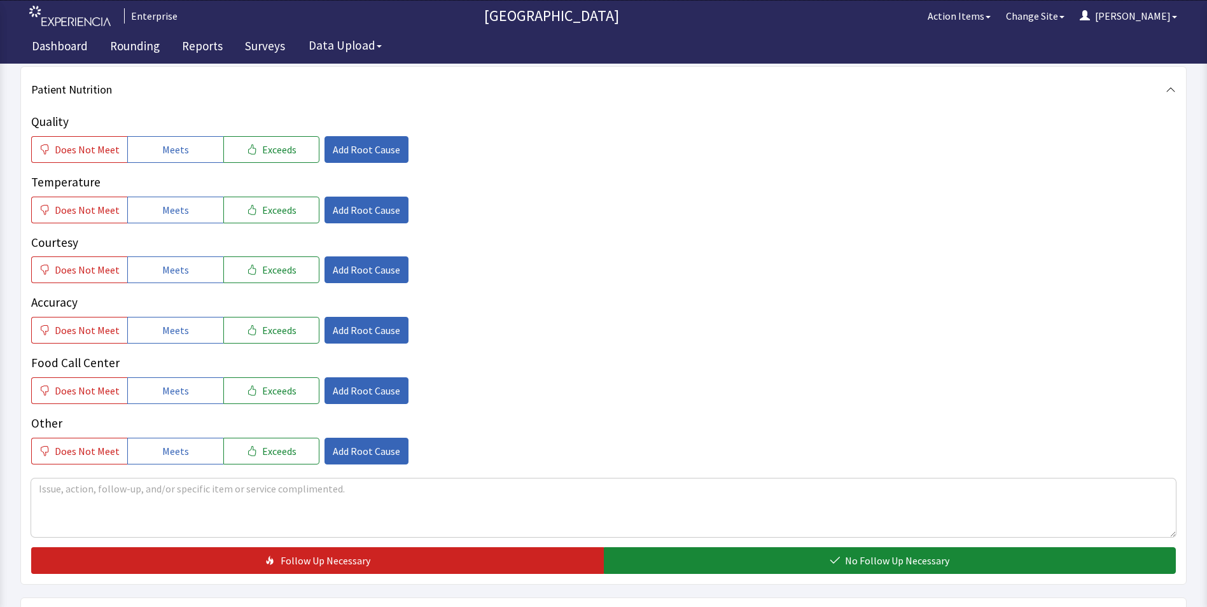
scroll to position [191, 0]
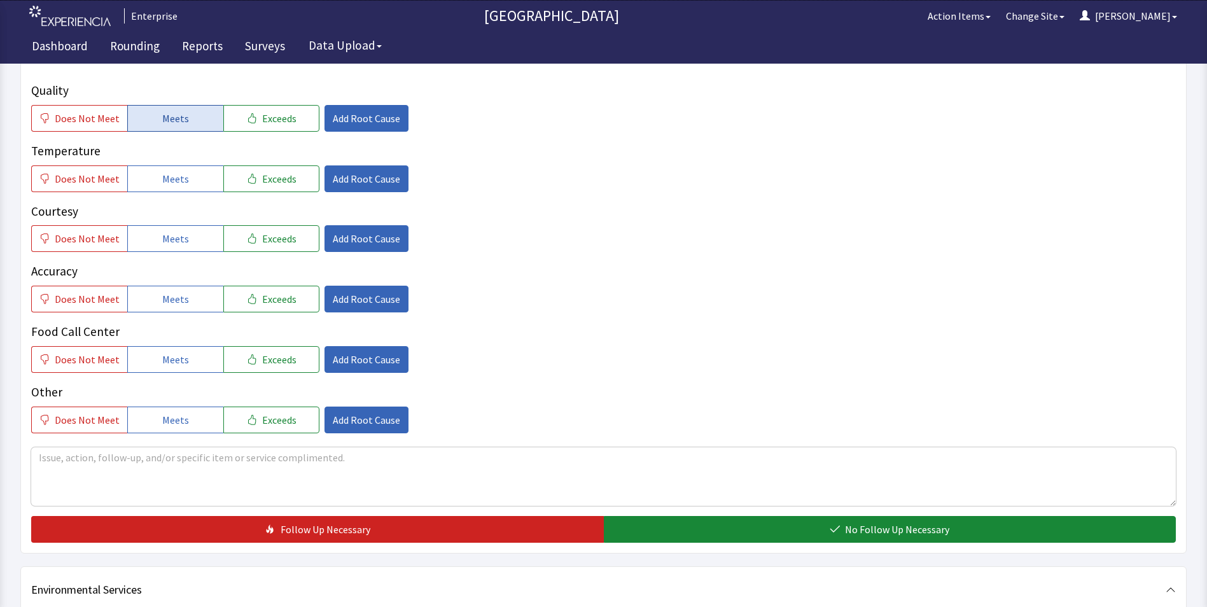
click at [181, 114] on span "Meets" at bounding box center [175, 118] width 27 height 15
drag, startPoint x: 174, startPoint y: 174, endPoint x: 169, endPoint y: 215, distance: 41.7
click at [174, 185] on span "Meets" at bounding box center [175, 178] width 27 height 15
drag, startPoint x: 167, startPoint y: 230, endPoint x: 167, endPoint y: 267, distance: 36.3
click at [167, 242] on button "Meets" at bounding box center [175, 238] width 96 height 27
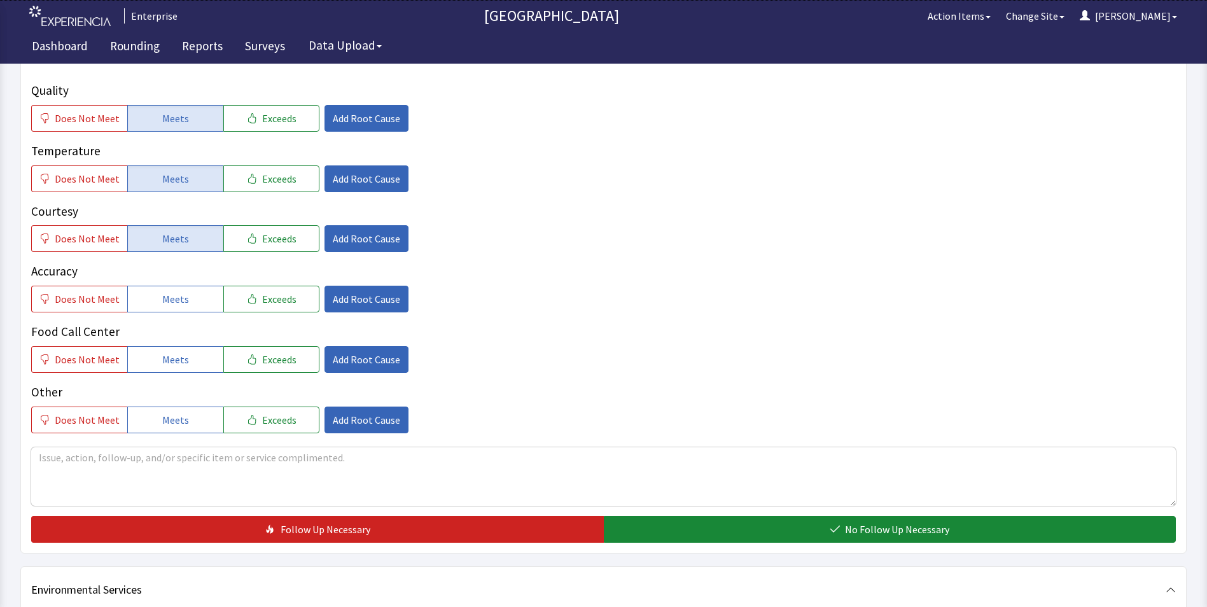
drag, startPoint x: 161, startPoint y: 295, endPoint x: 161, endPoint y: 328, distance: 33.1
click at [162, 302] on span "Meets" at bounding box center [175, 298] width 27 height 15
drag, startPoint x: 169, startPoint y: 356, endPoint x: 186, endPoint y: 336, distance: 26.6
click at [175, 358] on span "Meets" at bounding box center [175, 359] width 27 height 15
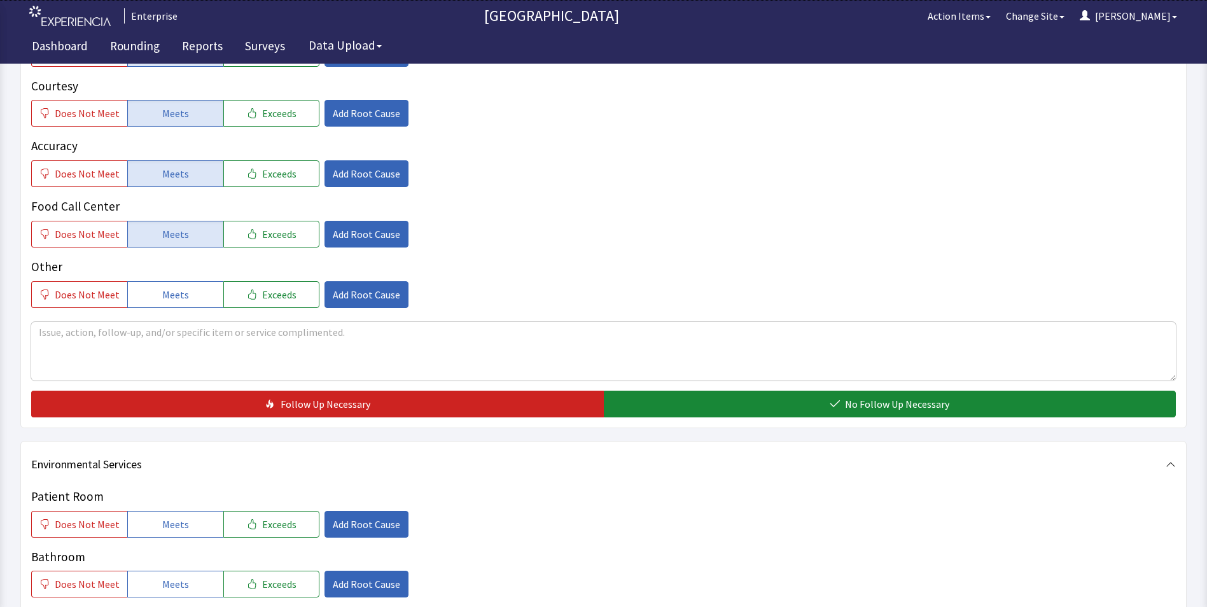
scroll to position [445, 0]
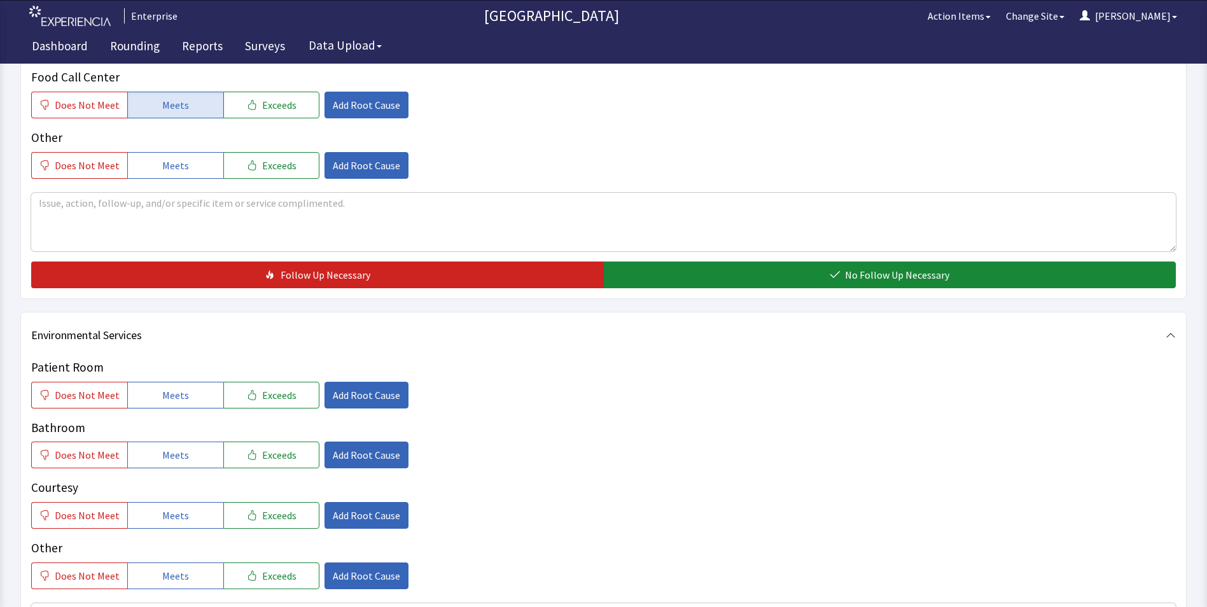
drag, startPoint x: 619, startPoint y: 281, endPoint x: 606, endPoint y: 292, distance: 17.6
click at [620, 281] on button "No Follow Up Necessary" at bounding box center [890, 274] width 572 height 27
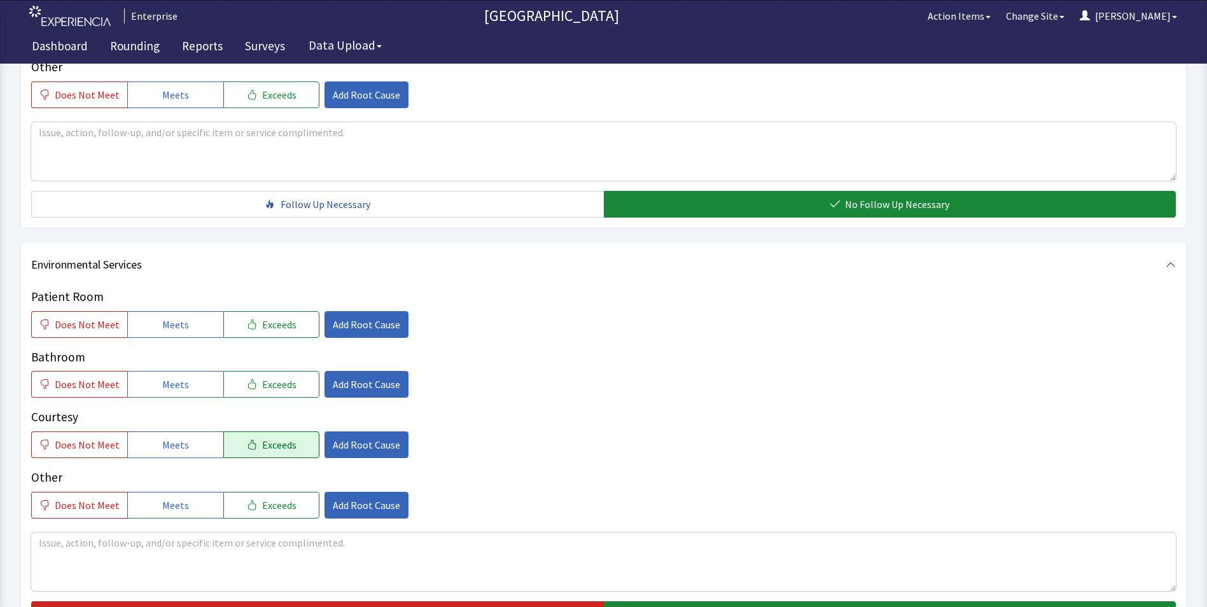
scroll to position [636, 0]
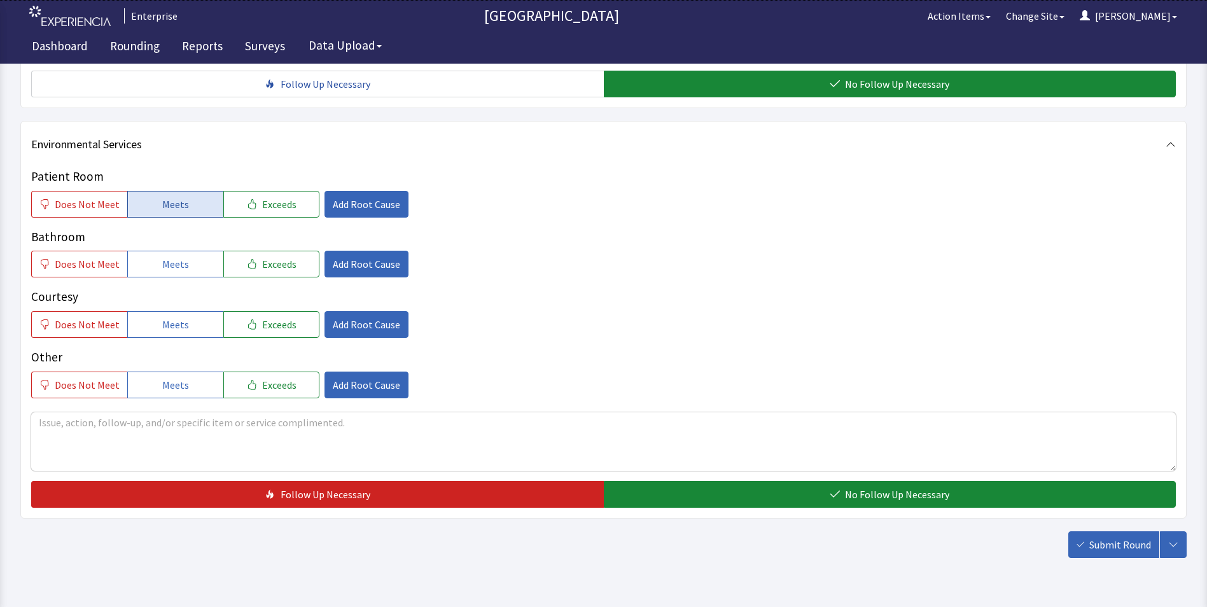
click at [167, 205] on span "Meets" at bounding box center [175, 204] width 27 height 15
drag, startPoint x: 172, startPoint y: 261, endPoint x: 176, endPoint y: 301, distance: 39.6
click at [172, 268] on span "Meets" at bounding box center [175, 263] width 27 height 15
drag, startPoint x: 177, startPoint y: 326, endPoint x: 212, endPoint y: 337, distance: 37.4
click at [193, 333] on button "Meets" at bounding box center [175, 324] width 96 height 27
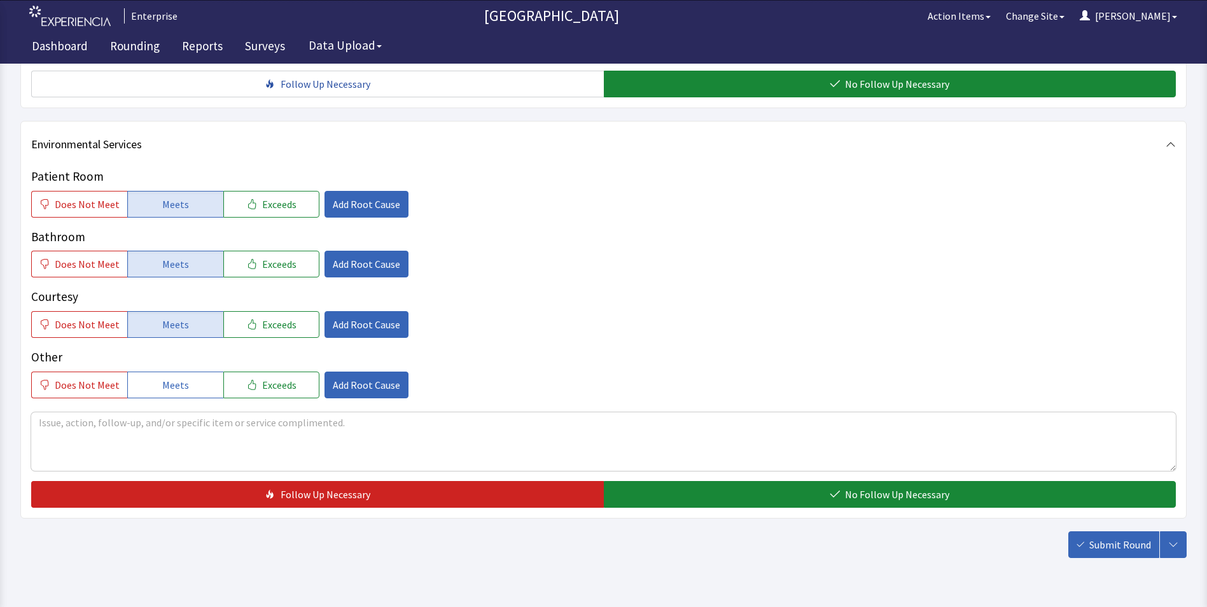
drag, startPoint x: 632, startPoint y: 491, endPoint x: 870, endPoint y: 530, distance: 241.7
click at [639, 492] on button "No Follow Up Necessary" at bounding box center [890, 494] width 572 height 27
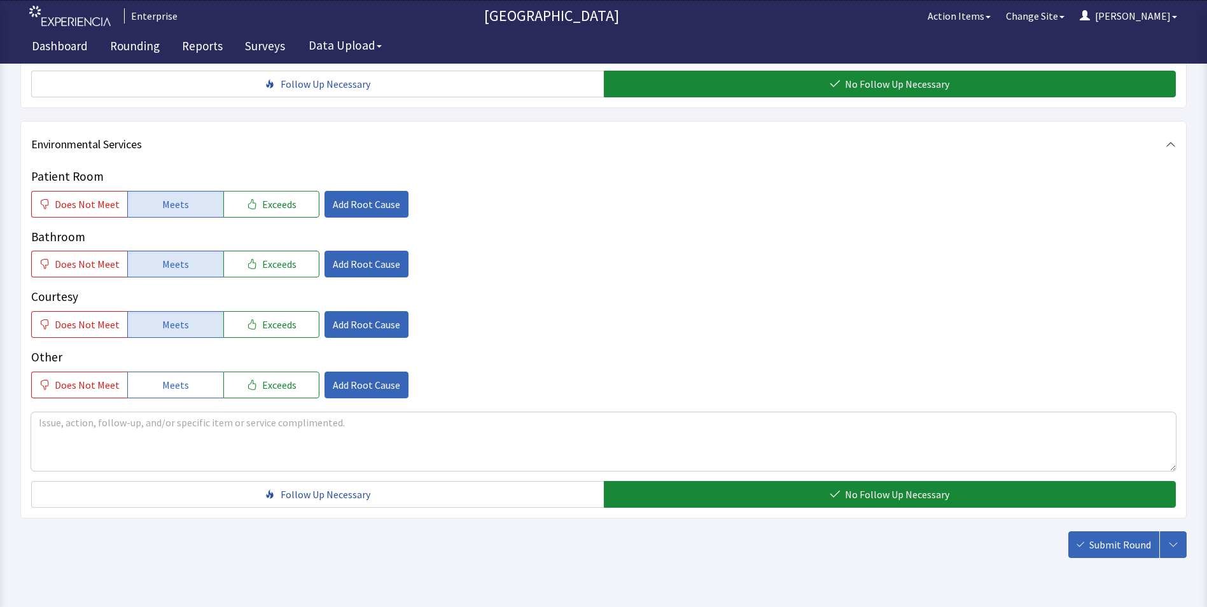
drag, startPoint x: 1099, startPoint y: 540, endPoint x: 1089, endPoint y: 531, distance: 13.5
click at [1100, 540] on span "Submit Round" at bounding box center [1120, 544] width 62 height 15
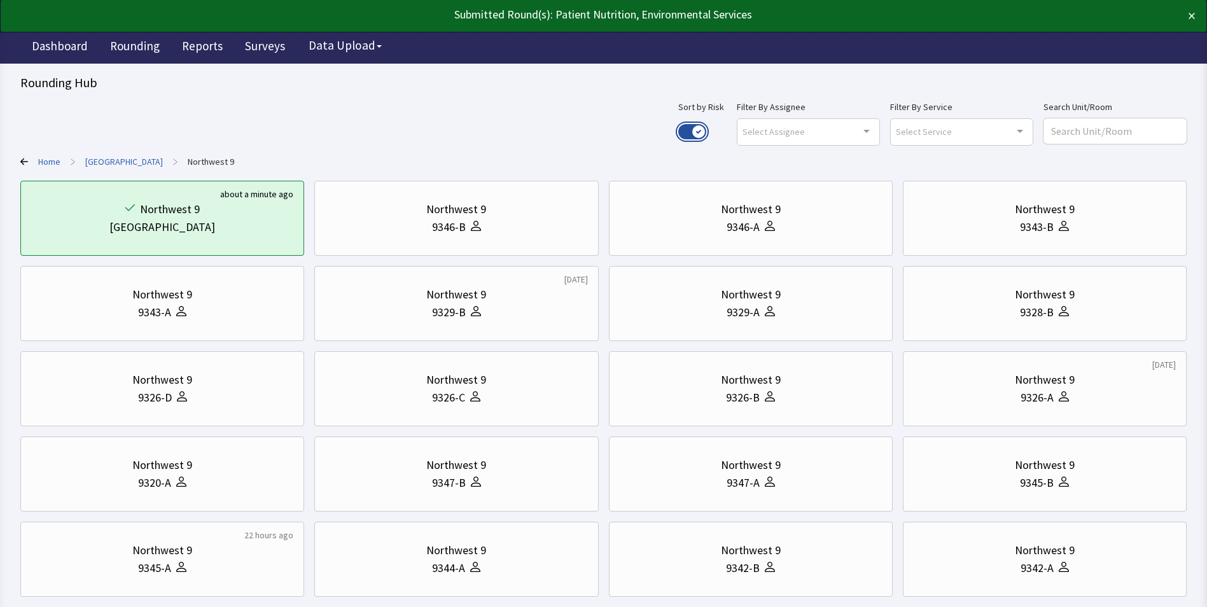
click at [706, 127] on button "Use setting" at bounding box center [692, 131] width 28 height 15
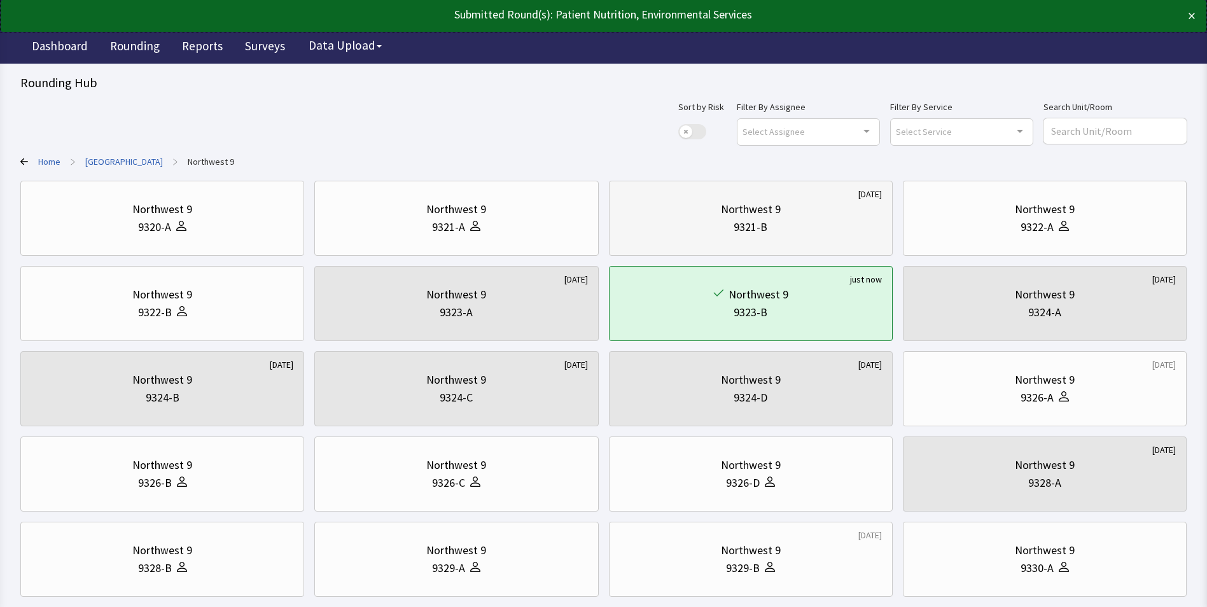
click at [736, 217] on div "Northwest 9" at bounding box center [751, 209] width 60 height 18
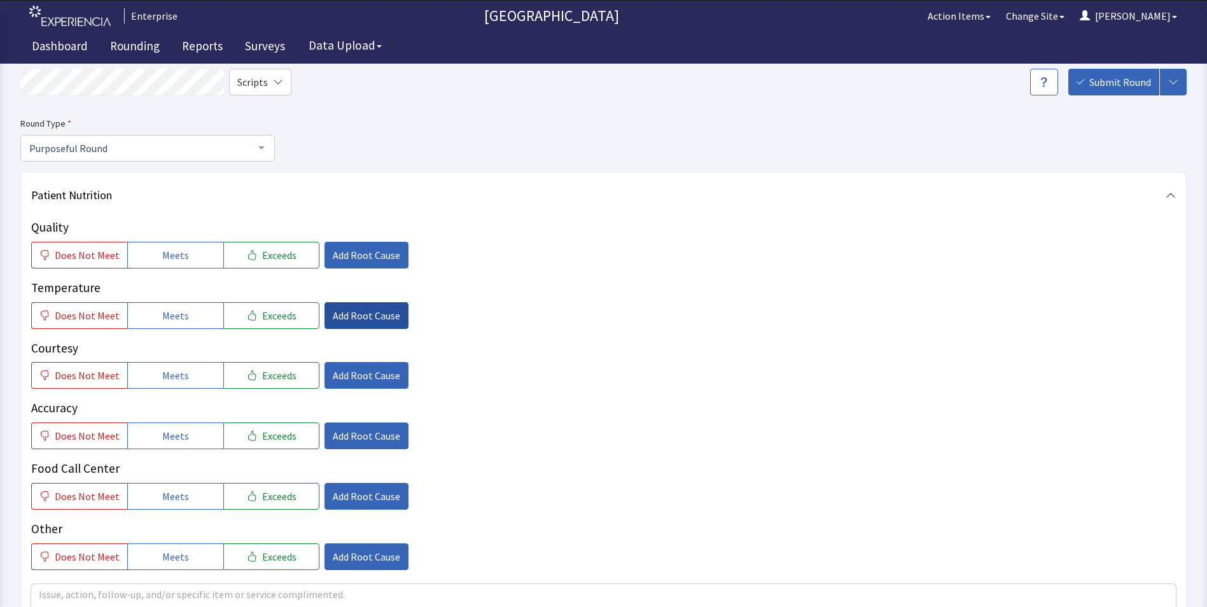
scroll to position [127, 0]
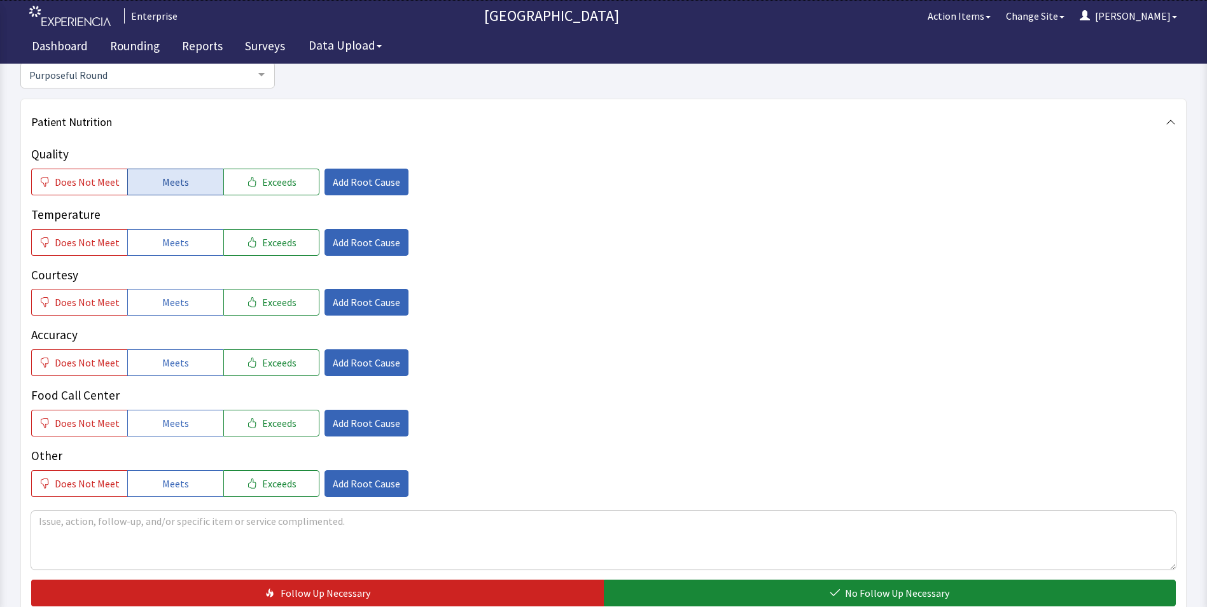
click at [170, 189] on span "Meets" at bounding box center [175, 181] width 27 height 15
drag, startPoint x: 170, startPoint y: 241, endPoint x: 170, endPoint y: 272, distance: 31.2
click at [170, 244] on span "Meets" at bounding box center [175, 242] width 27 height 15
drag, startPoint x: 170, startPoint y: 298, endPoint x: 165, endPoint y: 352, distance: 54.3
click at [170, 314] on button "Meets" at bounding box center [175, 302] width 96 height 27
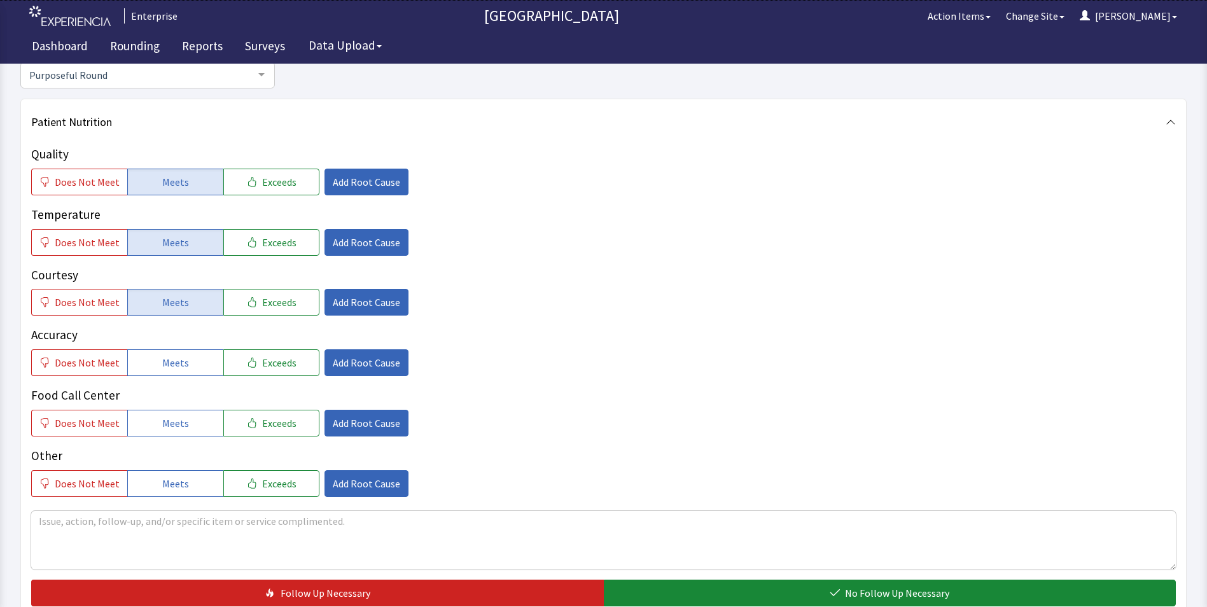
drag, startPoint x: 163, startPoint y: 370, endPoint x: 168, endPoint y: 389, distance: 19.1
click at [166, 380] on div "Quality Does Not Meet Meets Exceeds Add Root Cause Temperature Does Not Meet Me…" at bounding box center [603, 321] width 1144 height 352
click at [171, 420] on span "Meets" at bounding box center [175, 422] width 27 height 15
click at [182, 365] on span "Meets" at bounding box center [175, 362] width 27 height 15
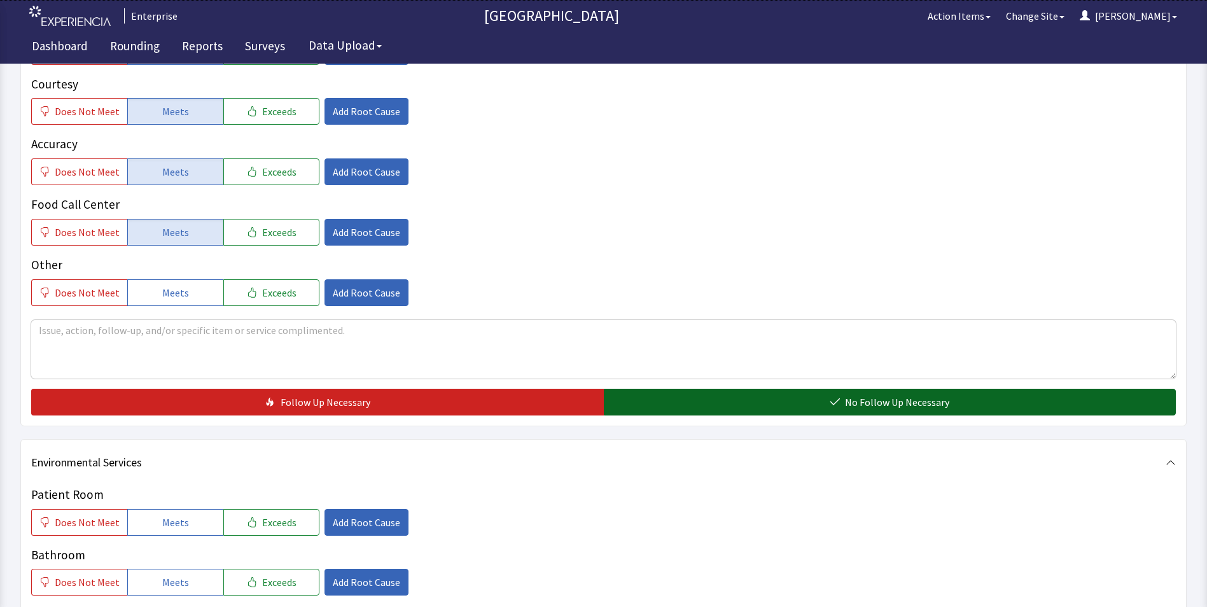
click at [717, 411] on button "No Follow Up Necessary" at bounding box center [890, 402] width 572 height 27
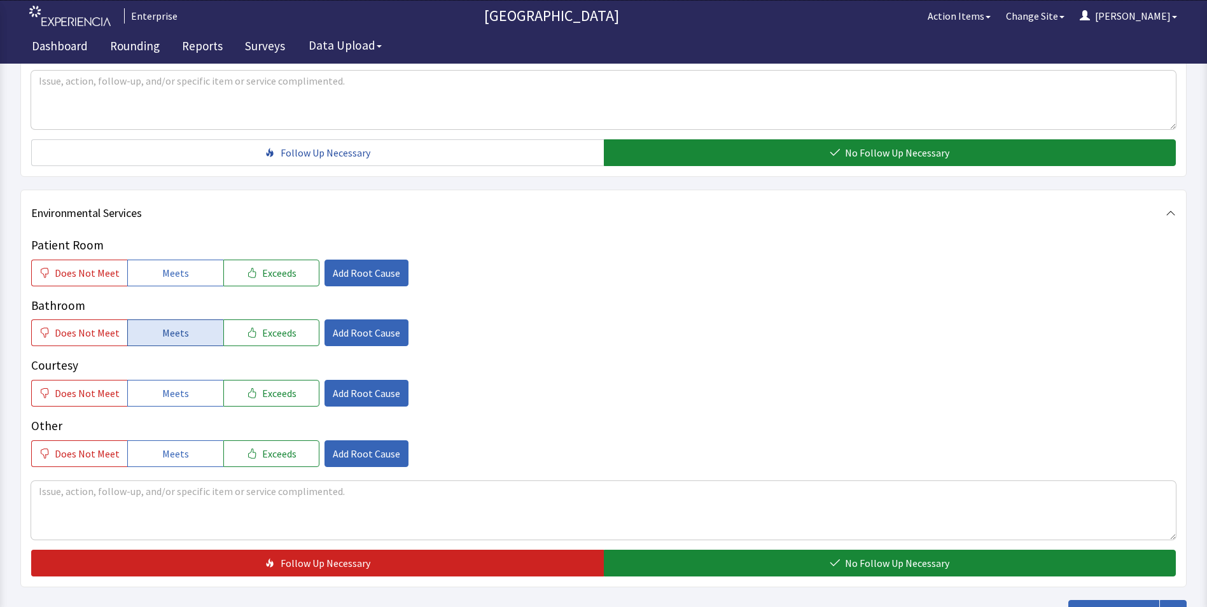
scroll to position [572, 0]
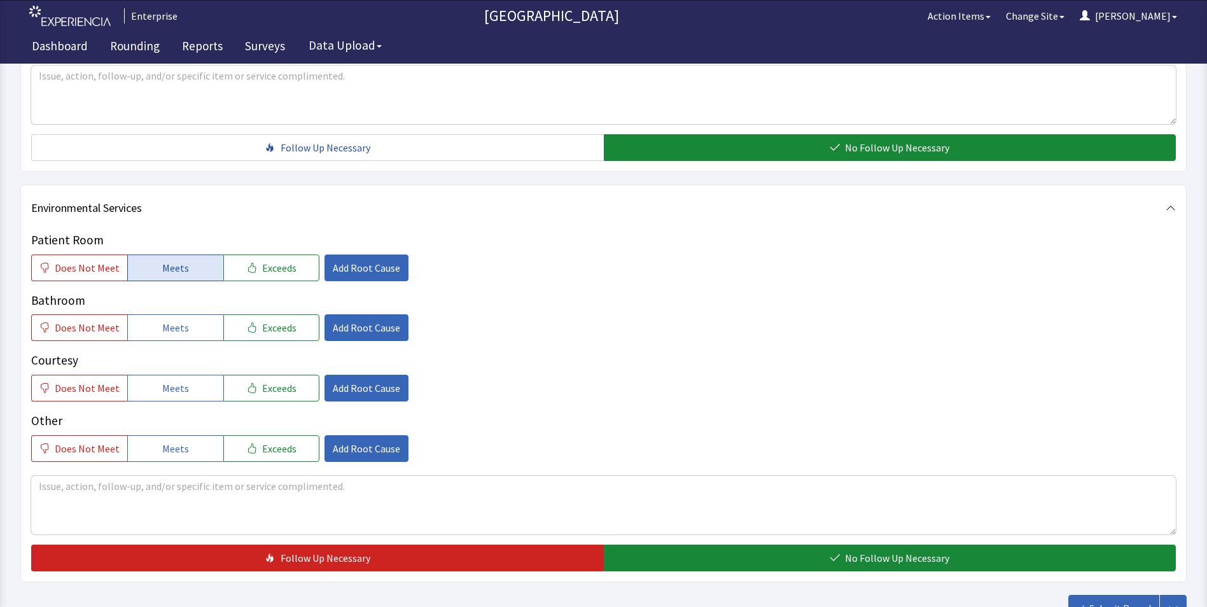
drag, startPoint x: 142, startPoint y: 264, endPoint x: 153, endPoint y: 294, distance: 31.8
click at [142, 264] on button "Meets" at bounding box center [175, 267] width 96 height 27
drag, startPoint x: 160, startPoint y: 324, endPoint x: 170, endPoint y: 357, distance: 35.4
click at [165, 336] on button "Meets" at bounding box center [175, 327] width 96 height 27
drag, startPoint x: 175, startPoint y: 391, endPoint x: 294, endPoint y: 427, distance: 124.2
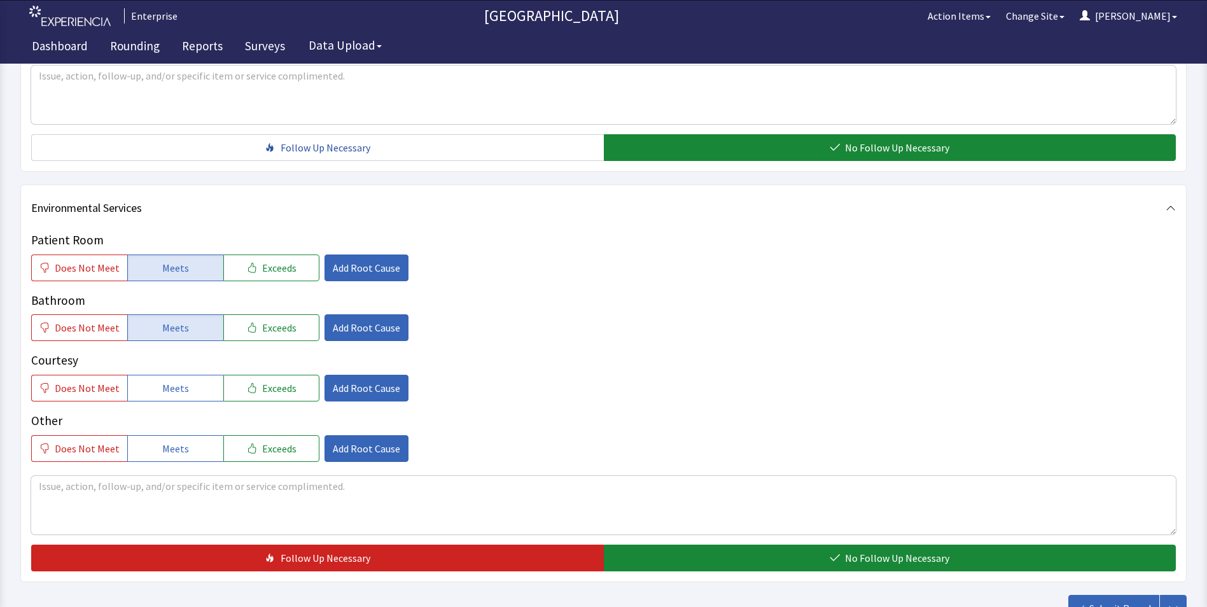
click at [178, 394] on span "Meets" at bounding box center [175, 387] width 27 height 15
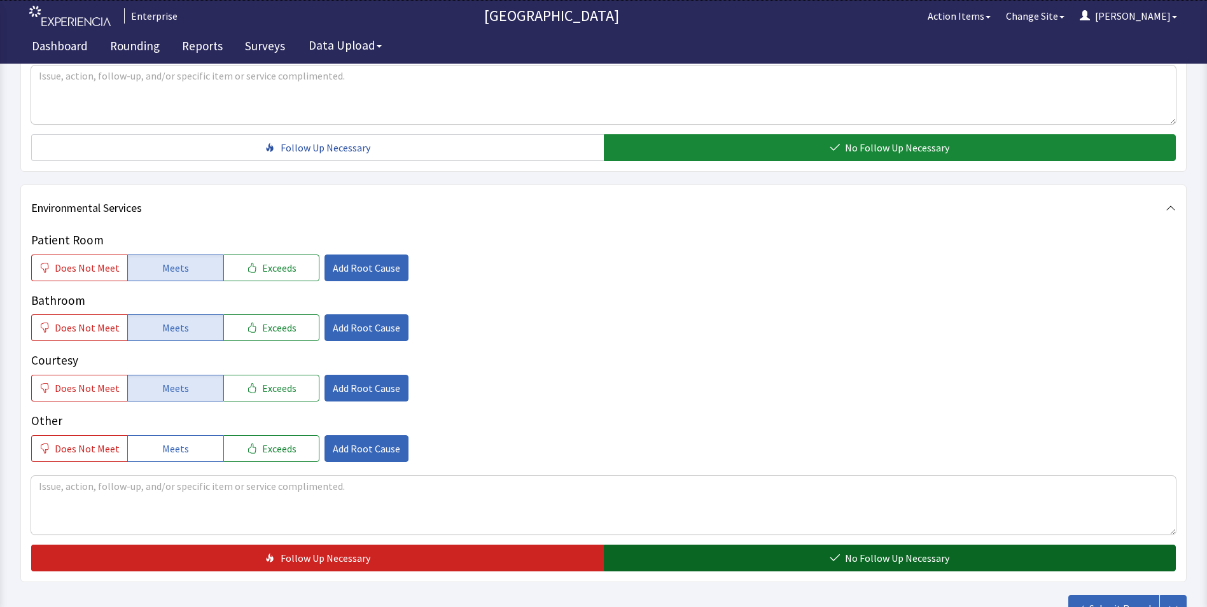
drag, startPoint x: 663, startPoint y: 554, endPoint x: 683, endPoint y: 544, distance: 22.2
click at [665, 554] on button "No Follow Up Necessary" at bounding box center [890, 557] width 572 height 27
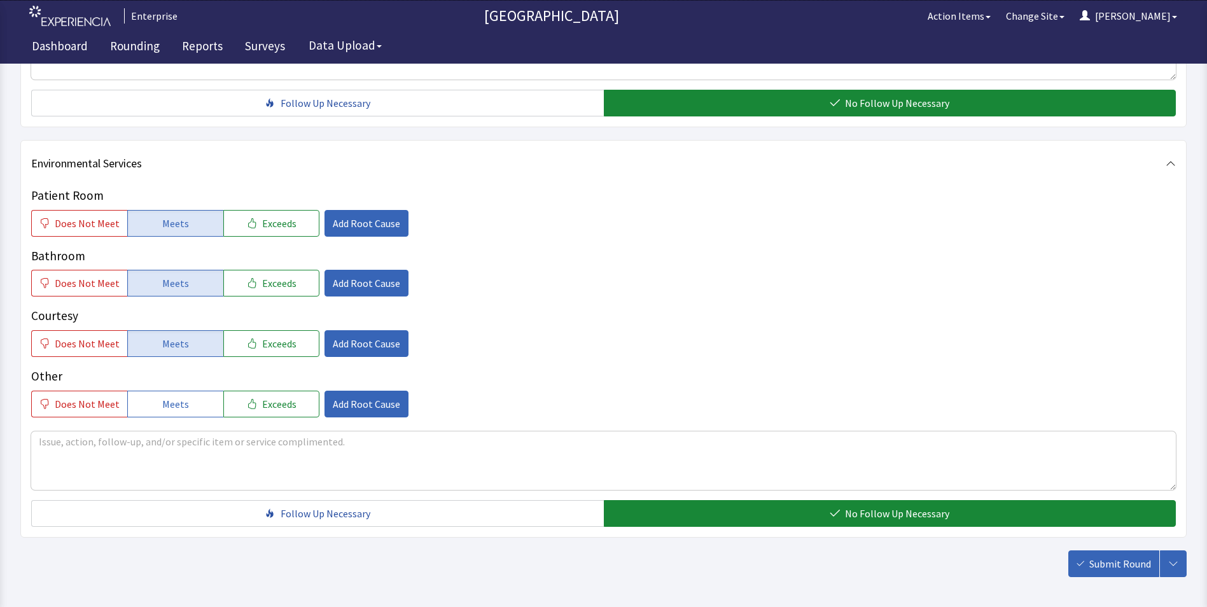
scroll to position [671, 0]
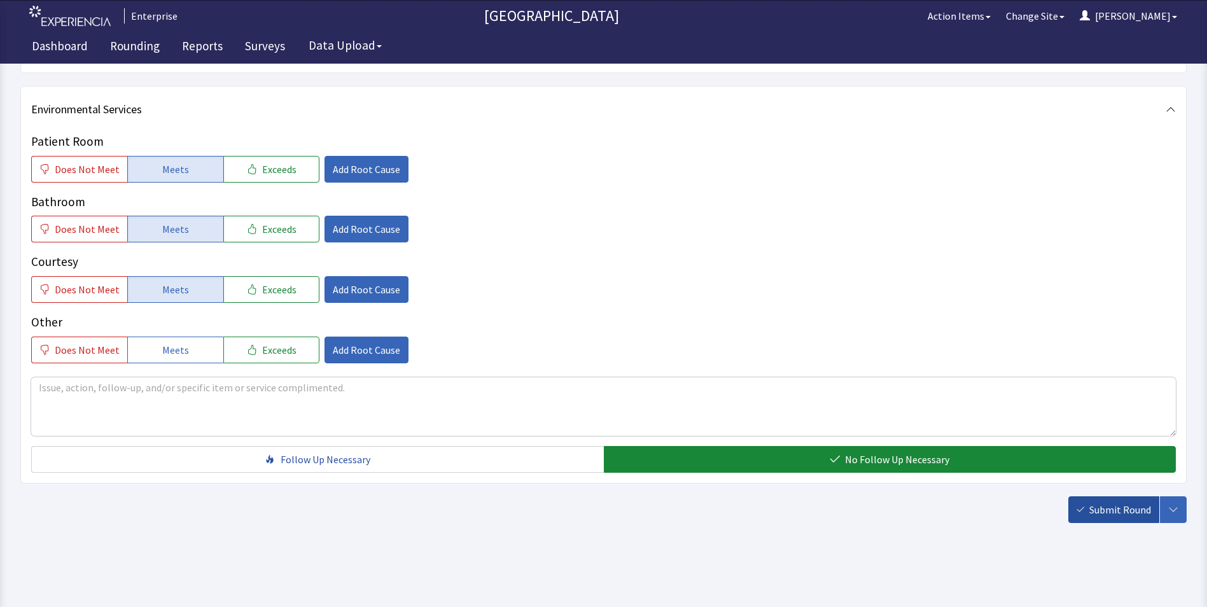
click at [1117, 516] on span "Submit Round" at bounding box center [1120, 509] width 62 height 15
